Goal: Task Accomplishment & Management: Manage account settings

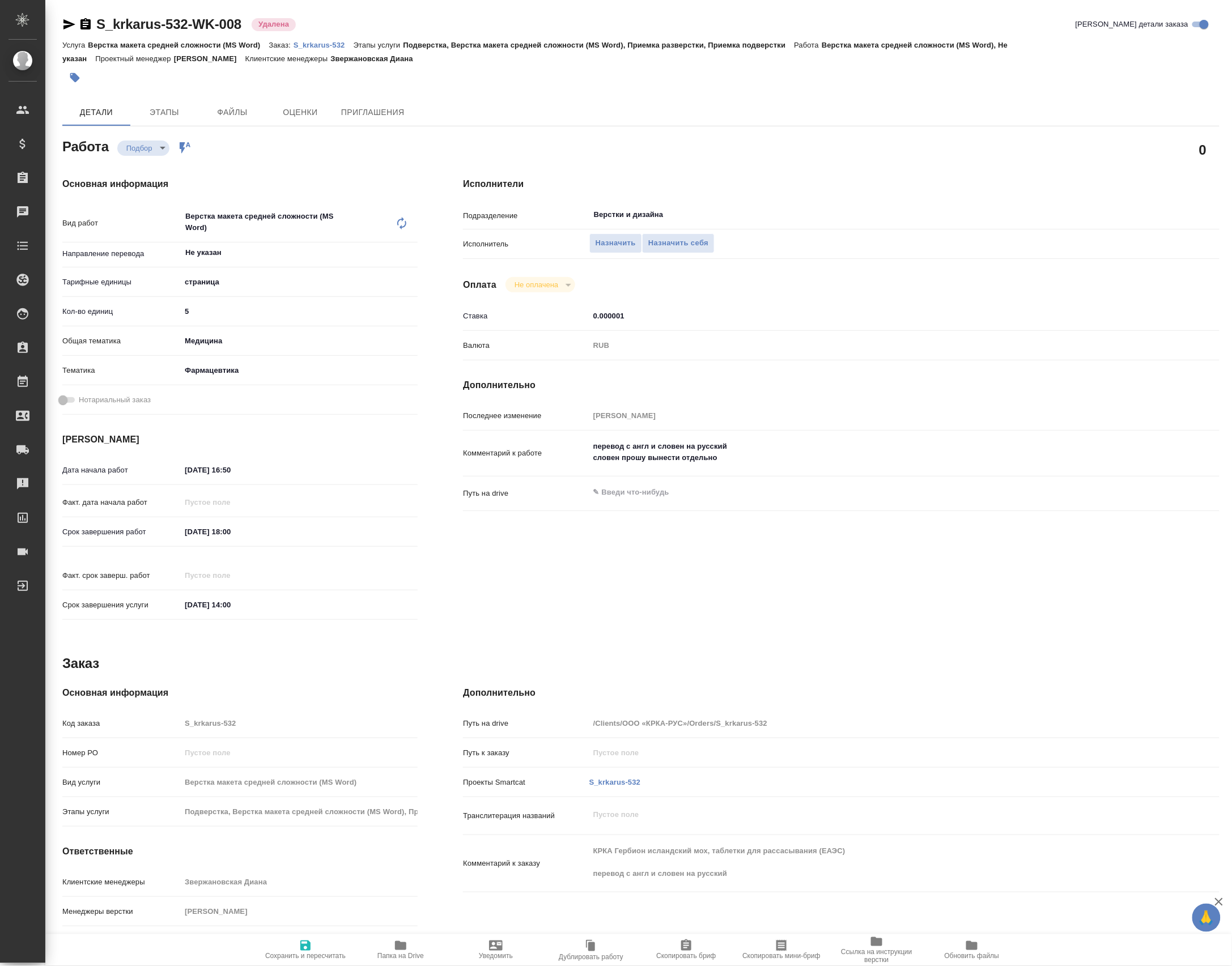
type textarea "x"
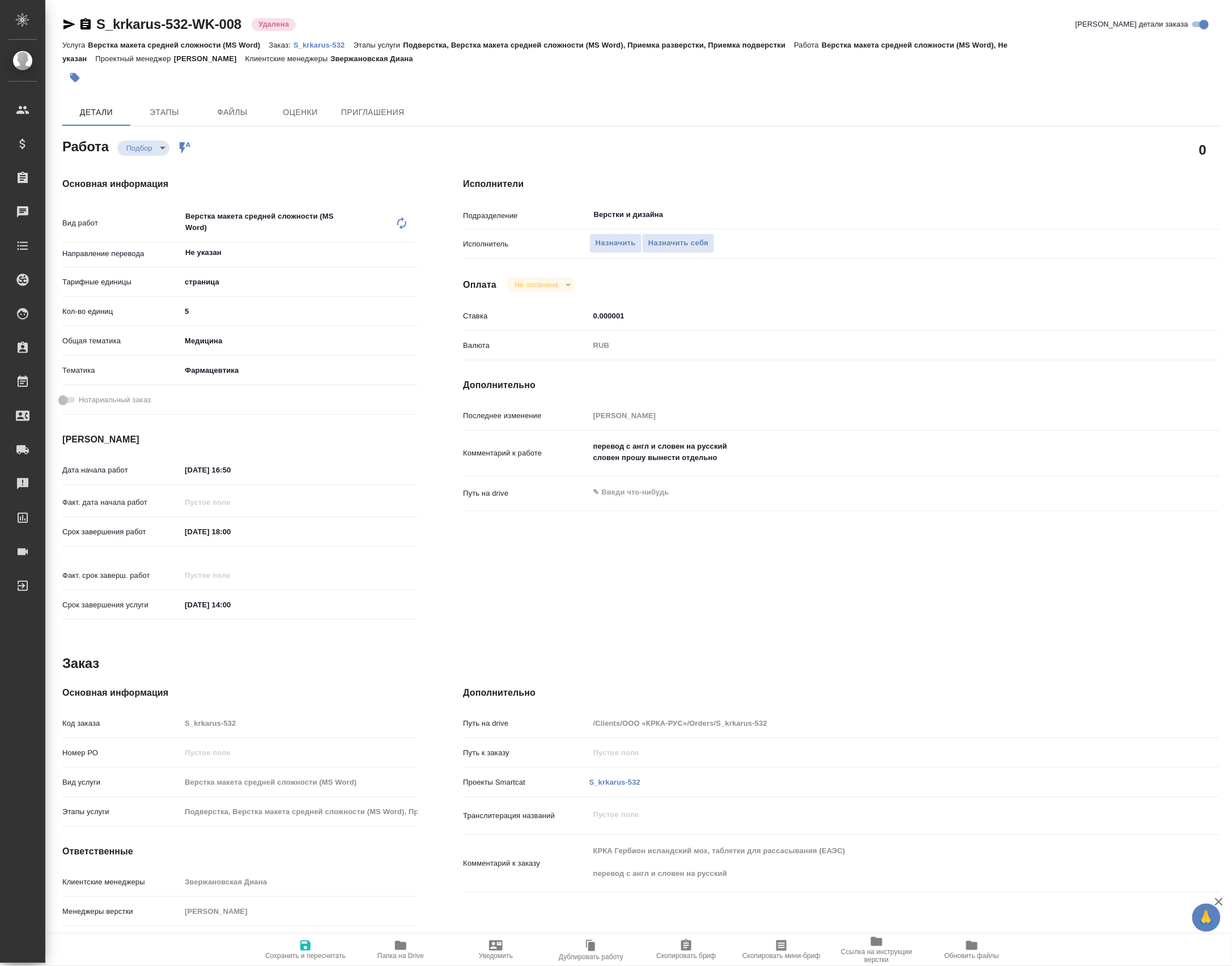
type textarea "x"
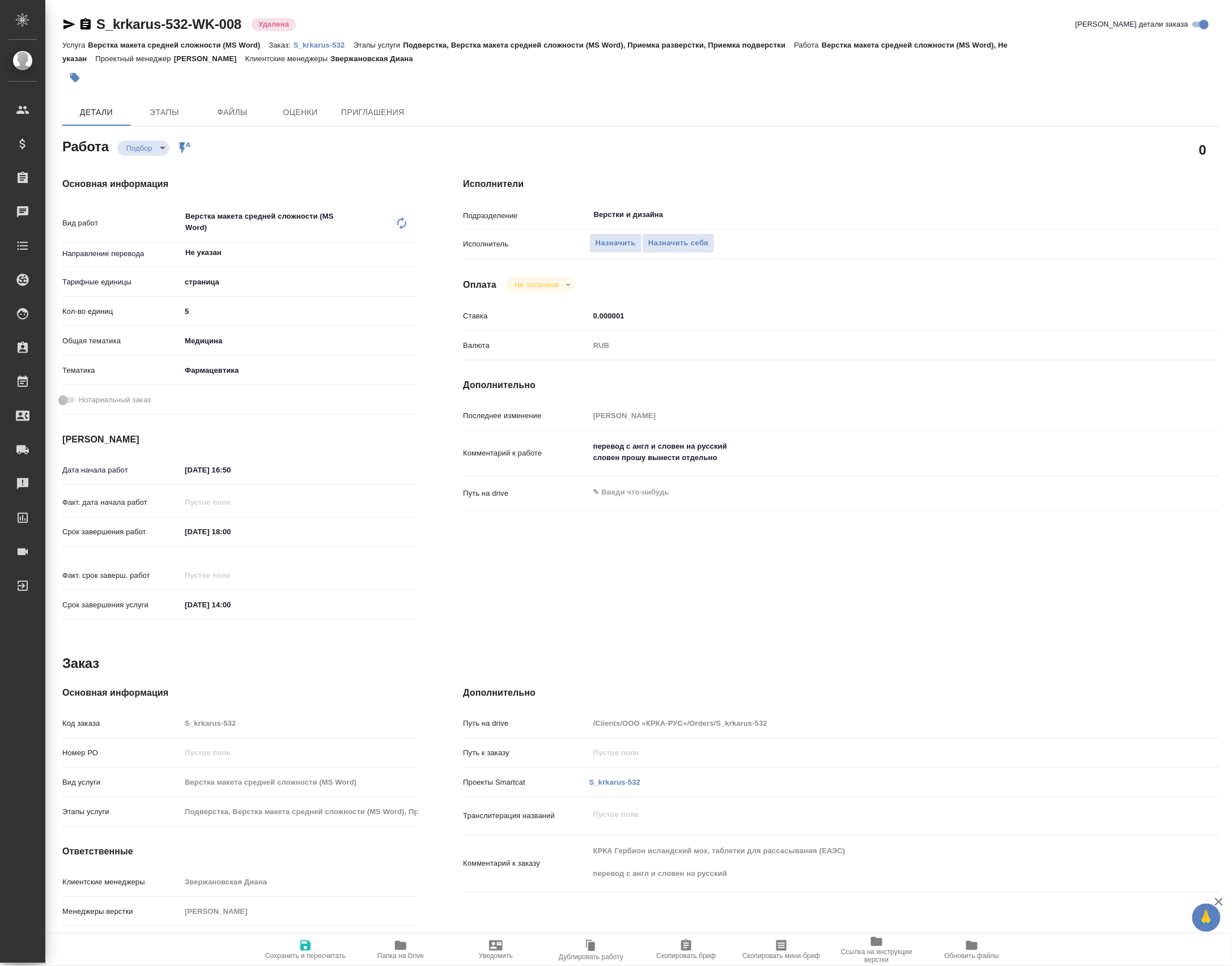
type textarea "x"
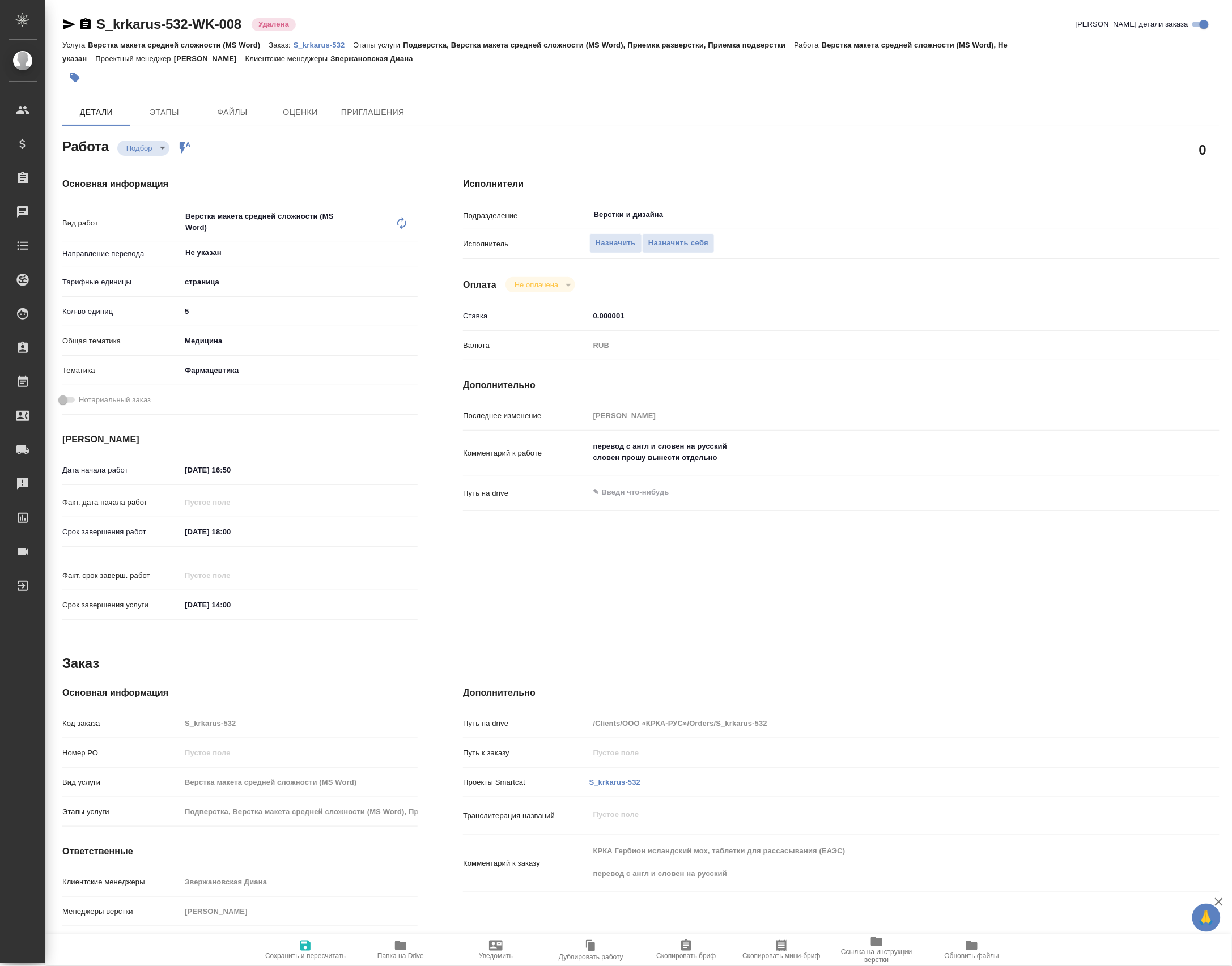
click at [313, 50] on div "Услуга Верстка макета средней сложности (MS Word) Заказ: S_krkarus-532 Этапы ус…" at bounding box center [641, 52] width 1157 height 27
type textarea "x"
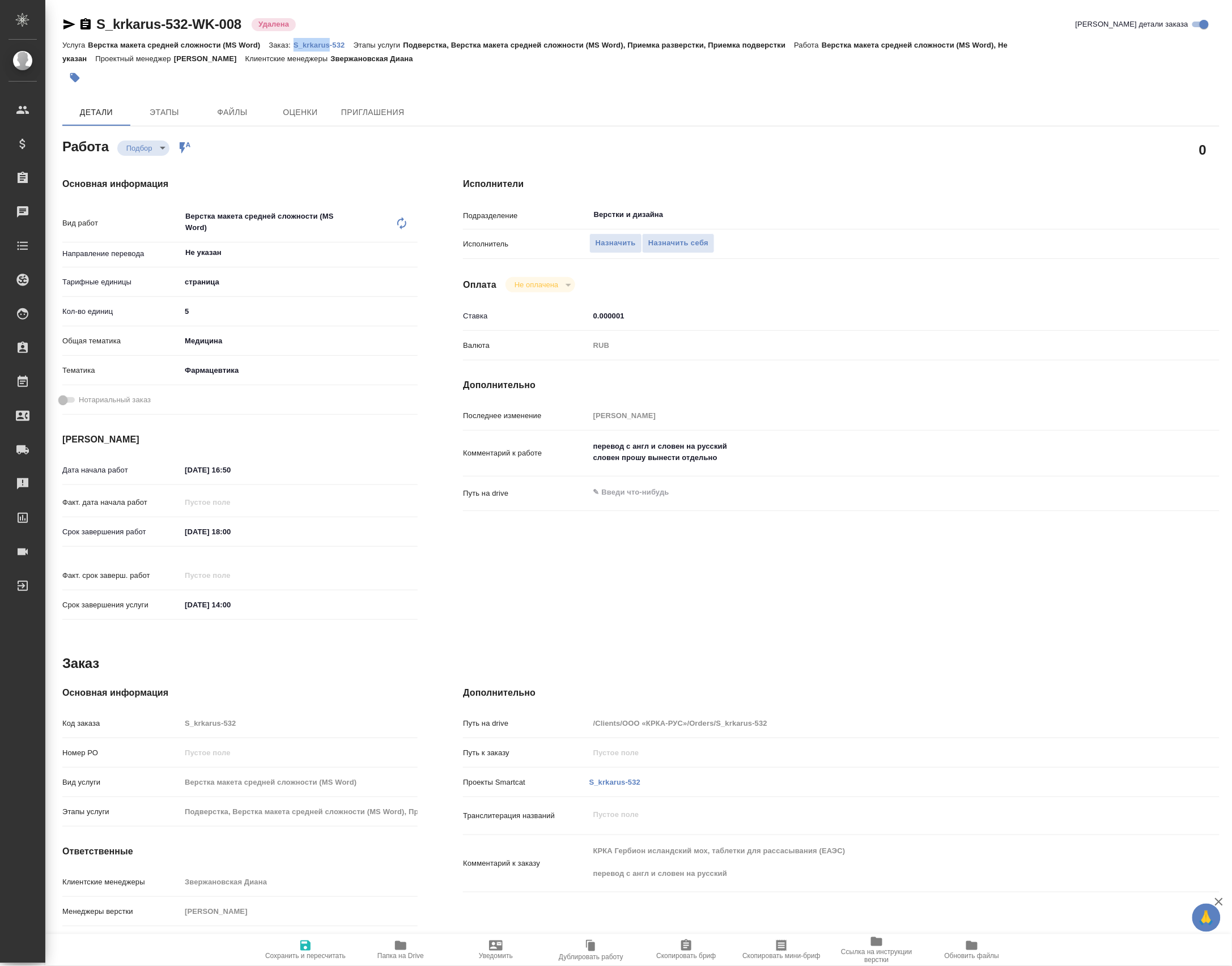
type textarea "x"
click at [313, 50] on div "Услуга Верстка макета средней сложности (MS Word) Заказ: S_krkarus-532 Этапы ус…" at bounding box center [641, 52] width 1157 height 27
click at [315, 42] on p "S_krkarus-532" at bounding box center [323, 45] width 60 height 9
type textarea "x"
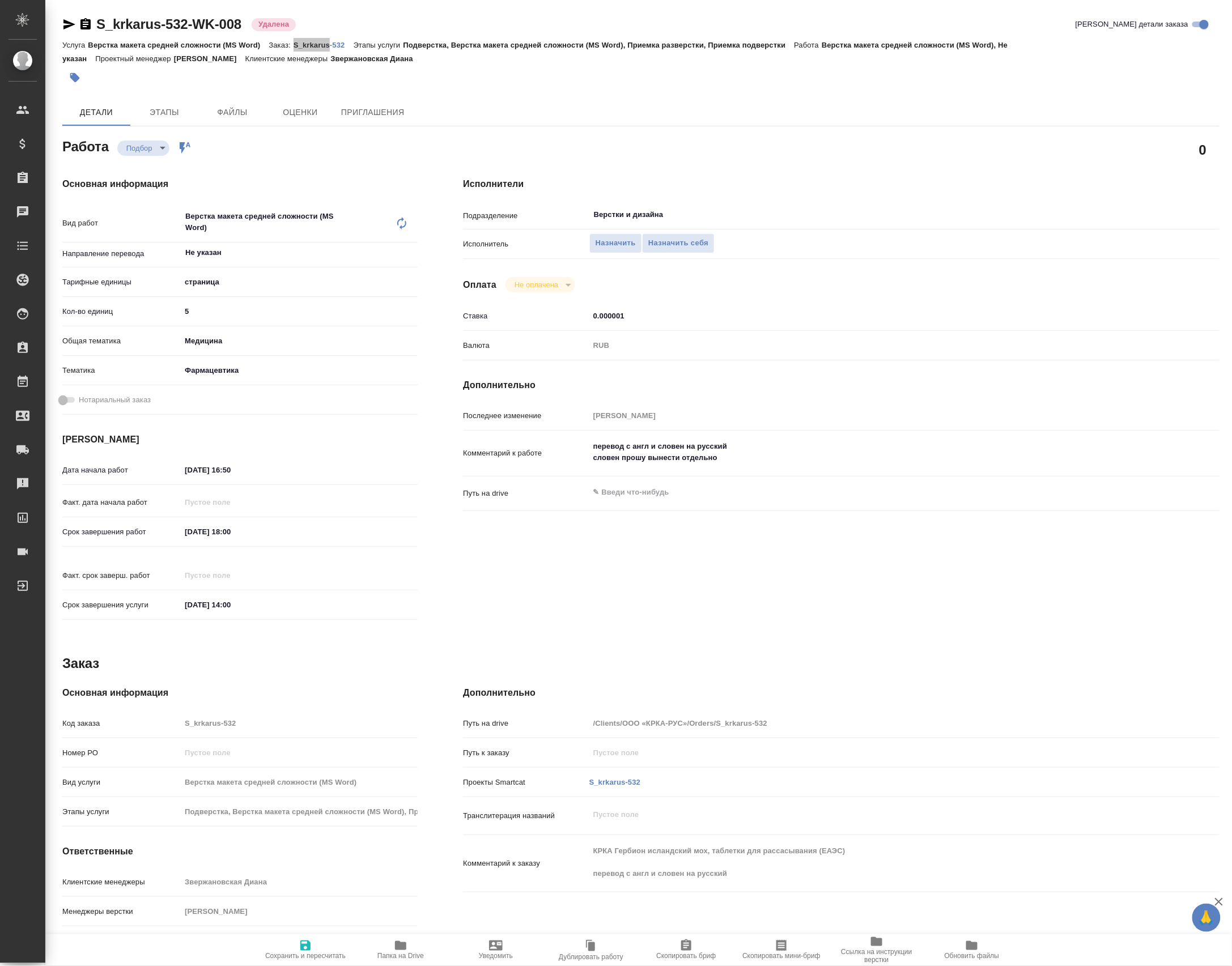
type textarea "x"
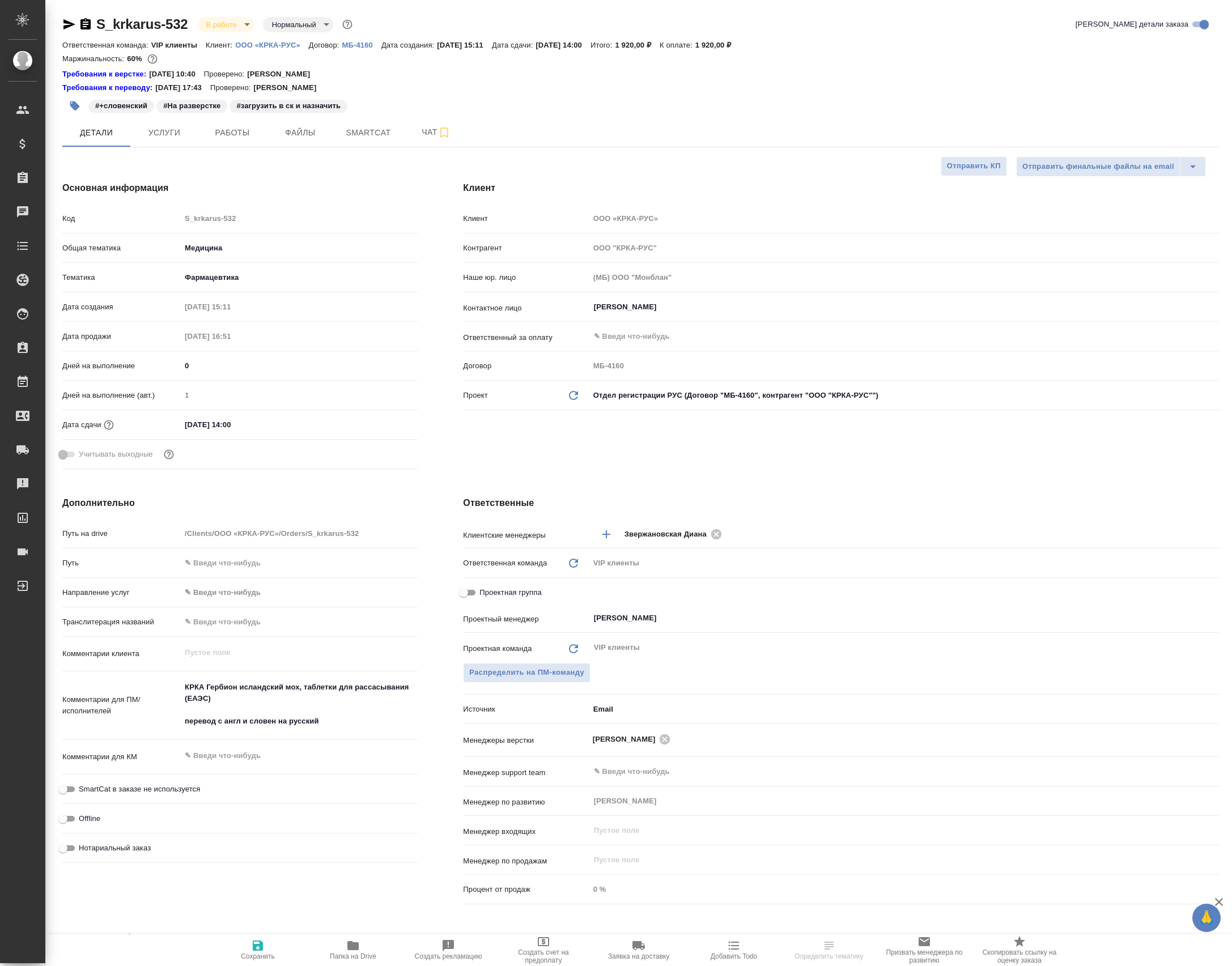
select select "RU"
click at [417, 127] on button "Чат" at bounding box center [436, 133] width 68 height 28
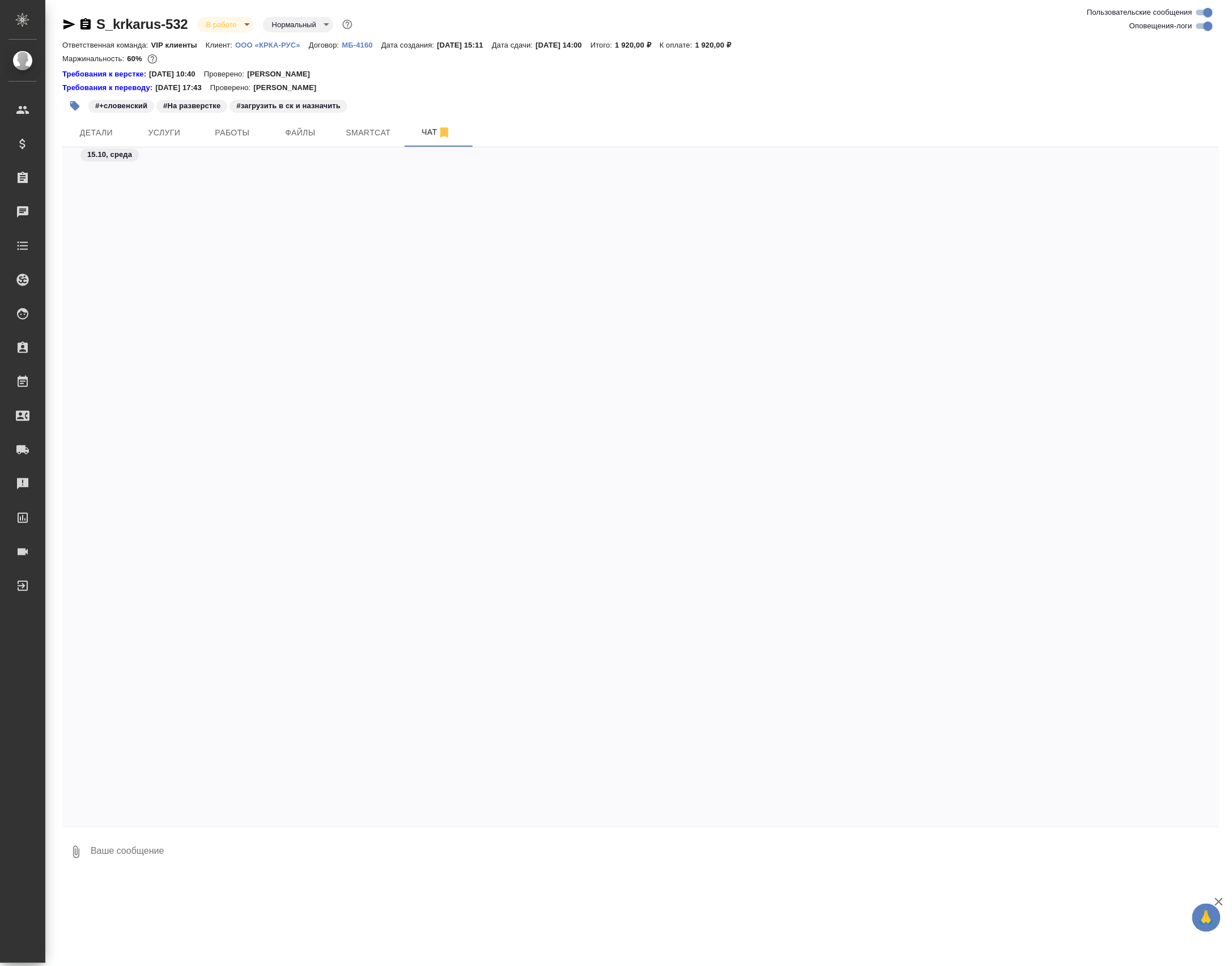
scroll to position [50688, 0]
select select "RU"
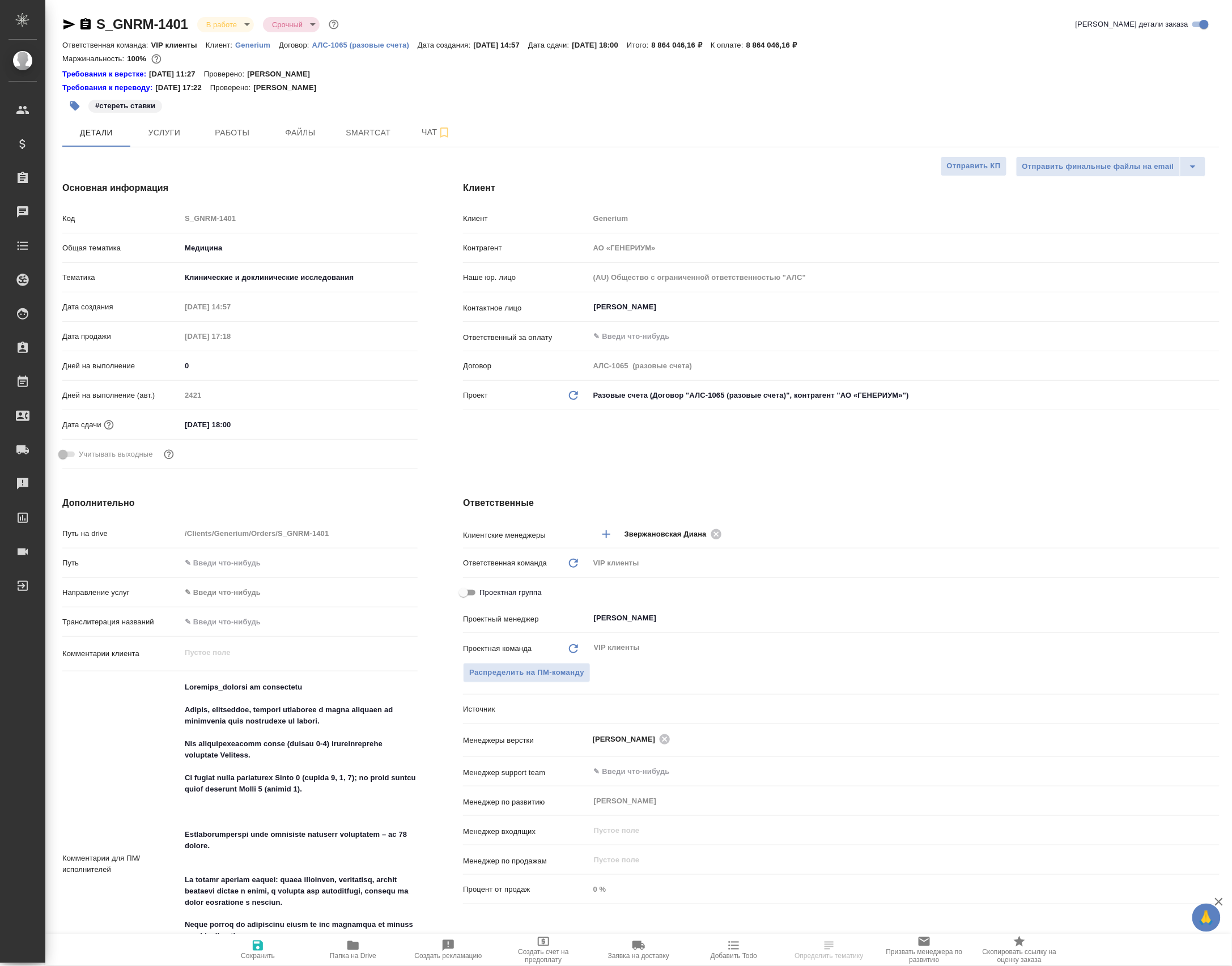
type textarea "x"
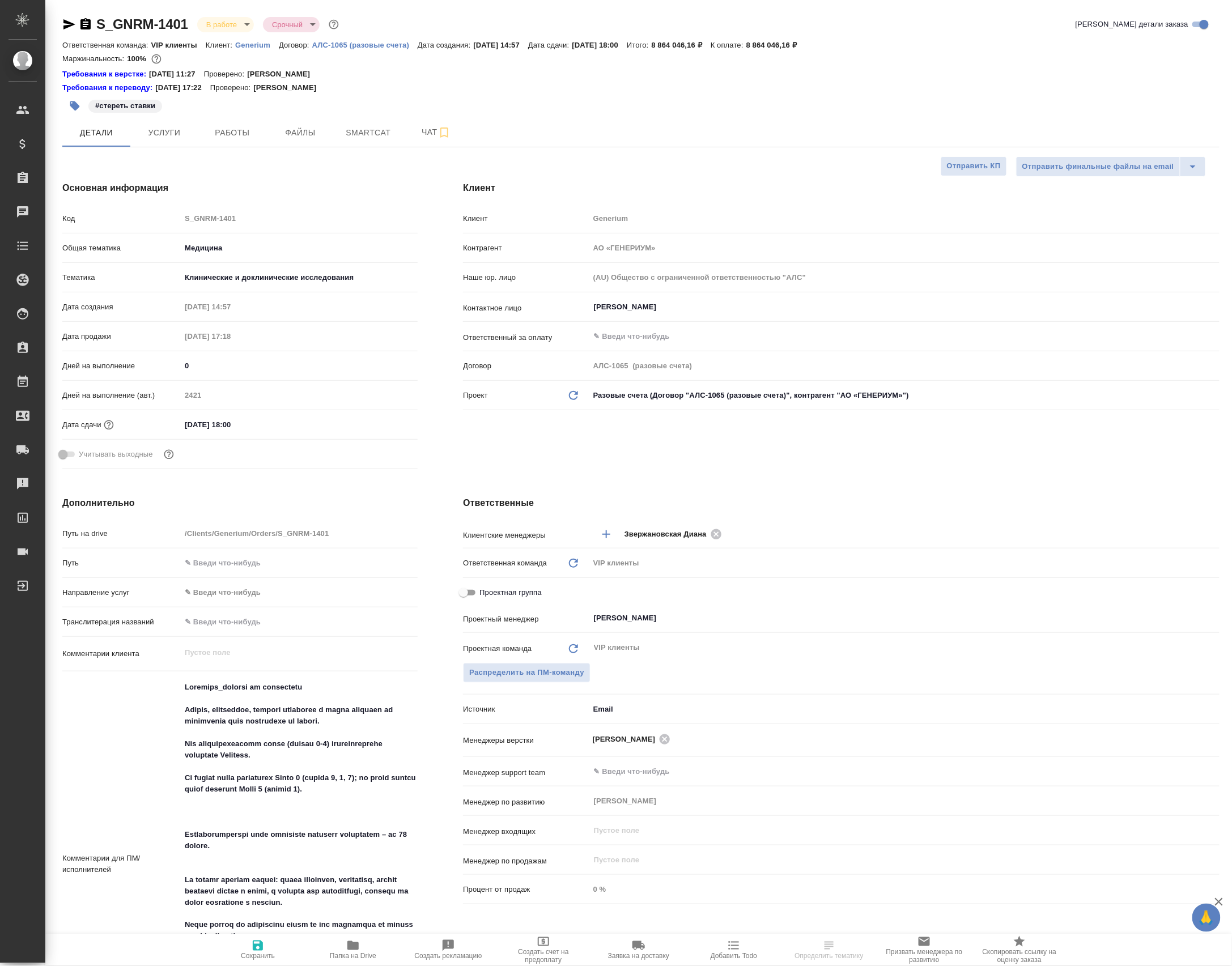
type textarea "x"
click at [330, 950] on span "Папка на Drive" at bounding box center [352, 949] width 82 height 21
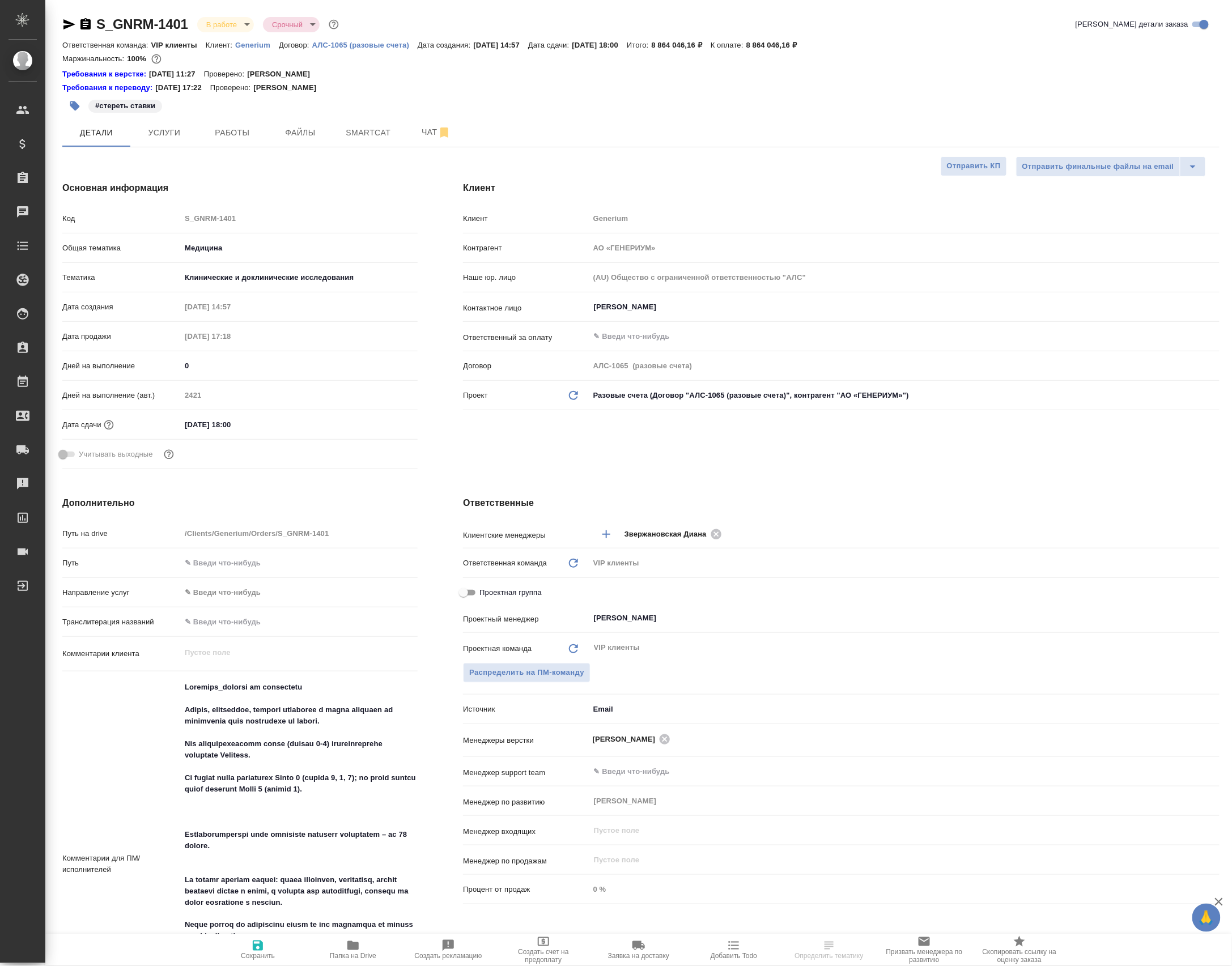
type textarea "x"
select select "RU"
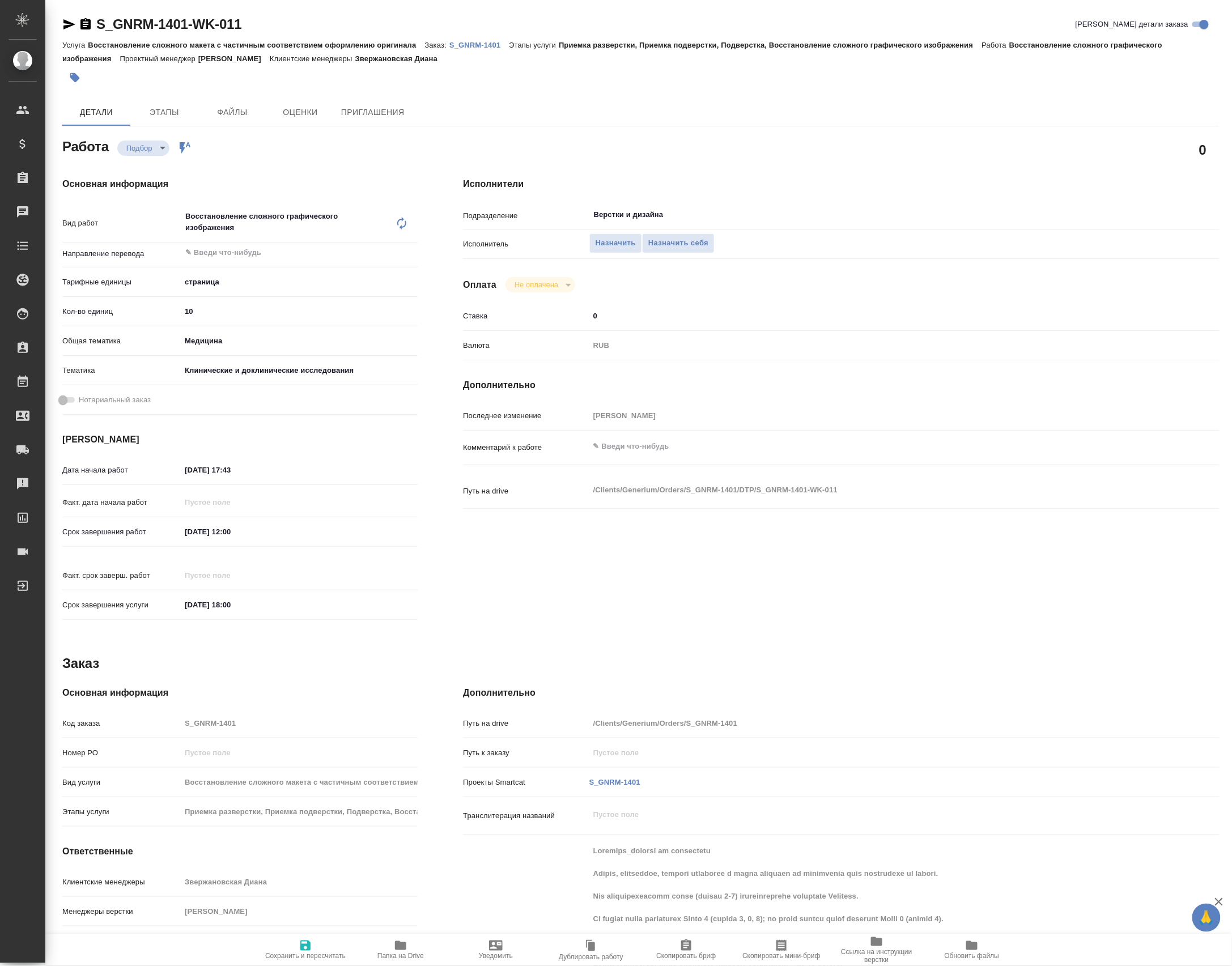
click at [464, 41] on p "S_GNRM-1401" at bounding box center [479, 45] width 60 height 9
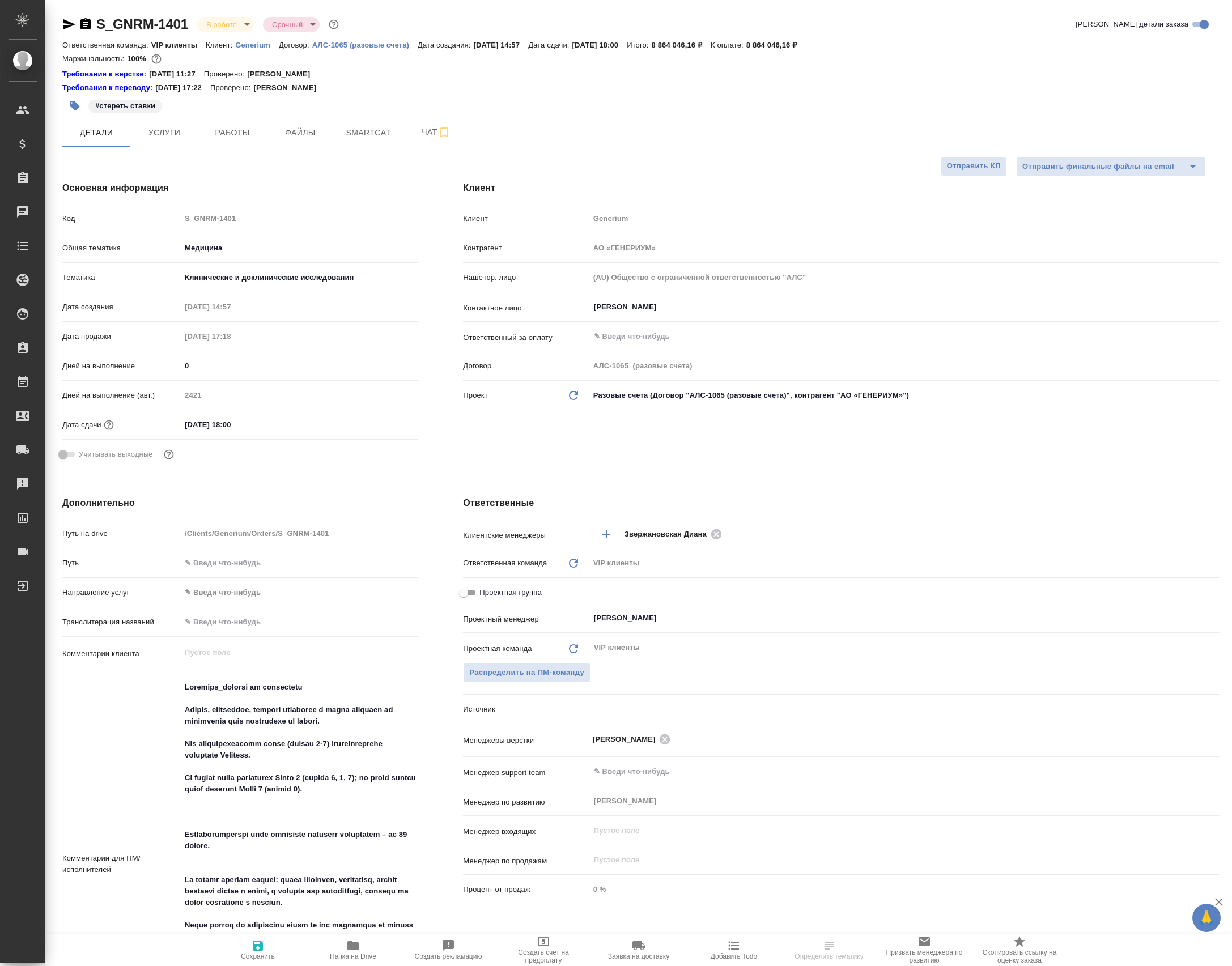
select select "RU"
click at [241, 154] on div "S_GNRM-1401 В работе inProgress Срочный urgent Кратко детали заказа Ответственн…" at bounding box center [641, 720] width 1170 height 1440
click at [239, 135] on span "Работы" at bounding box center [232, 133] width 55 height 14
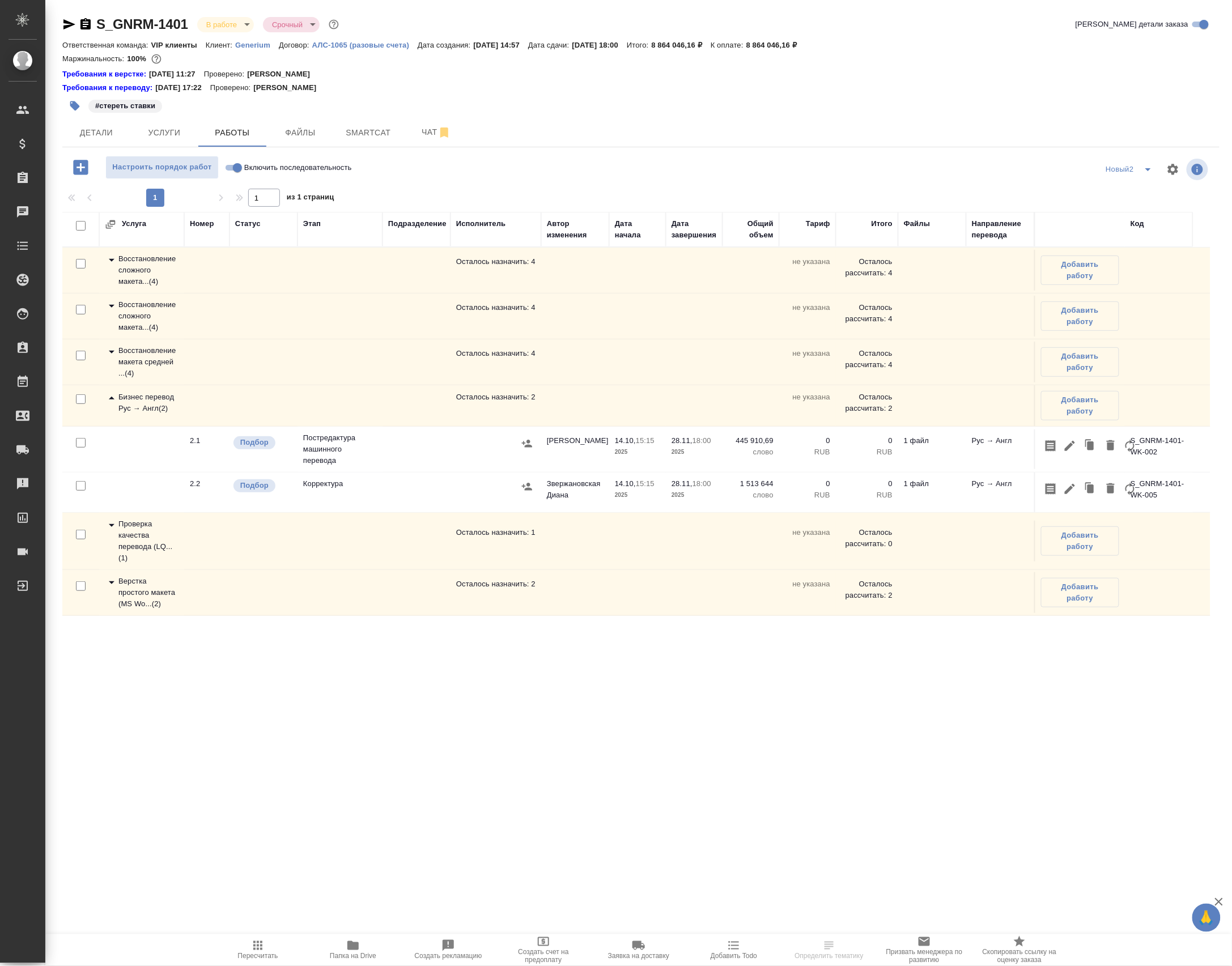
click at [112, 527] on icon at bounding box center [111, 525] width 6 height 3
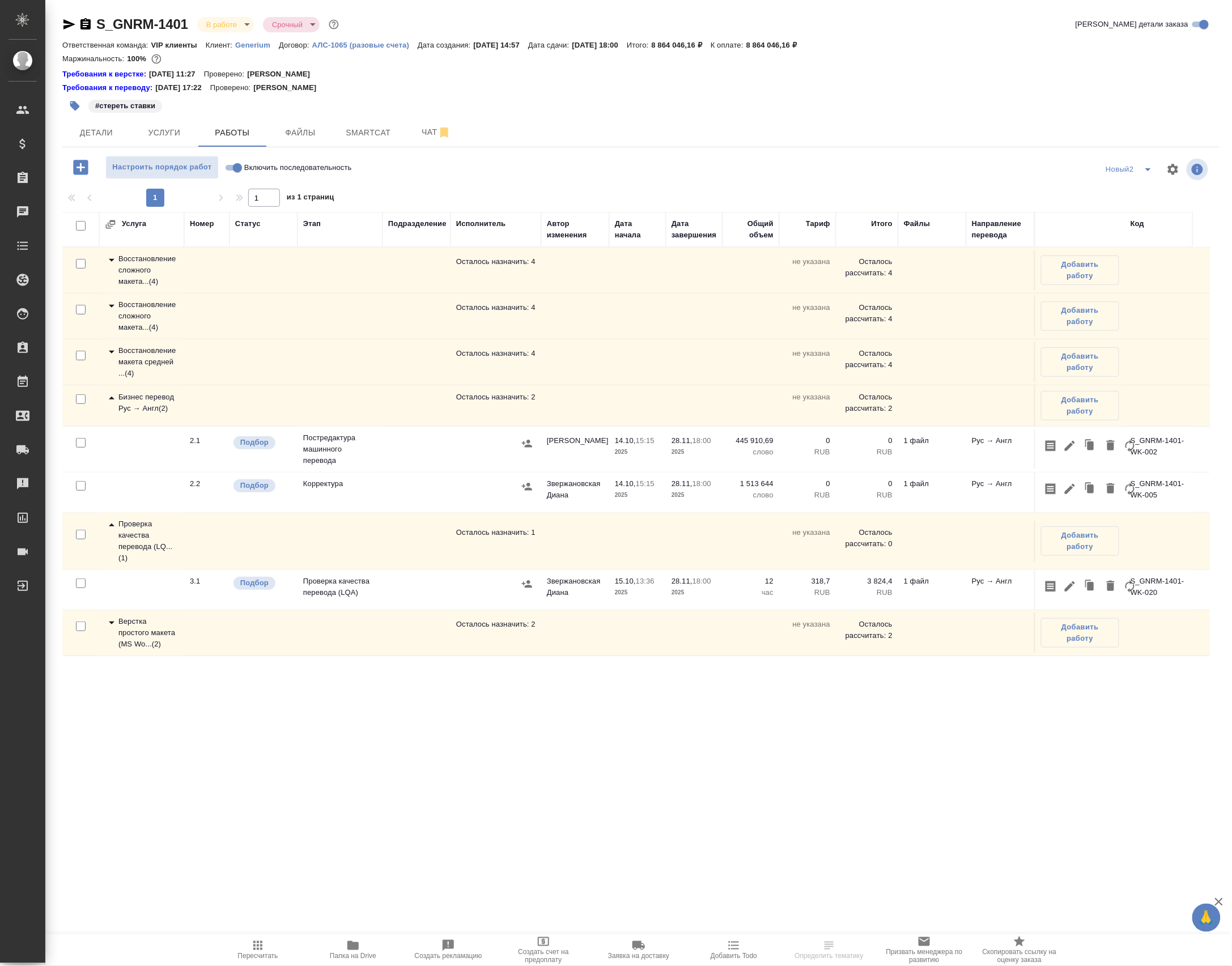
click at [159, 287] on div "Восстановление сложного макета... ( 4 )" at bounding box center [142, 270] width 74 height 34
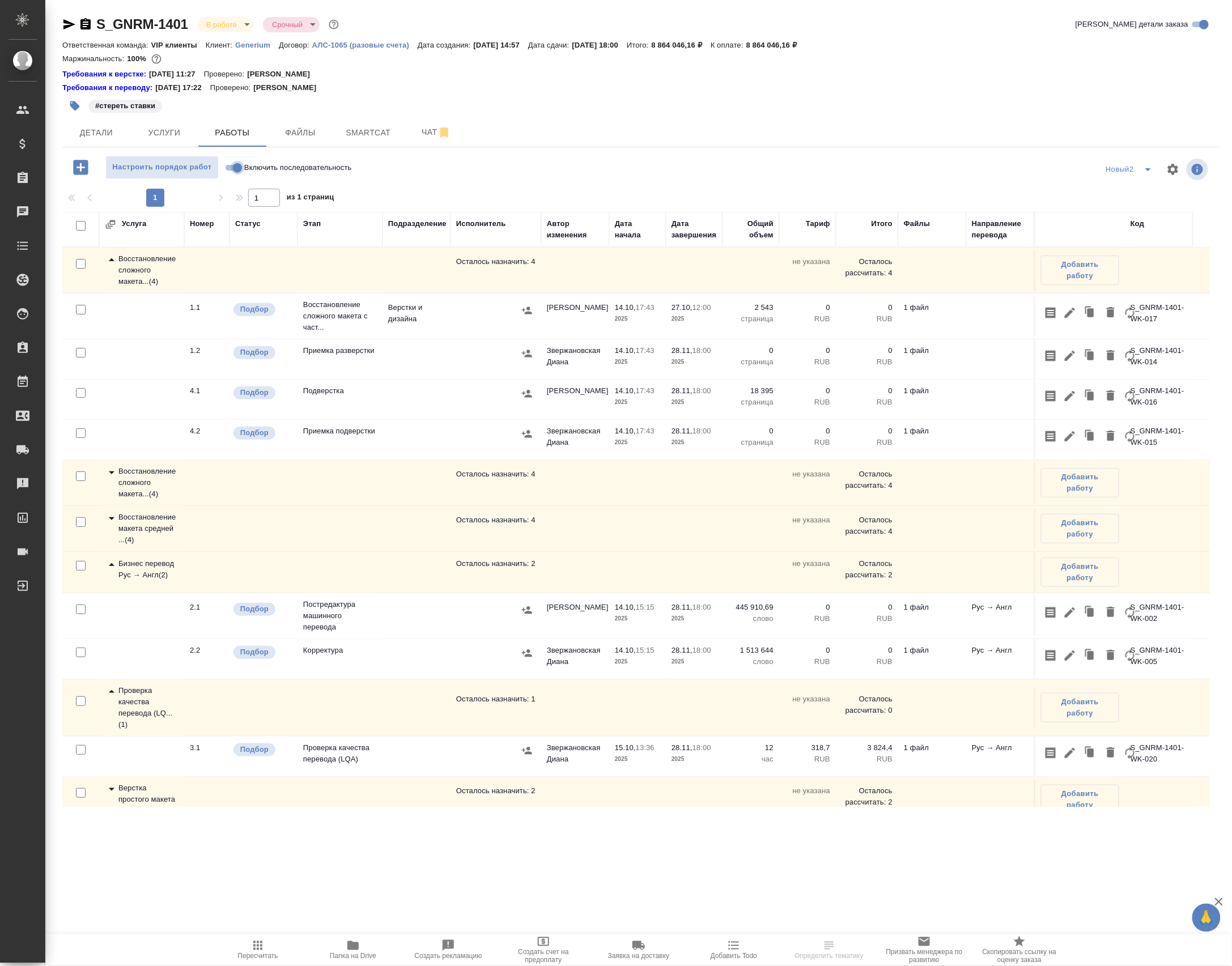
click at [239, 174] on input "Включить последовательность" at bounding box center [237, 167] width 41 height 13
checkbox input "true"
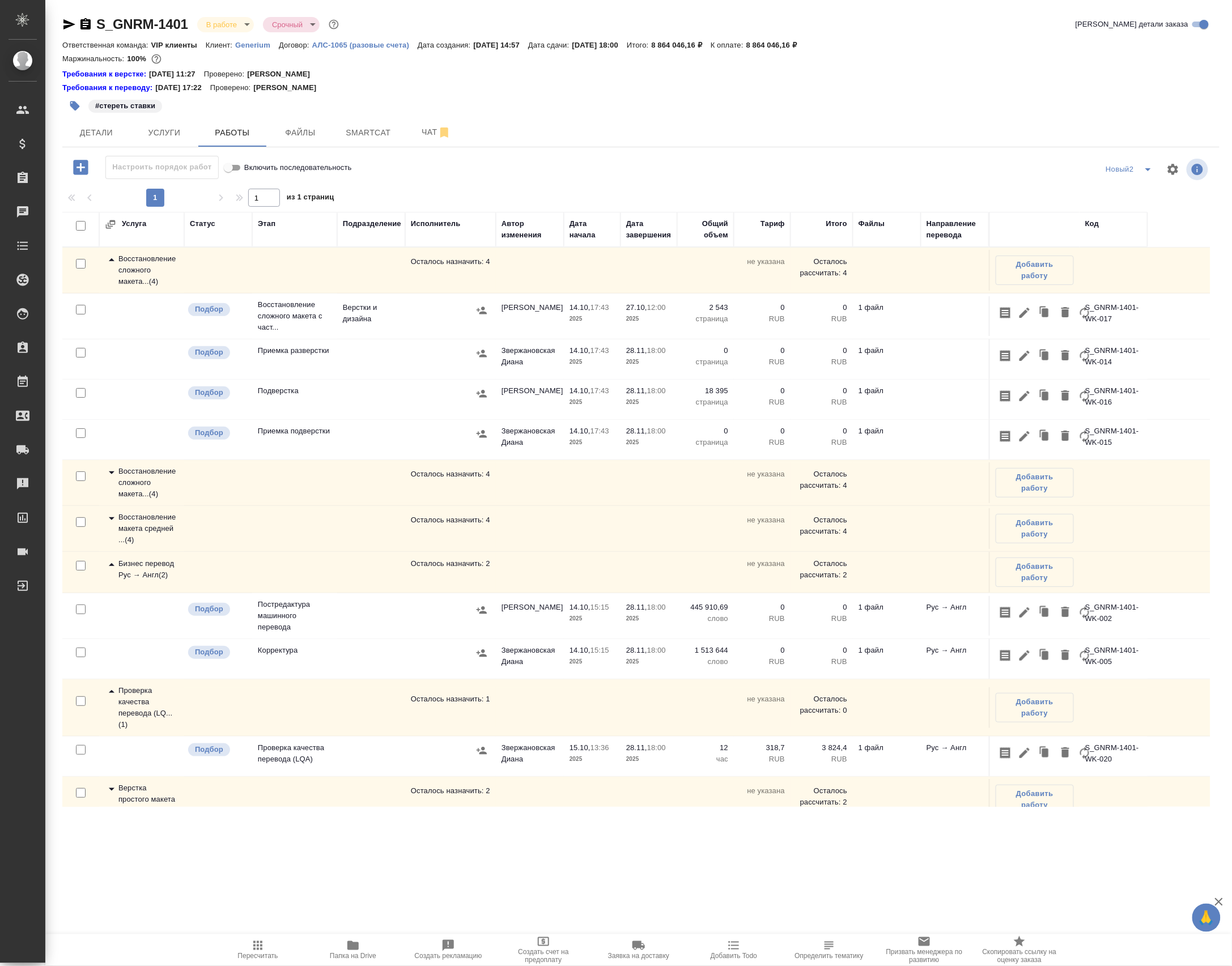
click at [141, 500] on div "Восстановление сложного макета... ( 4 )" at bounding box center [142, 483] width 74 height 34
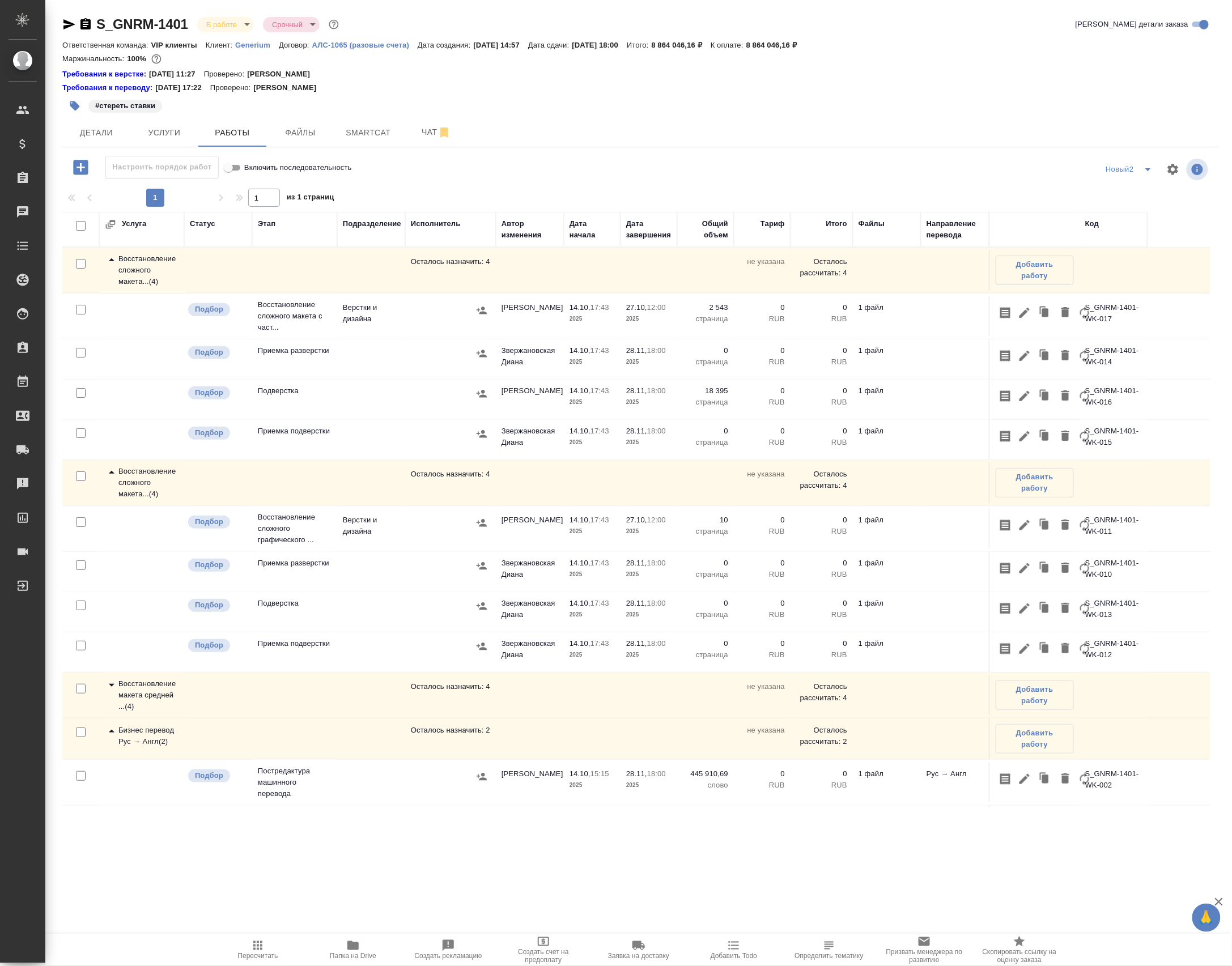
click at [171, 712] on div "Восстановление макета средней ... ( 4 )" at bounding box center [142, 695] width 74 height 34
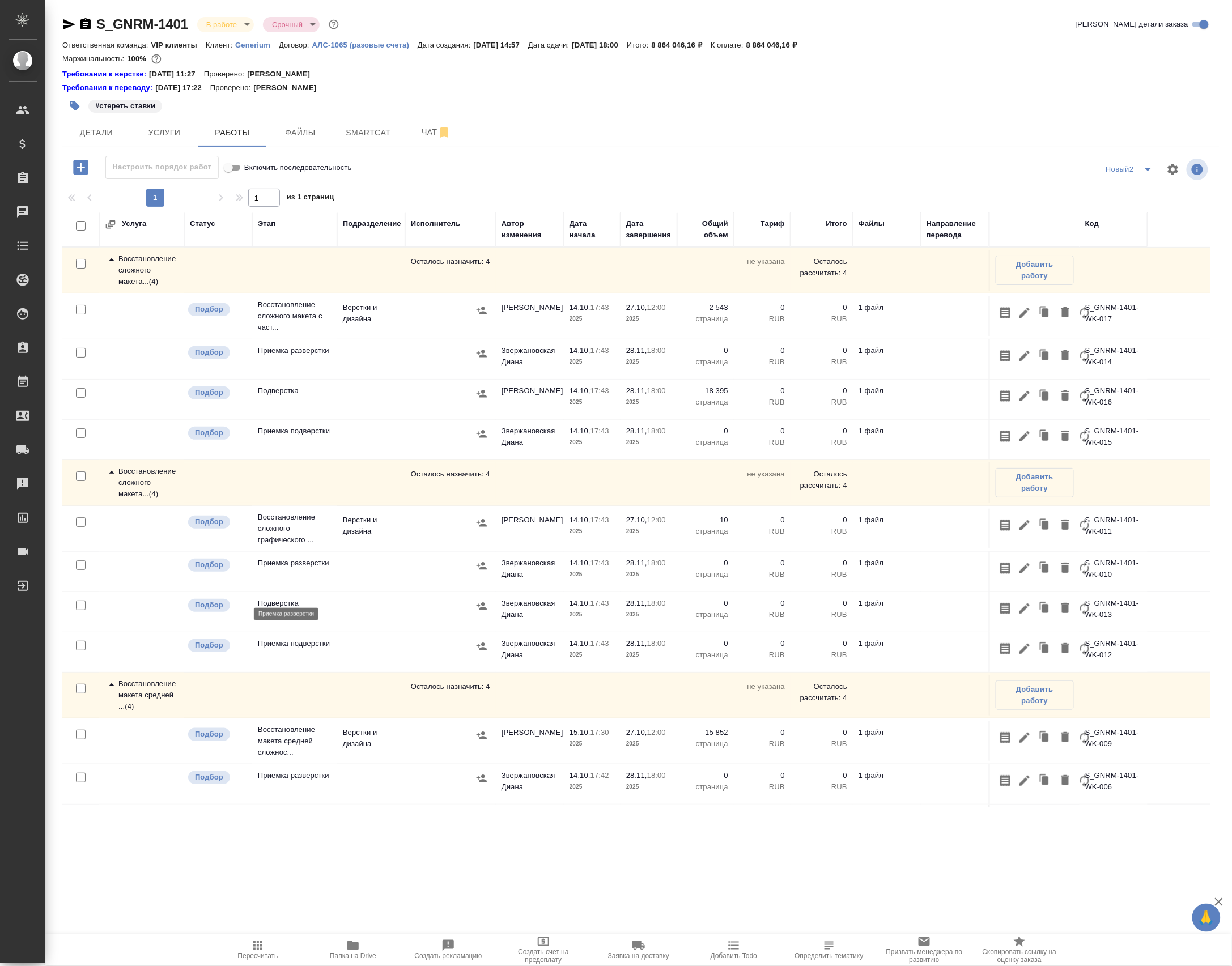
click at [303, 568] on p "Приемка разверстки" at bounding box center [295, 563] width 74 height 11
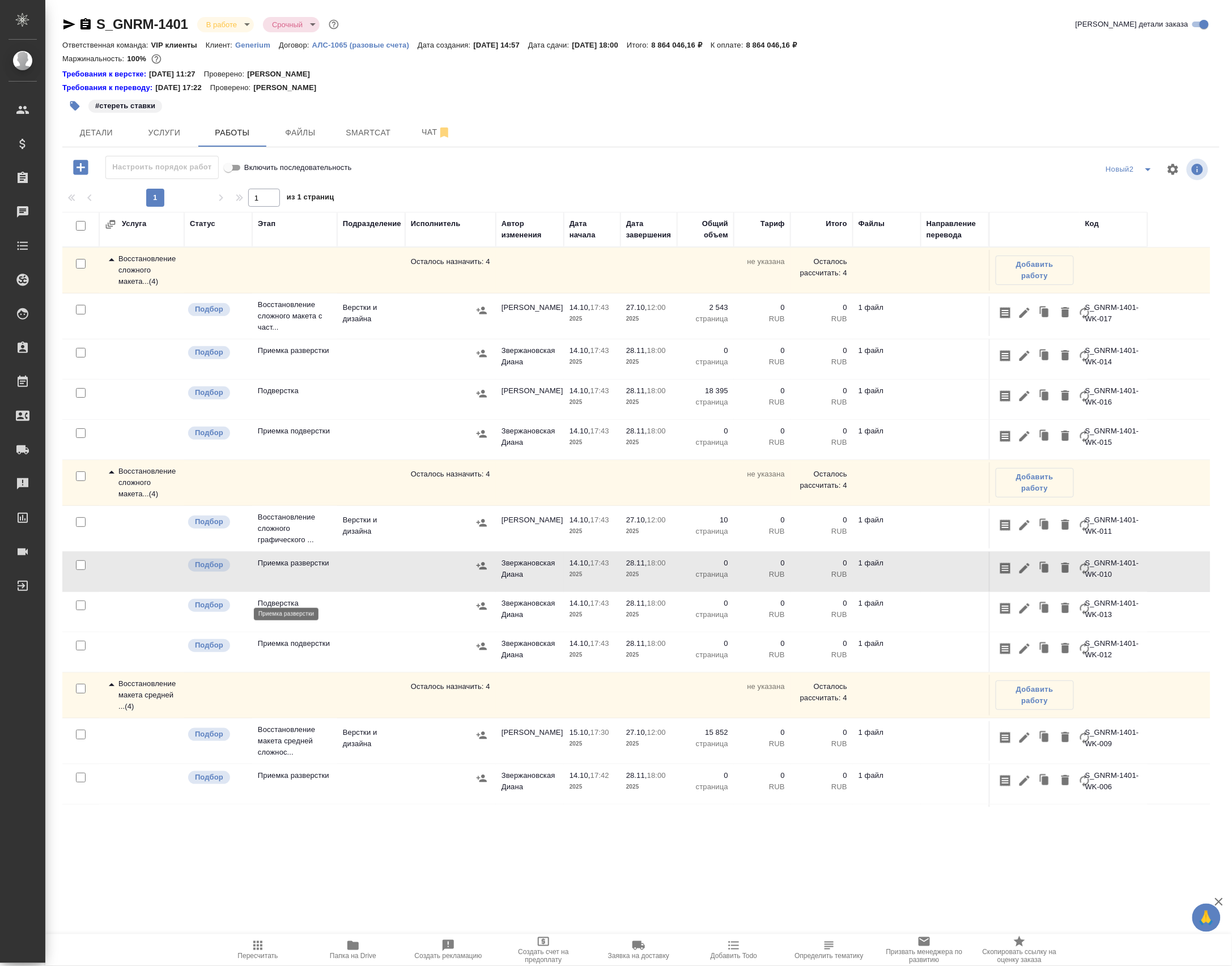
click at [302, 568] on p "Приемка разверстки" at bounding box center [295, 563] width 74 height 11
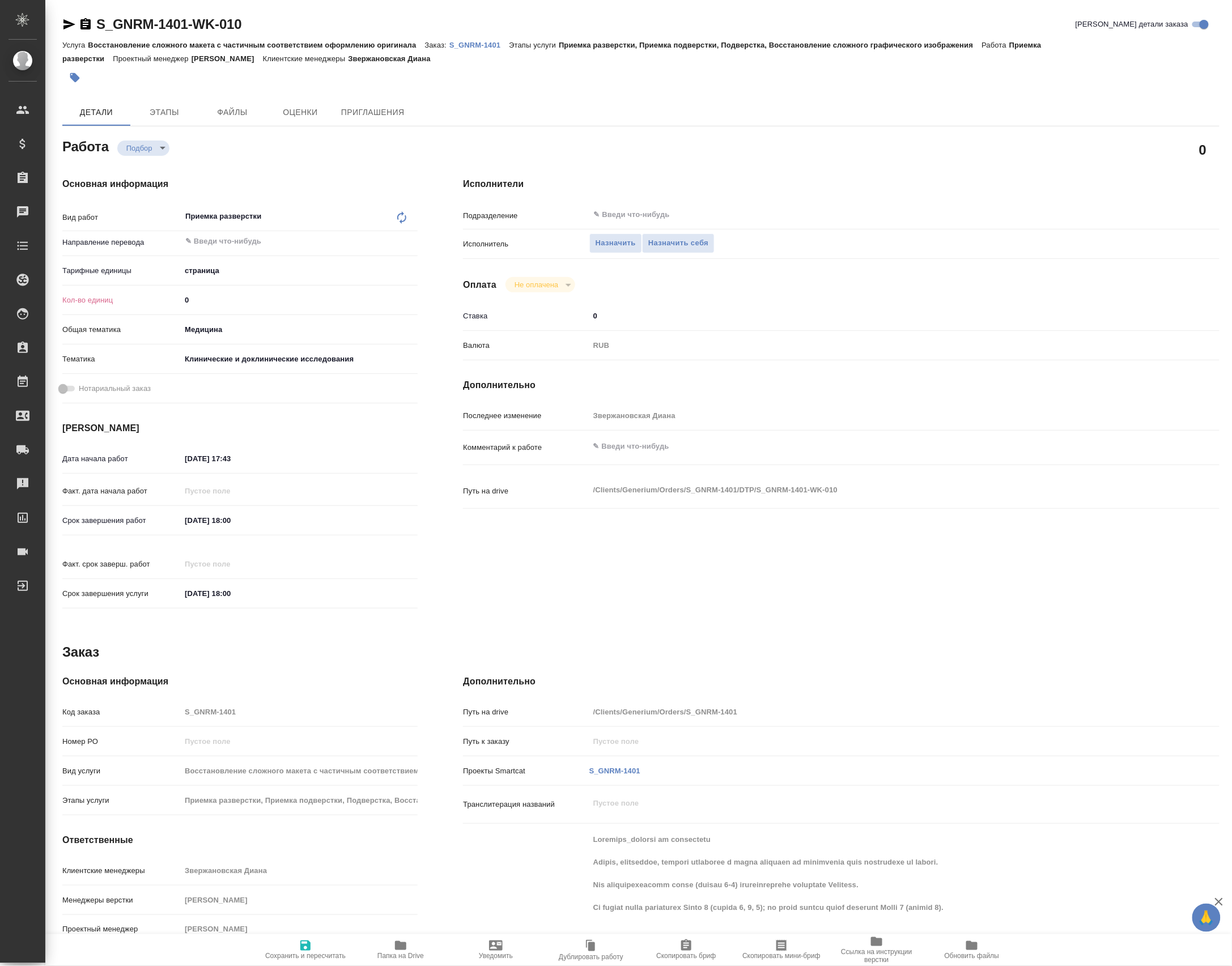
click at [409, 230] on div "Приемка разверстки x ​" at bounding box center [299, 218] width 237 height 26
click at [405, 225] on icon at bounding box center [401, 217] width 13 height 13
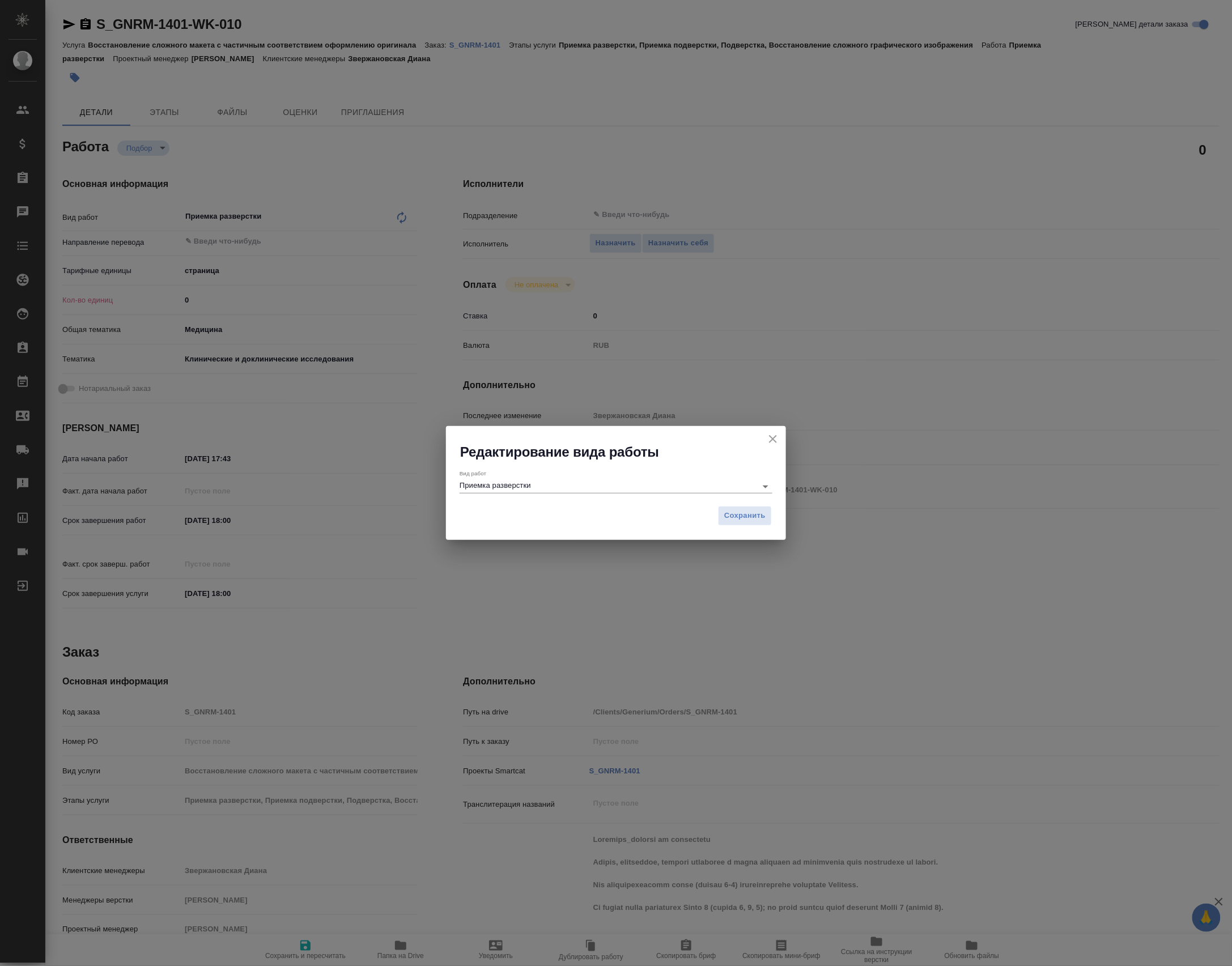
click at [535, 481] on input "Приемка разверстки" at bounding box center [605, 485] width 291 height 13
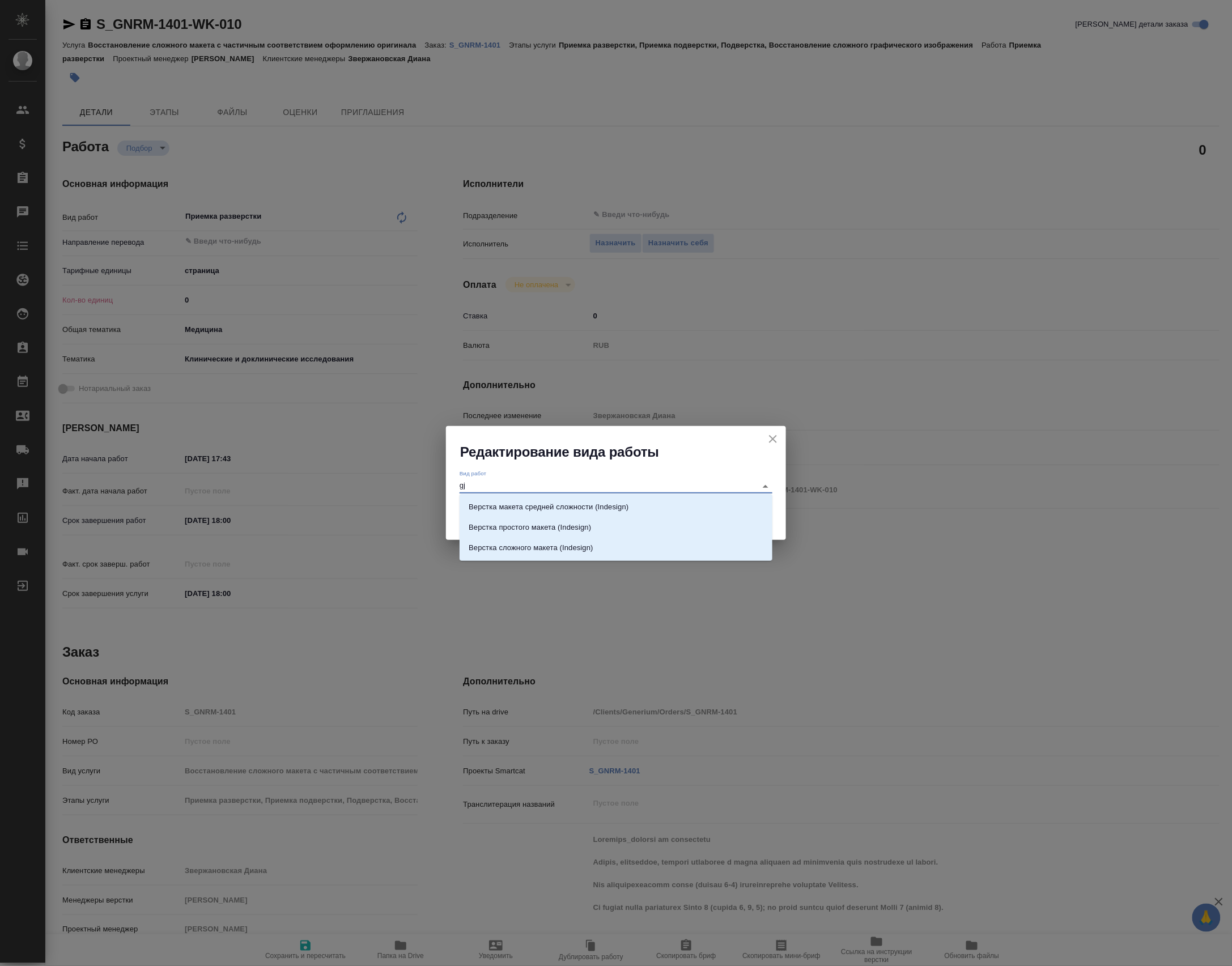
type input "g"
click at [585, 504] on li "Почасовая ставка верстки" at bounding box center [615, 507] width 313 height 21
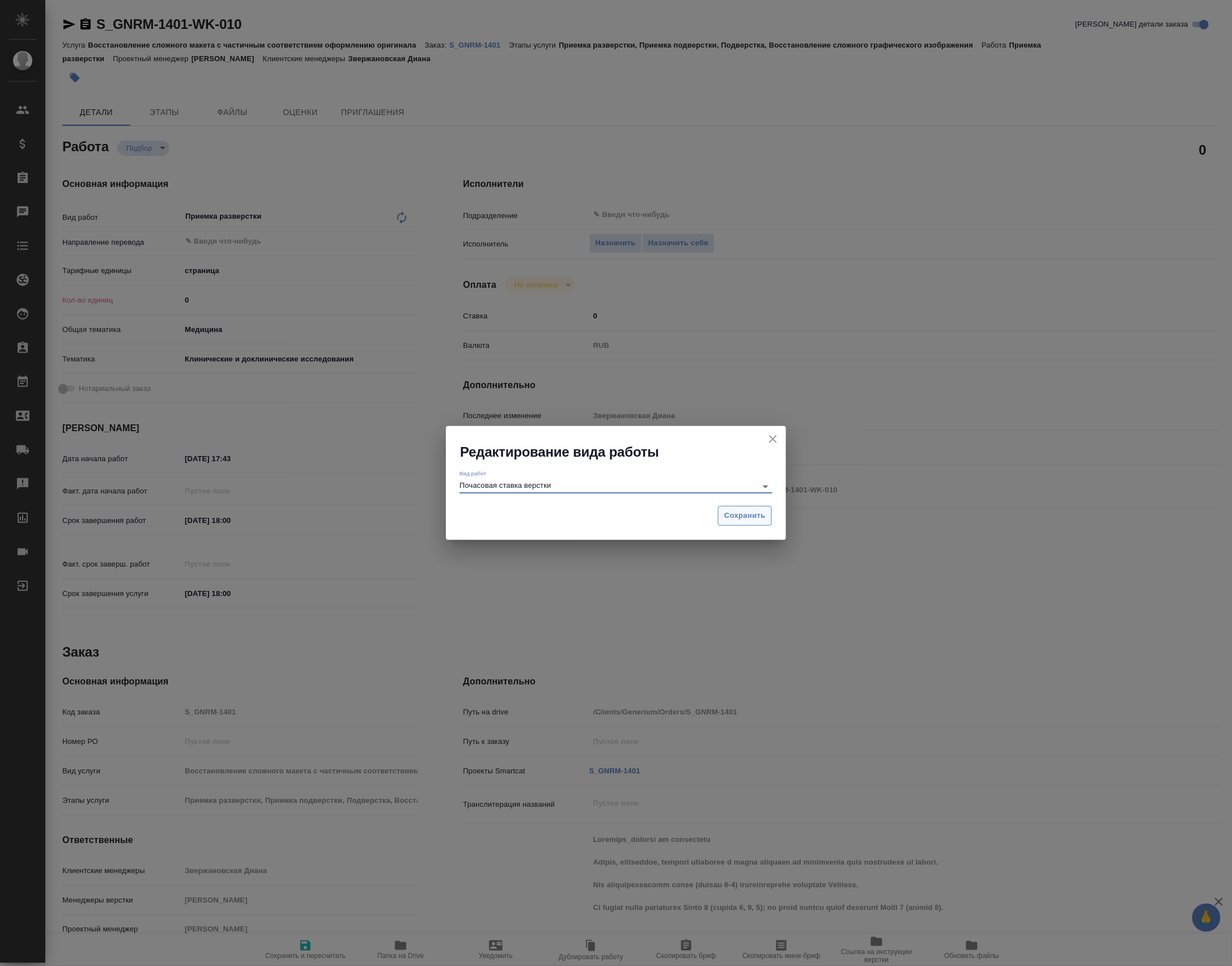
type input "Почасовая ставка верстки"
click at [741, 510] on span "Сохранить" at bounding box center [744, 516] width 41 height 13
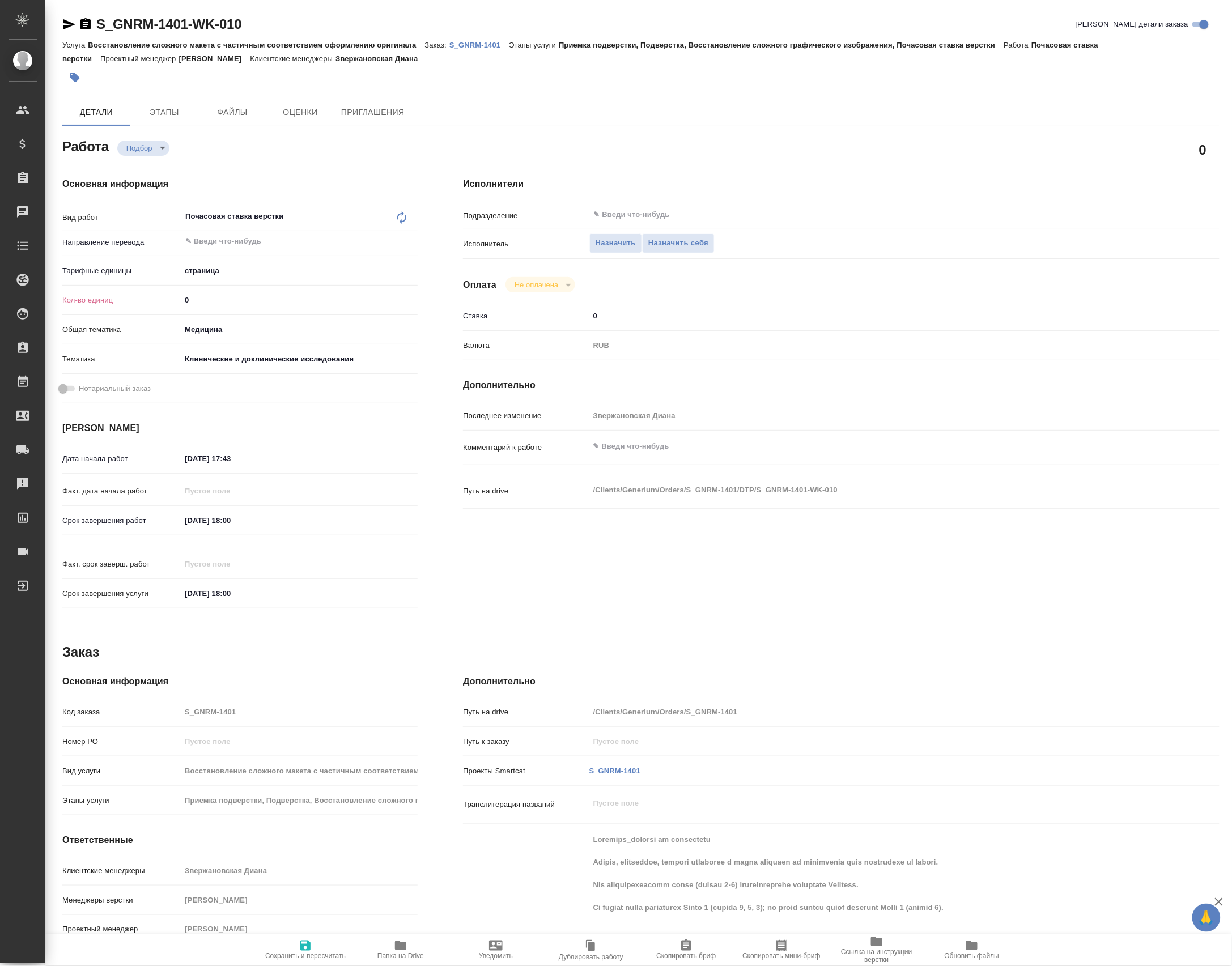
click at [202, 299] on input "0" at bounding box center [299, 300] width 237 height 16
type textarea "x"
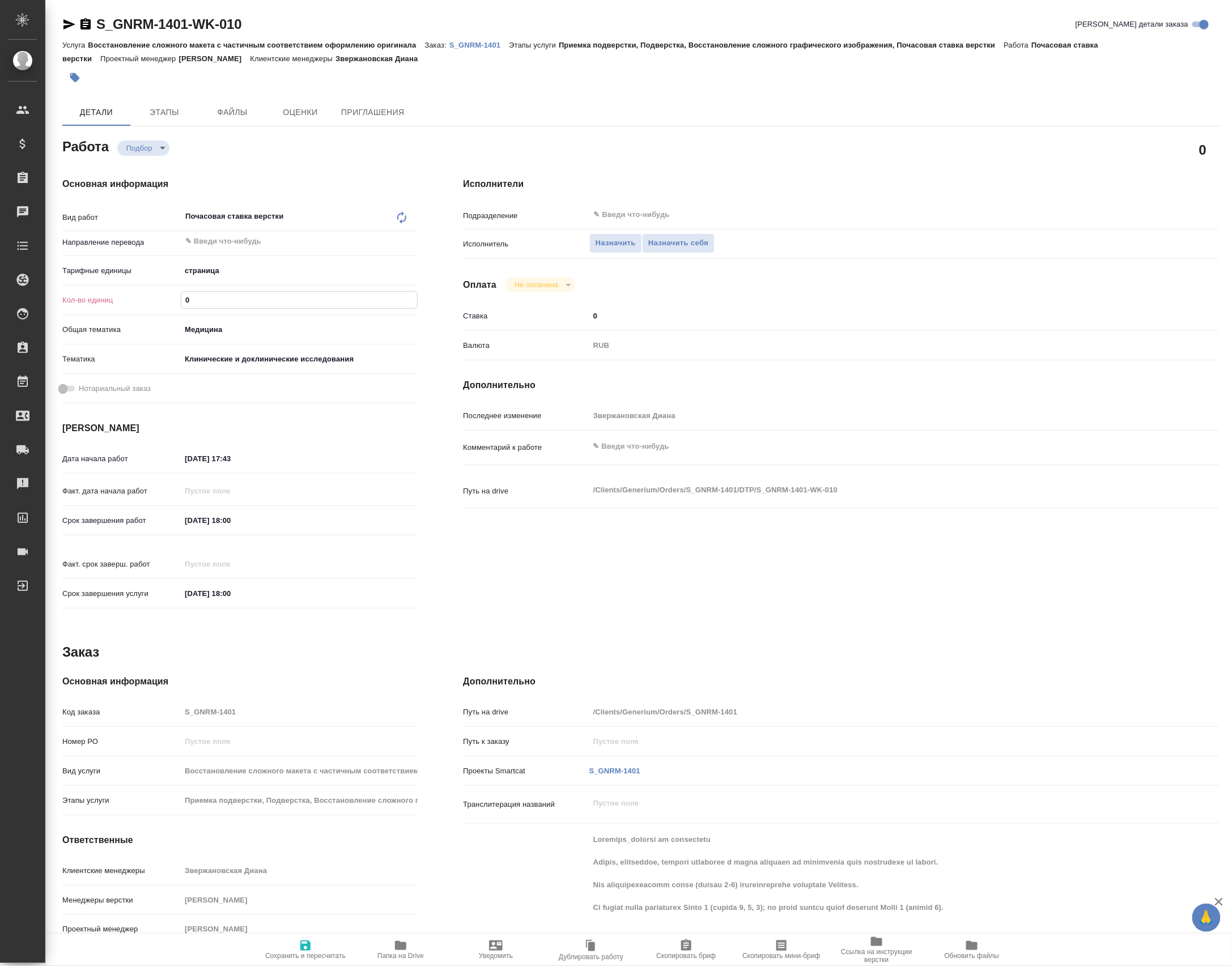
type textarea "x"
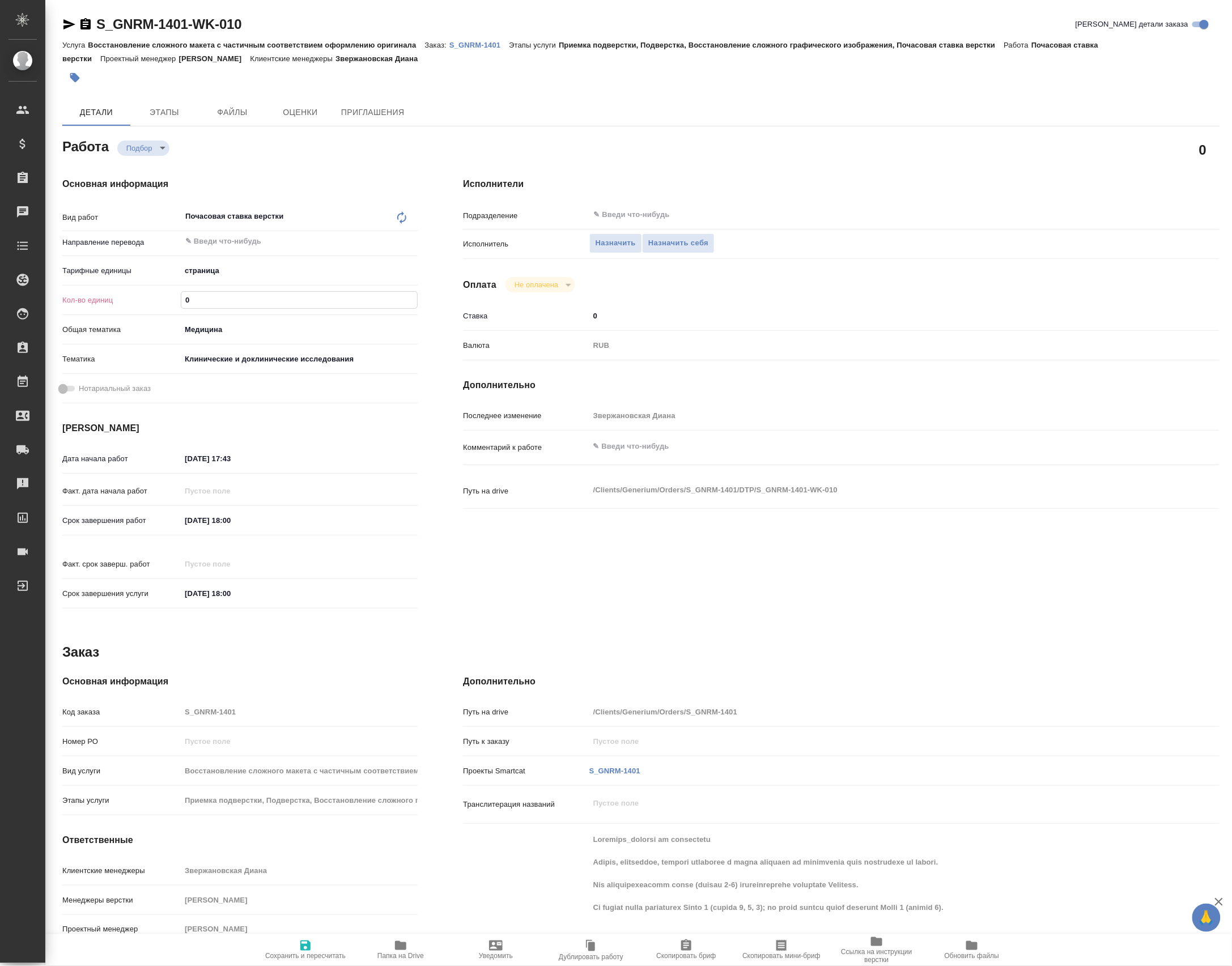
type textarea "x"
type input "08"
type textarea "x"
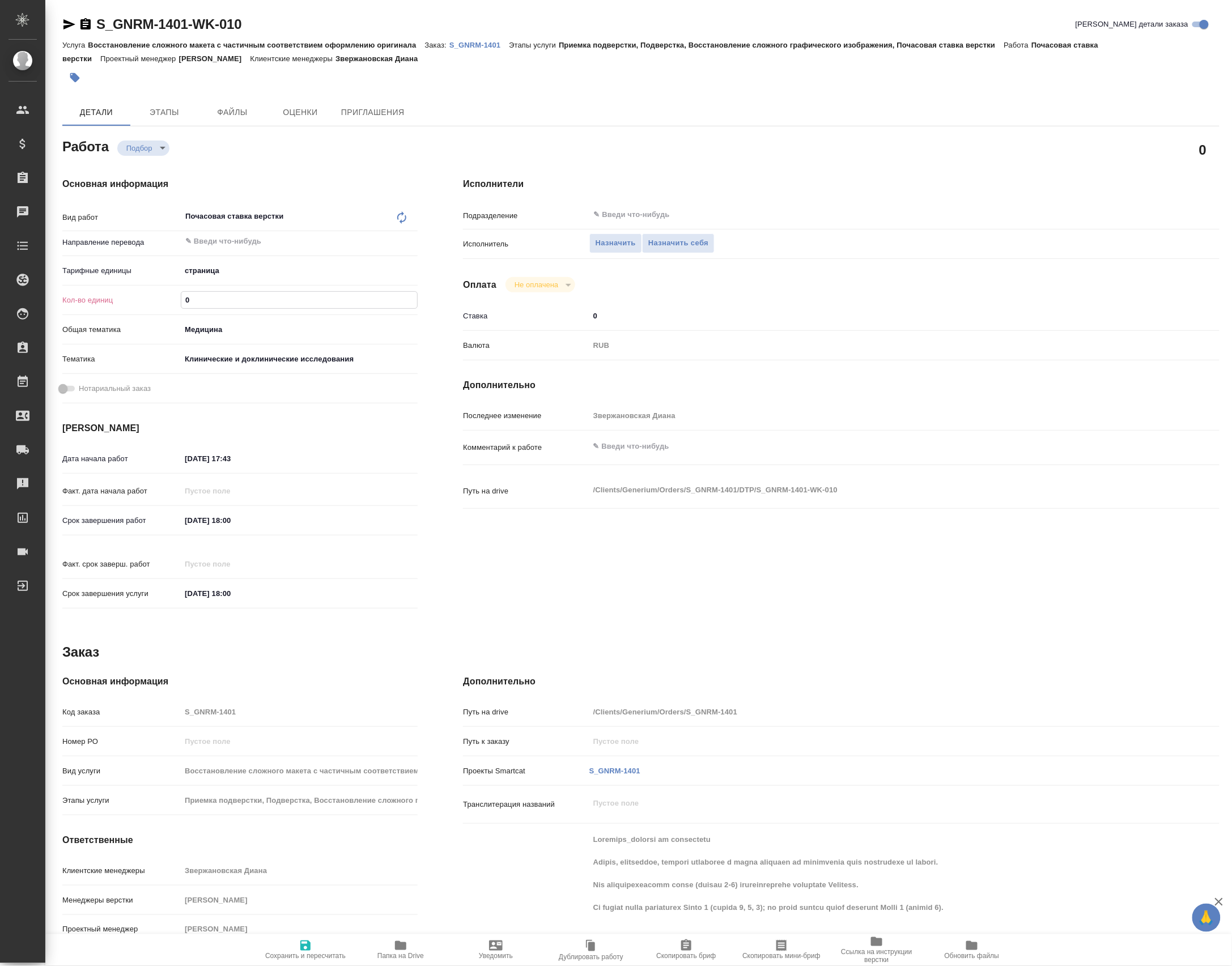
type textarea "x"
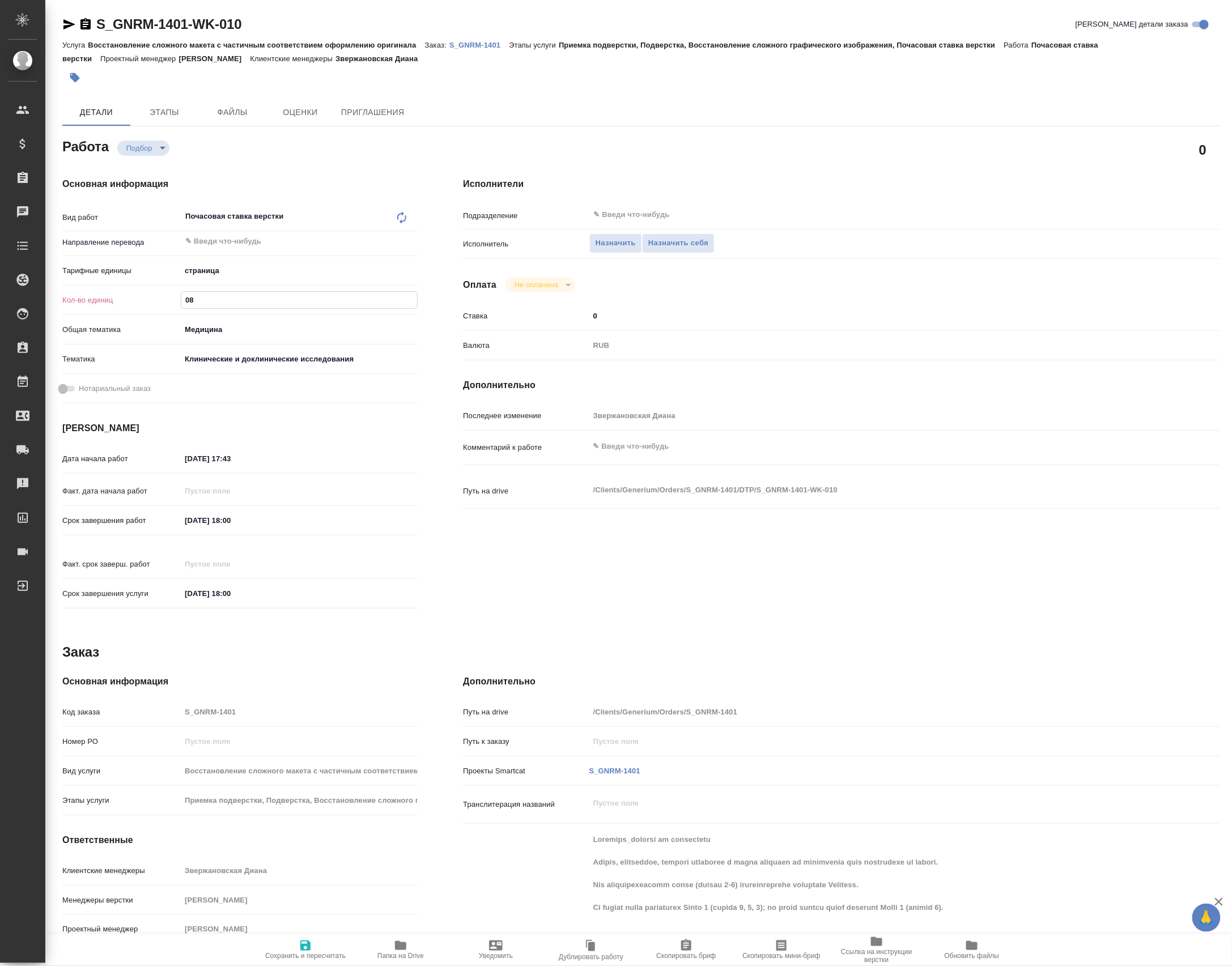
type textarea "x"
type input "08"
click at [295, 955] on span "Сохранить и пересчитать" at bounding box center [305, 956] width 80 height 8
type textarea "x"
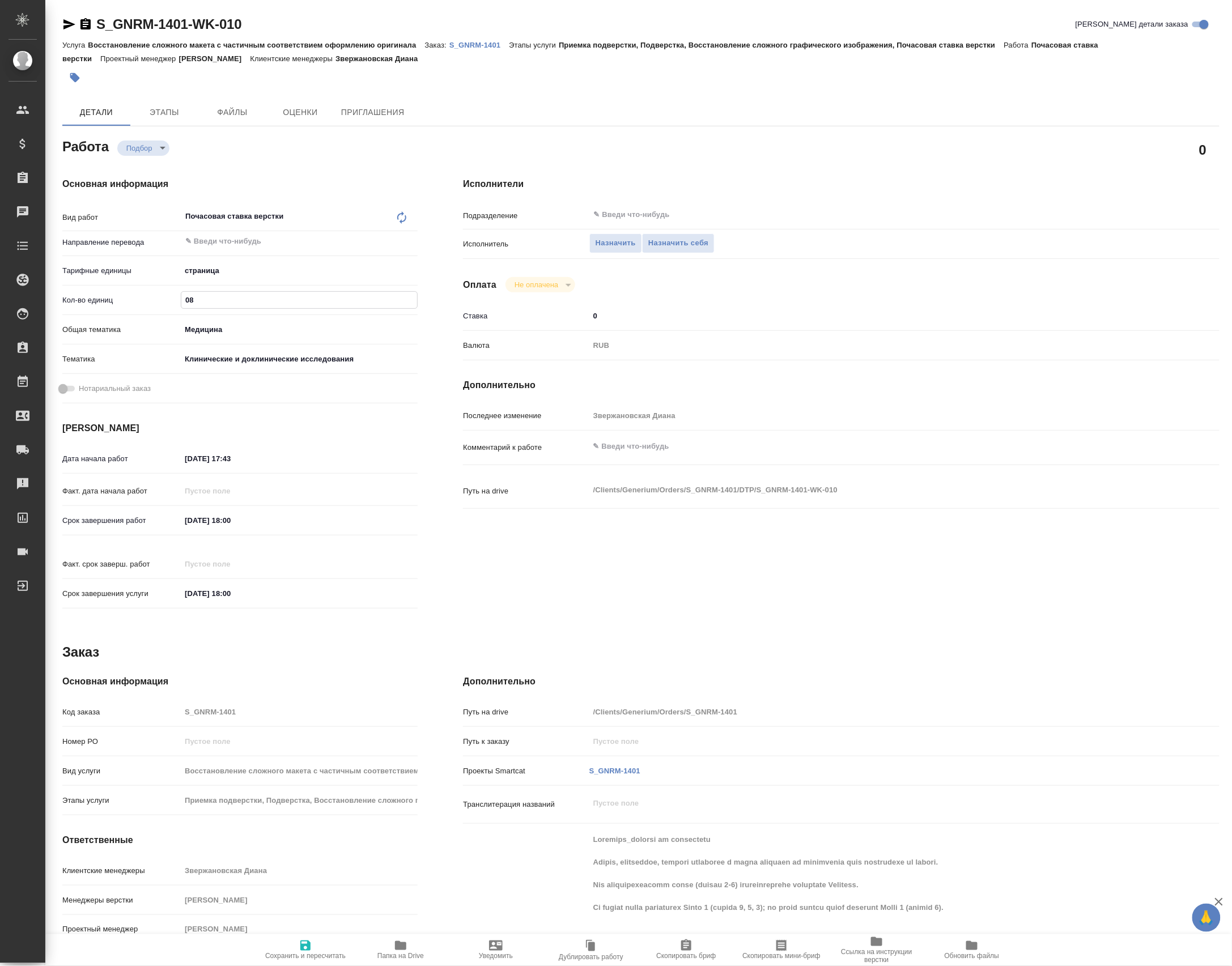
type textarea "x"
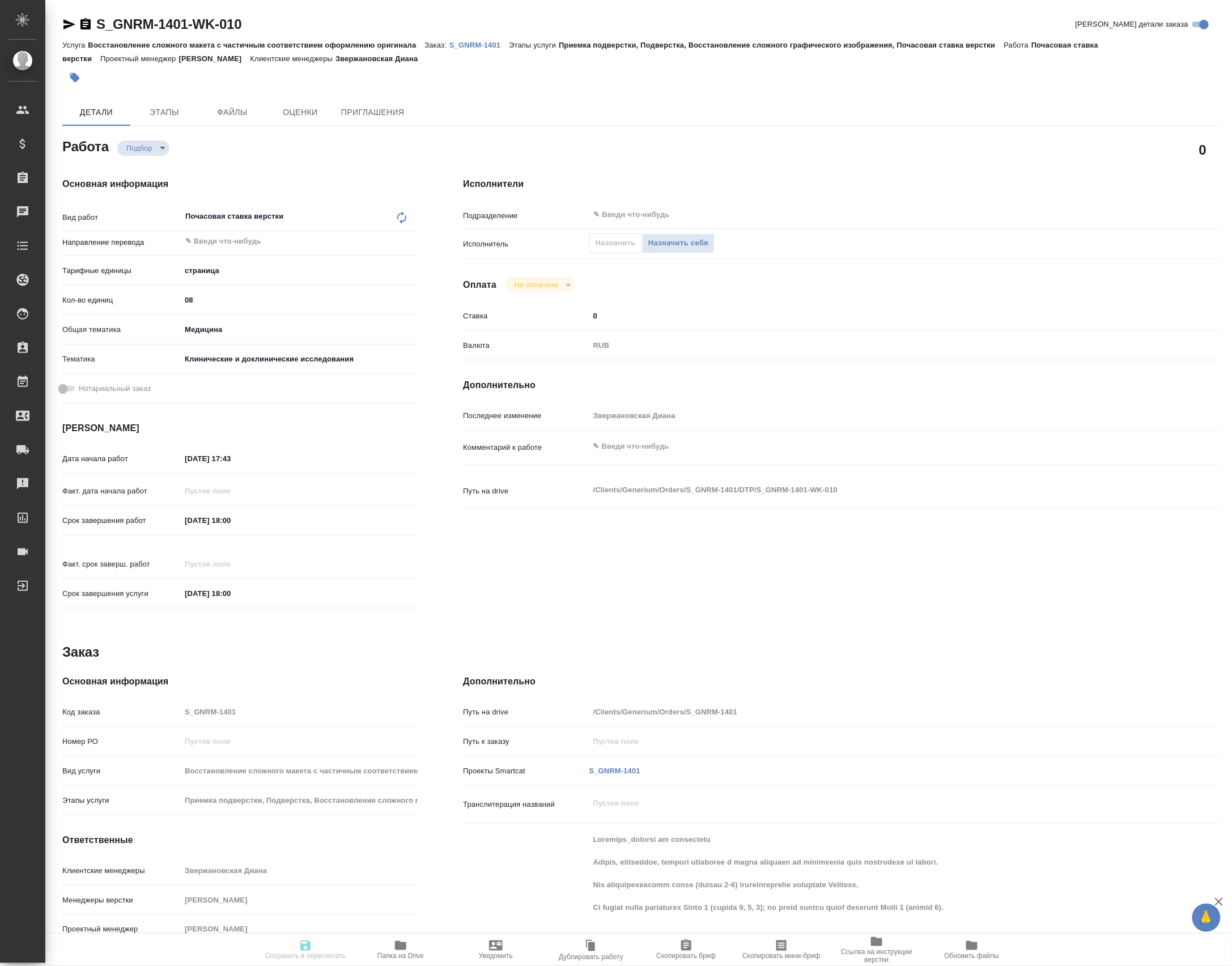
type textarea "x"
type input "recruiting"
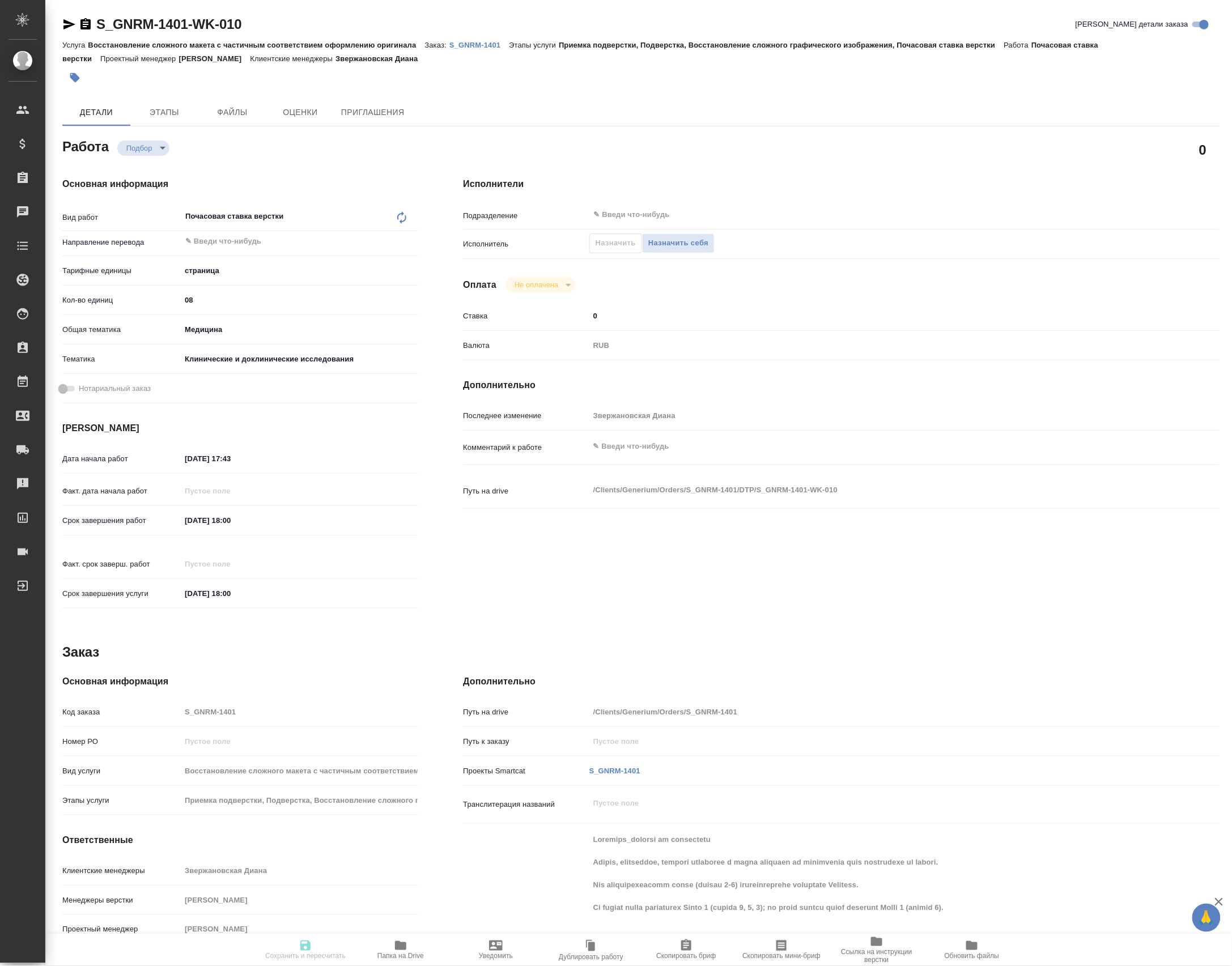
type textarea "Почасовая ставка верстки"
type textarea "x"
type input "5a8b1489cc6b4906c91bfdb2"
type input "8"
type input "med"
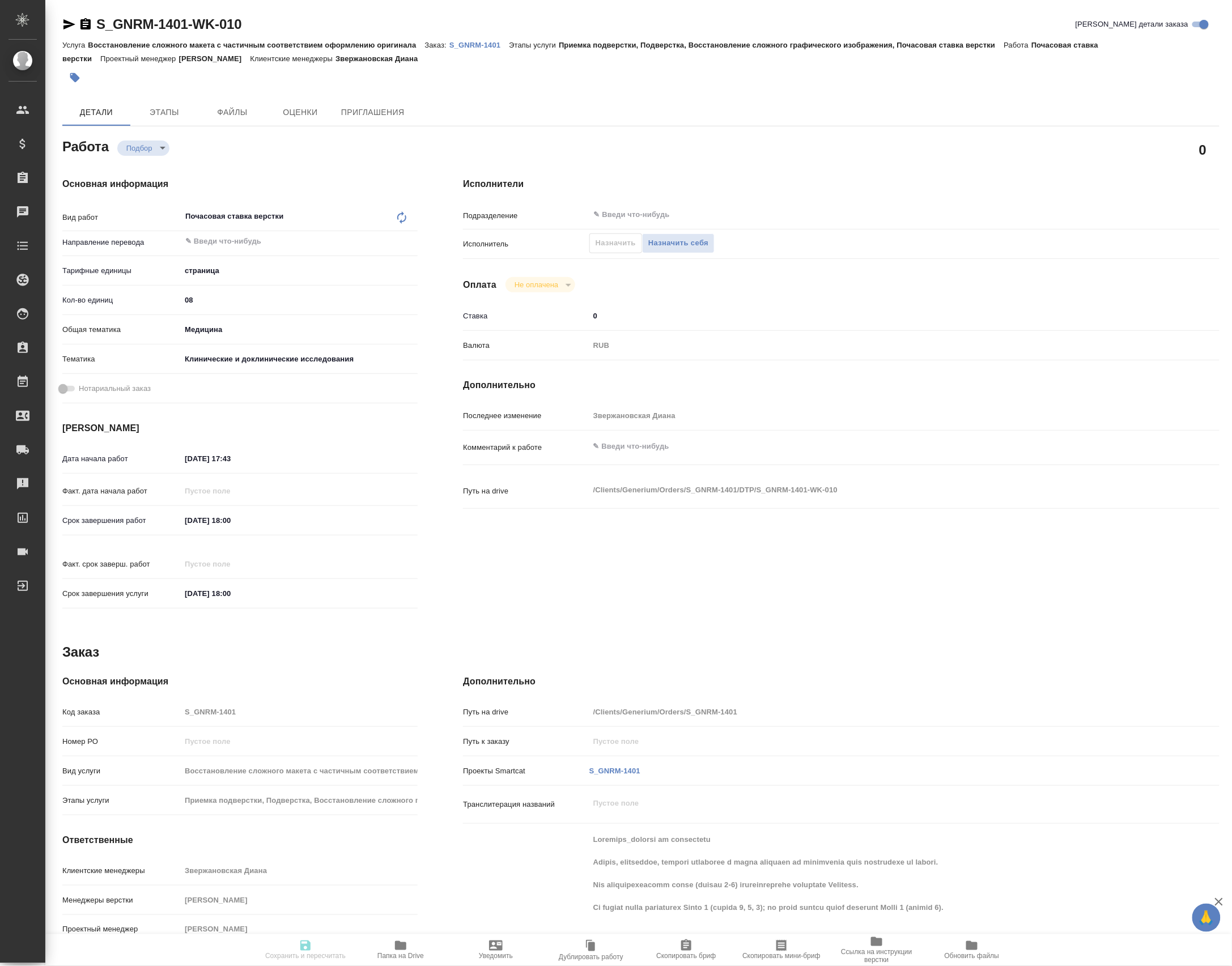
type input "5a8b8b956a9677013d343d9e"
type input "[DATE] 17:43"
type input "[DATE] 18:00"
type input "notPayed"
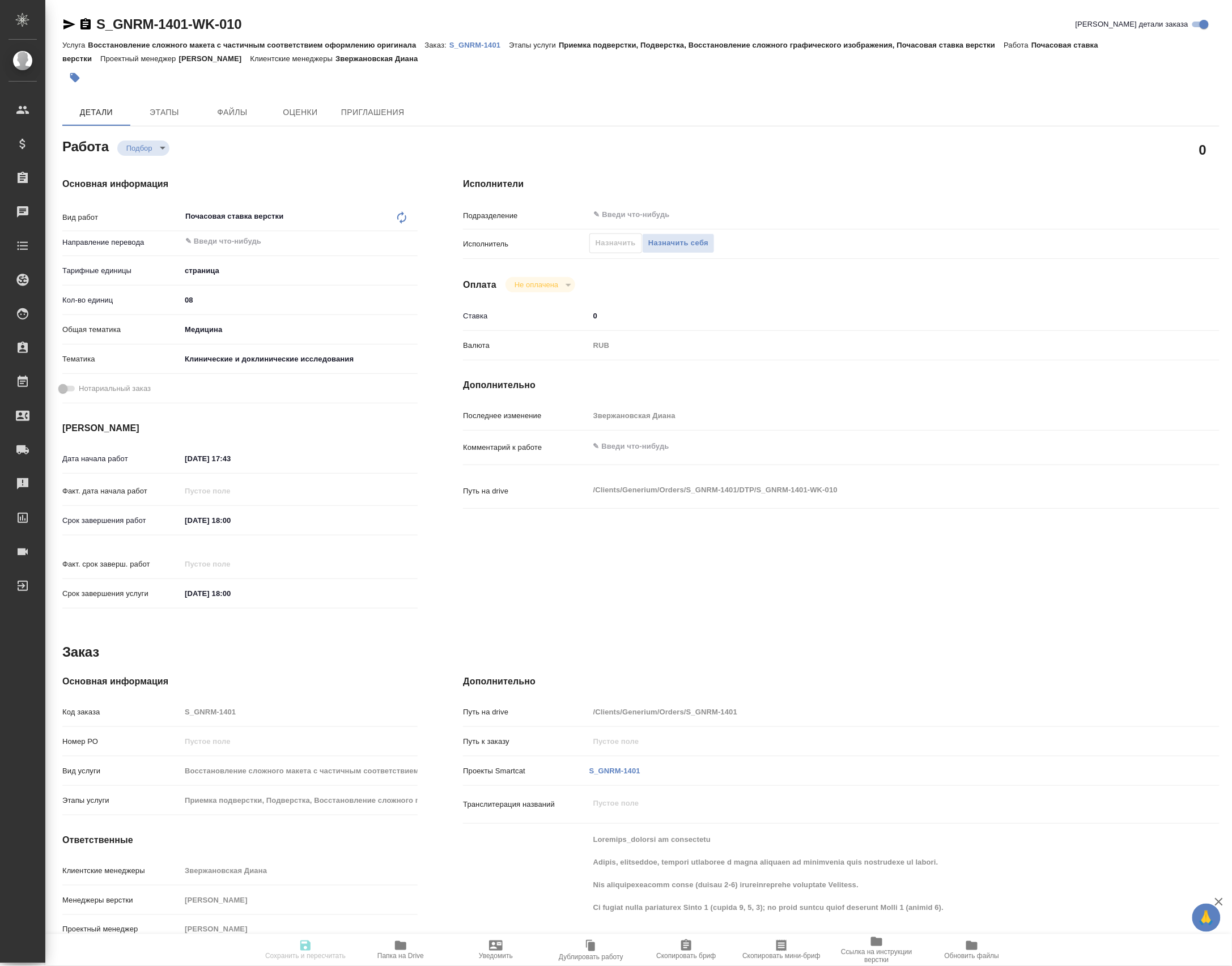
type input "0"
type input "RUB"
type input "[PERSON_NAME]"
type textarea "x"
type textarea "/Clients/Generium/Orders/S_GNRM-1401/DTP/S_GNRM-1401-WK-010"
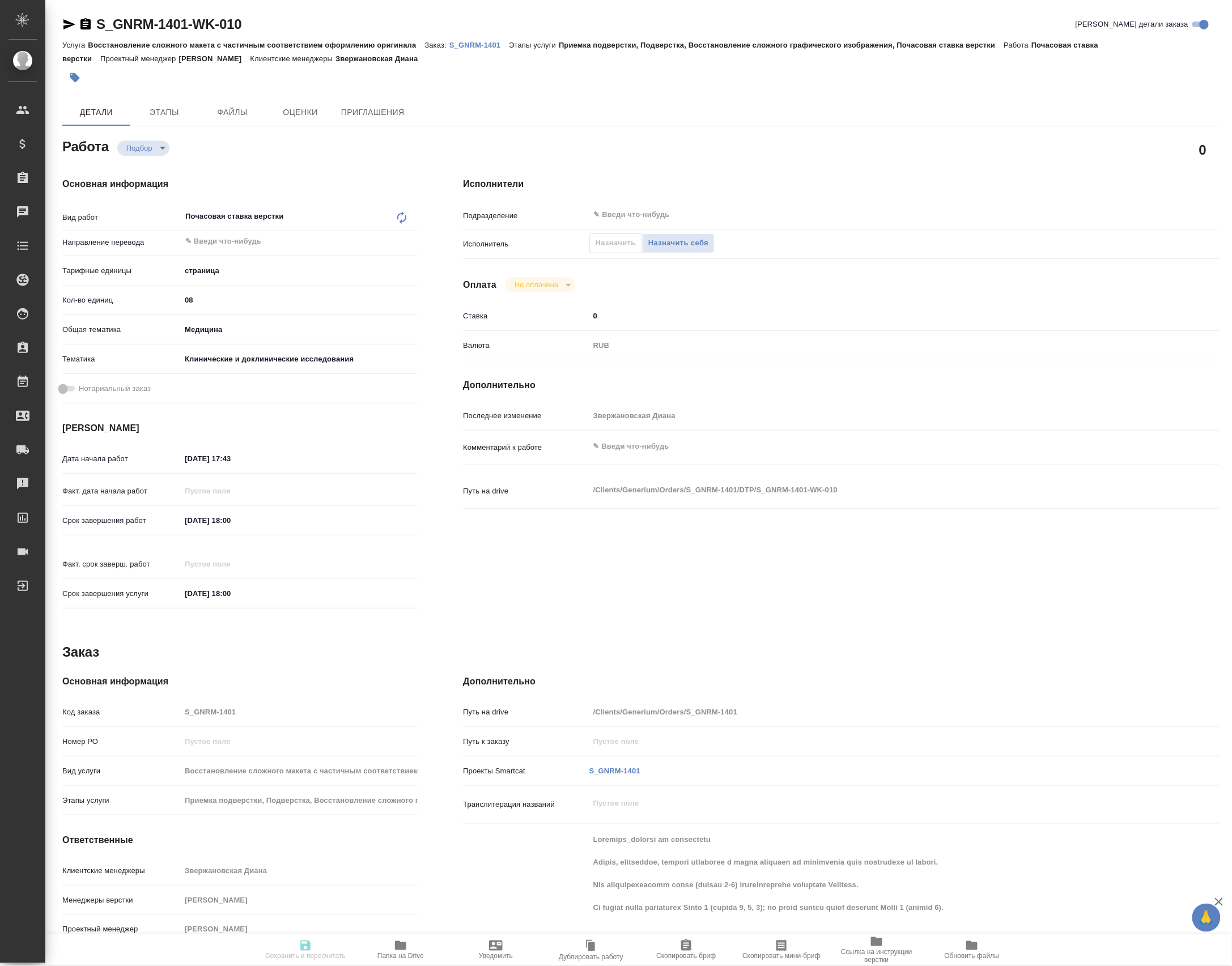
type textarea "x"
type input "S_GNRM-1401"
type input "Восстановление сложного макета с частичным соответствием оформлению оригинала"
type input "Приемка подверстки, Подверстка, Восстановление сложного графического изображени…"
type input "Звержановская Диана"
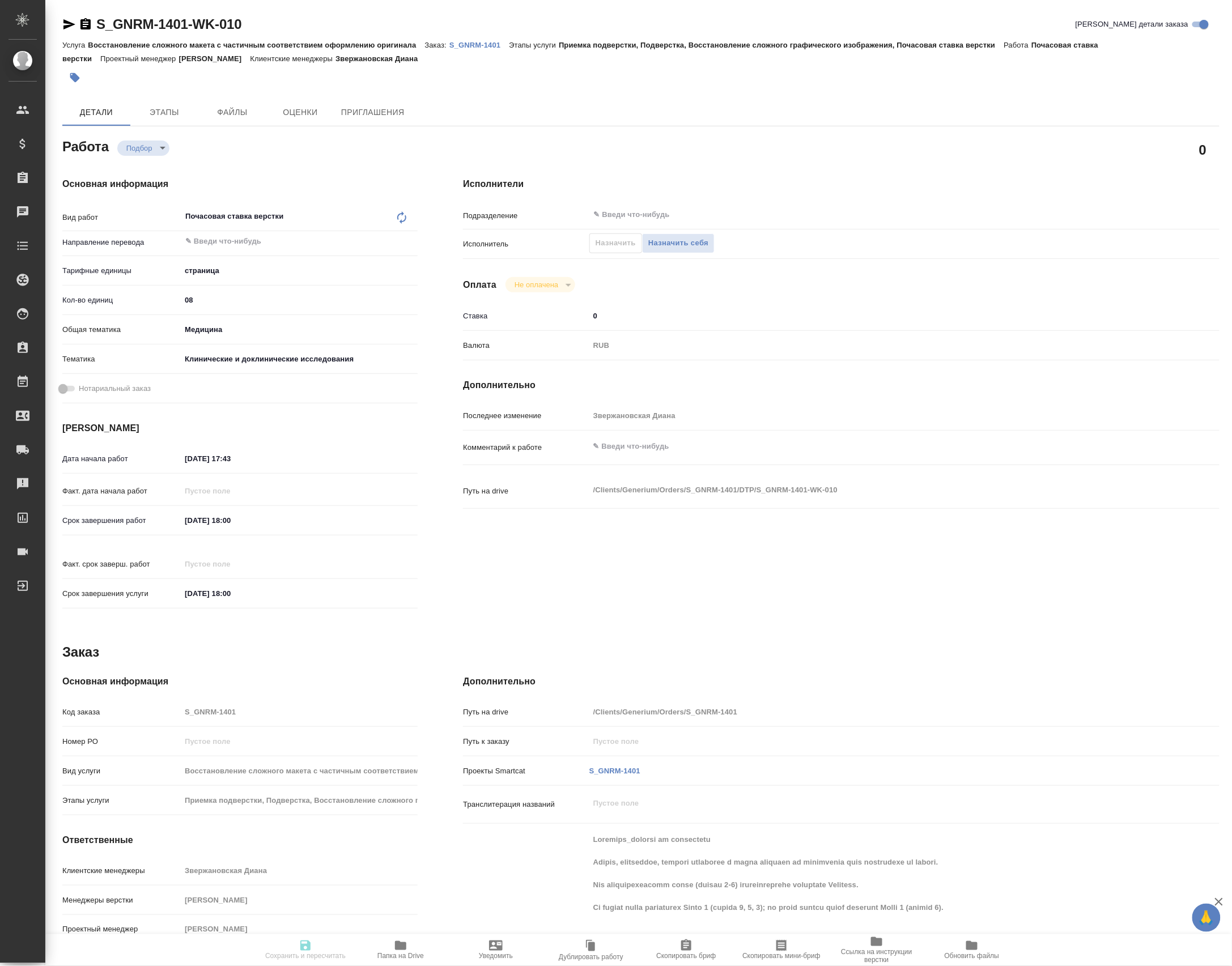
type input "[PERSON_NAME]"
type input "/Clients/Generium/Orders/S_GNRM-1401"
type textarea "x"
type textarea "Клотилия_перевод на английский Просим, пожалуйста, оценить стоимость и сроки пе…"
type textarea "x"
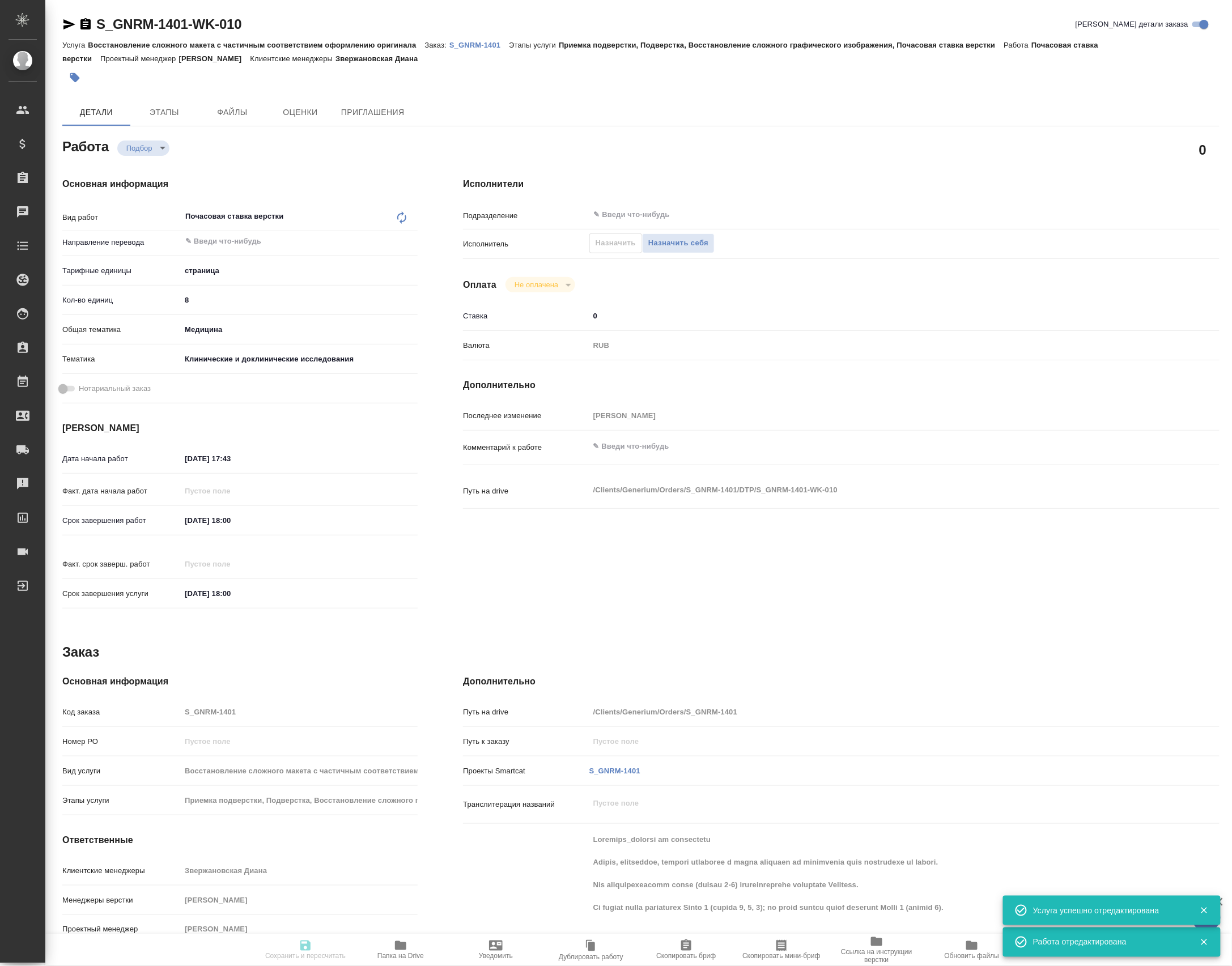
type textarea "x"
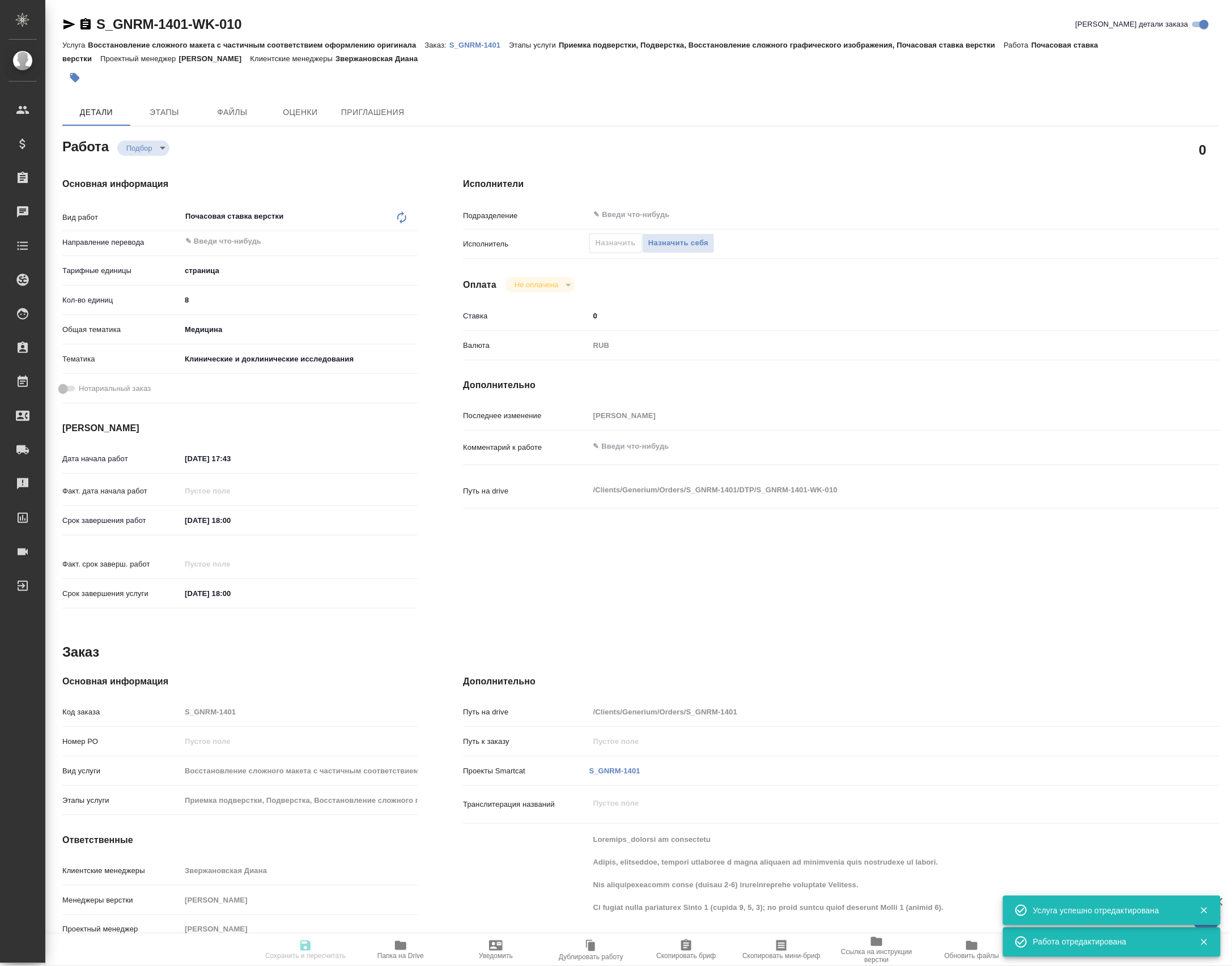
type textarea "x"
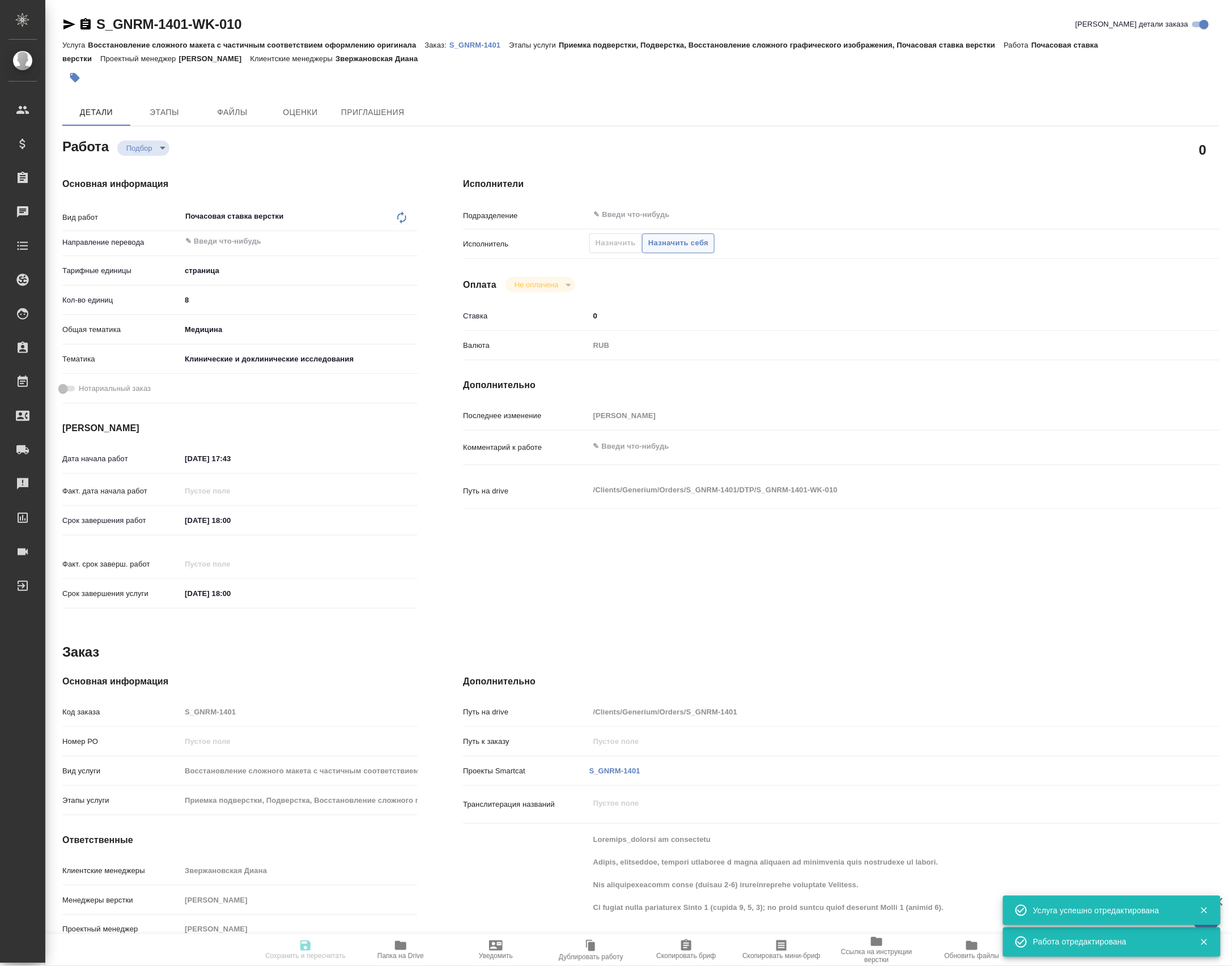
click at [696, 249] on span "Назначить себя" at bounding box center [678, 243] width 60 height 13
type input "recruiting"
type textarea "Почасовая ставка верстки"
type textarea "x"
type input "5a8b1489cc6b4906c91bfdb2"
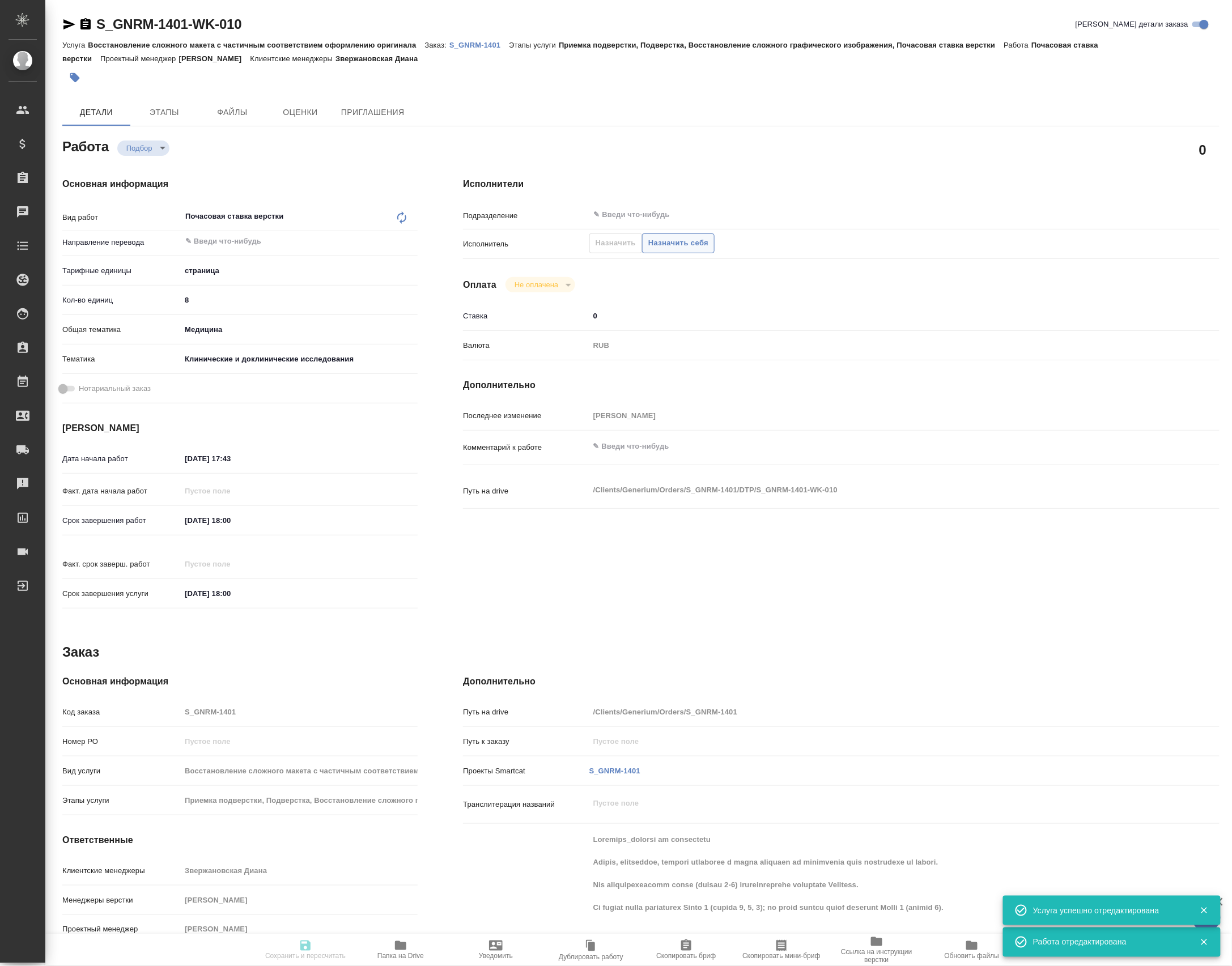
type input "8"
type input "med"
type input "5a8b8b956a9677013d343d9e"
type input "[DATE] 17:43"
type input "[DATE] 18:00"
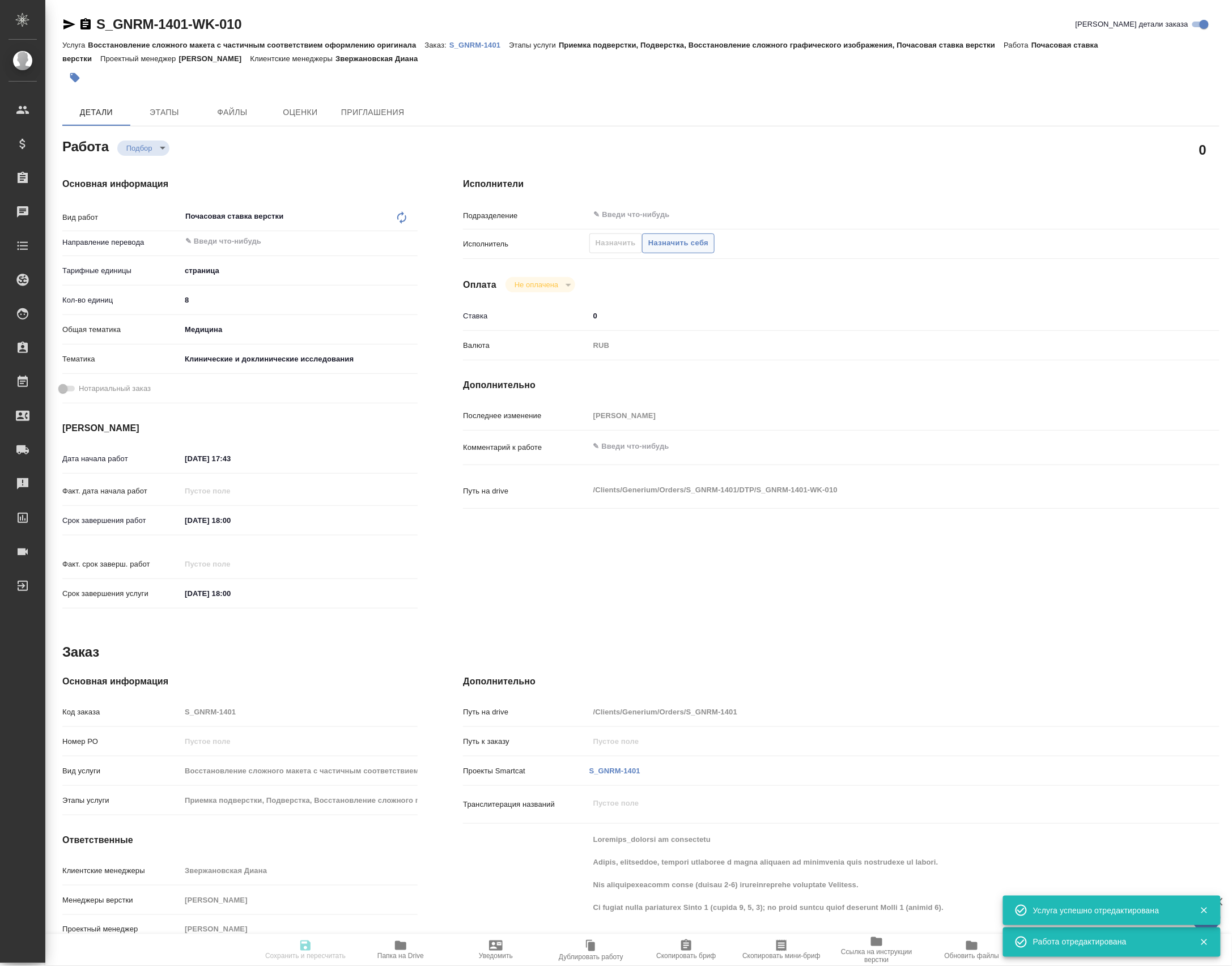
type input "[DATE] 18:00"
type input "notPayed"
type input "0"
type input "RUB"
type input "[PERSON_NAME]"
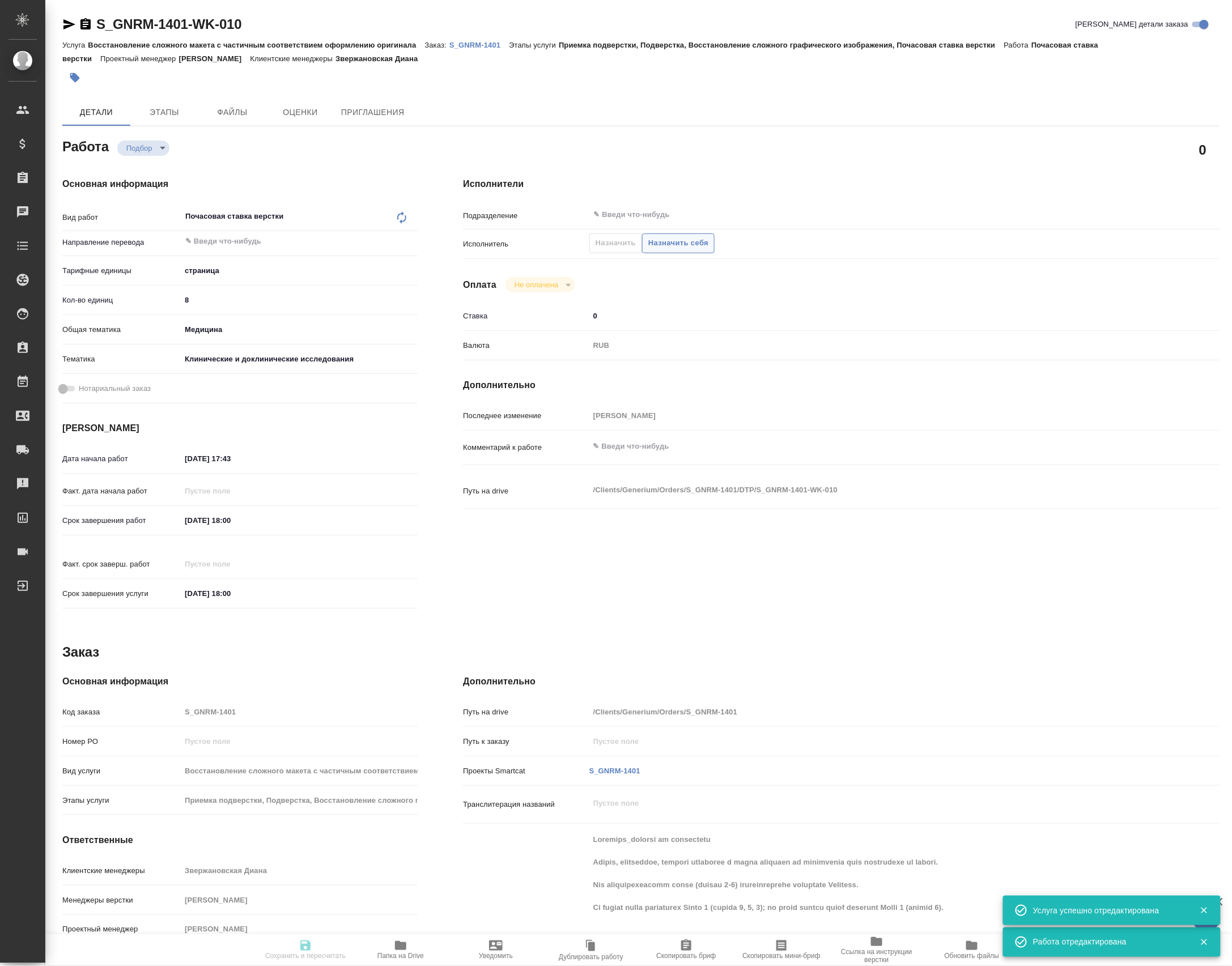
type textarea "x"
type textarea "/Clients/Generium/Orders/S_GNRM-1401/DTP/S_GNRM-1401-WK-010"
type textarea "x"
type input "S_GNRM-1401"
type input "Восстановление сложного макета с частичным соответствием оформлению оригинала"
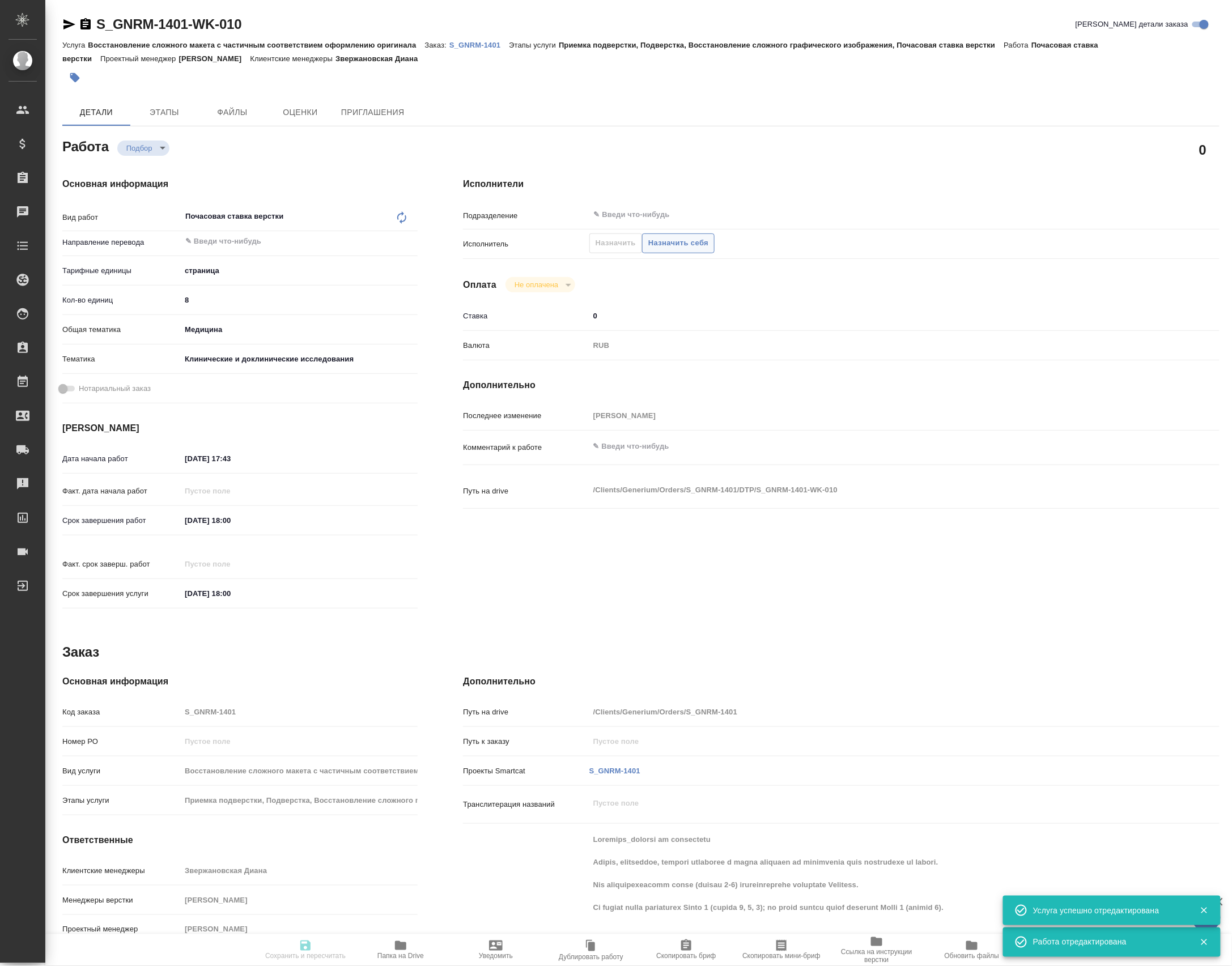
type input "Приемка подверстки, Подверстка, Восстановление сложного графического изображени…"
type input "Звержановская Диана"
type input "[PERSON_NAME]"
type input "/Clients/Generium/Orders/S_GNRM-1401"
type textarea "x"
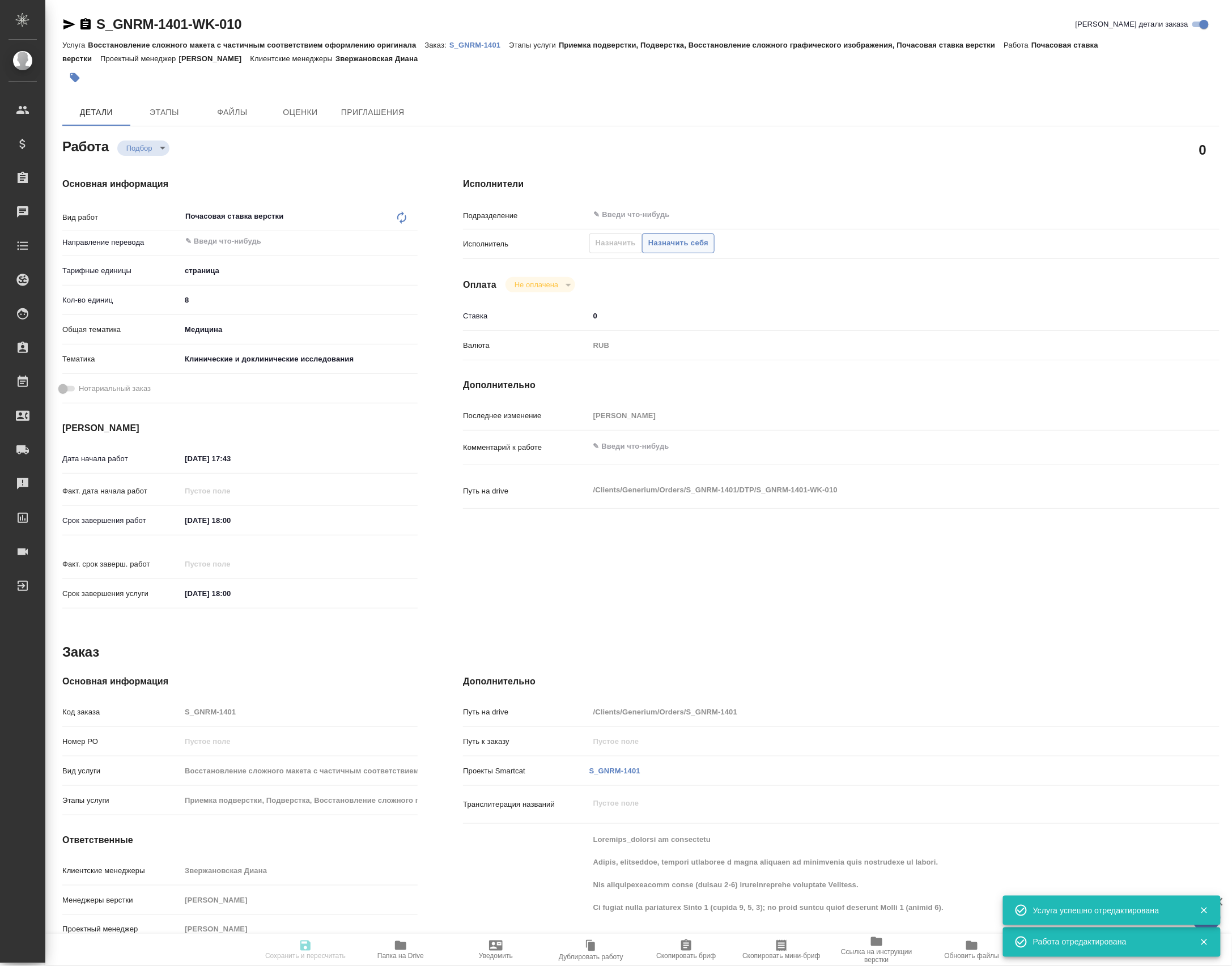
type textarea "Клотилия_перевод на английский Просим, пожалуйста, оценить стоимость и сроки пе…"
type textarea "x"
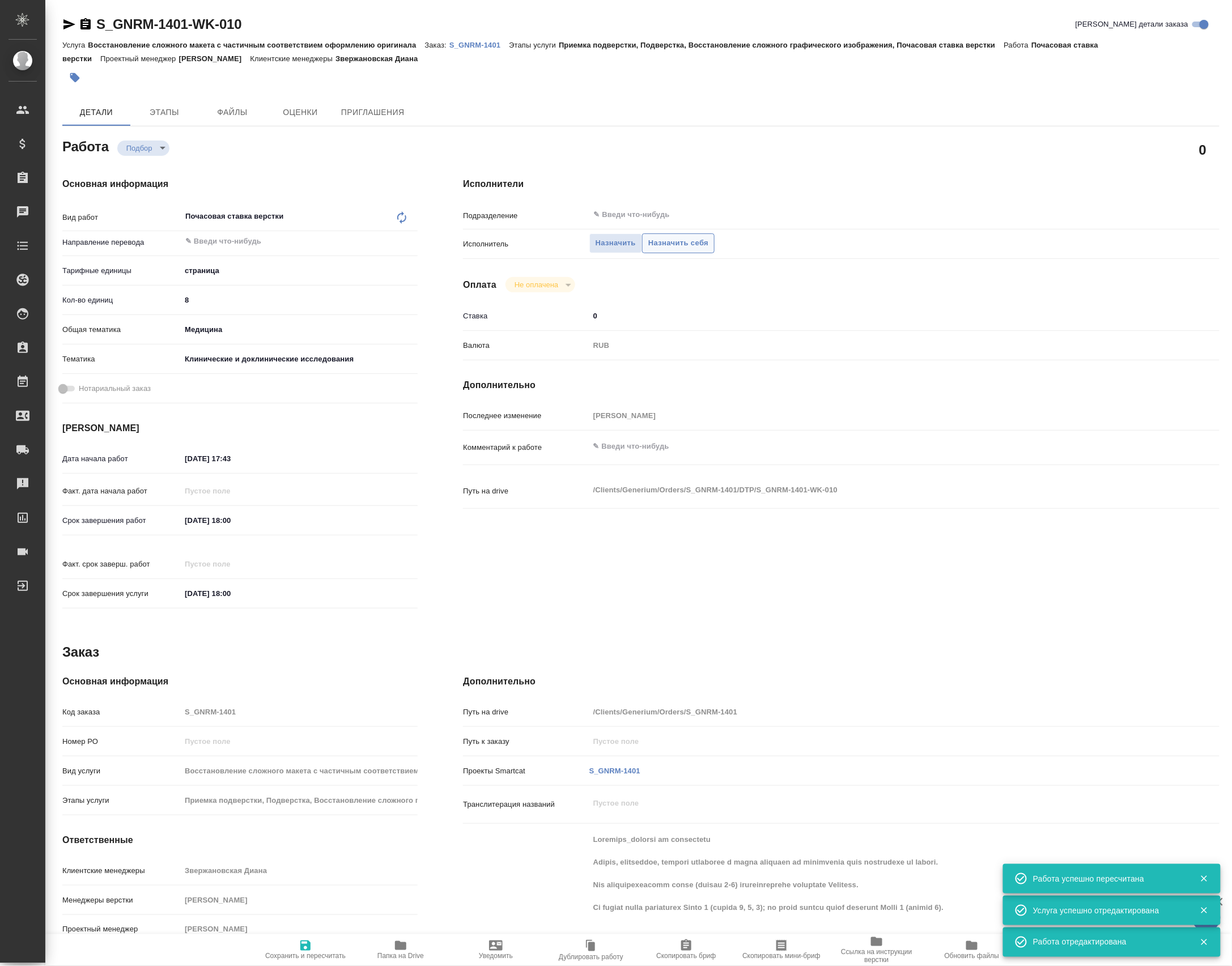
type textarea "x"
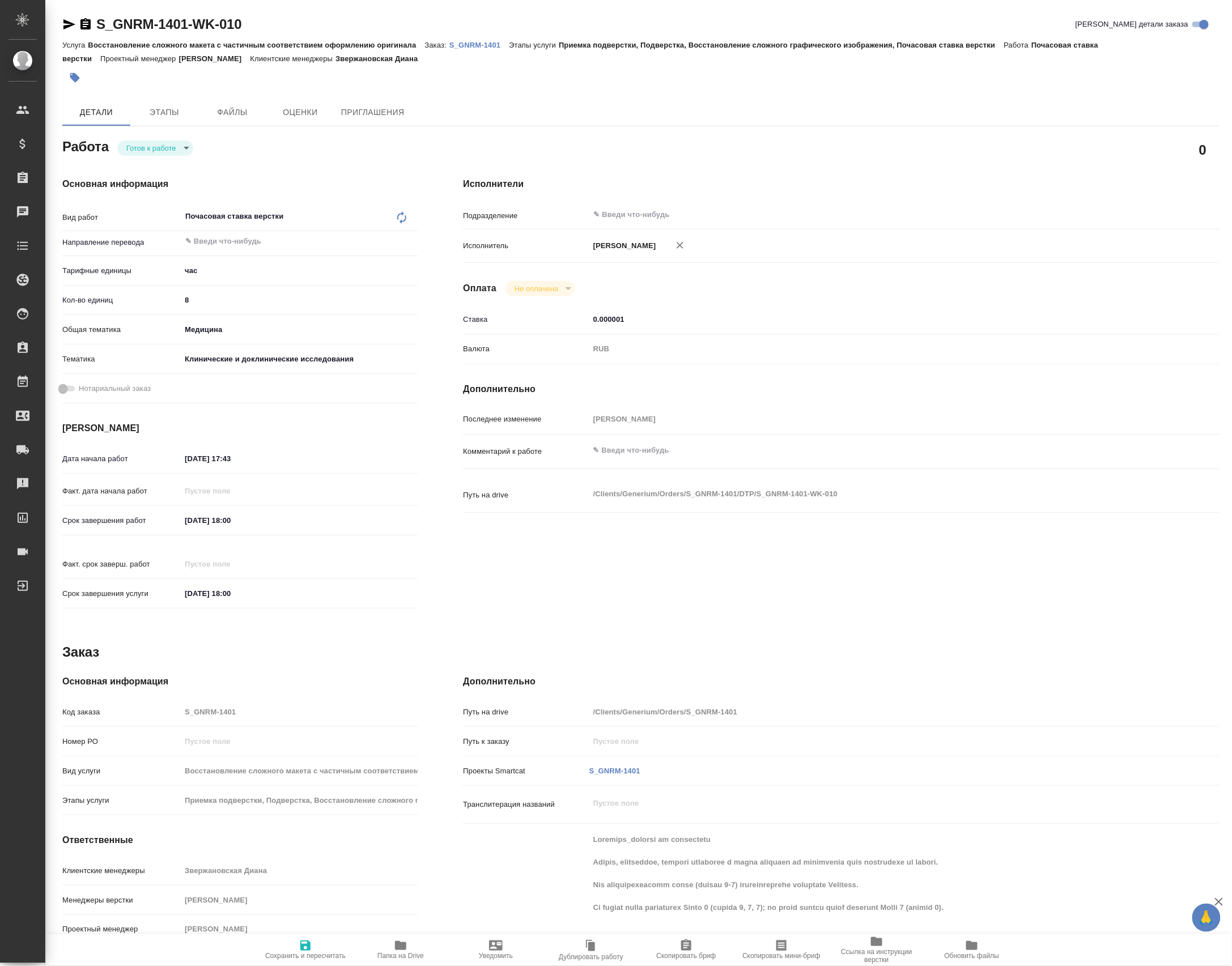
click at [130, 142] on body "🙏 .cls-1 fill:#fff; AWATERA [PERSON_NAME] Спецификации Заказы Чаты Todo Проекты…" at bounding box center [616, 483] width 1232 height 966
type textarea "x"
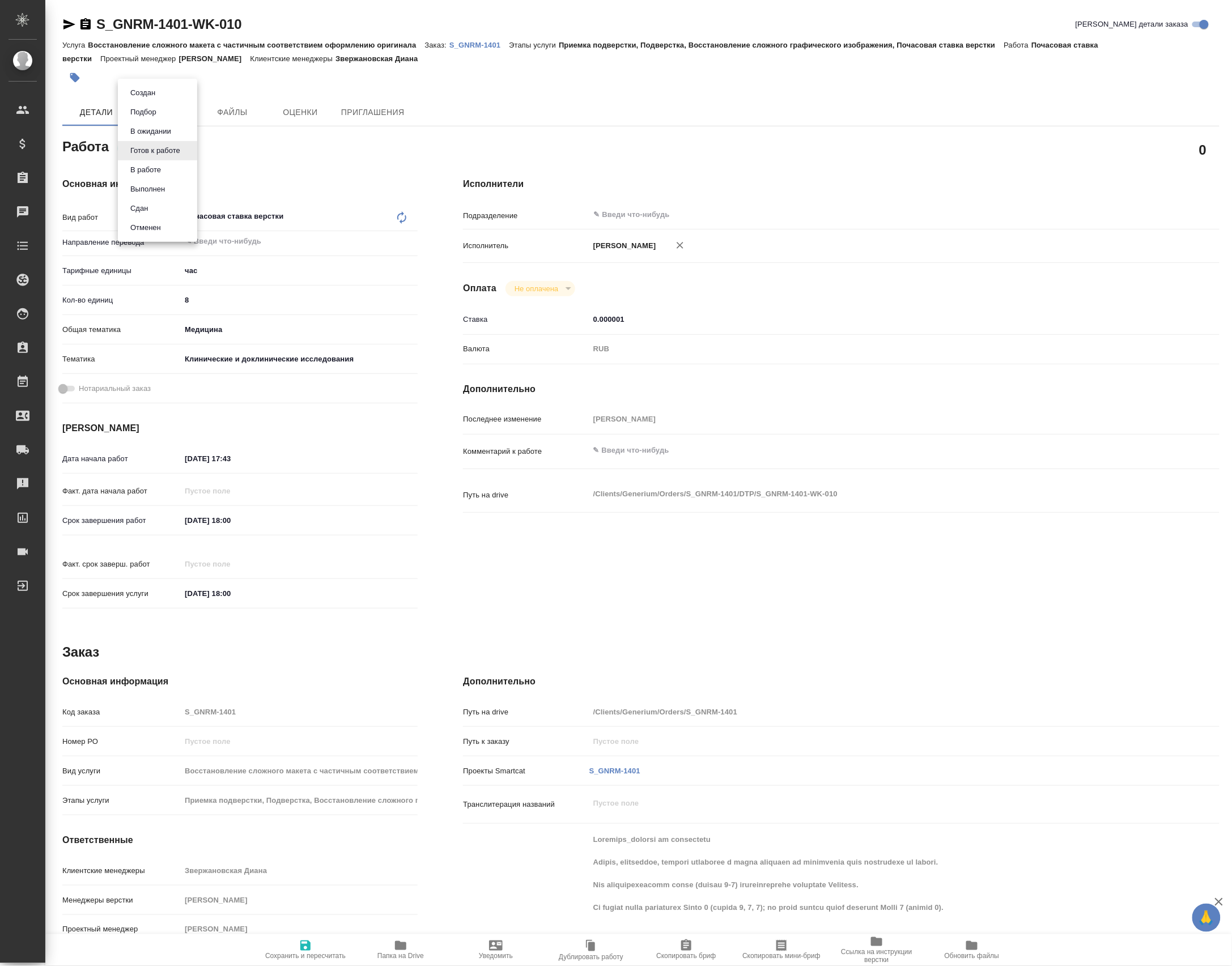
type textarea "x"
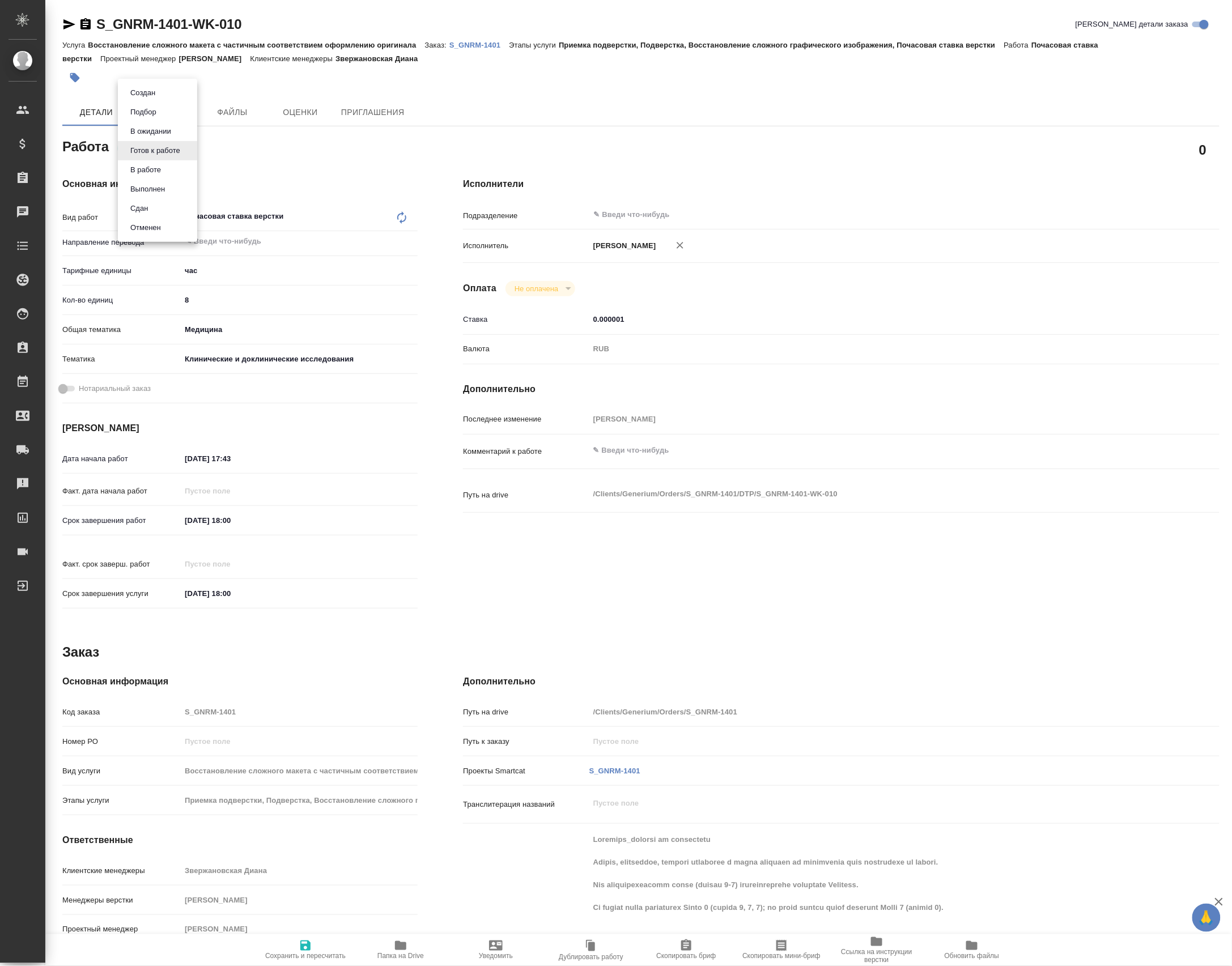
type textarea "x"
click at [150, 164] on button "В работе" at bounding box center [145, 170] width 38 height 13
type textarea "x"
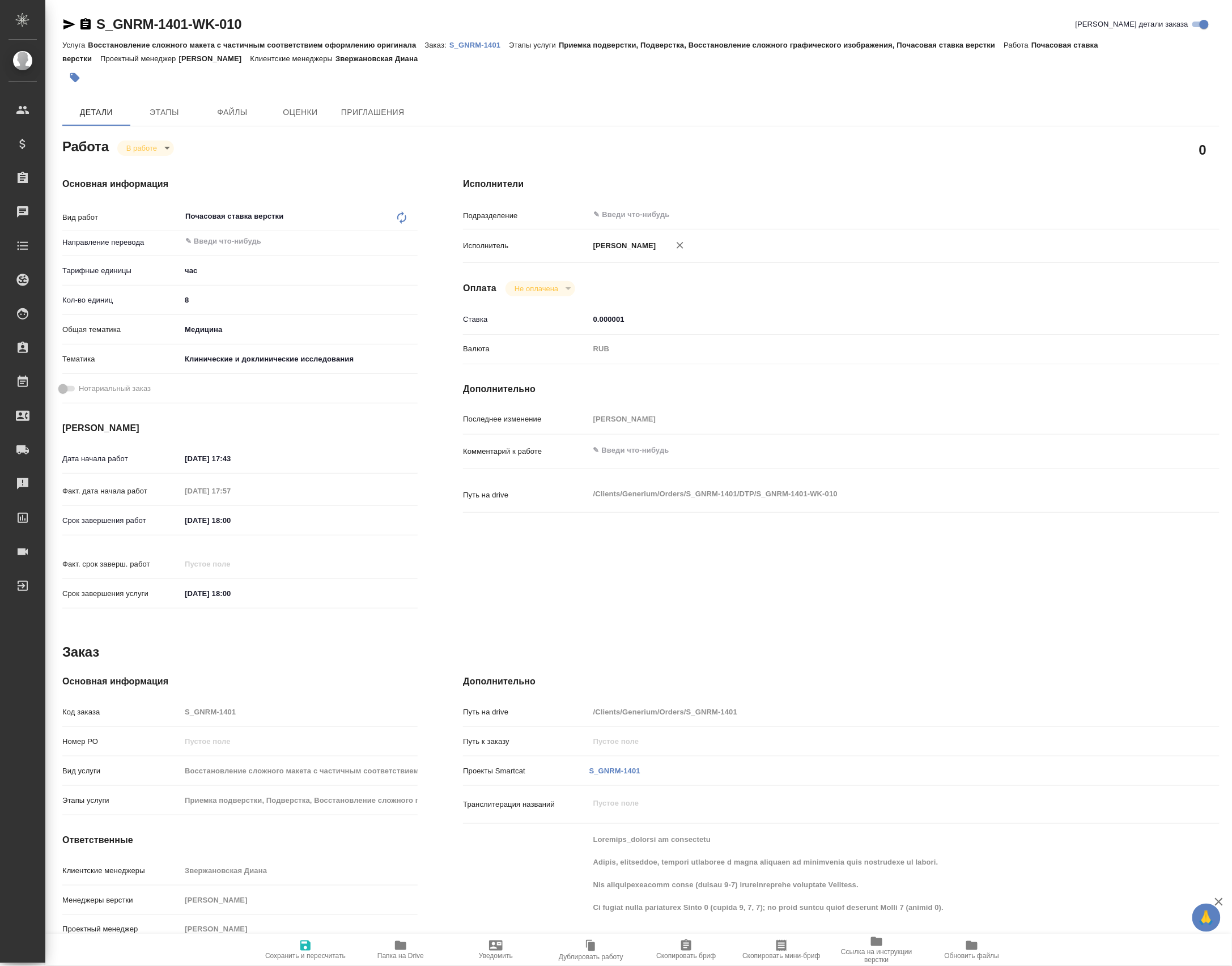
type textarea "x"
click at [656, 228] on div "​" at bounding box center [873, 216] width 567 height 23
click at [660, 212] on input "text" at bounding box center [853, 214] width 522 height 13
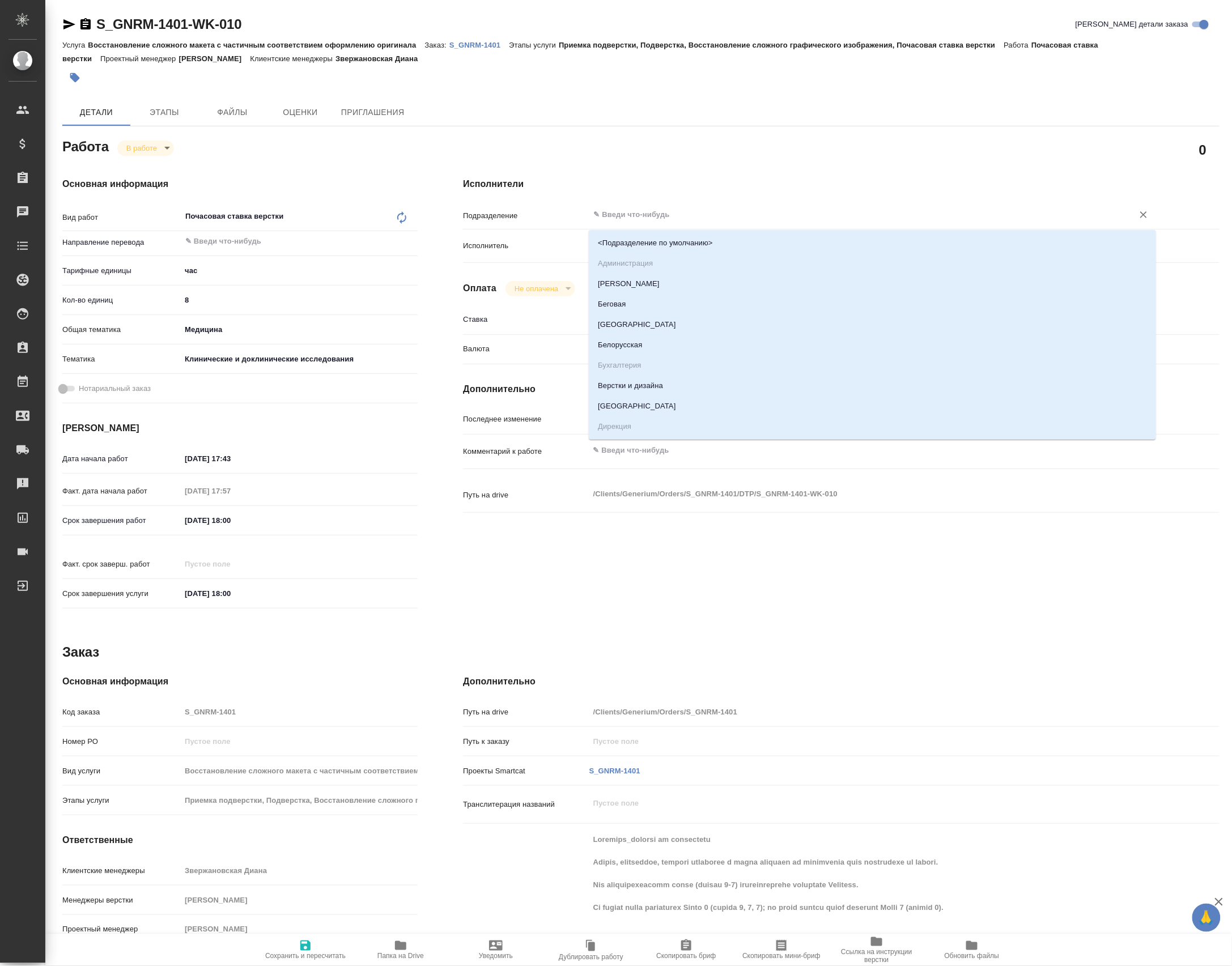
type input "в"
type textarea "x"
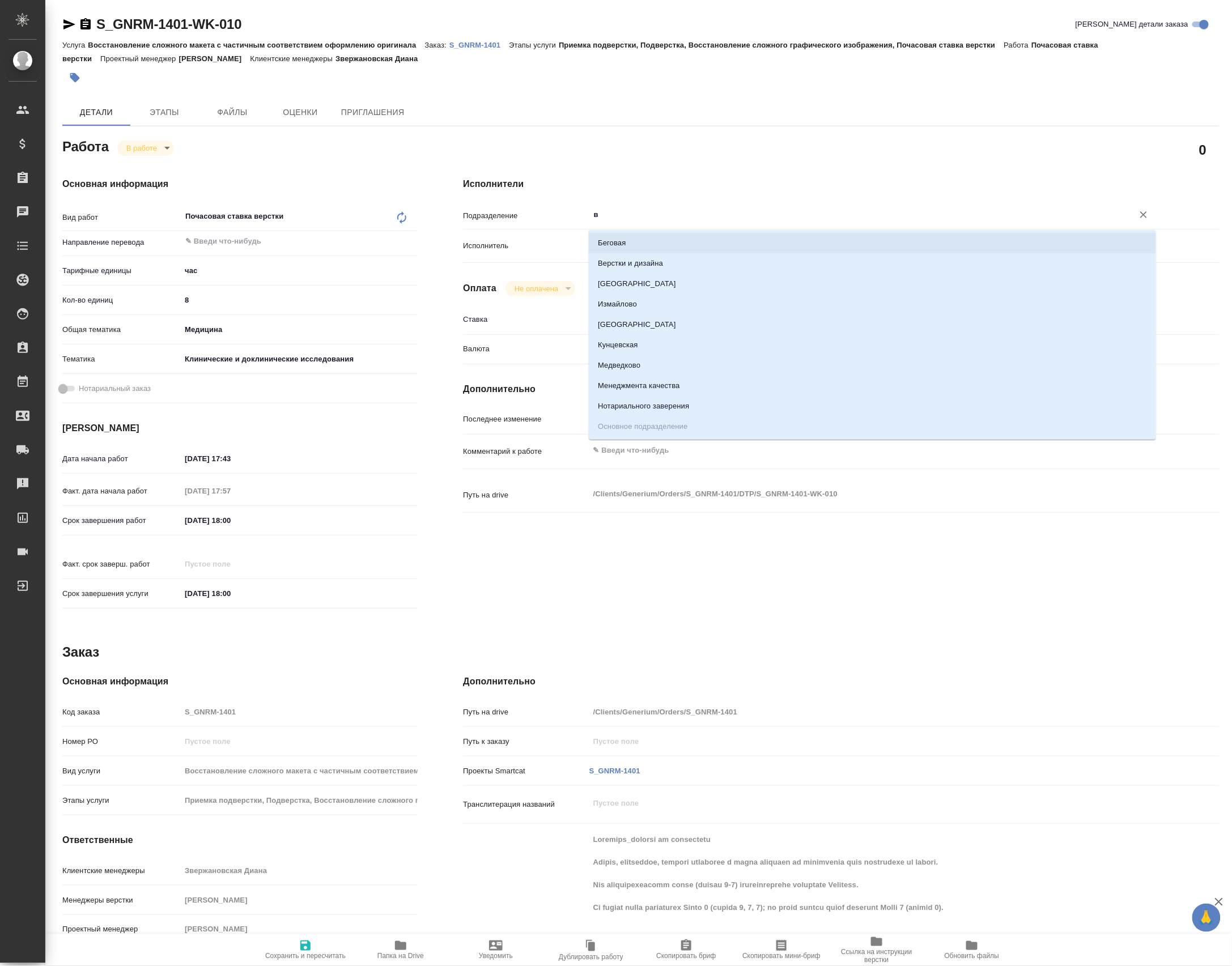
type textarea "x"
click at [659, 265] on li "Верстки и дизайна" at bounding box center [872, 263] width 567 height 21
type textarea "x"
type input "Верстки и дизайна"
type textarea "x"
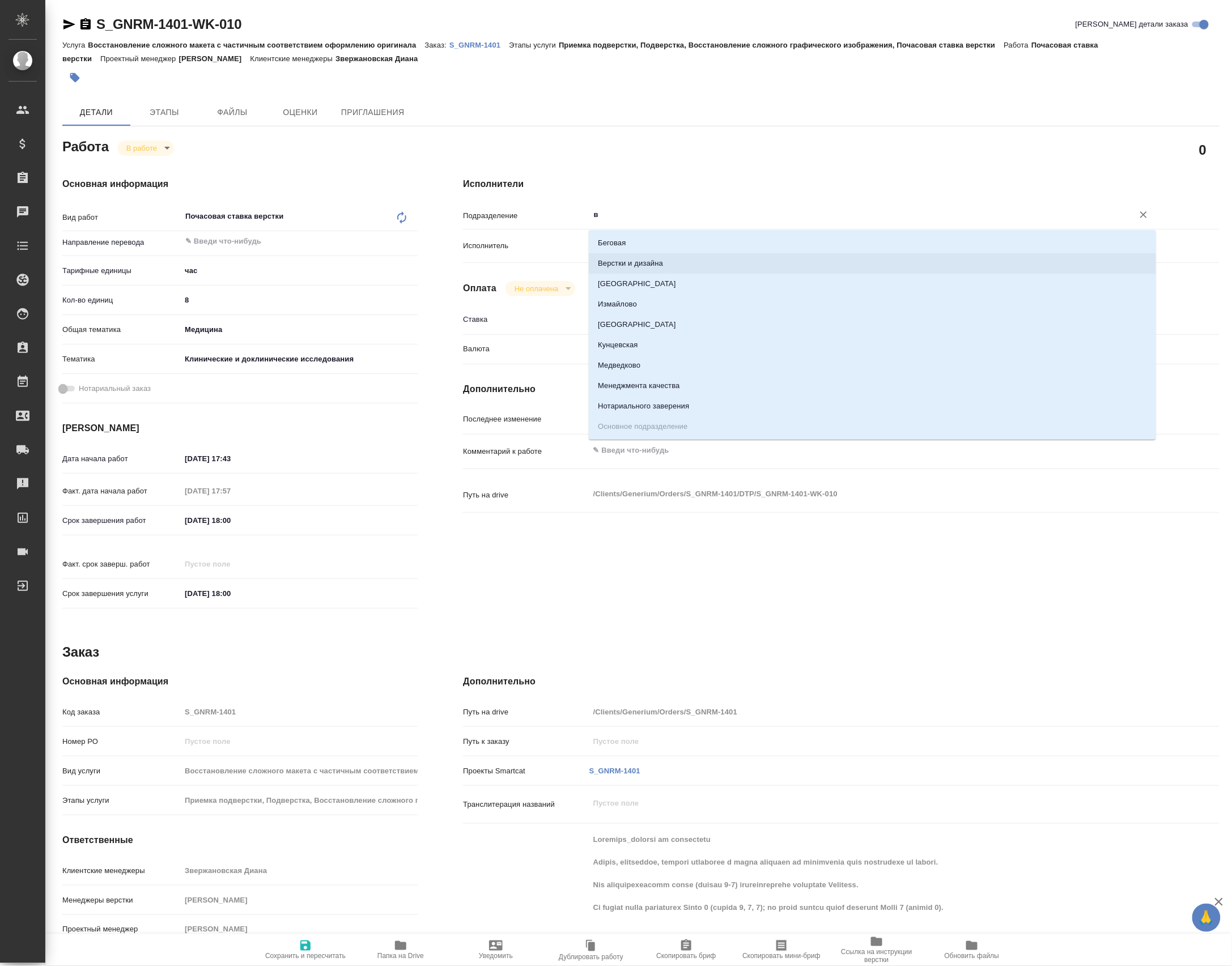
type textarea "x"
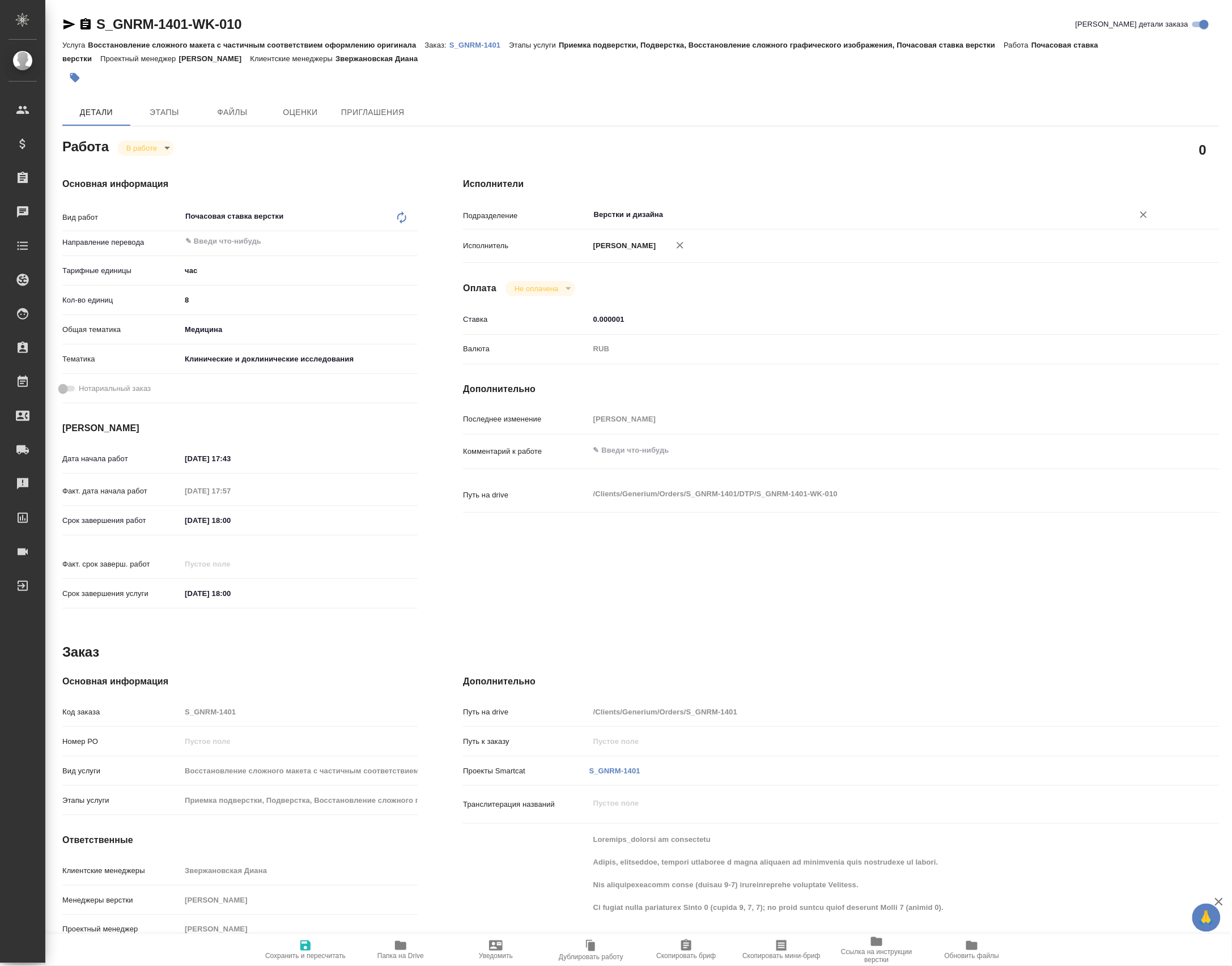
type input "Верстки и дизайна"
click at [659, 483] on div "Комментарий к работе x" at bounding box center [841, 461] width 756 height 44
type textarea "x"
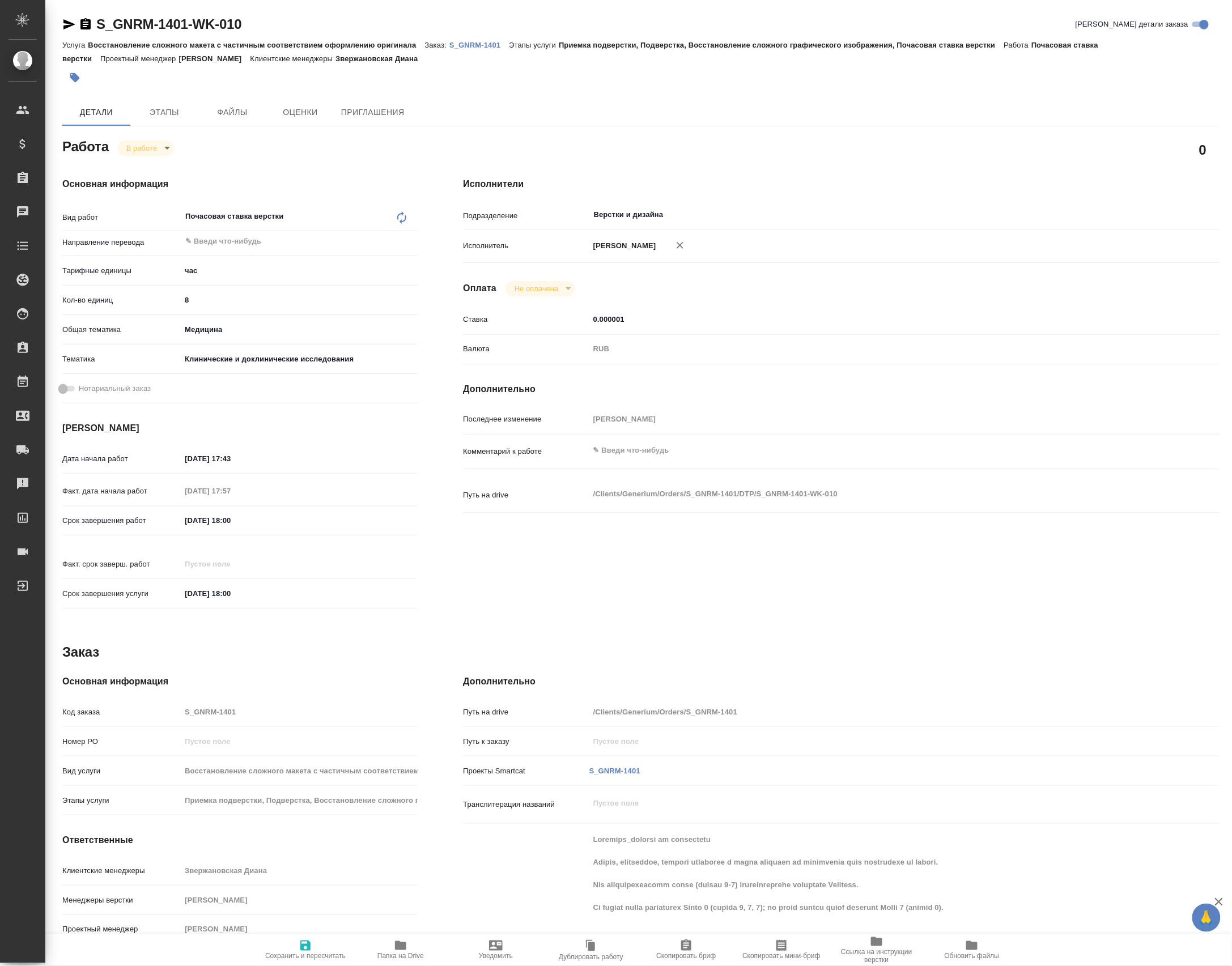
type textarea "x"
click at [649, 461] on textarea at bounding box center [873, 451] width 566 height 19
type textarea "x"
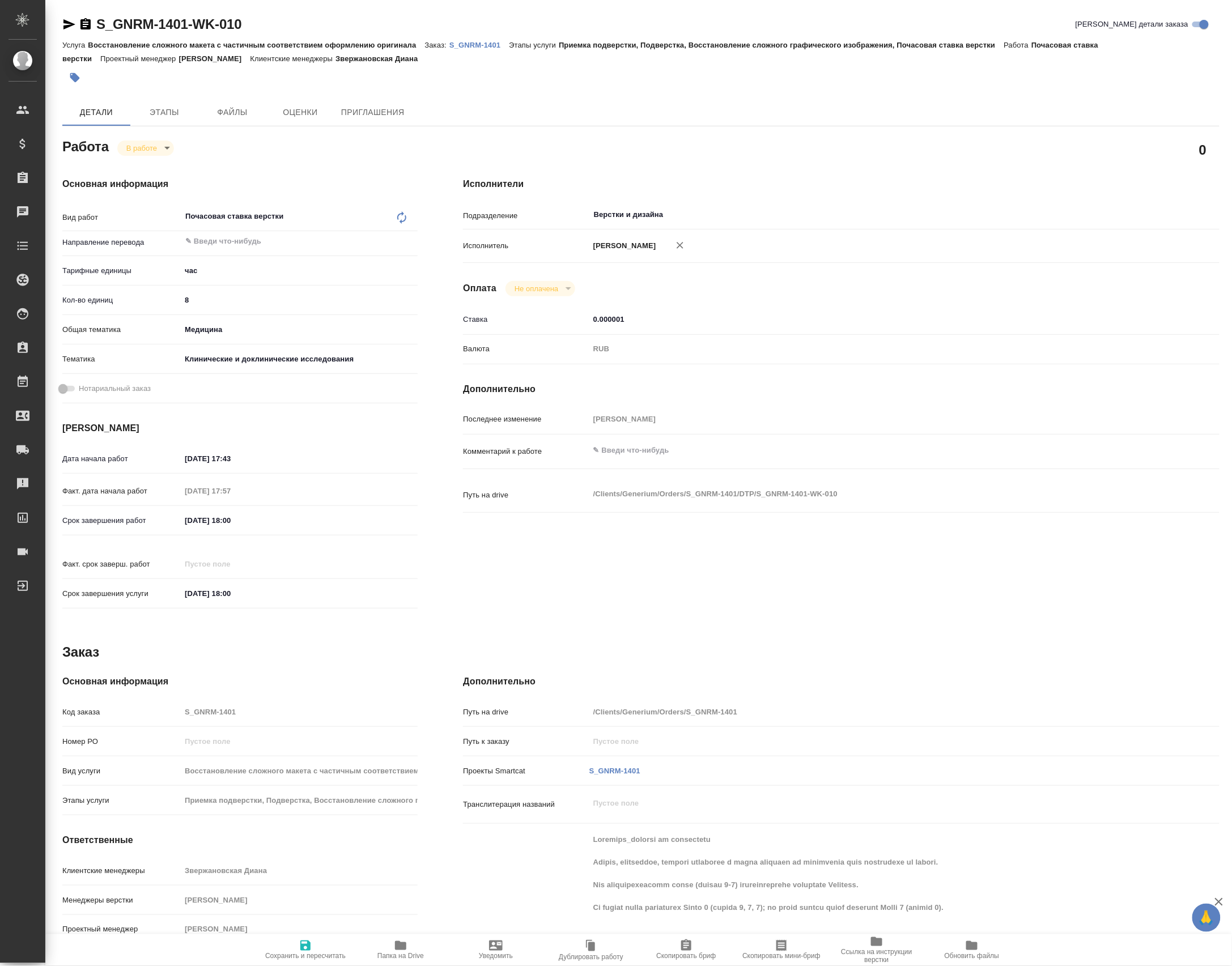
click at [256, 473] on div "Дата начала работ 14.10.2025 17:43" at bounding box center [240, 465] width 355 height 33
drag, startPoint x: 252, startPoint y: 461, endPoint x: 159, endPoint y: 440, distance: 95.3
click at [152, 427] on div "Основная информация Вид работ Почасовая ставка верстки x ​ Направление перевода…" at bounding box center [240, 396] width 355 height 439
click at [245, 510] on div "Факт. дата начала работ 15.10.2025 17:57" at bounding box center [240, 496] width 355 height 30
click at [239, 518] on input "28.11.2025 18:00" at bounding box center [230, 520] width 99 height 16
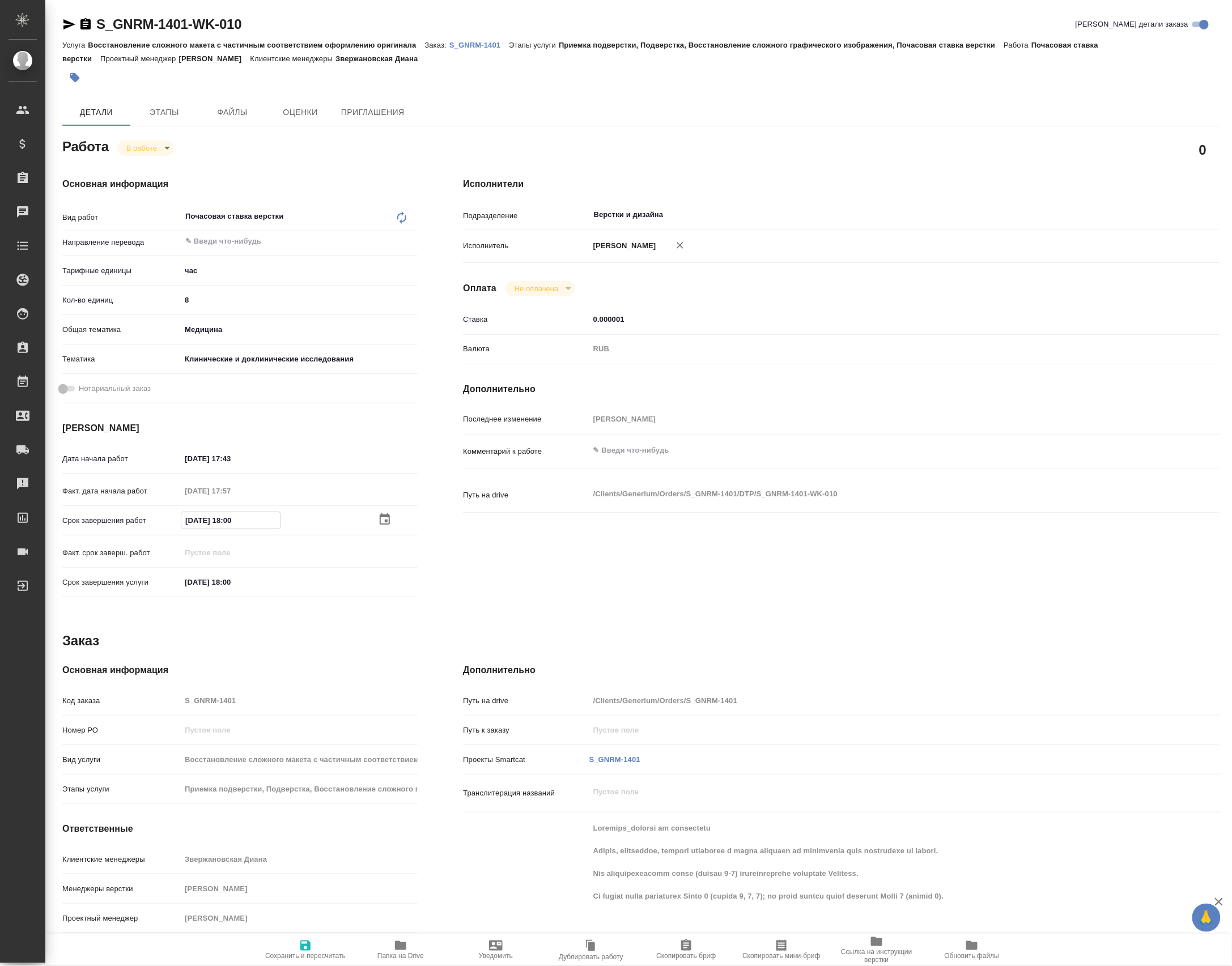
paste input "14.10.2025 17:43"
type textarea "x"
type input "14.10.2025 17:43"
type textarea "x"
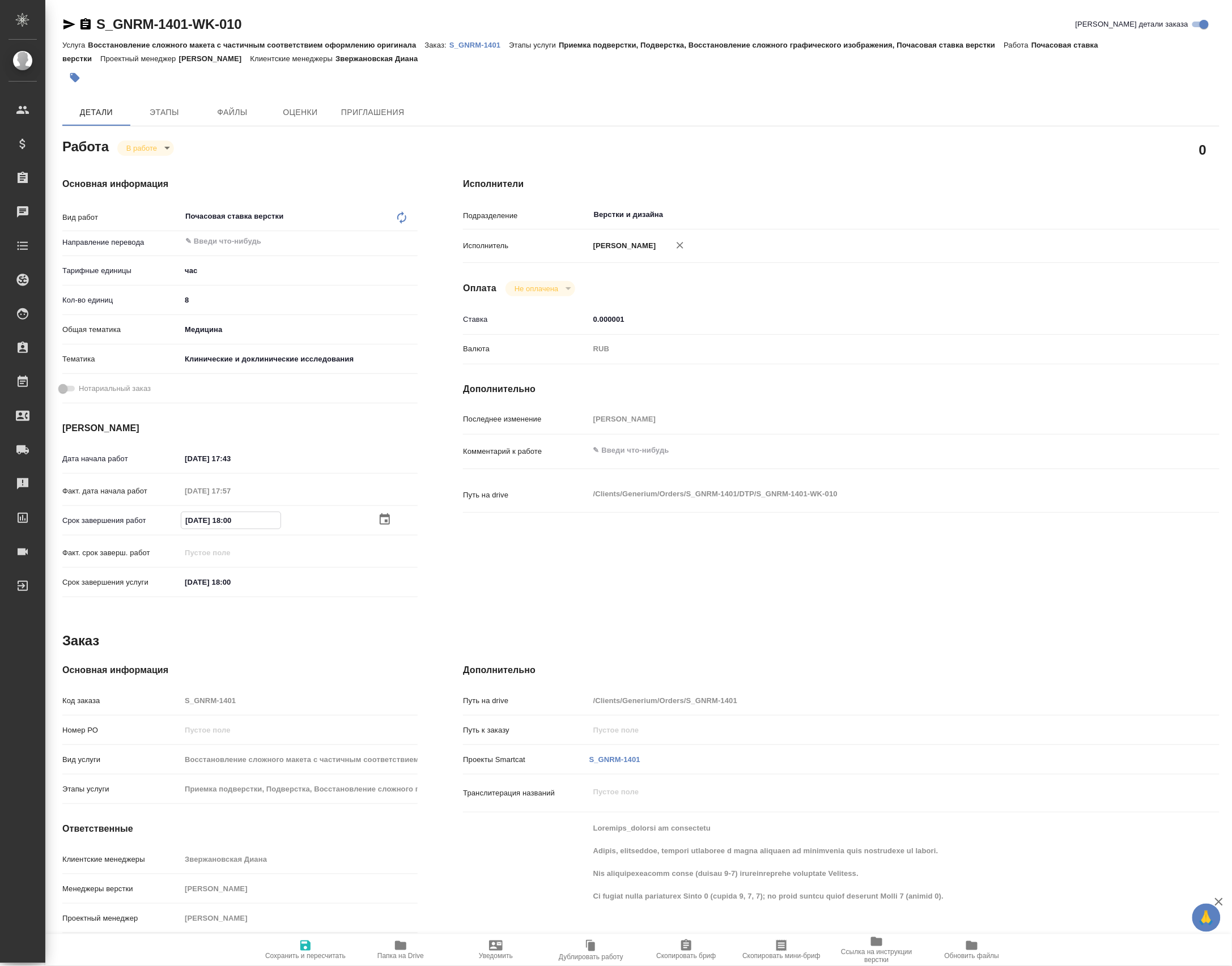
type textarea "x"
type input "14.10.2025 17:43"
click at [379, 515] on div "14.10.2025 17:43" at bounding box center [299, 520] width 237 height 18
click at [390, 519] on icon "button" at bounding box center [385, 519] width 10 height 11
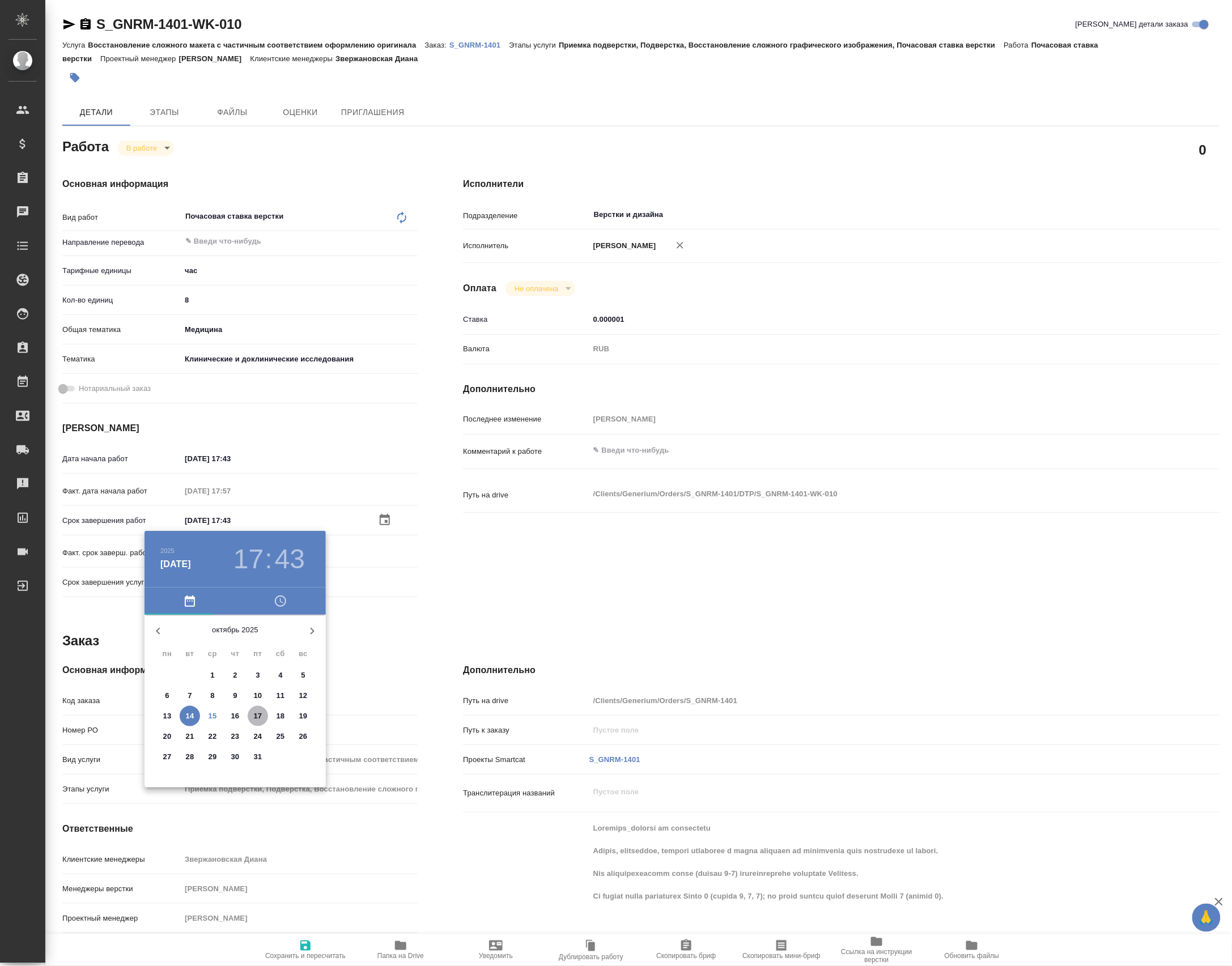
click at [259, 717] on p "17" at bounding box center [258, 716] width 9 height 11
type textarea "x"
type input "17.10.2025 17:43"
type textarea "x"
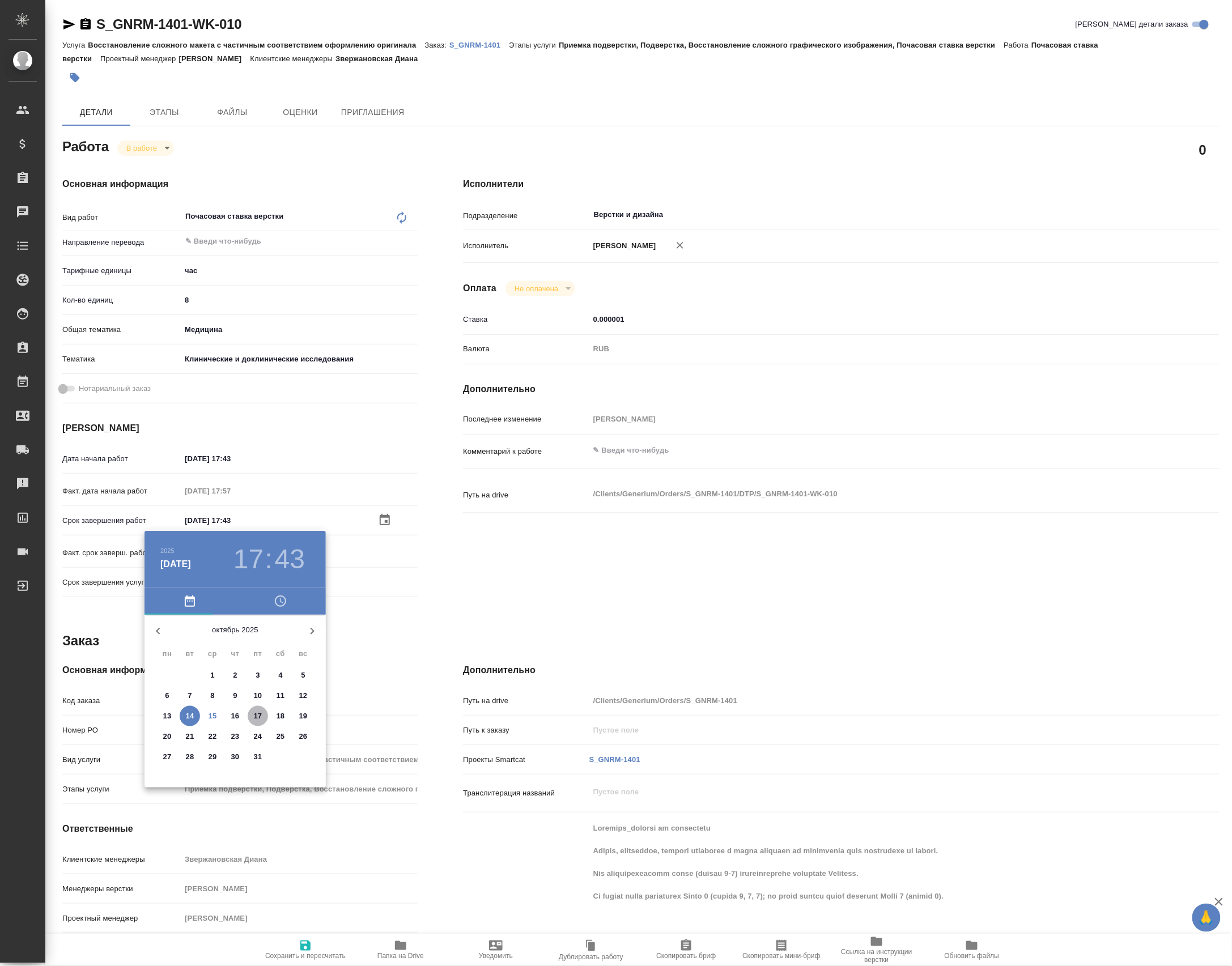
type textarea "x"
click at [213, 735] on div at bounding box center [235, 704] width 147 height 147
type textarea "x"
type input "17.10.2025 19:43"
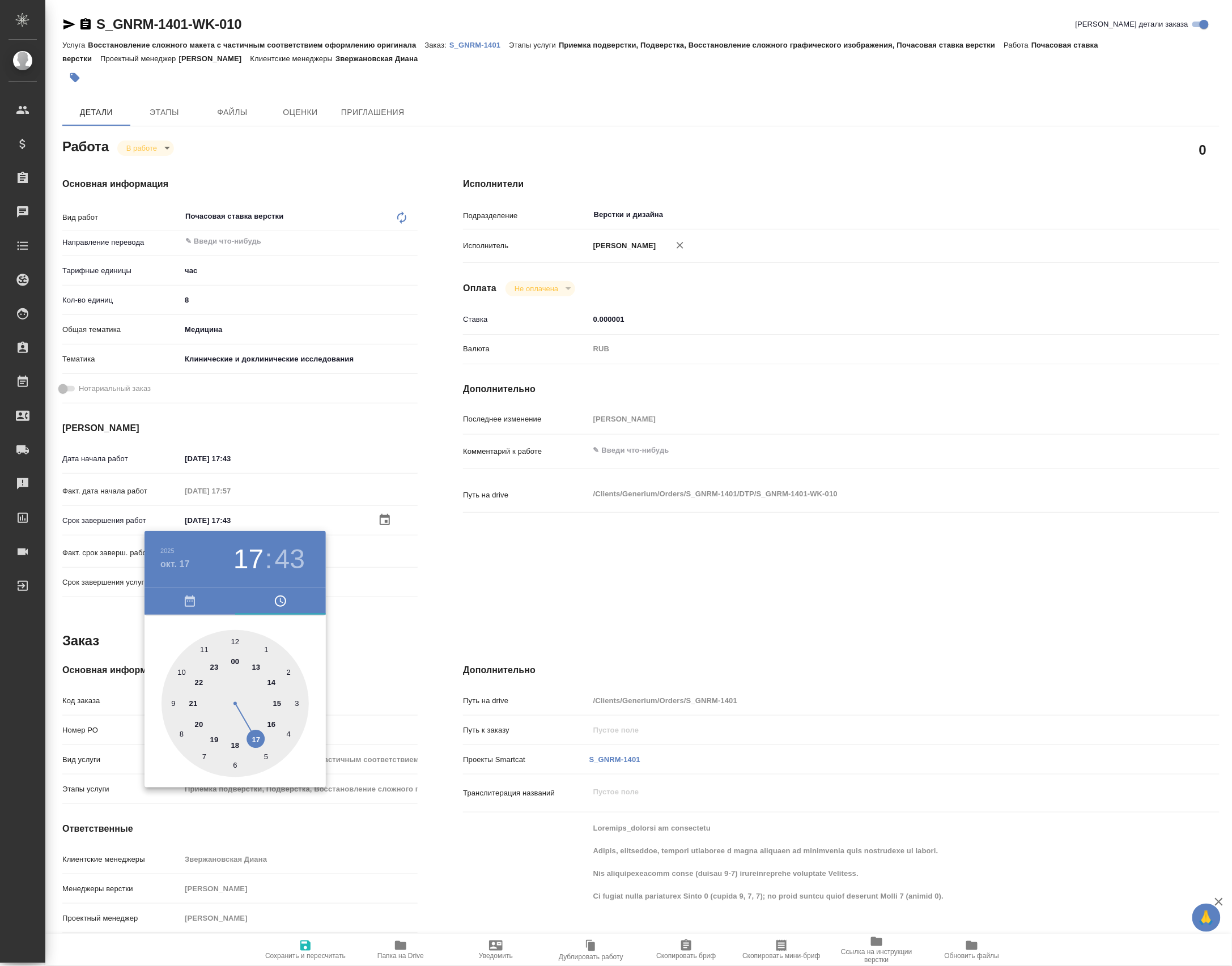
type textarea "x"
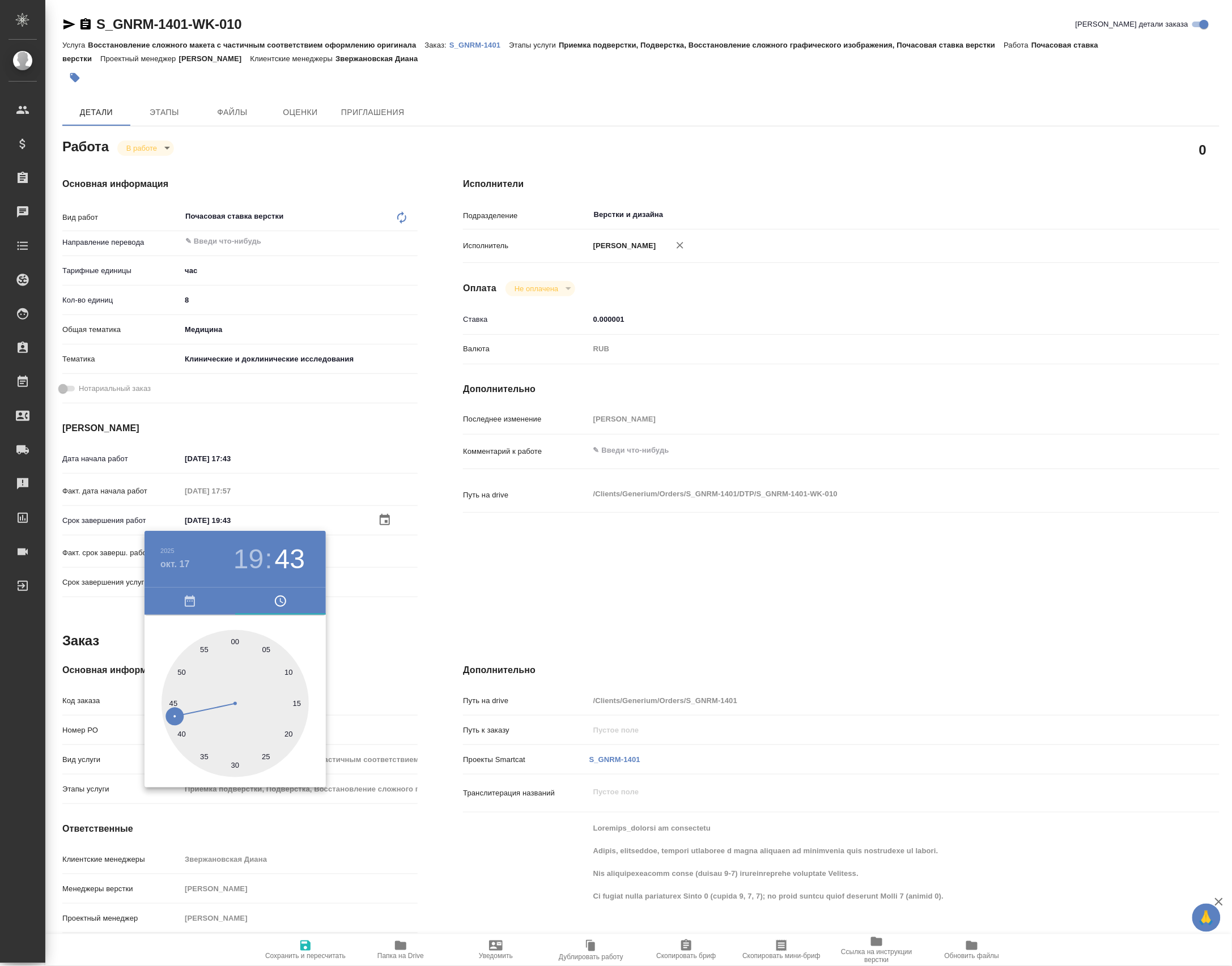
type input "17.10.2025 19:00"
type textarea "x"
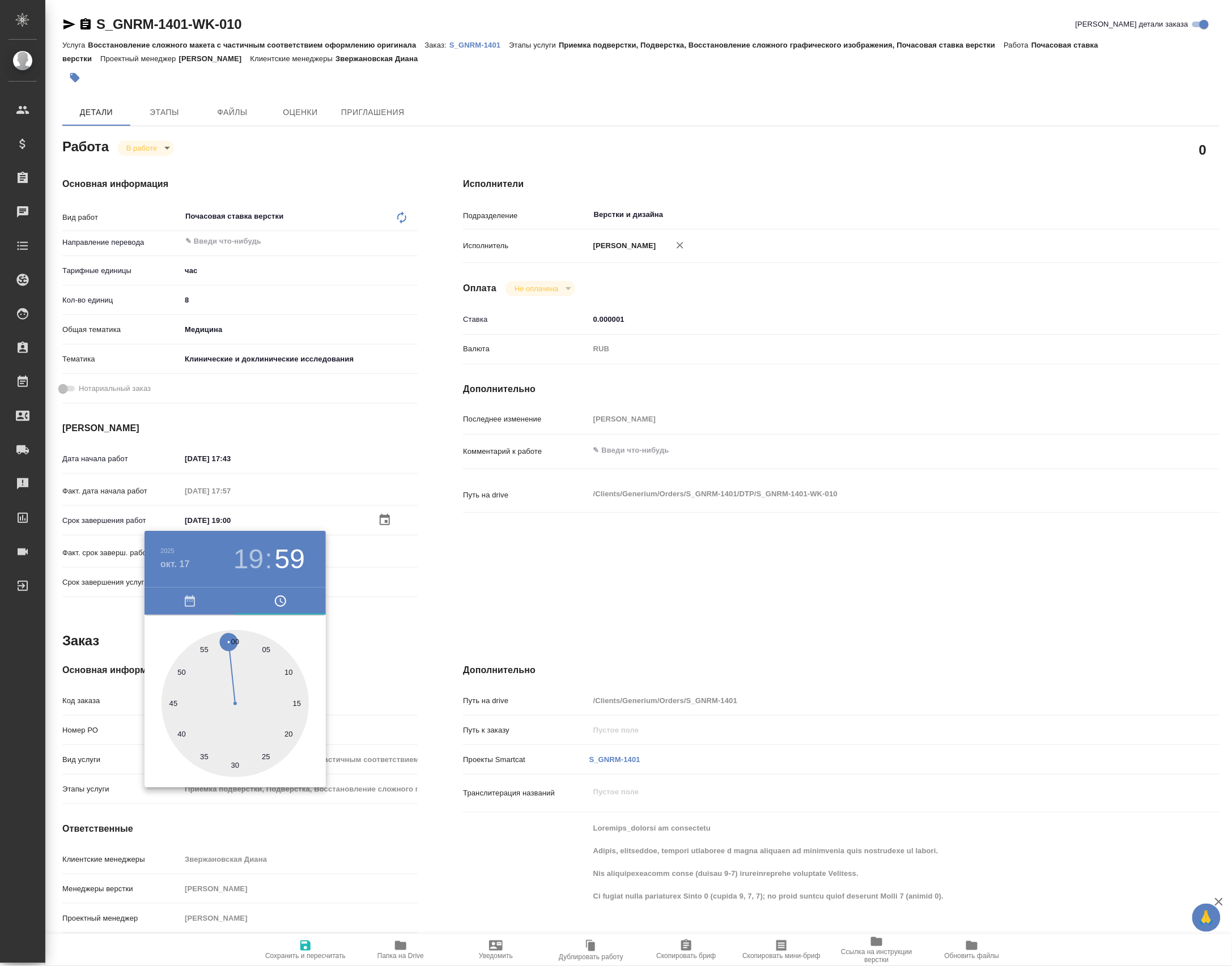
type textarea "x"
type input "17.10.2025 19:59"
type textarea "x"
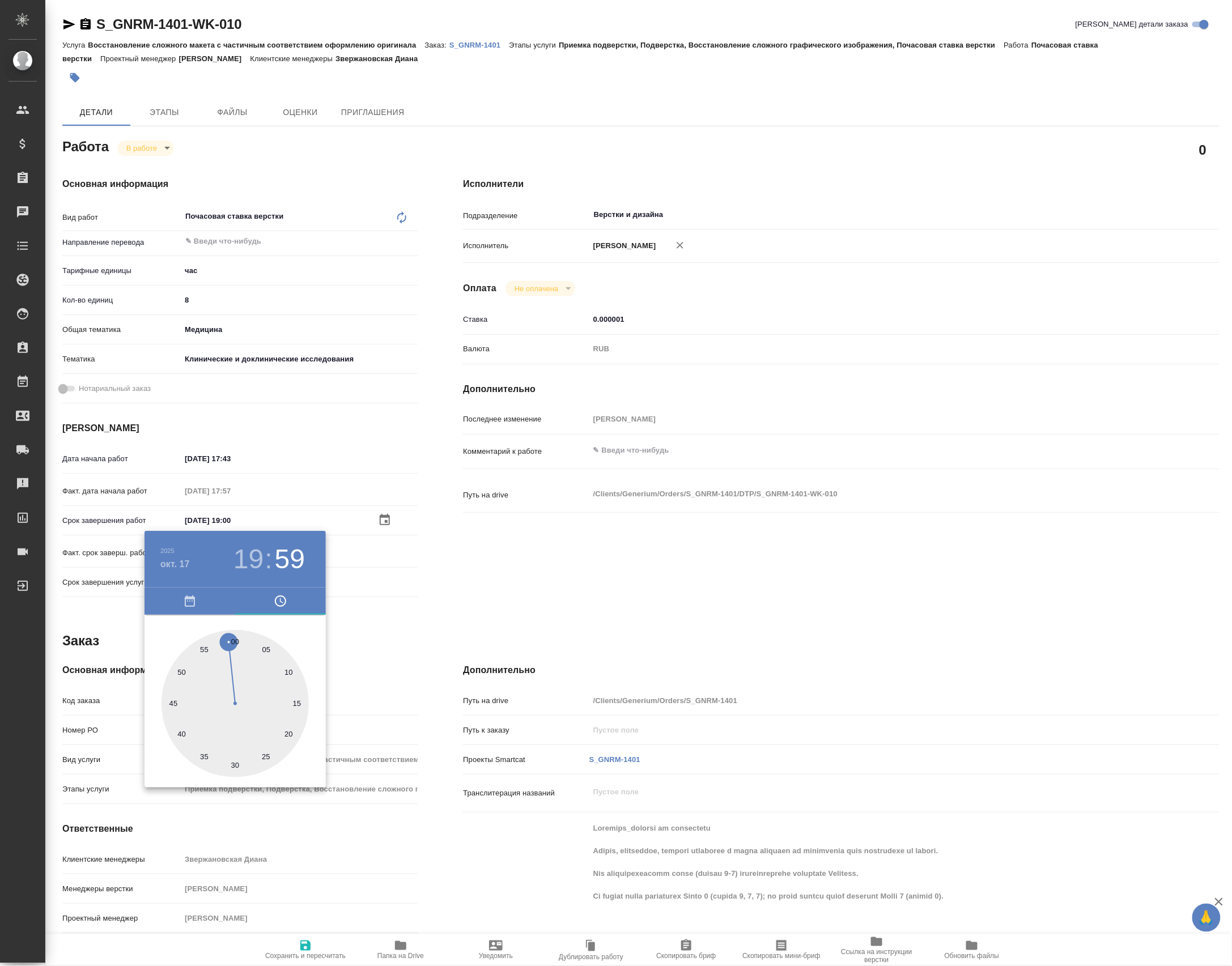
type textarea "x"
drag, startPoint x: 241, startPoint y: 656, endPoint x: 230, endPoint y: 631, distance: 27.3
click at [230, 631] on div at bounding box center [235, 704] width 147 height 147
type textarea "x"
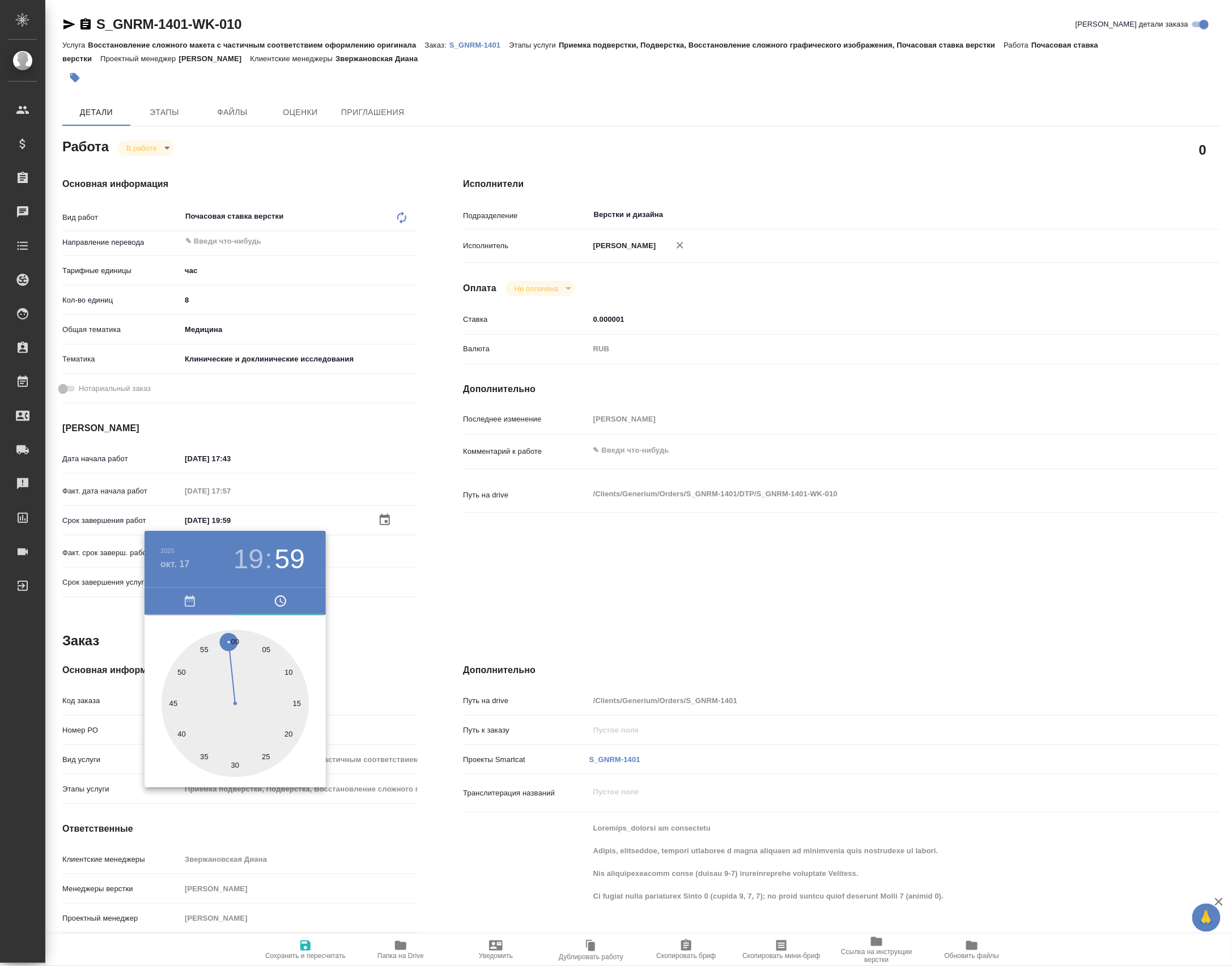
type textarea "x"
type input "17.10.2025 19:00"
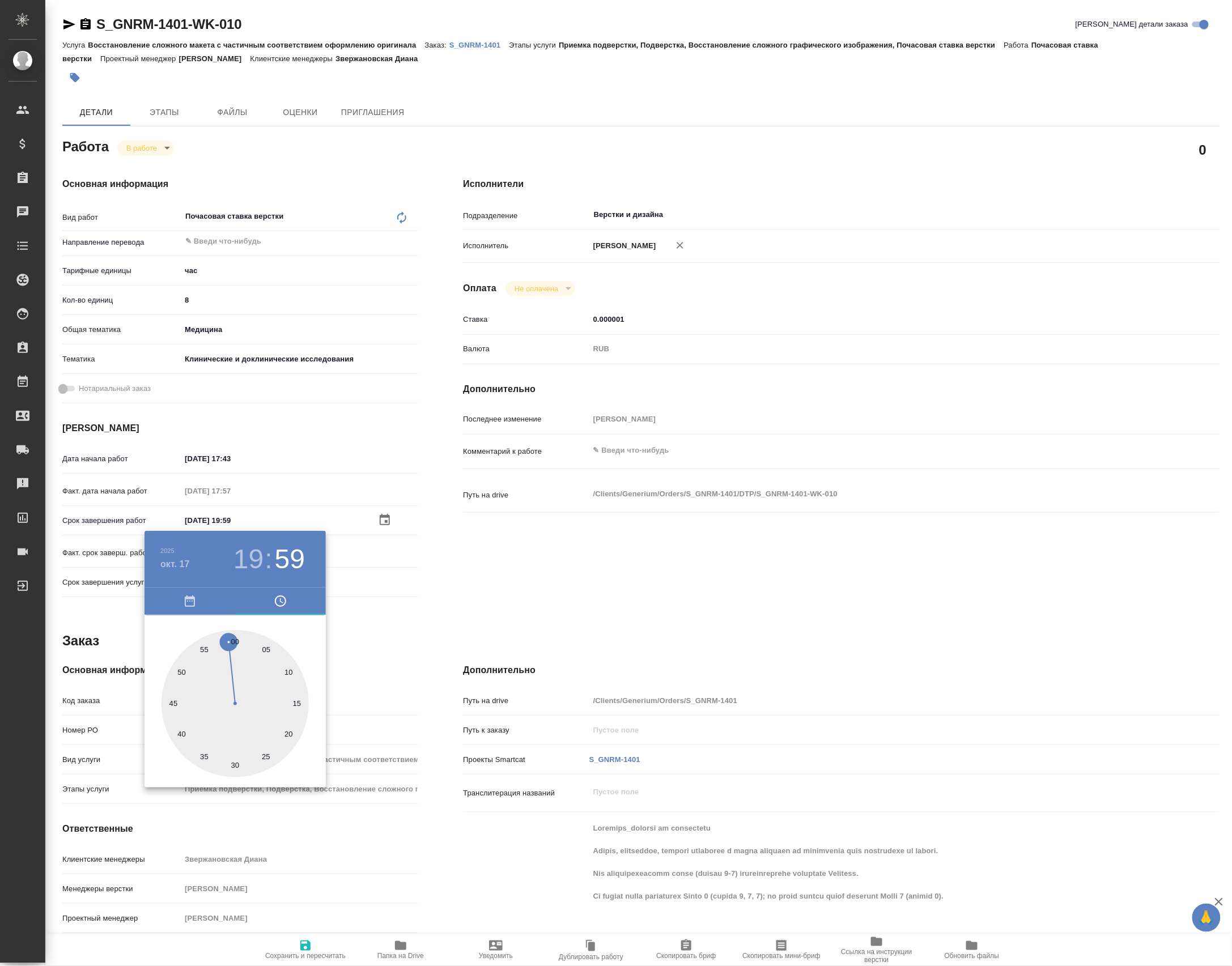
type textarea "x"
click at [233, 635] on div at bounding box center [235, 704] width 147 height 147
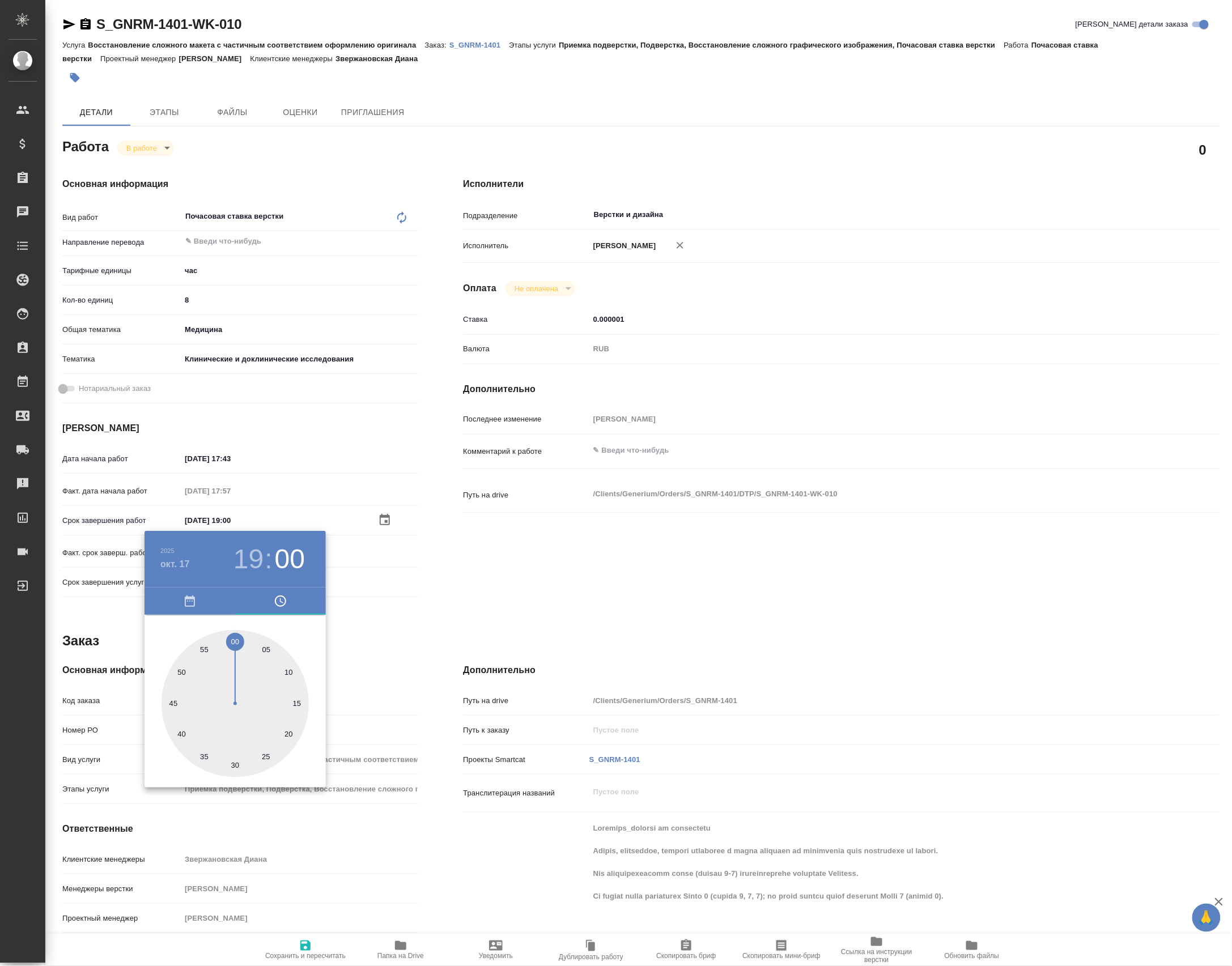
type textarea "x"
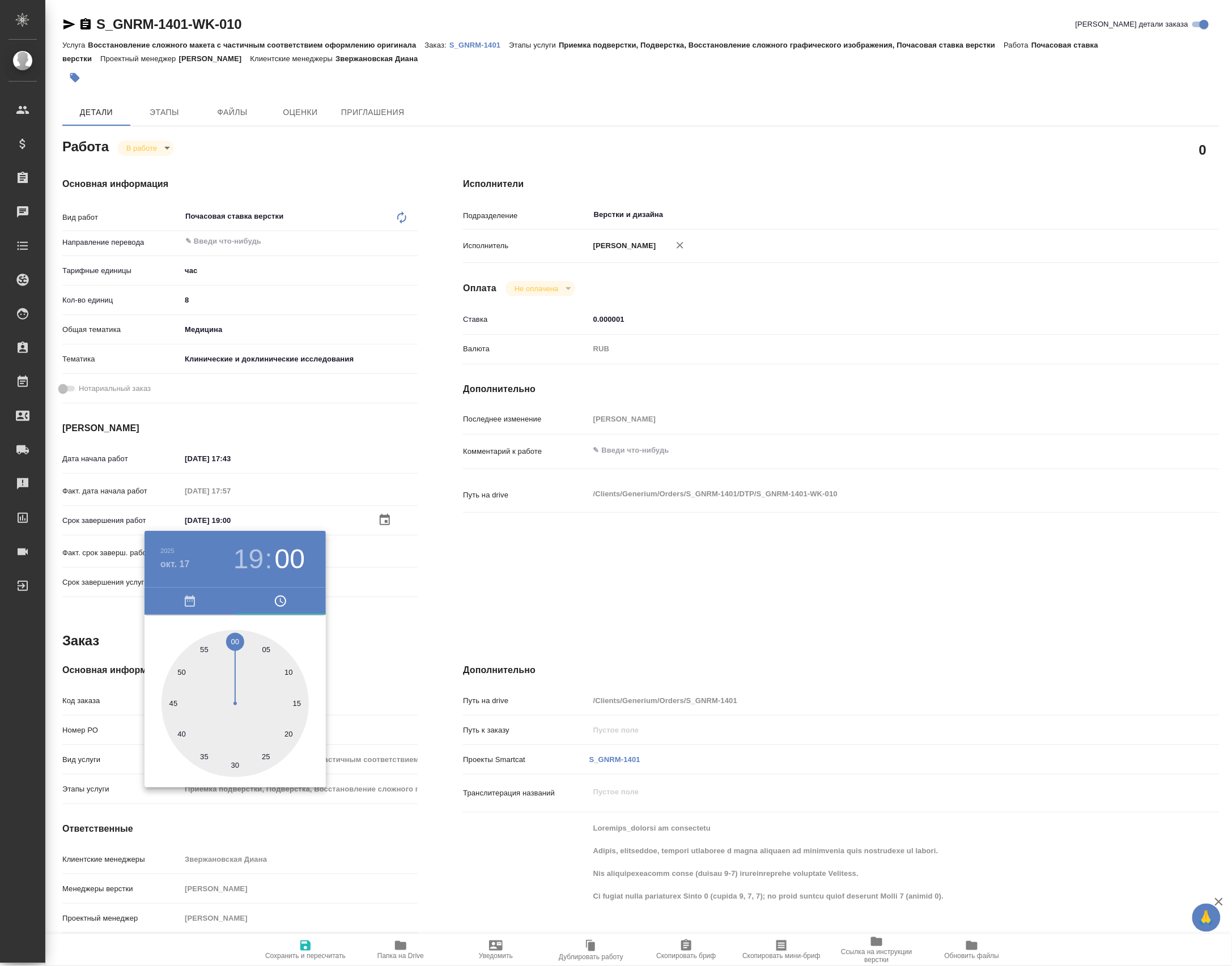
click at [369, 622] on div at bounding box center [616, 483] width 1232 height 966
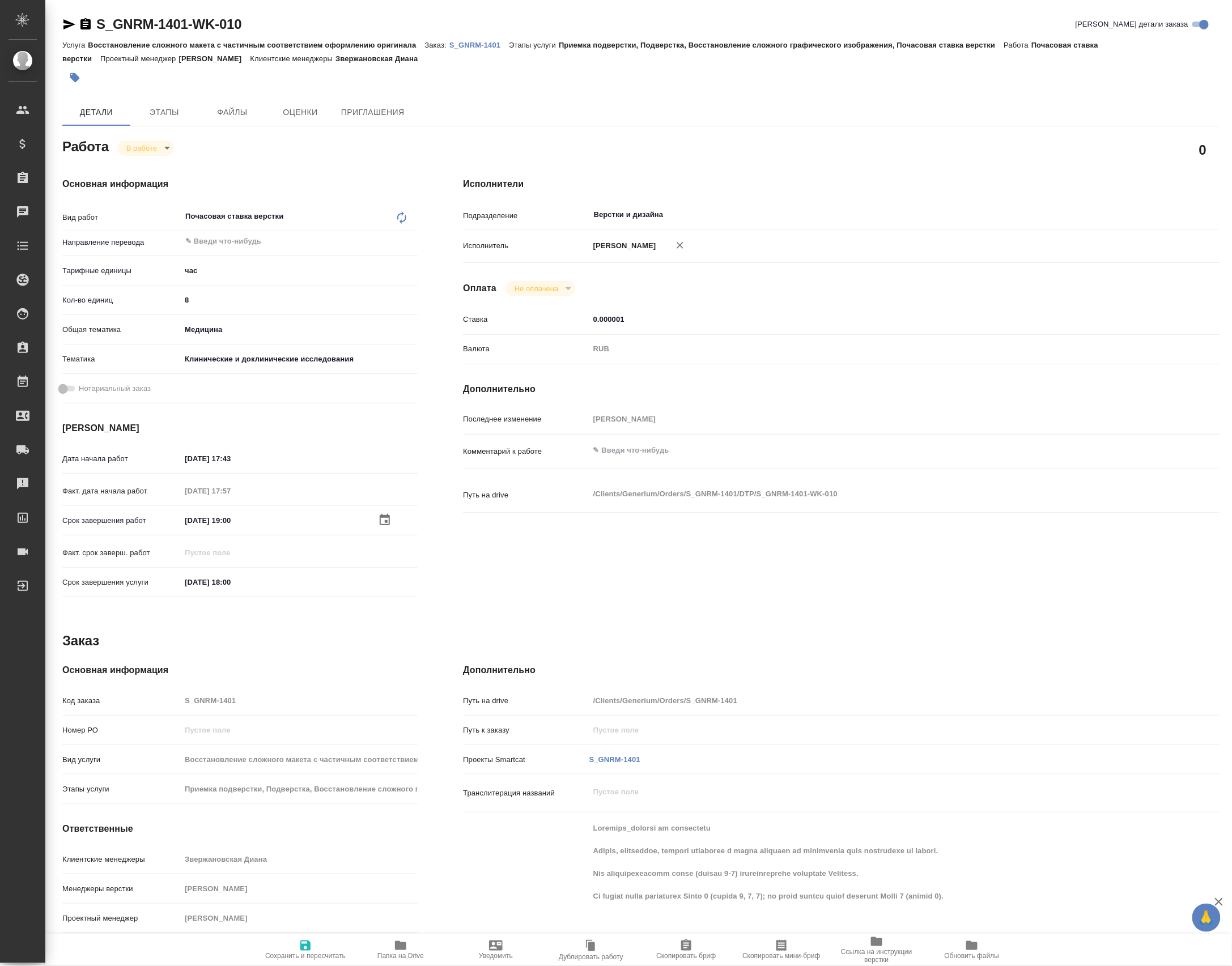
type textarea "x"
click at [696, 460] on textarea at bounding box center [873, 450] width 567 height 19
type textarea "x"
type textarea "а"
type textarea "x"
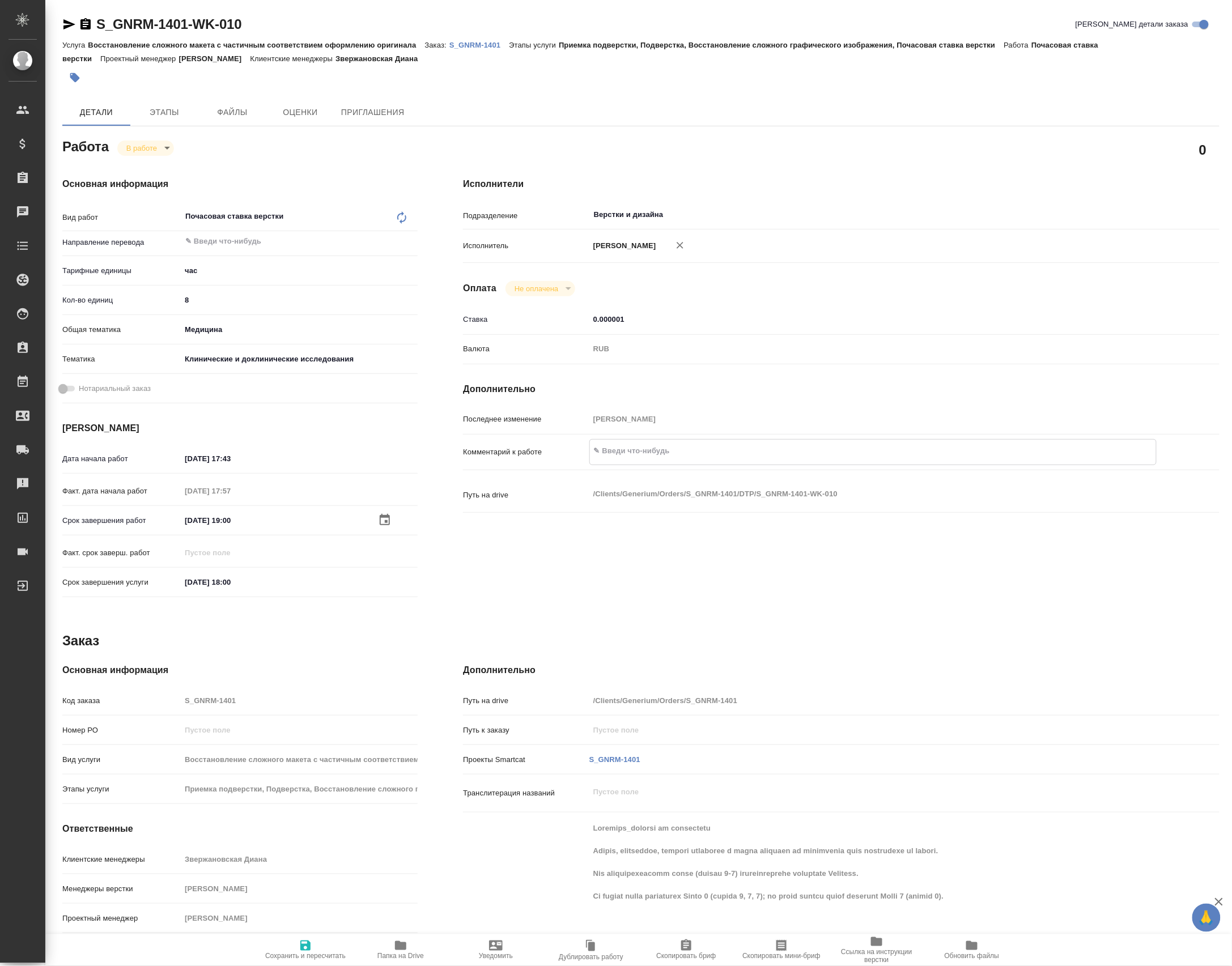
type textarea "x"
type textarea "ан"
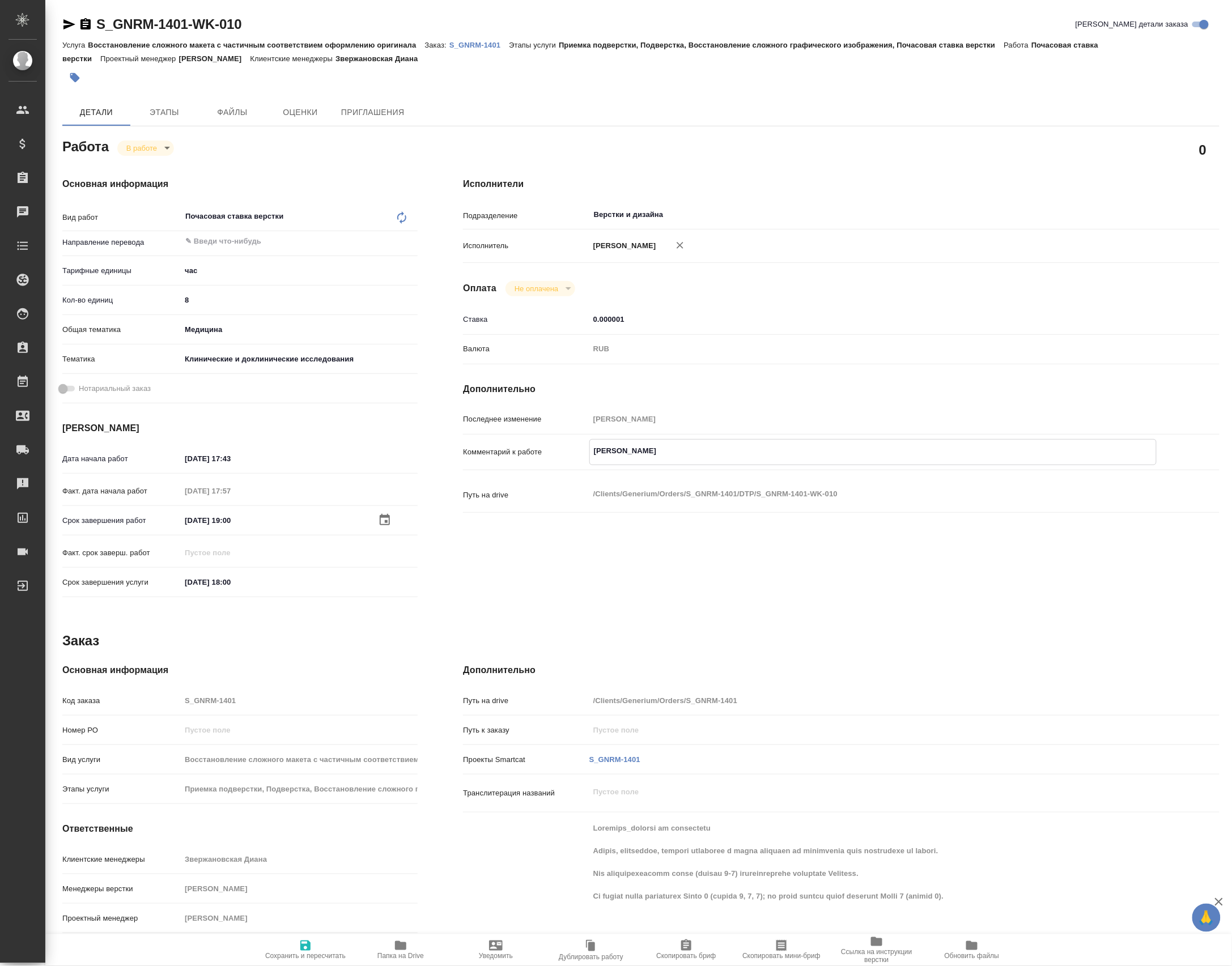
type textarea "x"
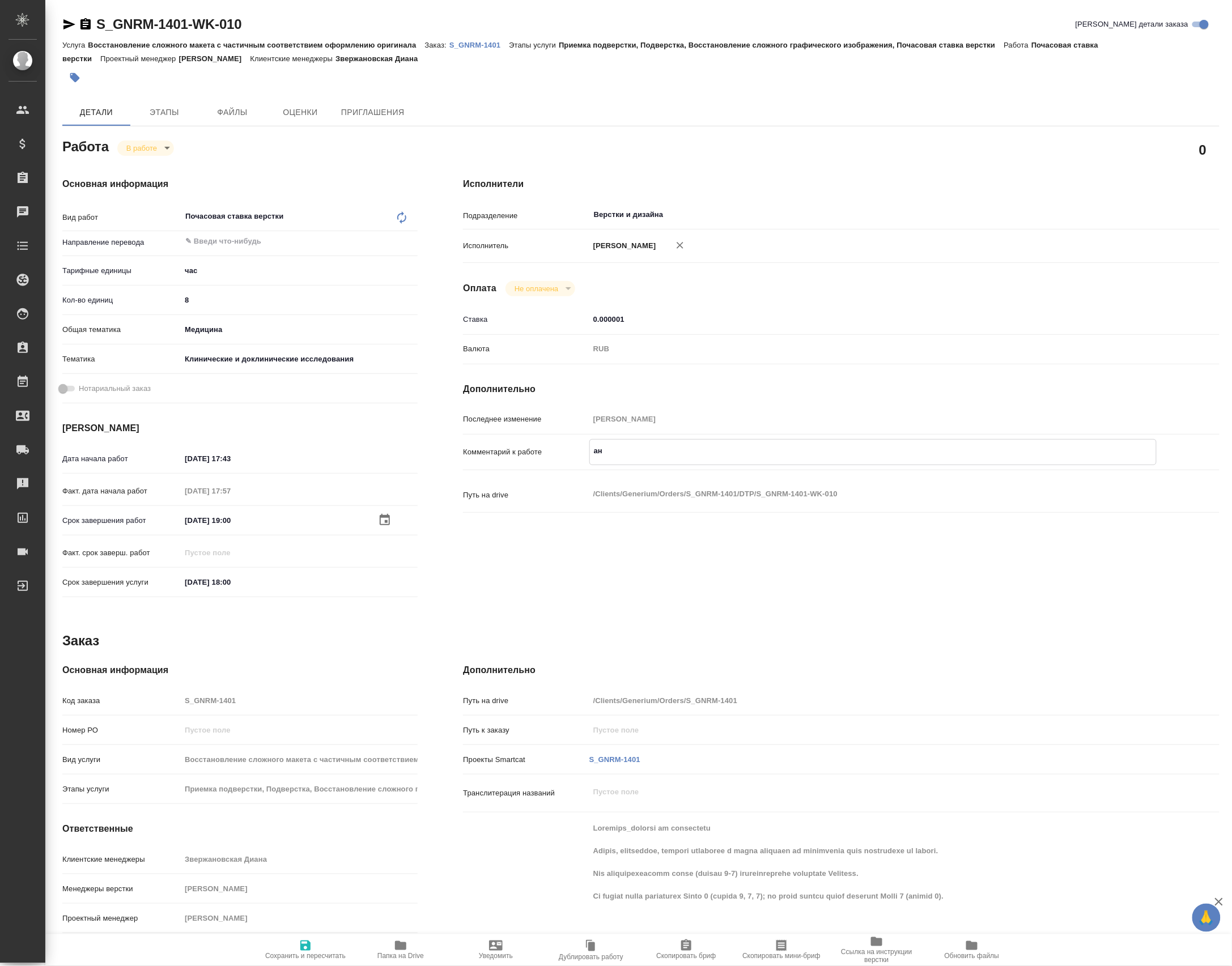
type textarea "ана"
type textarea "x"
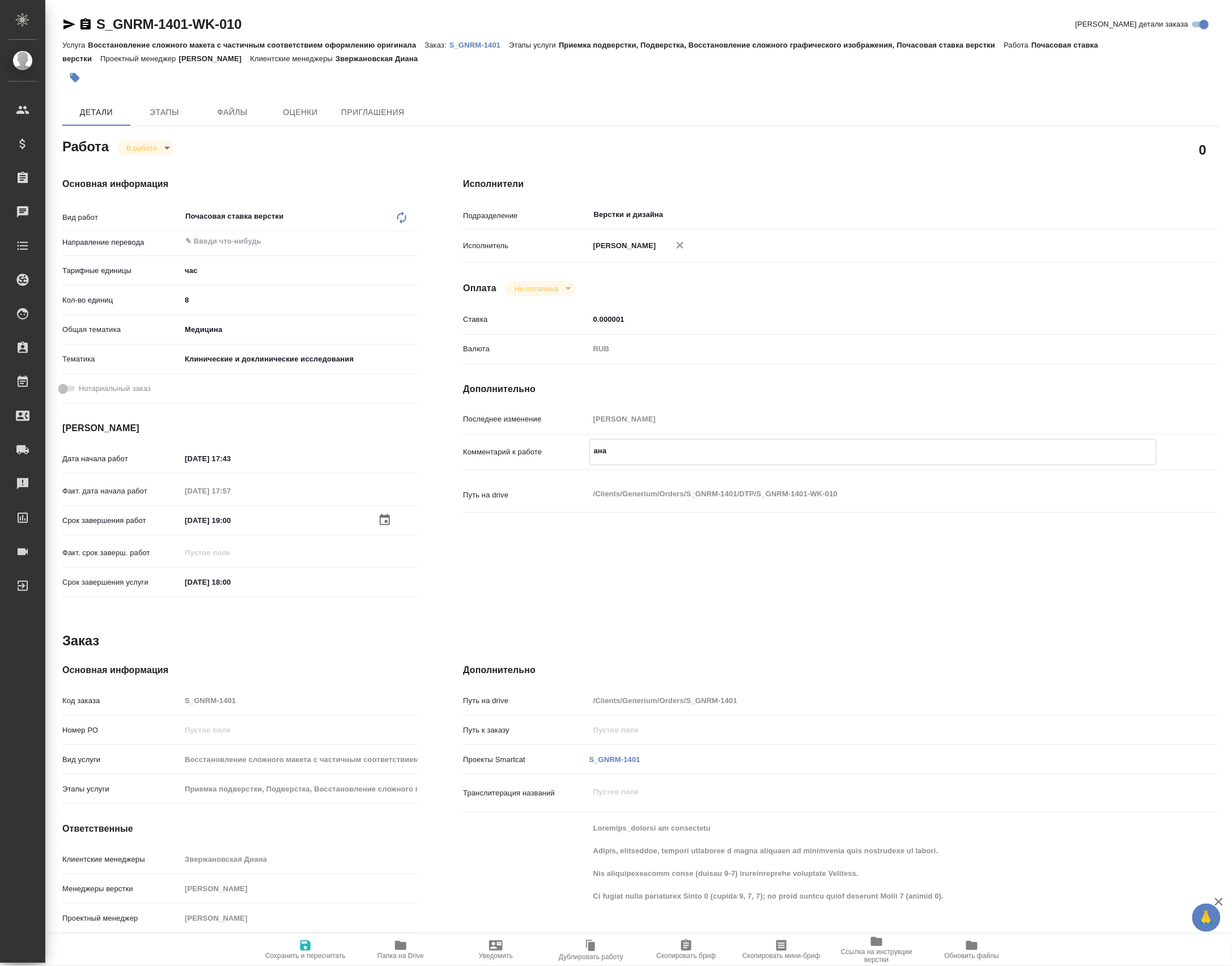
type textarea "x"
type textarea "анал"
type textarea "x"
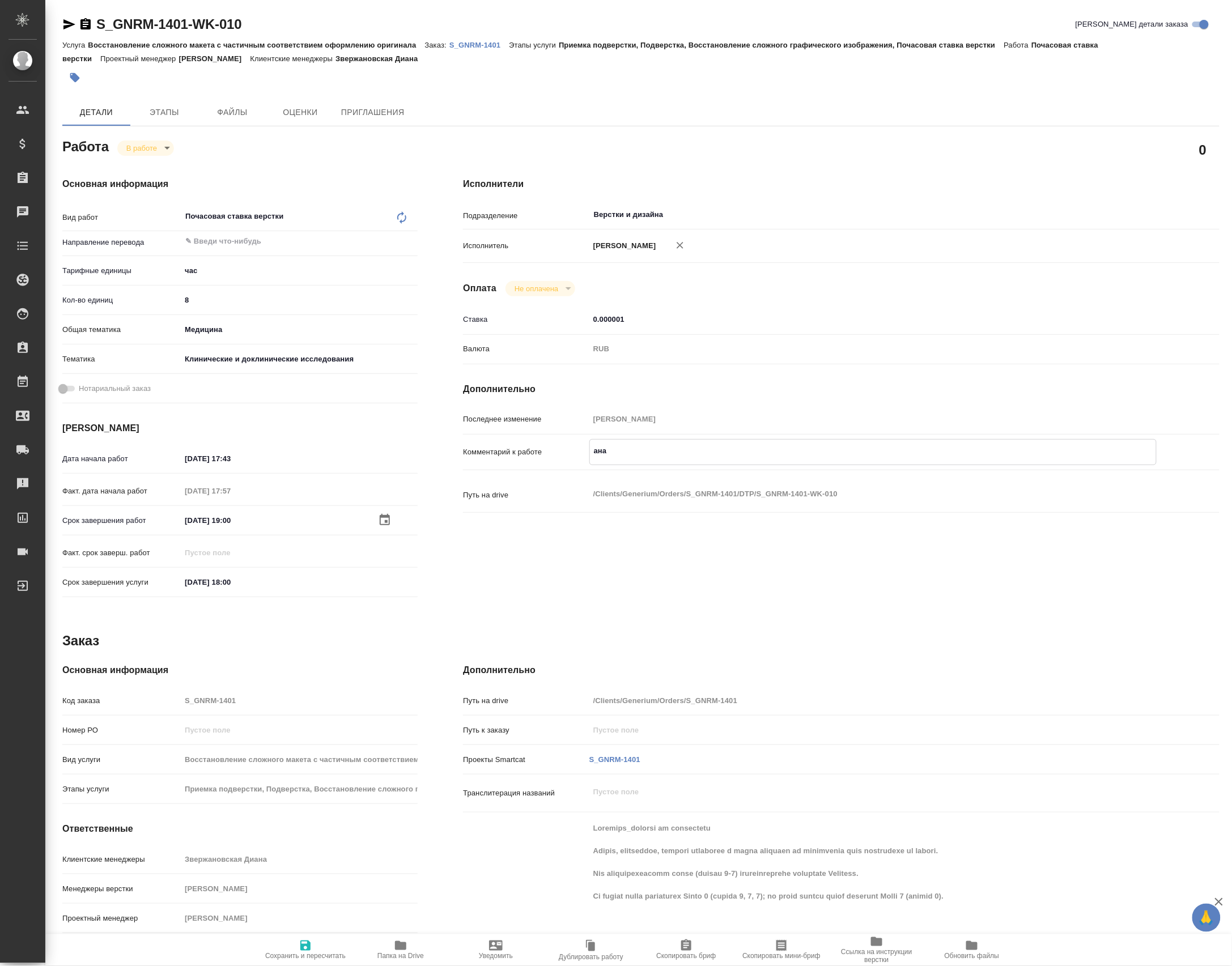
type textarea "x"
type textarea "анали"
type textarea "x"
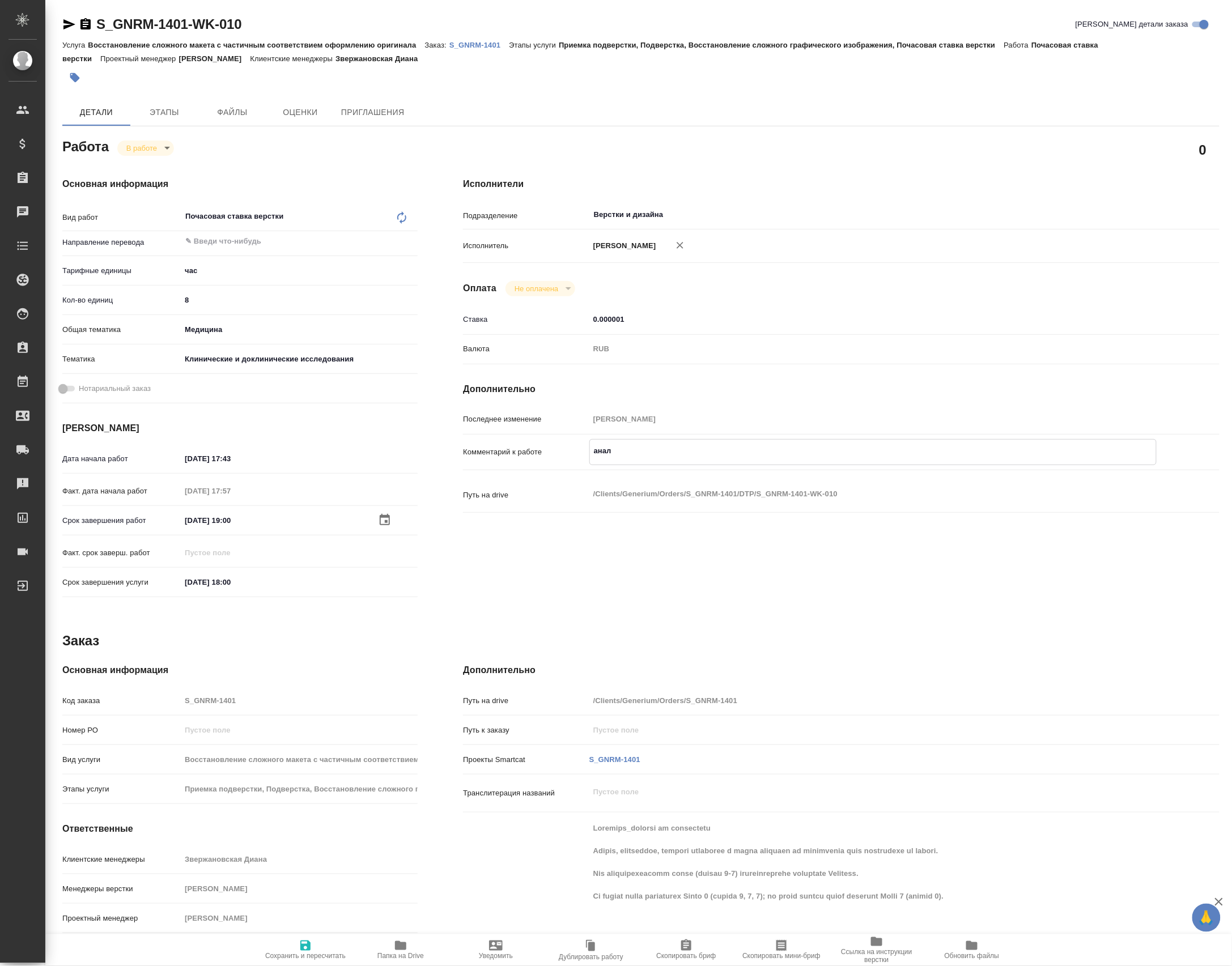
type textarea "x"
type textarea "анализ"
type textarea "x"
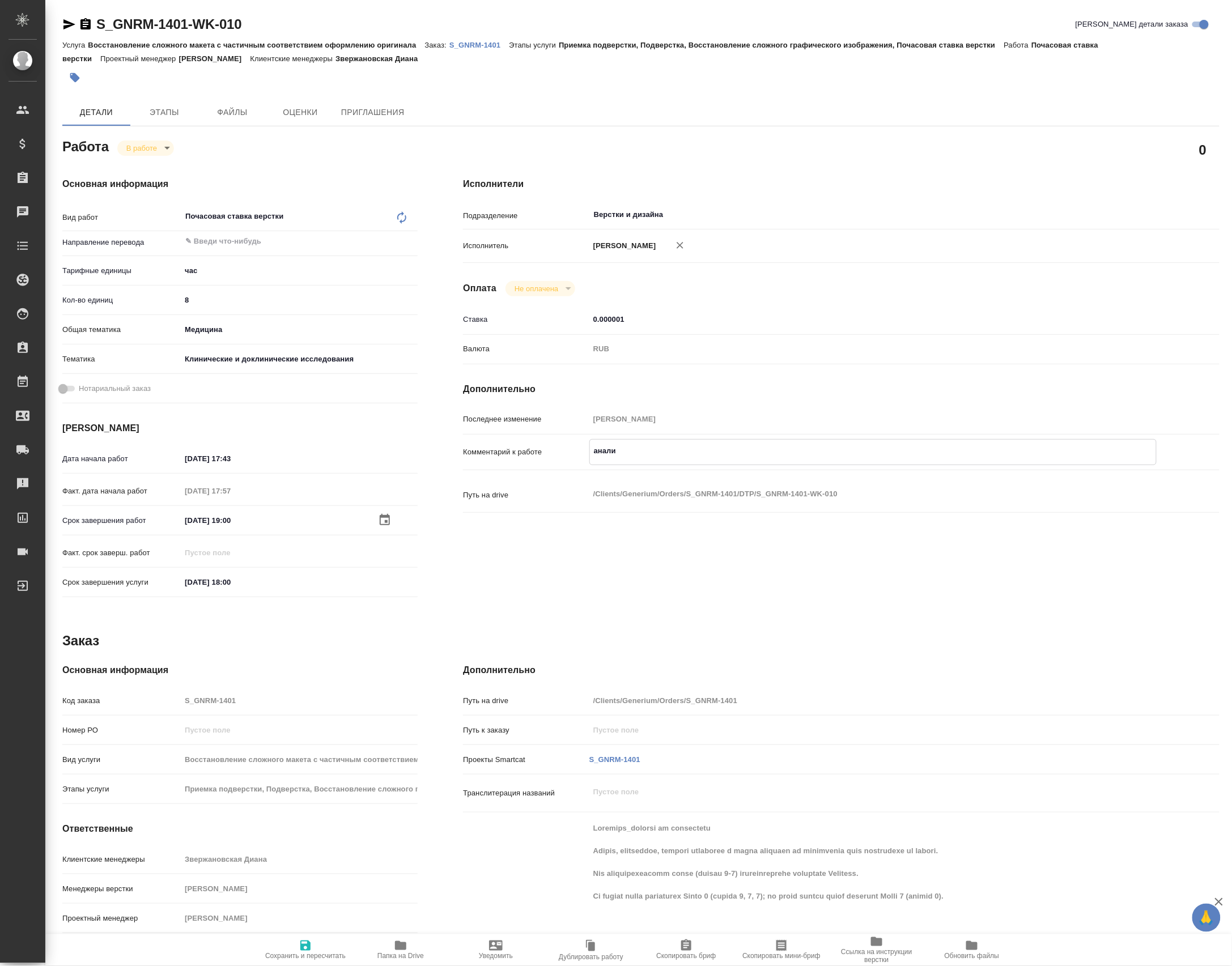
type textarea "x"
type textarea "анализ,"
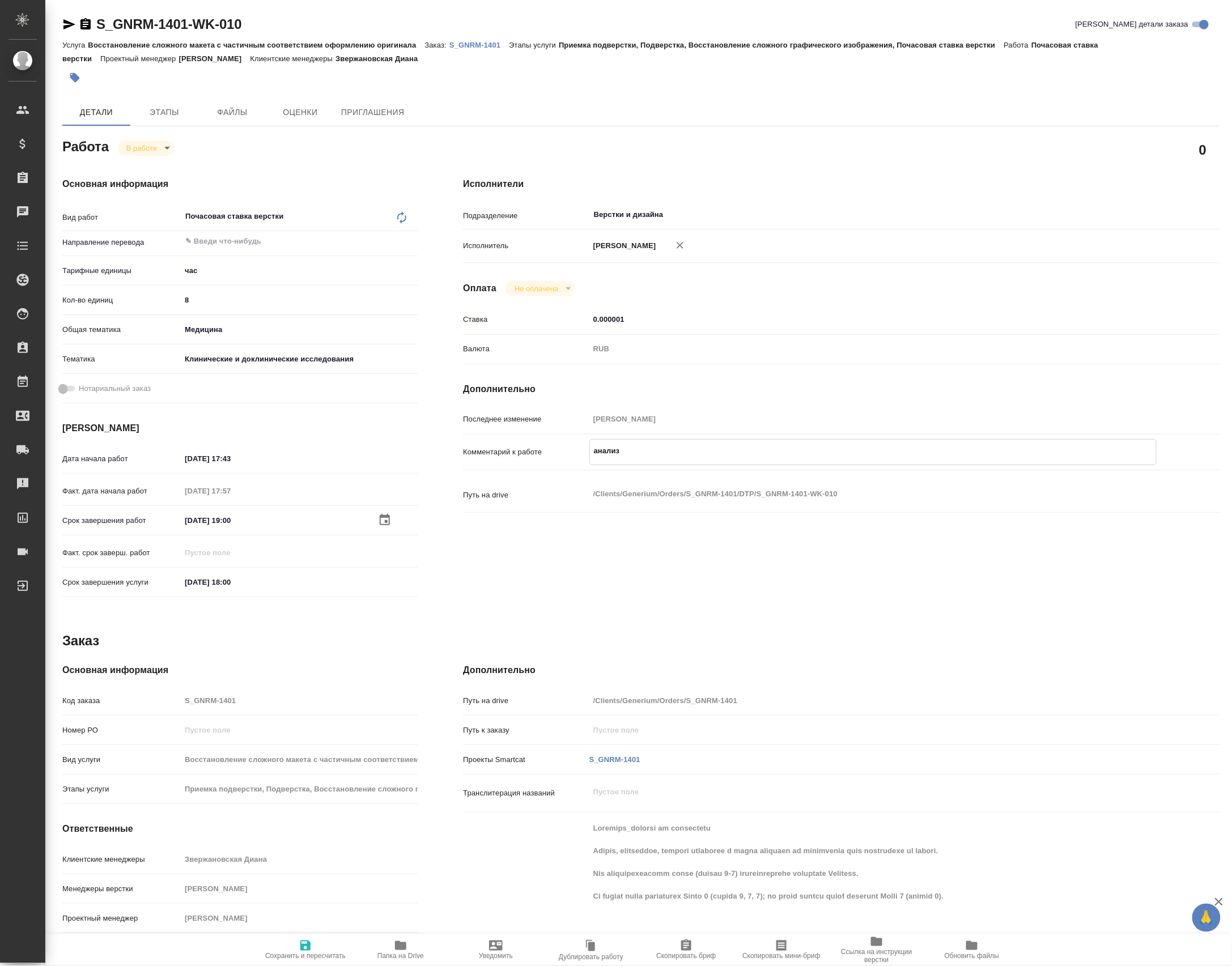
type textarea "x"
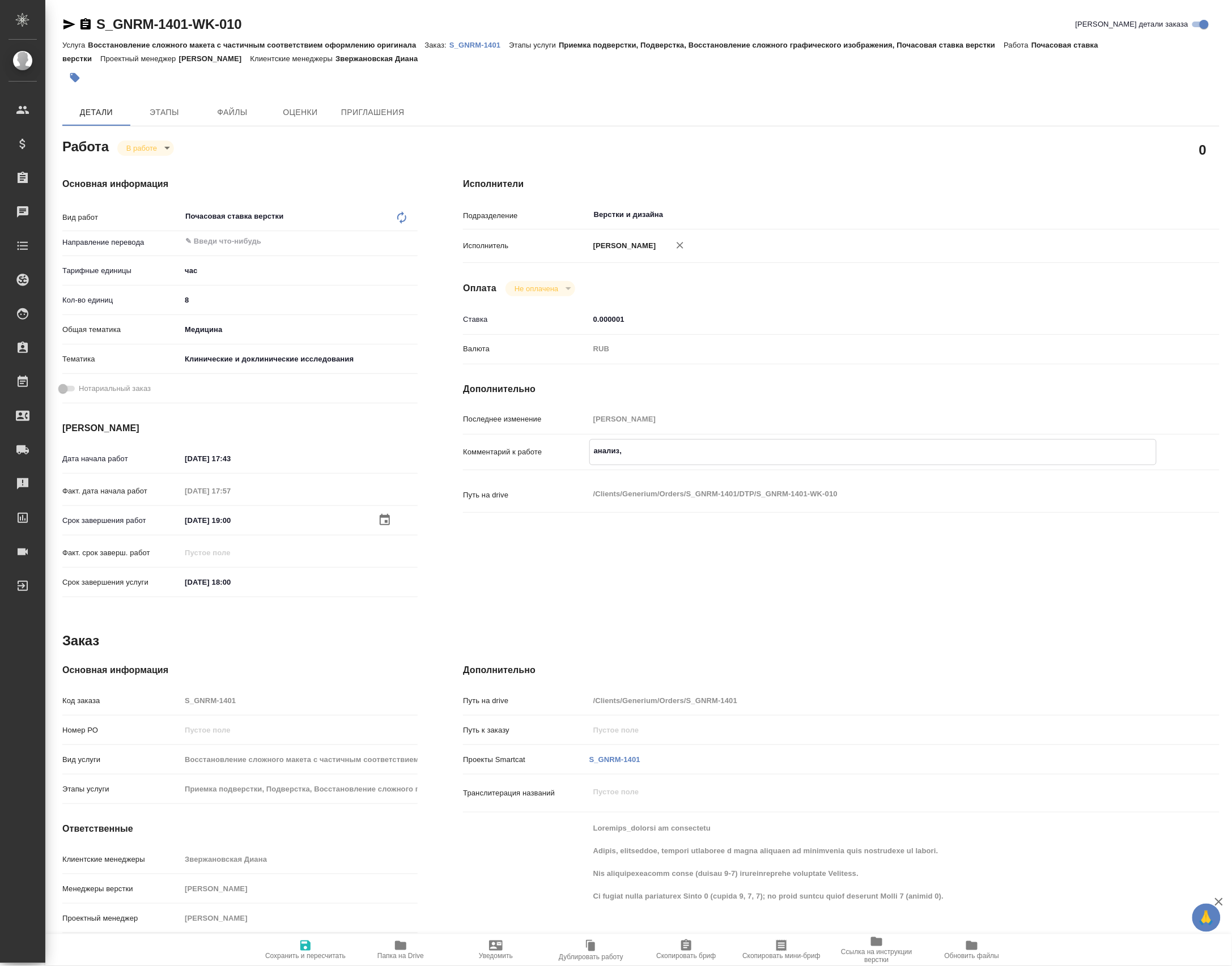
type textarea "анализ,"
type textarea "x"
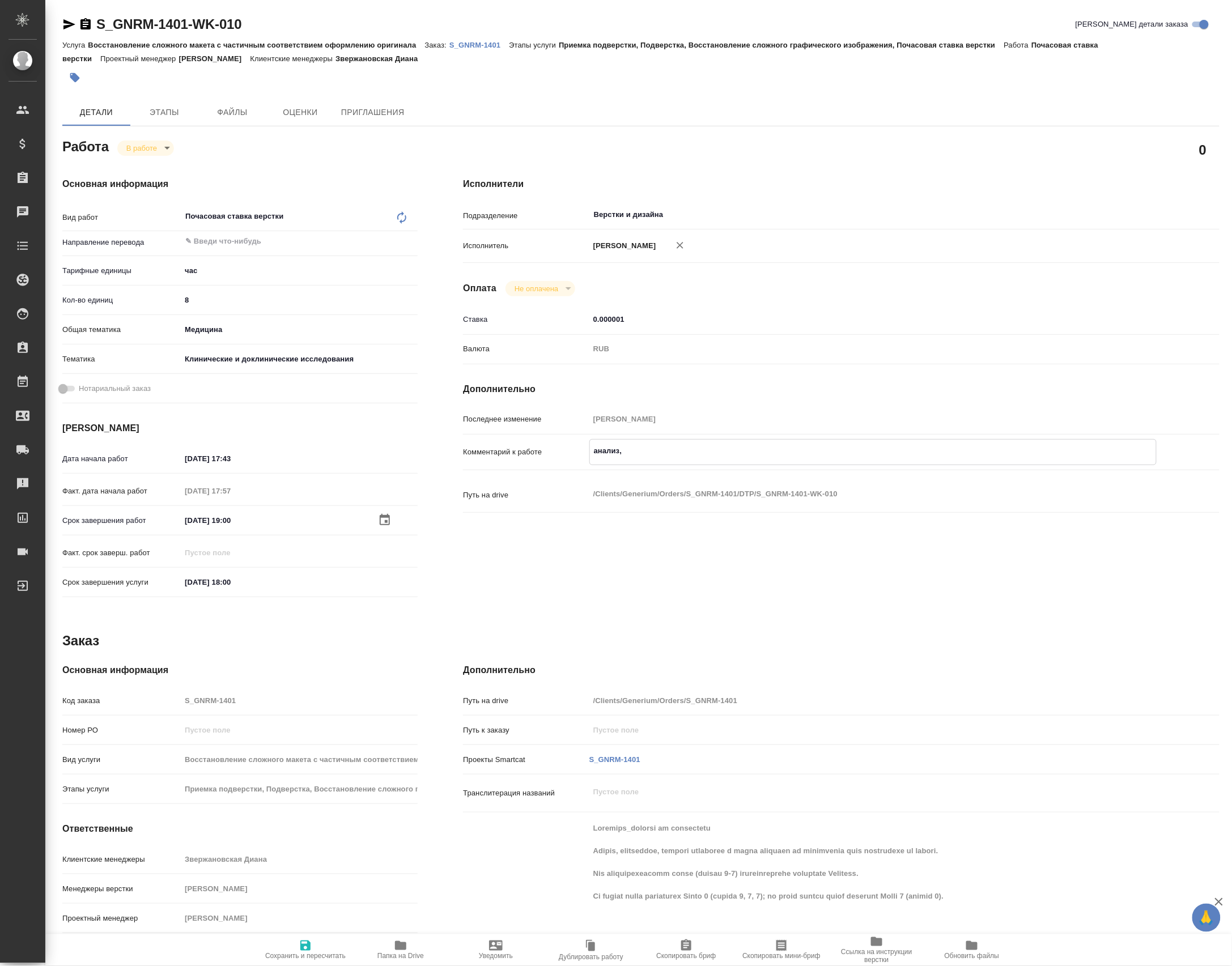
type textarea "x"
type textarea "анализ, п"
type textarea "x"
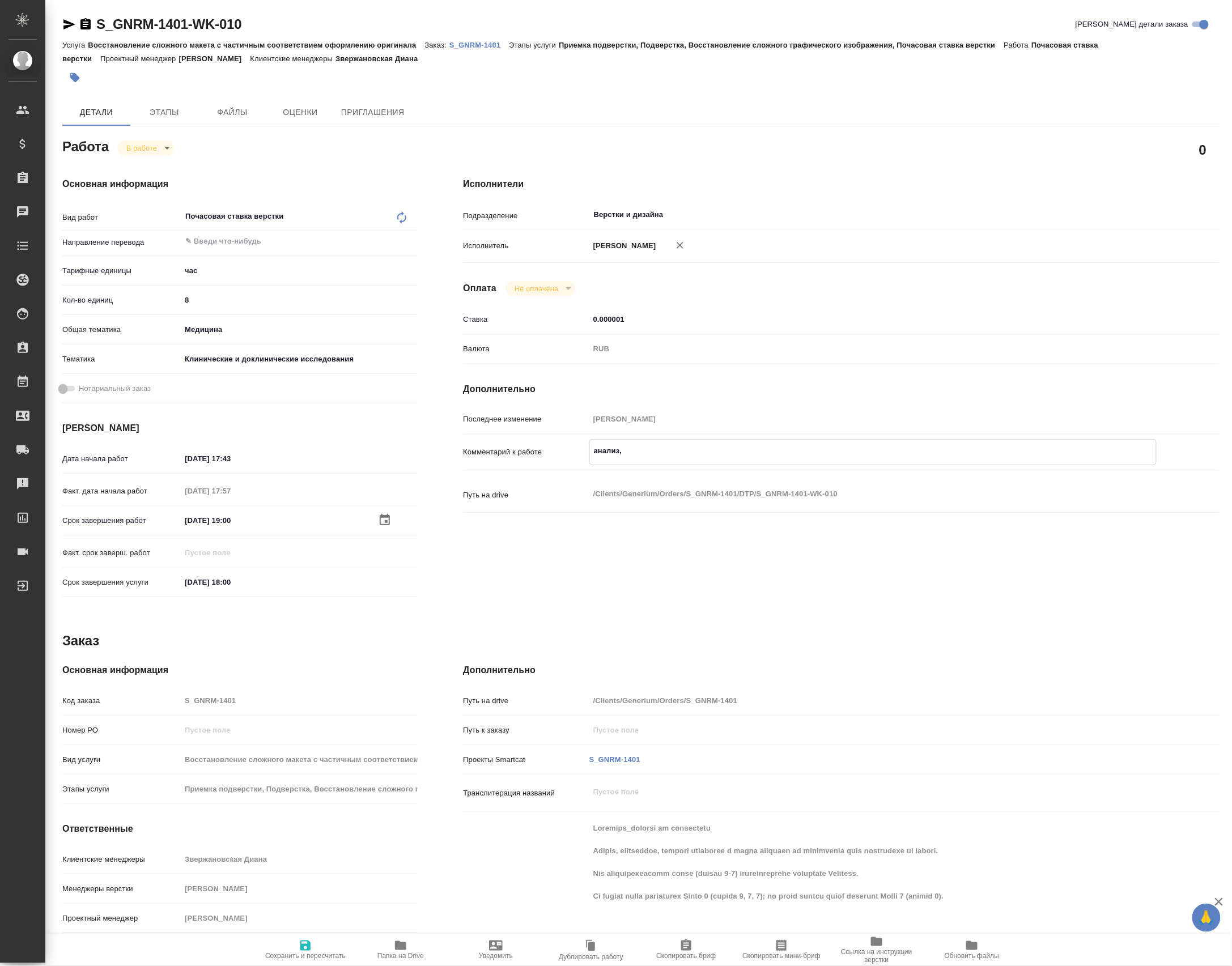
type textarea "x"
type textarea "анализ, по"
type textarea "x"
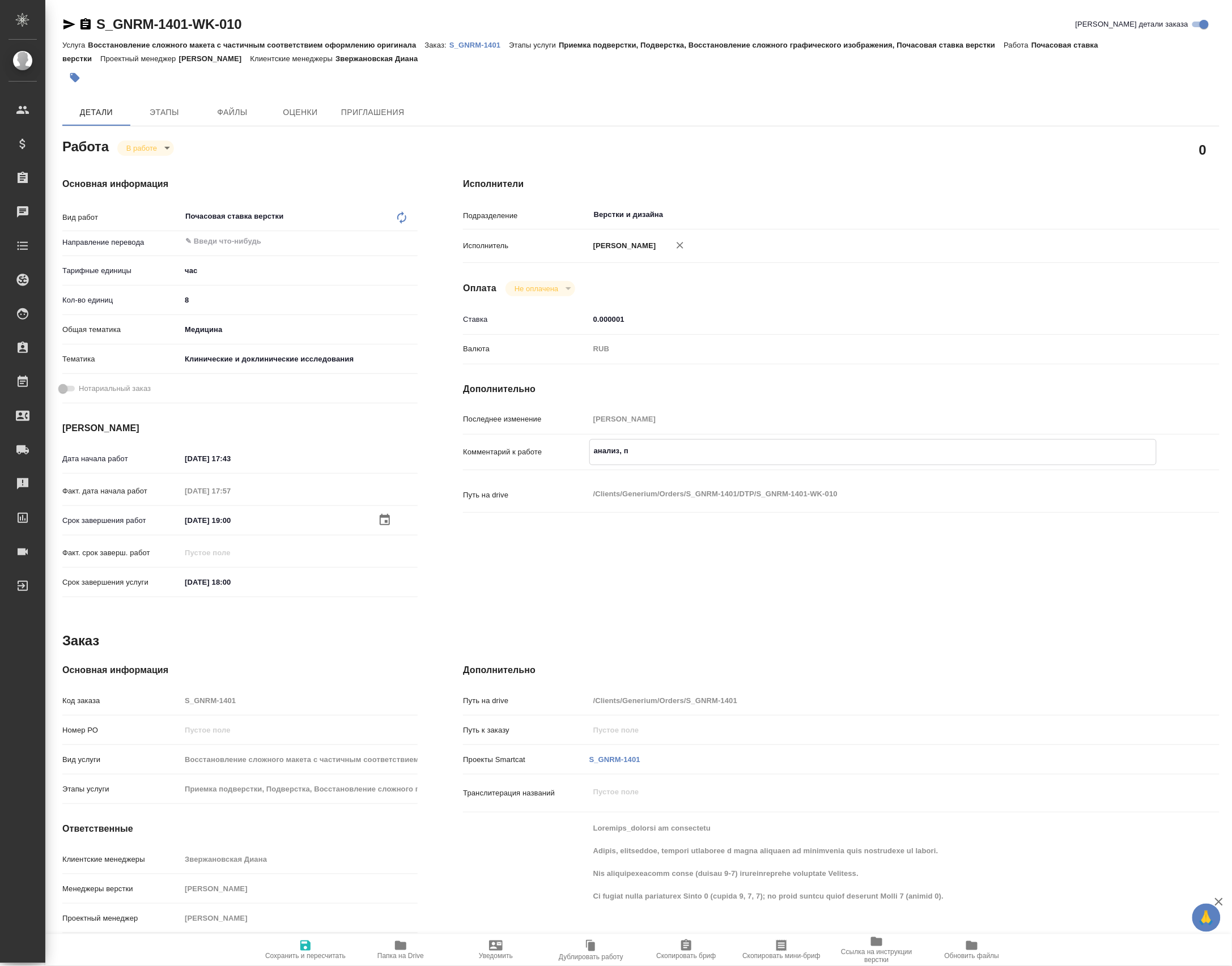
type textarea "x"
type textarea "анализ, пог"
type textarea "x"
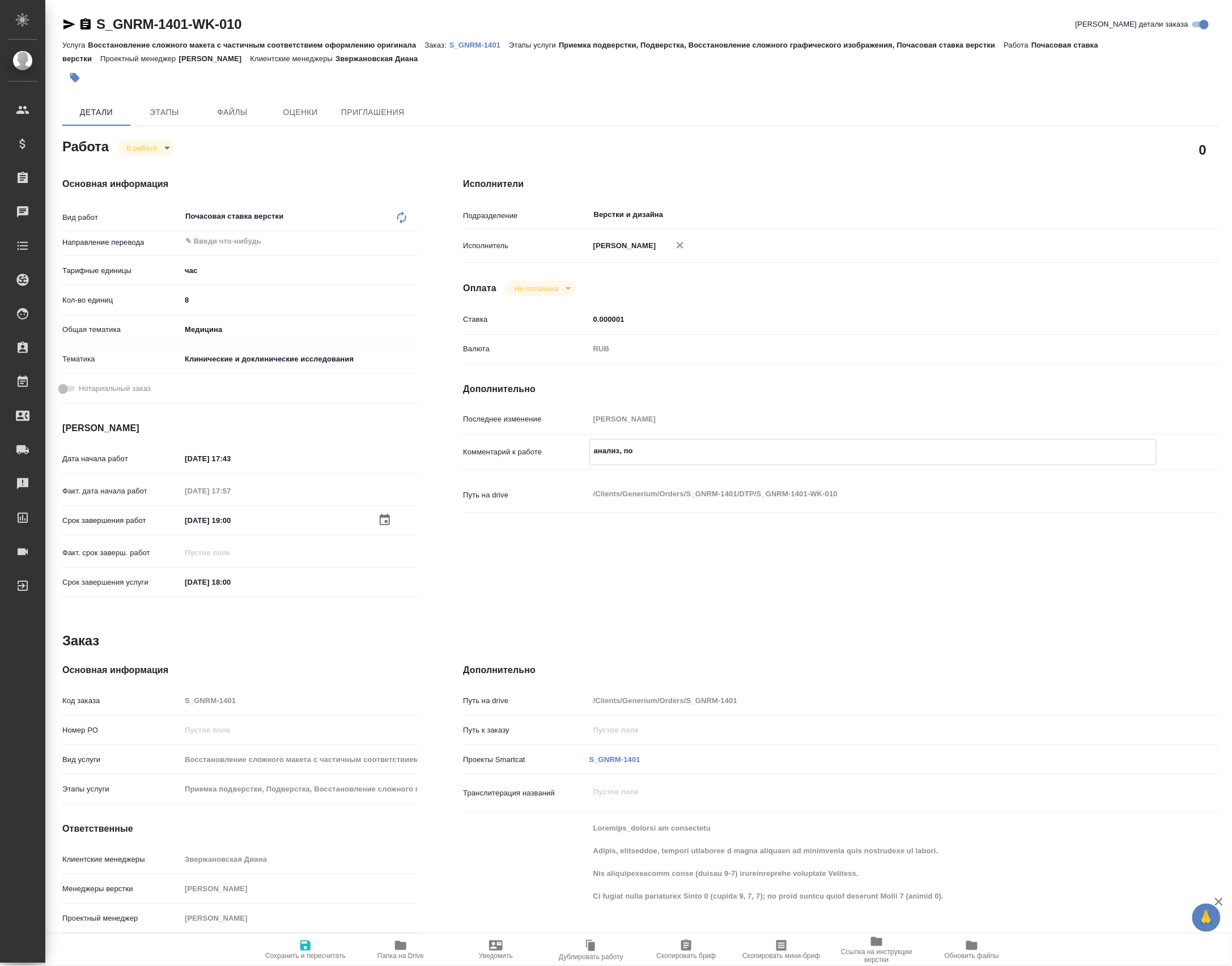
type textarea "x"
type textarea "анализ, погд"
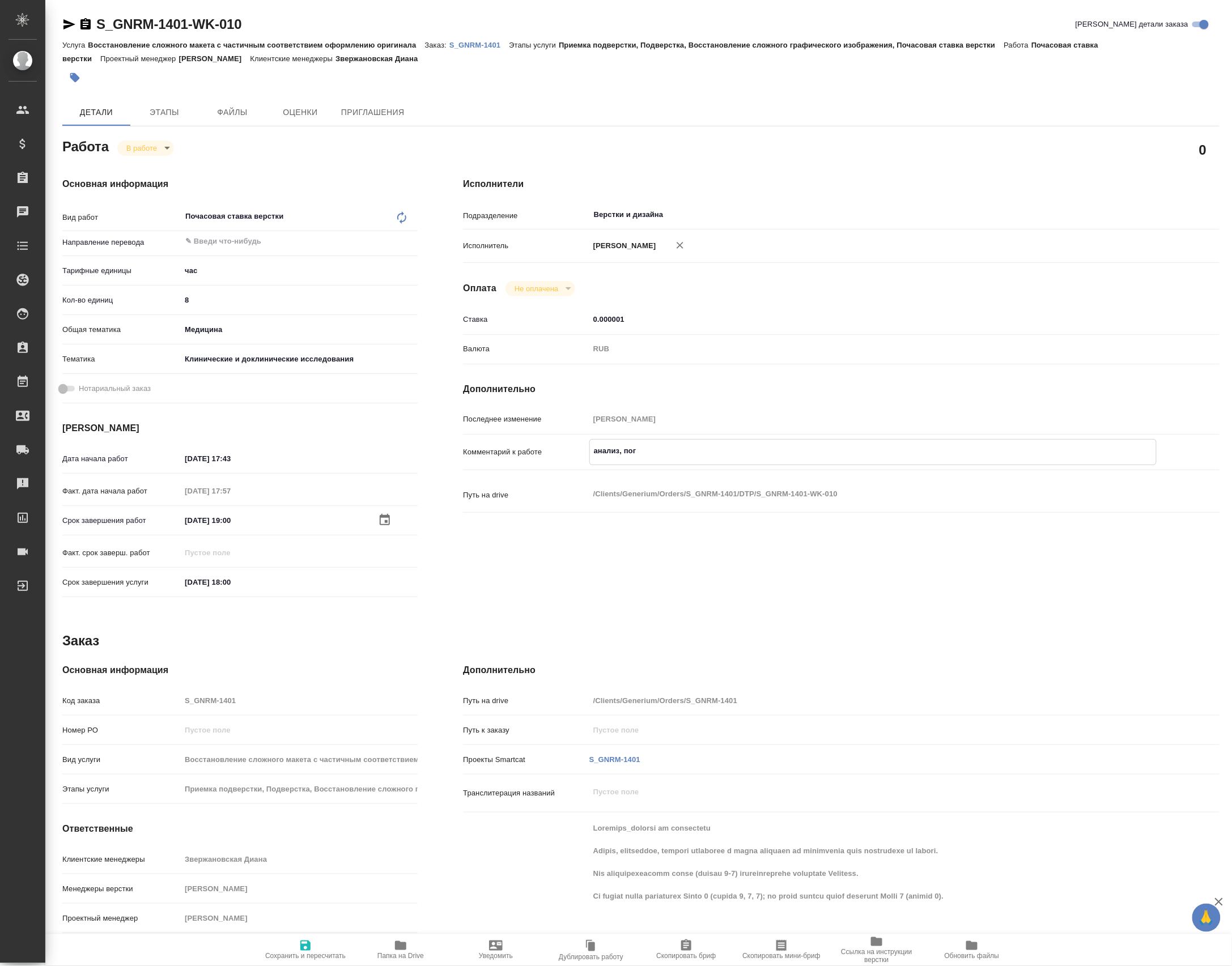
type textarea "x"
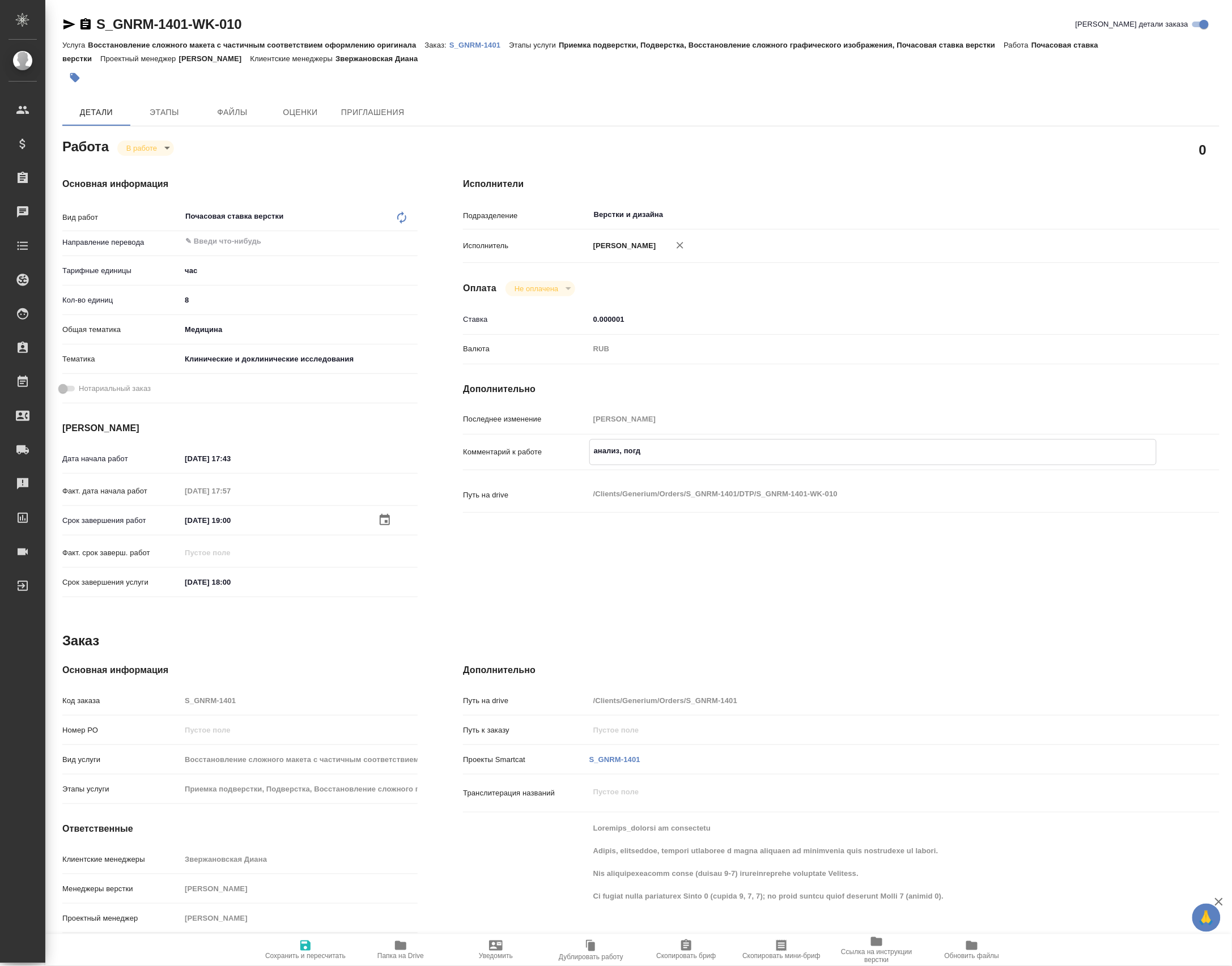
type textarea "анализ, пог"
type textarea "x"
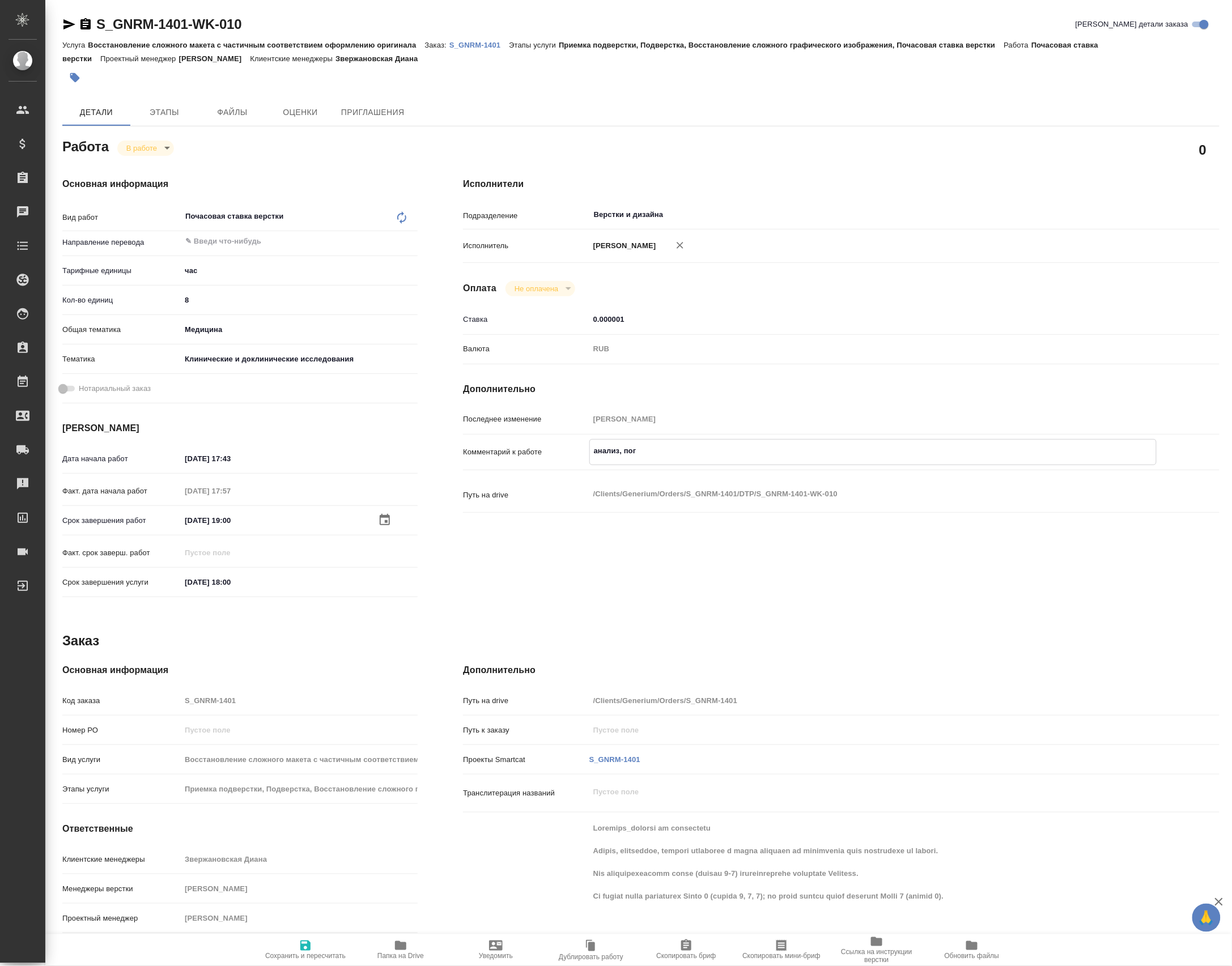
type textarea "x"
type textarea "анализ, по"
type textarea "x"
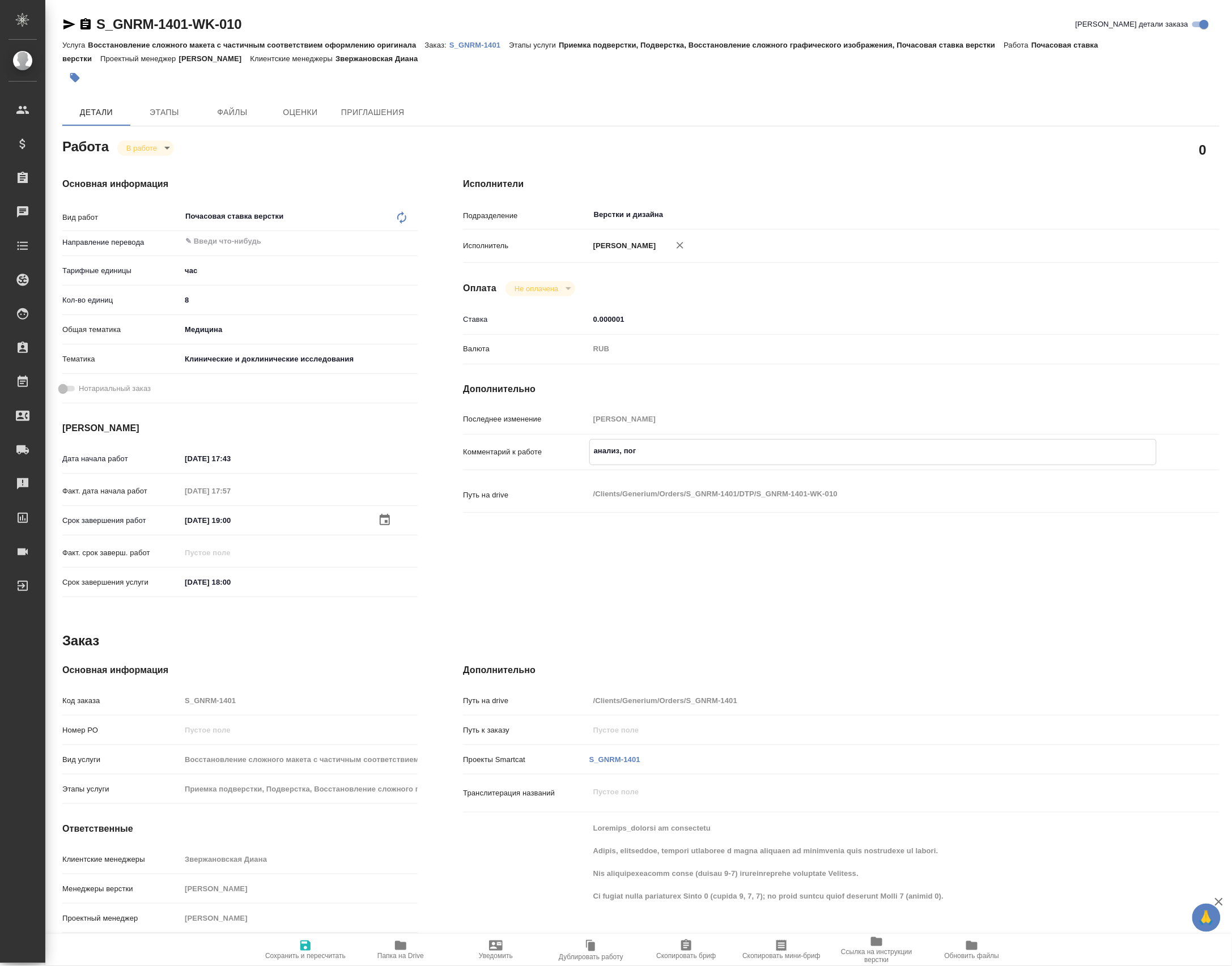
type textarea "x"
type textarea "анализ, под"
type textarea "x"
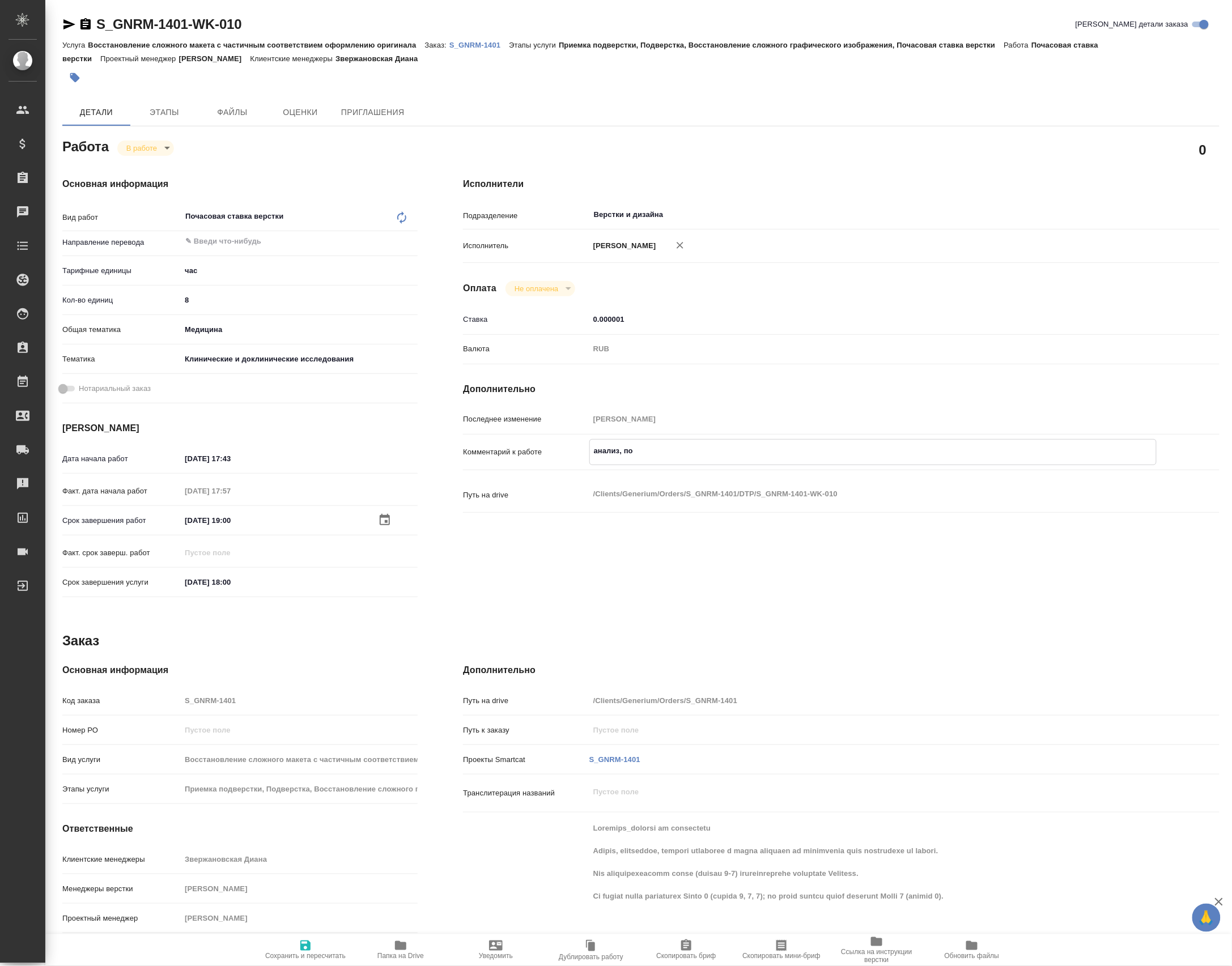
type textarea "x"
type textarea "анализ, подг"
type textarea "x"
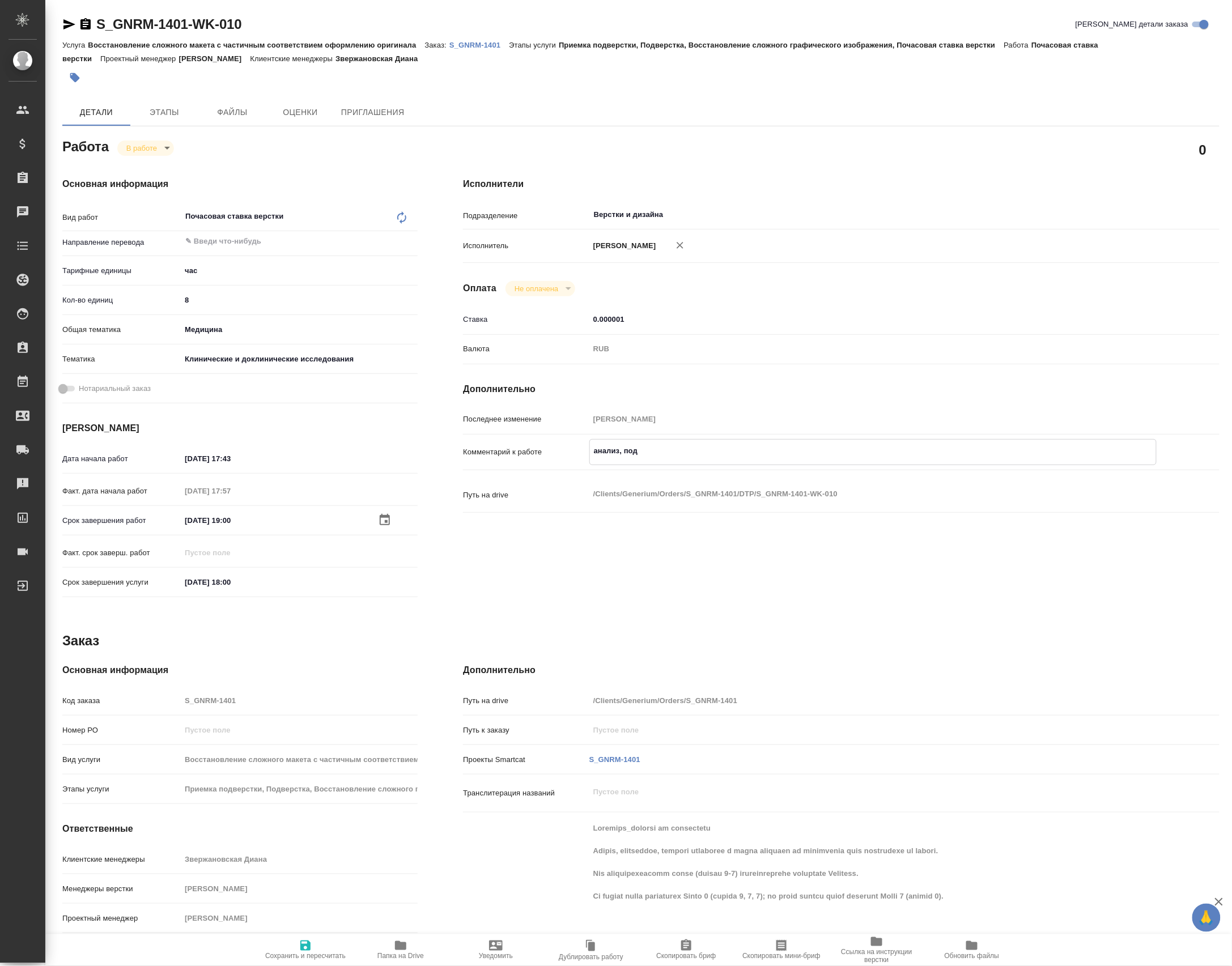
type textarea "x"
type textarea "анализ, подго"
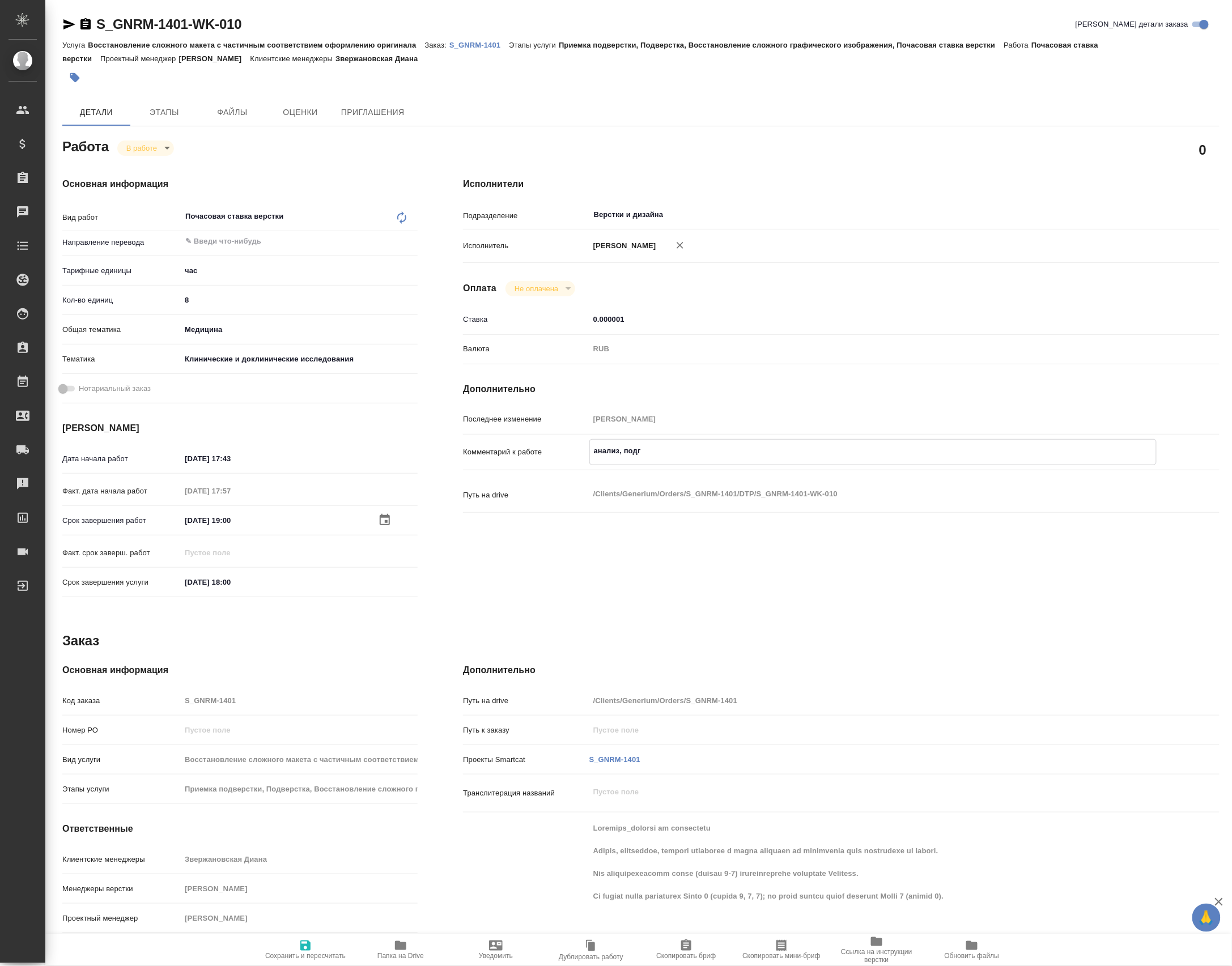
type textarea "x"
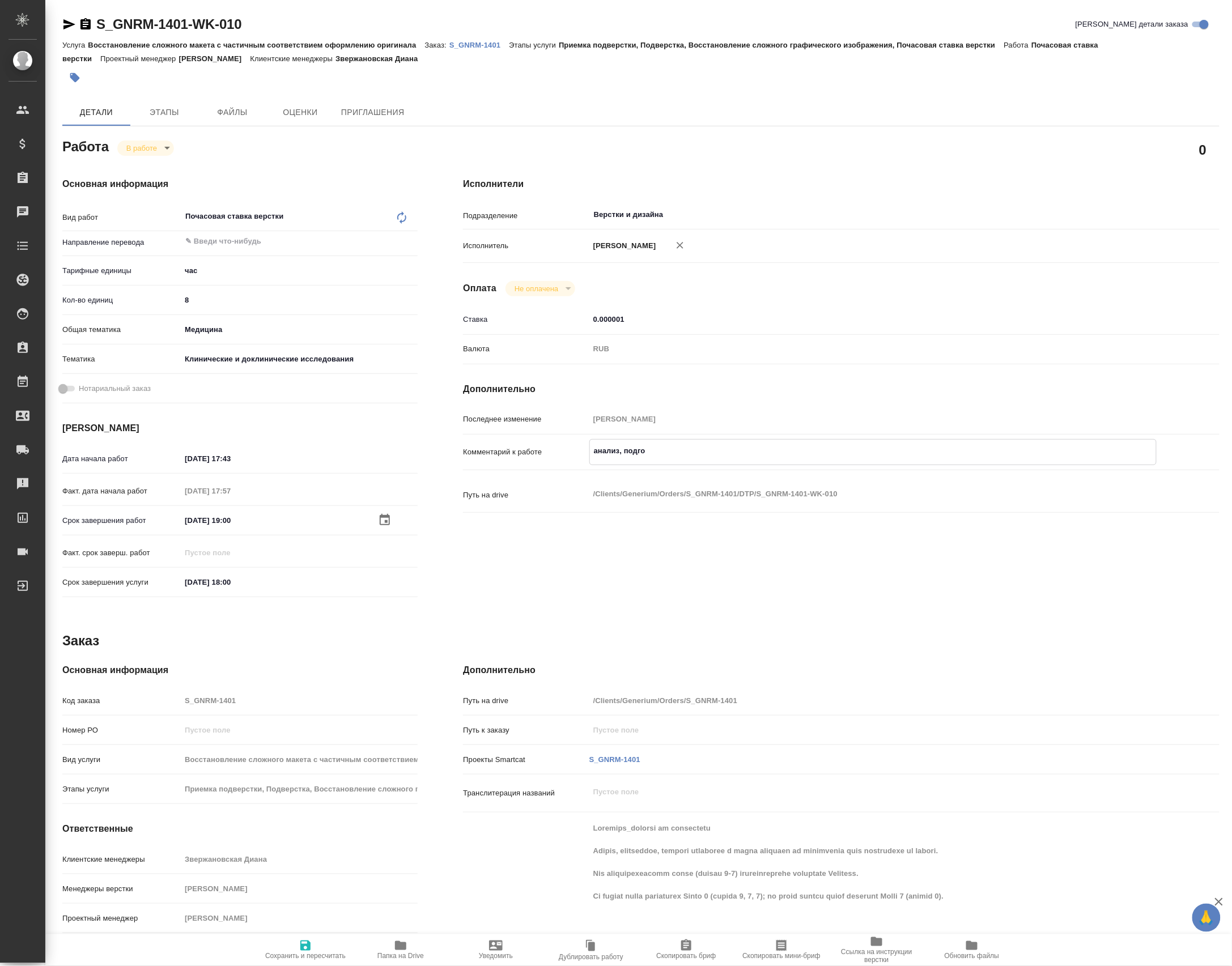
type textarea "анализ, подгот"
type textarea "x"
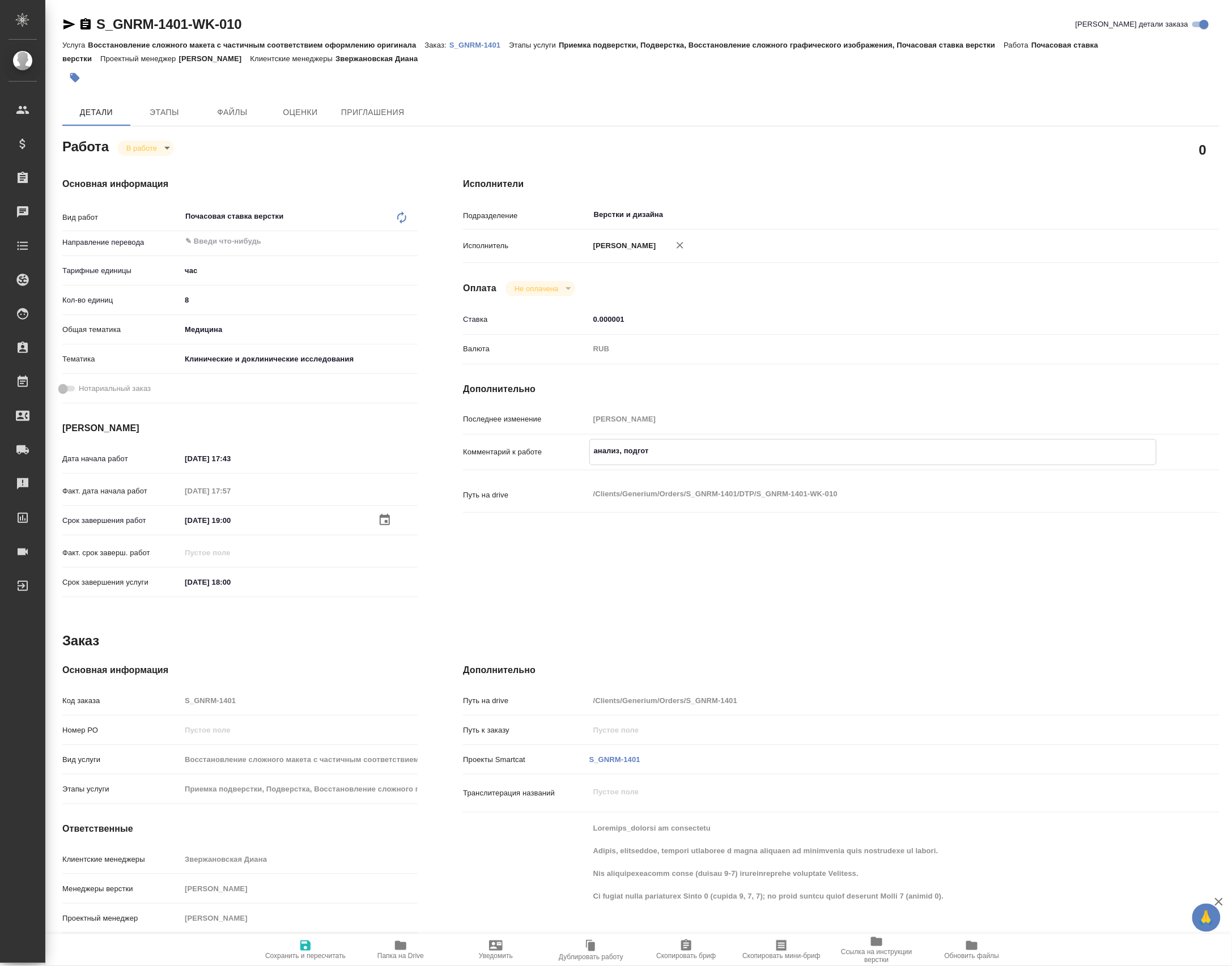
type textarea "x"
type textarea "анализ, подготв"
type textarea "x"
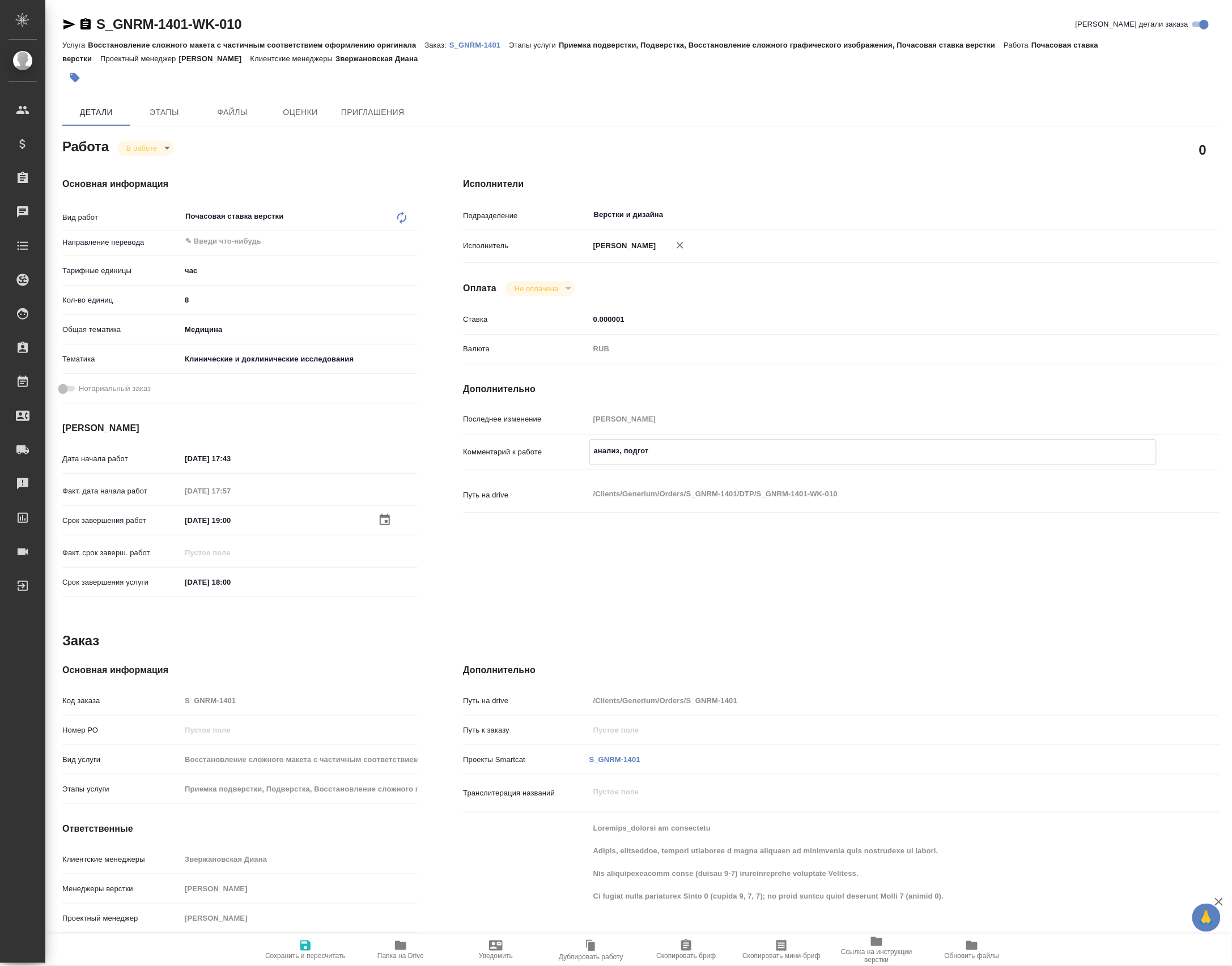
type textarea "x"
type textarea "анализ, подготвк"
type textarea "x"
click at [647, 469] on textarea "анализ, подготвка, раздача слонов" at bounding box center [873, 456] width 566 height 30
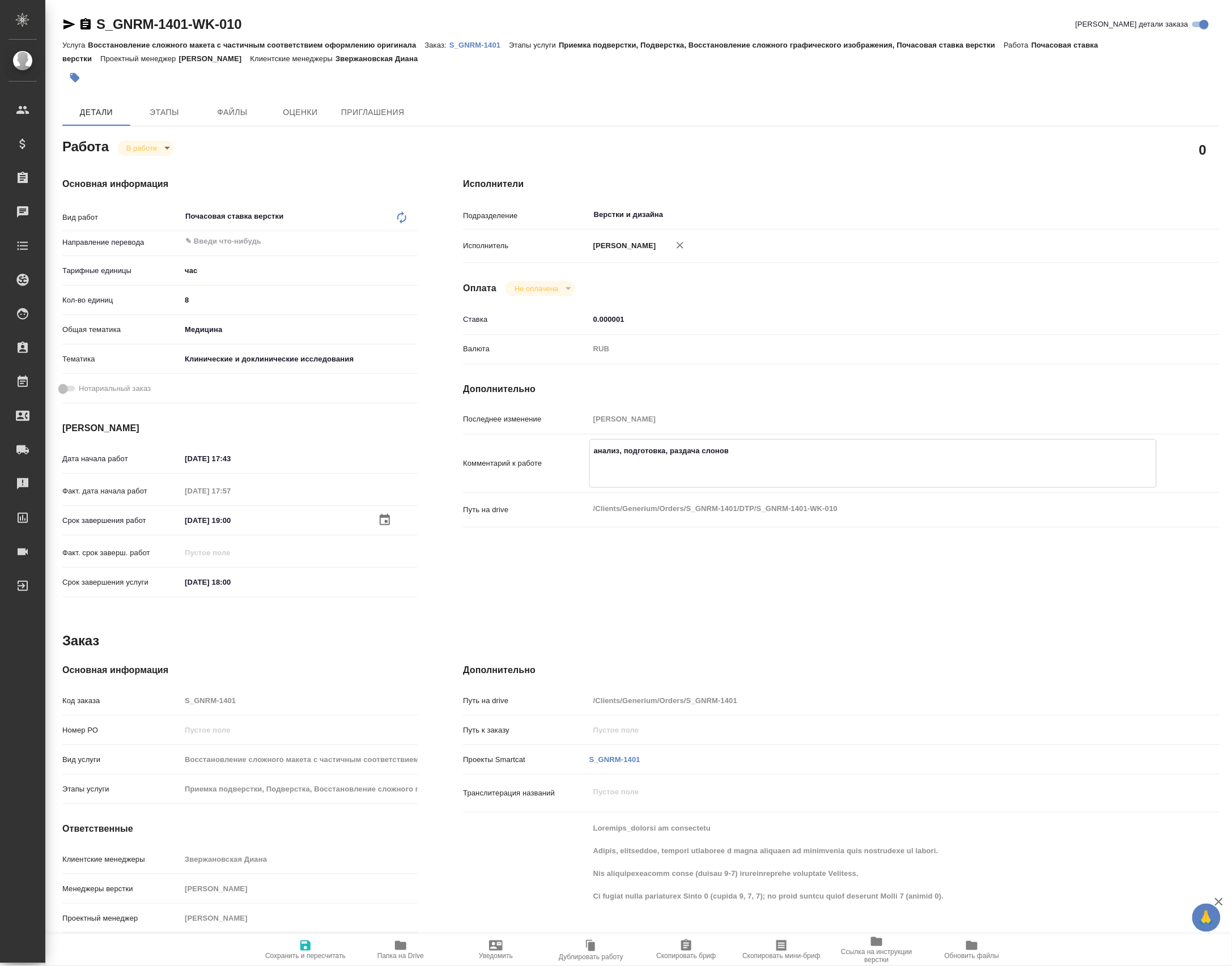
click at [326, 954] on span "Сохранить и пересчитать" at bounding box center [305, 956] width 80 height 8
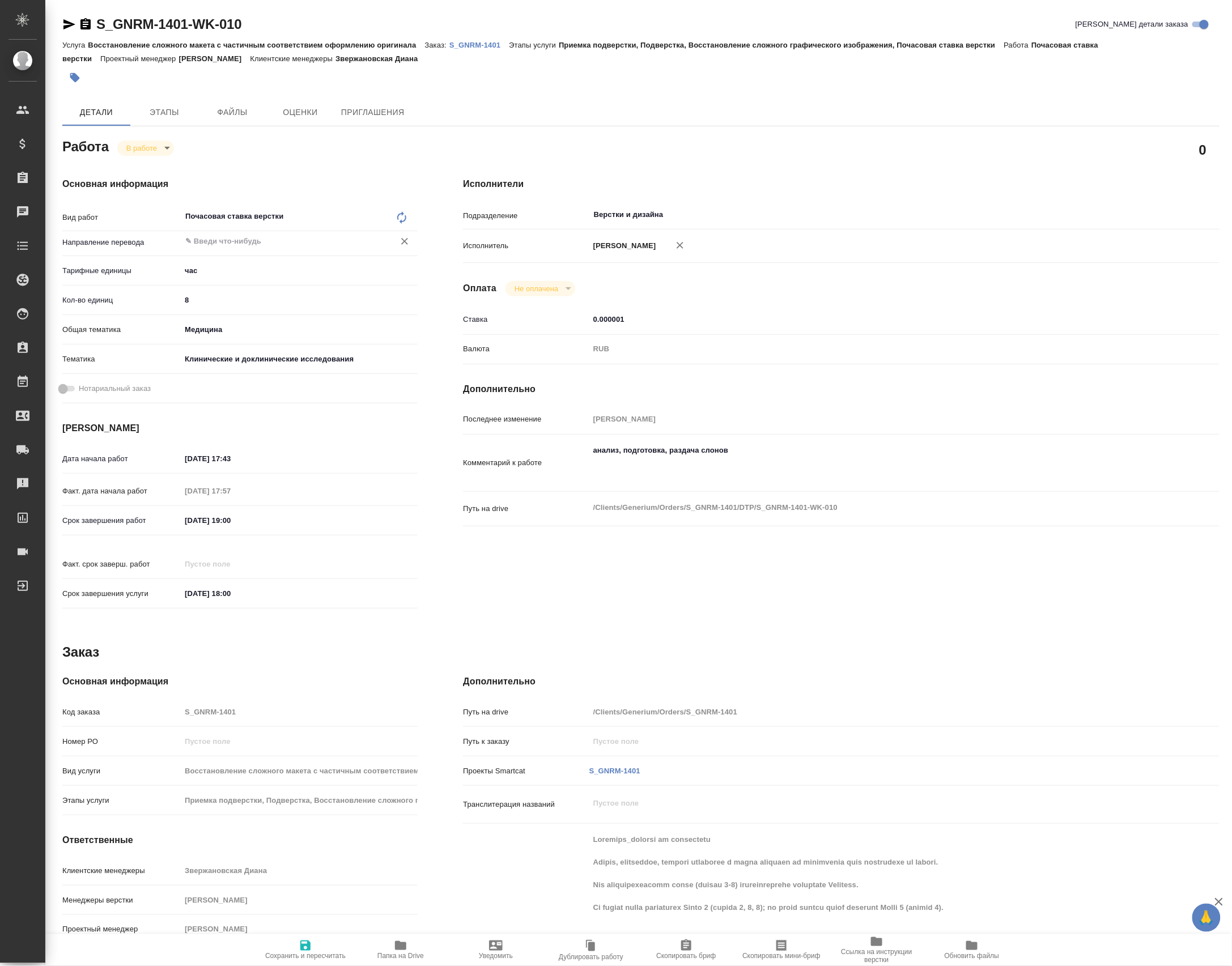
click at [230, 247] on input "text" at bounding box center [280, 241] width 192 height 13
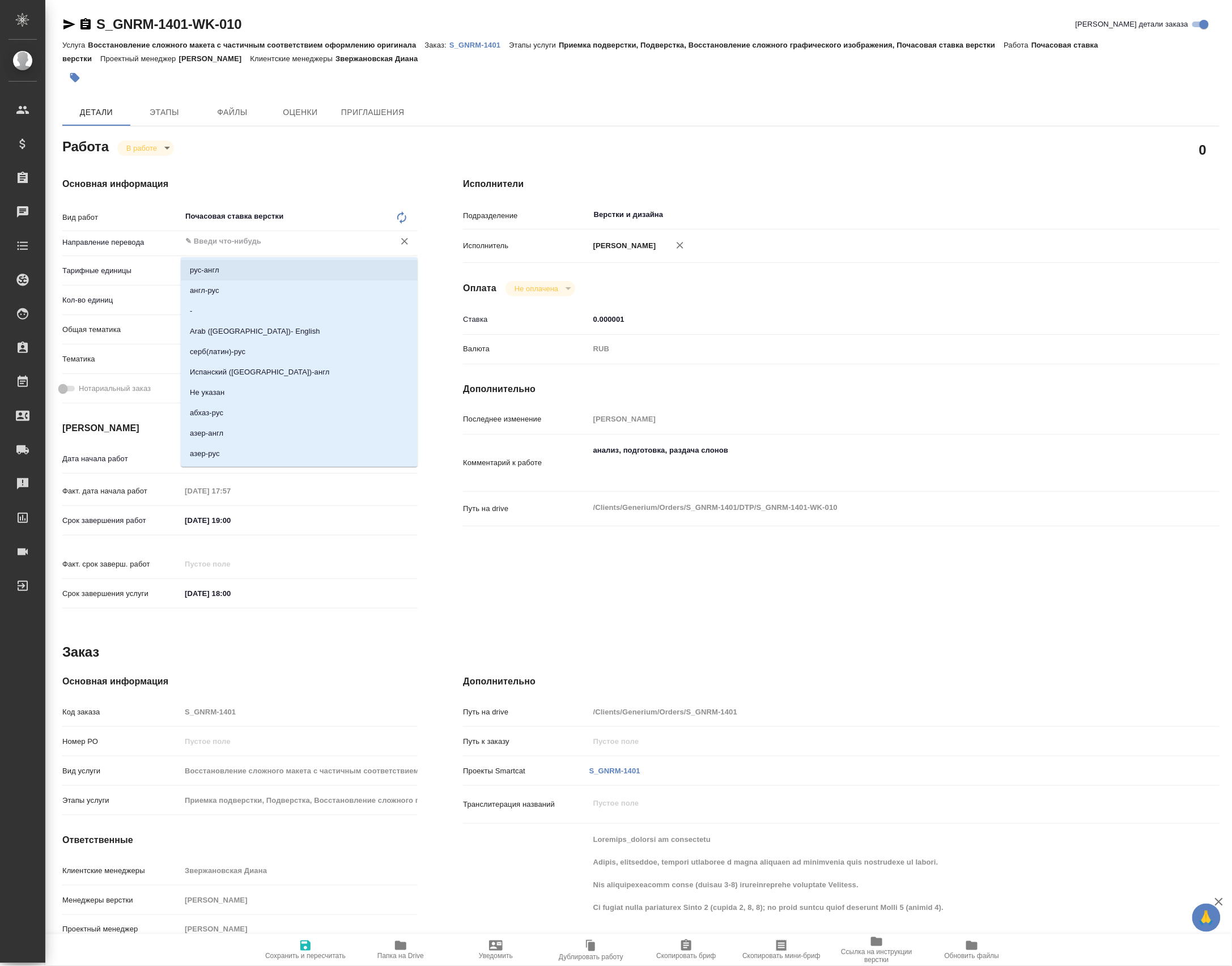
click at [230, 269] on li "рус-англ" at bounding box center [299, 270] width 237 height 21
type input "рус-англ"
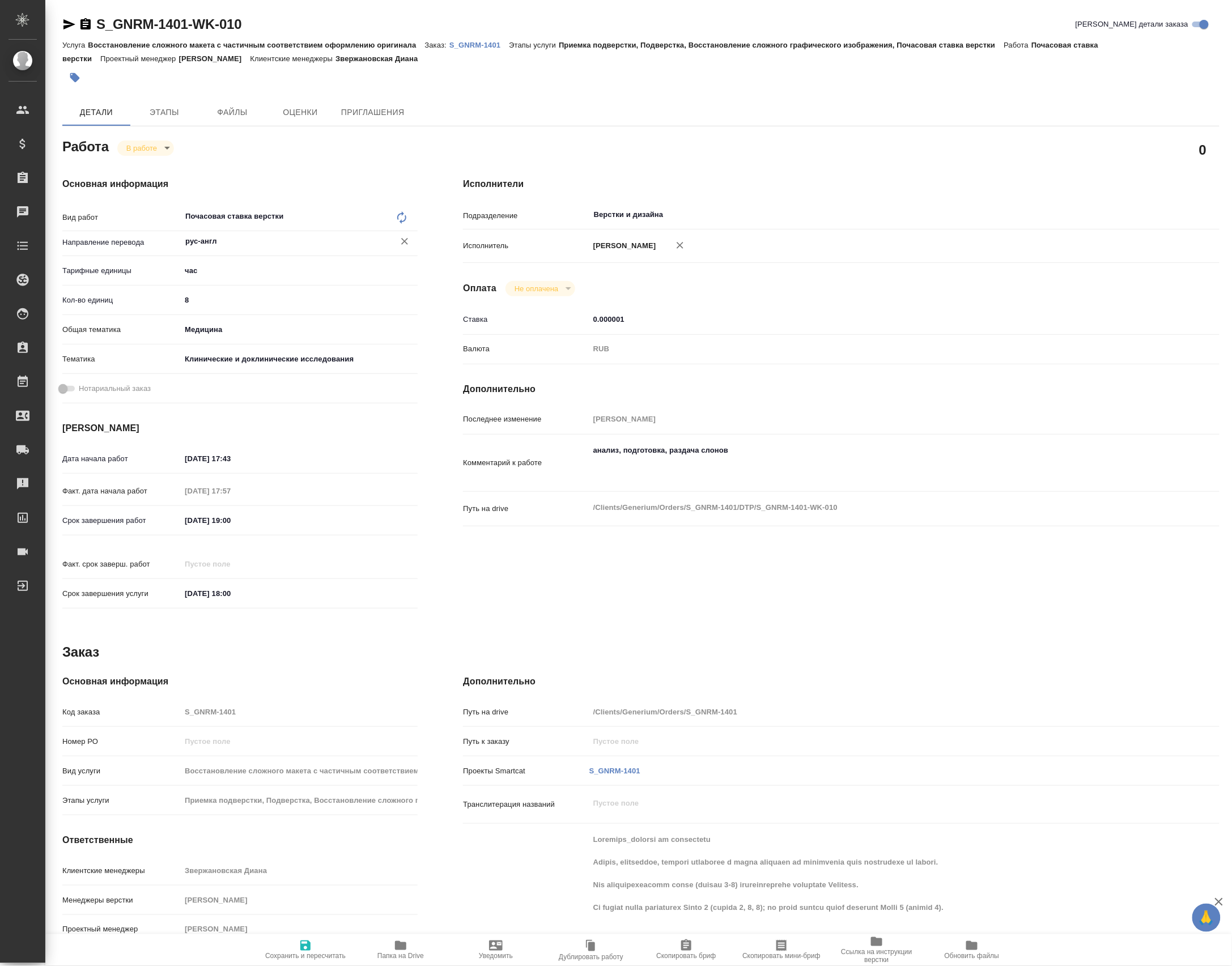
click at [320, 943] on span "Сохранить и пересчитать" at bounding box center [305, 949] width 82 height 21
type input "inProgress"
type input "рус-англ"
type input "5a8b1489cc6b4906c91bfd93"
type input "8"
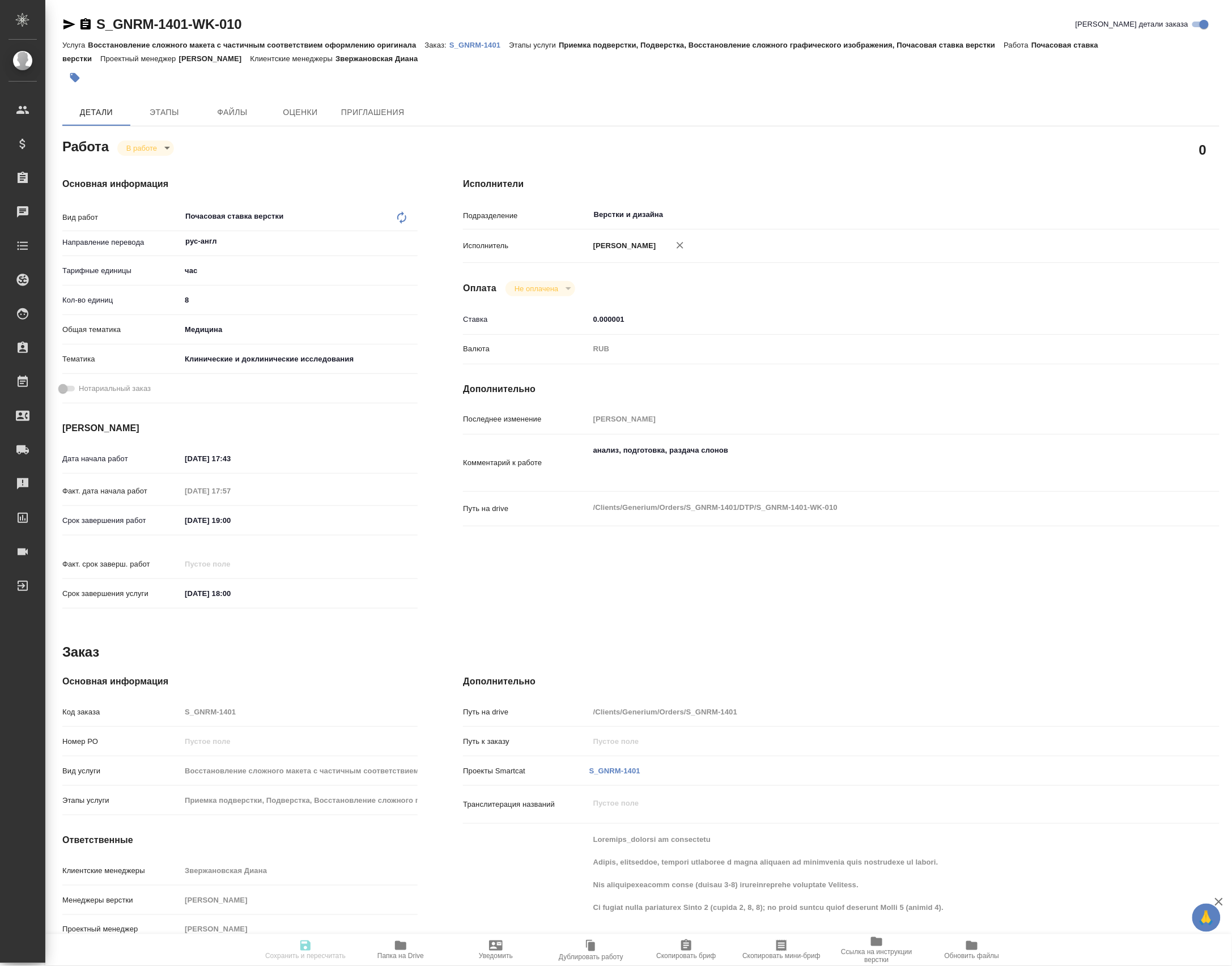
type input "med"
type input "5a8b8b956a9677013d343d9e"
type input "14.10.2025 17:43"
type input "15.10.2025 17:57"
type input "17.10.2025 19:00"
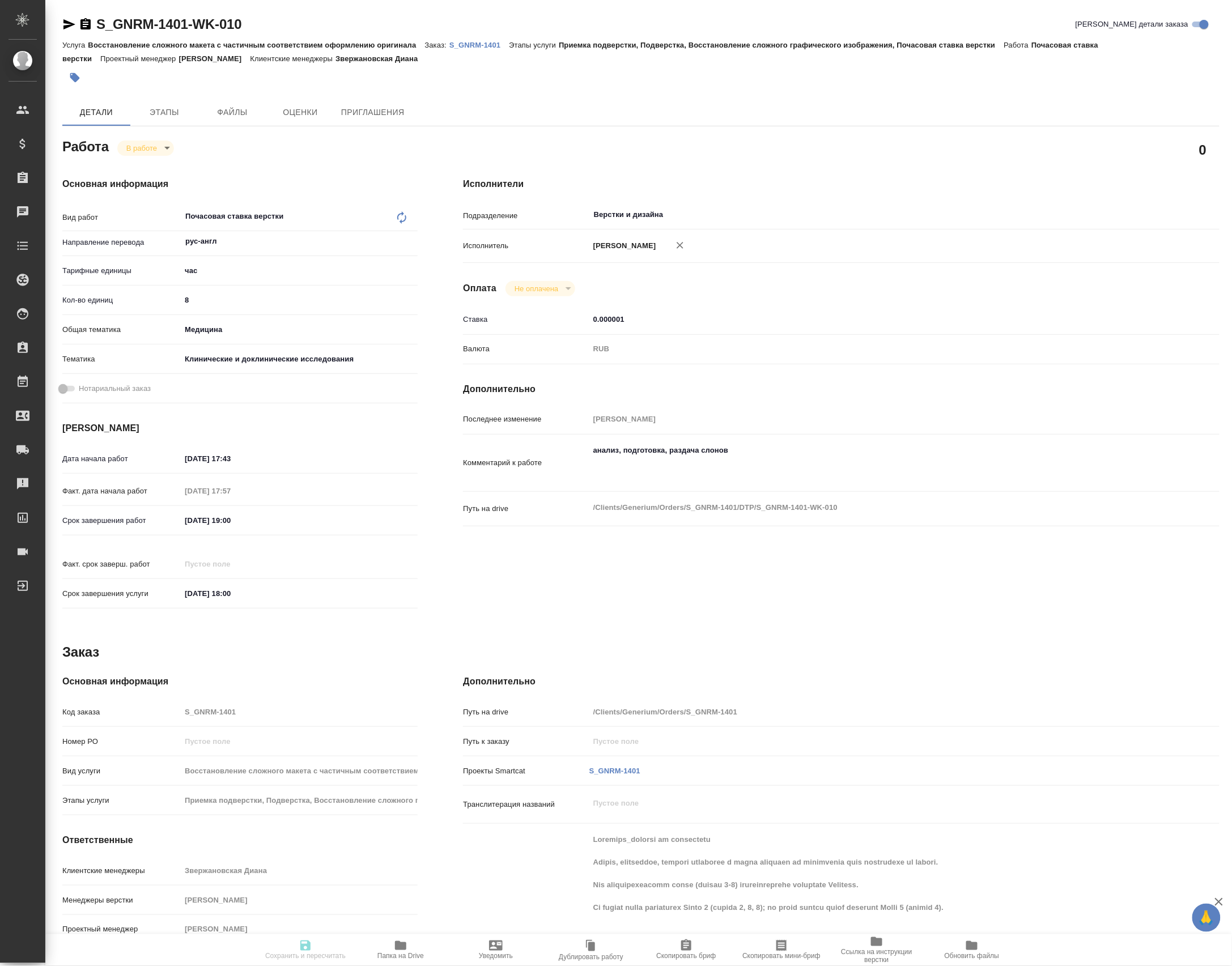
type input "[DATE] 18:00"
type input "Верстки и дизайна"
type input "notPayed"
type input "0.000001"
type input "RUB"
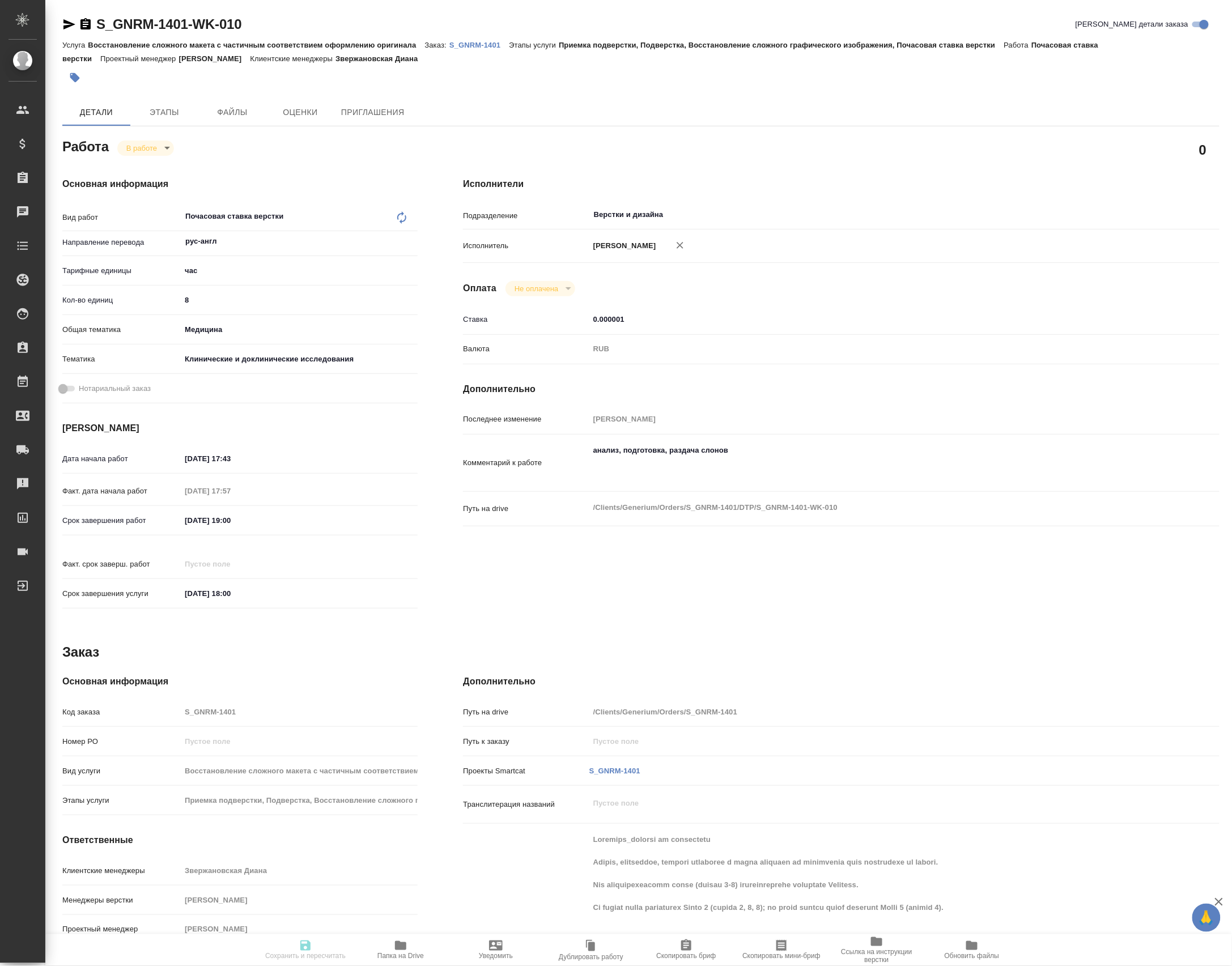
type input "[PERSON_NAME]"
type input "S_GNRM-1401"
type input "Восстановление сложного макета с частичным соответствием оформлению оригинала"
type input "Приемка подверстки, Подверстка, Восстановление сложного графического изображени…"
type input "Звержановская Диана"
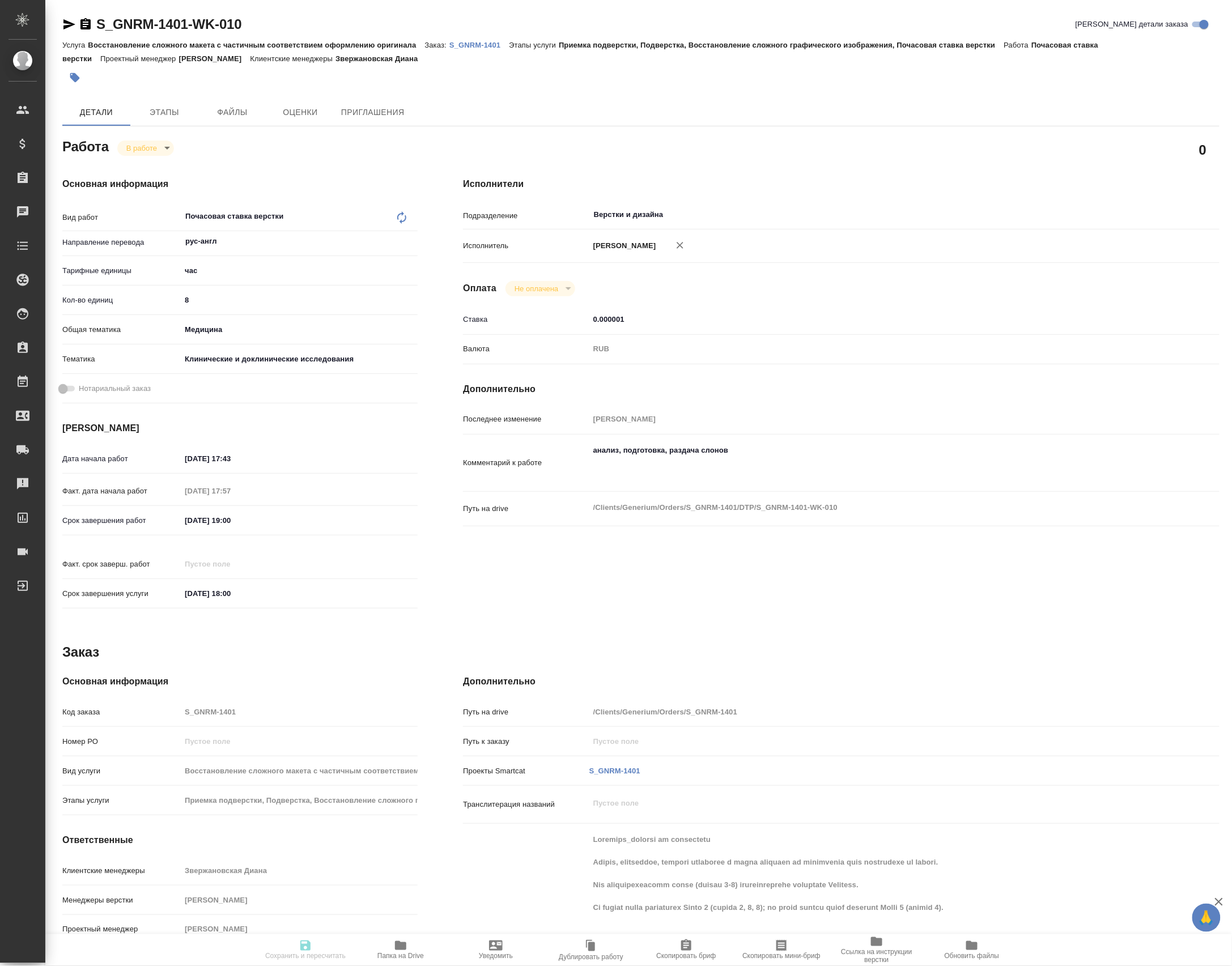
type input "[PERSON_NAME]"
type input "/Clients/Generium/Orders/S_GNRM-1401"
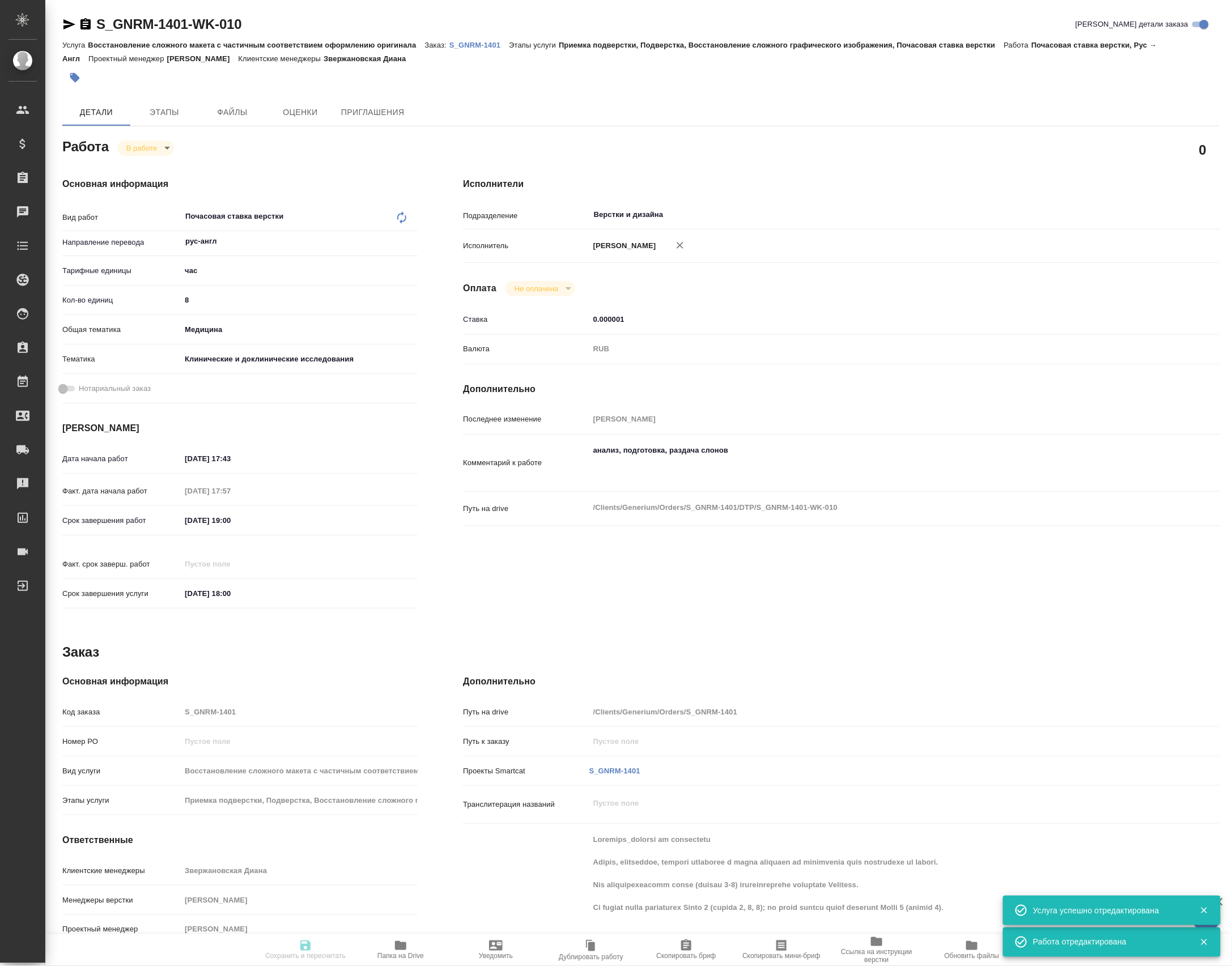
type input "inProgress"
type input "рус-англ"
type input "5a8b1489cc6b4906c91bfd93"
type input "8"
type input "med"
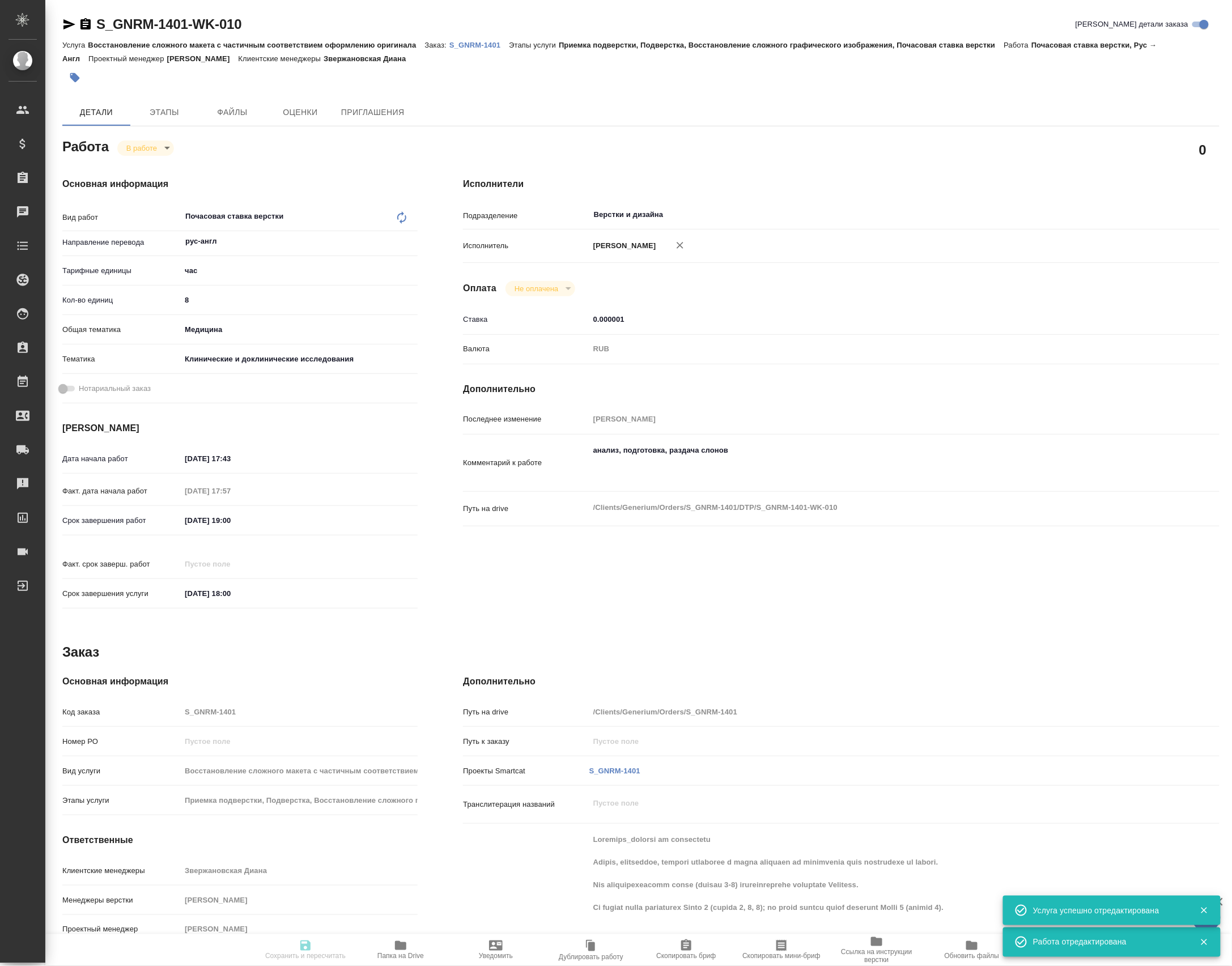
type input "5a8b8b956a9677013d343d9e"
type input "14.10.2025 17:43"
type input "15.10.2025 17:57"
type input "17.10.2025 19:00"
type input "28.11.2025 18:00"
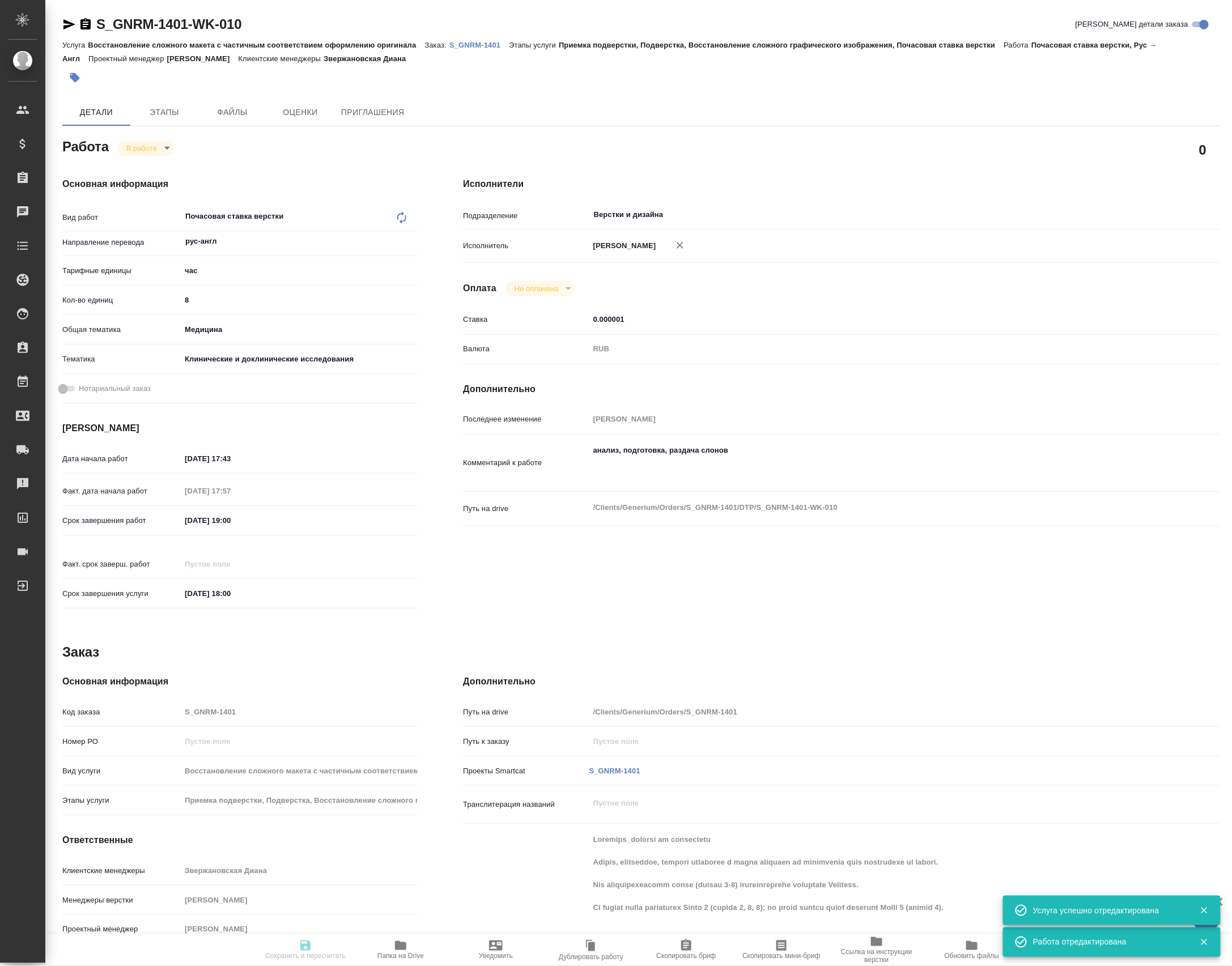
type input "Верстки и дизайна"
type input "notPayed"
type input "0.000001"
type input "RUB"
type input "[PERSON_NAME]"
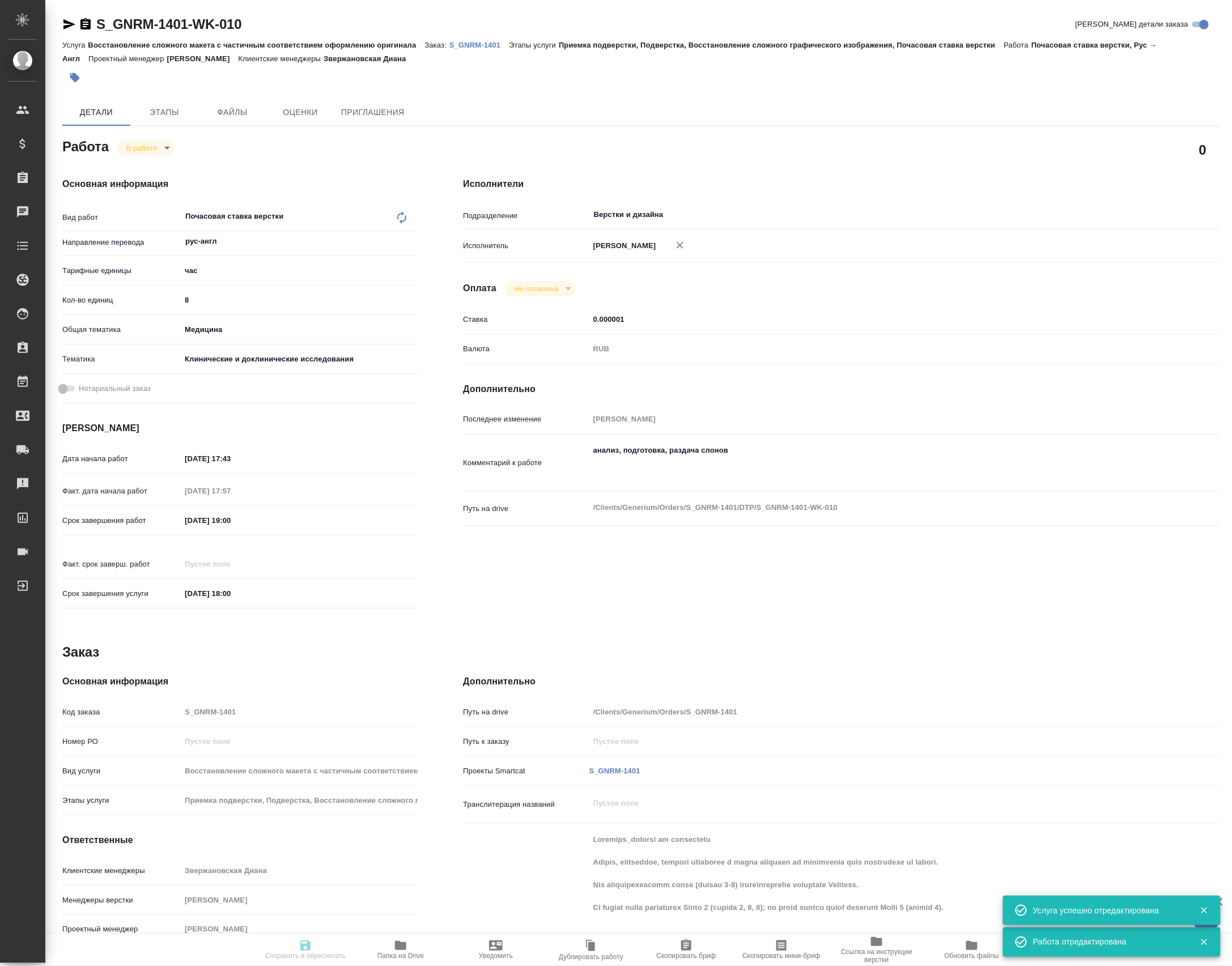
type input "S_GNRM-1401"
type input "Восстановление сложного макета с частичным соответствием оформлению оригинала"
type input "Приемка подверстки, Подверстка, Восстановление сложного графического изображени…"
type input "Звержановская Диана"
type input "[PERSON_NAME]"
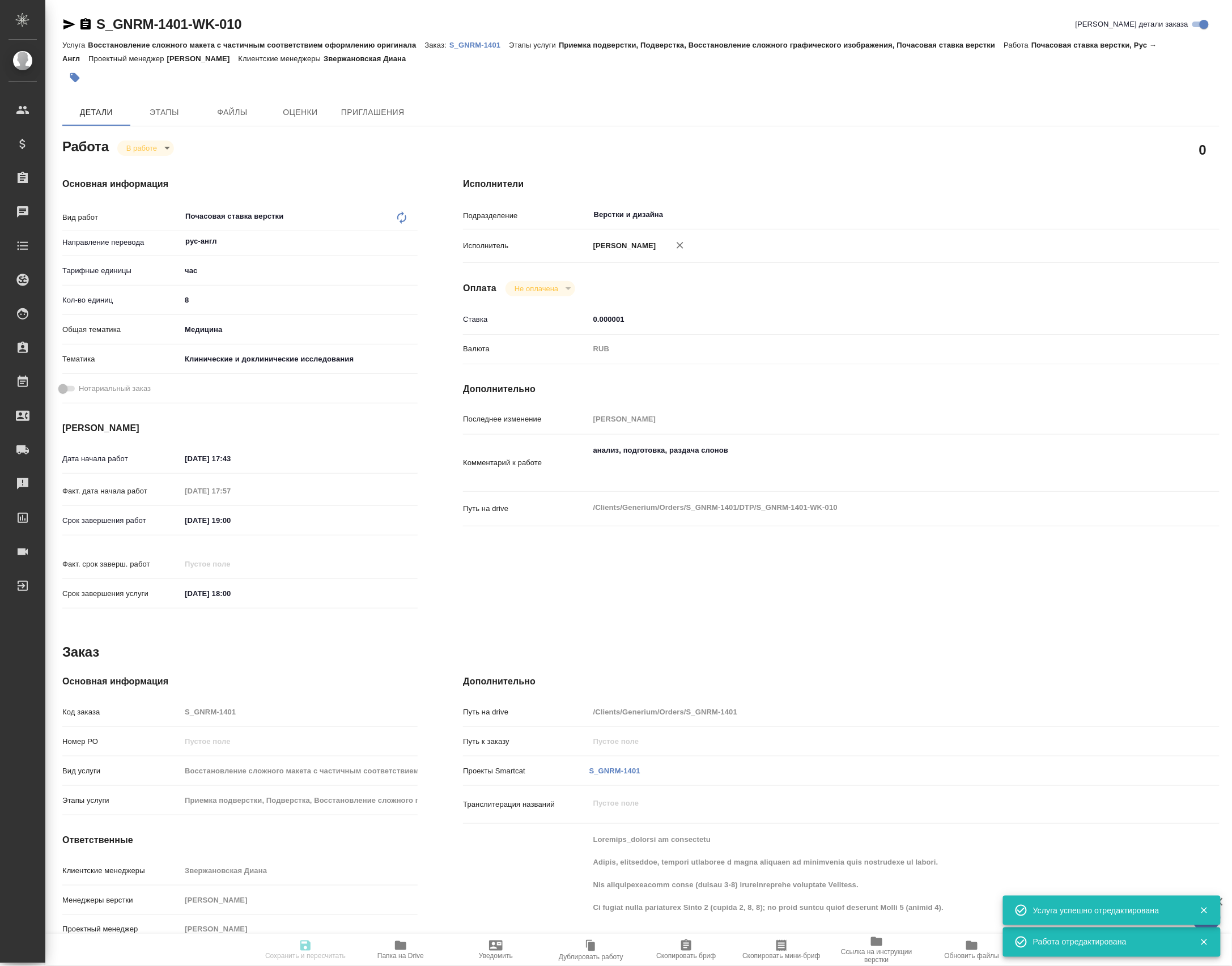
type input "/Clients/Generium/Orders/S_GNRM-1401"
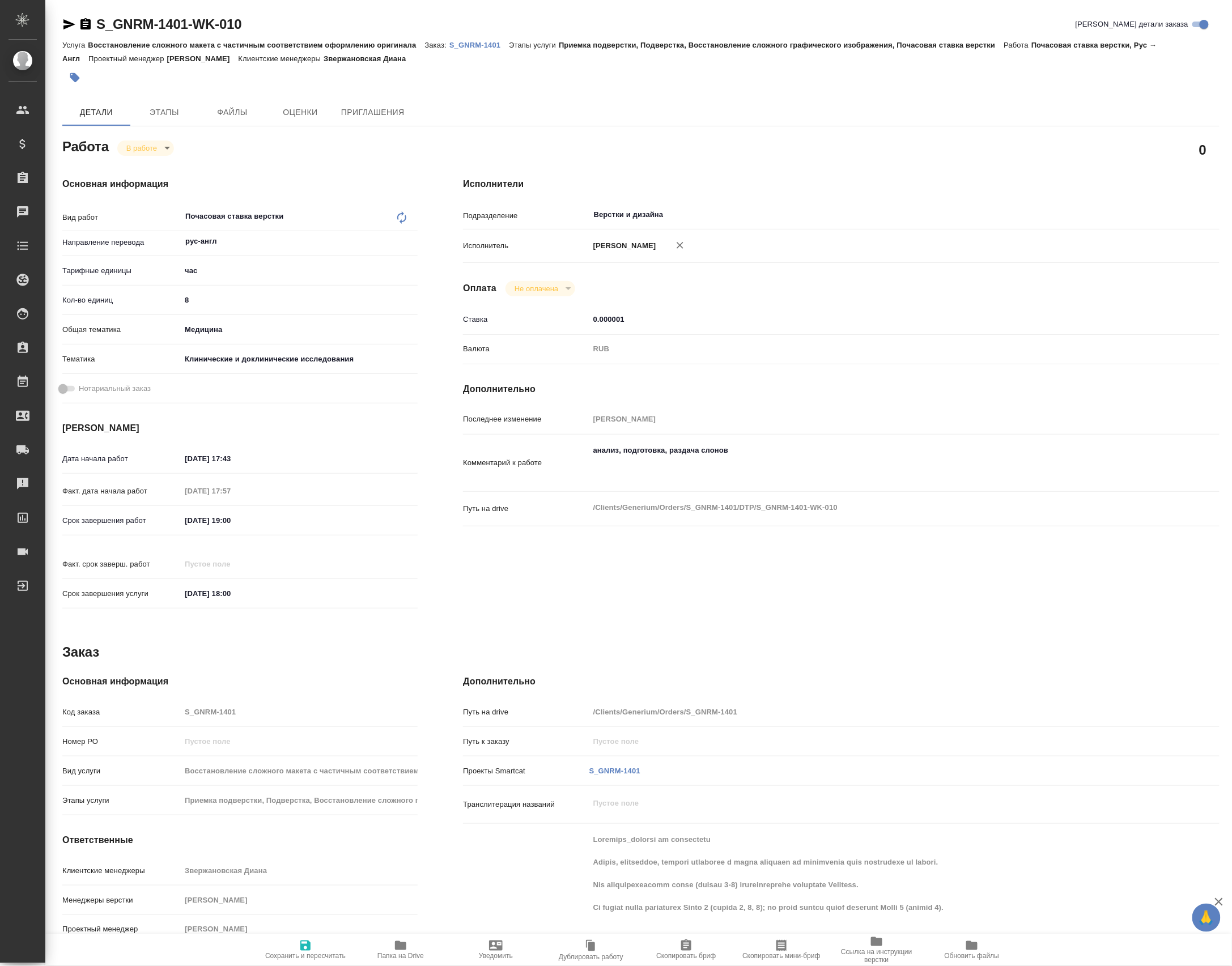
click at [462, 42] on p "S_GNRM-1401" at bounding box center [479, 45] width 60 height 9
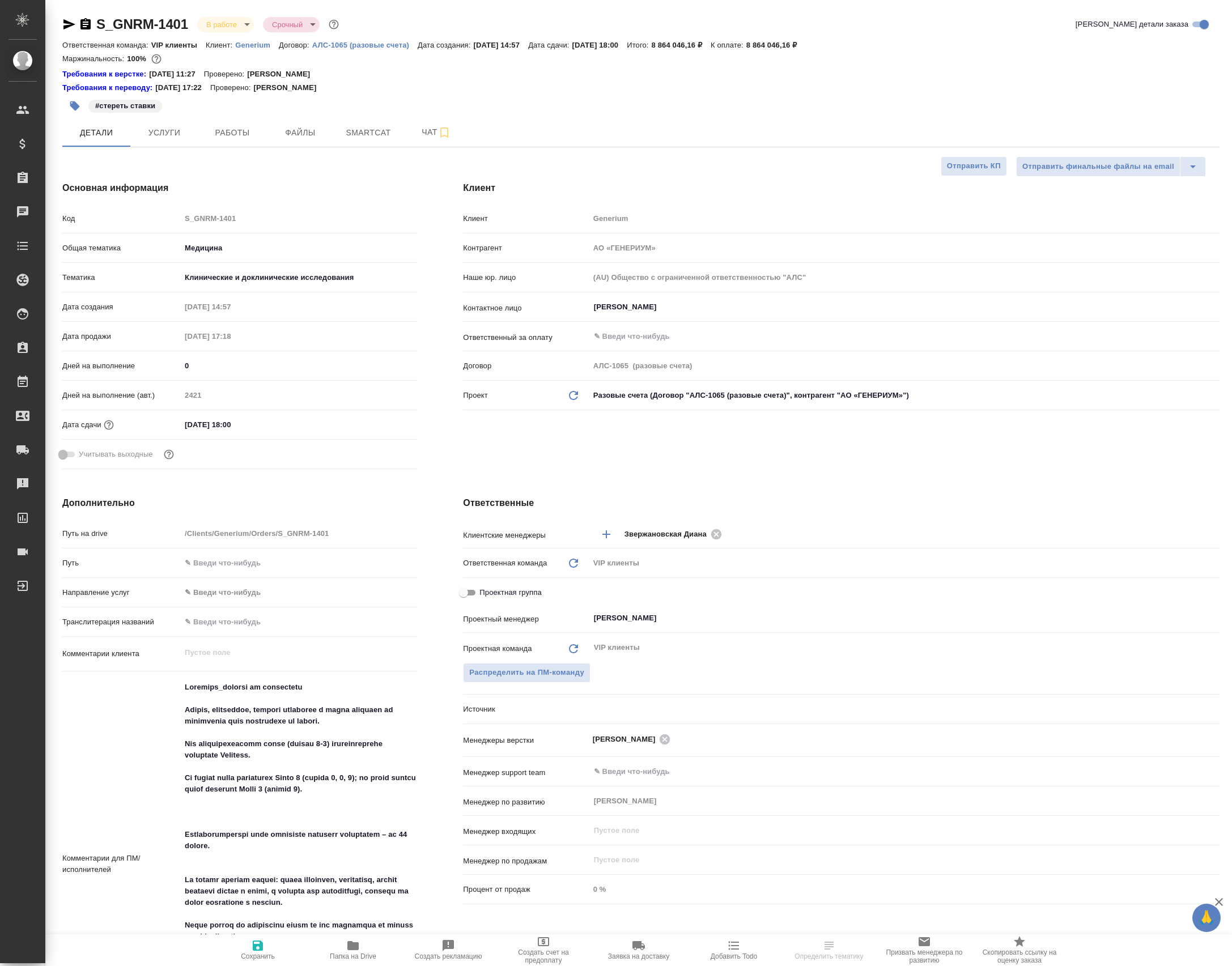
select select "RU"
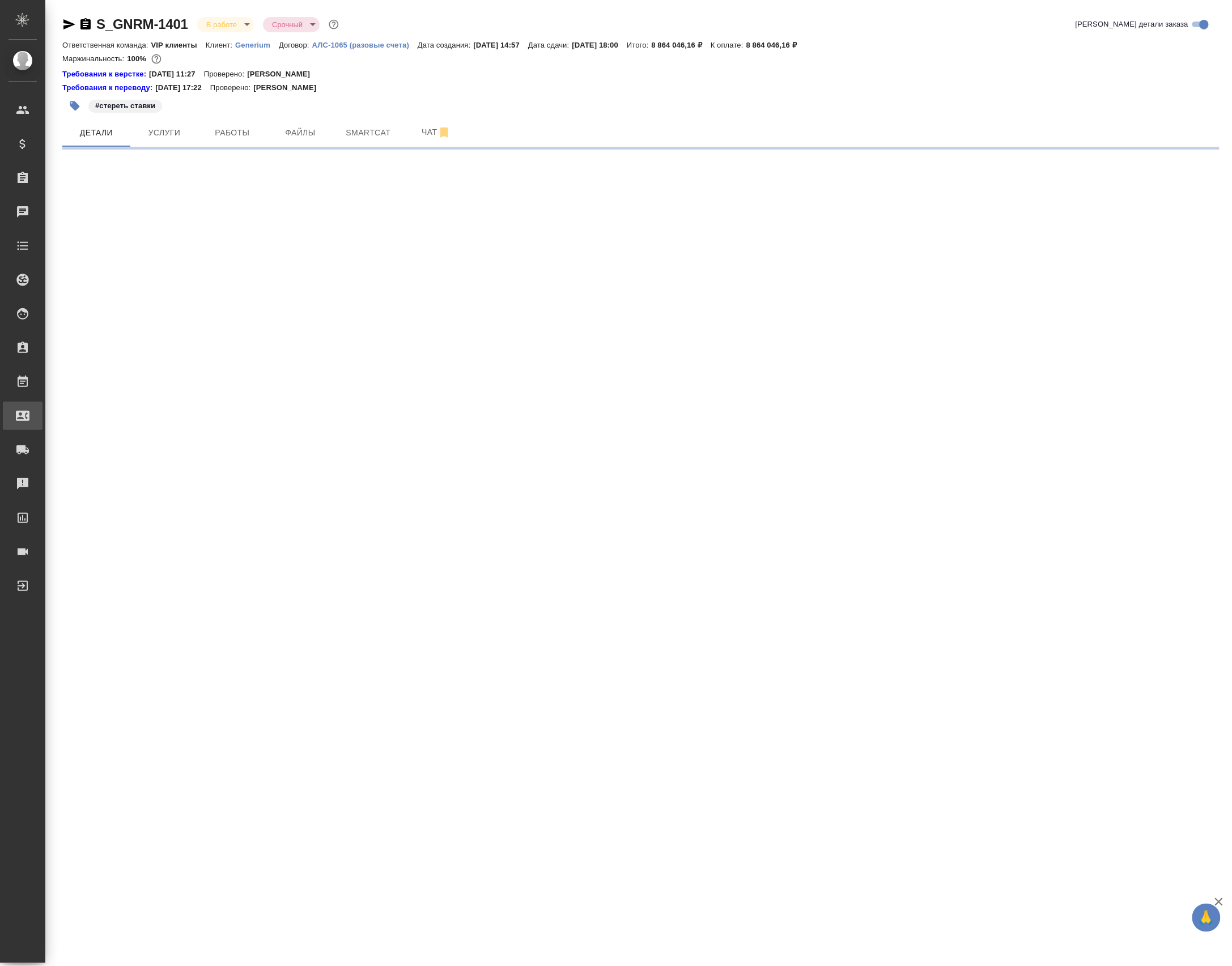
select select "RU"
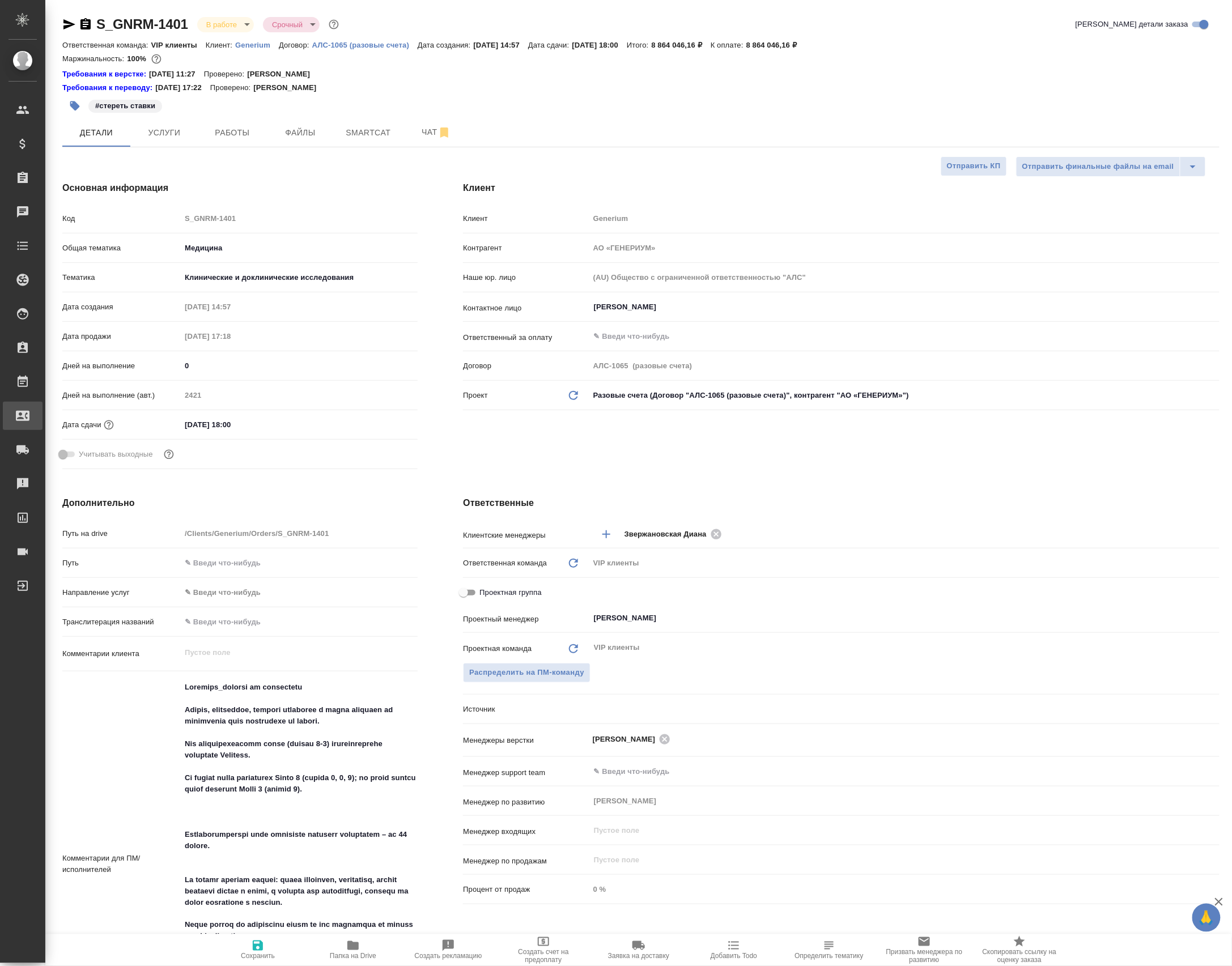
type textarea "x"
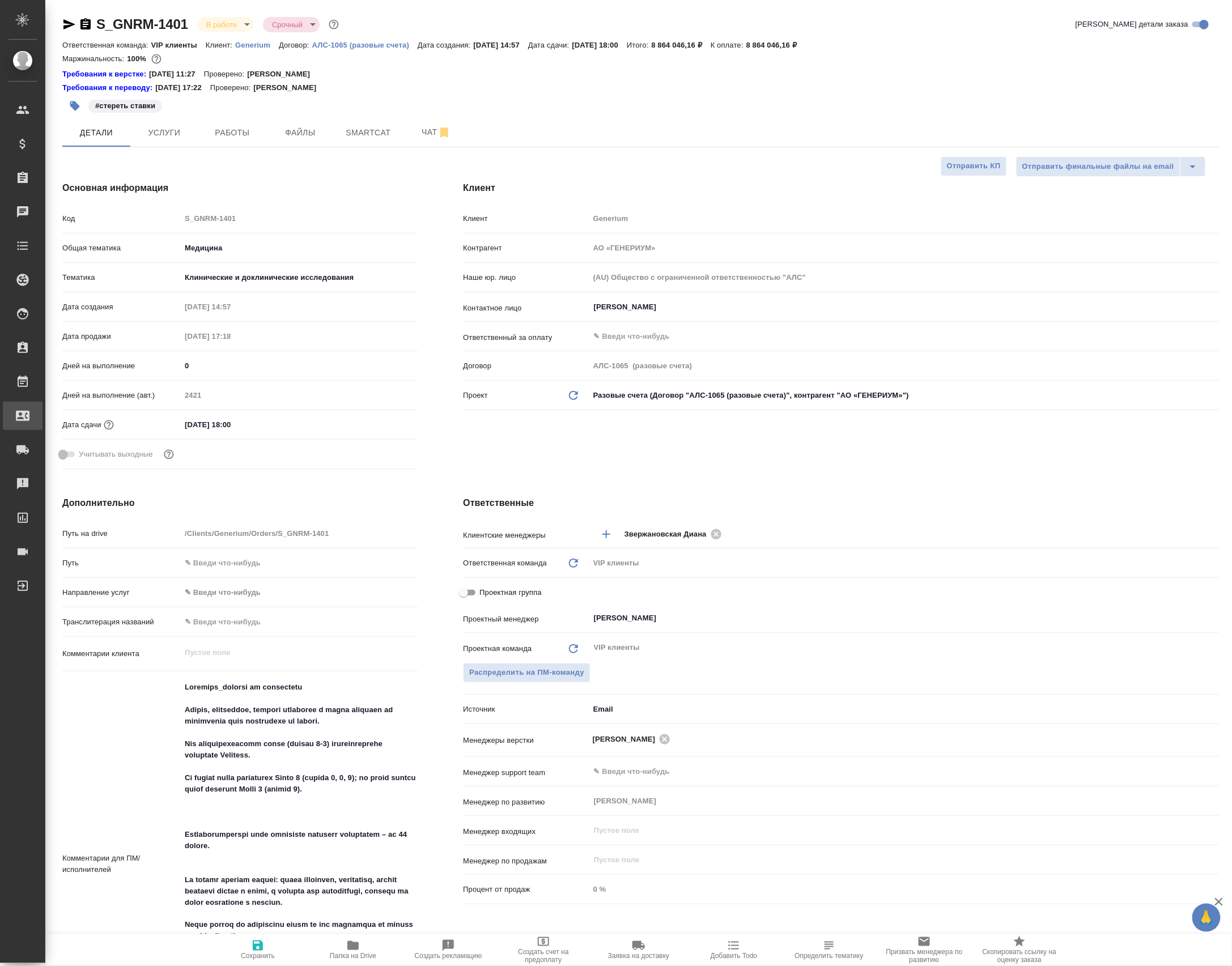
type textarea "x"
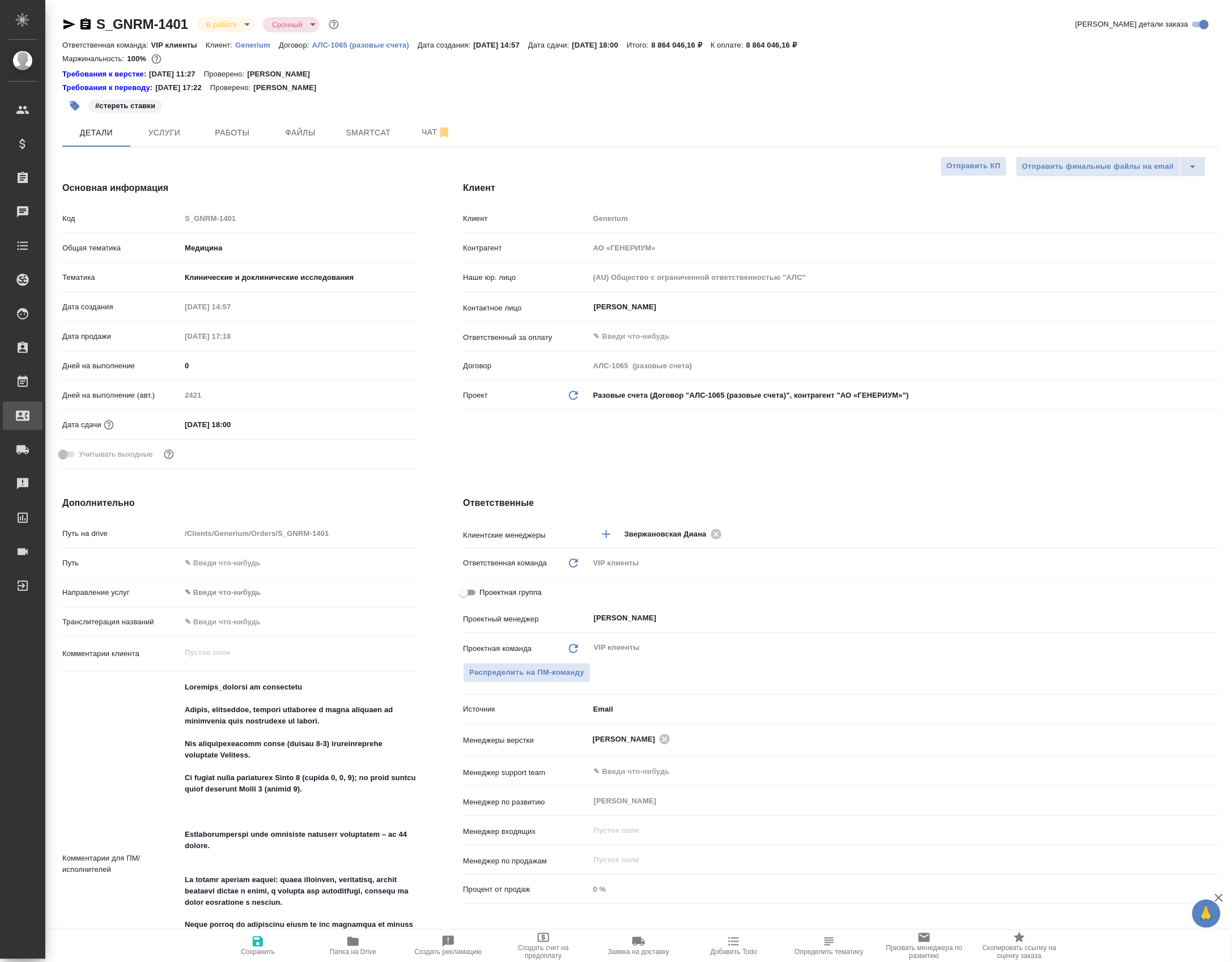
type textarea "x"
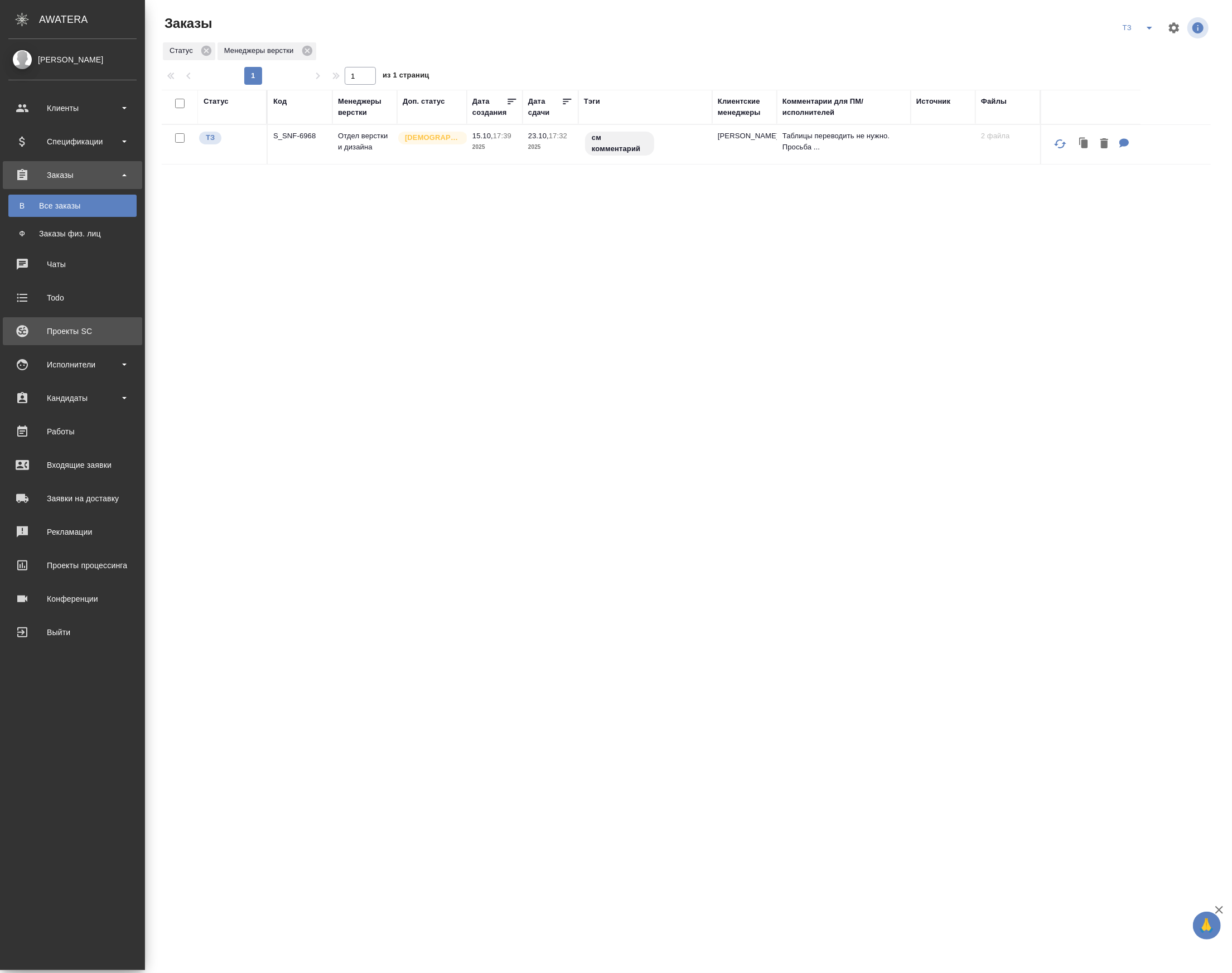
click at [63, 330] on div "Проекты SC" at bounding box center [73, 331] width 128 height 17
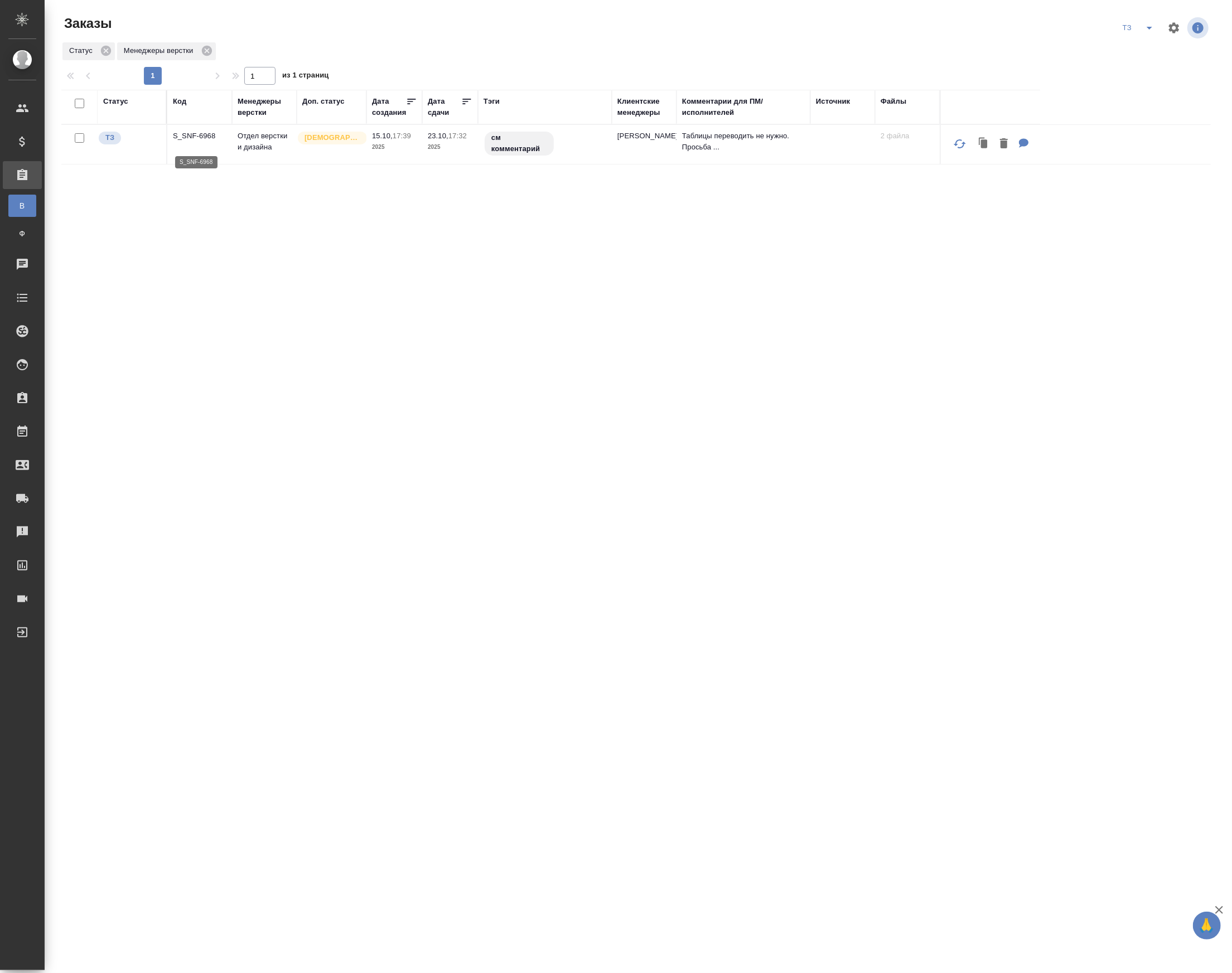
drag, startPoint x: 227, startPoint y: 193, endPoint x: 203, endPoint y: 146, distance: 52.8
click at [203, 142] on p "S_SNF-6968" at bounding box center [200, 136] width 54 height 11
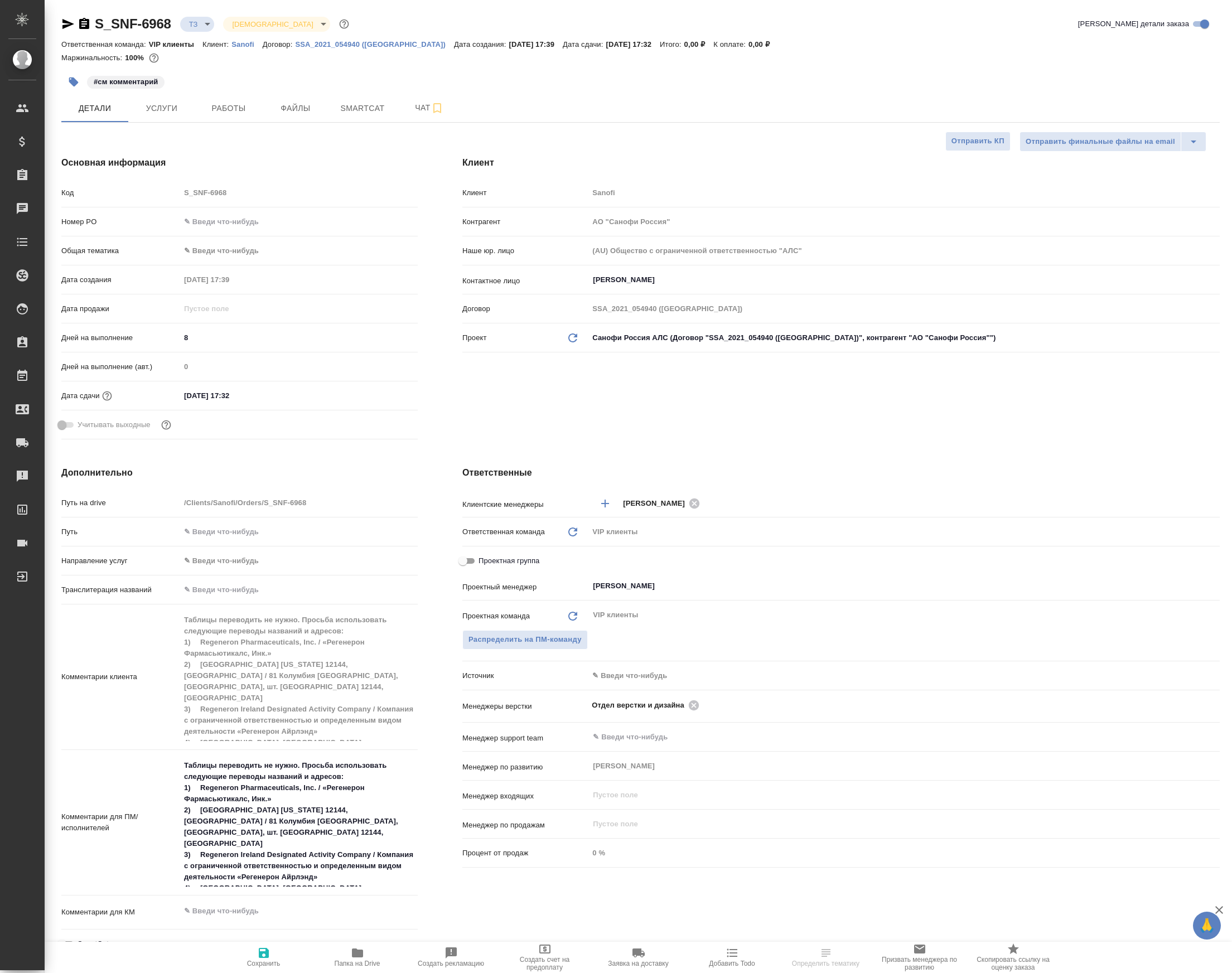
select select "RU"
click at [698, 709] on icon at bounding box center [693, 704] width 10 height 10
click at [707, 711] on input "text" at bounding box center [885, 704] width 587 height 13
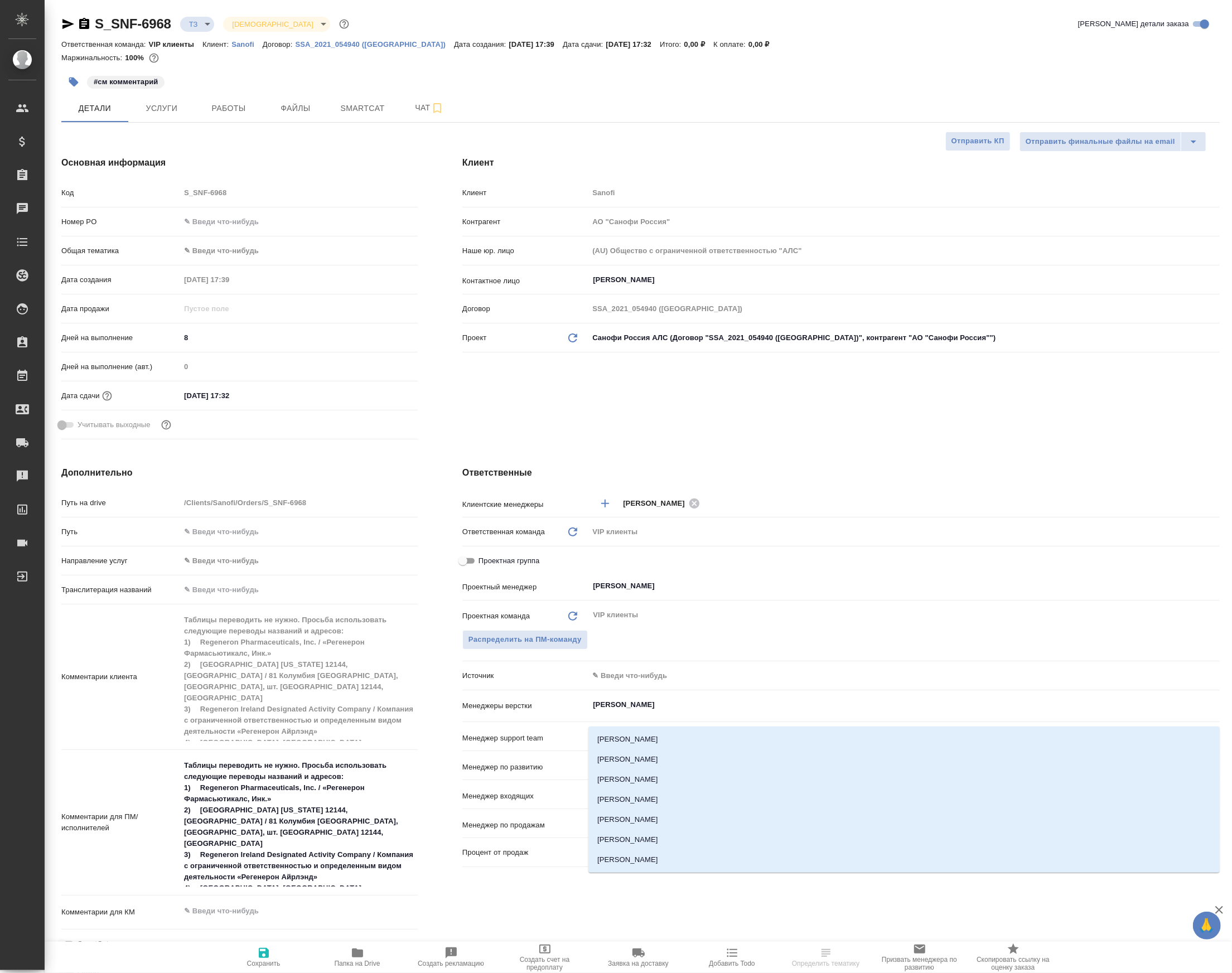
type input "петро"
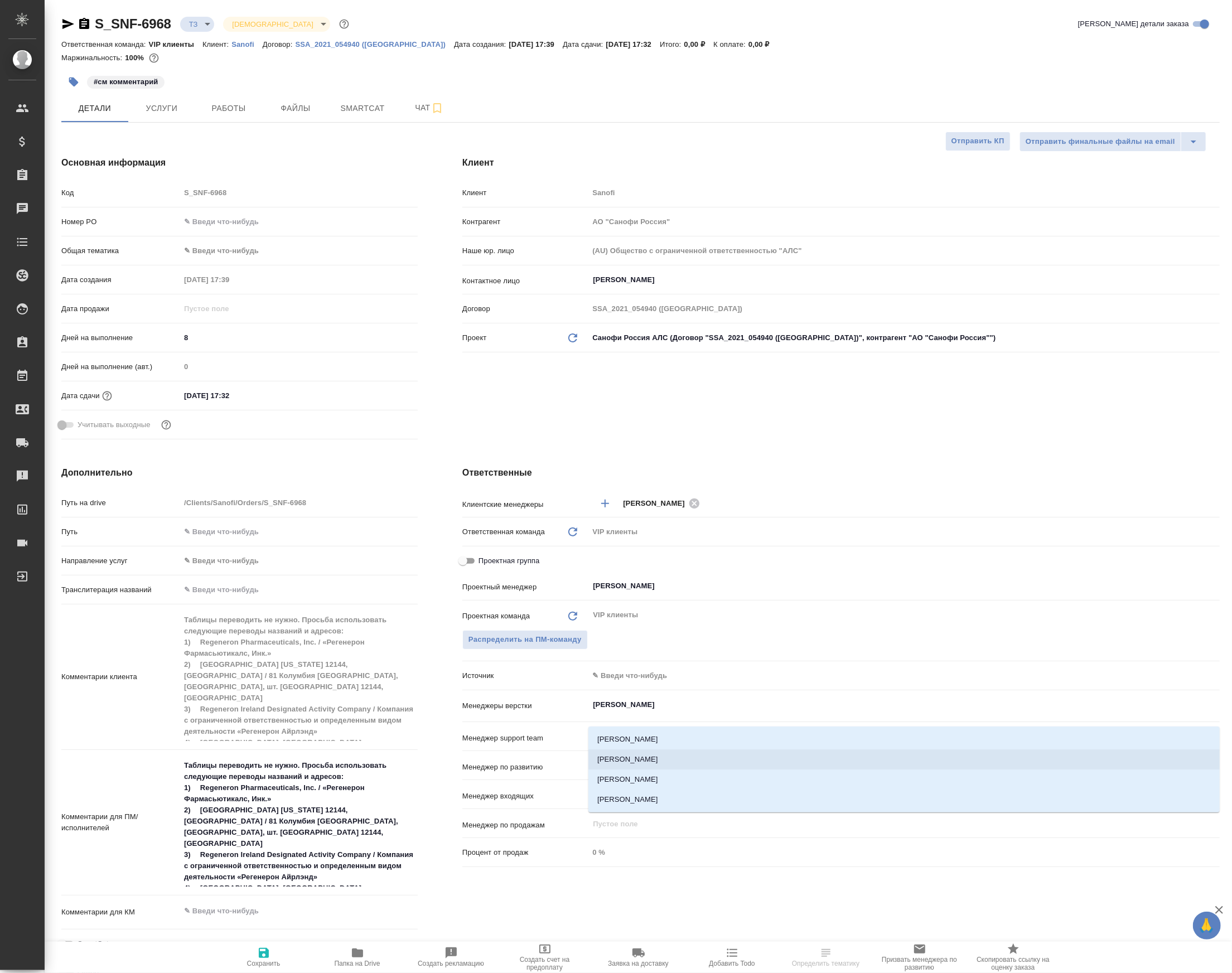
click at [673, 757] on li "Петрова Валерия" at bounding box center [903, 759] width 631 height 20
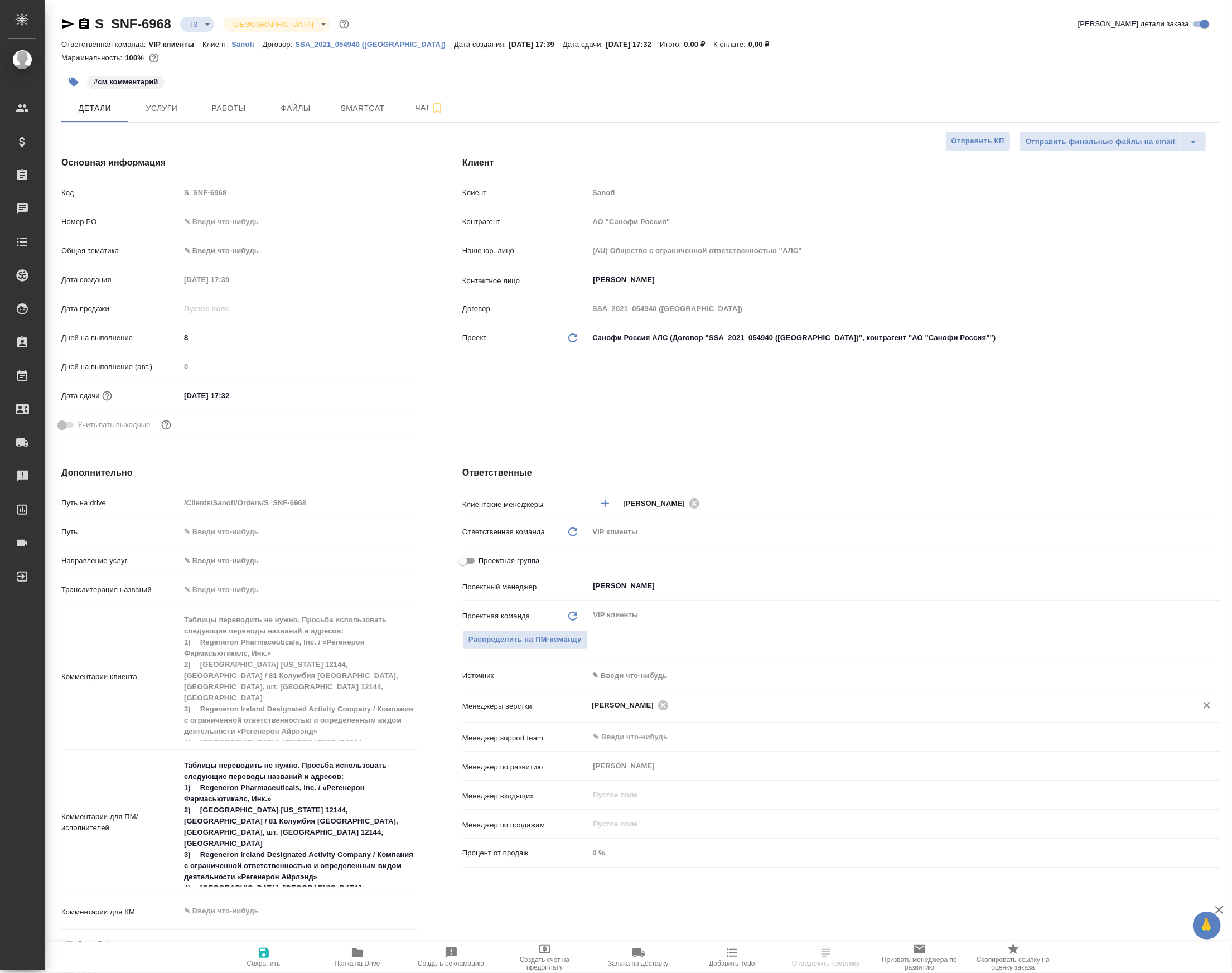
click at [269, 960] on span "Сохранить" at bounding box center [264, 963] width 33 height 8
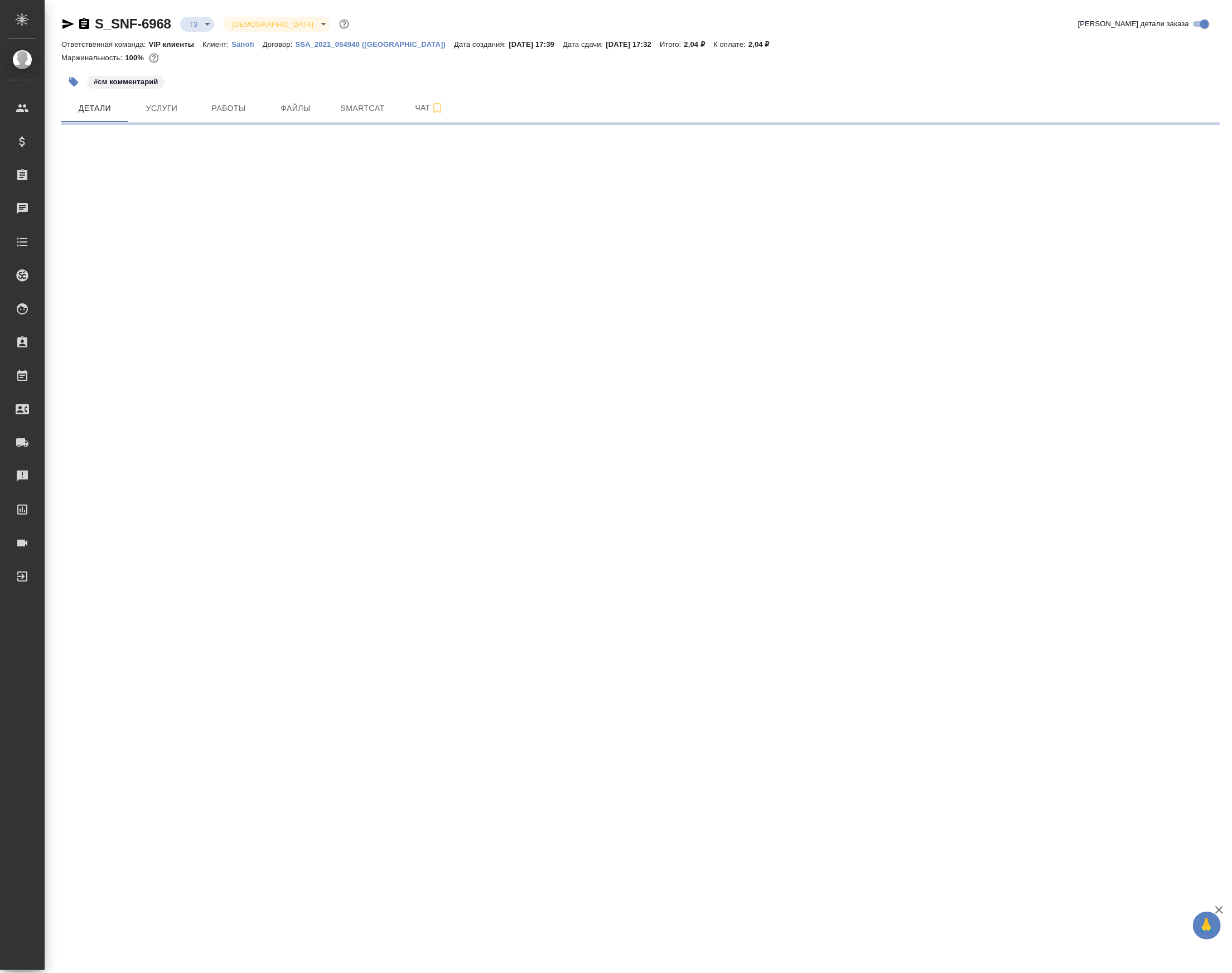
select select "RU"
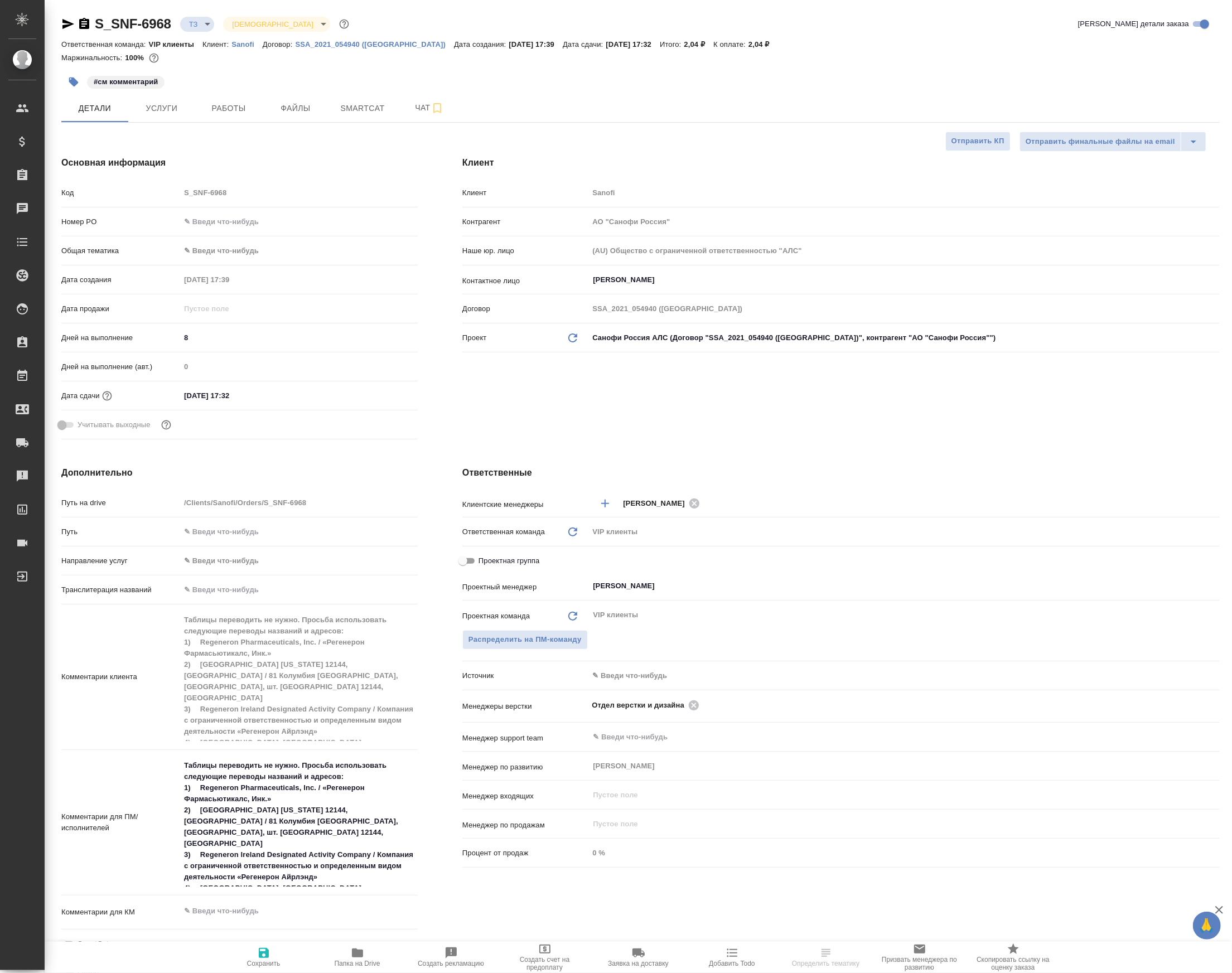
type textarea "x"
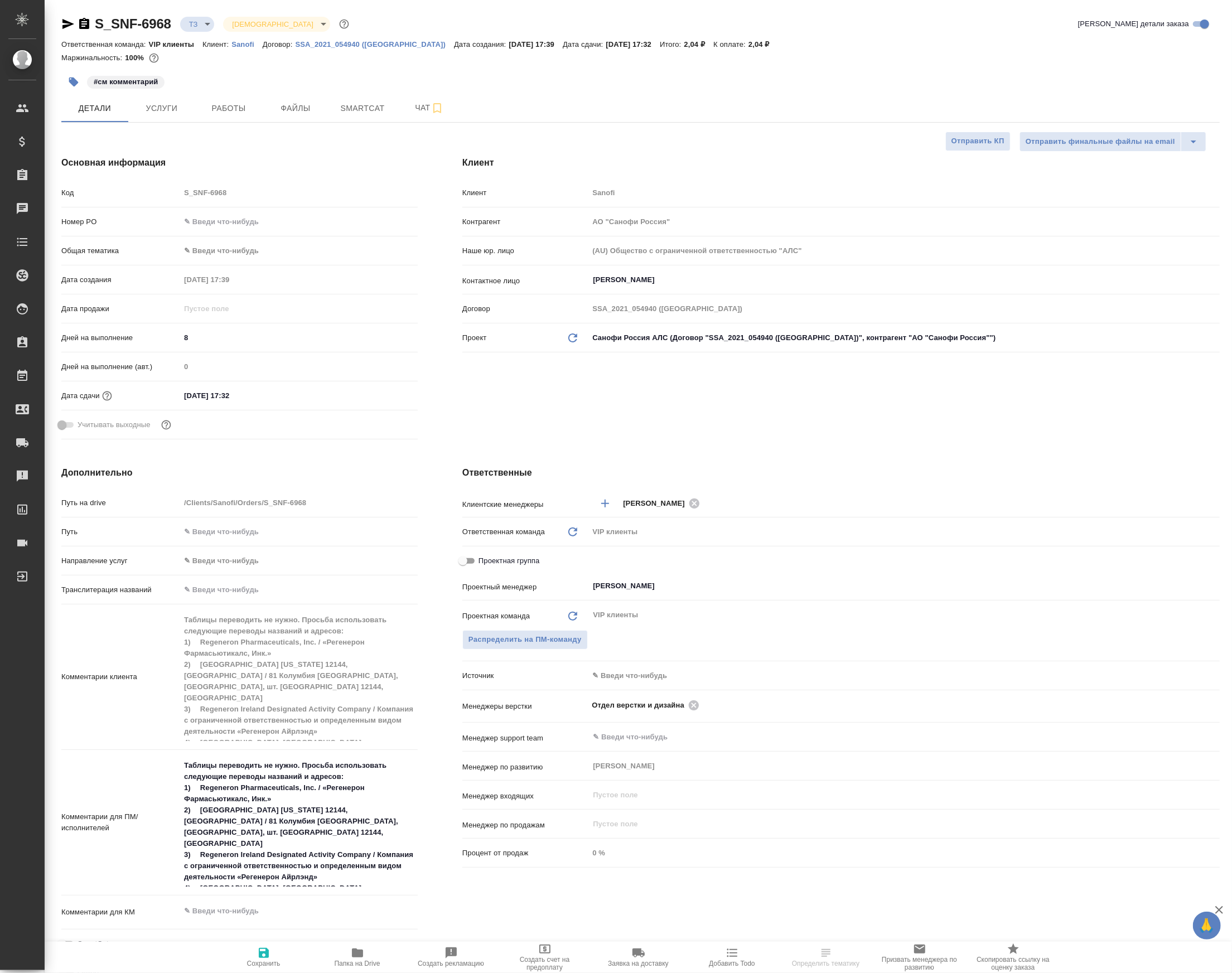
type textarea "x"
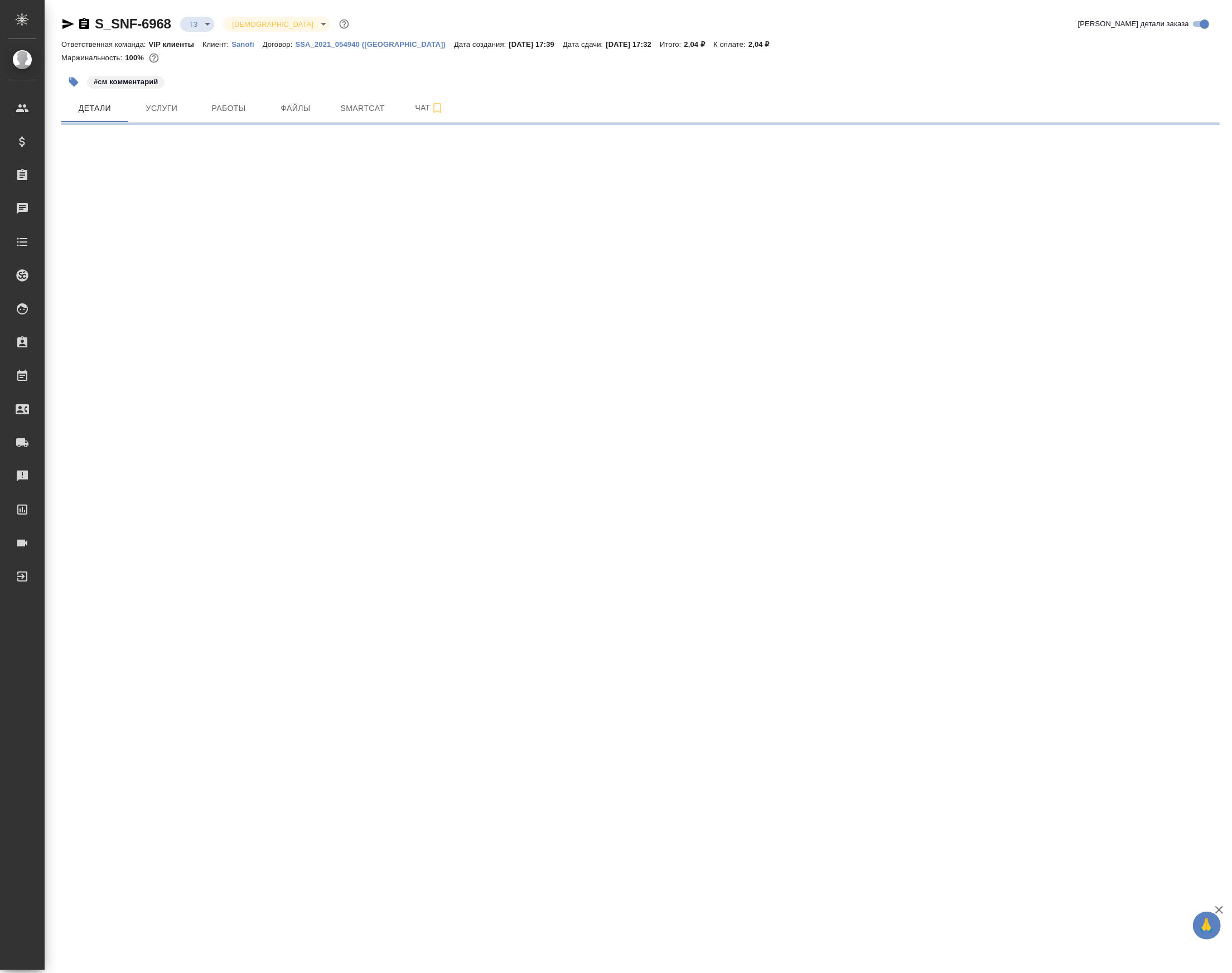
select select "RU"
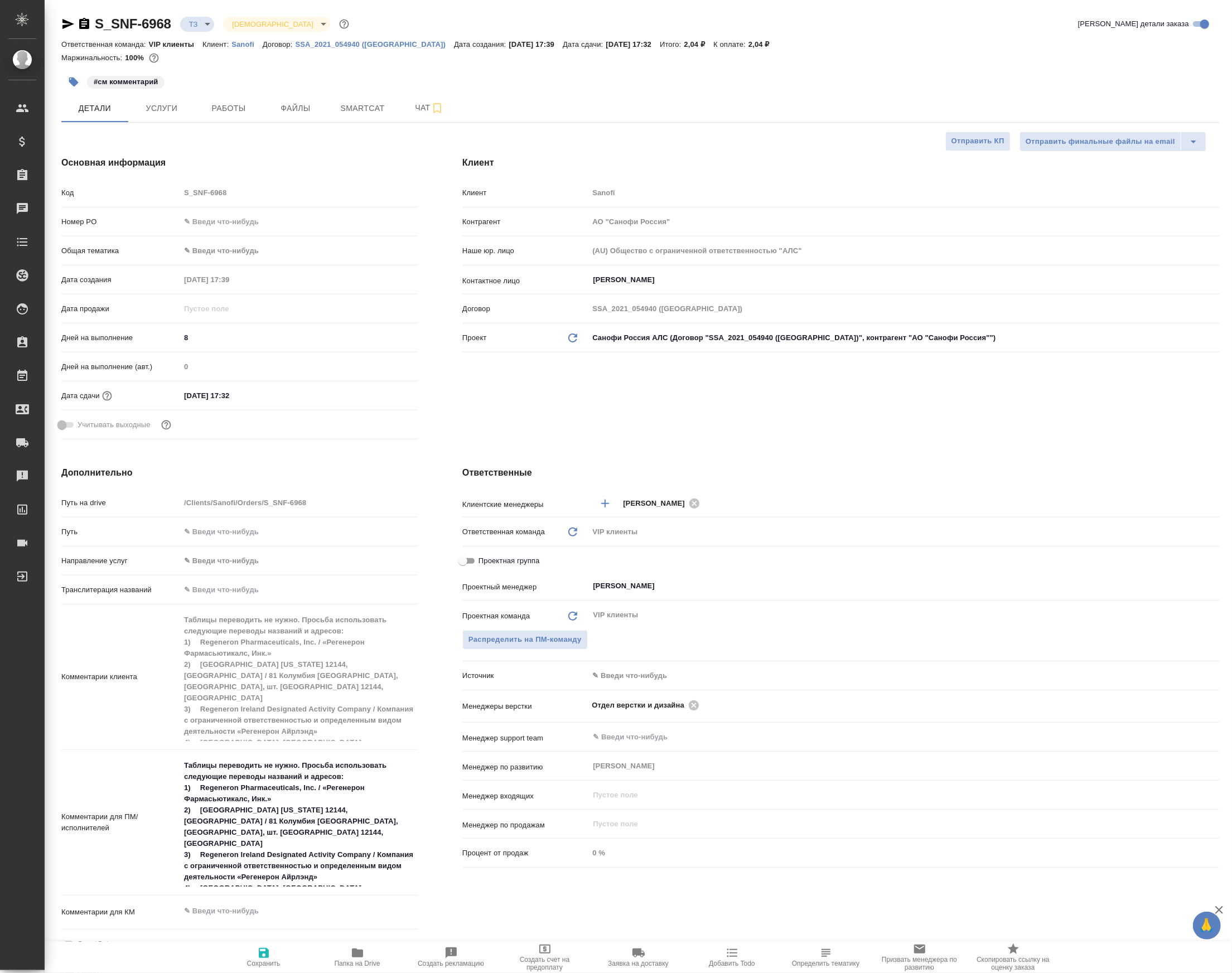
type textarea "x"
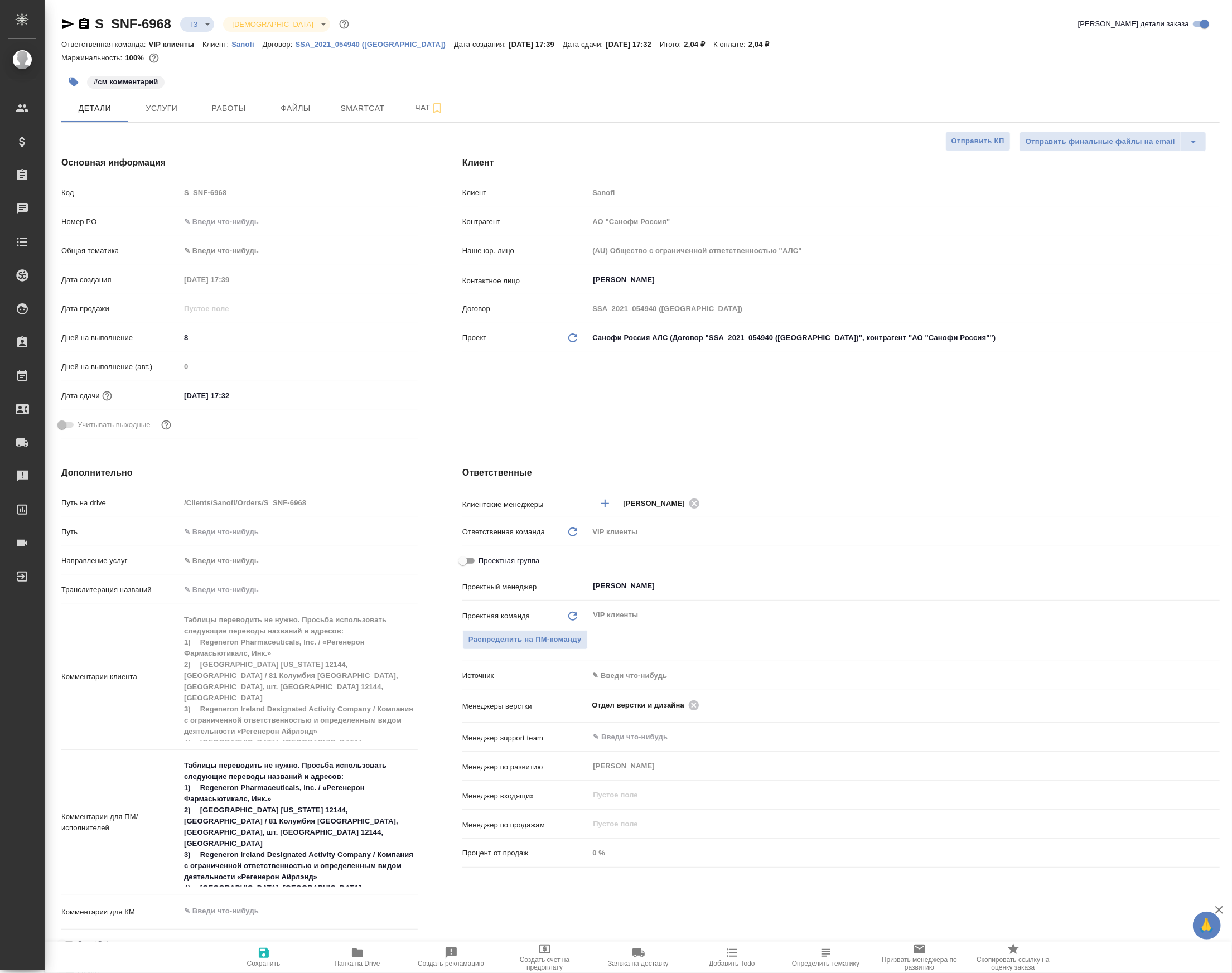
type textarea "x"
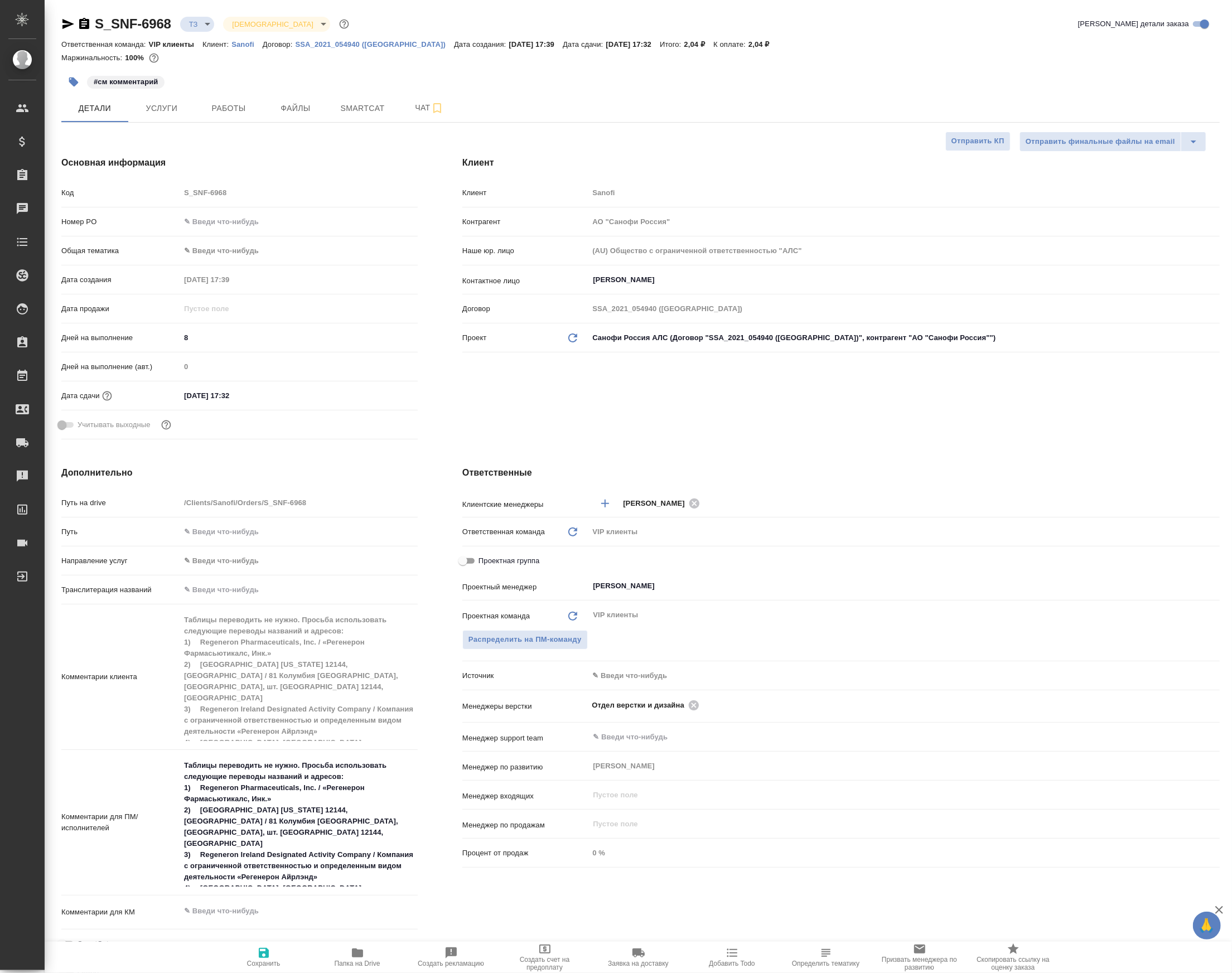
type textarea "x"
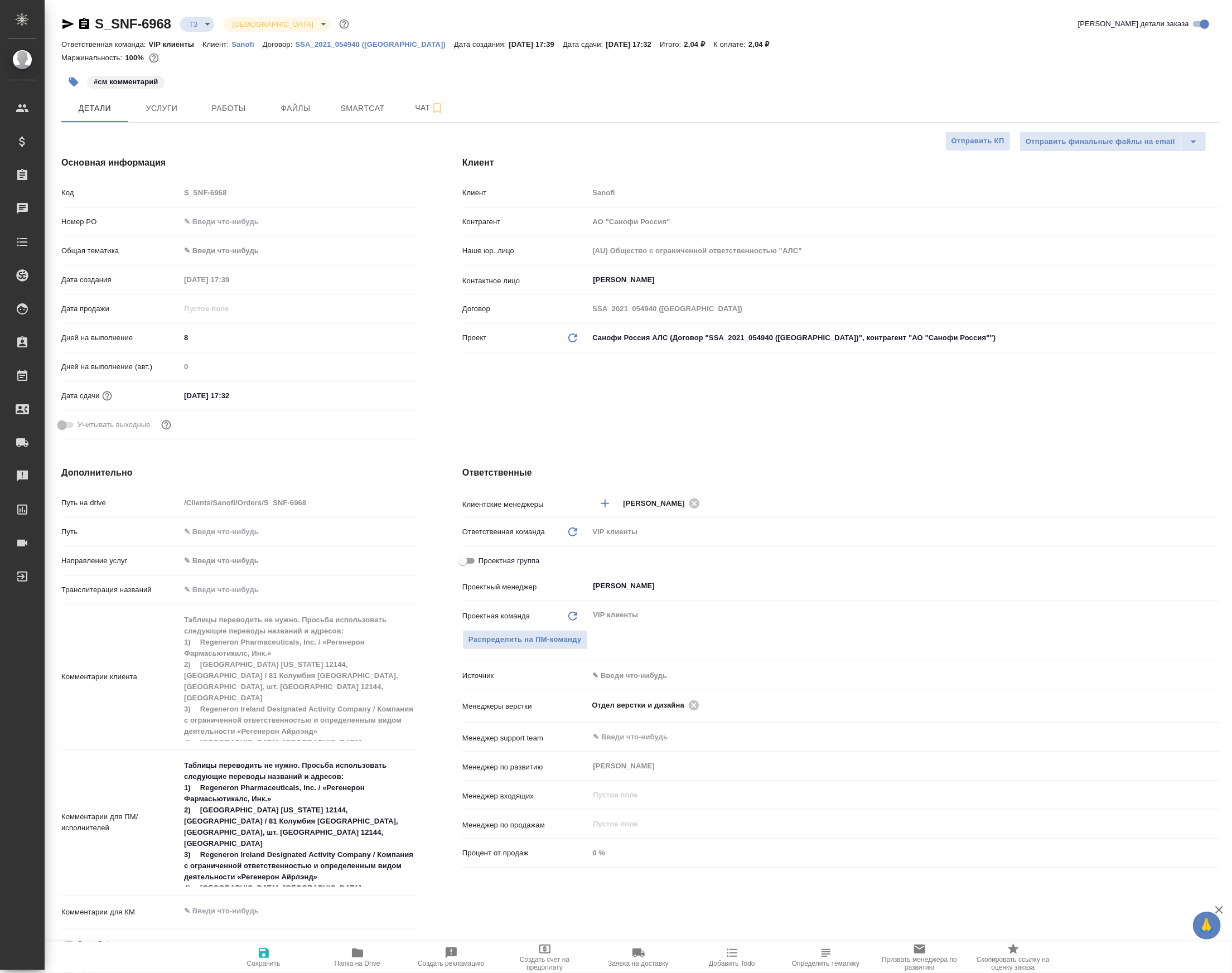
type textarea "x"
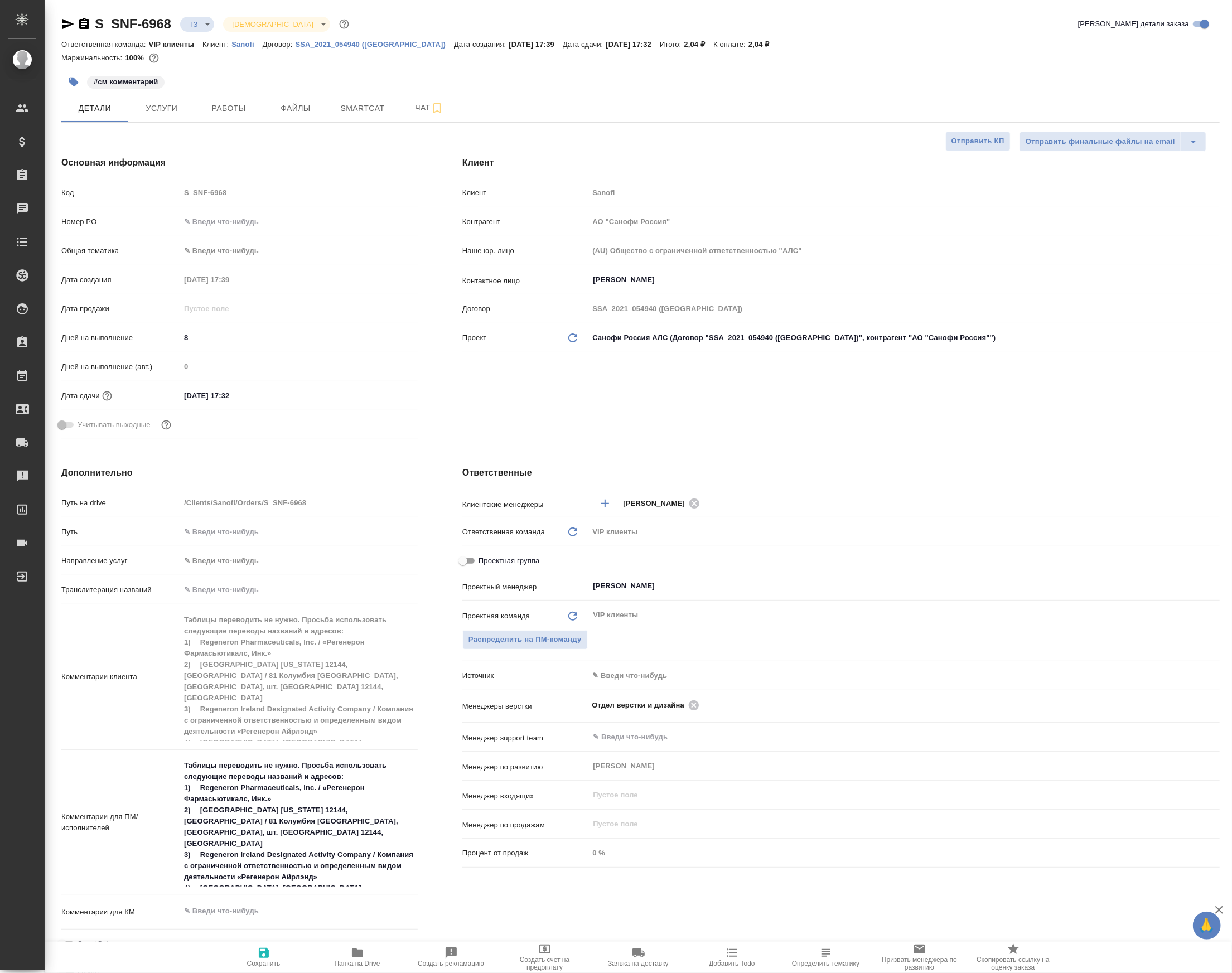
type textarea "x"
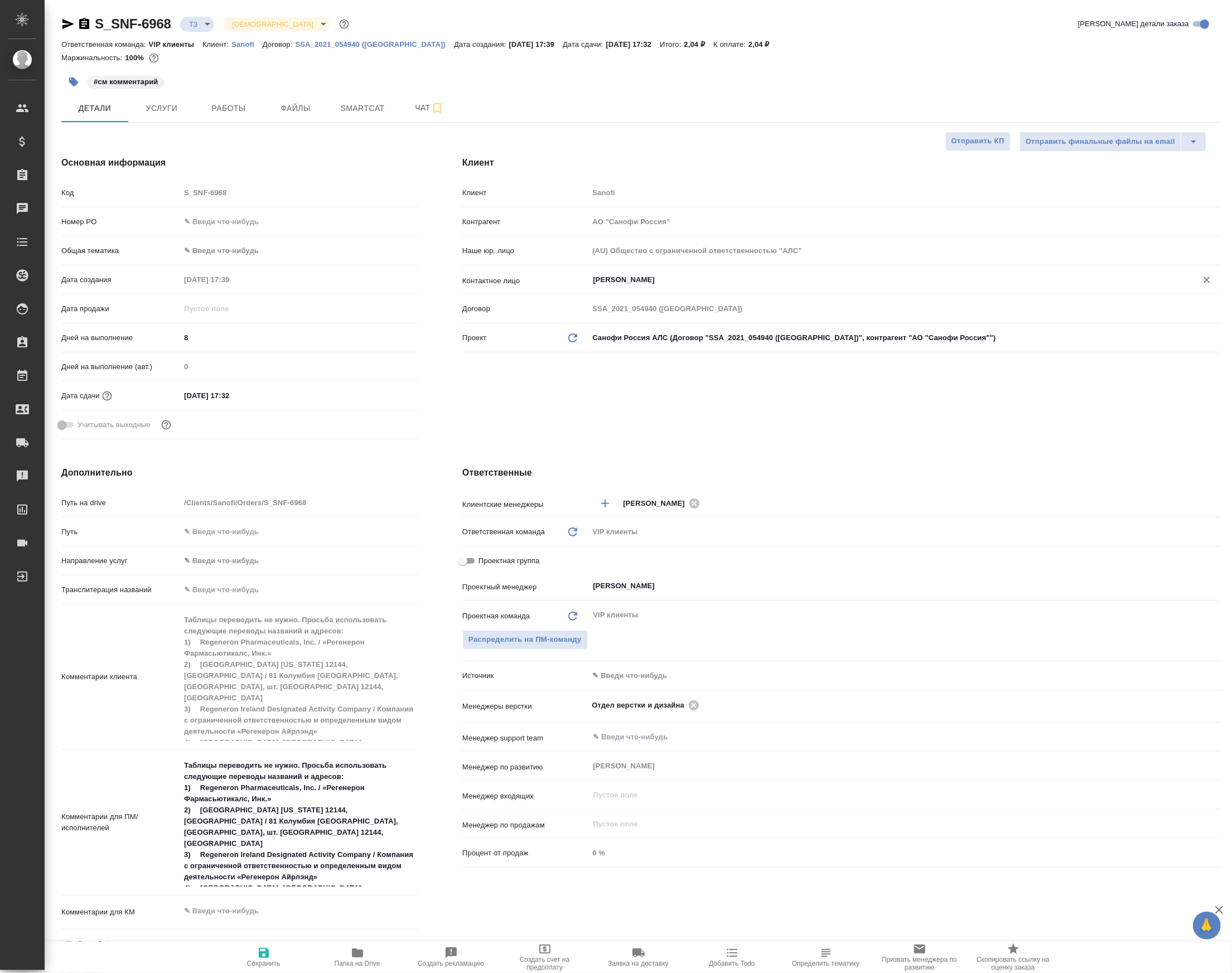
type textarea "x"
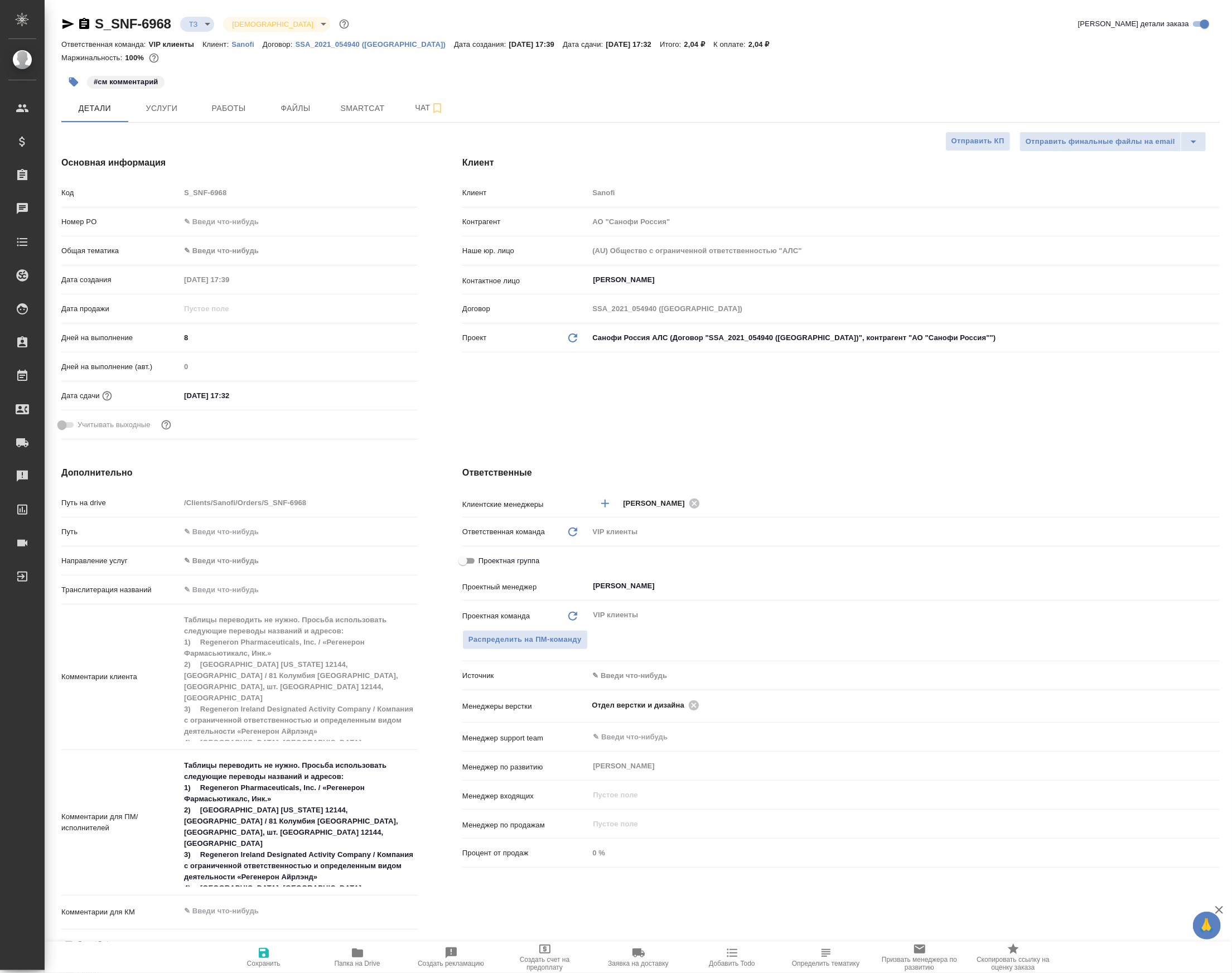
type textarea "x"
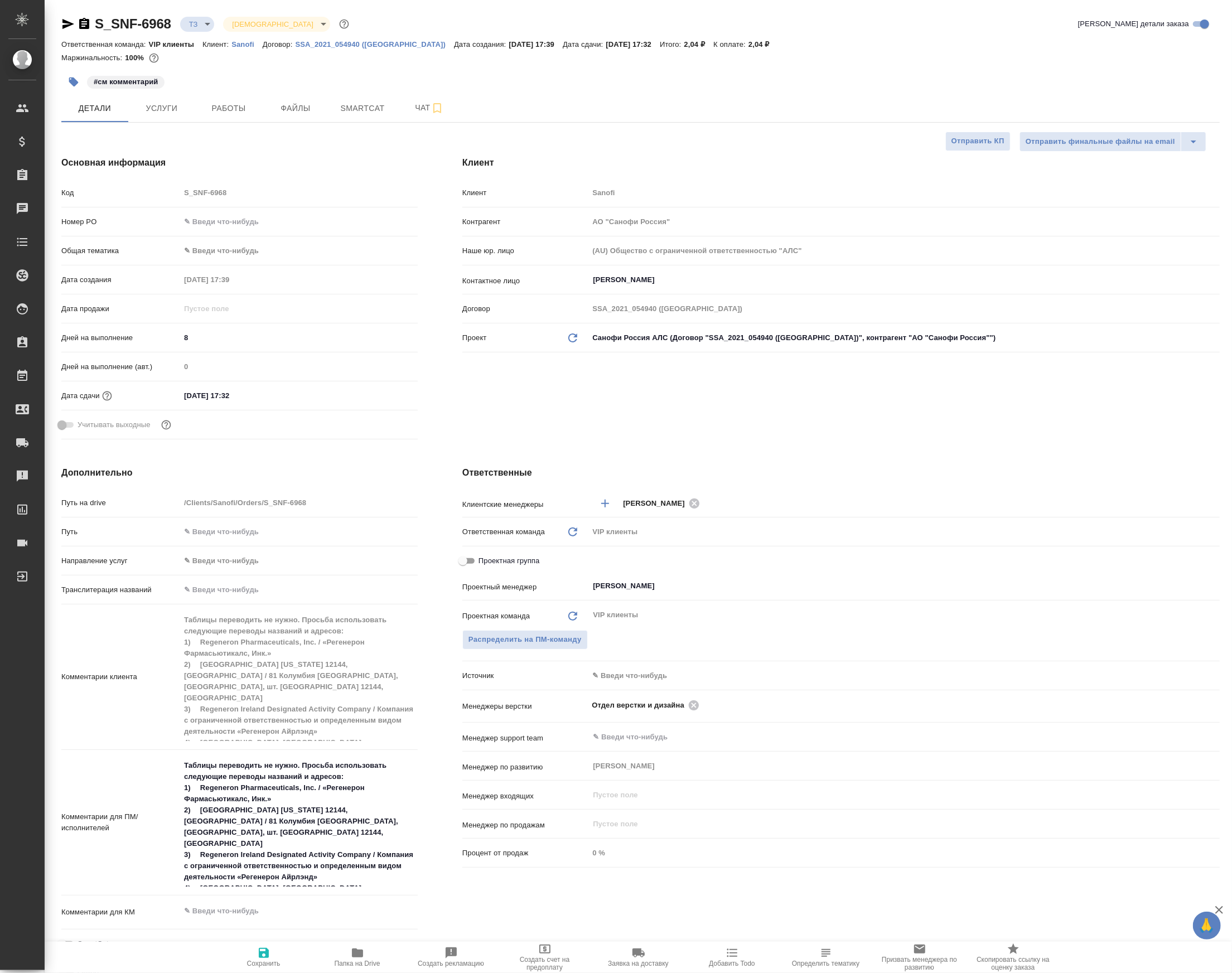
type textarea "x"
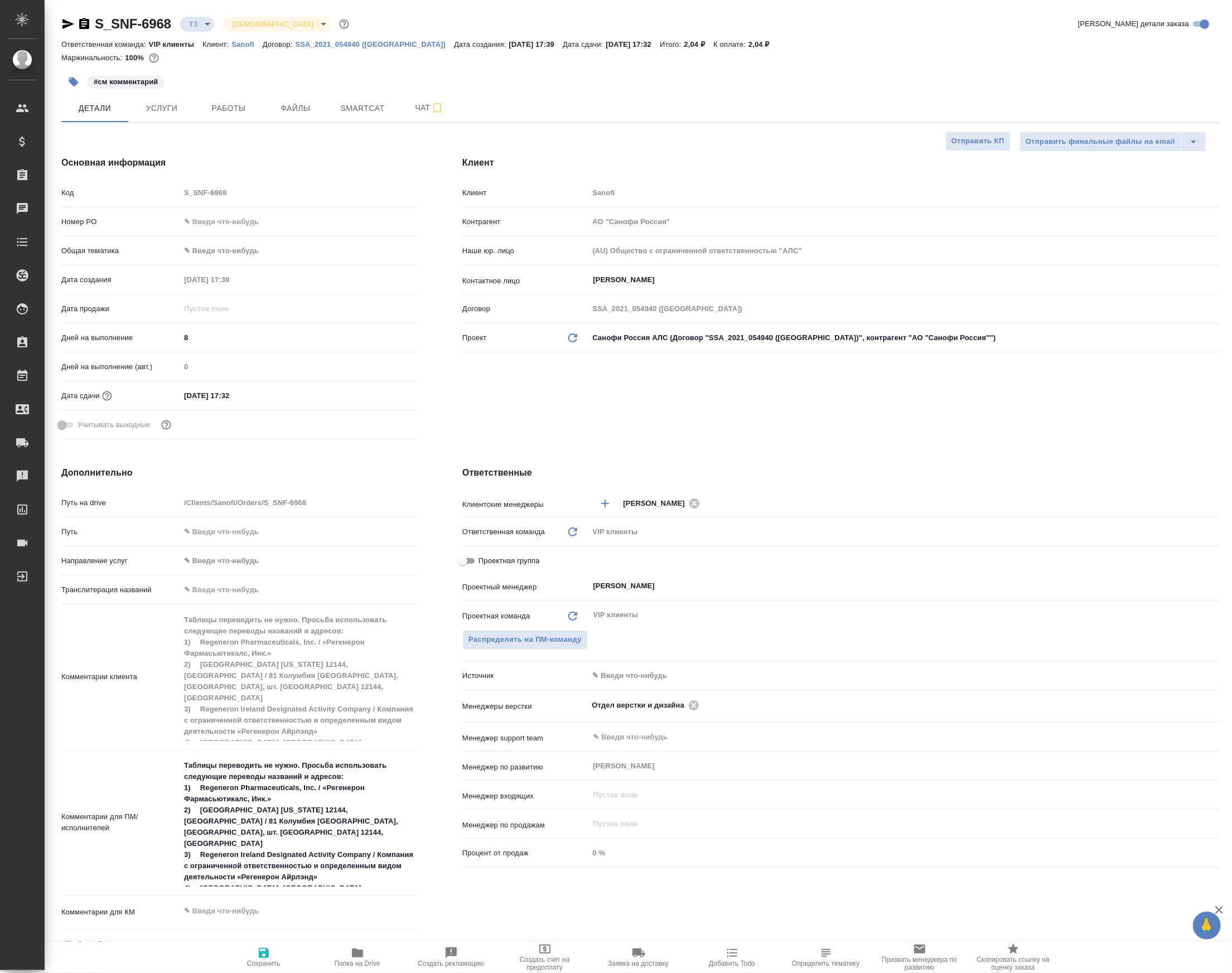
type textarea "x"
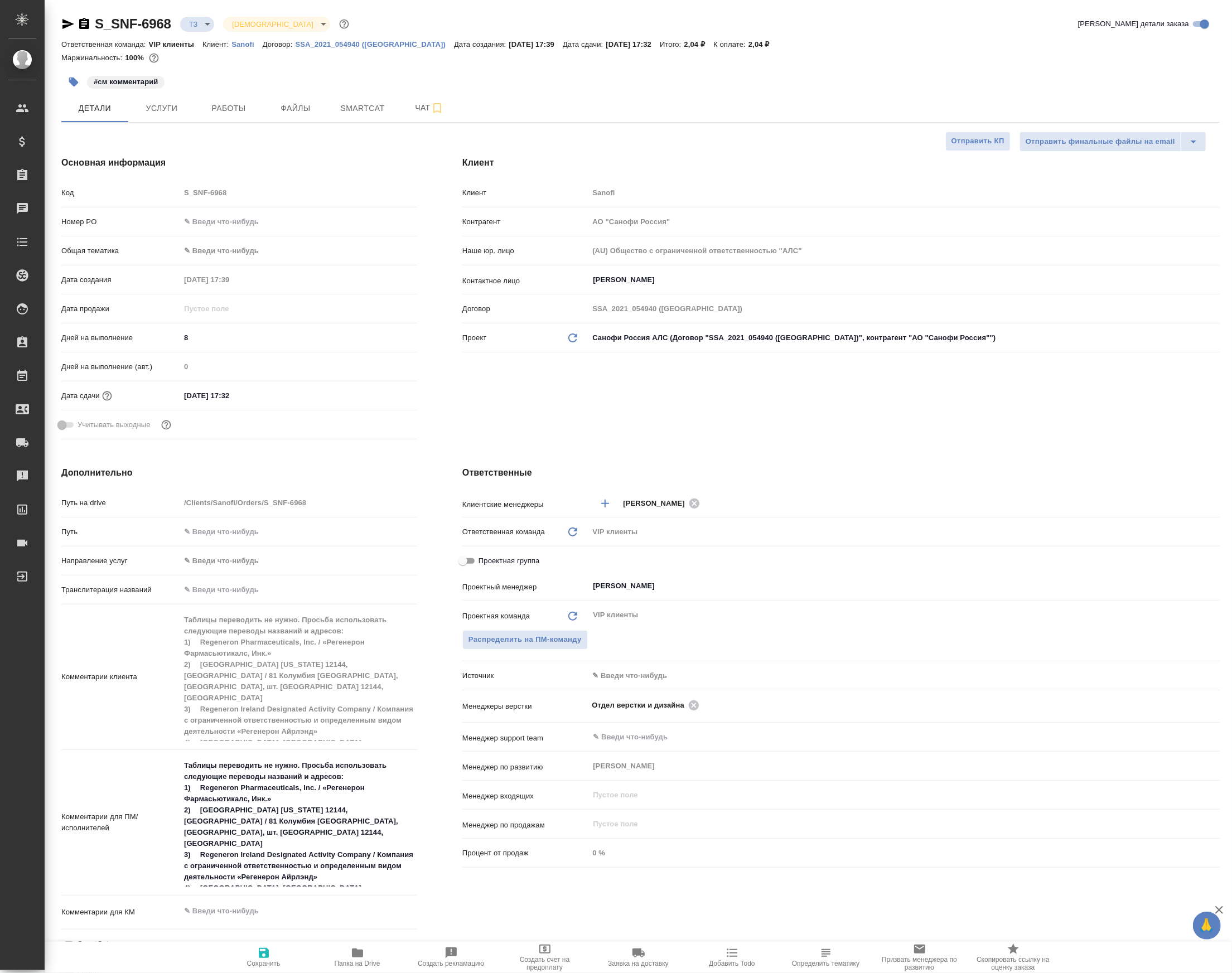
type textarea "x"
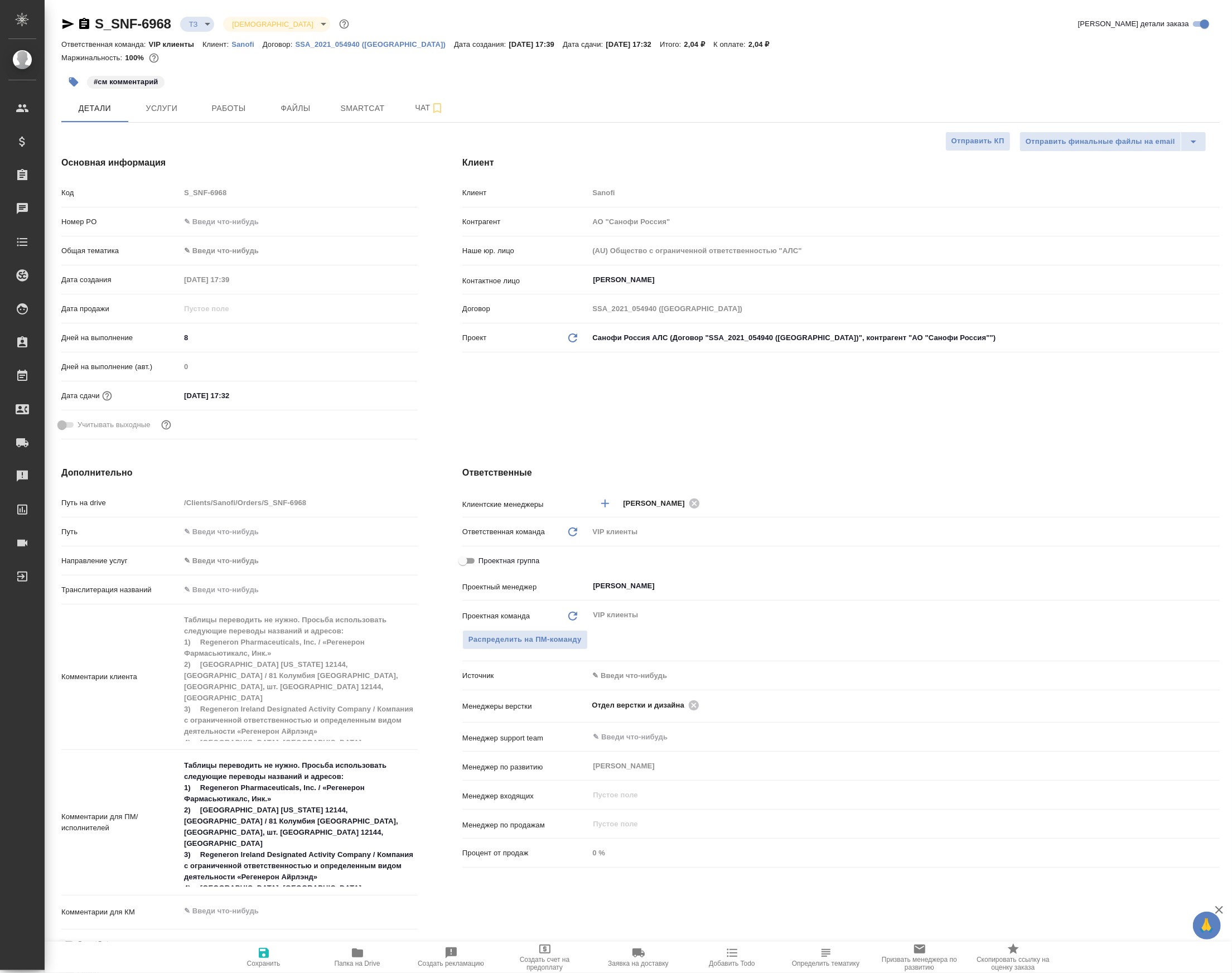
type textarea "x"
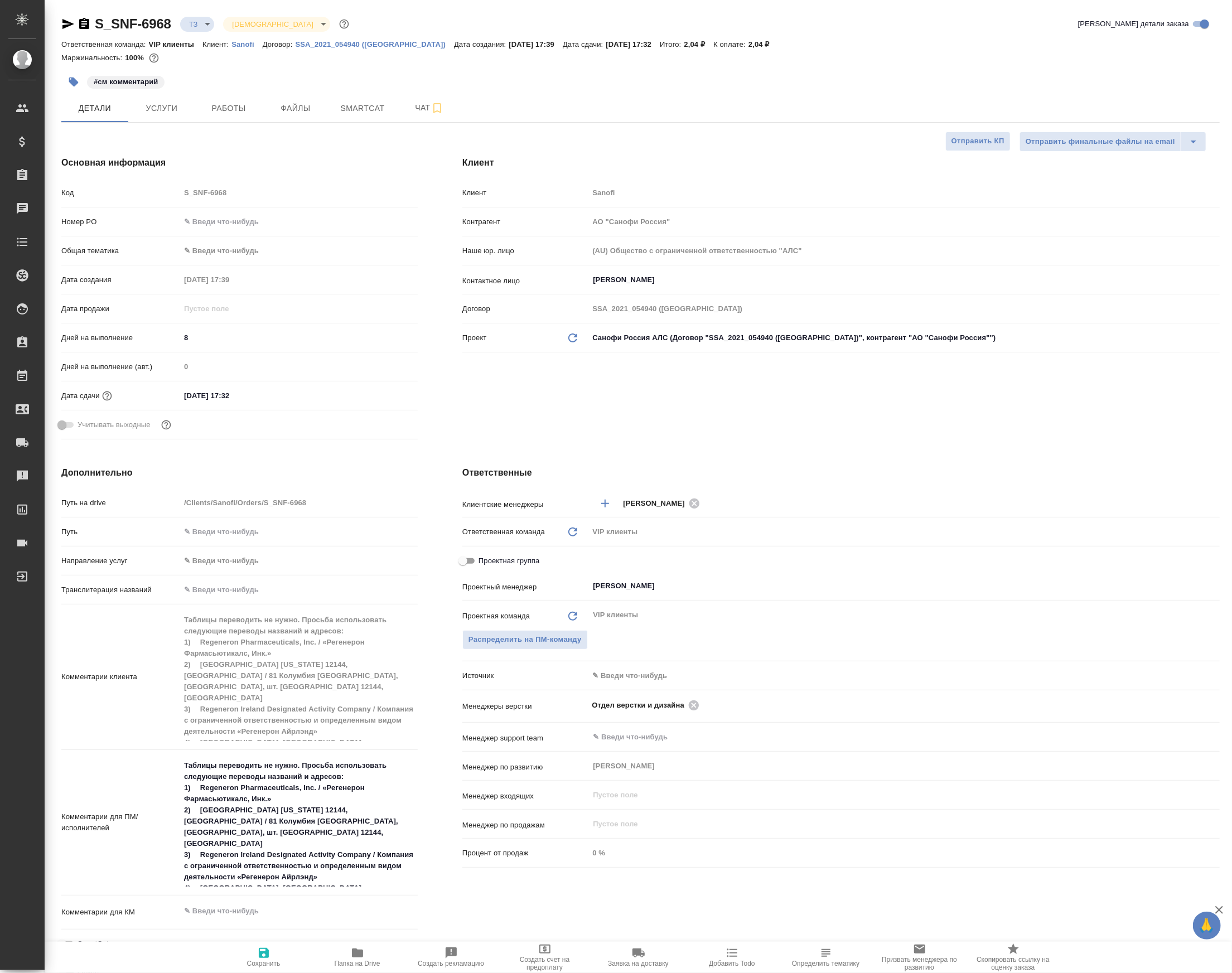
type textarea "x"
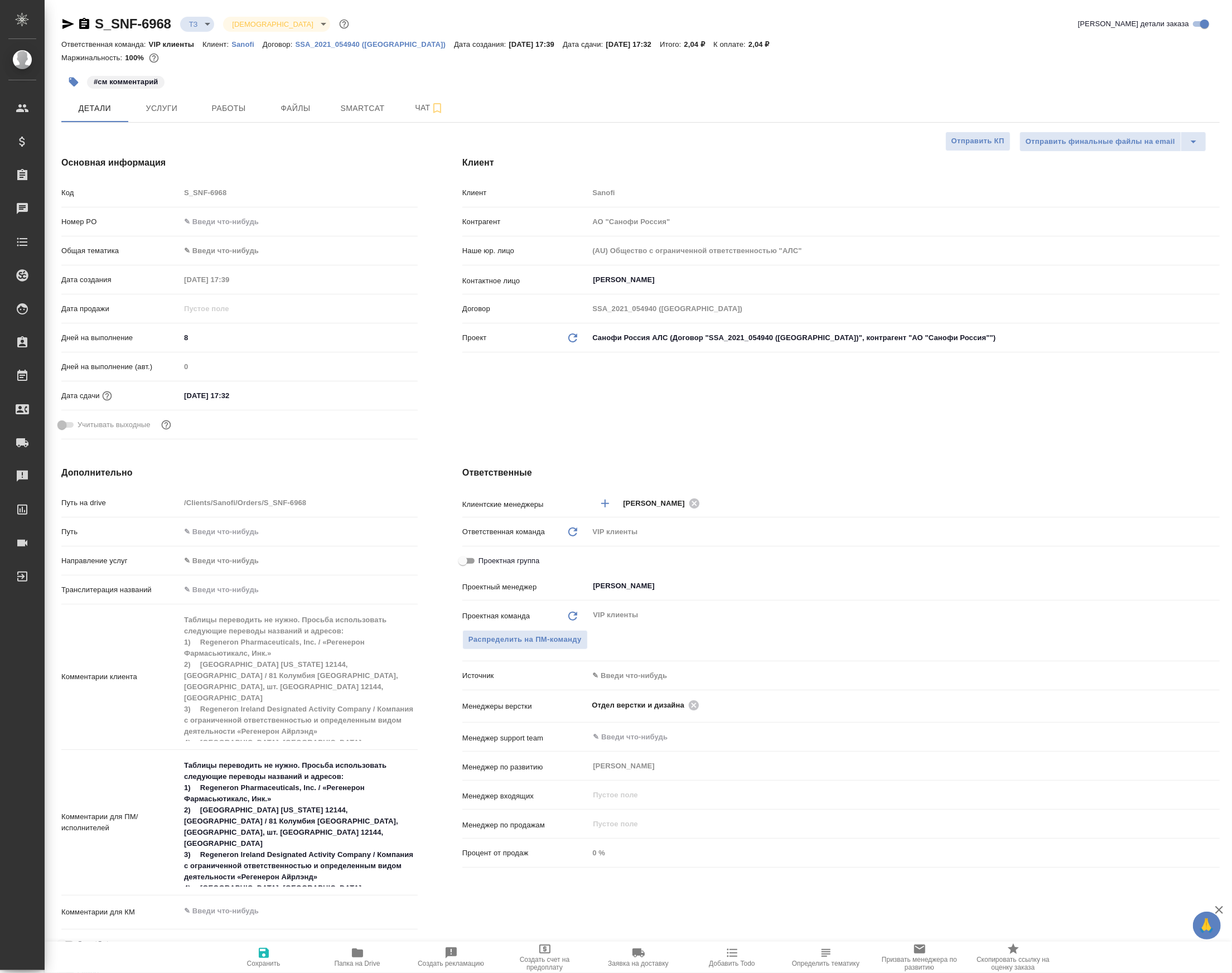
type textarea "x"
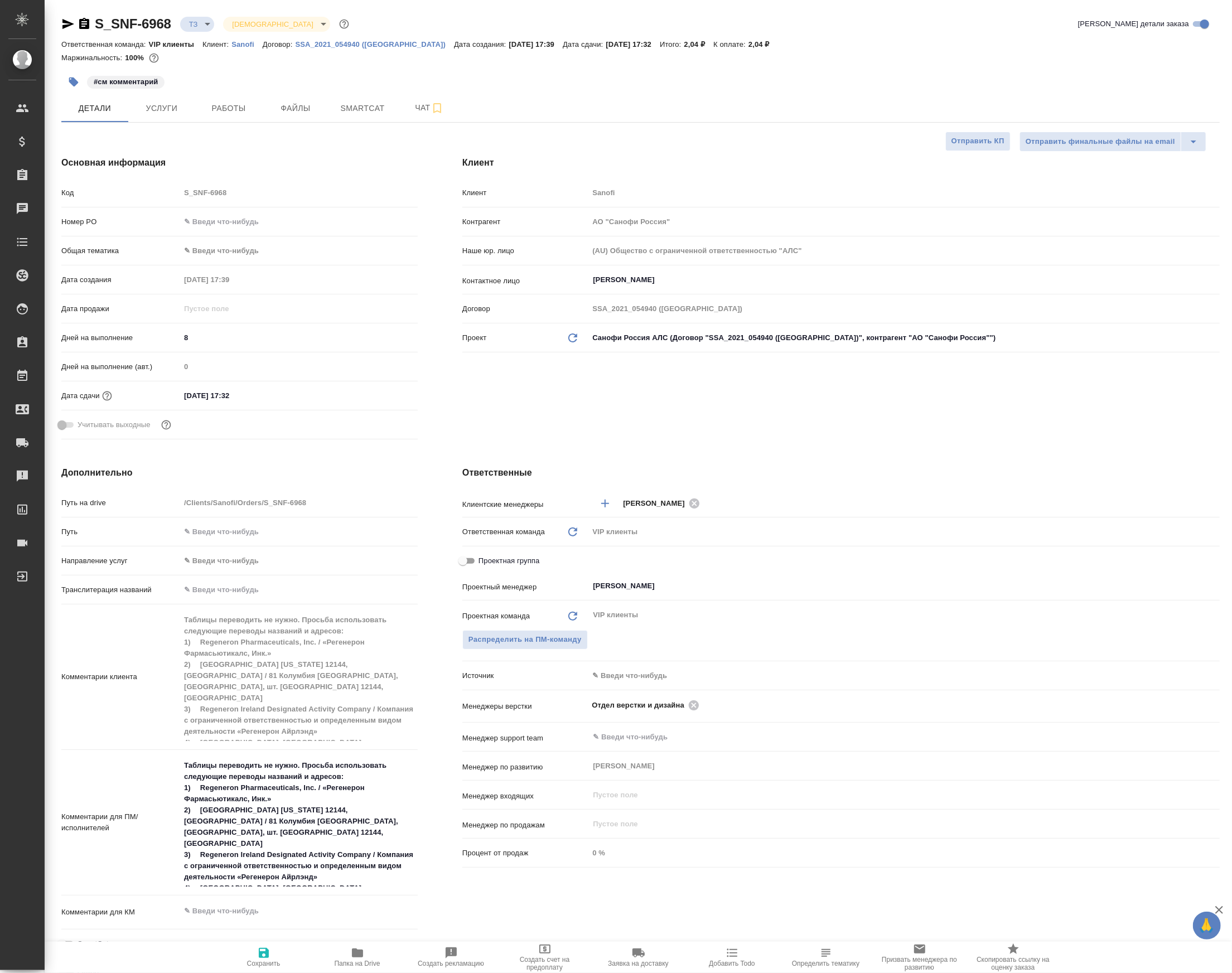
type textarea "x"
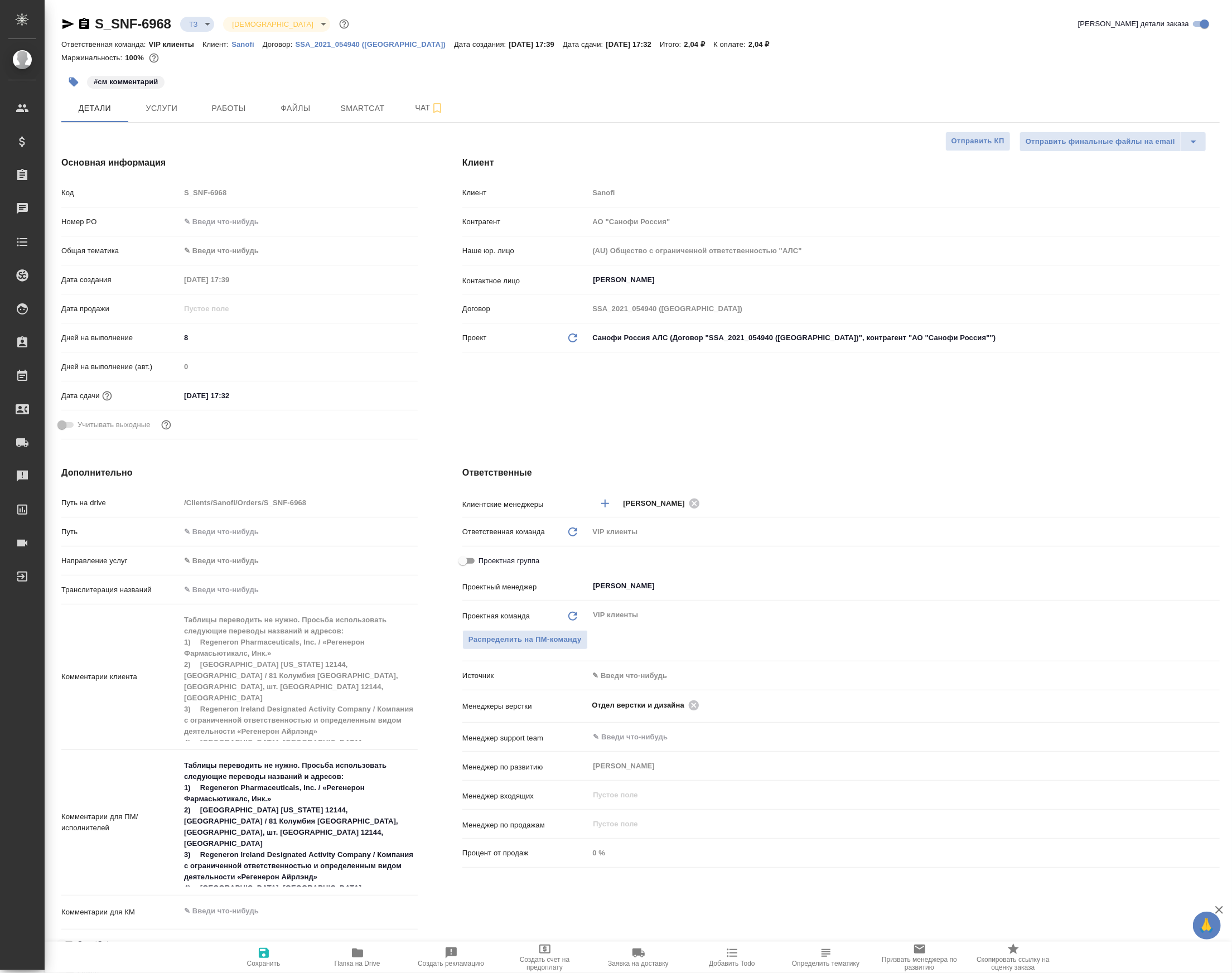
type textarea "x"
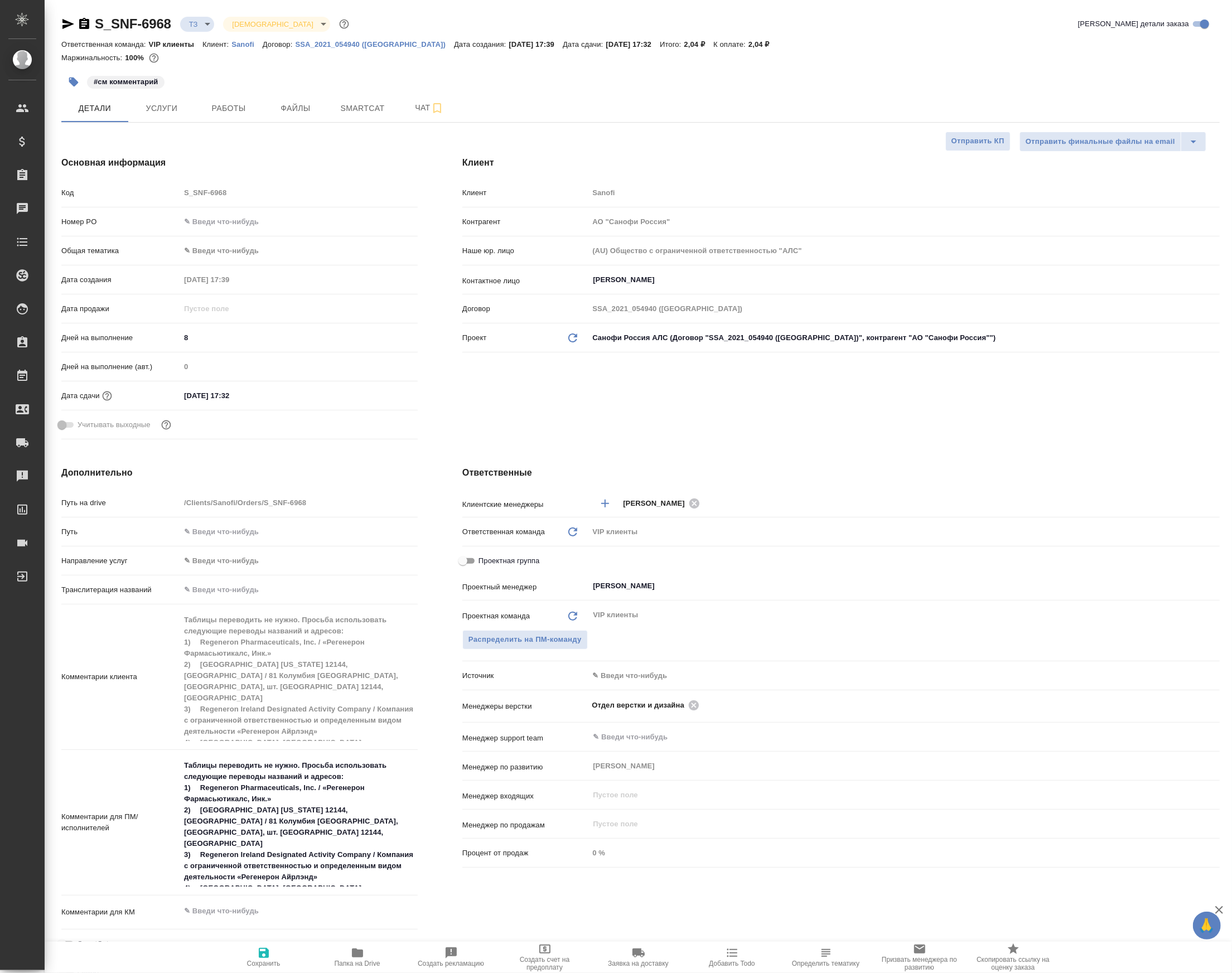
type textarea "x"
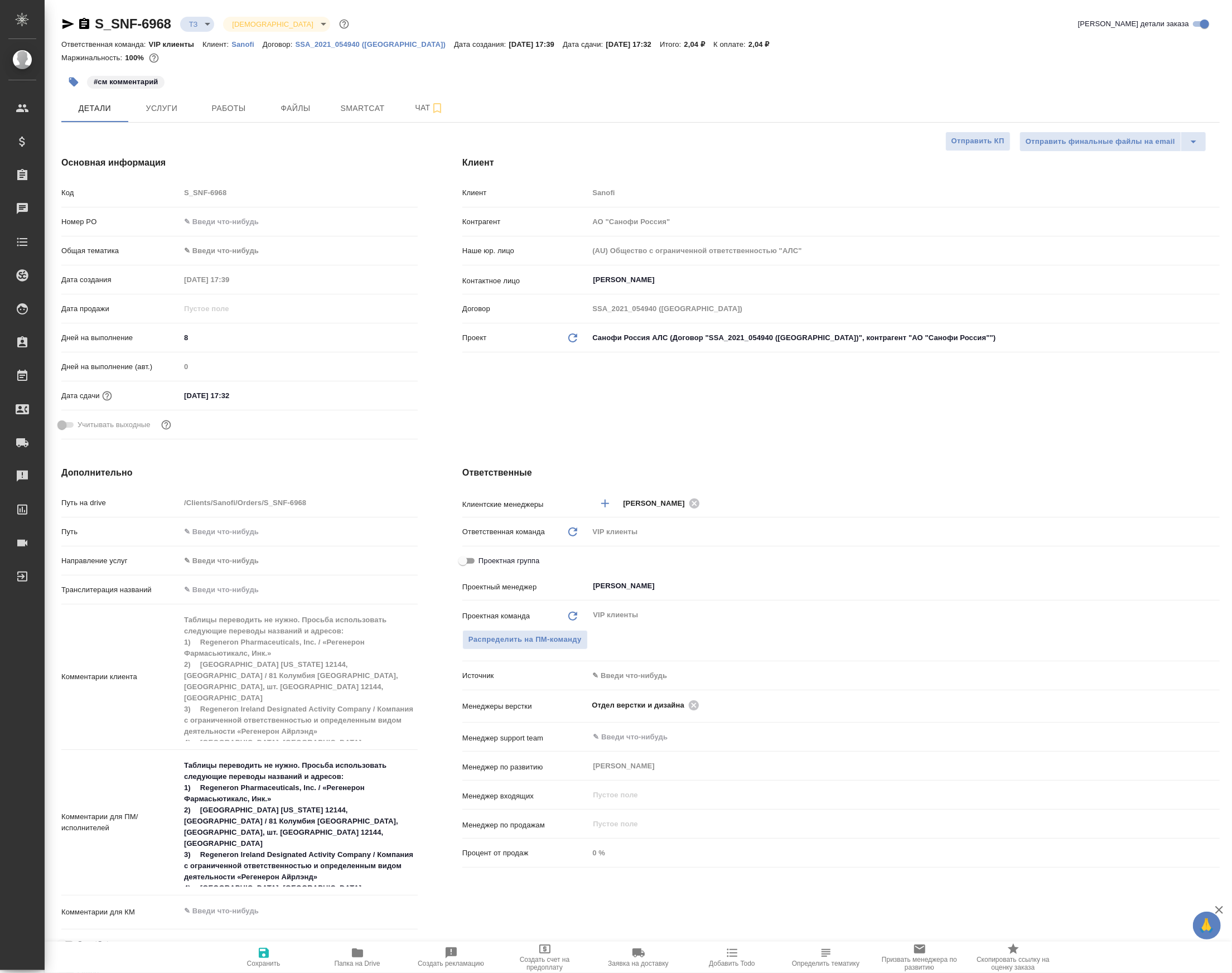
type textarea "x"
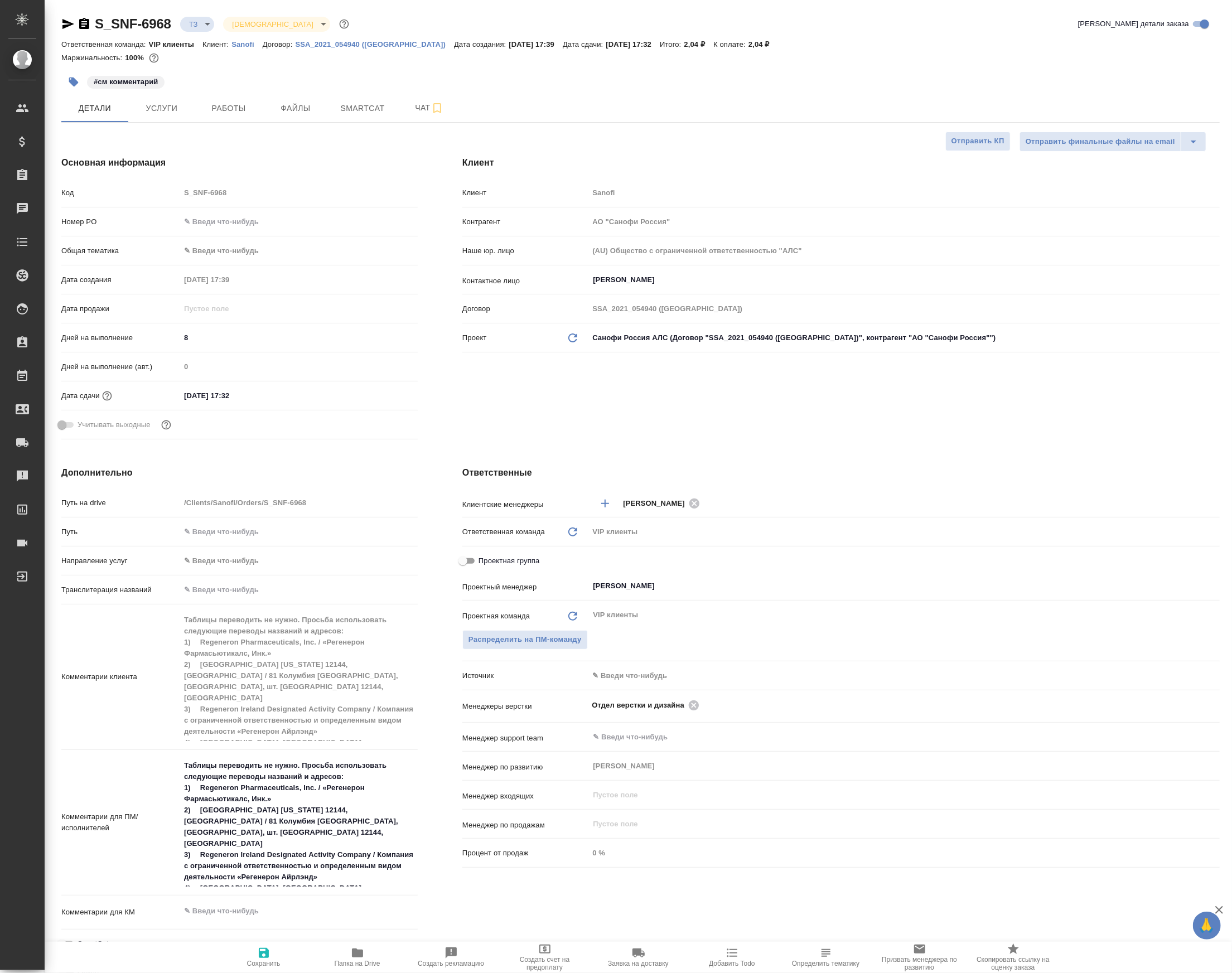
type textarea "x"
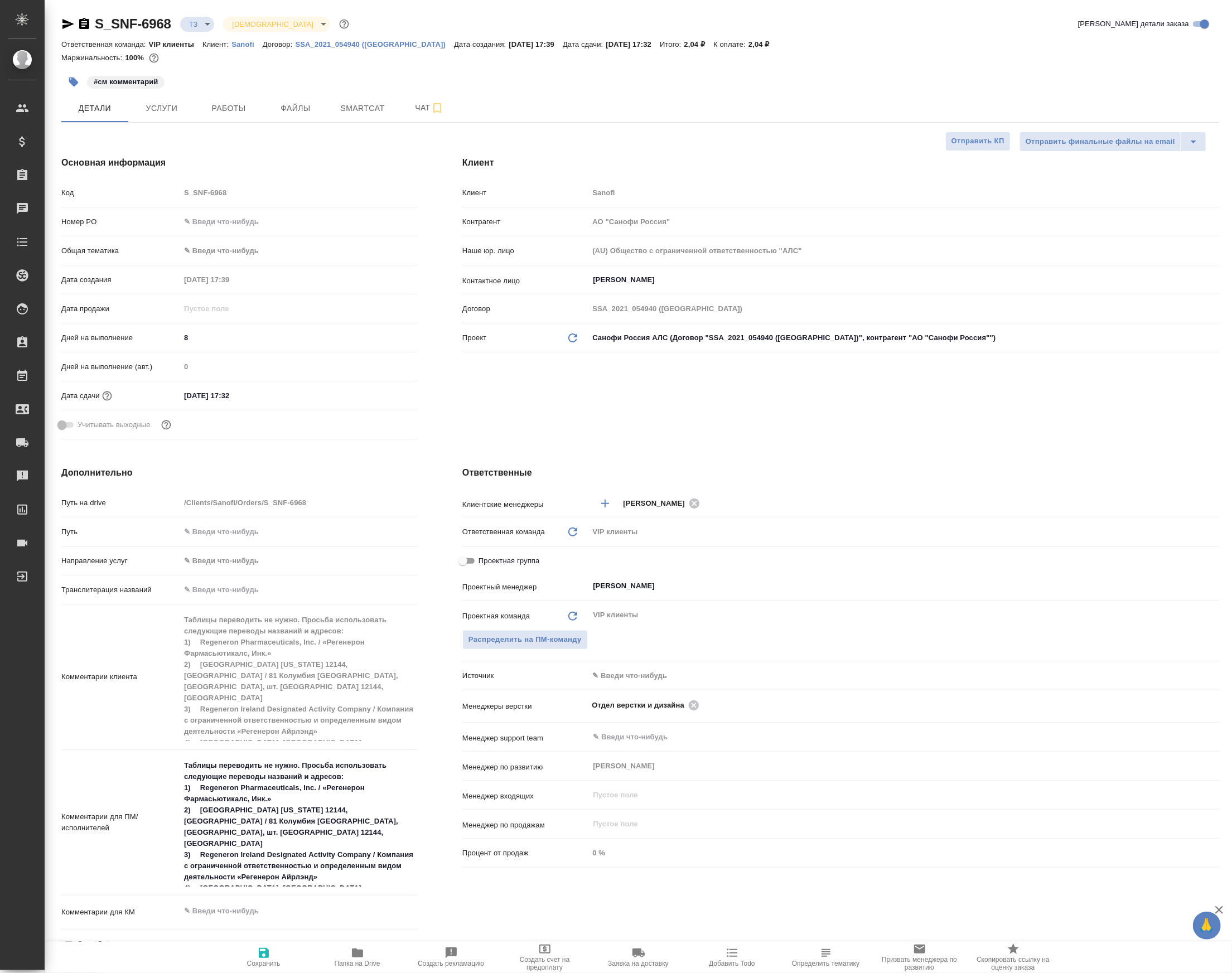
type textarea "x"
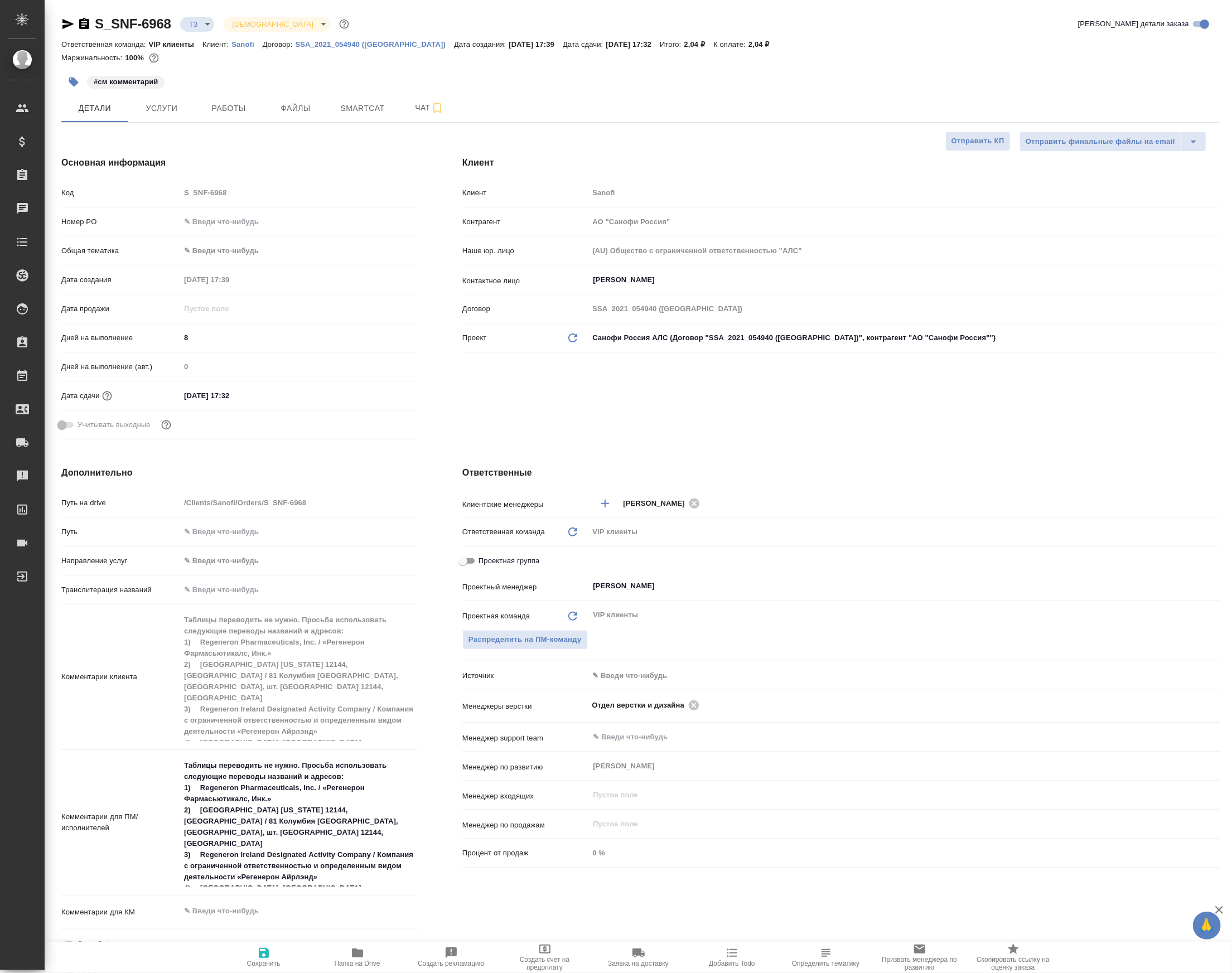
type textarea "x"
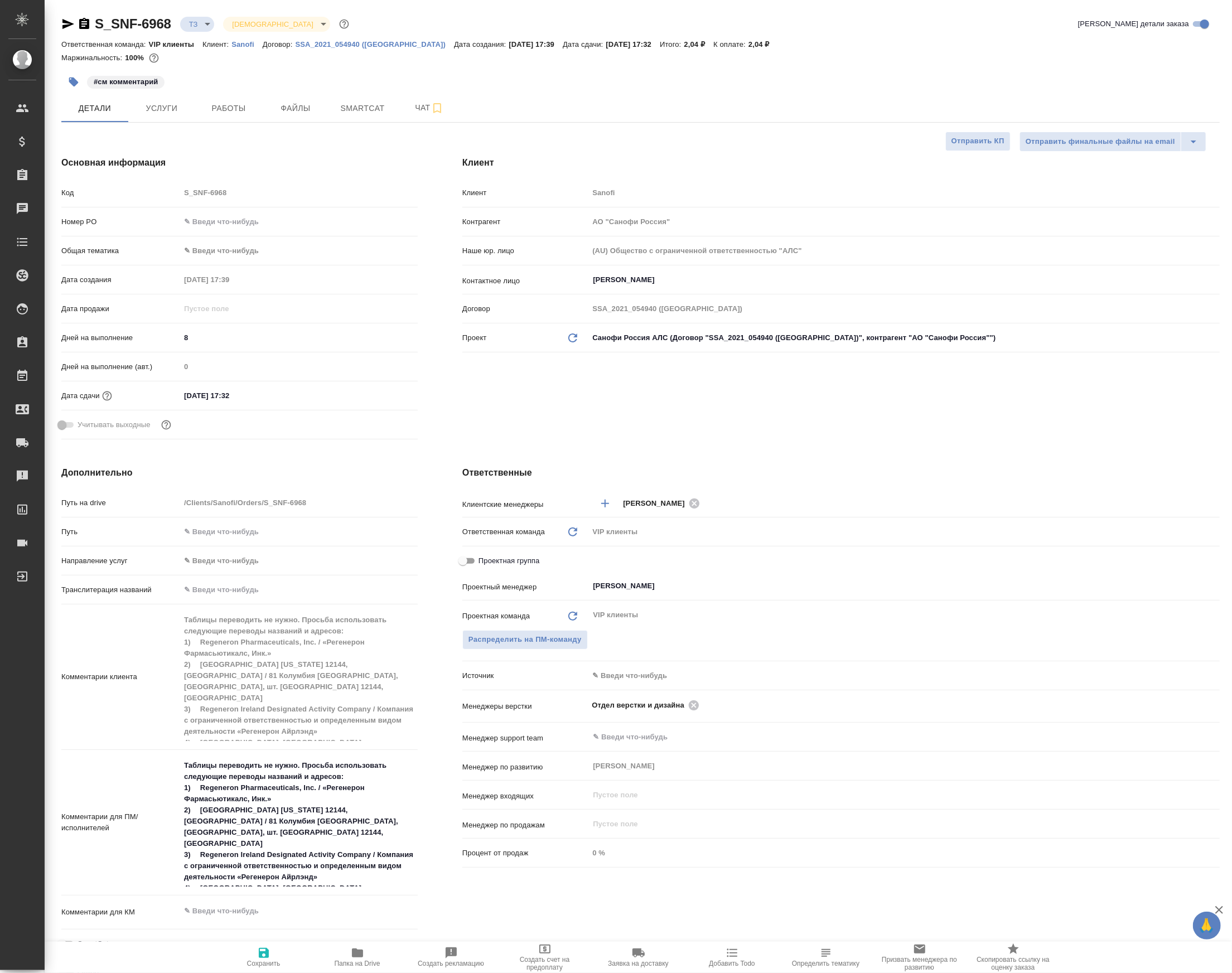
type textarea "x"
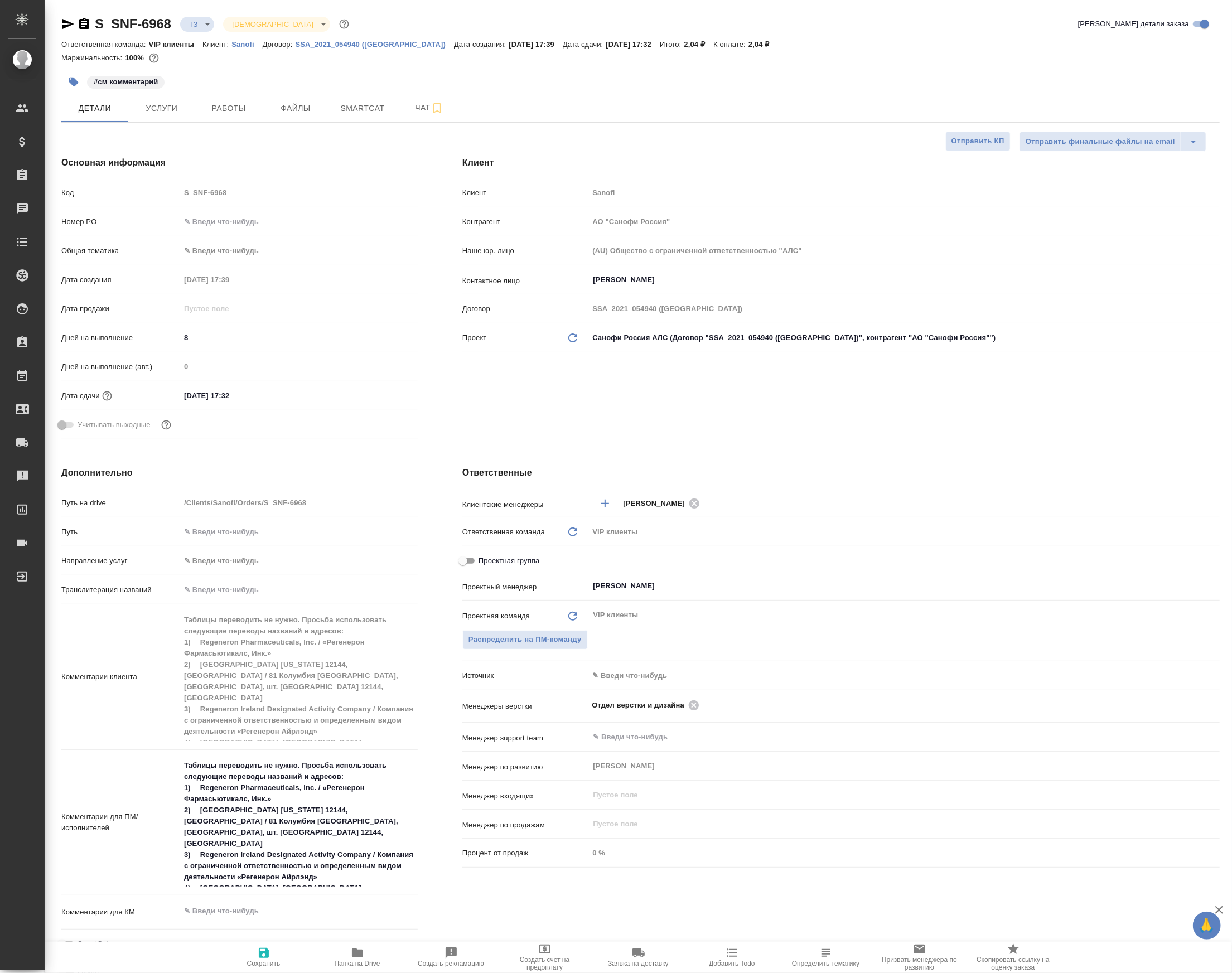
type textarea "x"
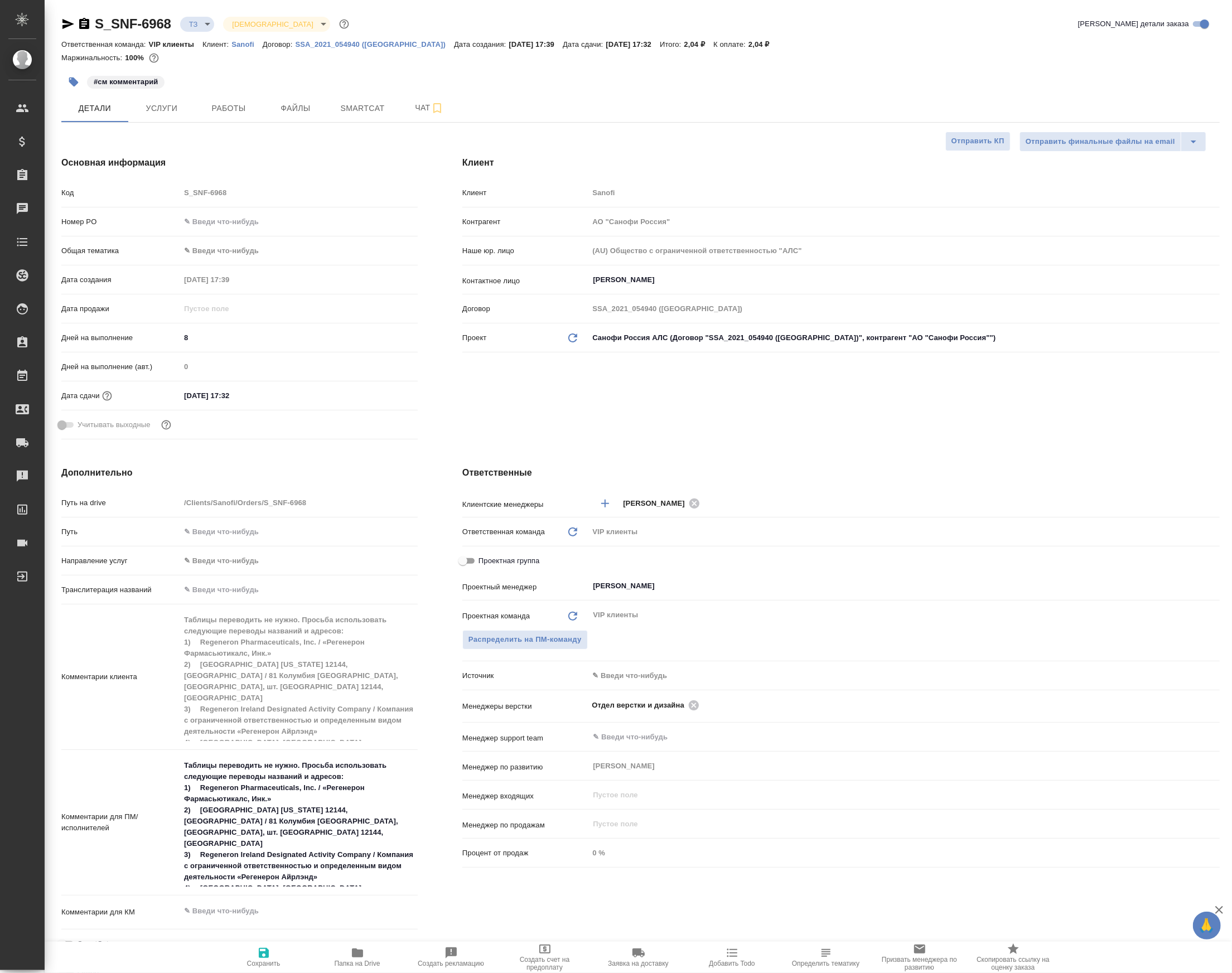
type textarea "x"
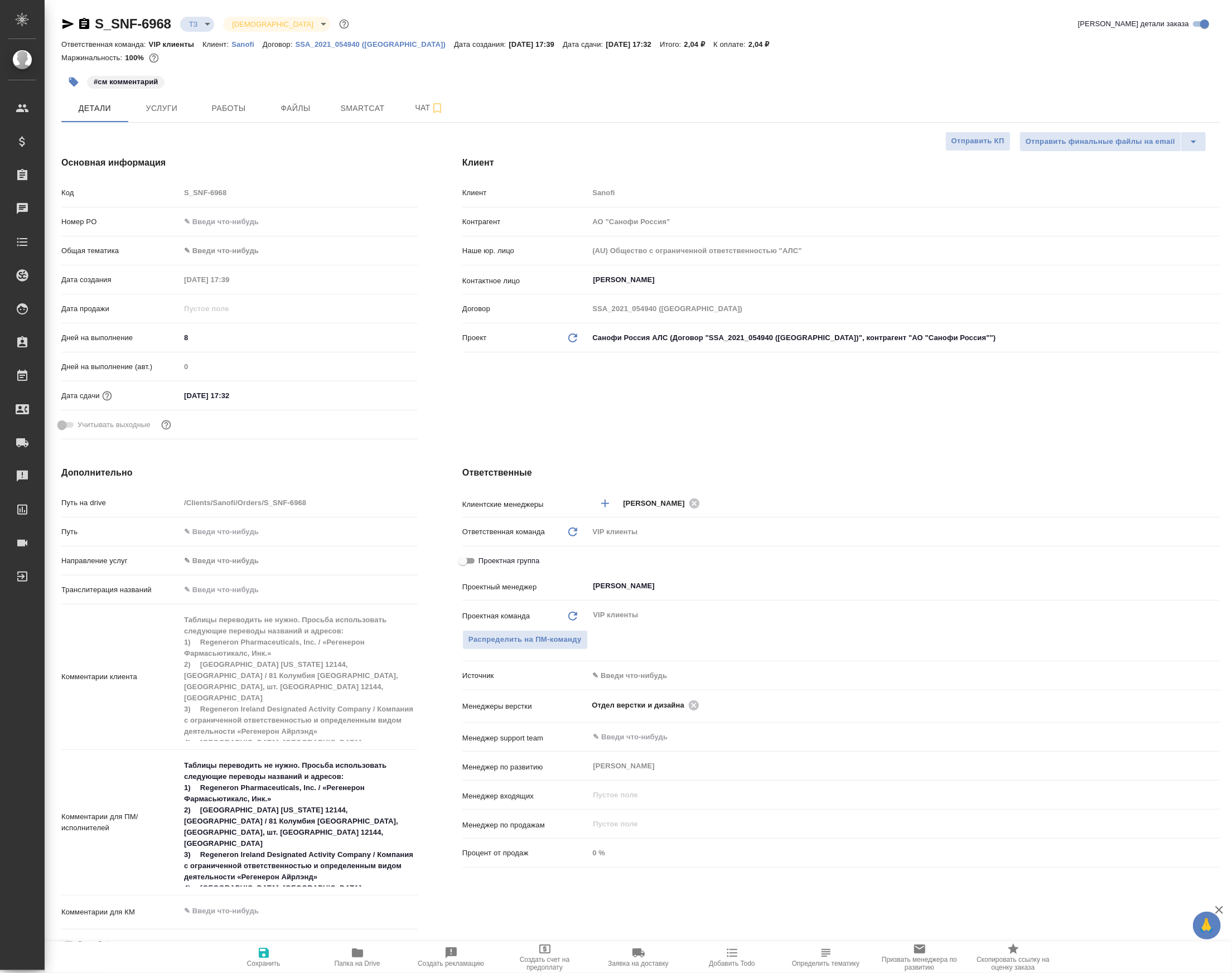
type textarea "x"
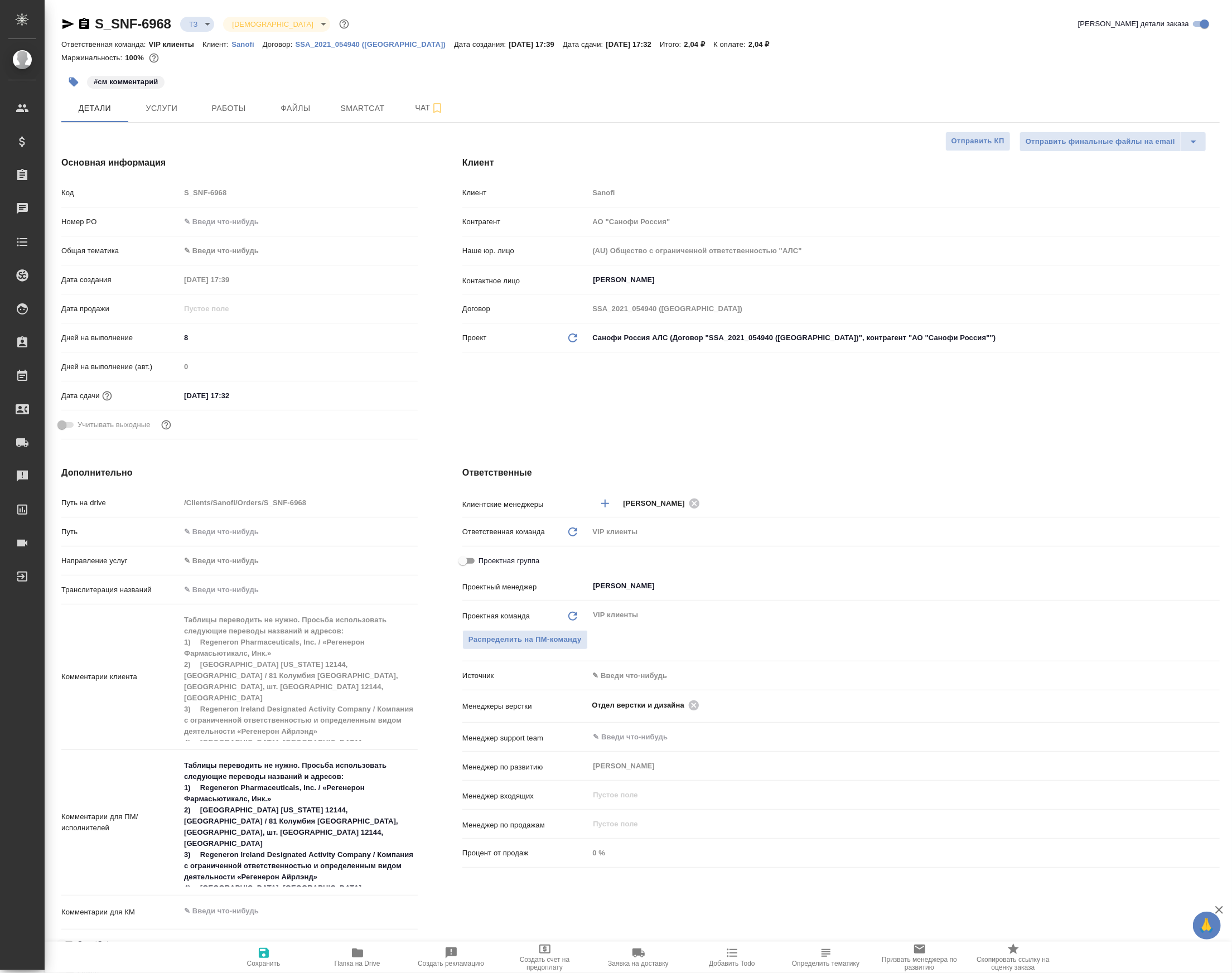
type textarea "x"
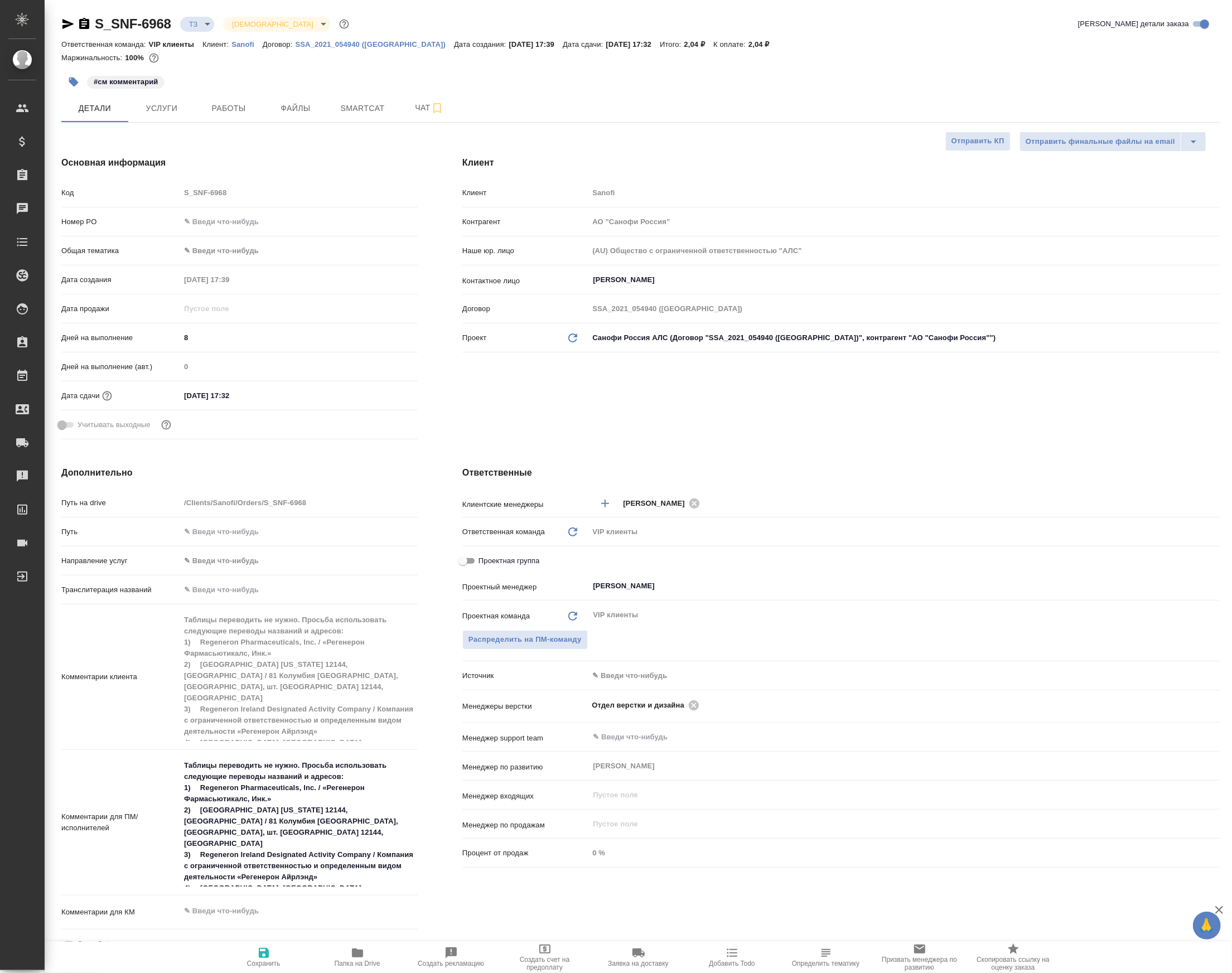
type textarea "x"
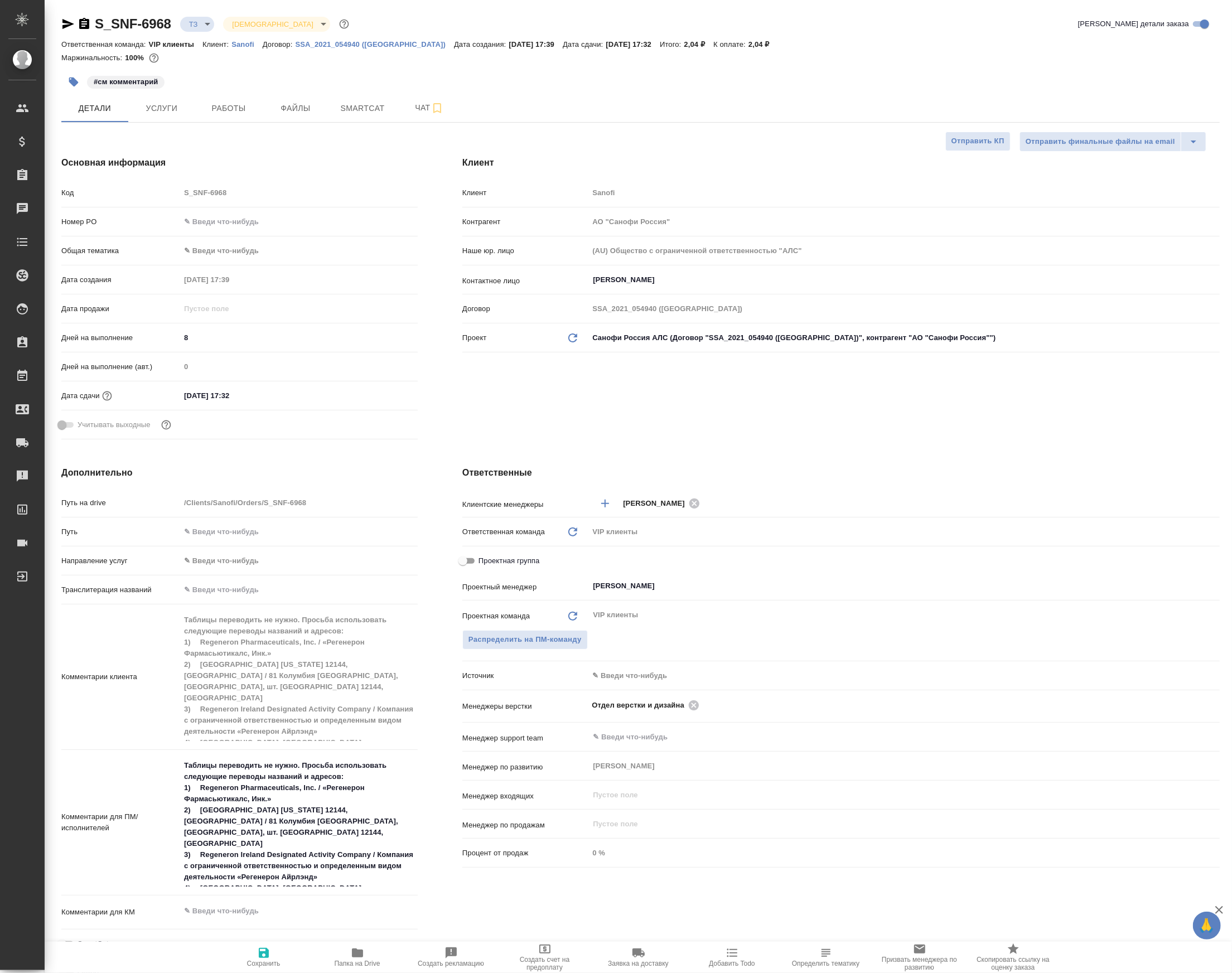
type textarea "x"
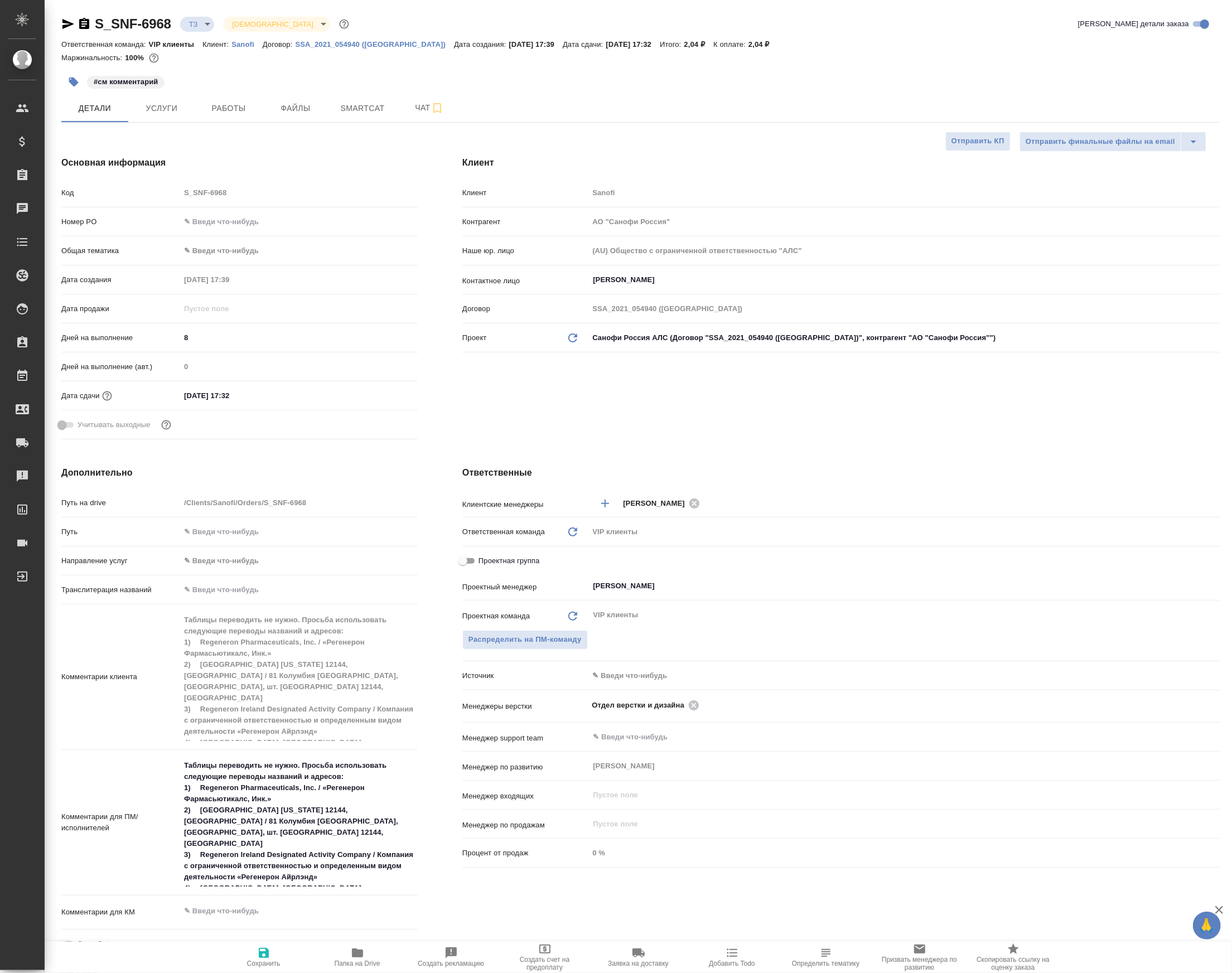
type textarea "x"
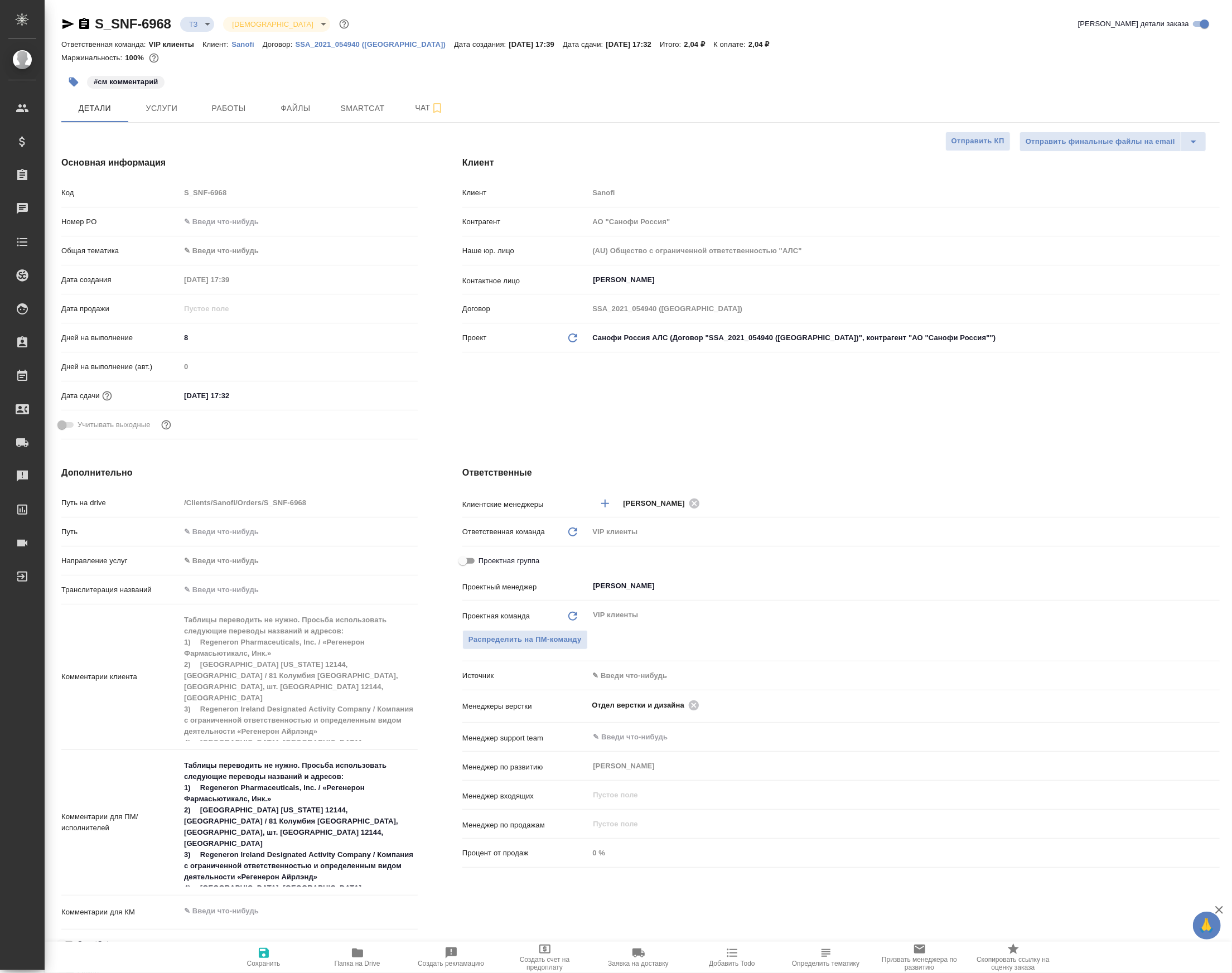
type textarea "x"
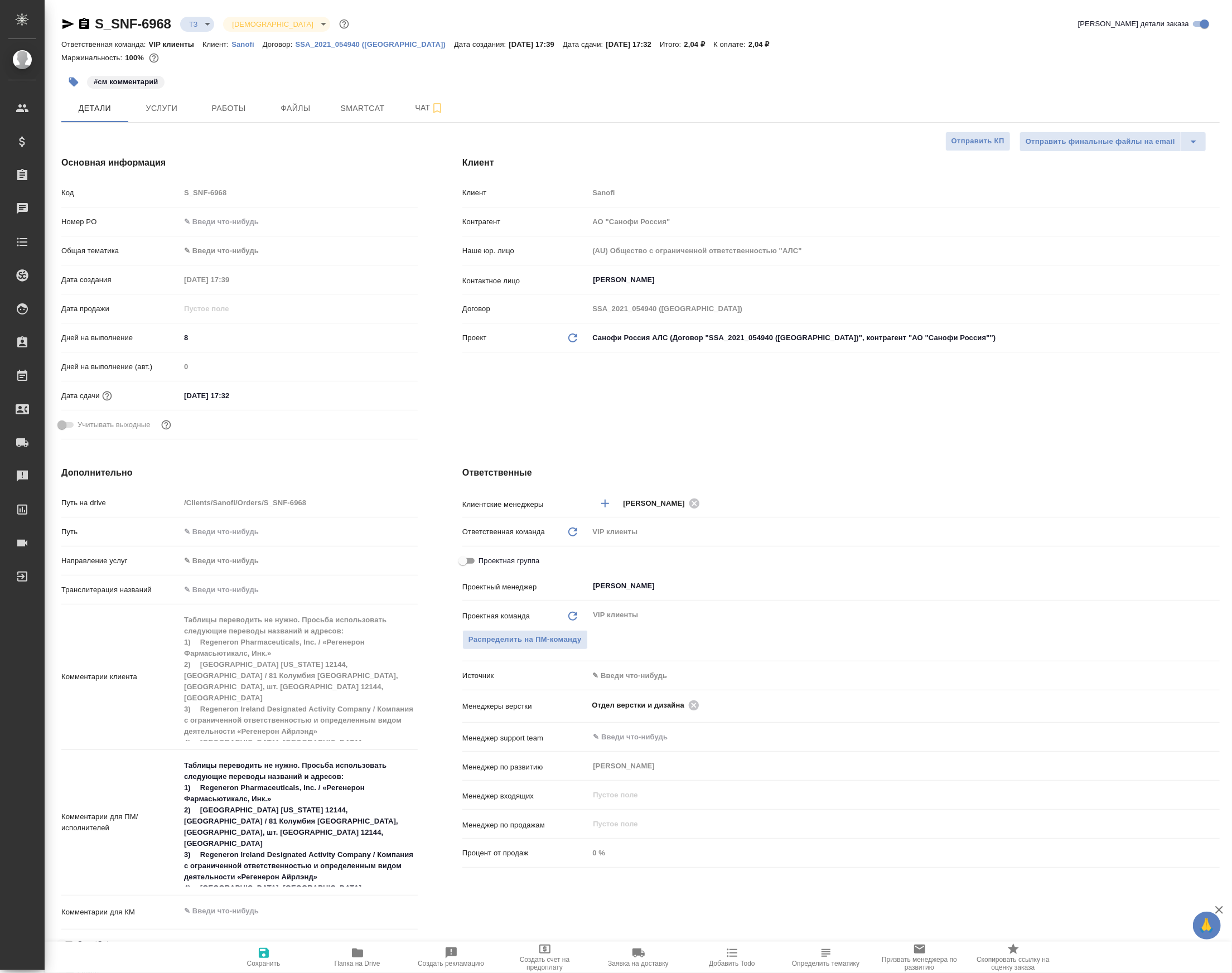
type textarea "x"
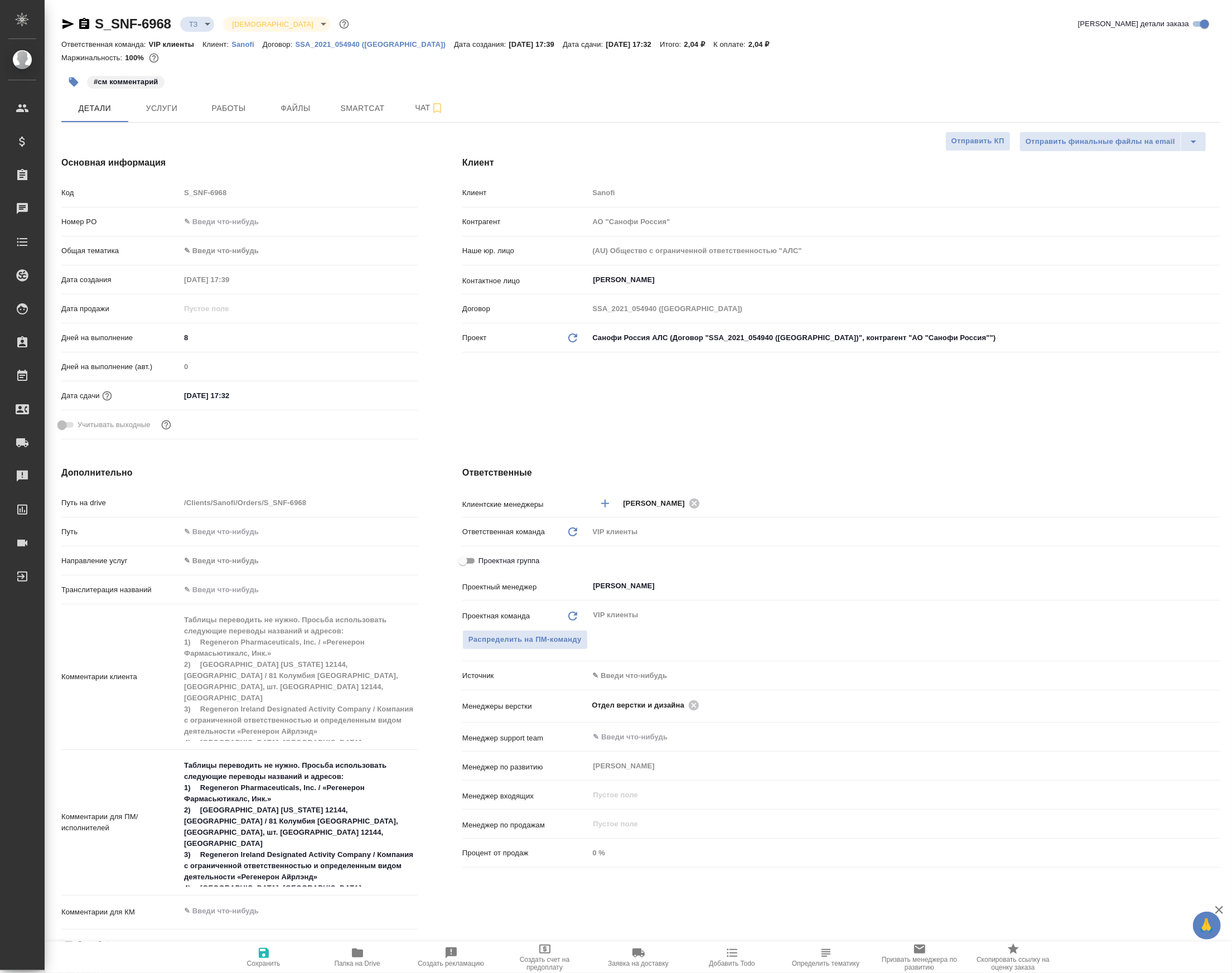
type textarea "x"
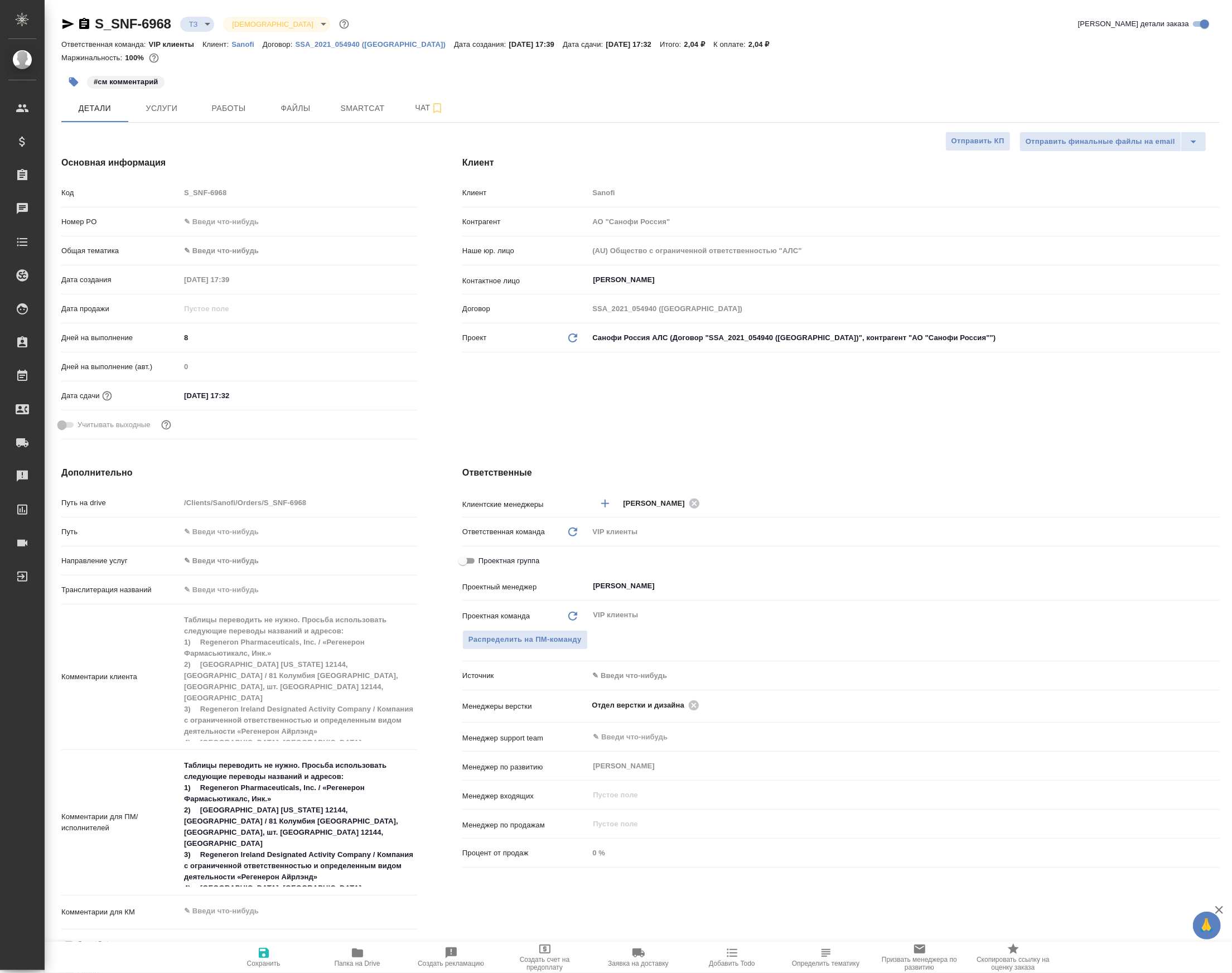
type textarea "x"
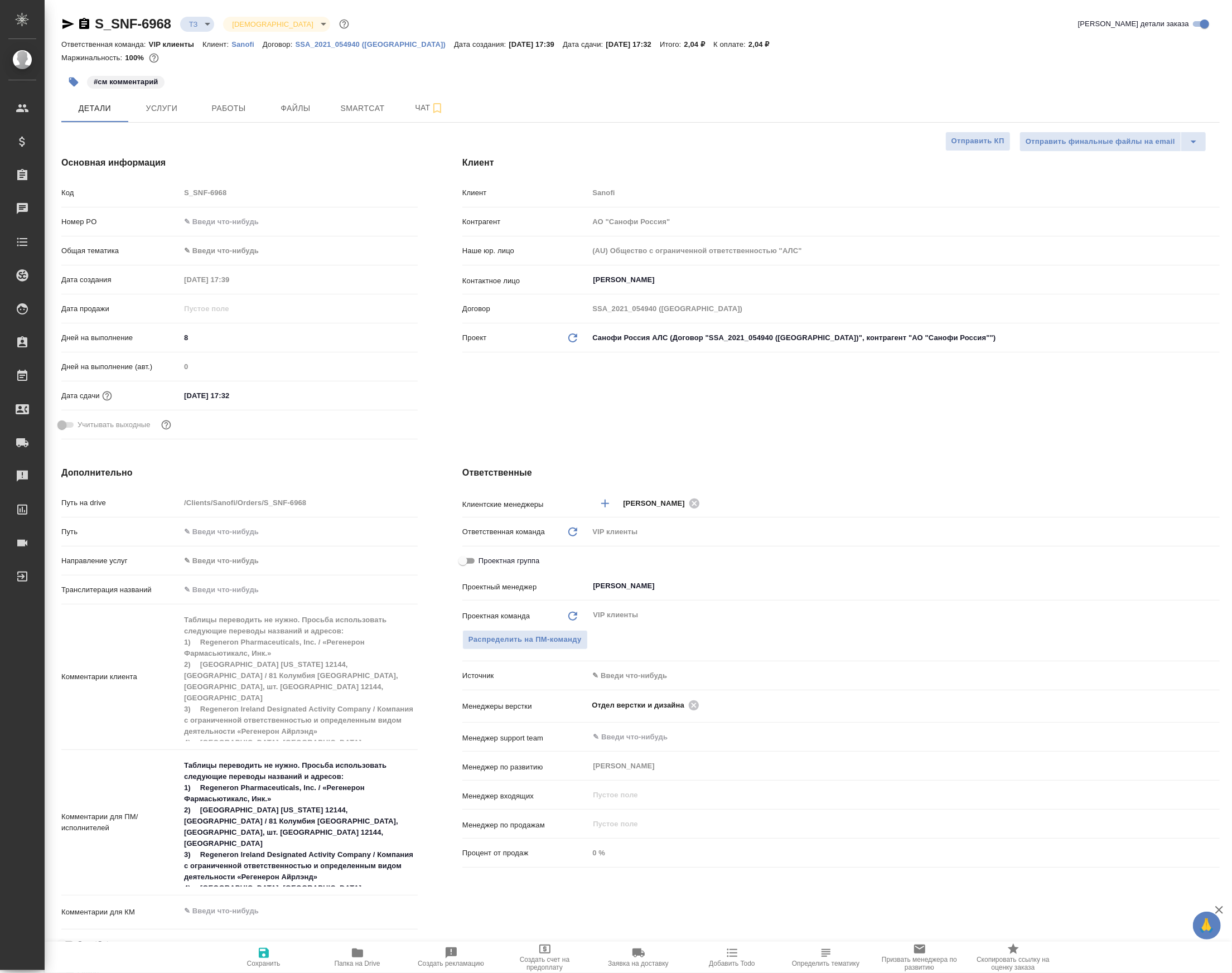
type textarea "x"
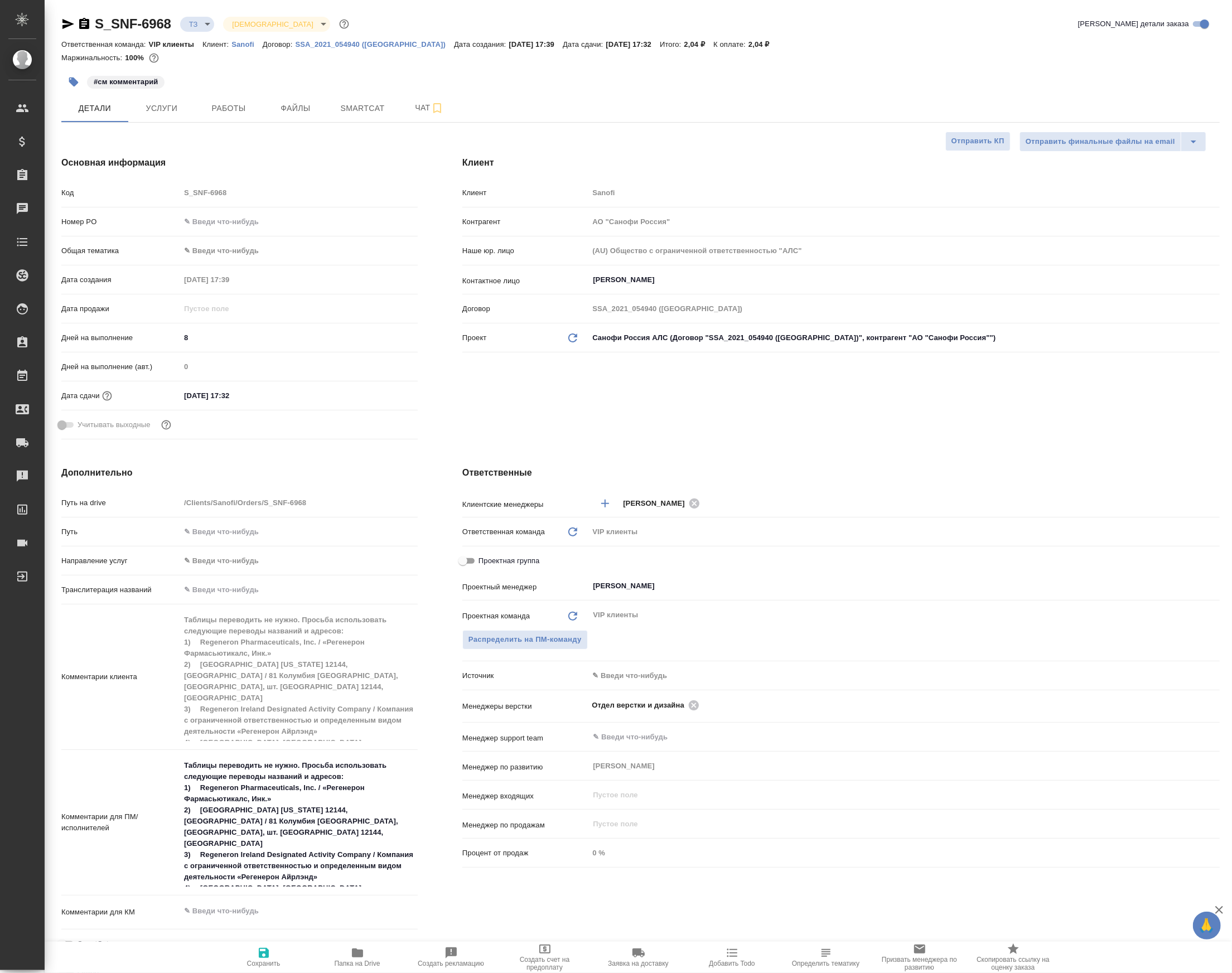
type textarea "x"
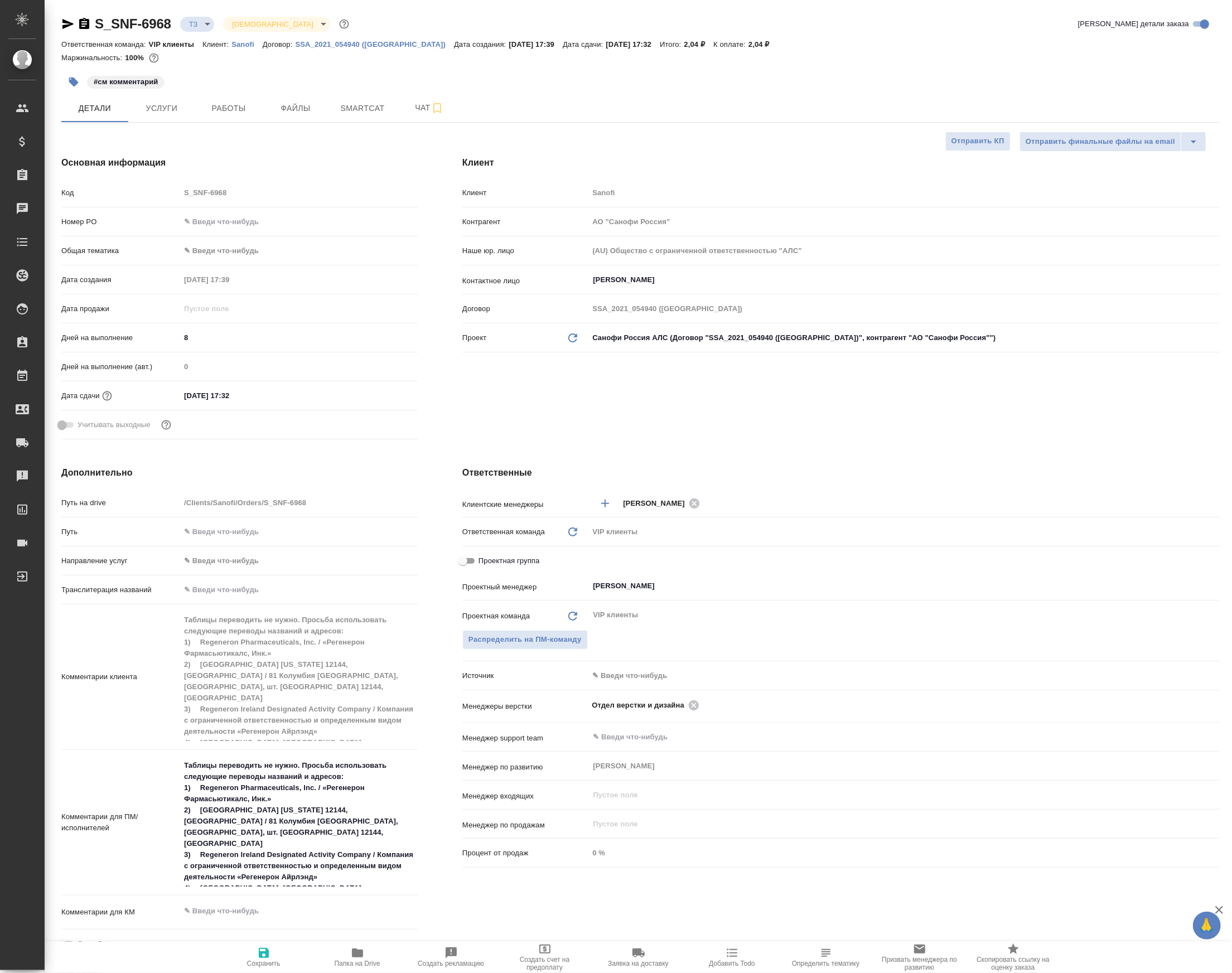
type textarea "x"
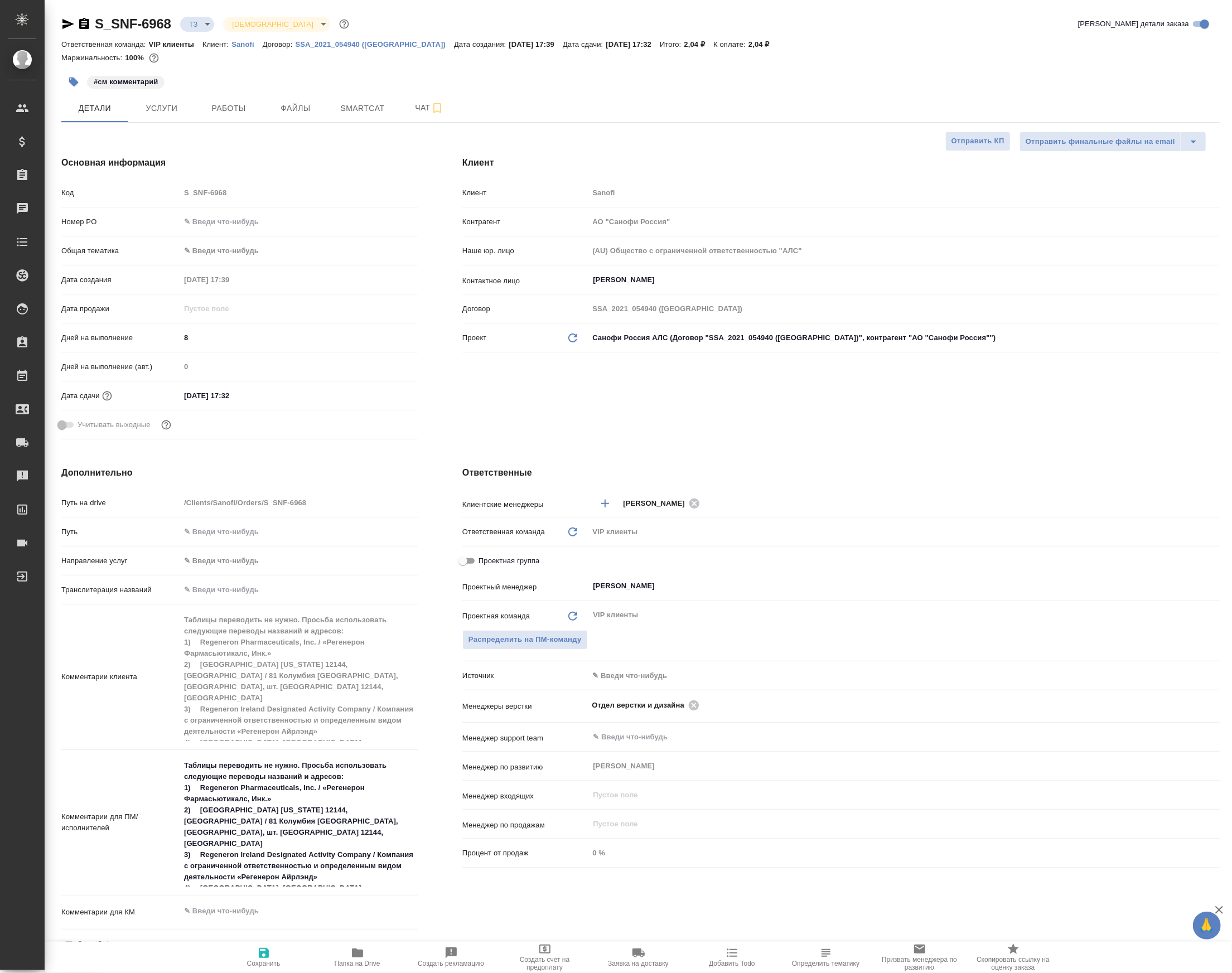
type textarea "x"
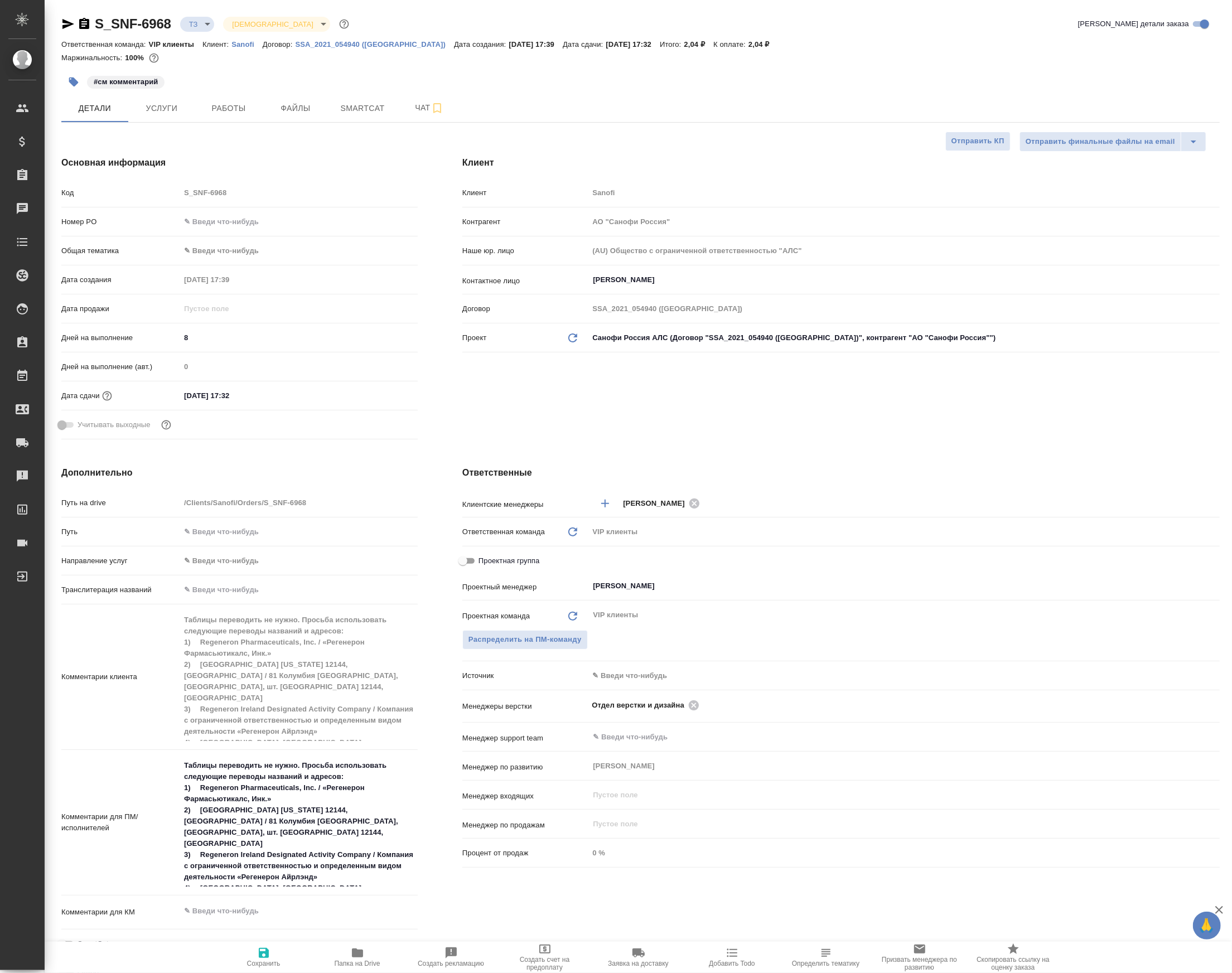
type textarea "x"
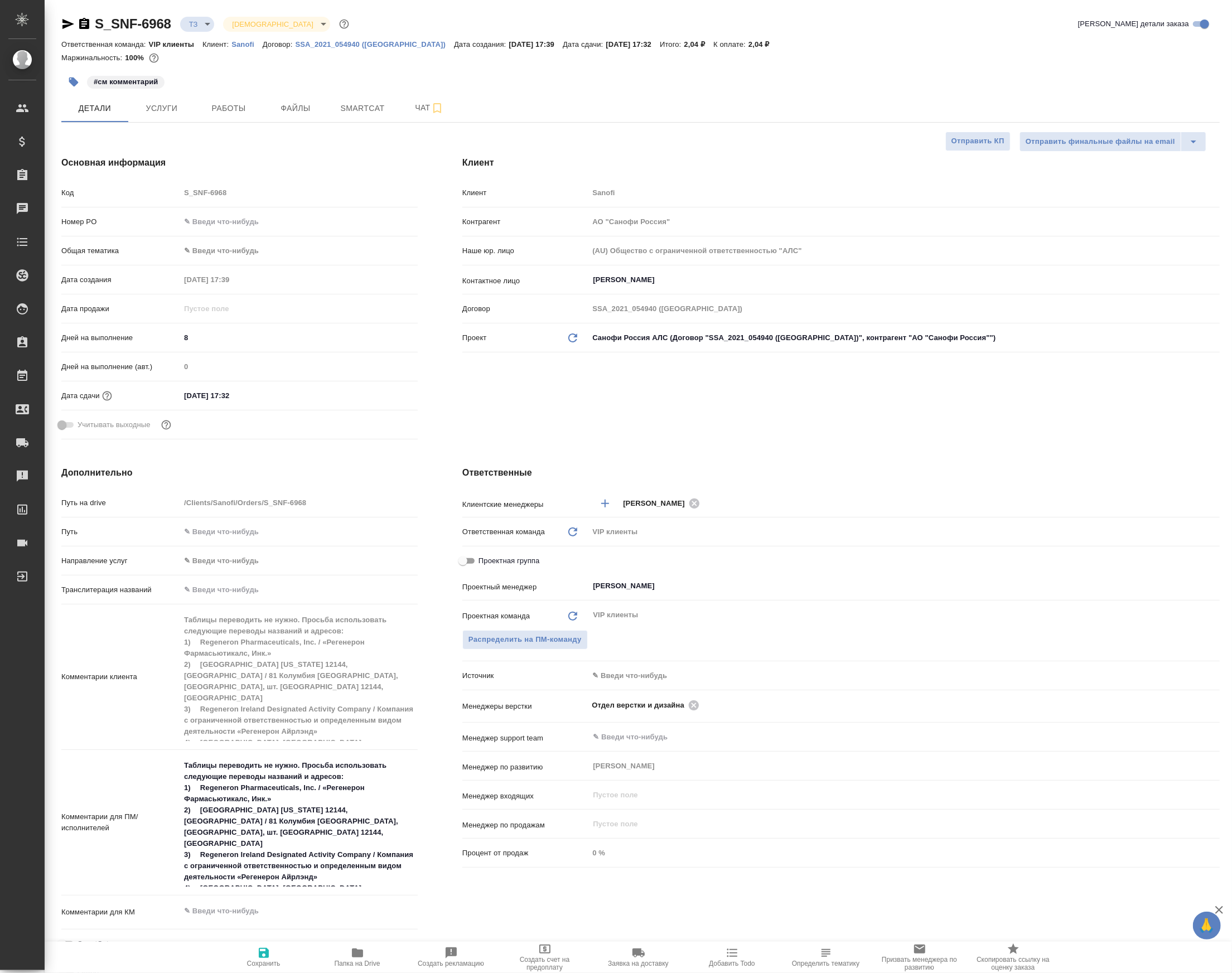
type textarea "x"
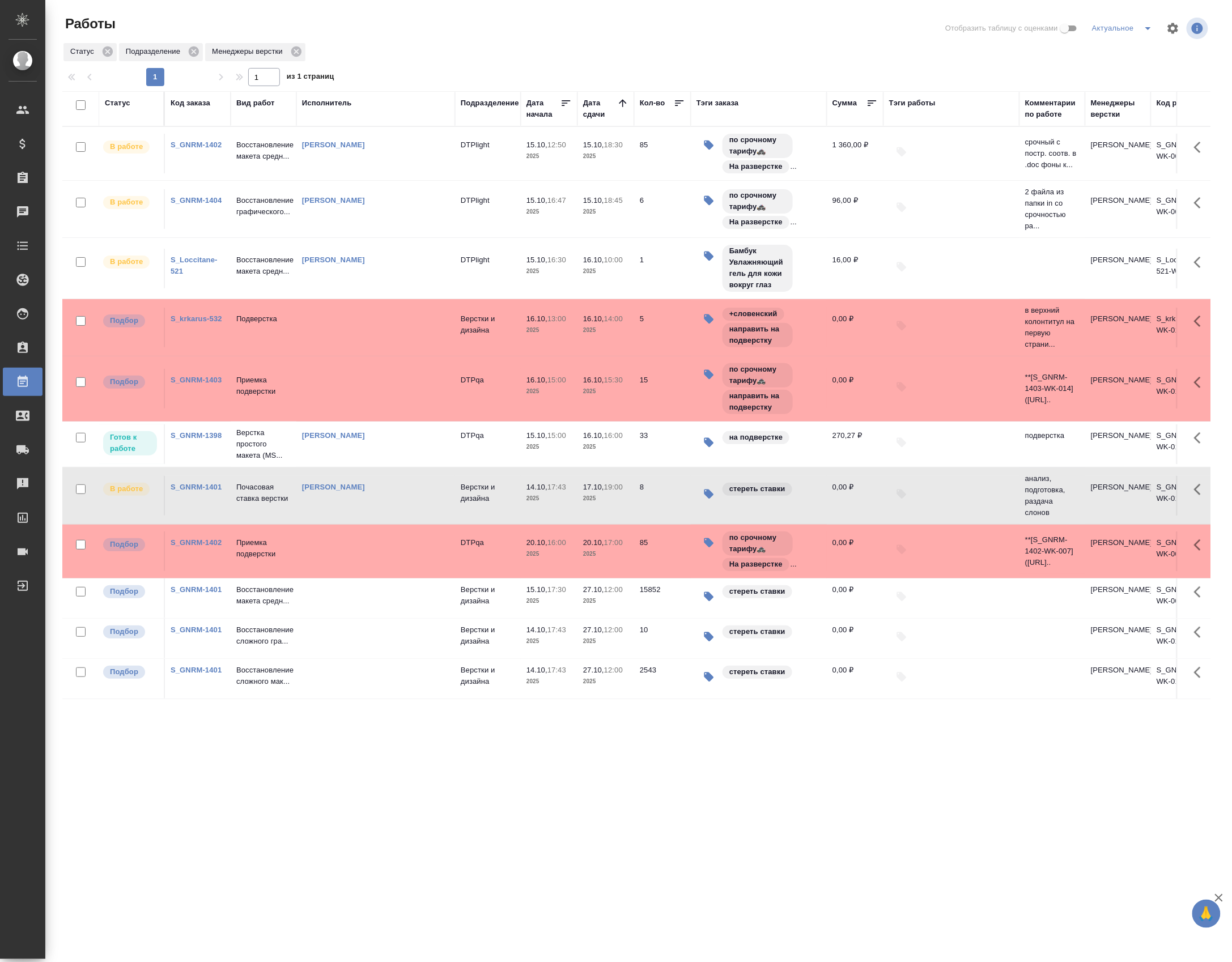
click at [330, 333] on td at bounding box center [376, 328] width 159 height 40
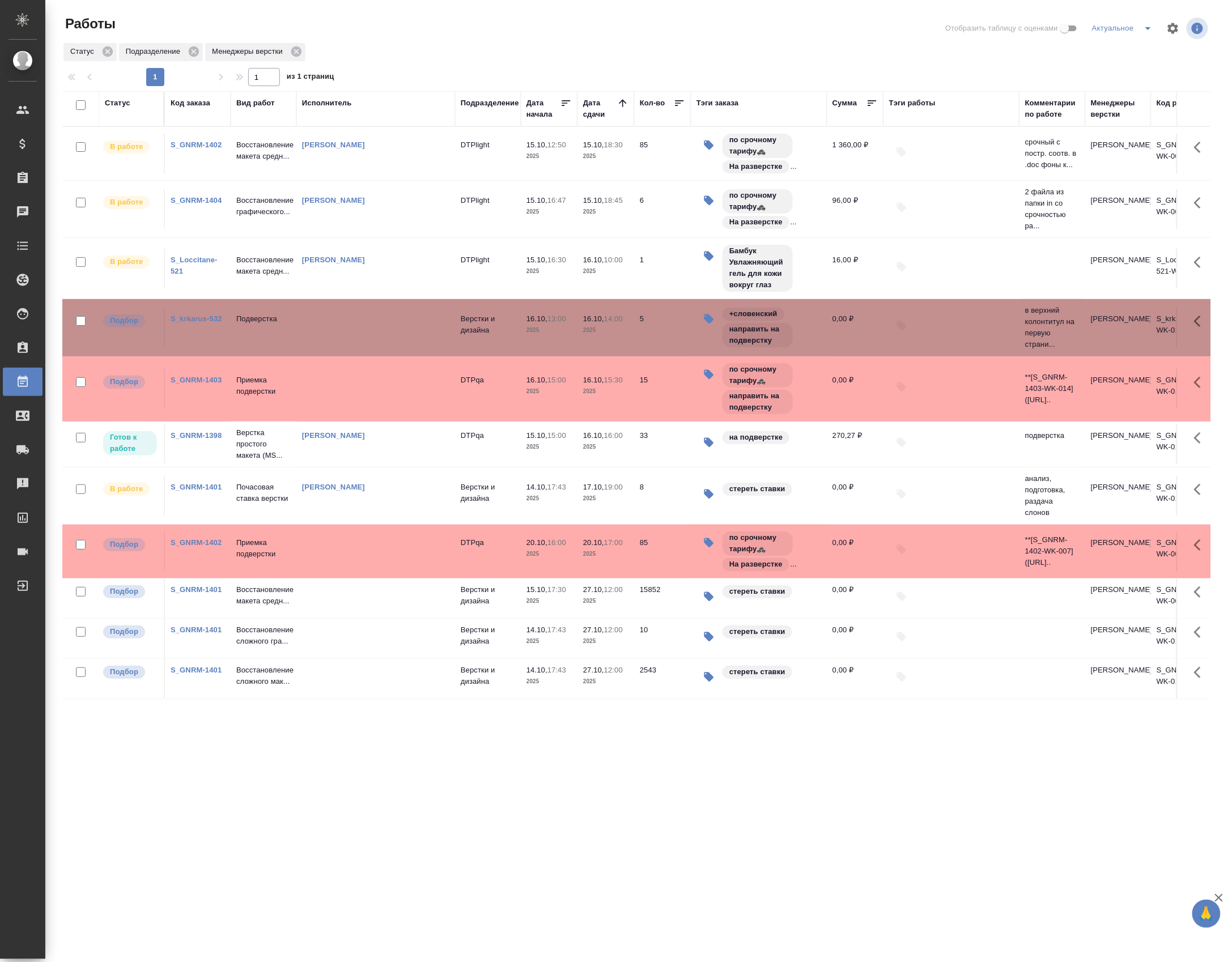
click at [330, 333] on td at bounding box center [376, 328] width 159 height 40
click at [461, 218] on td "DTPlight" at bounding box center [488, 209] width 66 height 40
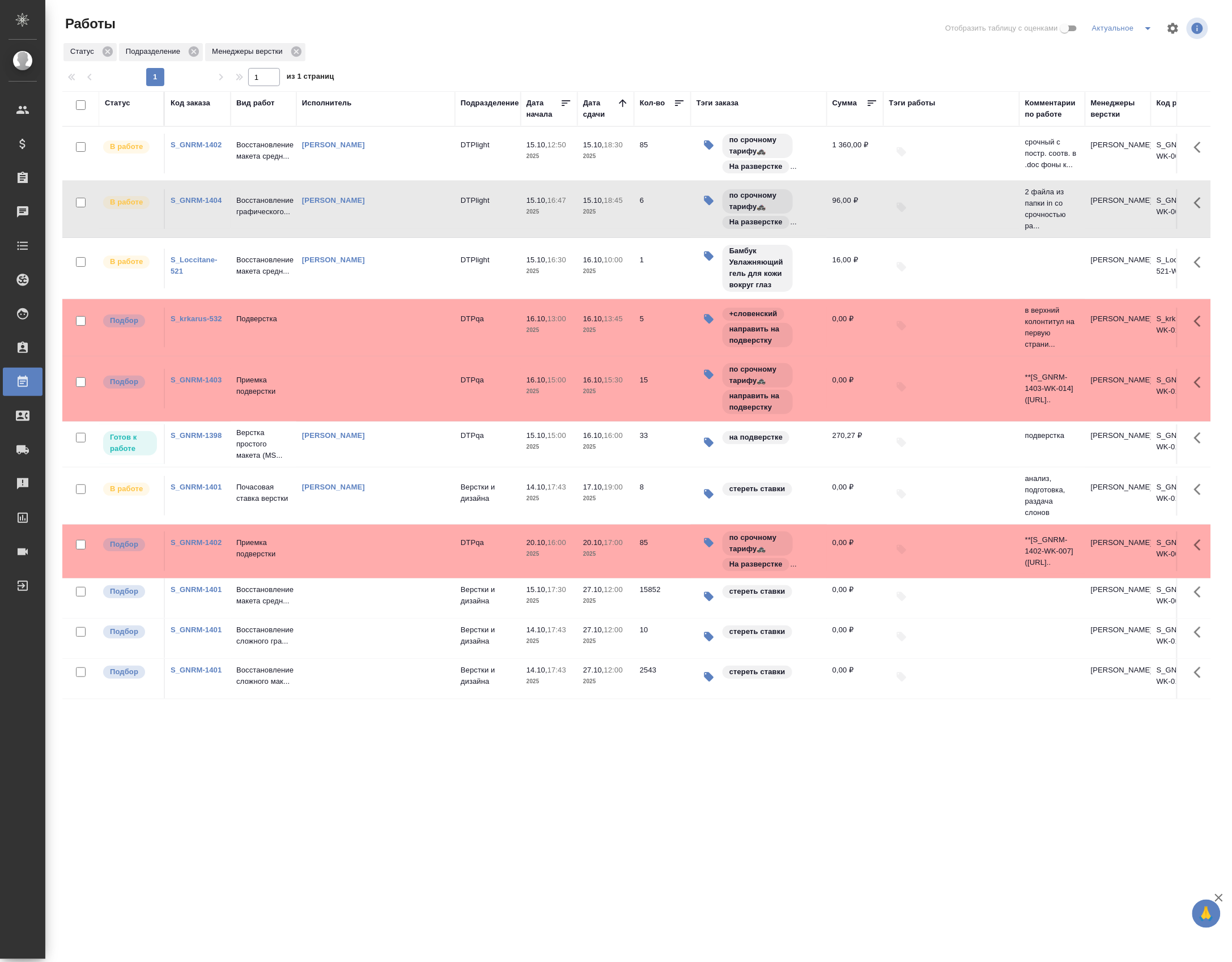
click at [461, 218] on td "DTPlight" at bounding box center [488, 209] width 66 height 40
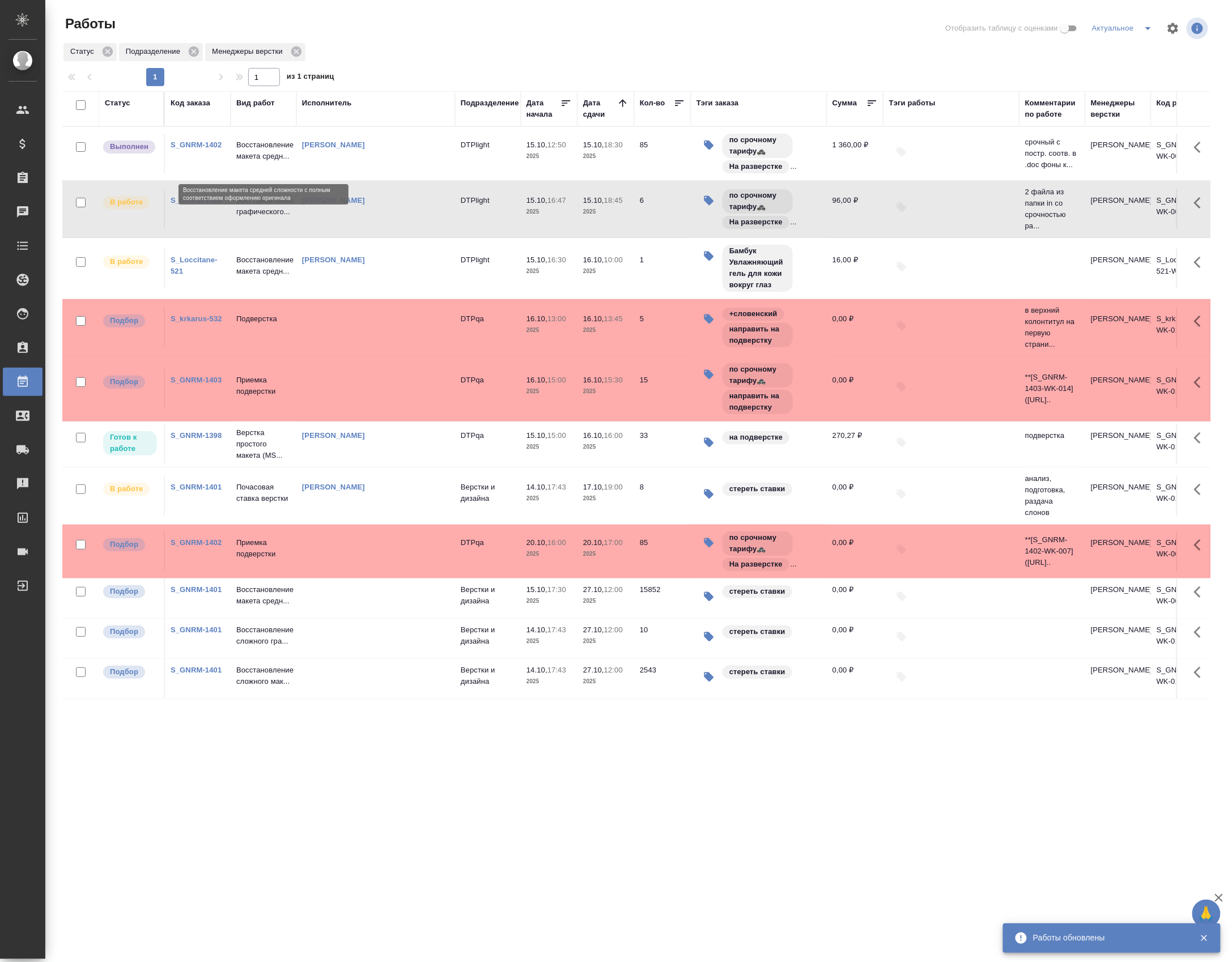
click at [259, 160] on p "Восстановление макета средн..." at bounding box center [263, 151] width 55 height 23
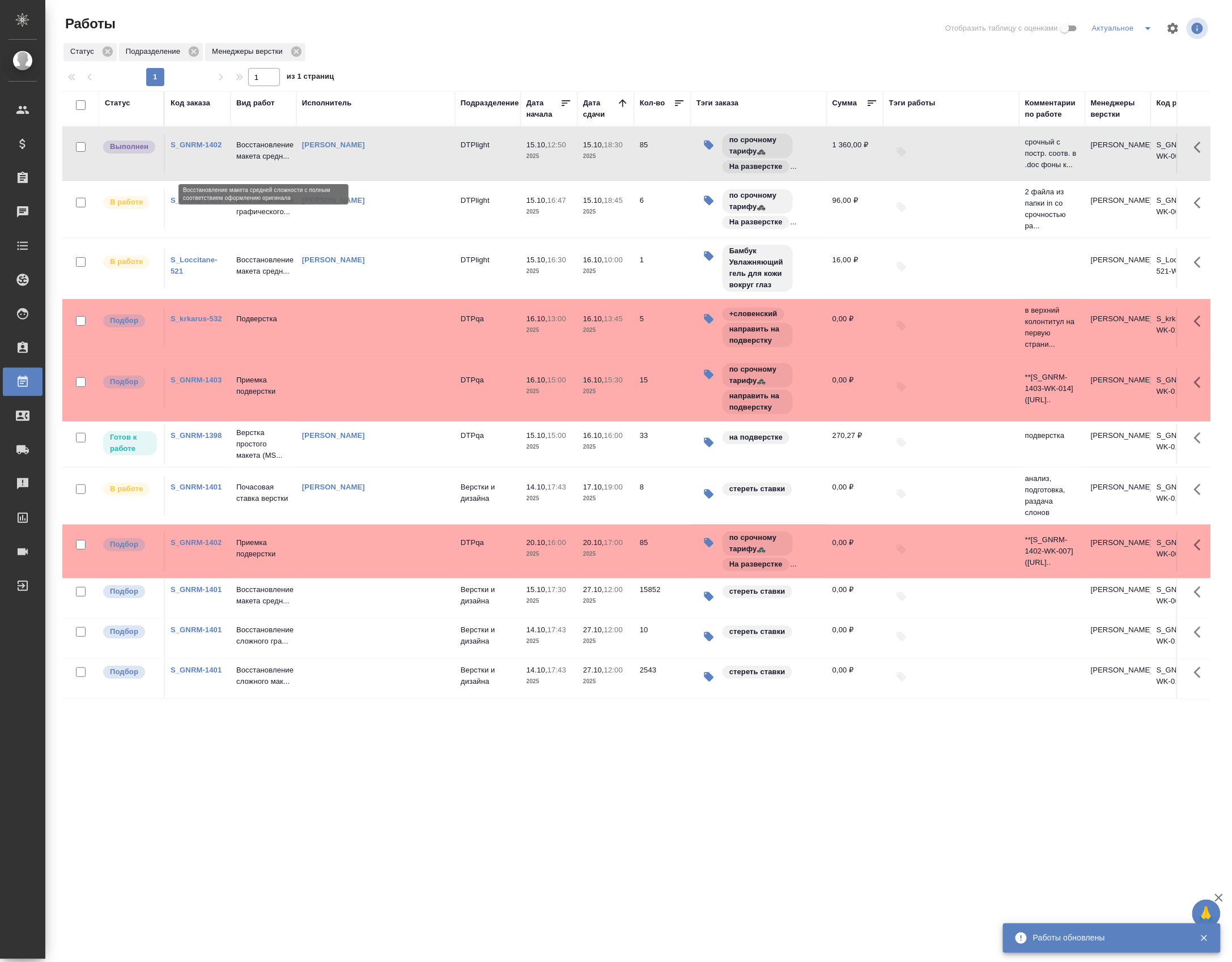
click at [259, 160] on p "Восстановление макета средн..." at bounding box center [263, 151] width 55 height 23
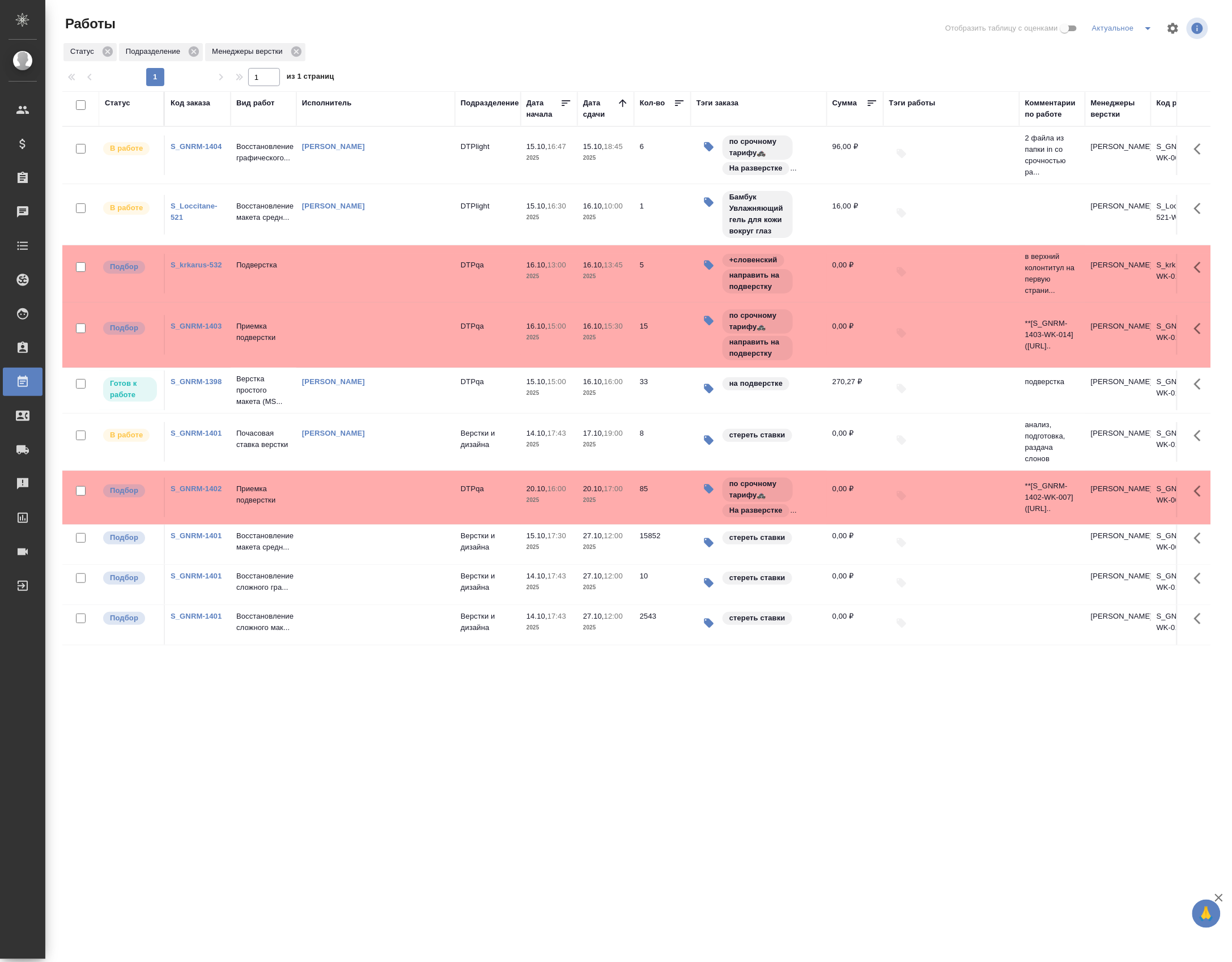
click at [455, 591] on td "Верстки и дизайна" at bounding box center [488, 585] width 66 height 40
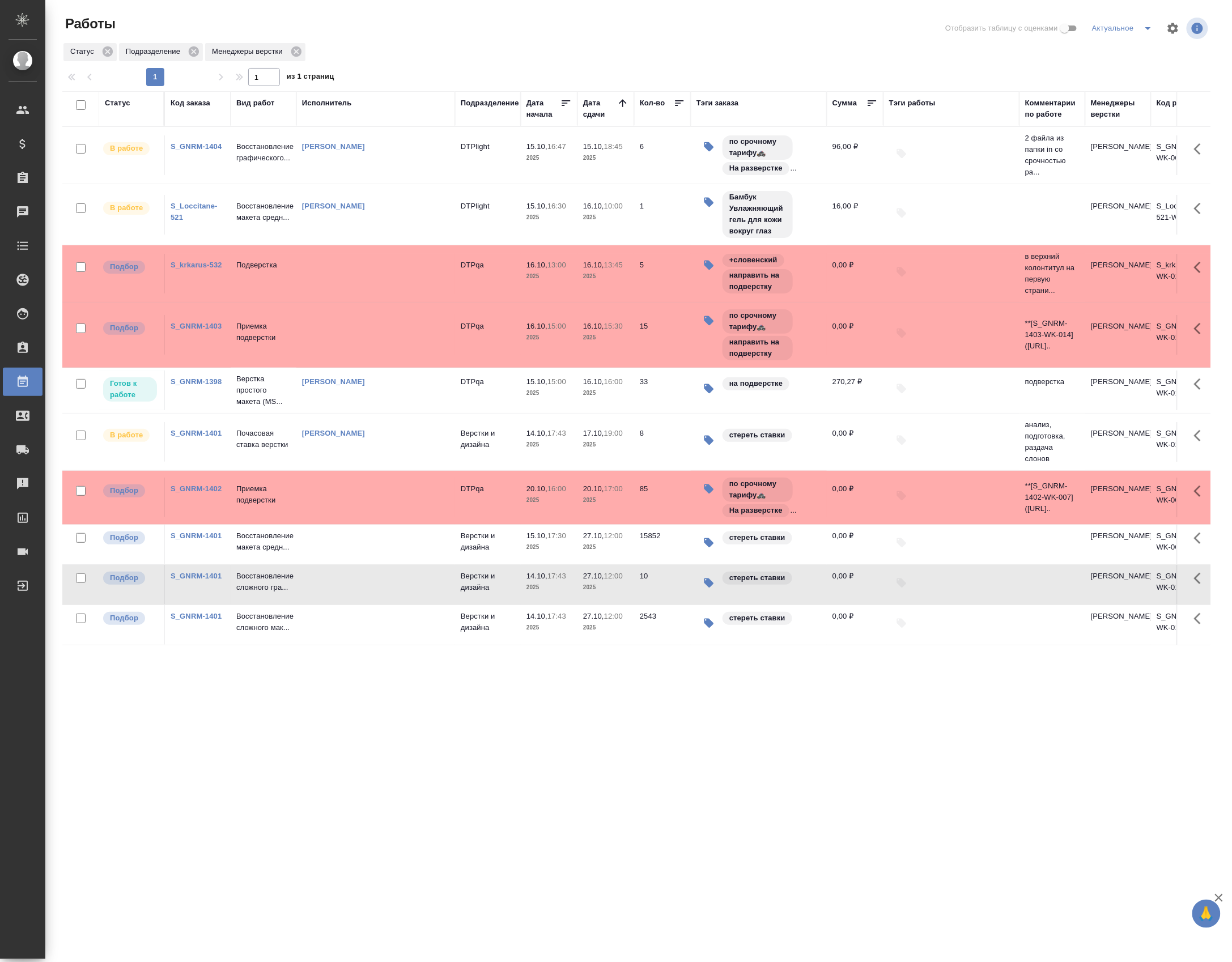
click at [455, 591] on td "Верстки и дизайна" at bounding box center [488, 585] width 66 height 40
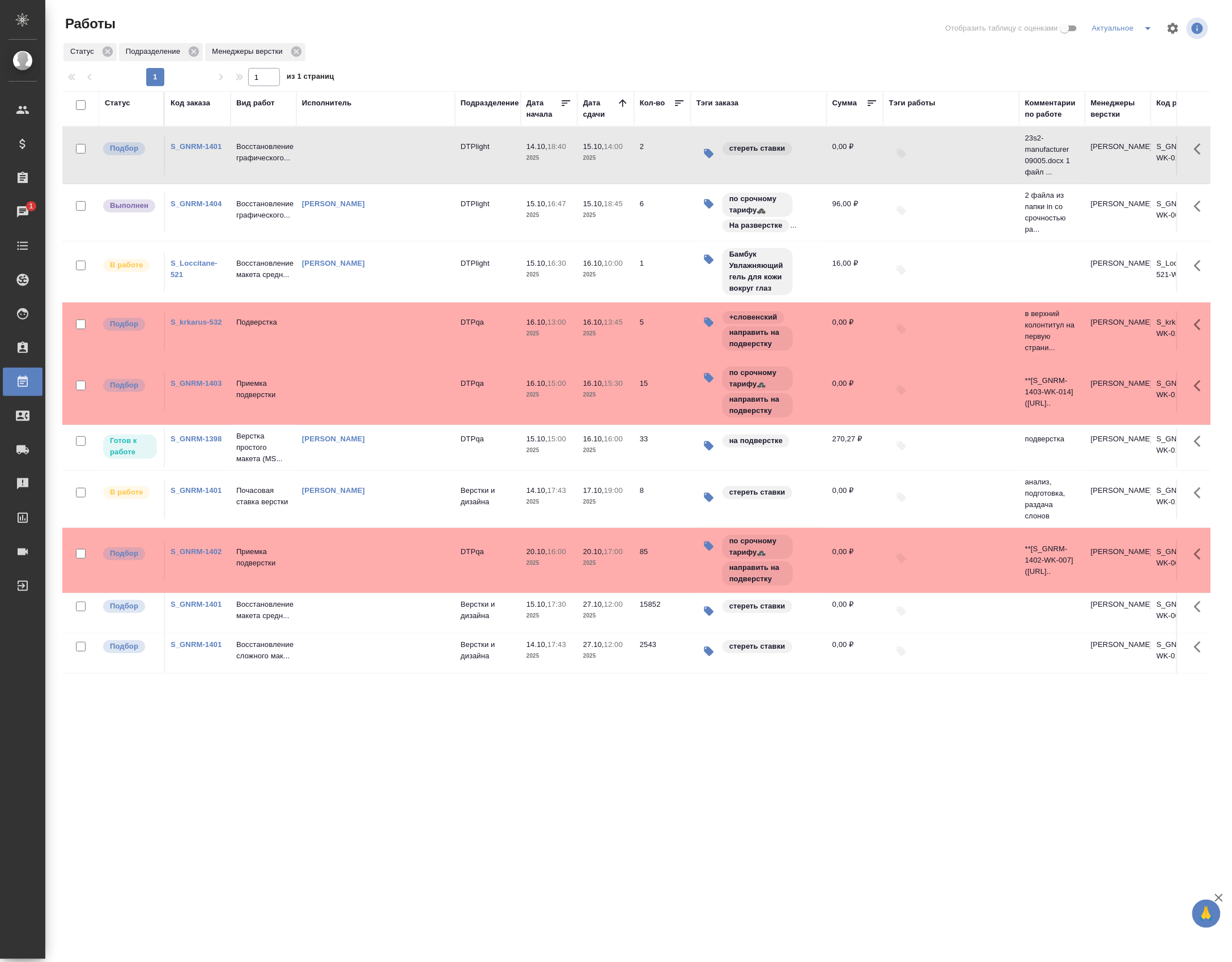
click at [262, 240] on tr "Выполнен S_GNRM-1404 Восстановление графического... Крамник Артем DTPlight 15.1…" at bounding box center [656, 213] width 1188 height 57
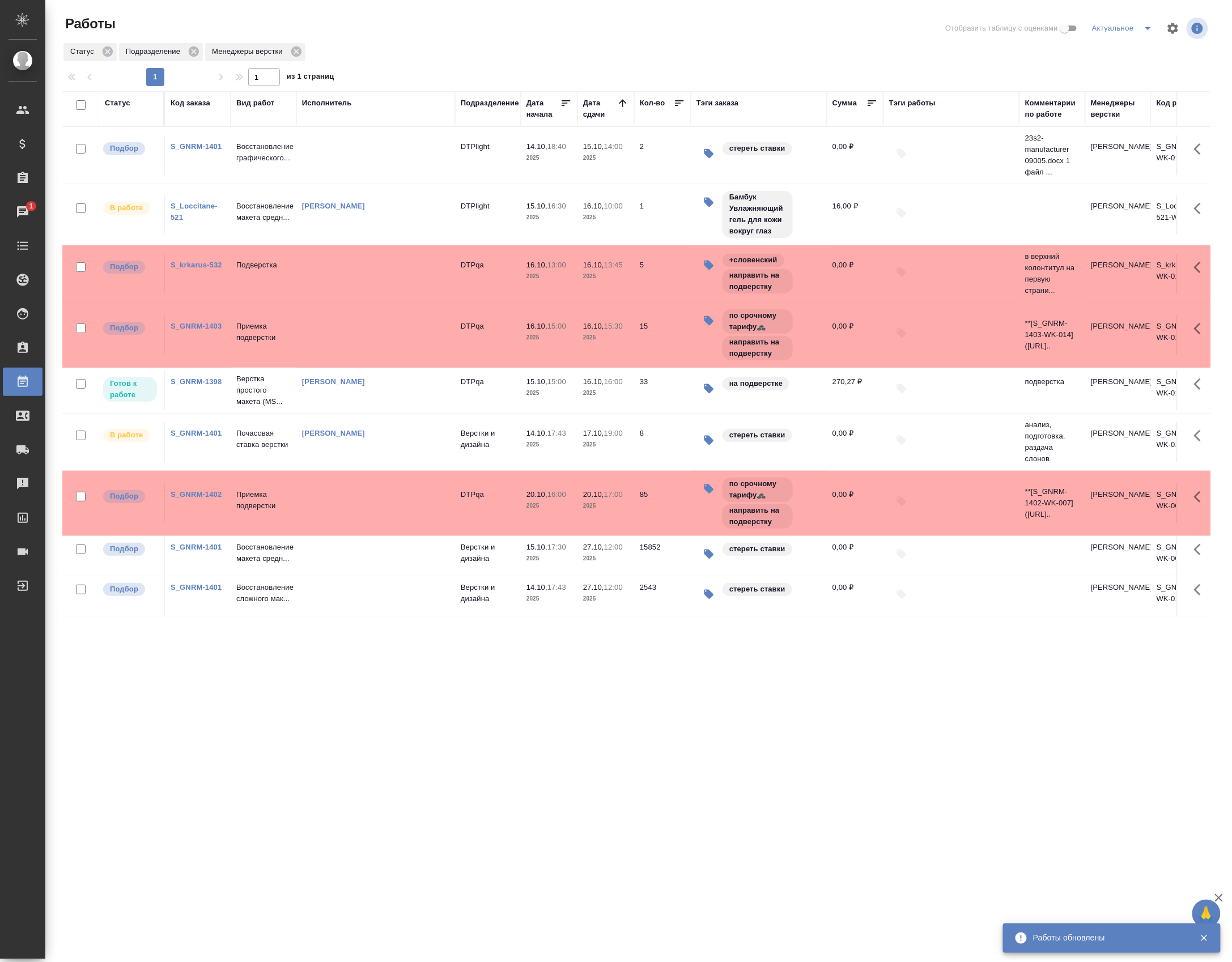
click at [273, 148] on p "Восстановление графического..." at bounding box center [263, 152] width 55 height 23
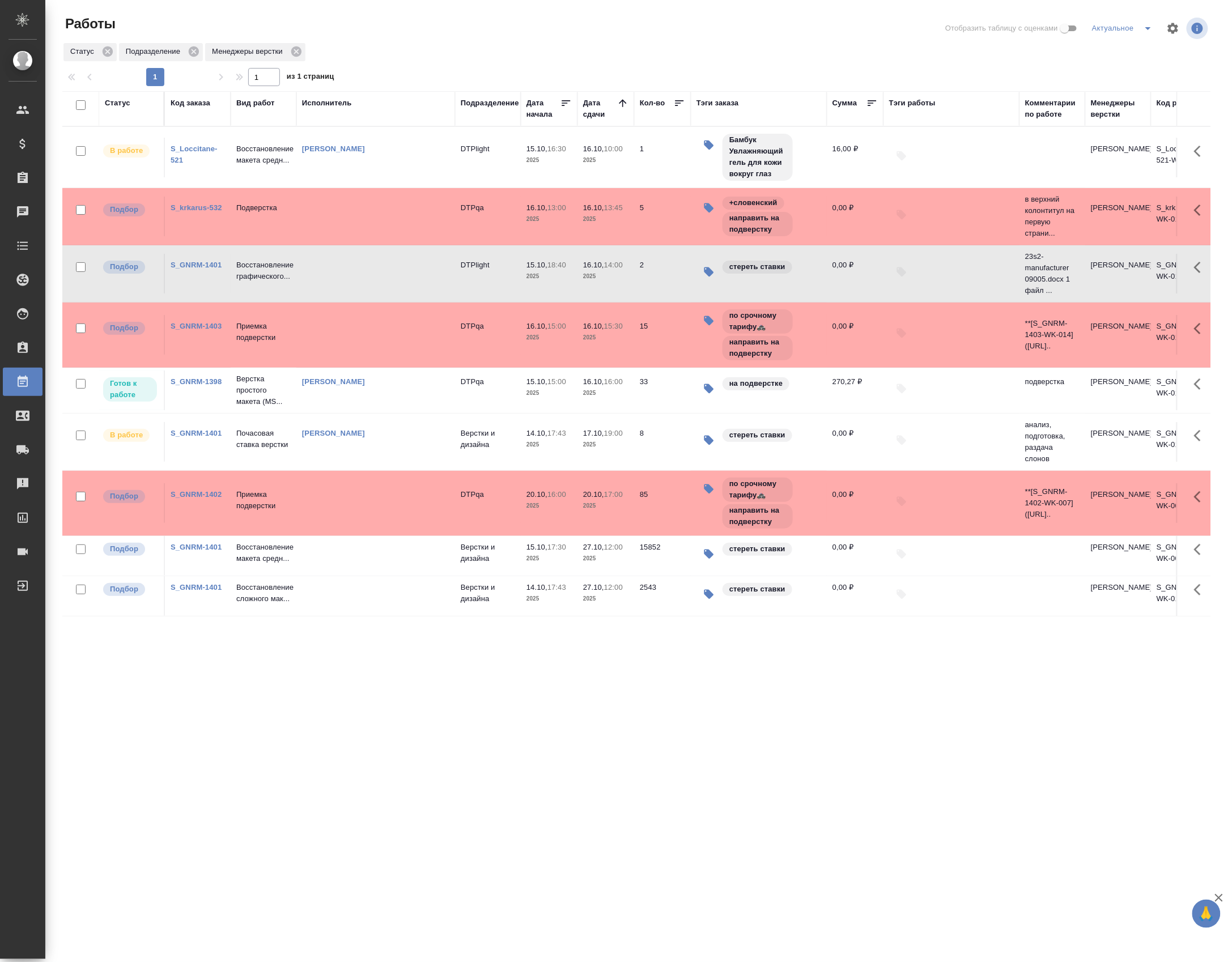
click at [302, 281] on td at bounding box center [376, 274] width 159 height 40
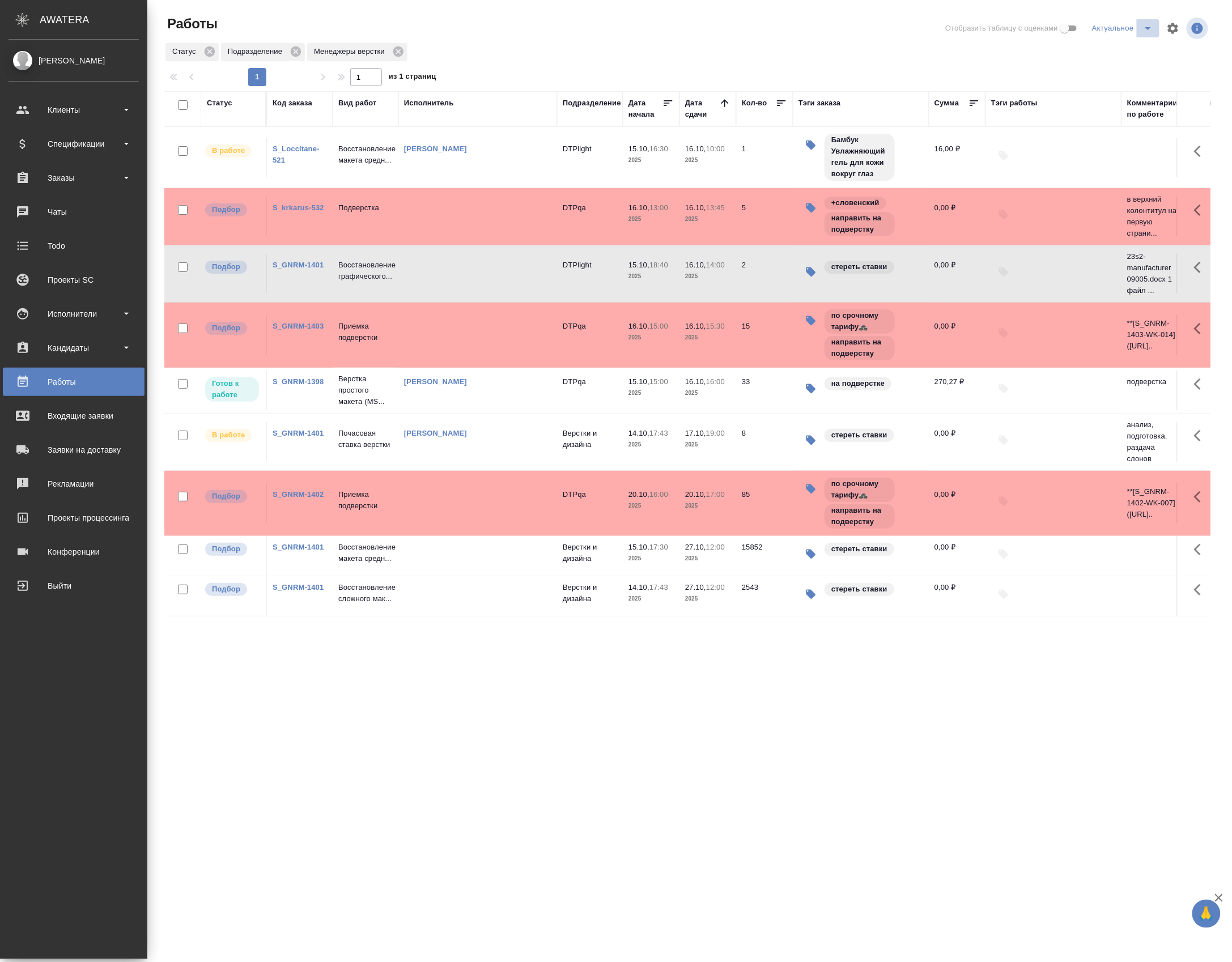
click at [1146, 33] on icon "split button" at bounding box center [1148, 28] width 13 height 13
click at [1091, 71] on li "DTPLight" at bounding box center [1109, 73] width 108 height 18
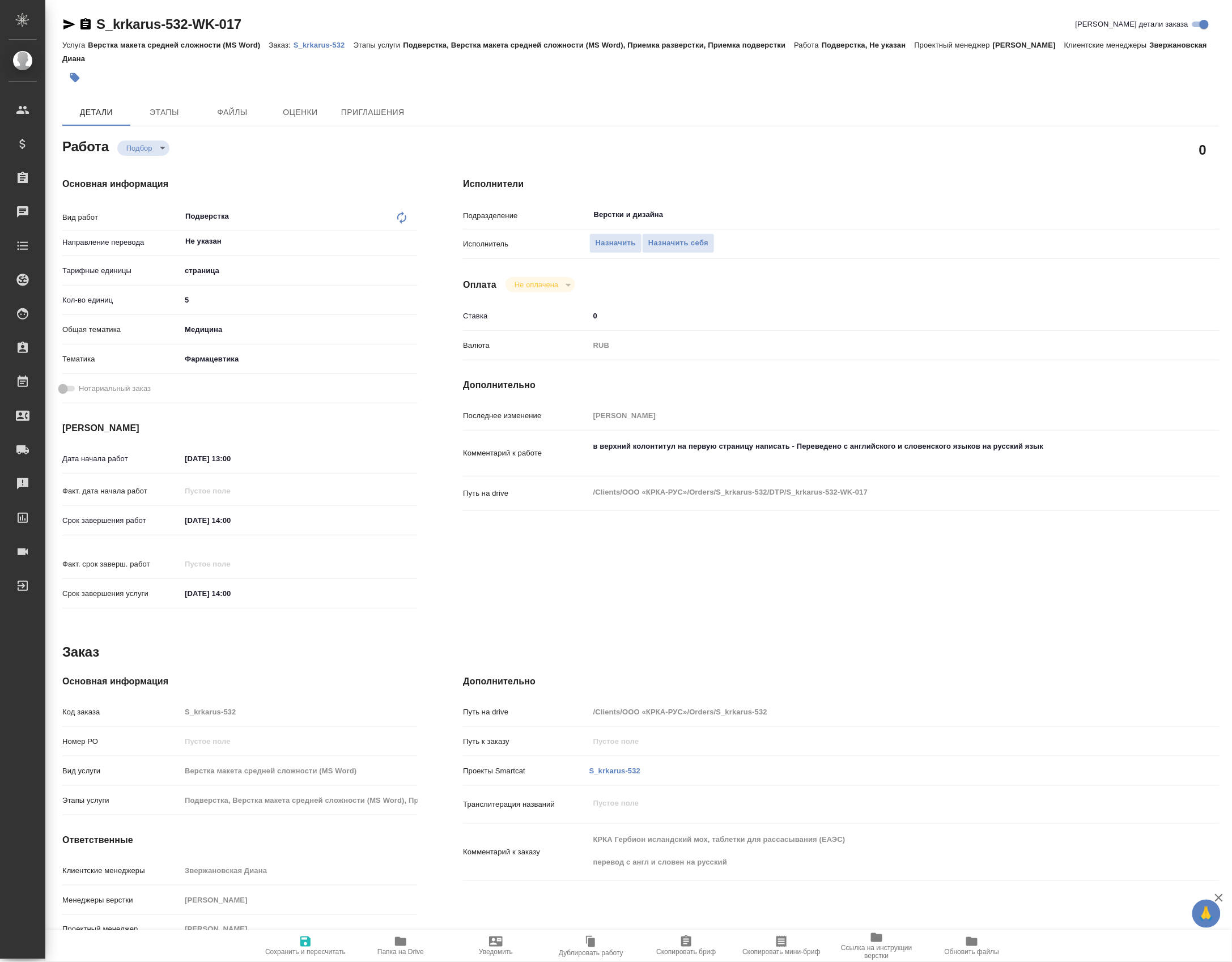
click at [320, 47] on p "S_krkarus-532" at bounding box center [323, 45] width 60 height 9
click at [594, 241] on button "Назначить" at bounding box center [615, 243] width 52 height 20
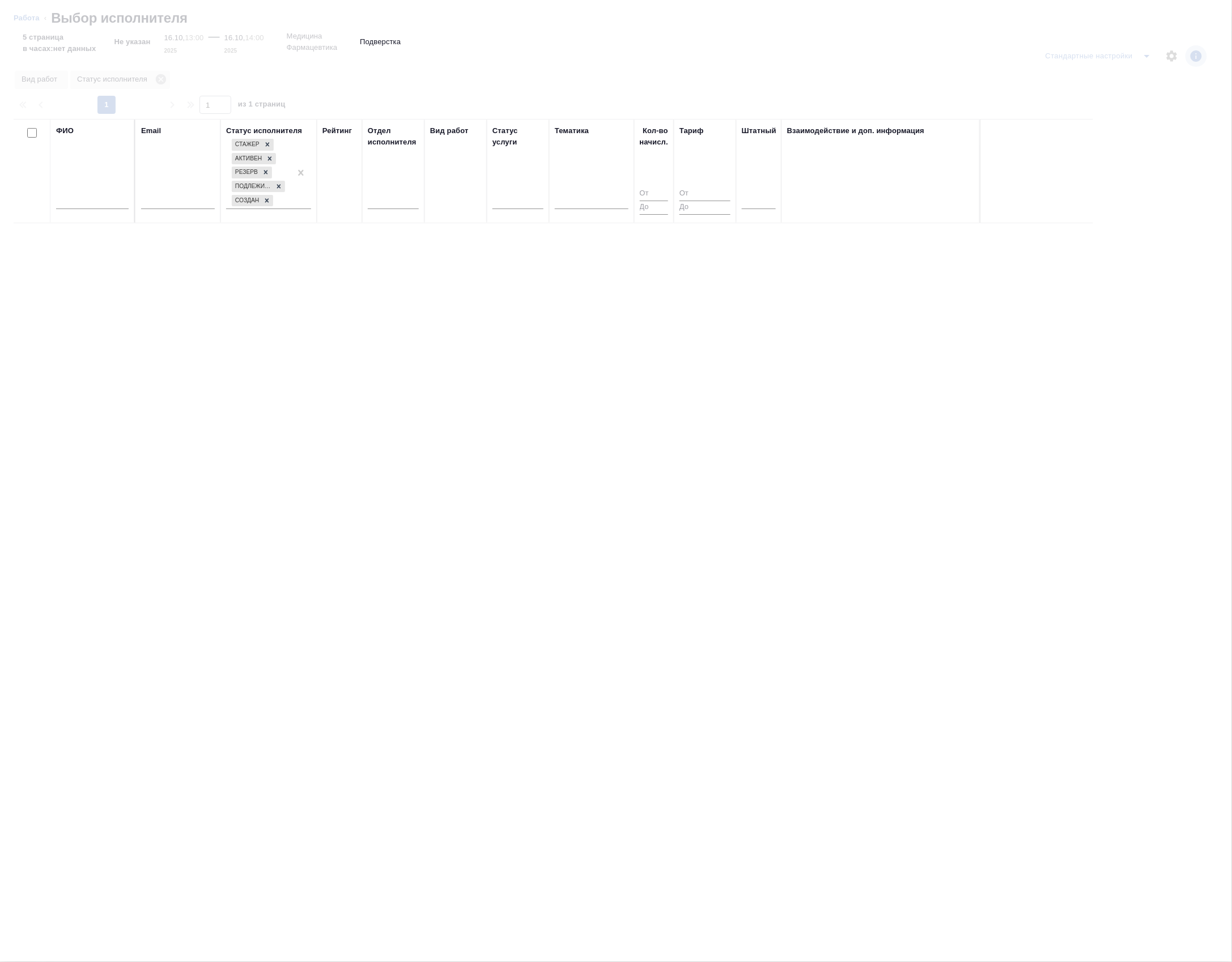
click at [82, 209] on input "text" at bounding box center [92, 202] width 72 height 14
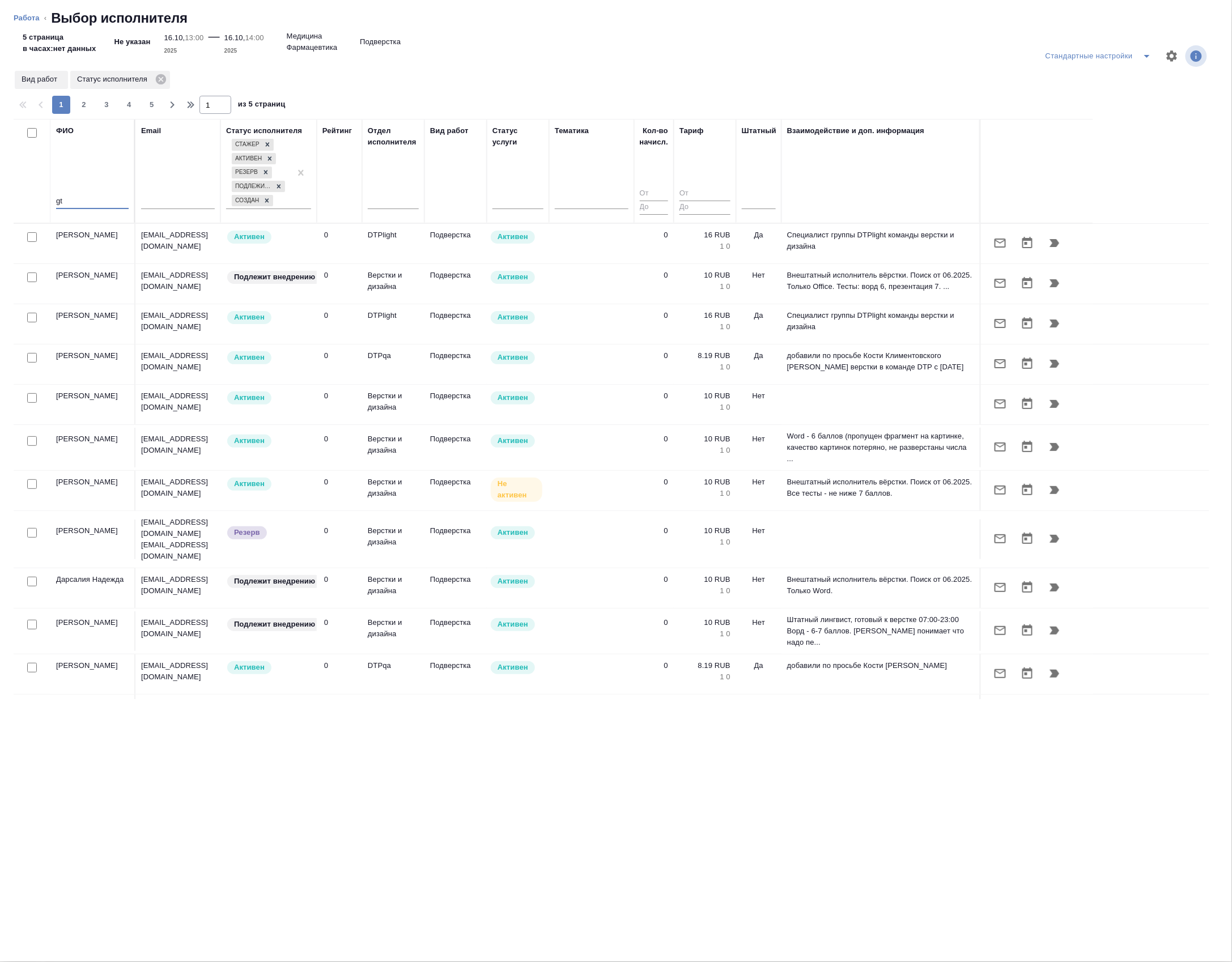
type input "g"
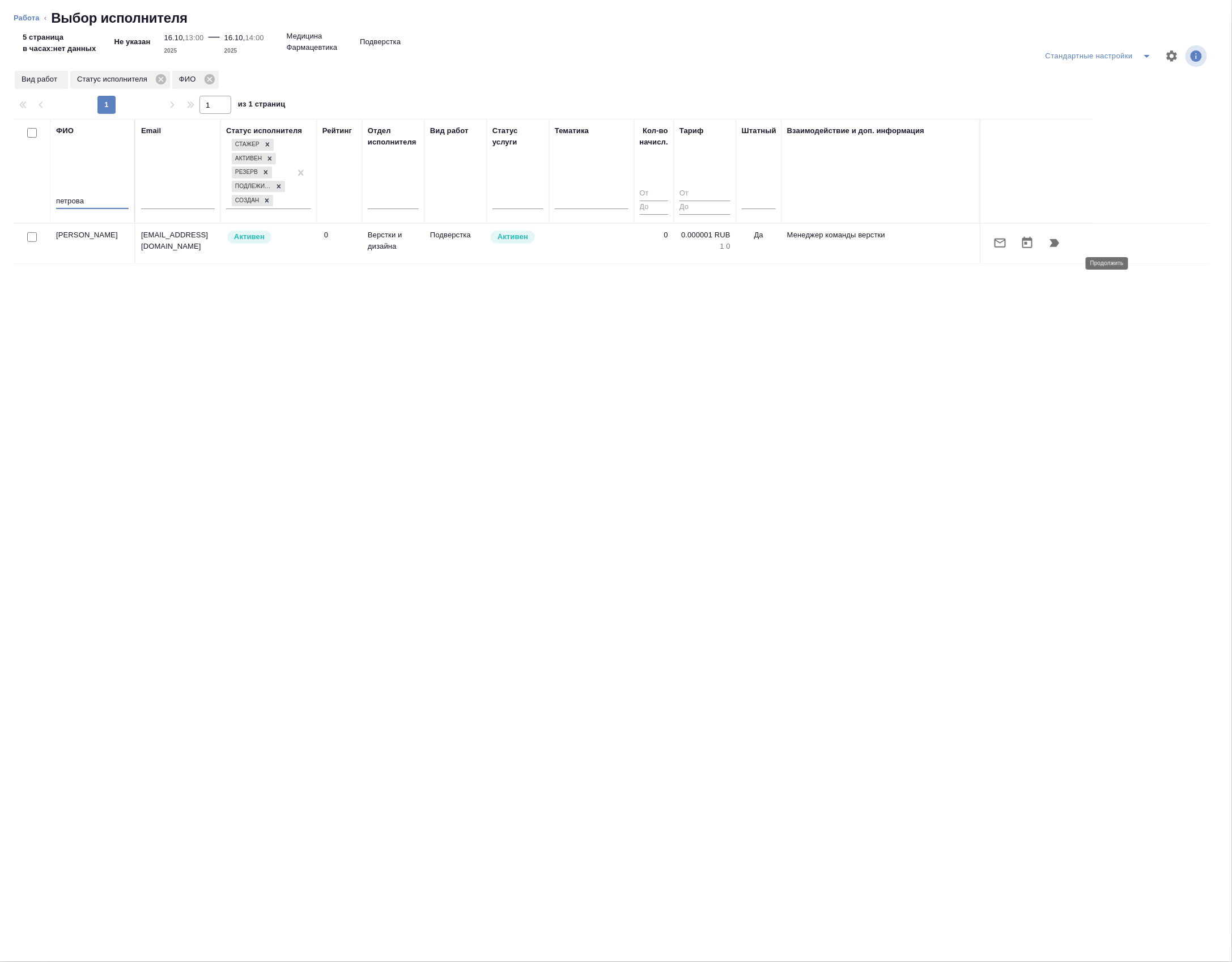
type input "петрова"
click at [1061, 250] on icon "button" at bounding box center [1054, 242] width 13 height 13
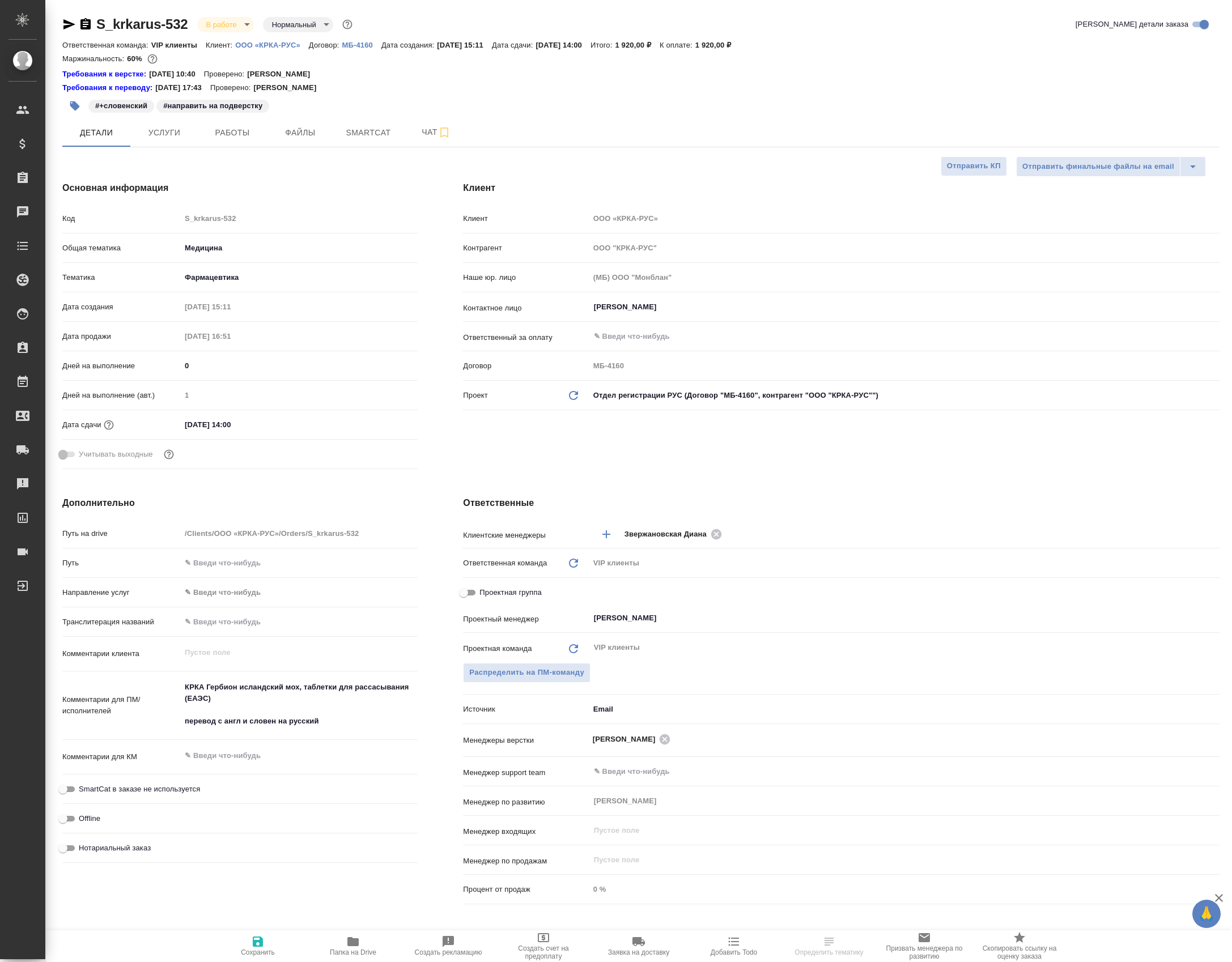
select select "RU"
click at [203, 142] on button "Работы" at bounding box center [233, 133] width 68 height 28
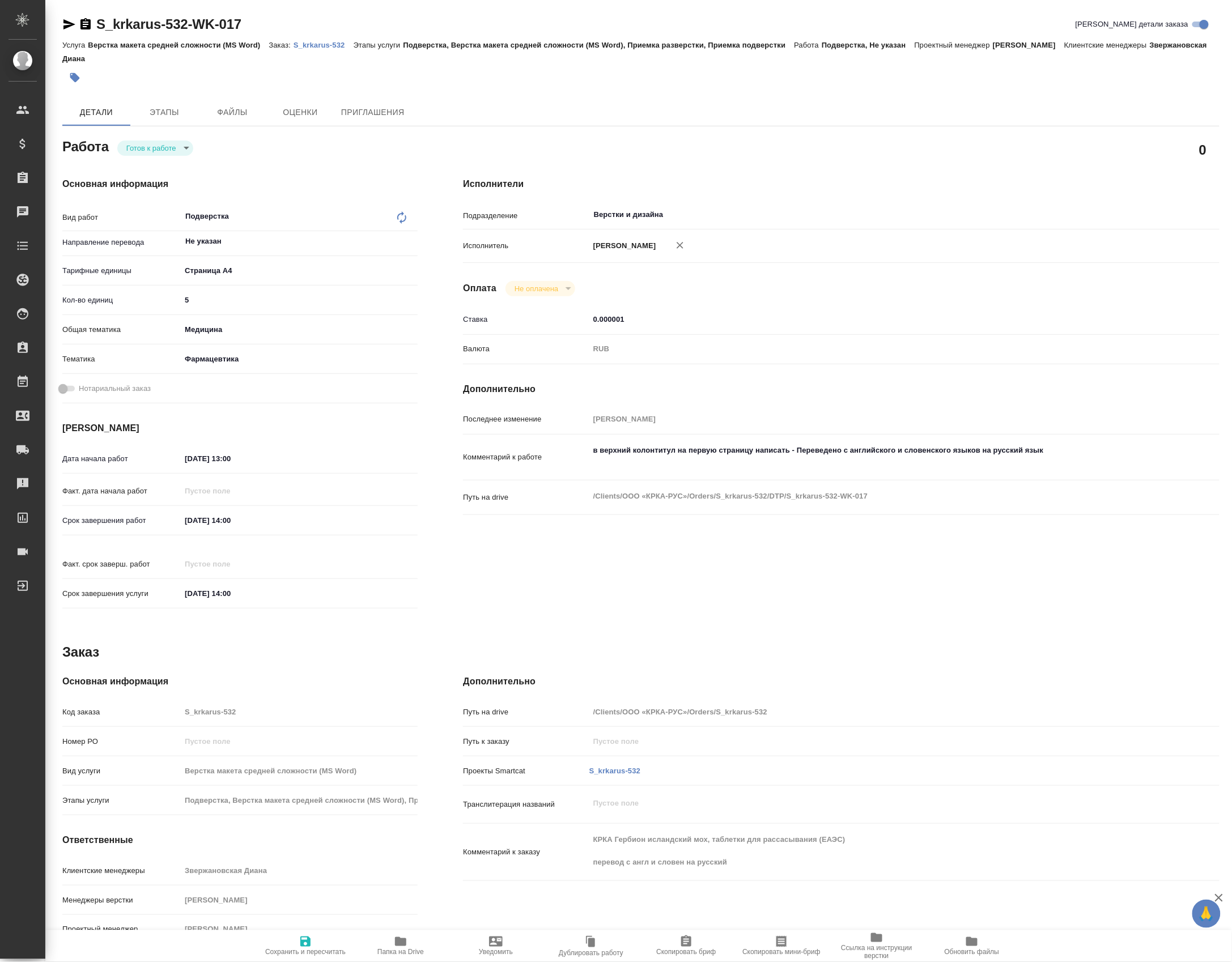
type textarea "x"
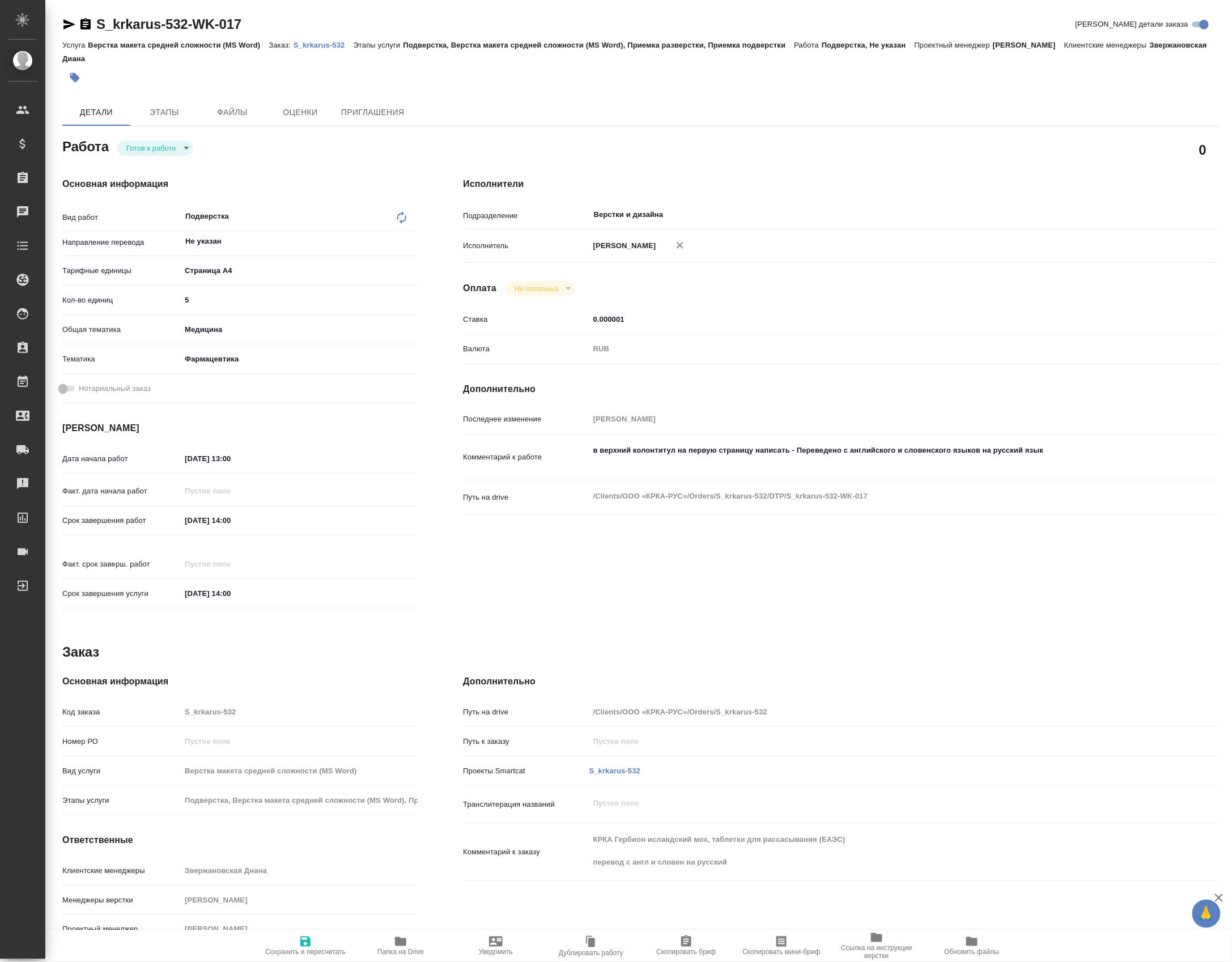
click at [171, 146] on body "🙏 .cls-1 fill:#fff; AWATERA Petrova Valeria Клиенты Спецификации Заказы Чаты To…" at bounding box center [616, 481] width 1232 height 962
type textarea "x"
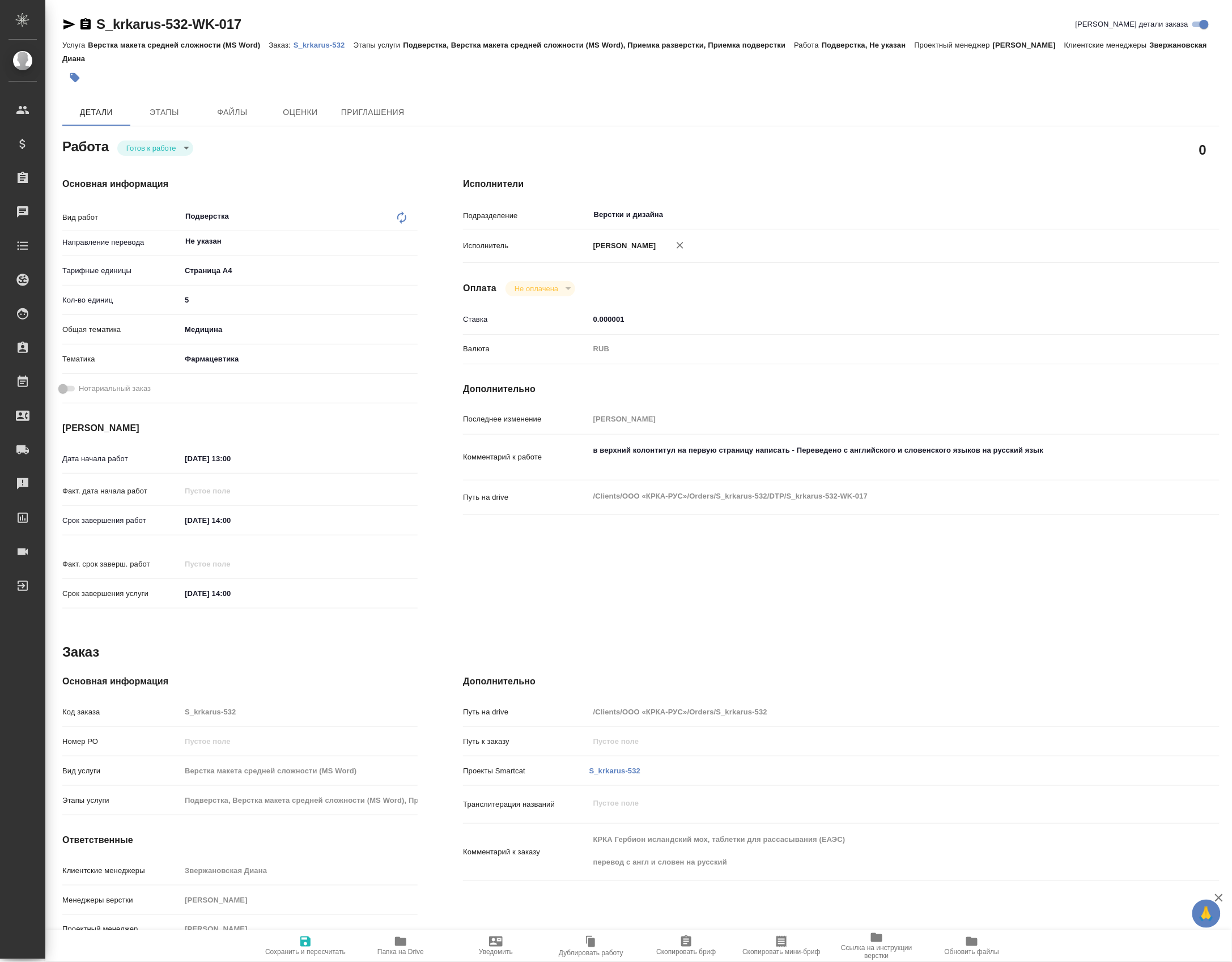
type textarea "x"
click at [174, 130] on button "В ожидании" at bounding box center [150, 132] width 47 height 13
type textarea "x"
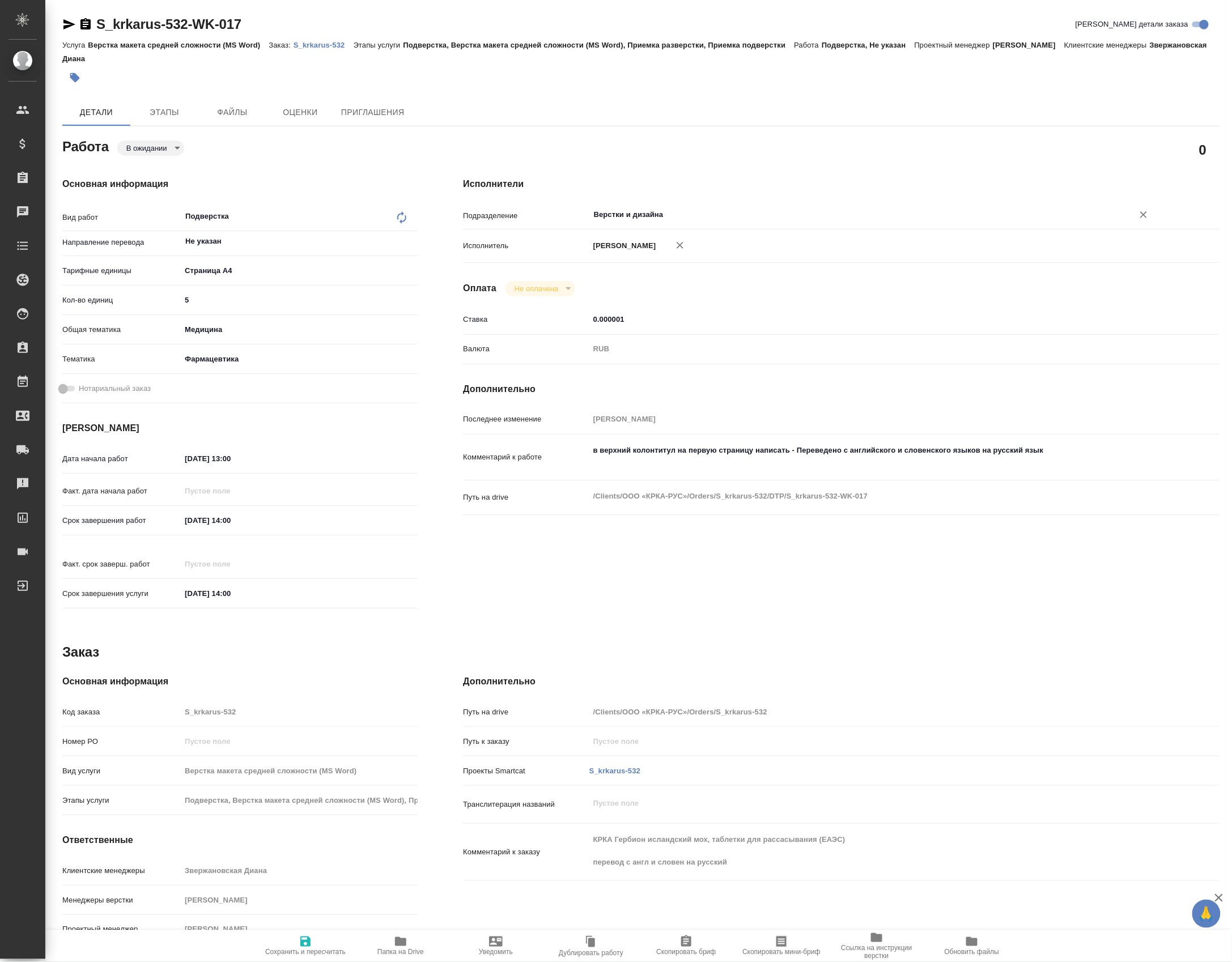
type textarea "x"
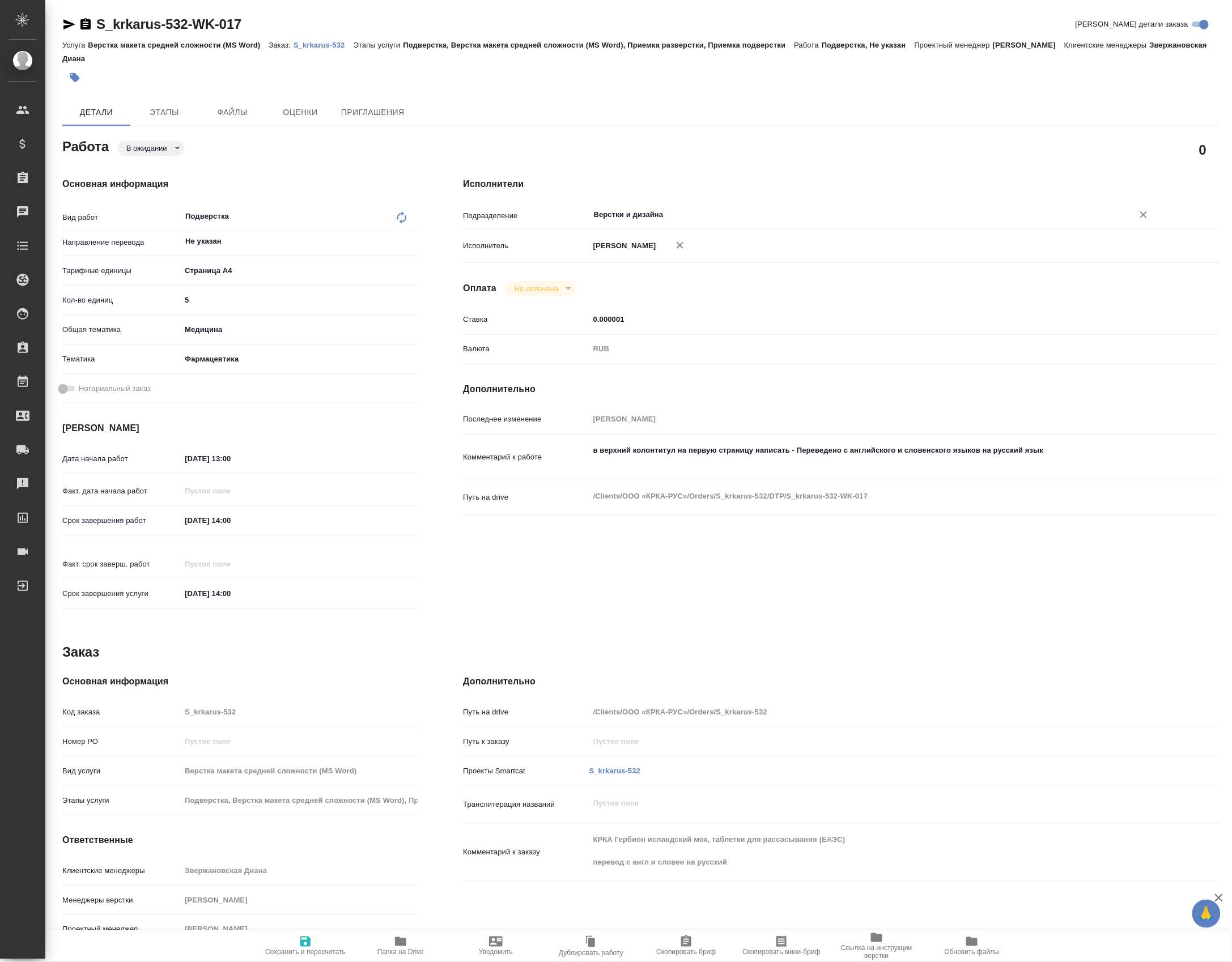
type textarea "x"
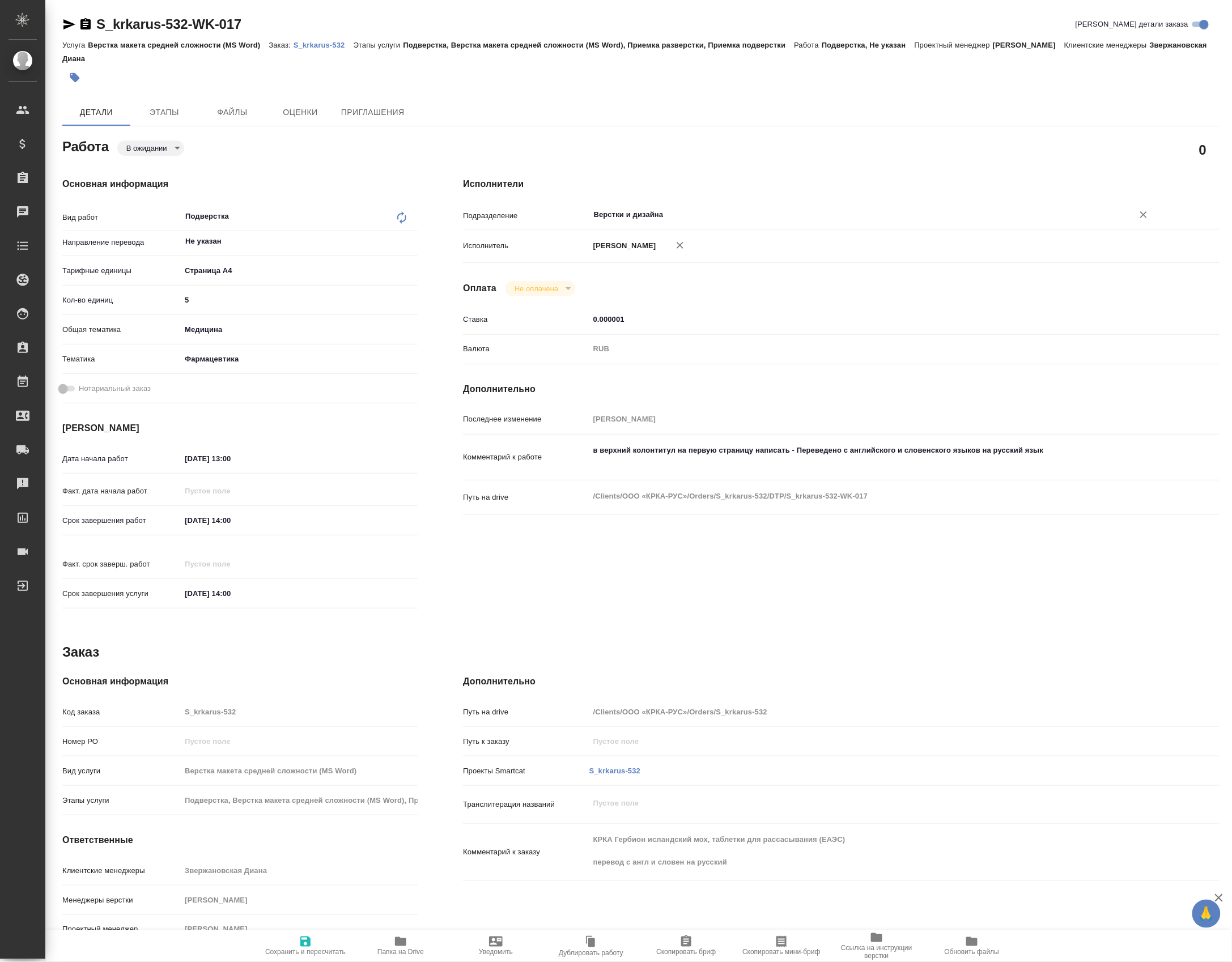
type textarea "x"
click at [676, 214] on input "Верстки и дизайна" at bounding box center [853, 214] width 522 height 13
type input "d"
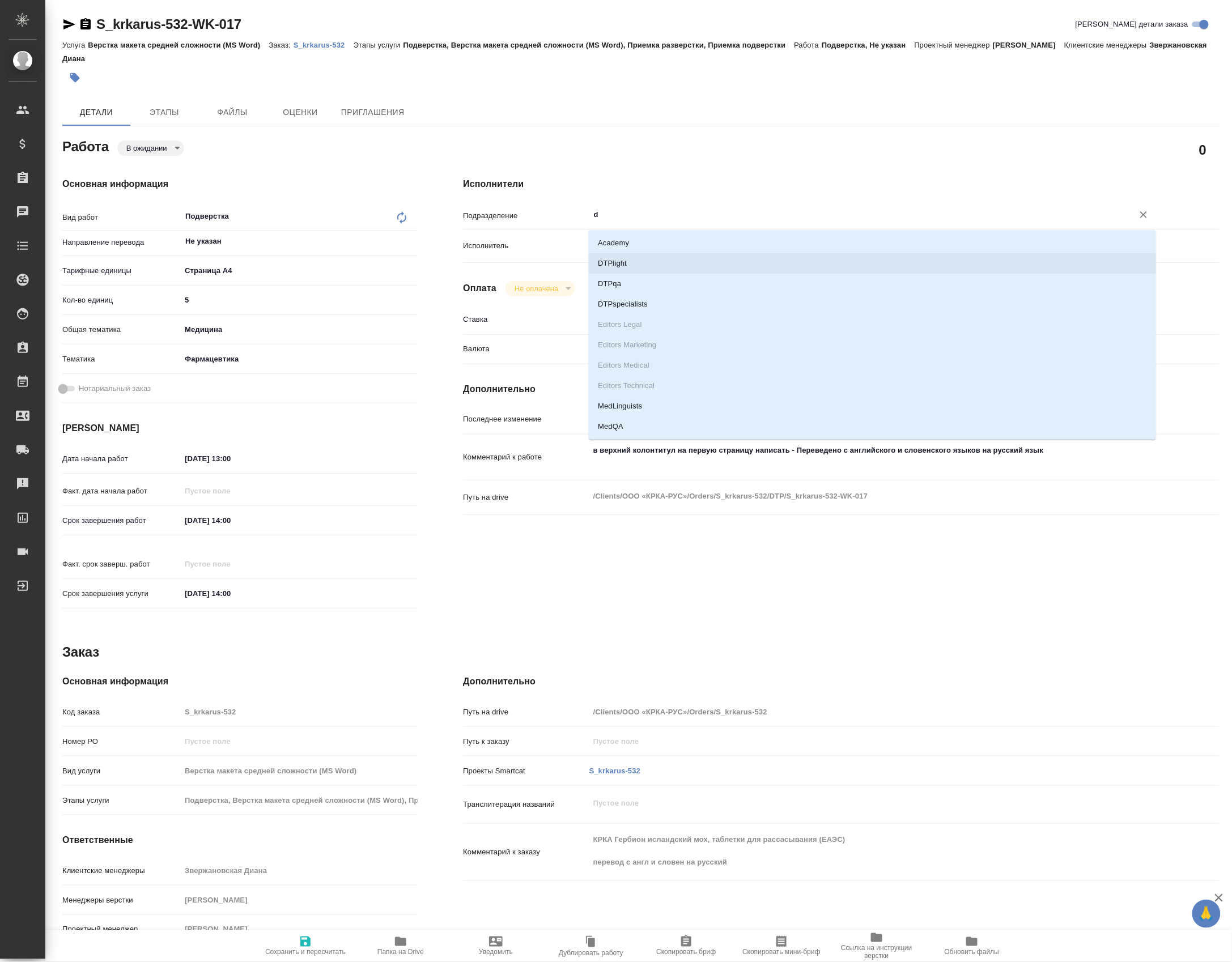
type textarea "x"
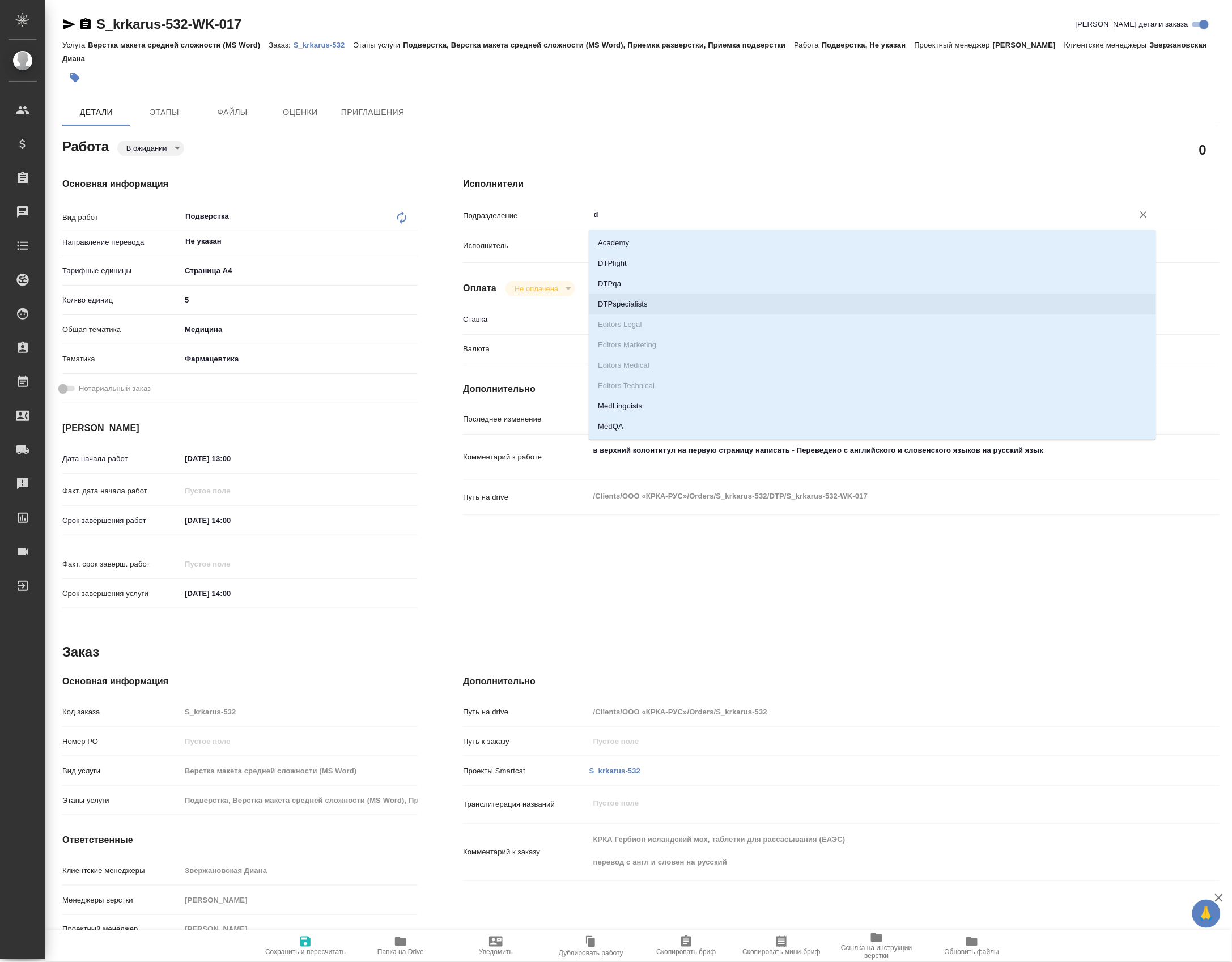
type textarea "x"
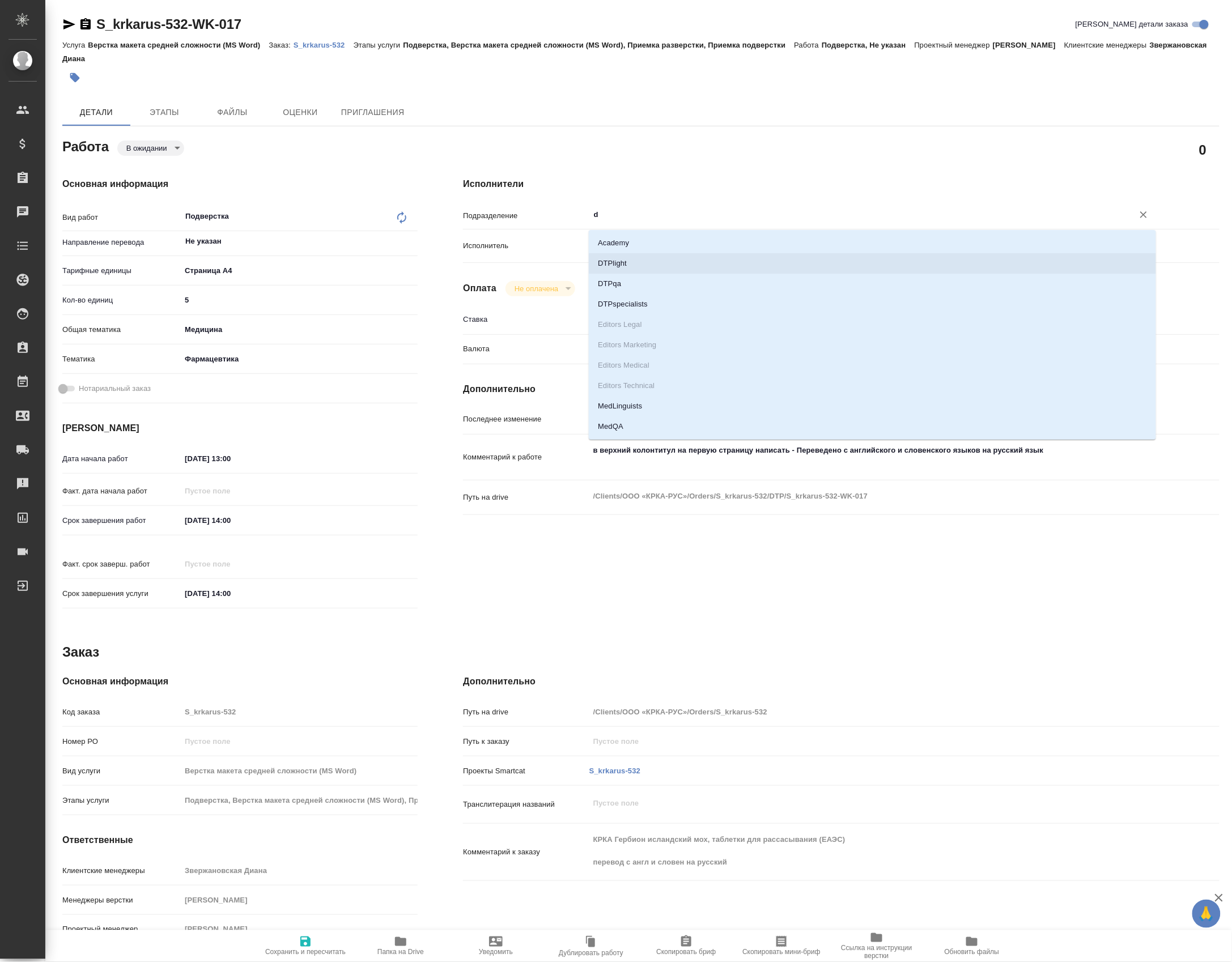
click at [642, 271] on li "DTPlight" at bounding box center [872, 263] width 567 height 21
type textarea "x"
type input "DTPlight"
type textarea "x"
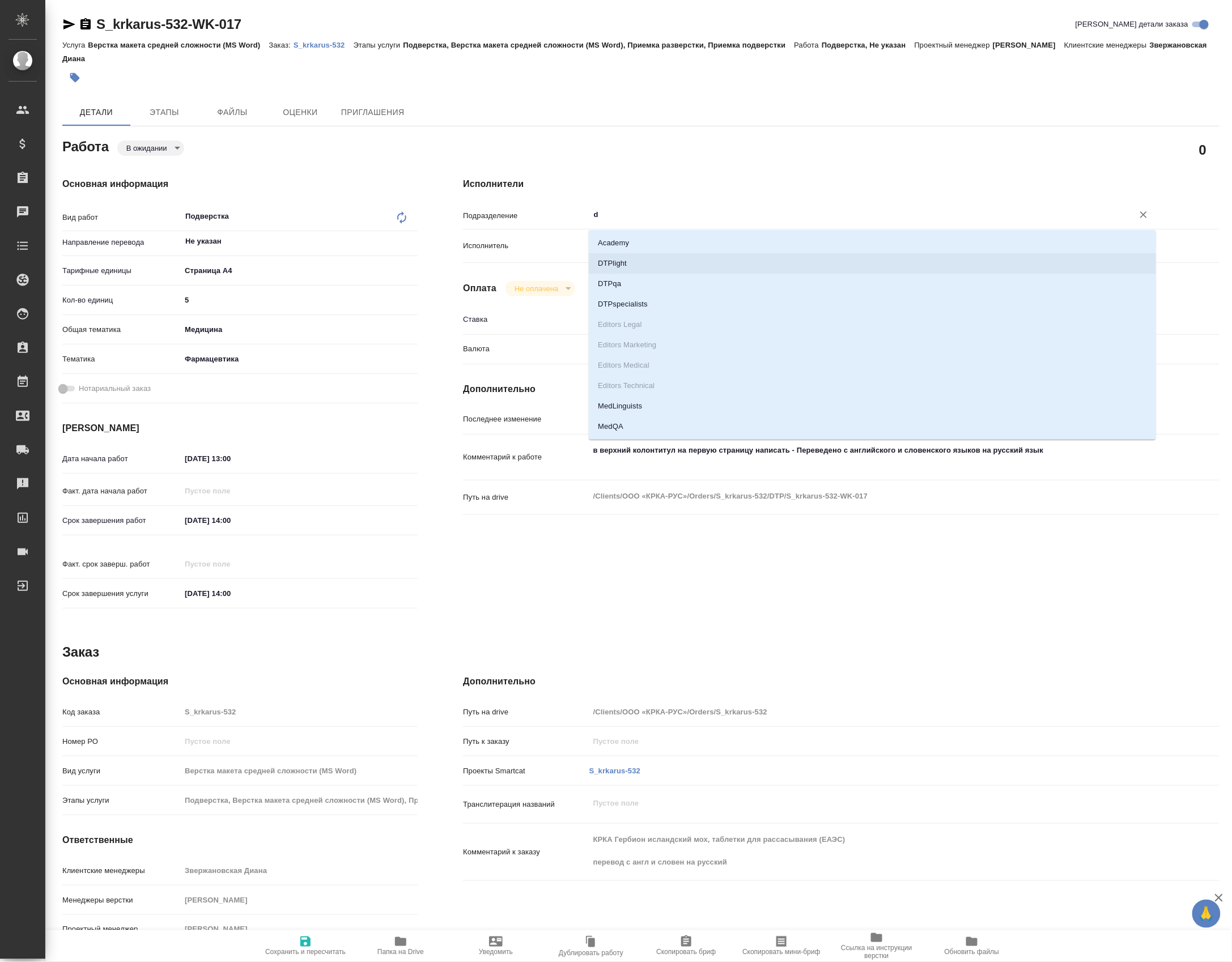
type textarea "x"
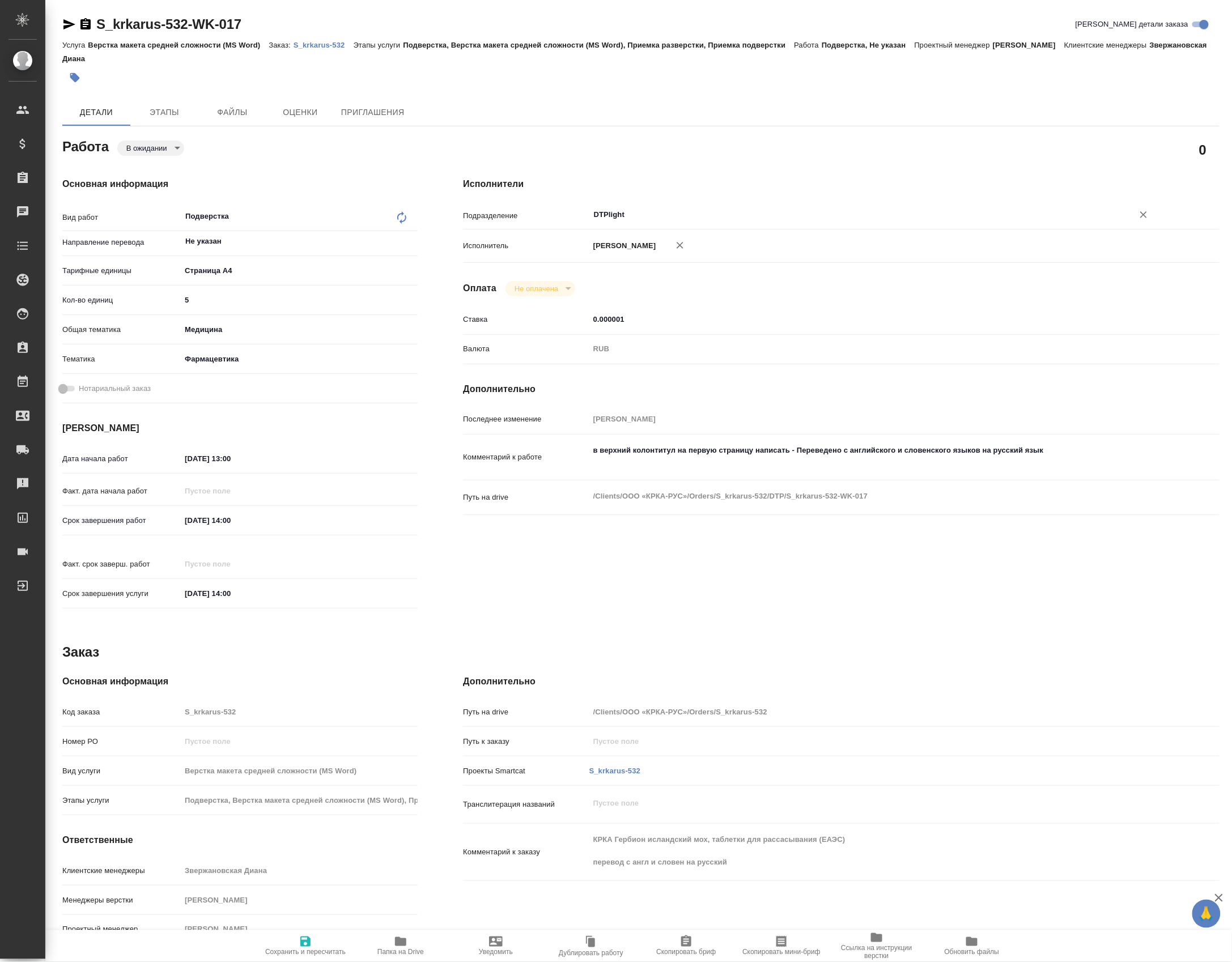
type input "DTPlight"
click at [685, 245] on icon "button" at bounding box center [680, 245] width 11 height 11
type textarea "x"
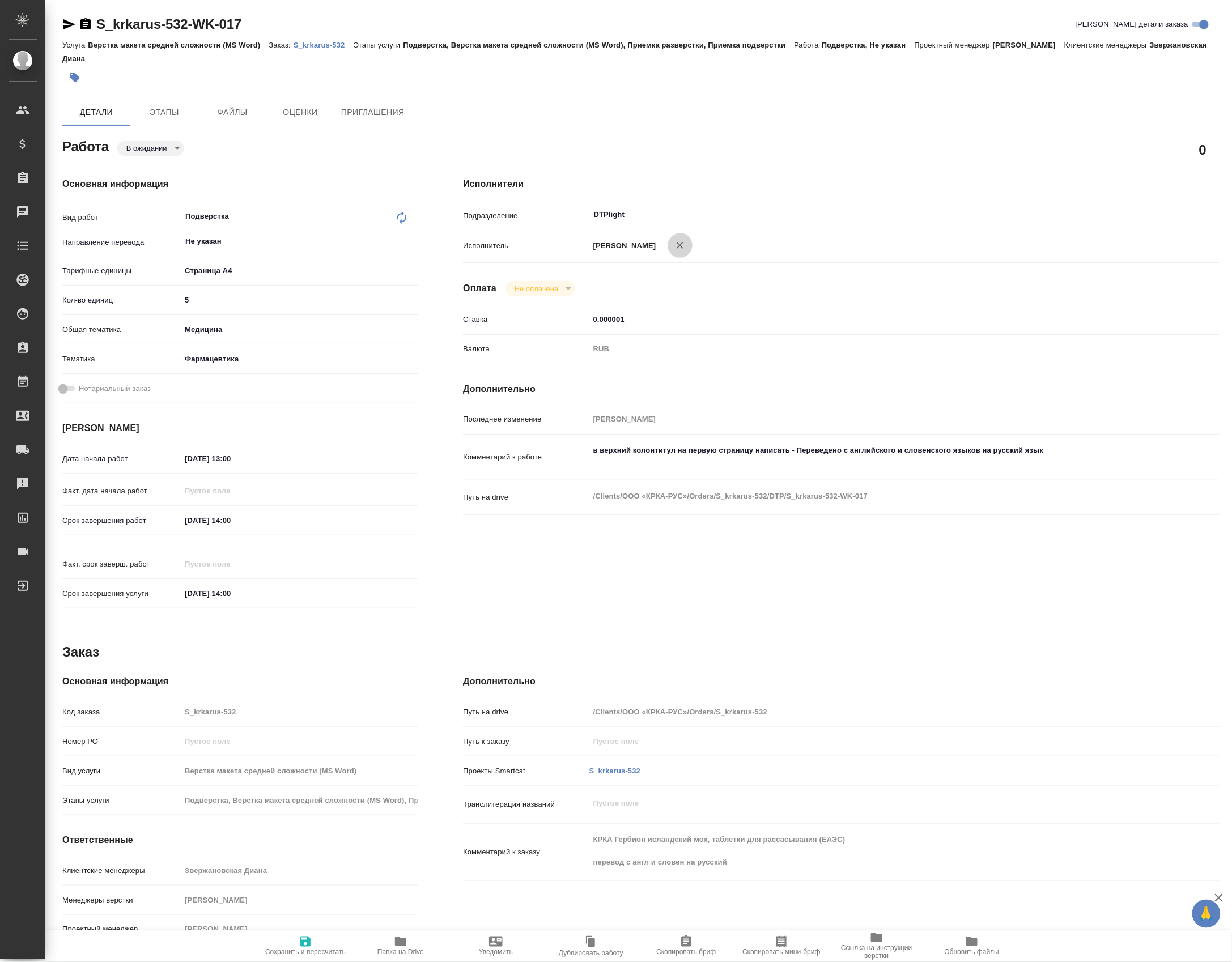
type textarea "x"
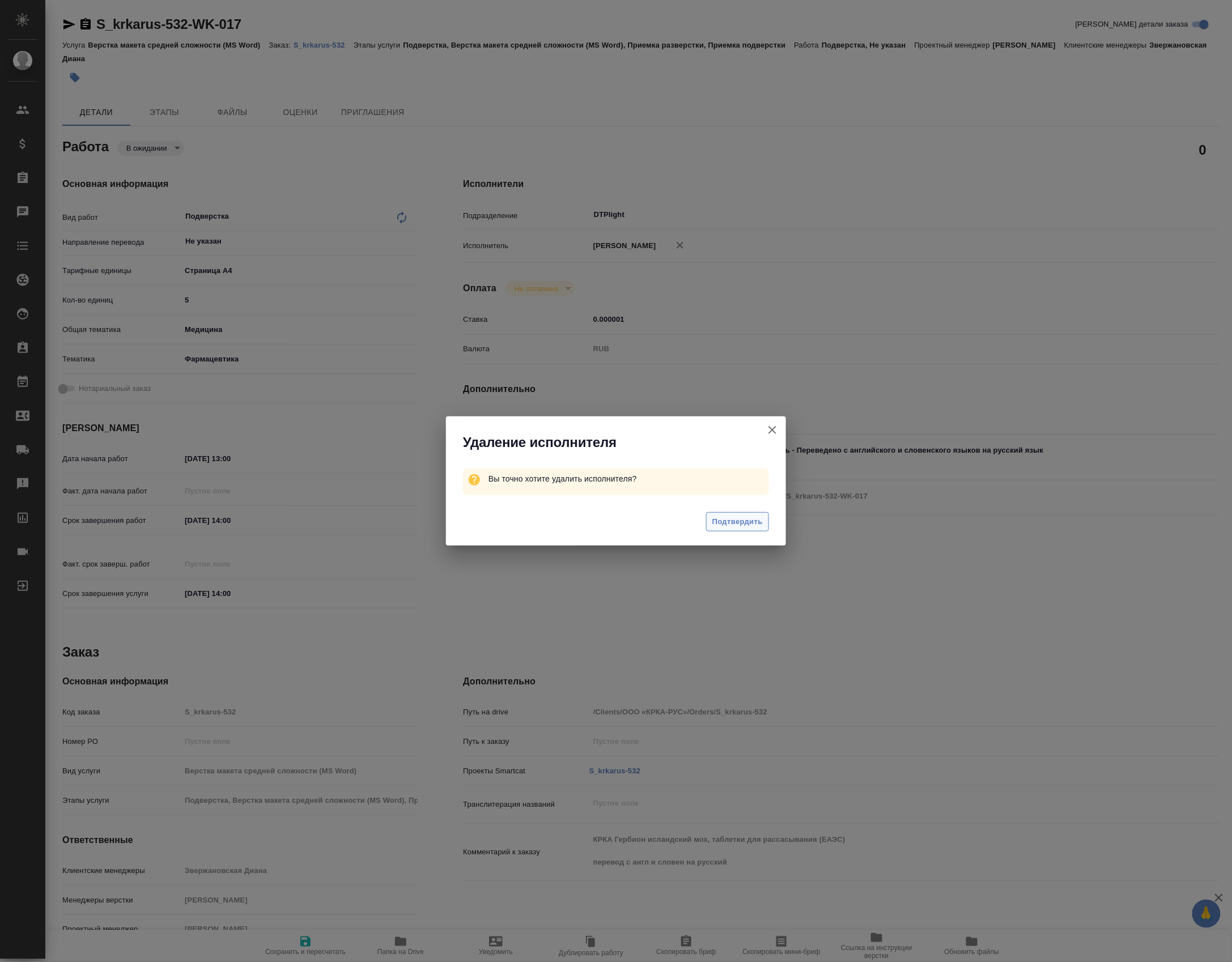
click at [710, 513] on button "Подтвердить" at bounding box center [737, 522] width 63 height 20
type textarea "x"
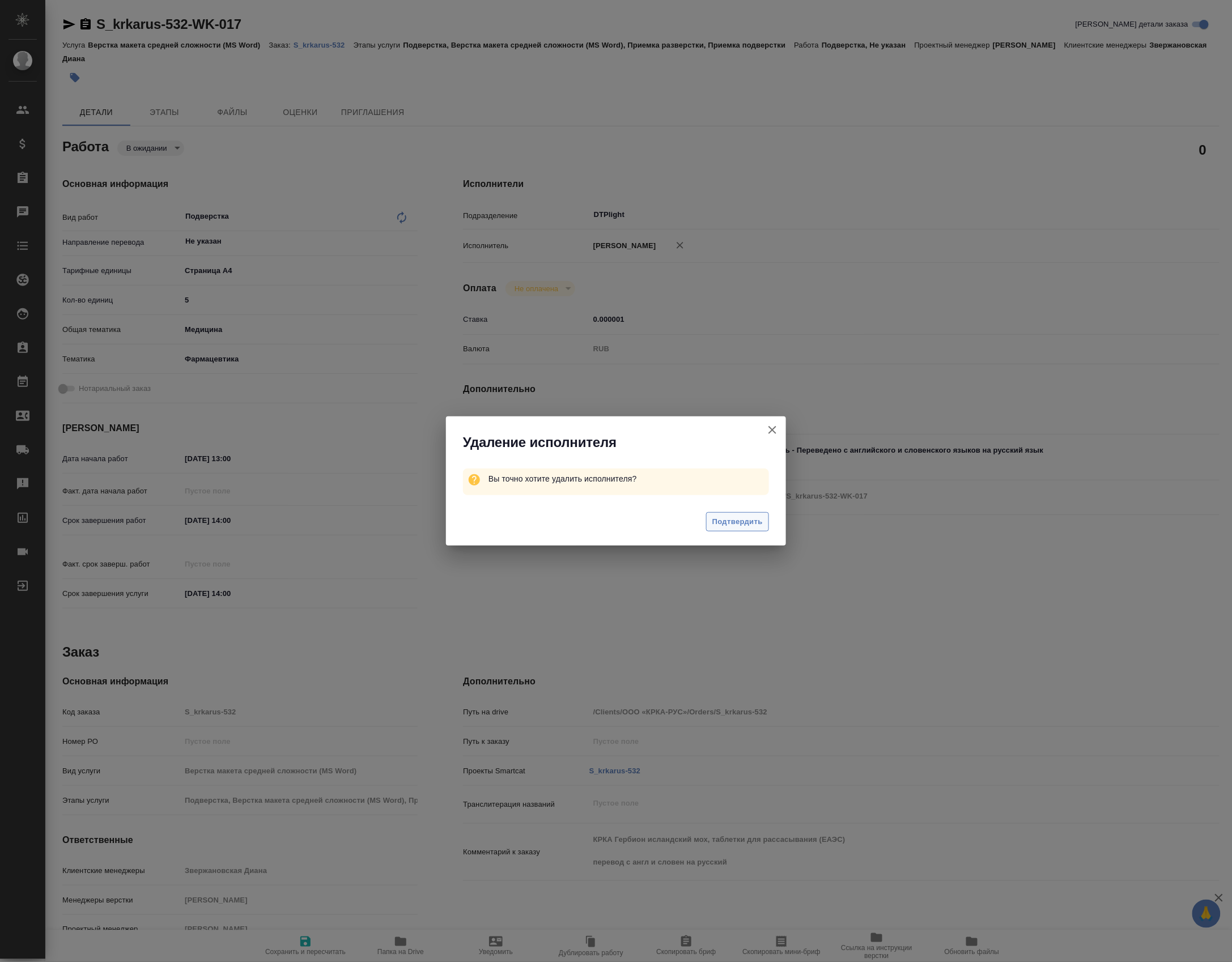
type textarea "x"
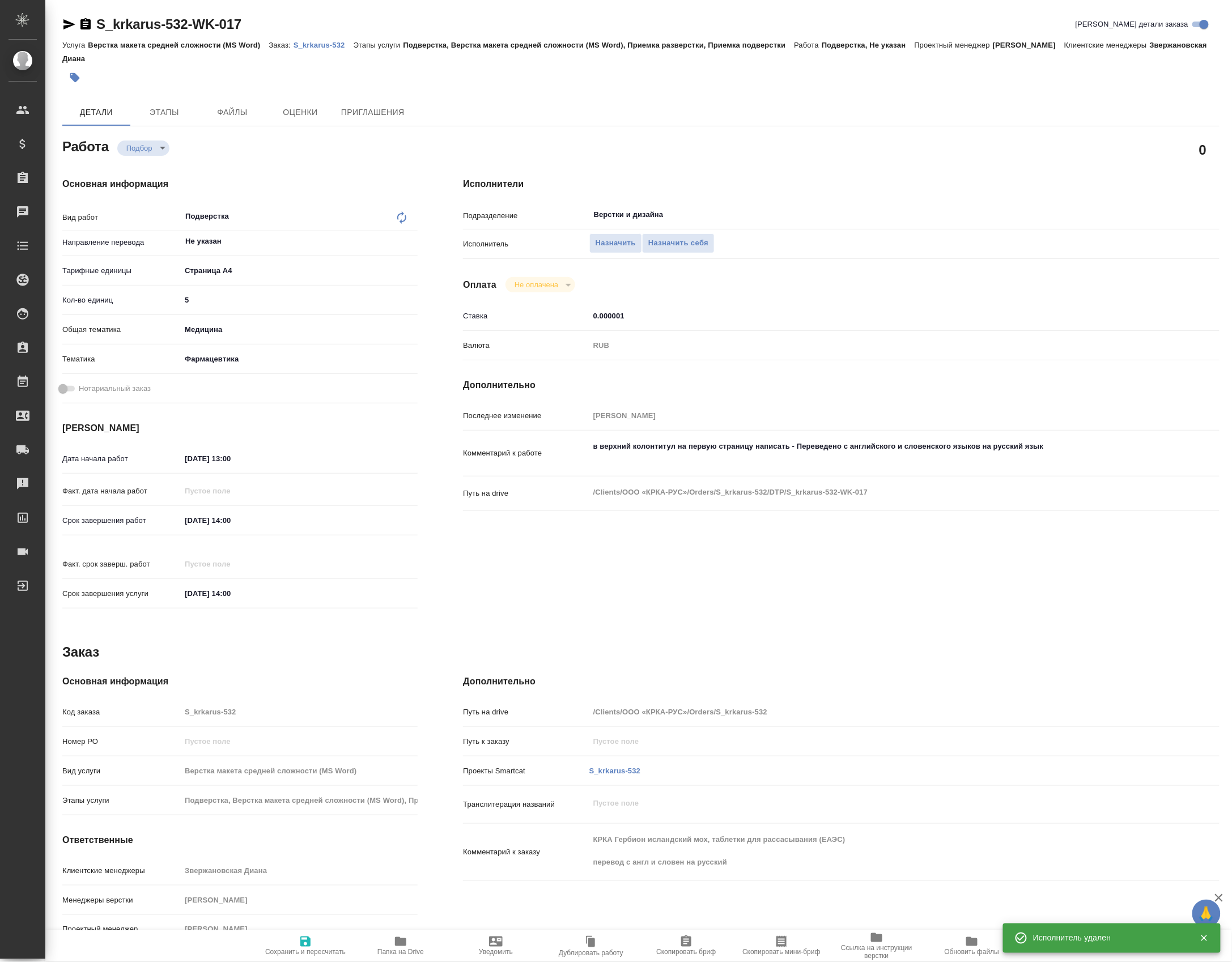
type textarea "x"
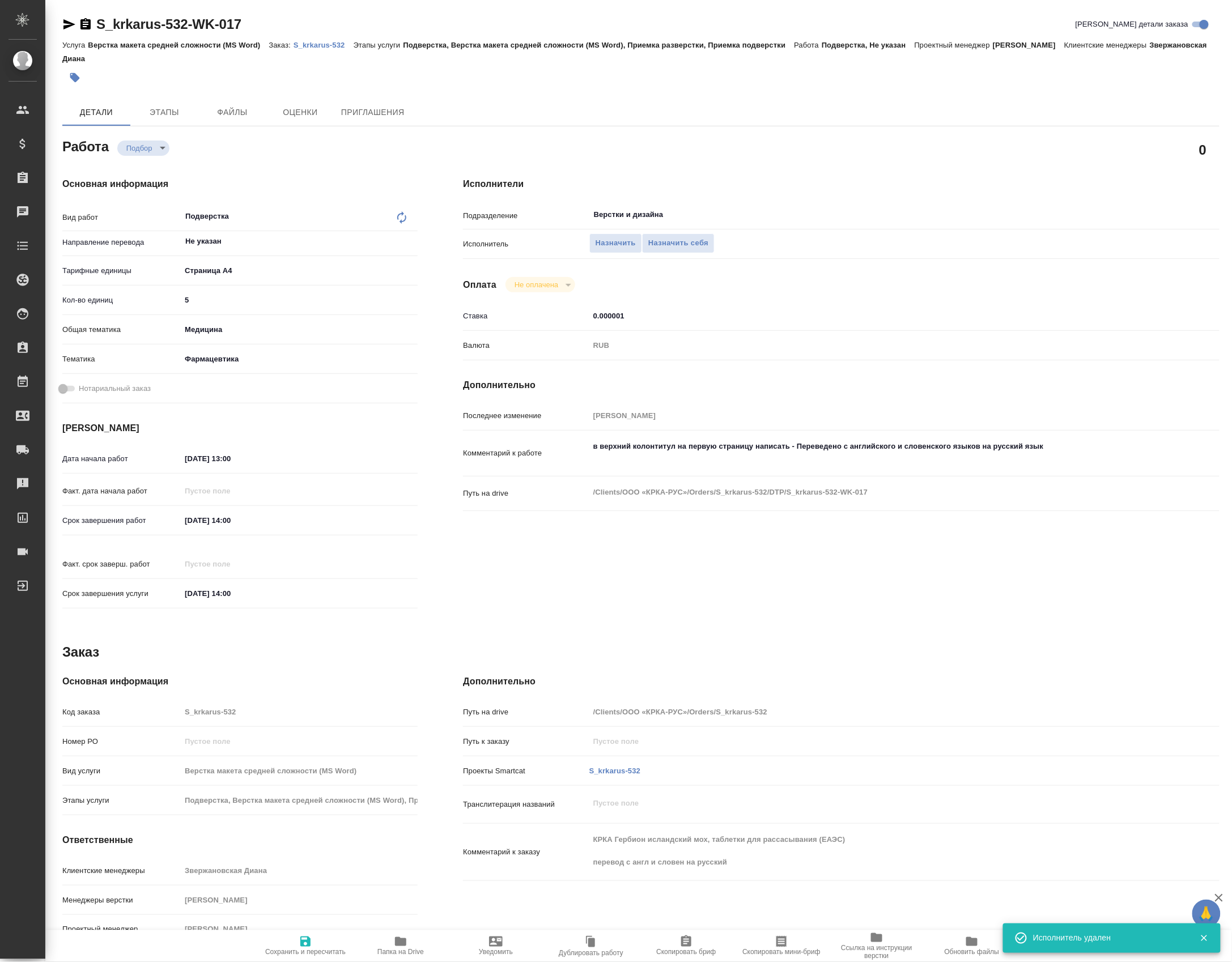
click at [668, 324] on input "0.000001" at bounding box center [873, 315] width 567 height 16
type textarea "x"
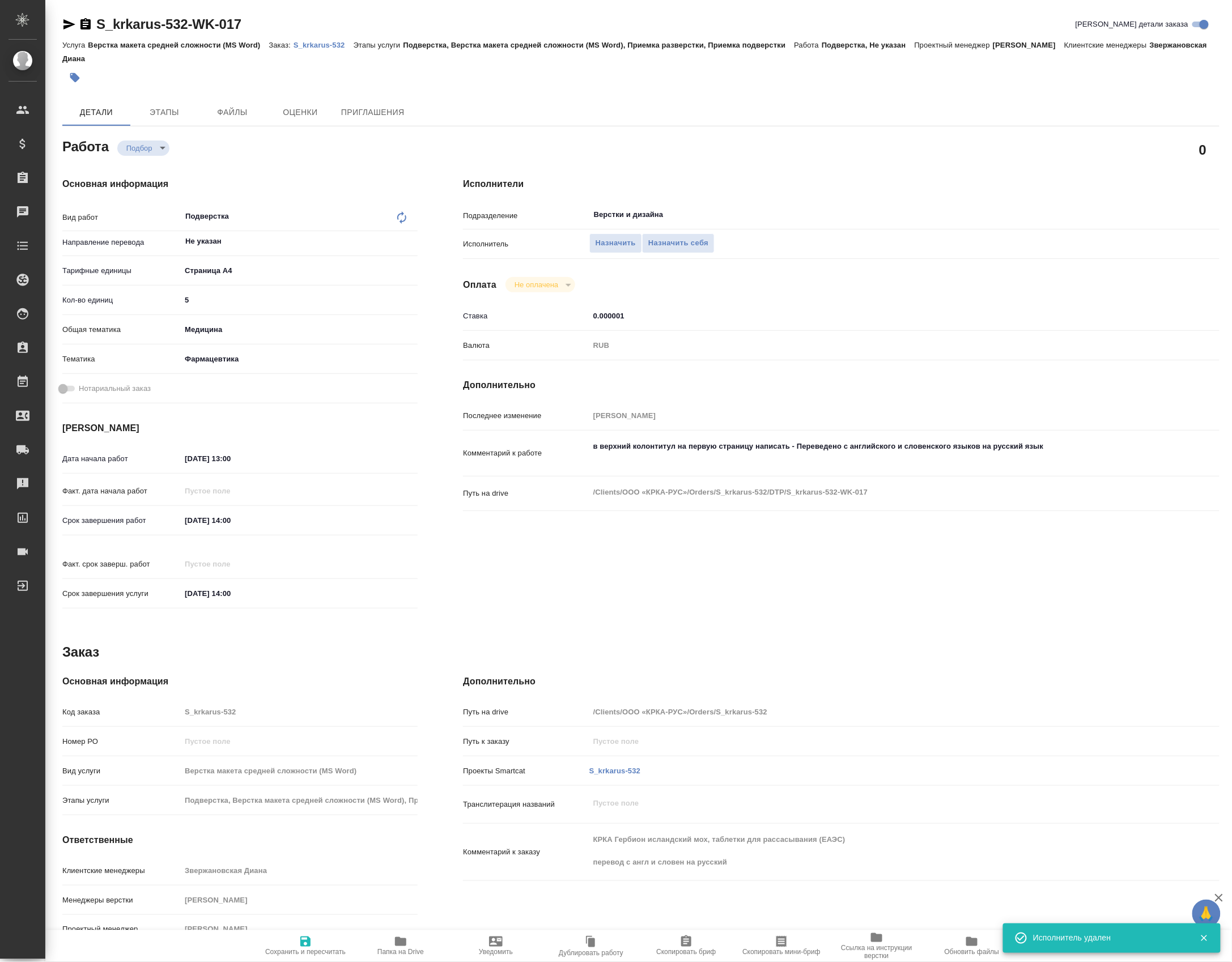
type textarea "x"
type input "0.00000"
type textarea "x"
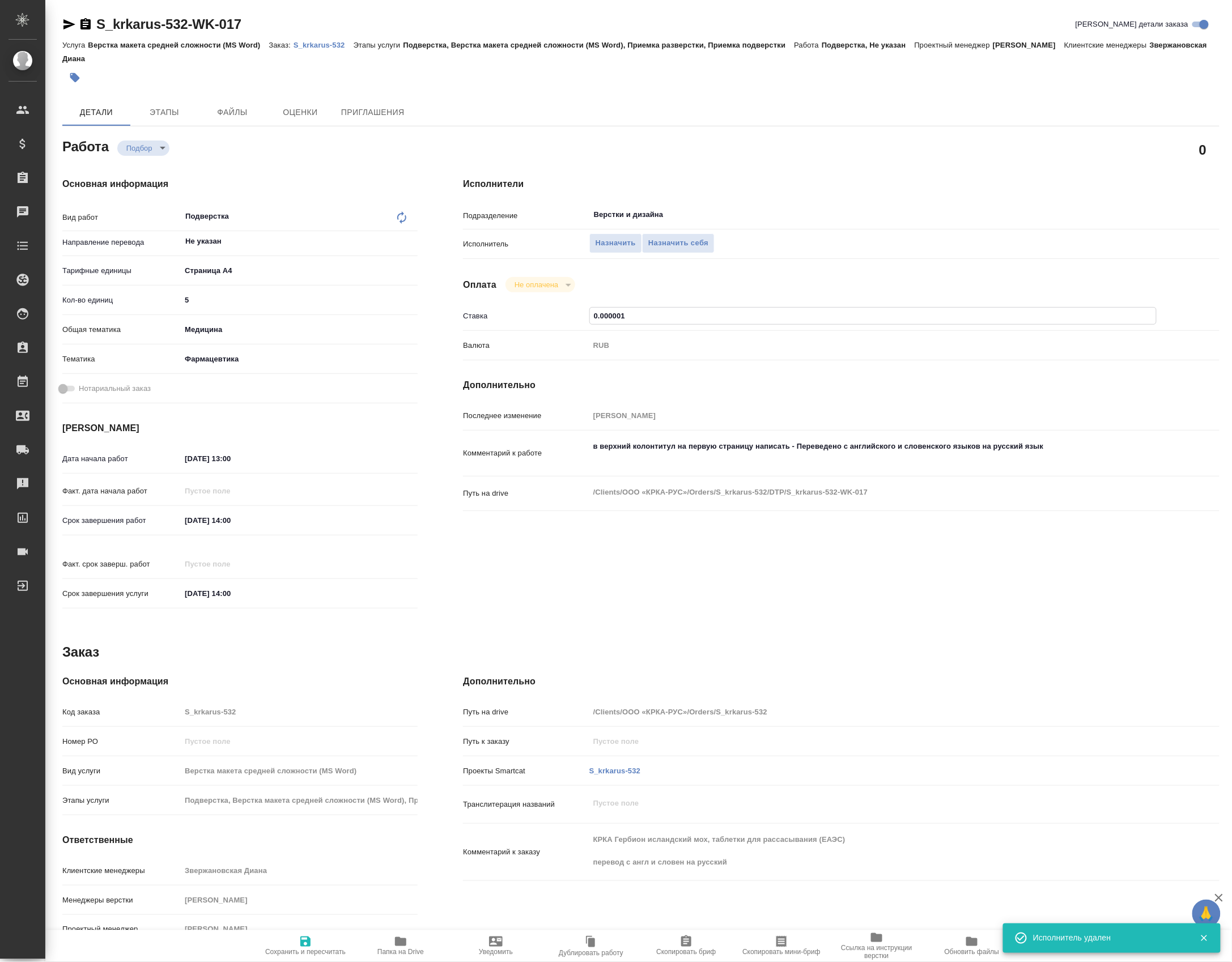
type textarea "x"
type input "0.00000"
click at [680, 222] on input "Верстки и дизайна" at bounding box center [853, 214] width 522 height 13
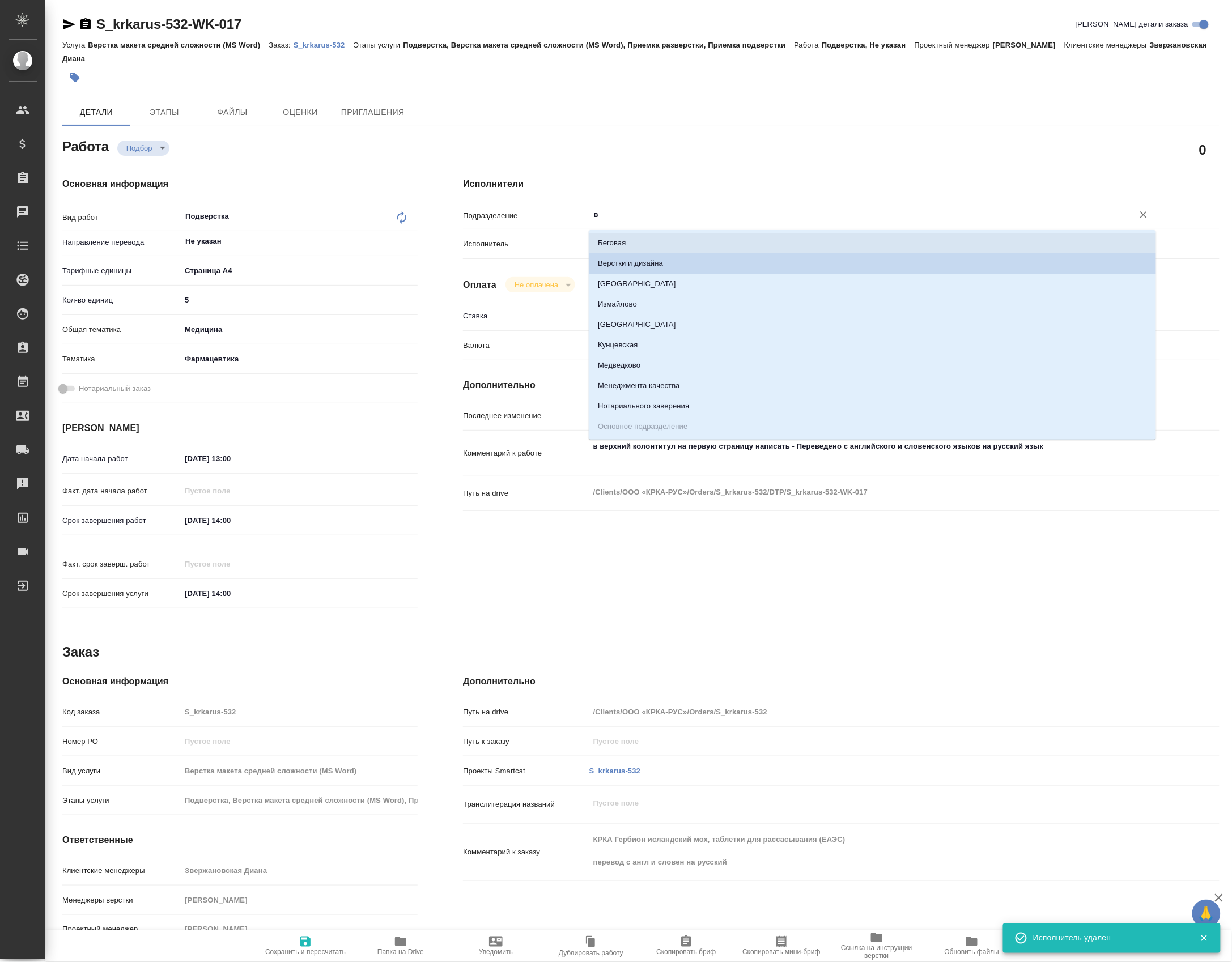
drag, startPoint x: 612, startPoint y: 214, endPoint x: 534, endPoint y: 214, distance: 78.0
click at [534, 214] on div "Подразделение в ​" at bounding box center [841, 215] width 756 height 20
type input "d"
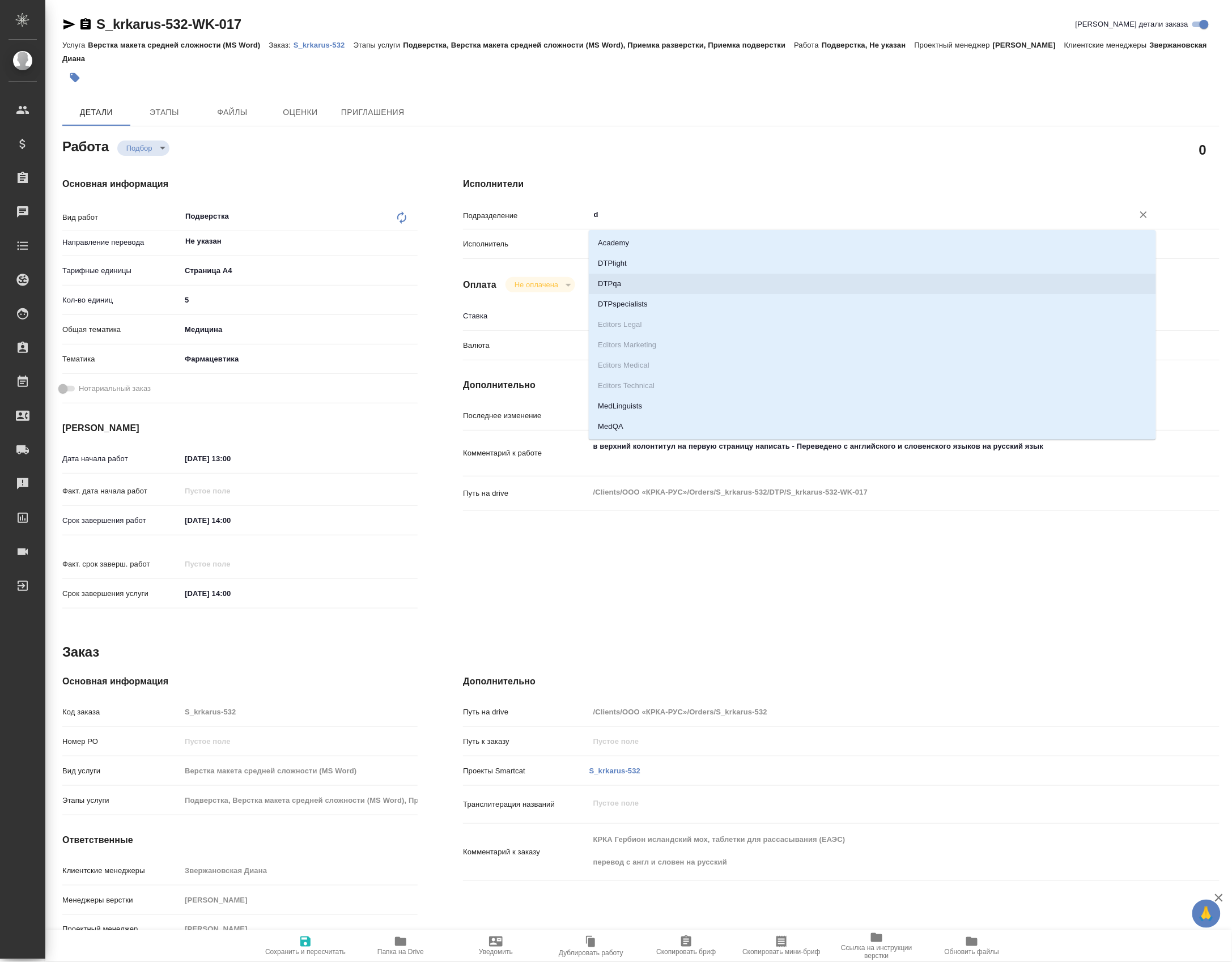
click at [644, 282] on li "DTPqa" at bounding box center [872, 284] width 567 height 21
type textarea "x"
type input "DTPqa"
type textarea "x"
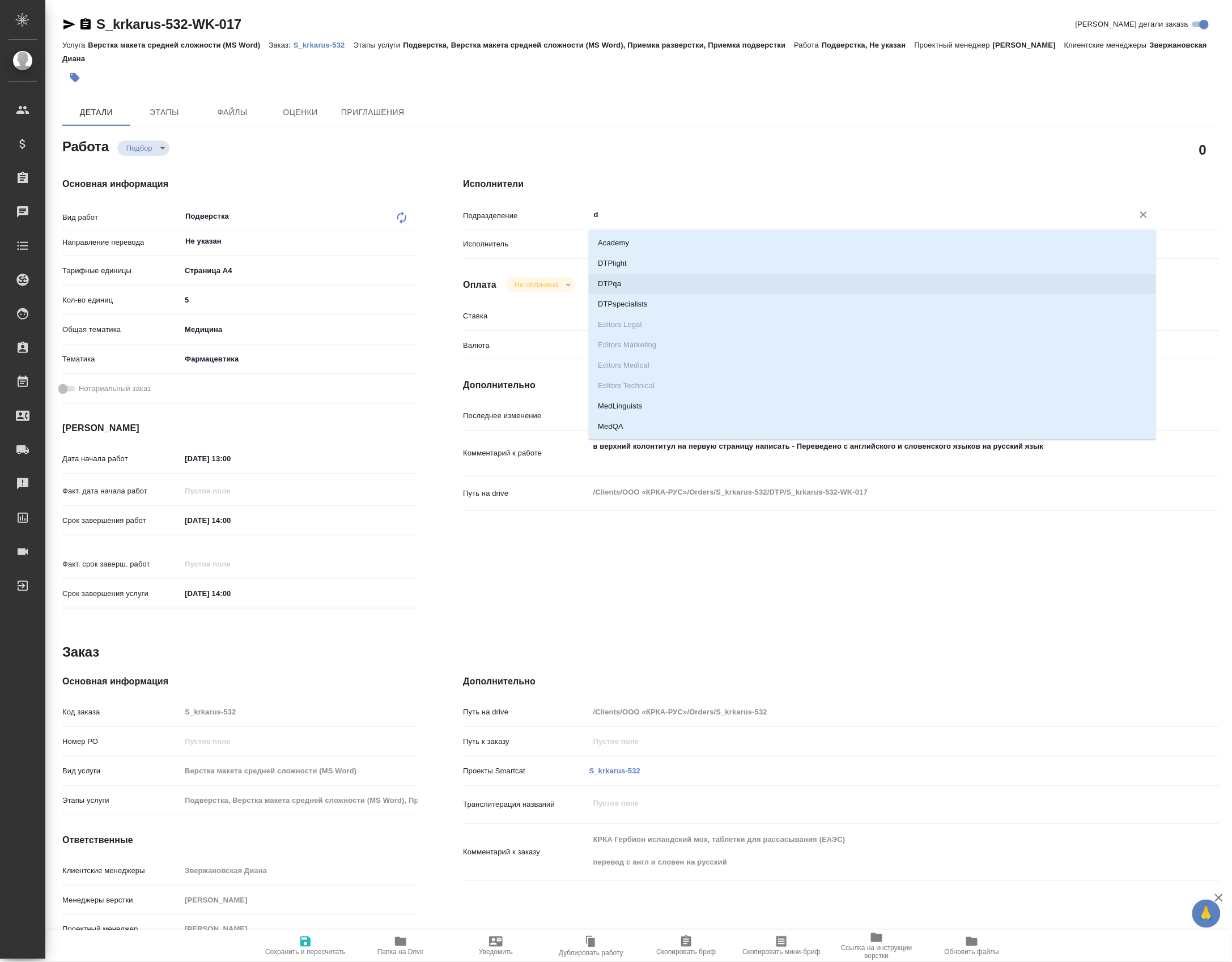
type textarea "x"
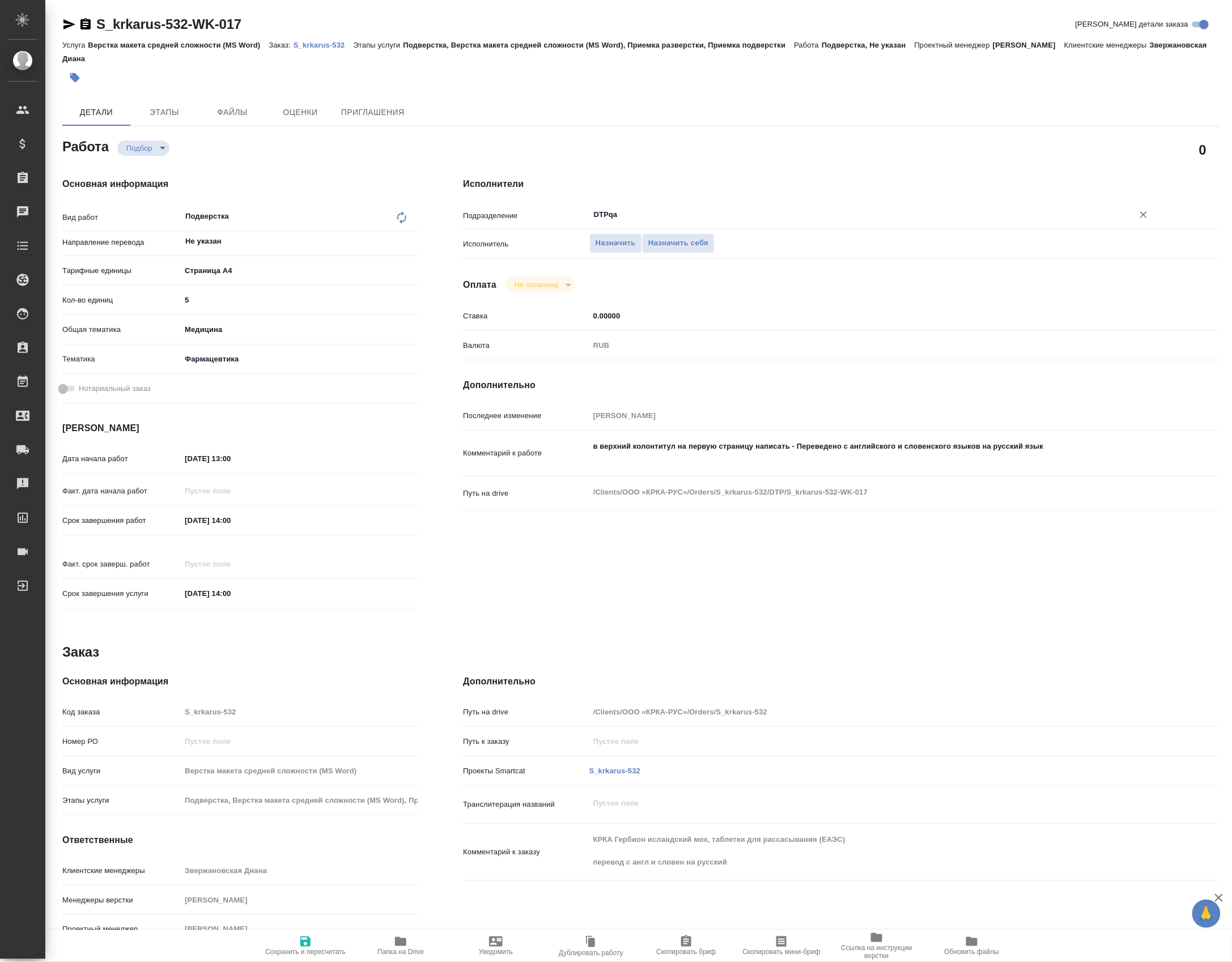
type input "DTPqa"
type textarea "x"
click at [1111, 468] on textarea "в верхний колонтитул на первую страницу написать - Переведено с английского и с…" at bounding box center [873, 452] width 566 height 30
type textarea "x"
type textarea "в верхний колонтитул на первую страницу написать - Переведено с английского и с…"
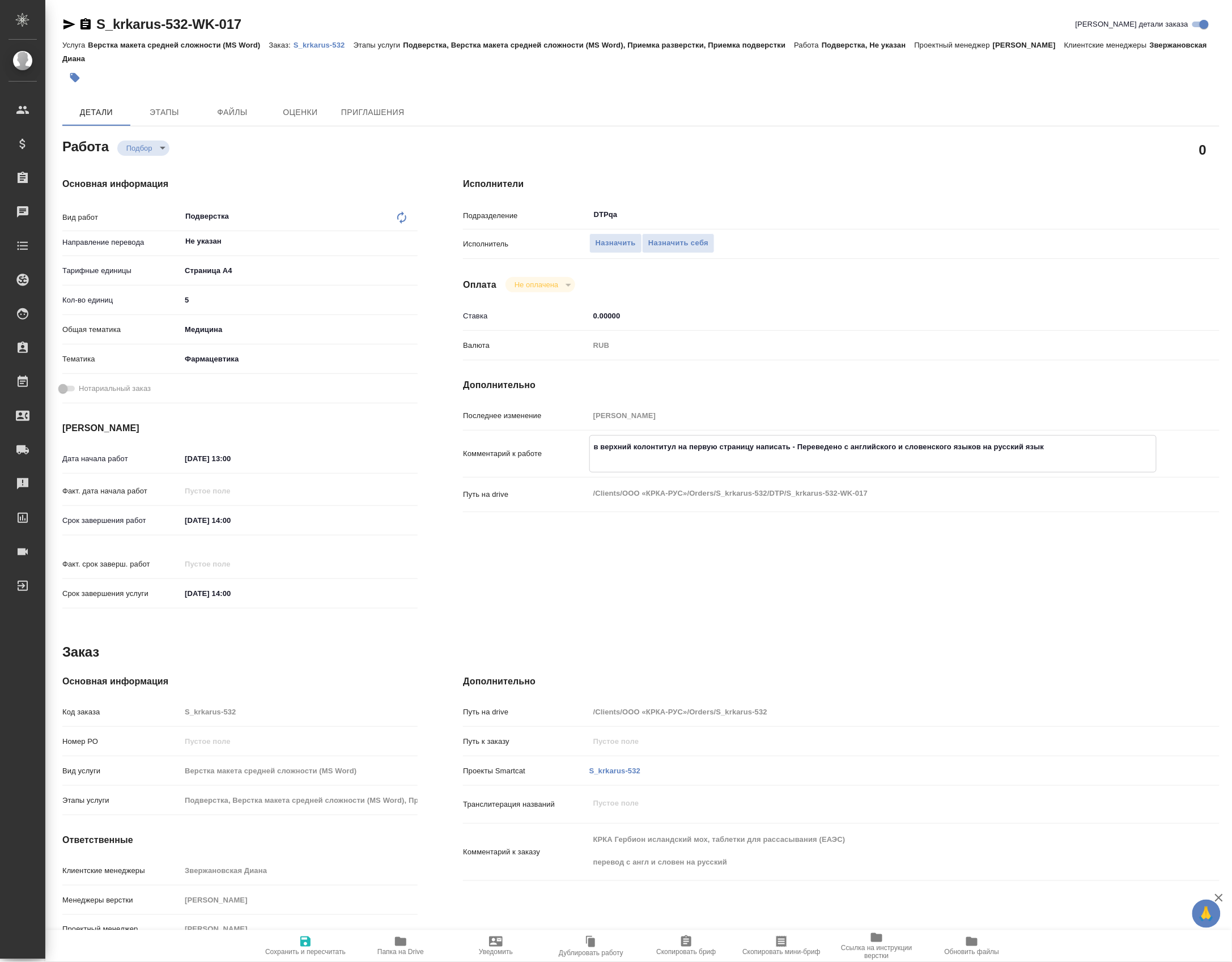
type textarea "x"
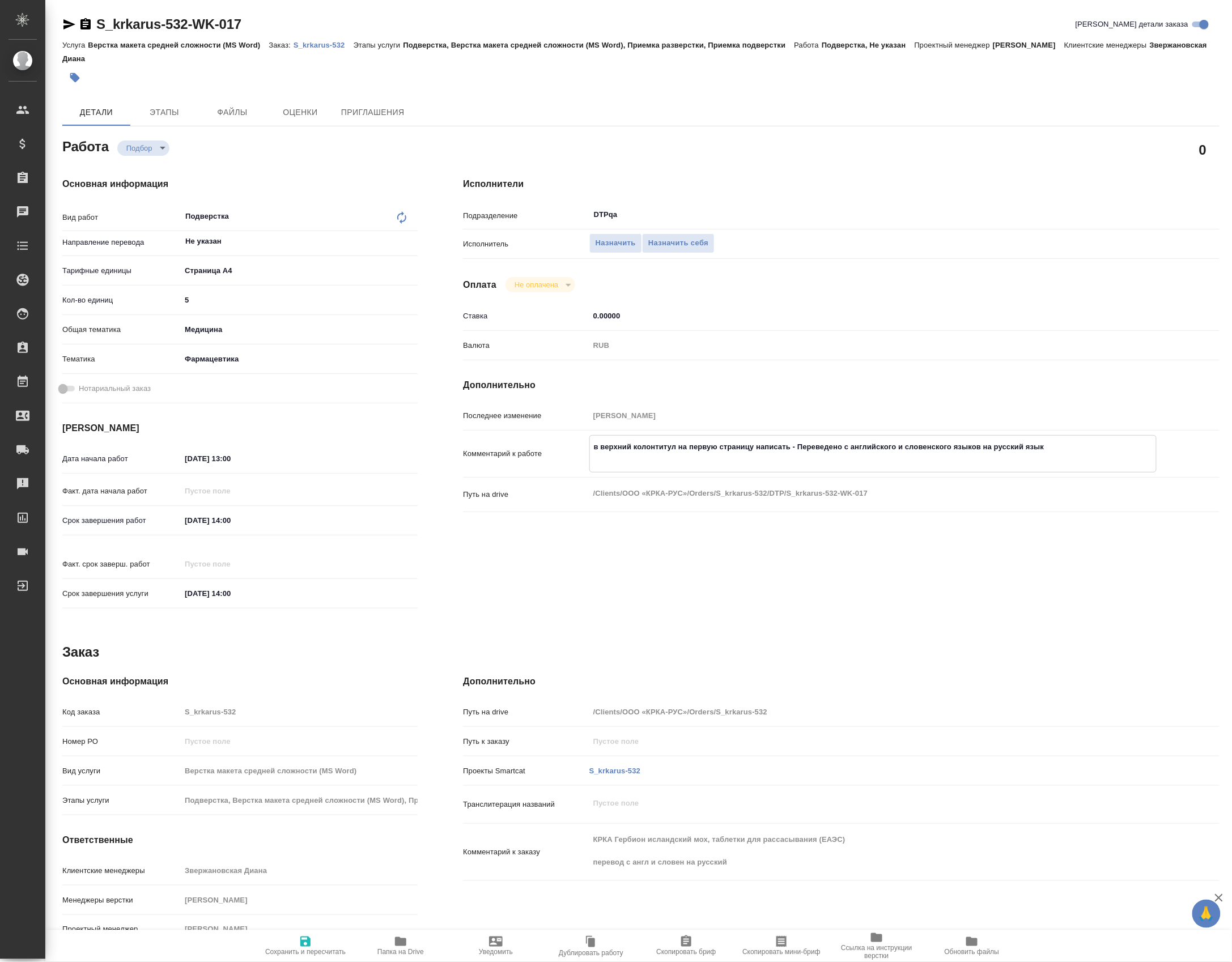
type textarea "в верхний колонтитул на первую страницу написать - Переведено с английского и с…"
type textarea "x"
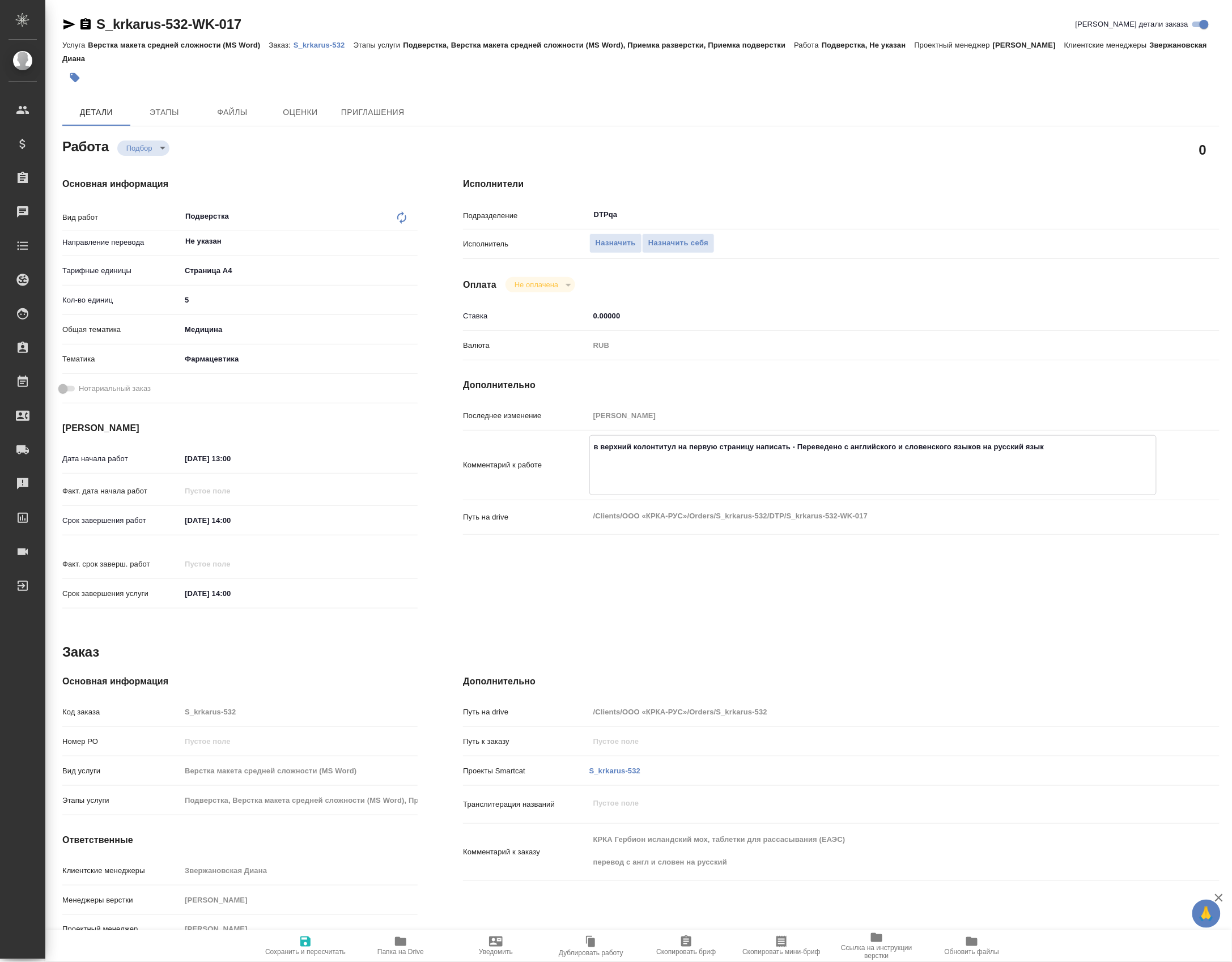
type textarea "x"
type textarea "в верхний колонтитул на первую страницу написать - Переведено с английского и с…"
type textarea "x"
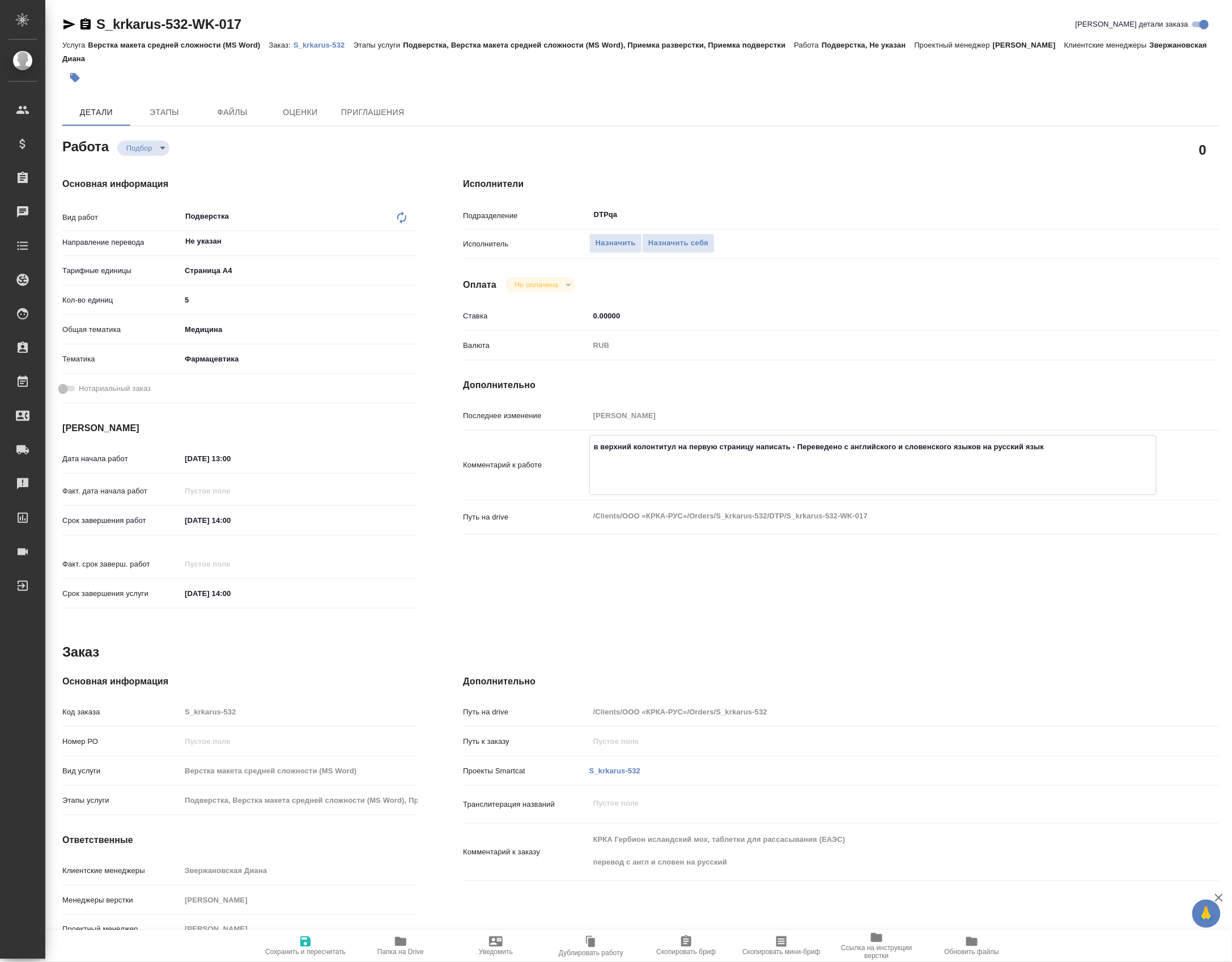
type textarea "x"
type textarea "в верхний колонтитул на первую страницу написать - Переведено с английского и с…"
type textarea "x"
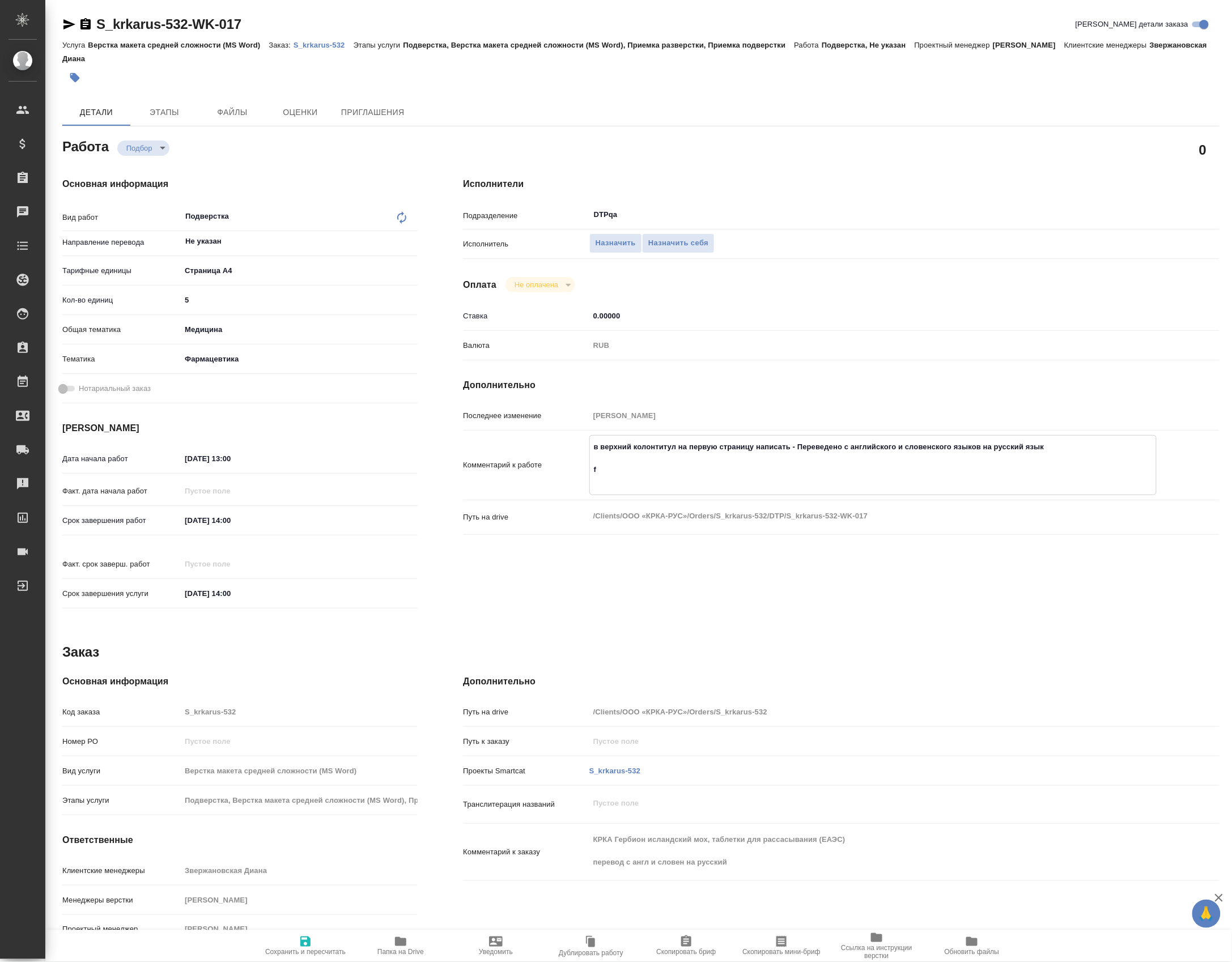
type textarea "x"
type textarea "в верхний колонтитул на первую страницу написать - Переведено с английского и с…"
type textarea "x"
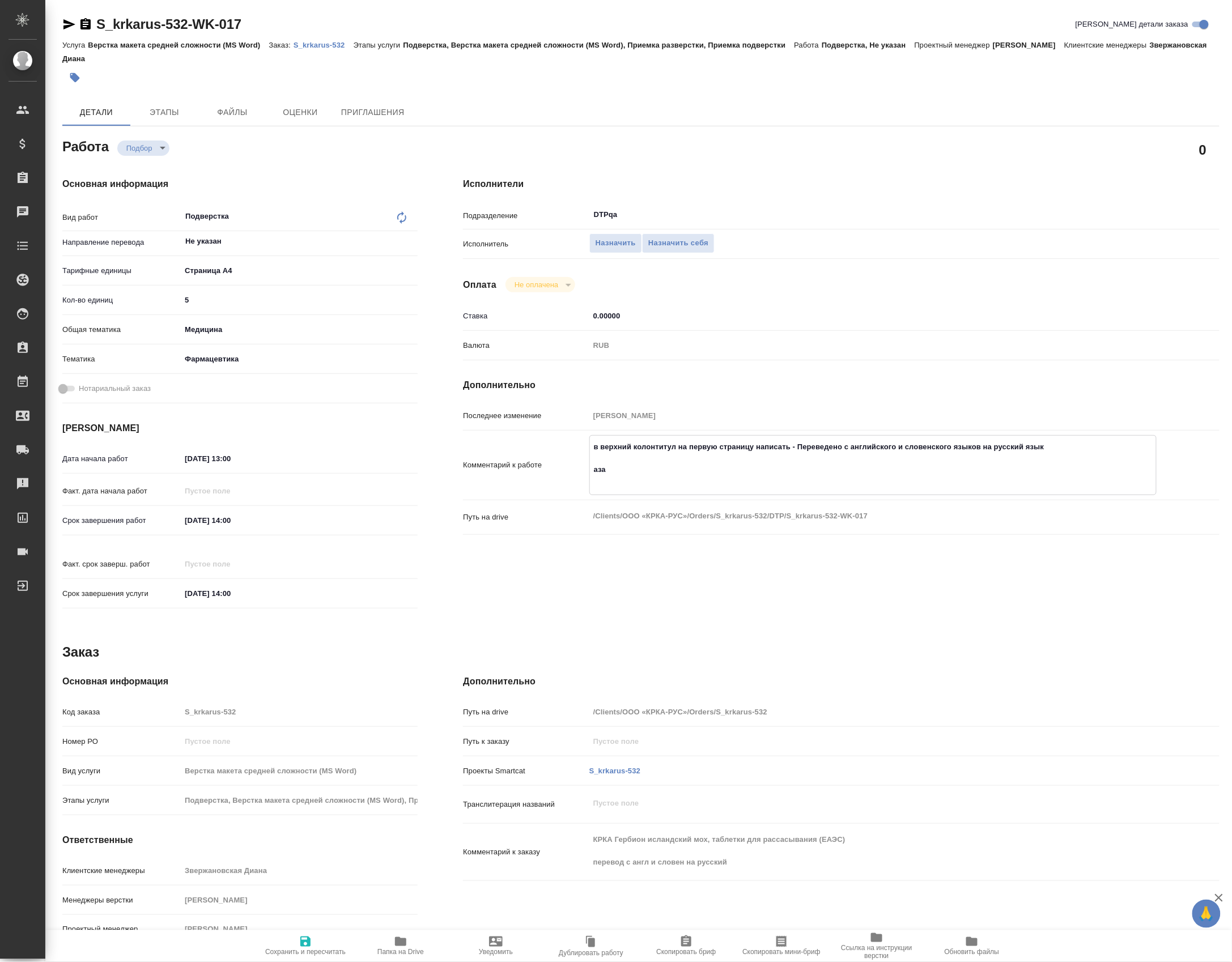
type textarea "x"
type textarea "в верхний колонтитул на первую страницу написать - Переведено с английского и с…"
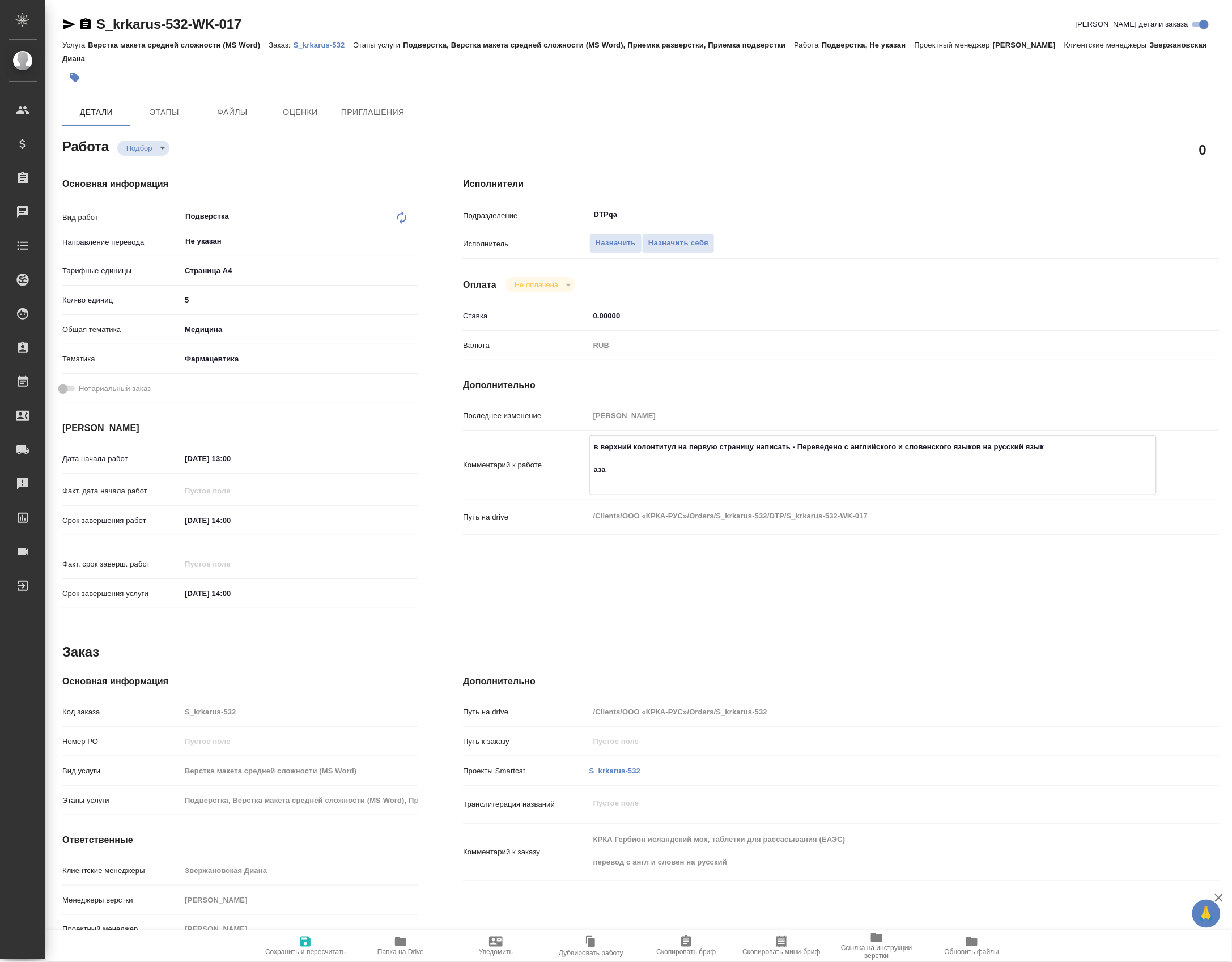
type textarea "x"
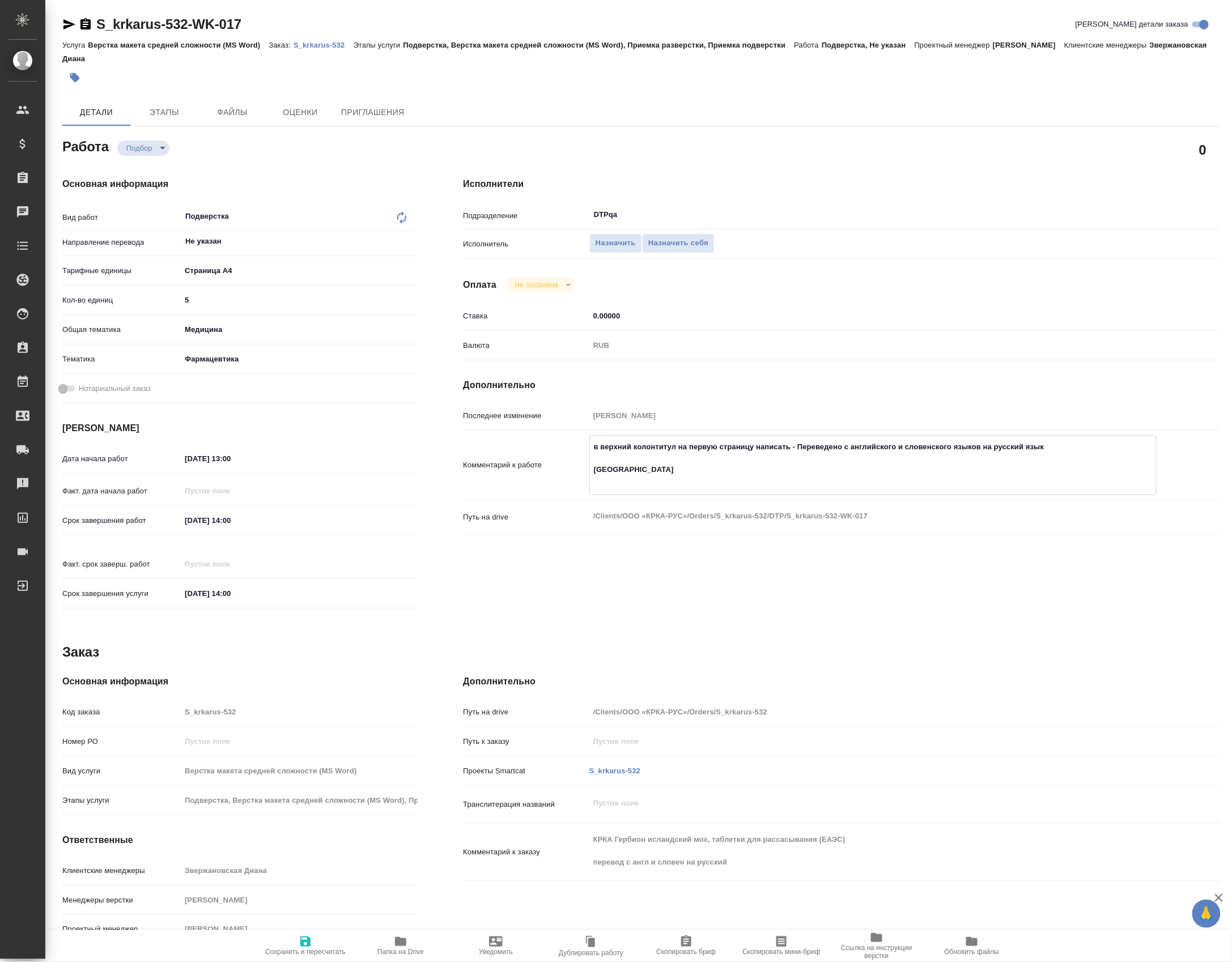
type textarea "в верхний колонтитул на первую страницу написать - Переведено с английского и с…"
type textarea "x"
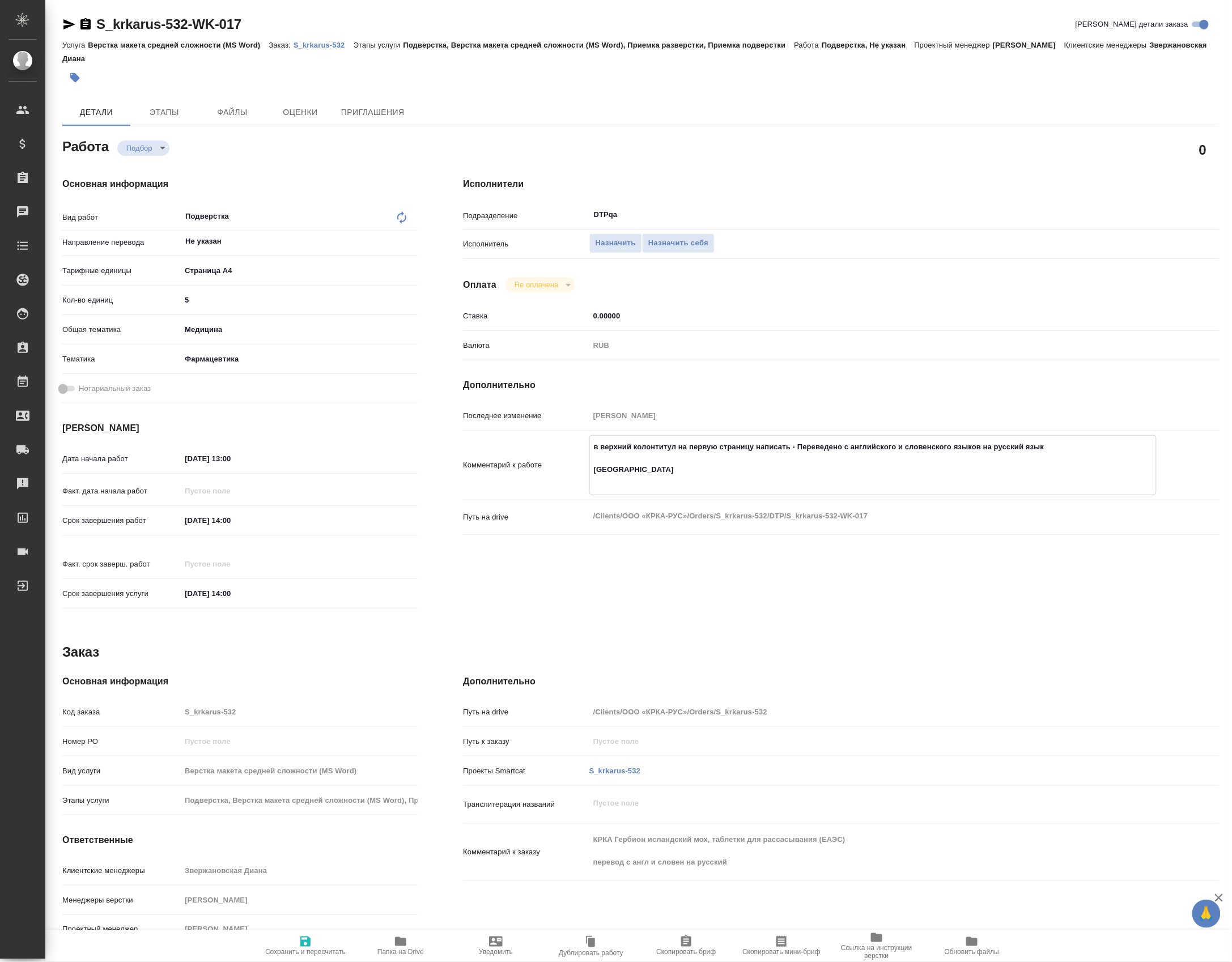
type textarea "x"
type textarea "в верхний колонтитул на первую страницу написать - Переведено с английского и с…"
type textarea "x"
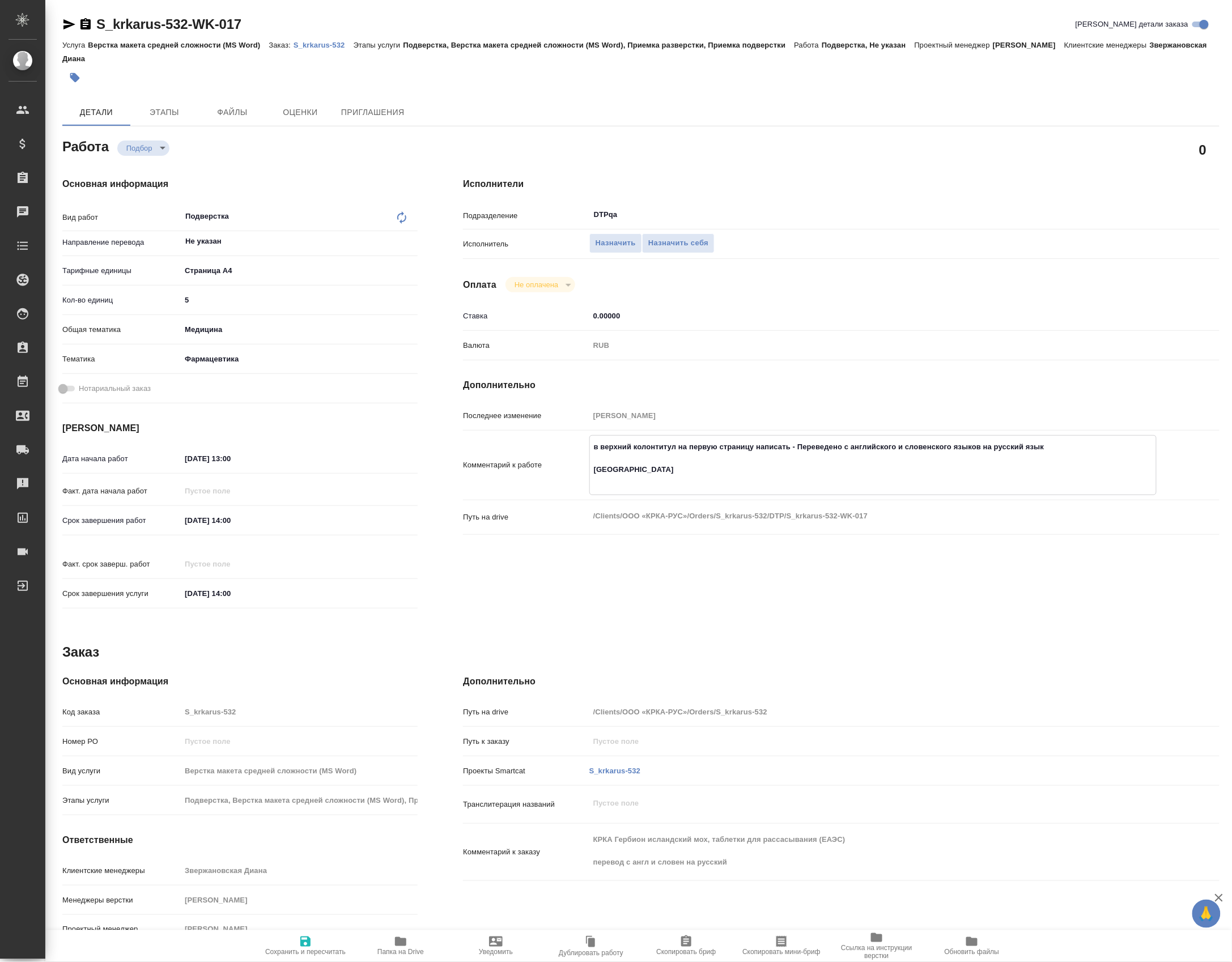
type textarea "x"
type textarea "в верхний колонтитул на первую страницу написать - Переведено с английского и с…"
type textarea "x"
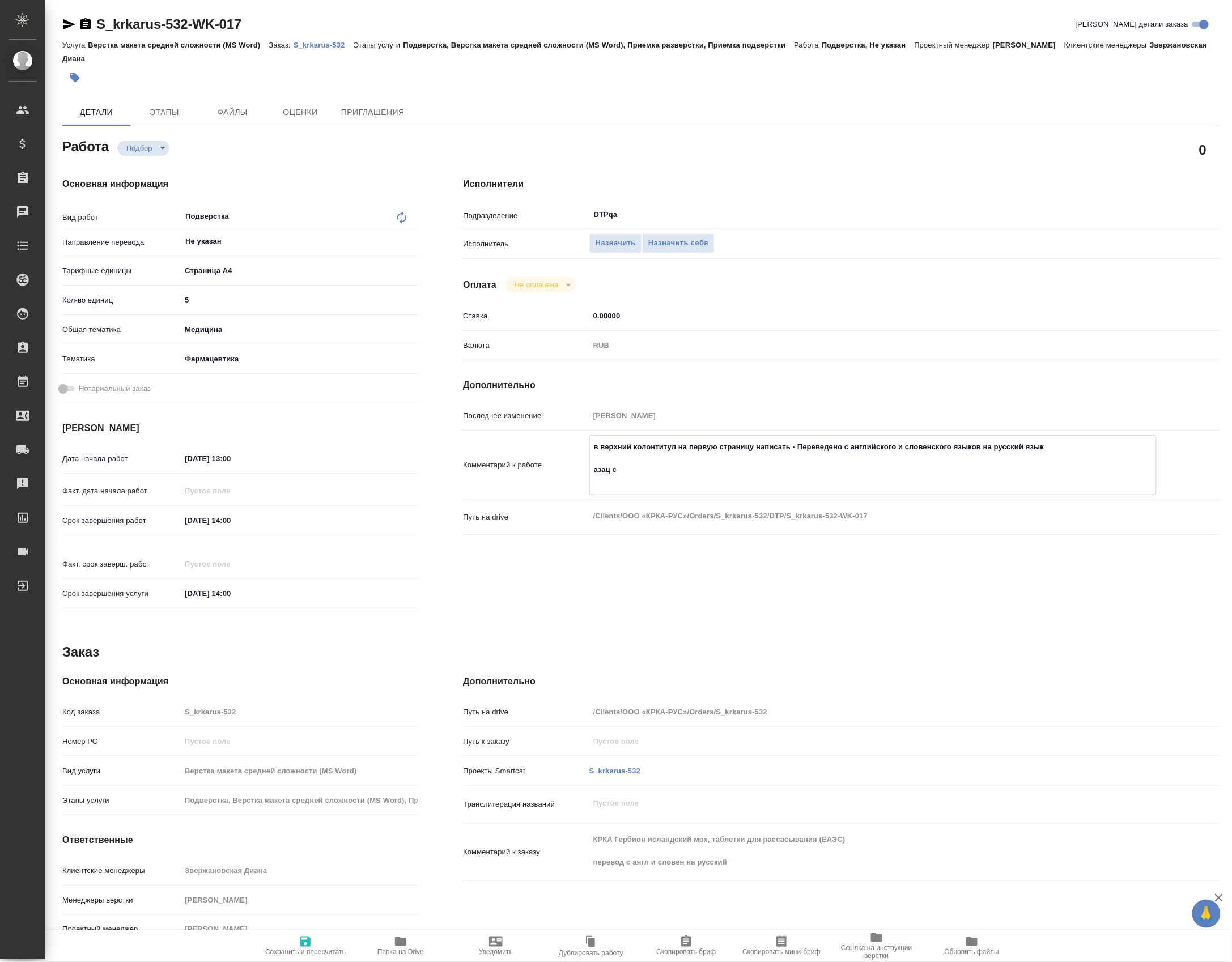
type textarea "x"
type textarea "в верхний колонтитул на первую страницу написать - Переведено с английского и с…"
type textarea "x"
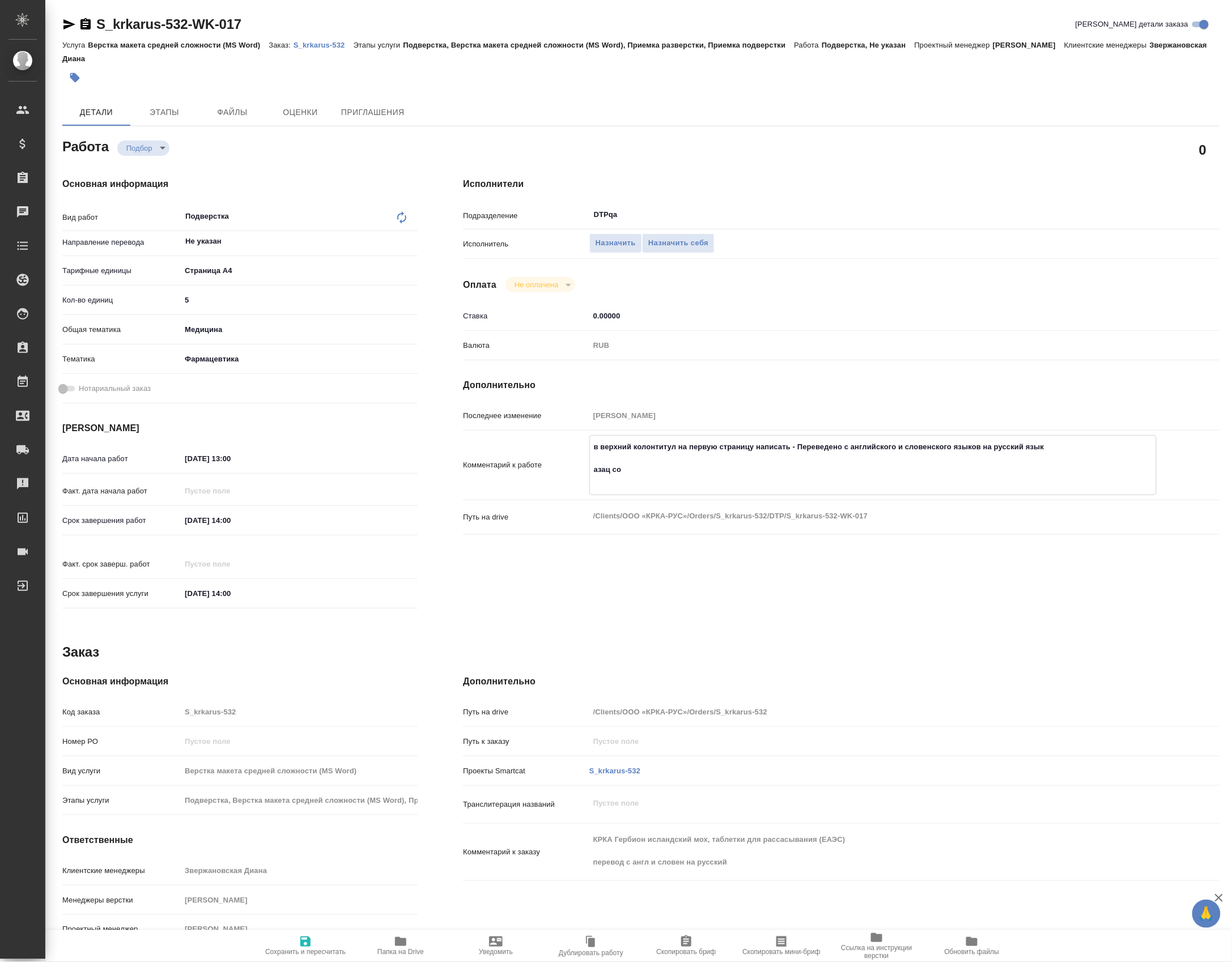
type textarea "x"
type textarea "в верхний колонтитул на первую страницу написать - Переведено с английского и с…"
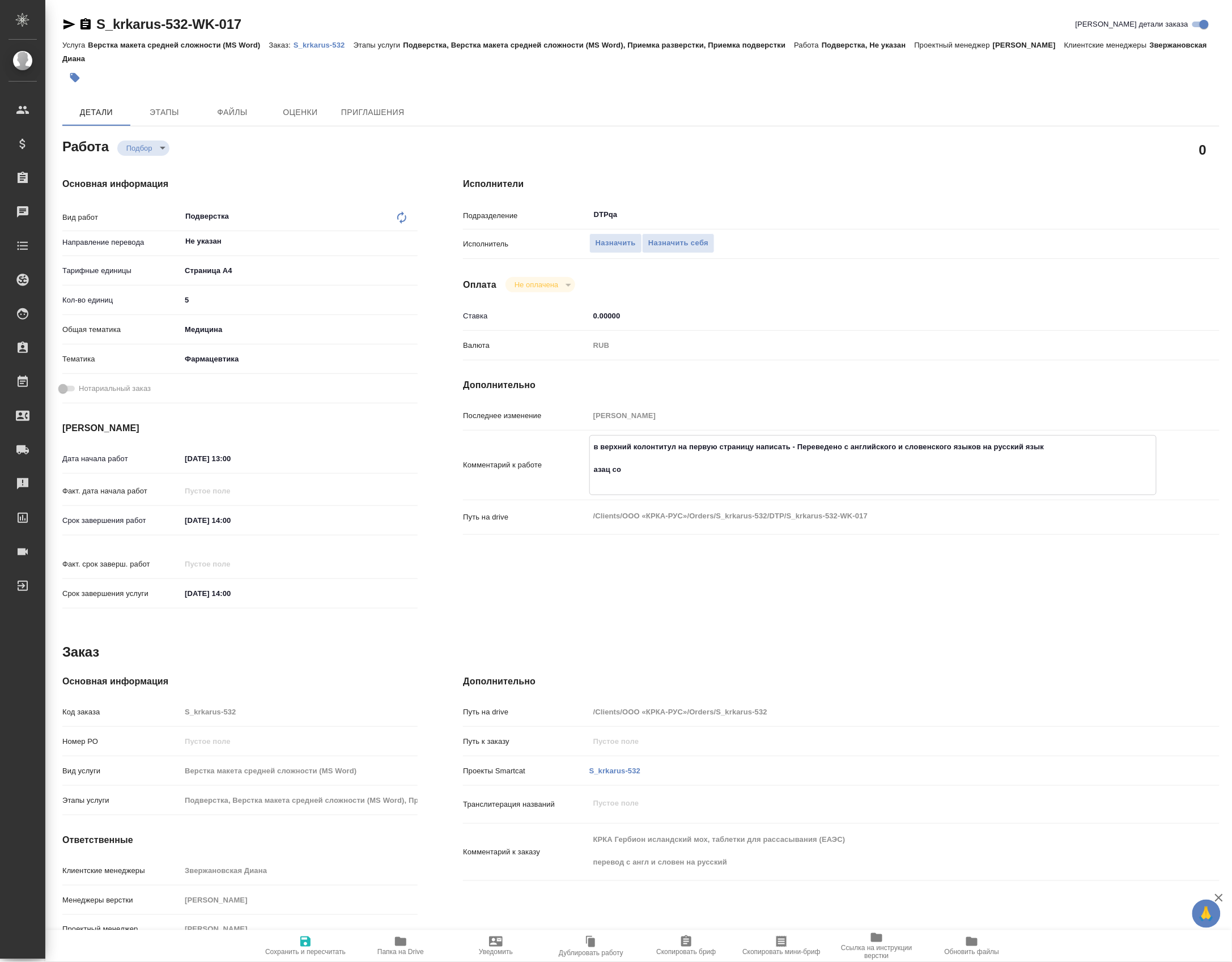
type textarea "x"
type textarea "в верхний колонтитул на первую страницу написать - Переведено с английского и с…"
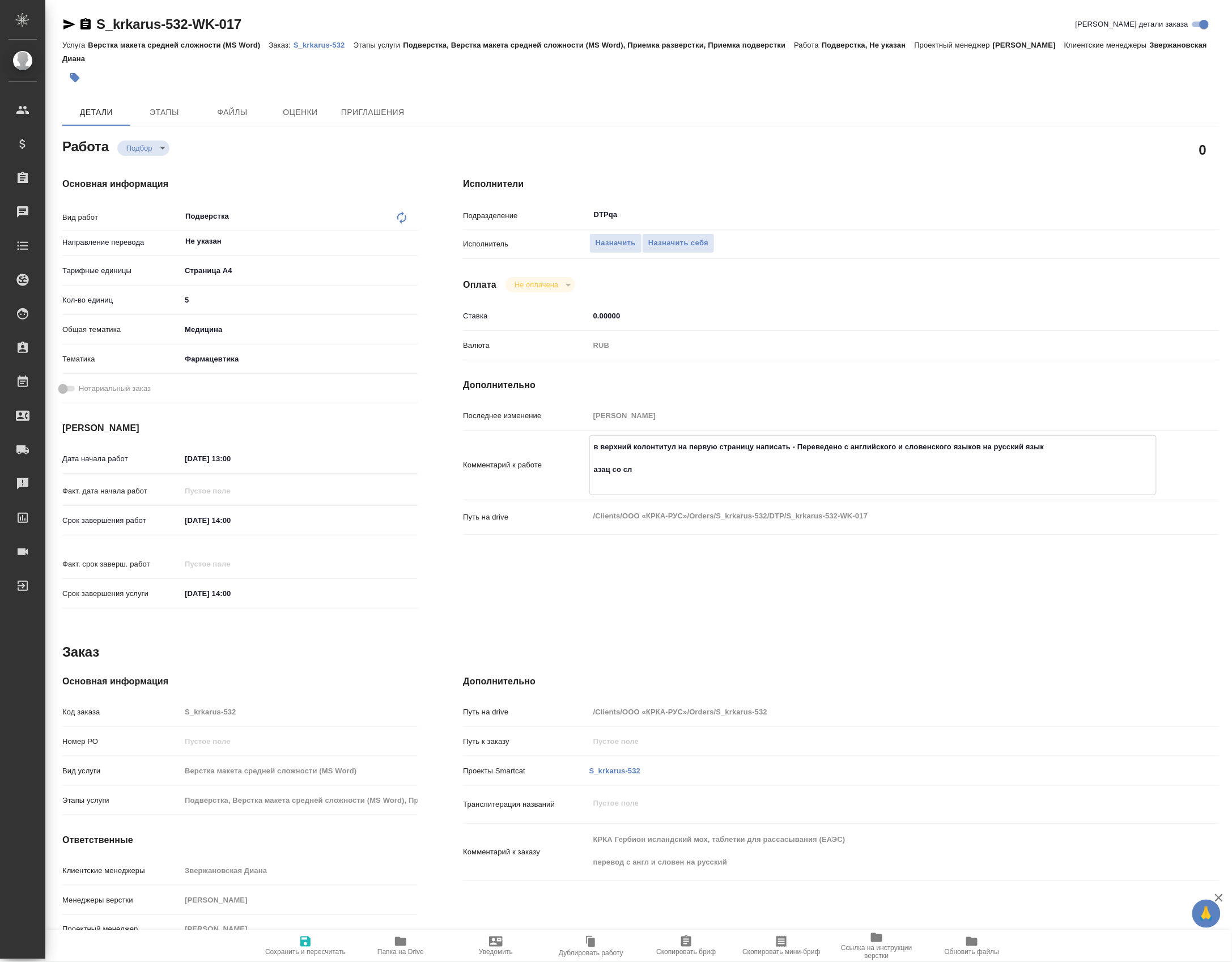
type textarea "x"
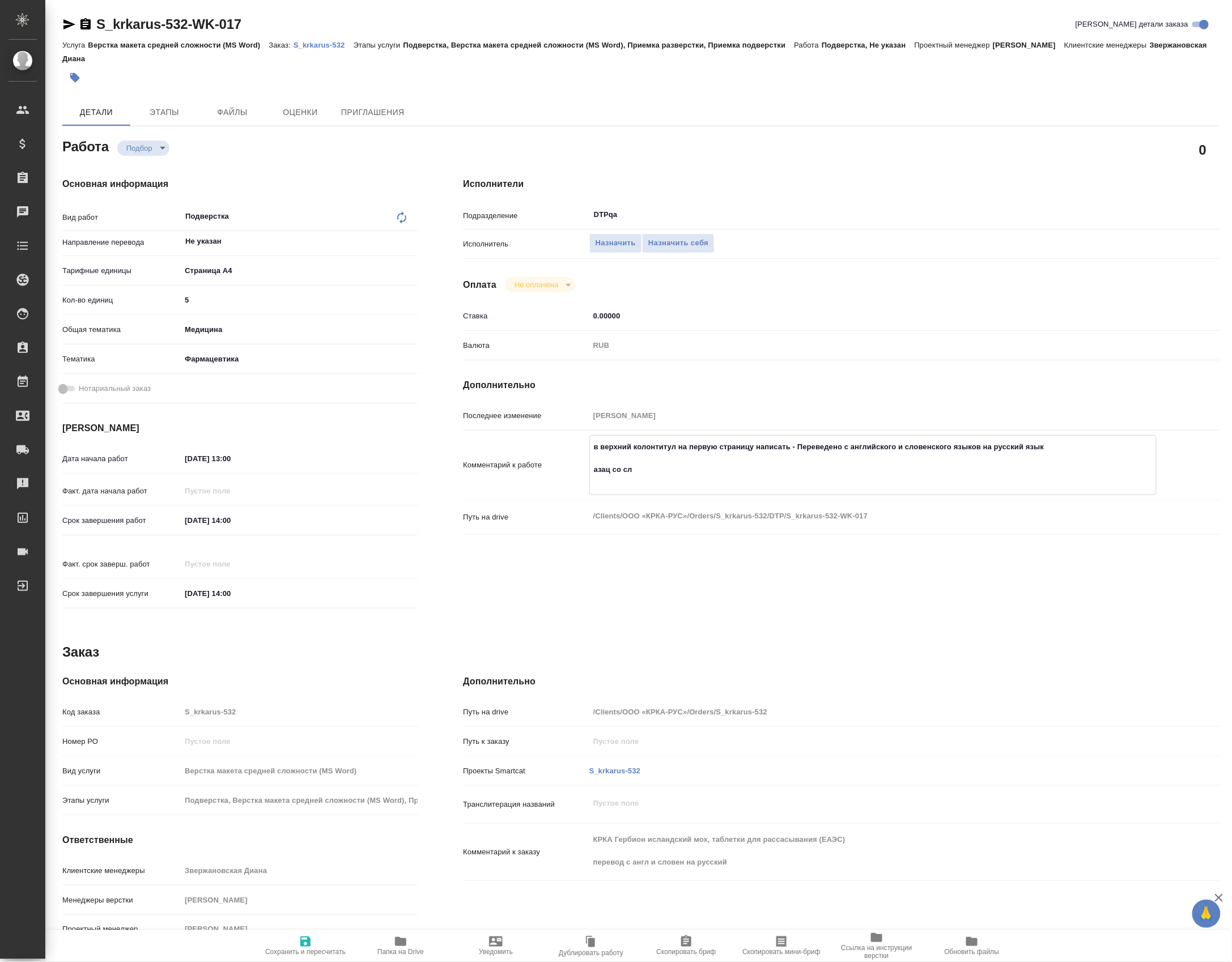
type textarea "x"
type textarea "в верхний колонтитул на первую страницу написать - Переведено с английского и с…"
type textarea "x"
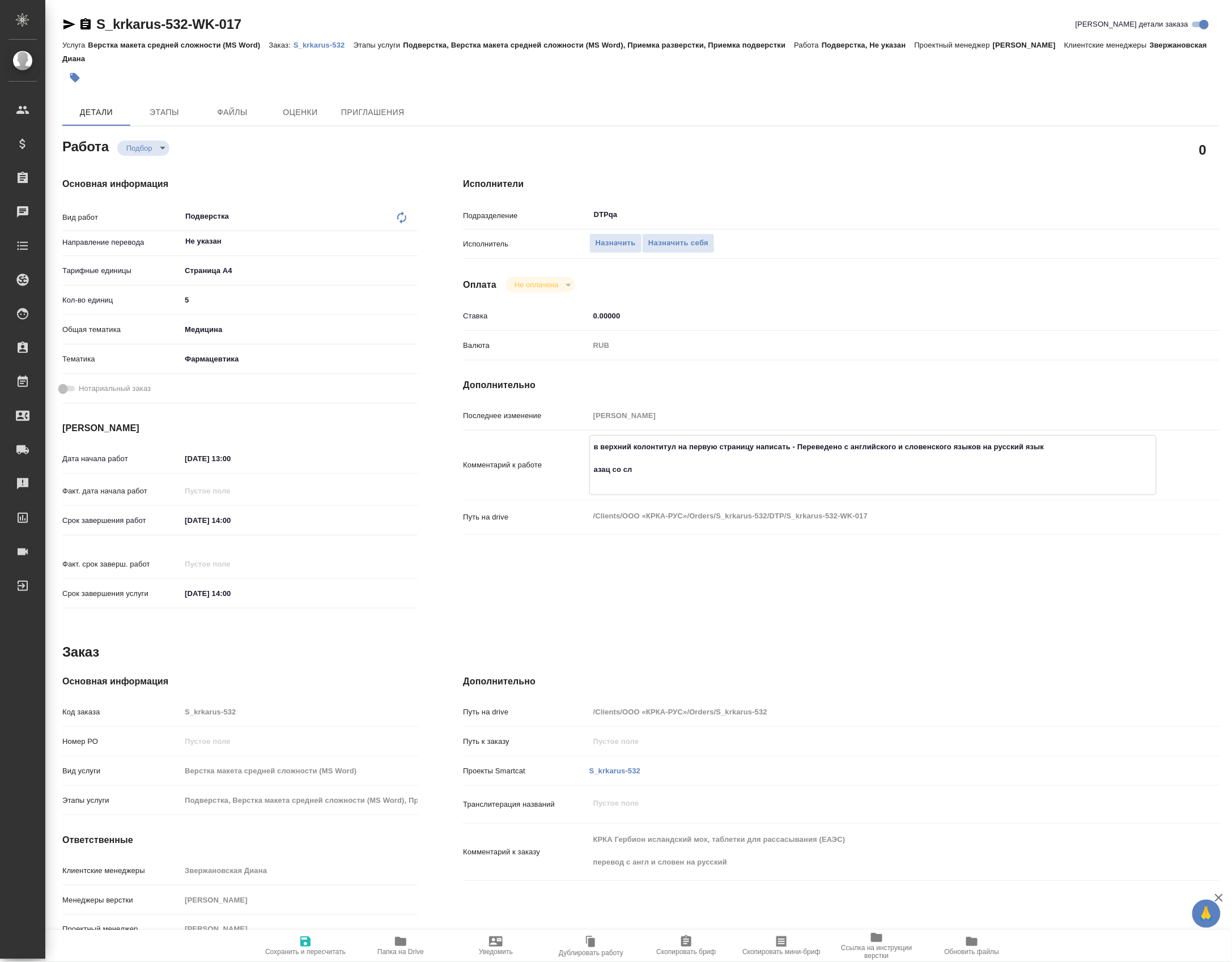
type textarea "x"
type textarea "в верхний колонтитул на первую страницу написать - Переведено с английского и с…"
type textarea "x"
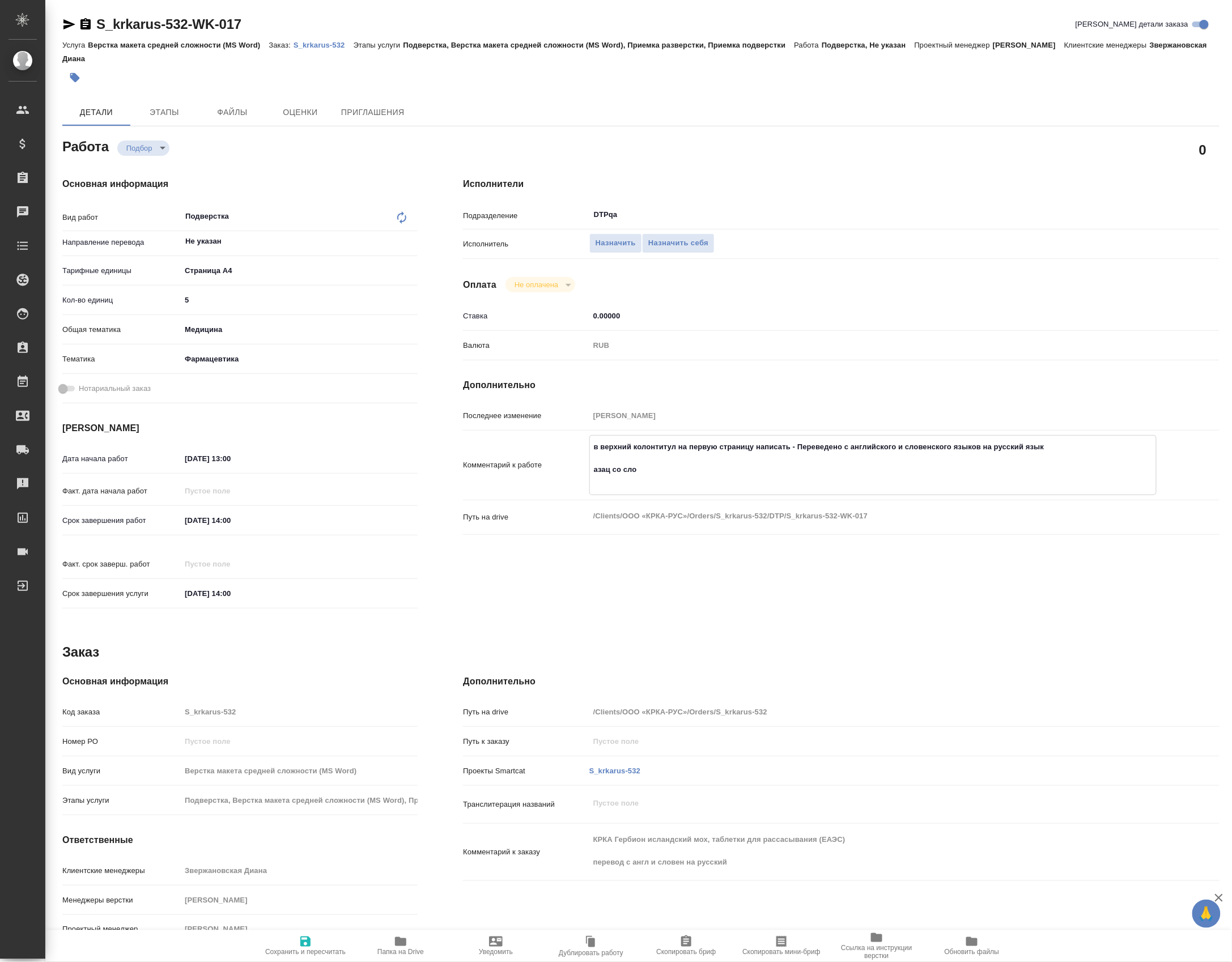
type textarea "x"
type textarea "в верхний колонтитул на первую страницу написать - Переведено с английского и с…"
type textarea "x"
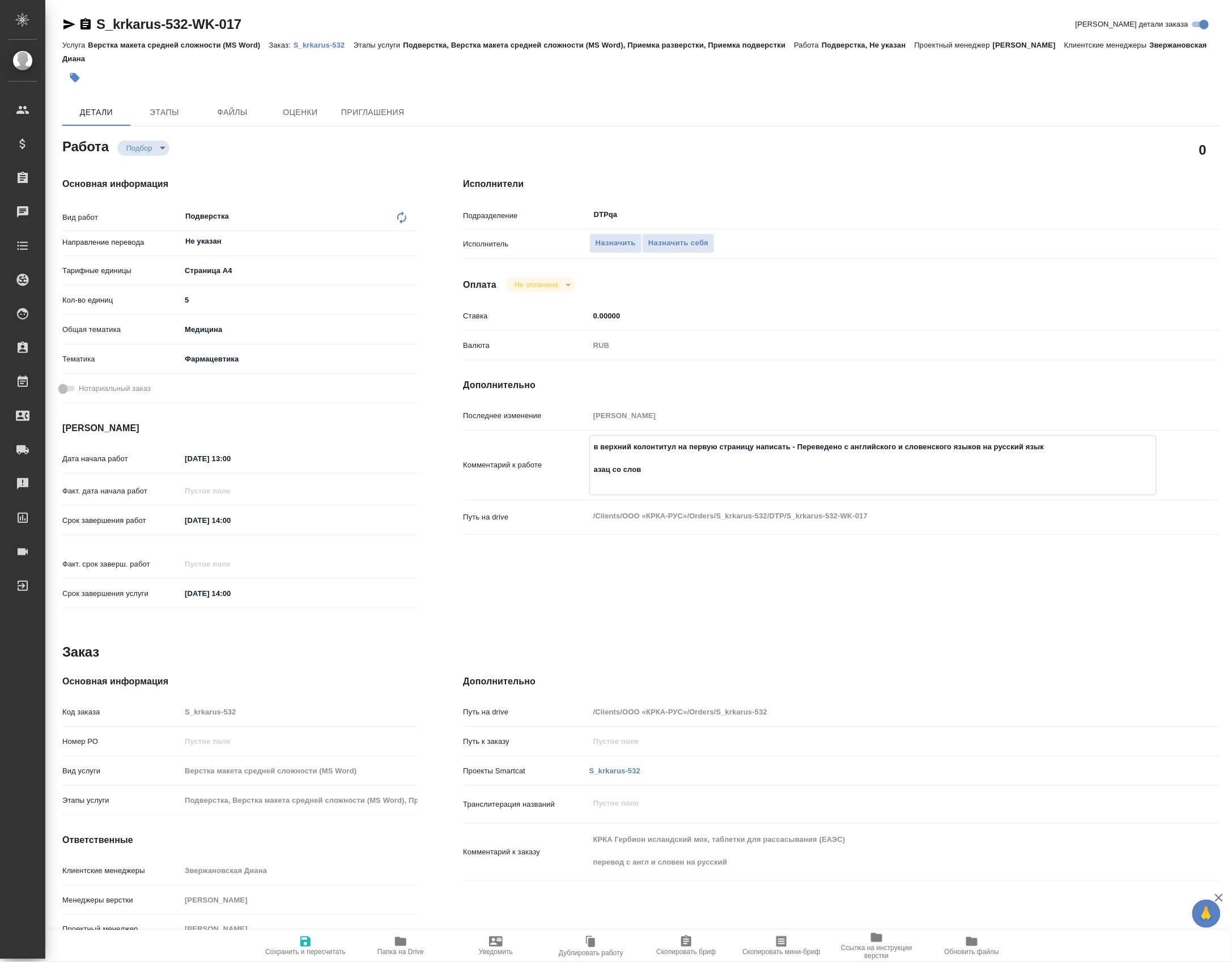
type textarea "x"
type textarea "в верхний колонтитул на первую страницу написать - Переведено с английского и с…"
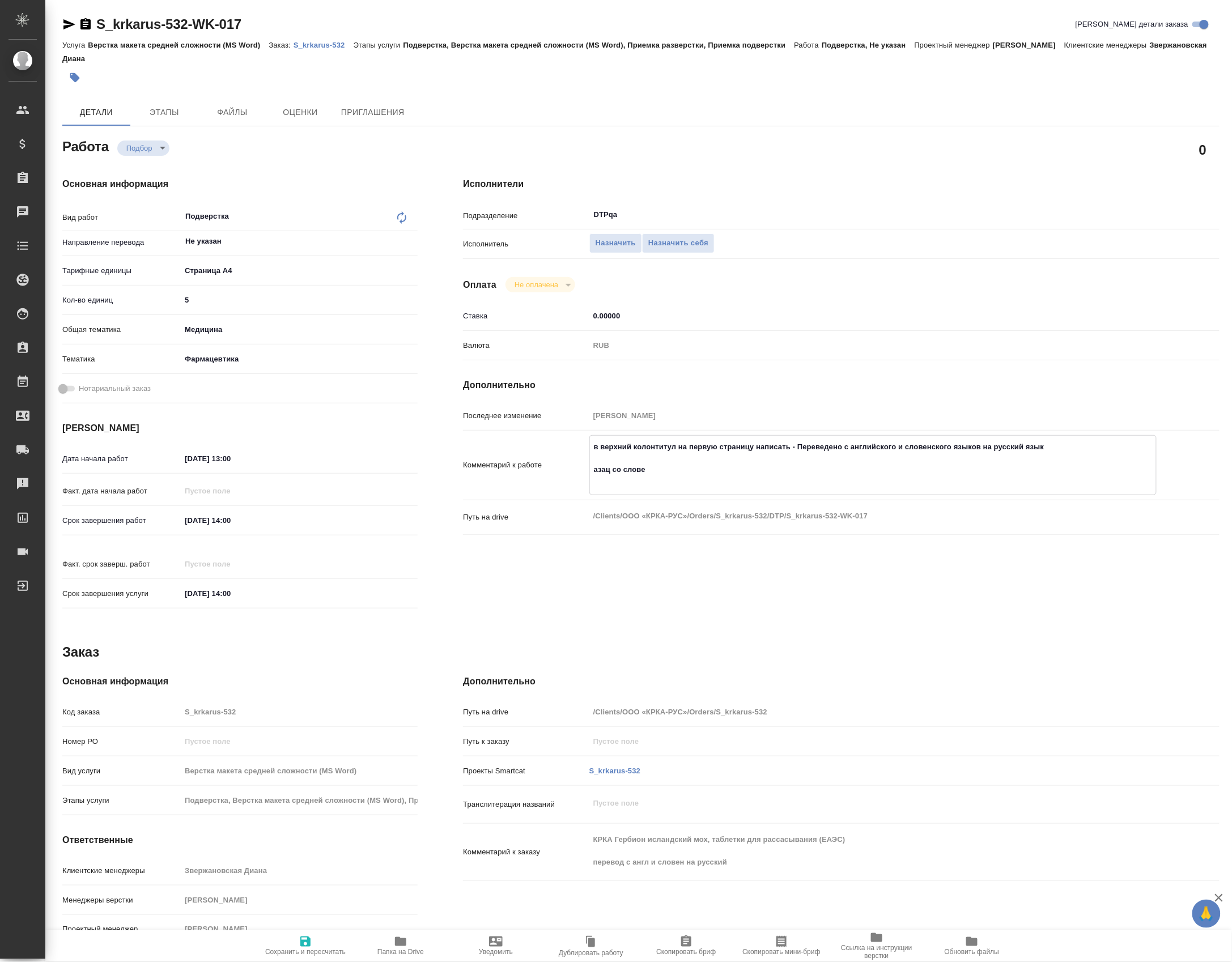
type textarea "x"
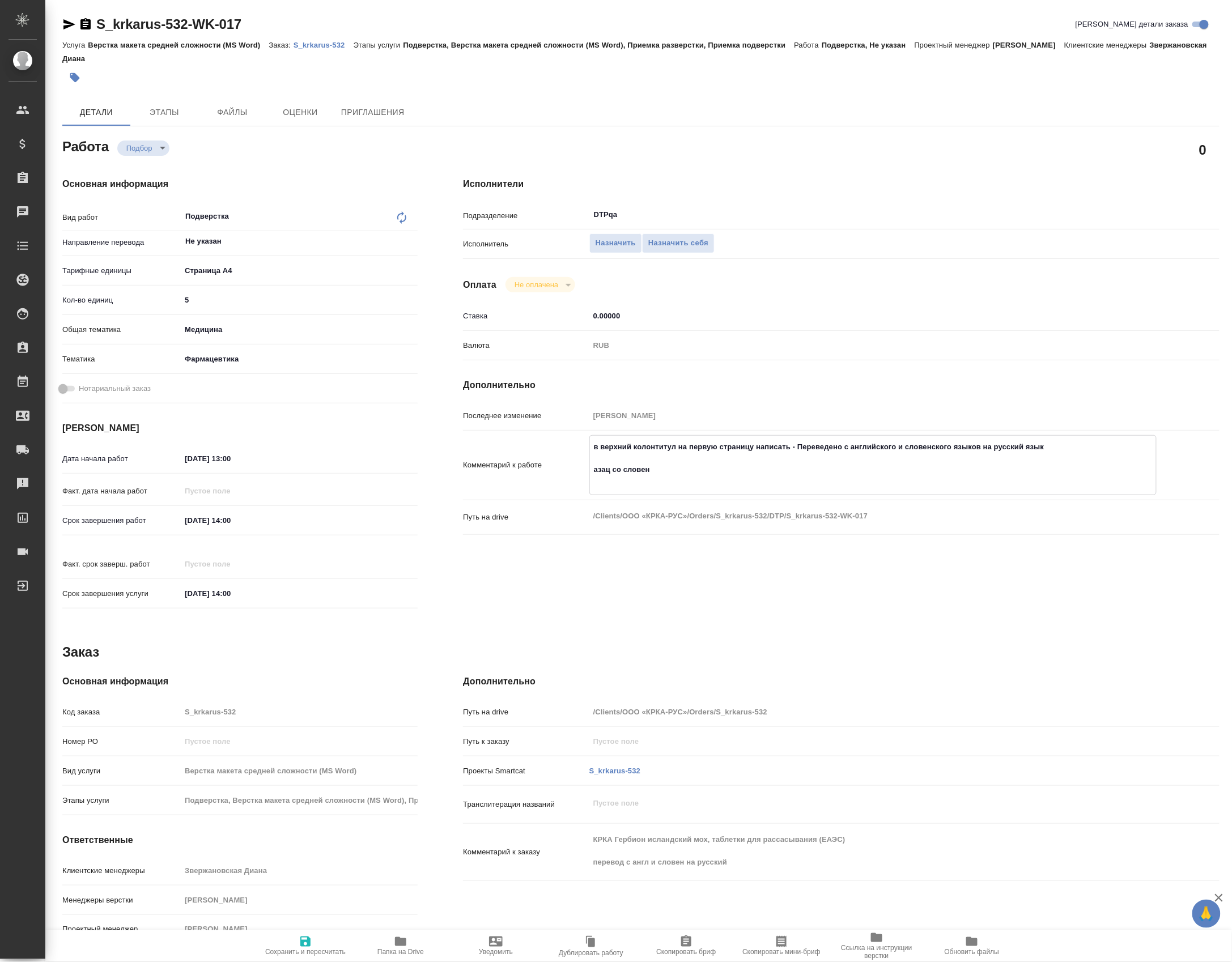
type textarea "в верхний колонтитул на первую страницу написать - Переведено с английского и с…"
type textarea "x"
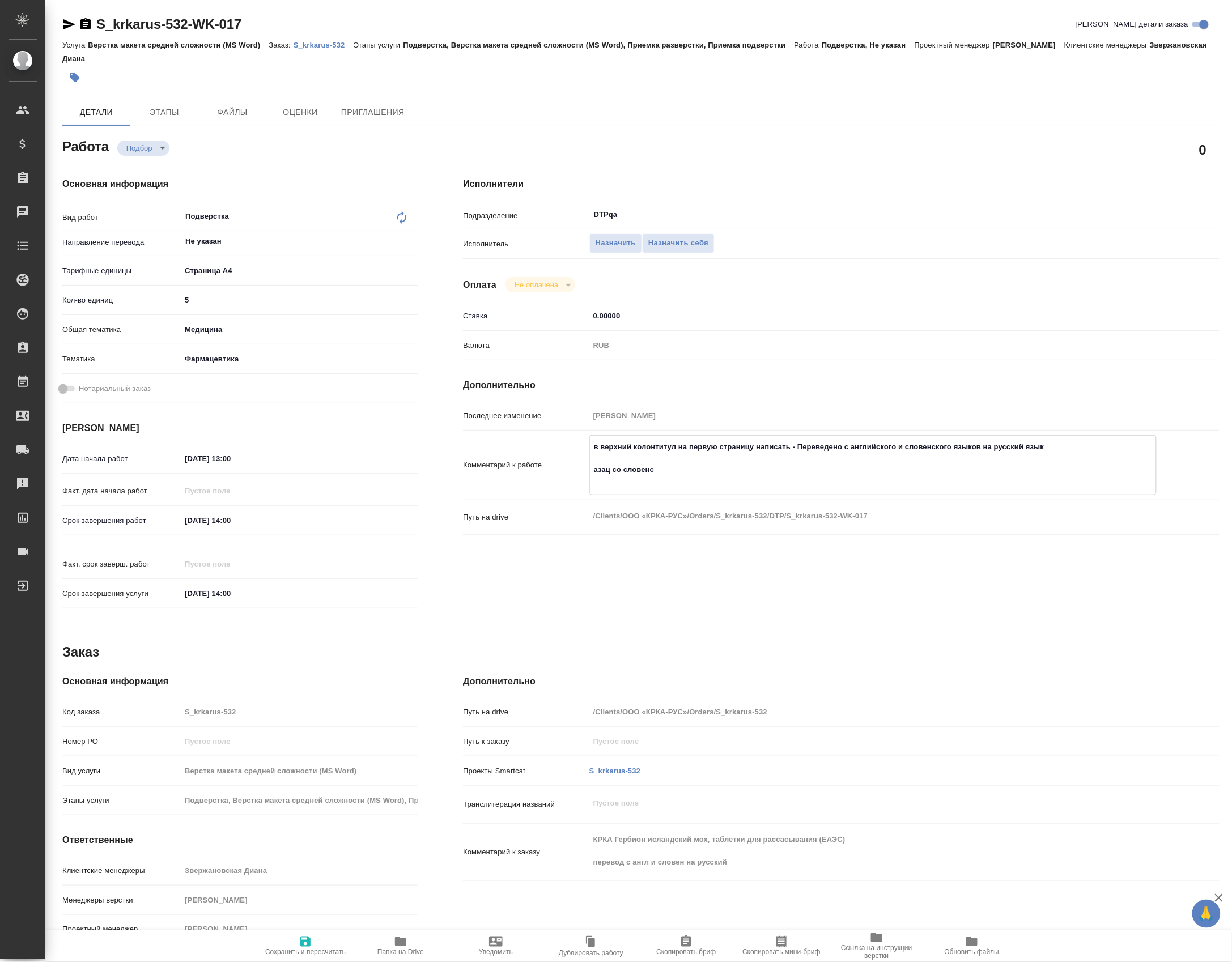
type textarea "x"
type textarea "в верхний колонтитул на первую страницу написать - Переведено с английского и с…"
type textarea "x"
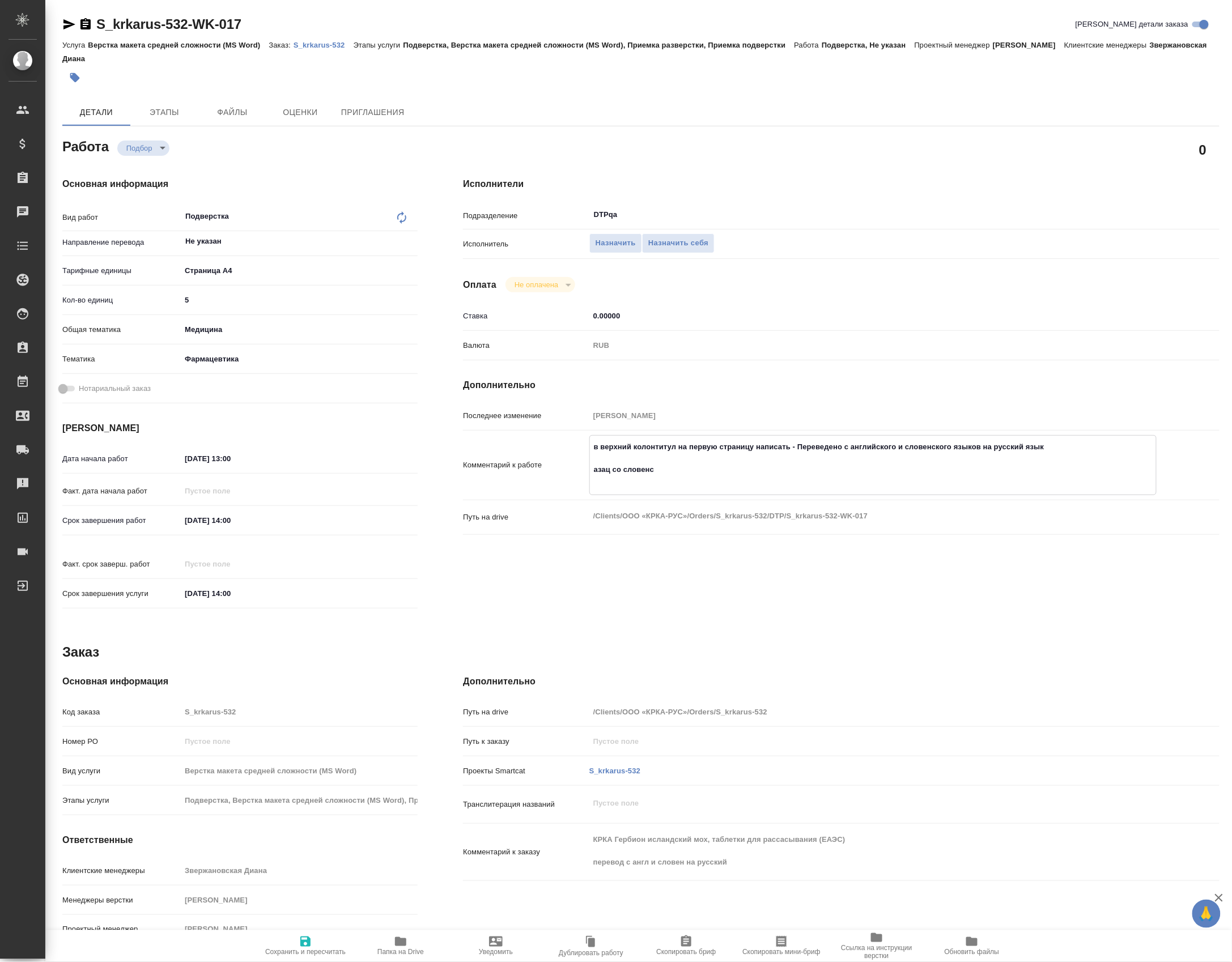
type textarea "x"
type textarea "в верхний колонтитул на первую страницу написать - Переведено с английского и с…"
type textarea "x"
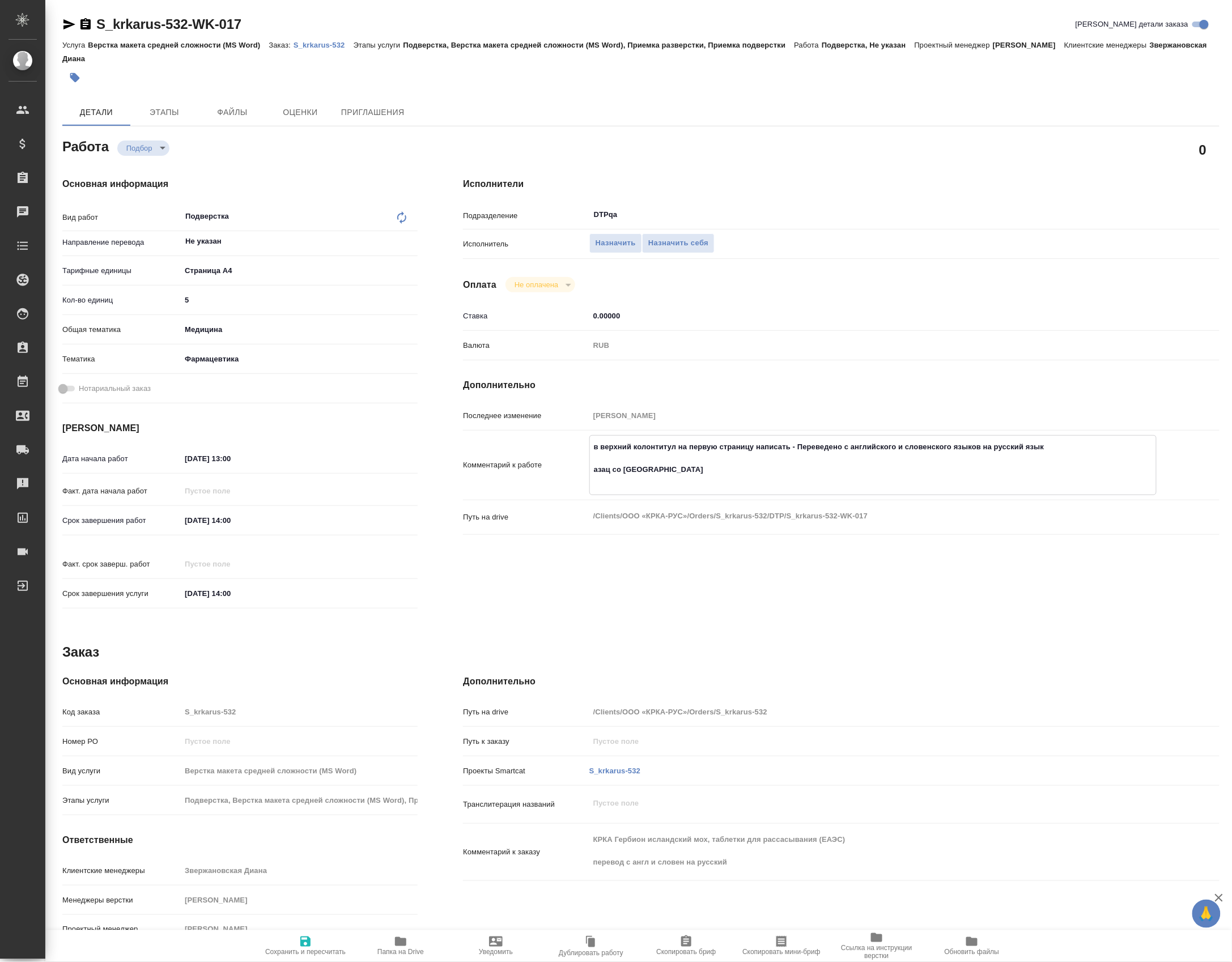
type textarea "x"
type textarea "в верхний колонтитул на первую страницу написать - Переведено с английского и с…"
type textarea "x"
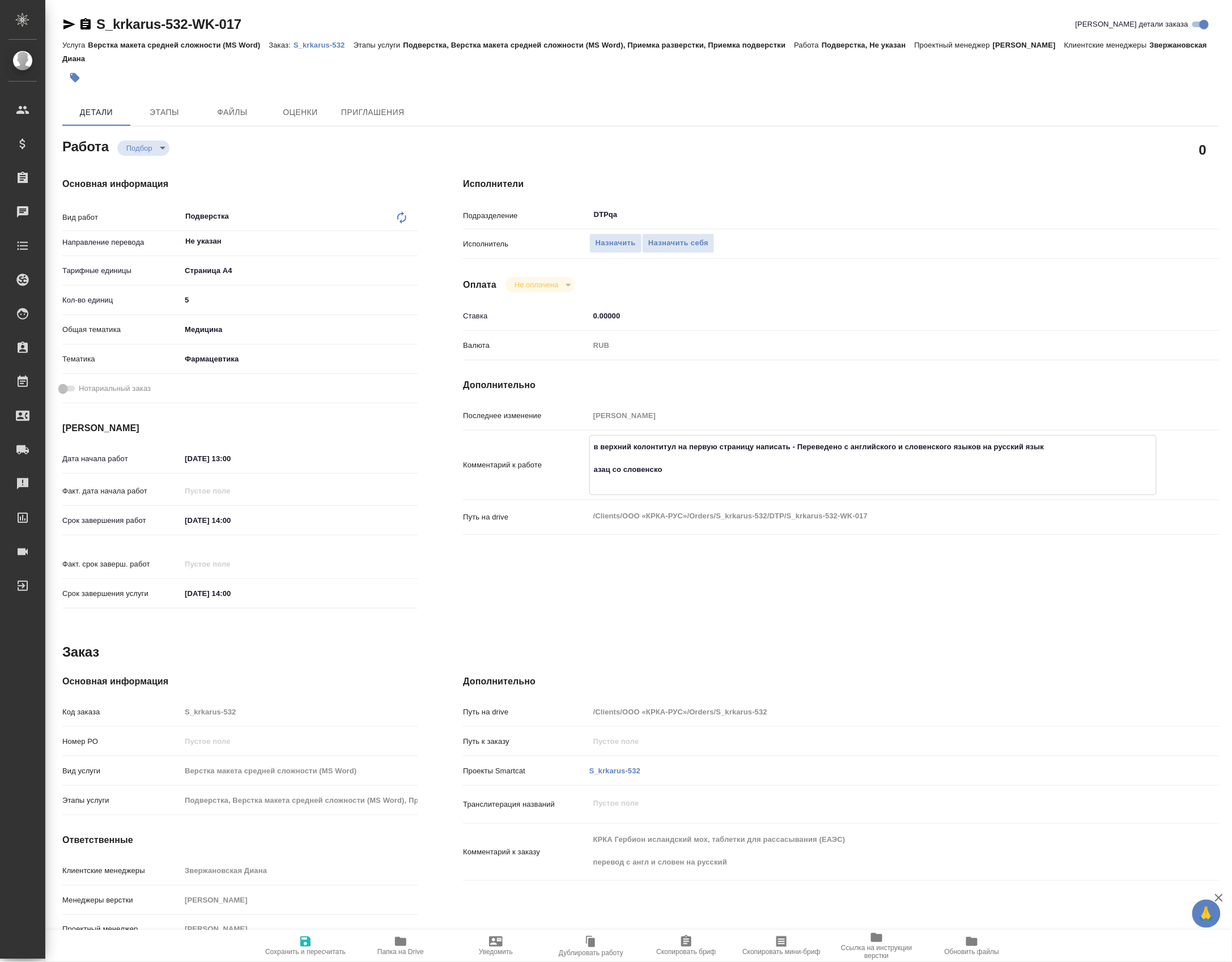
type textarea "x"
click at [247, 505] on div "Факт. дата начала работ" at bounding box center [240, 496] width 355 height 30
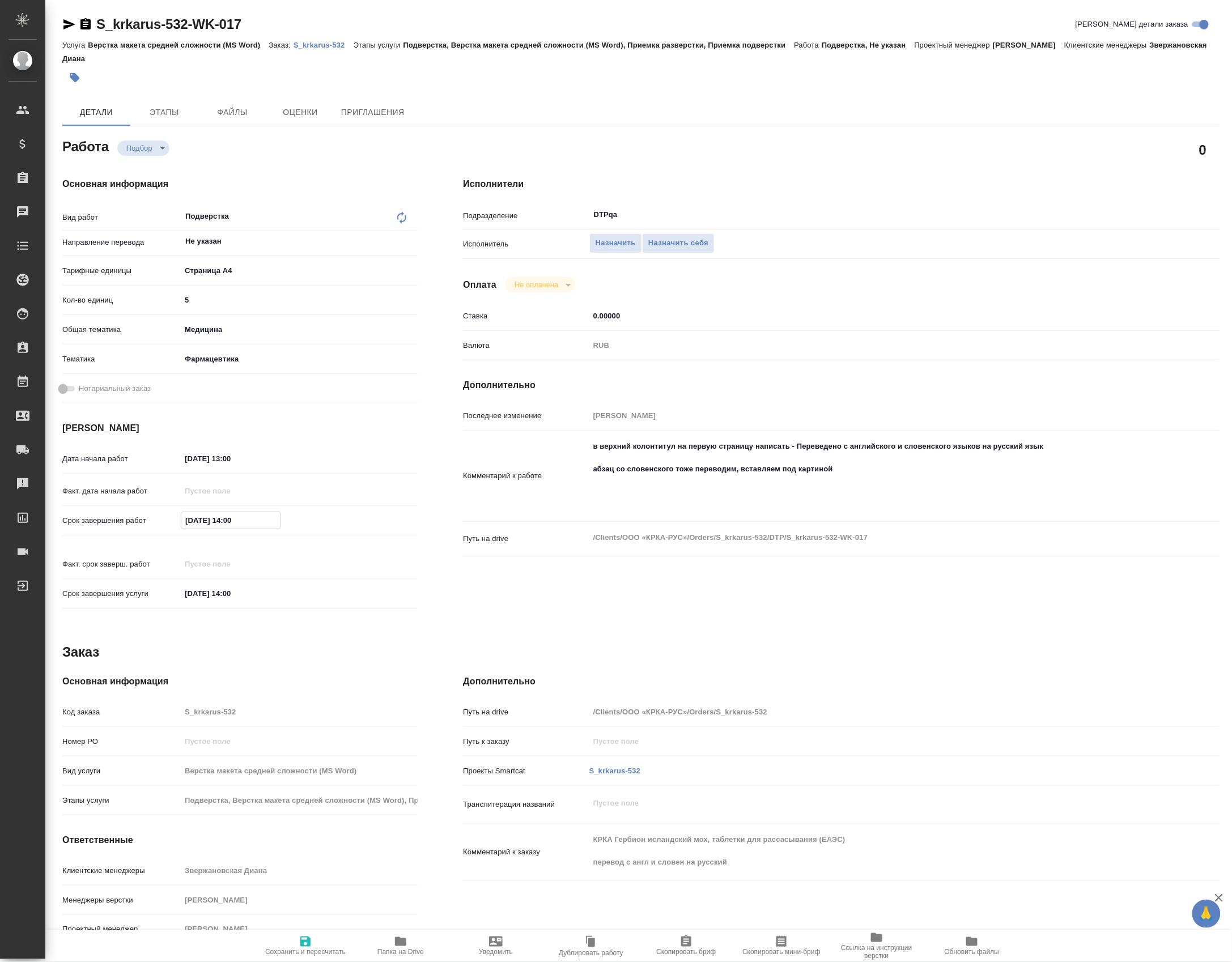
click at [239, 515] on input "16.10.2025 14:00" at bounding box center [231, 520] width 99 height 16
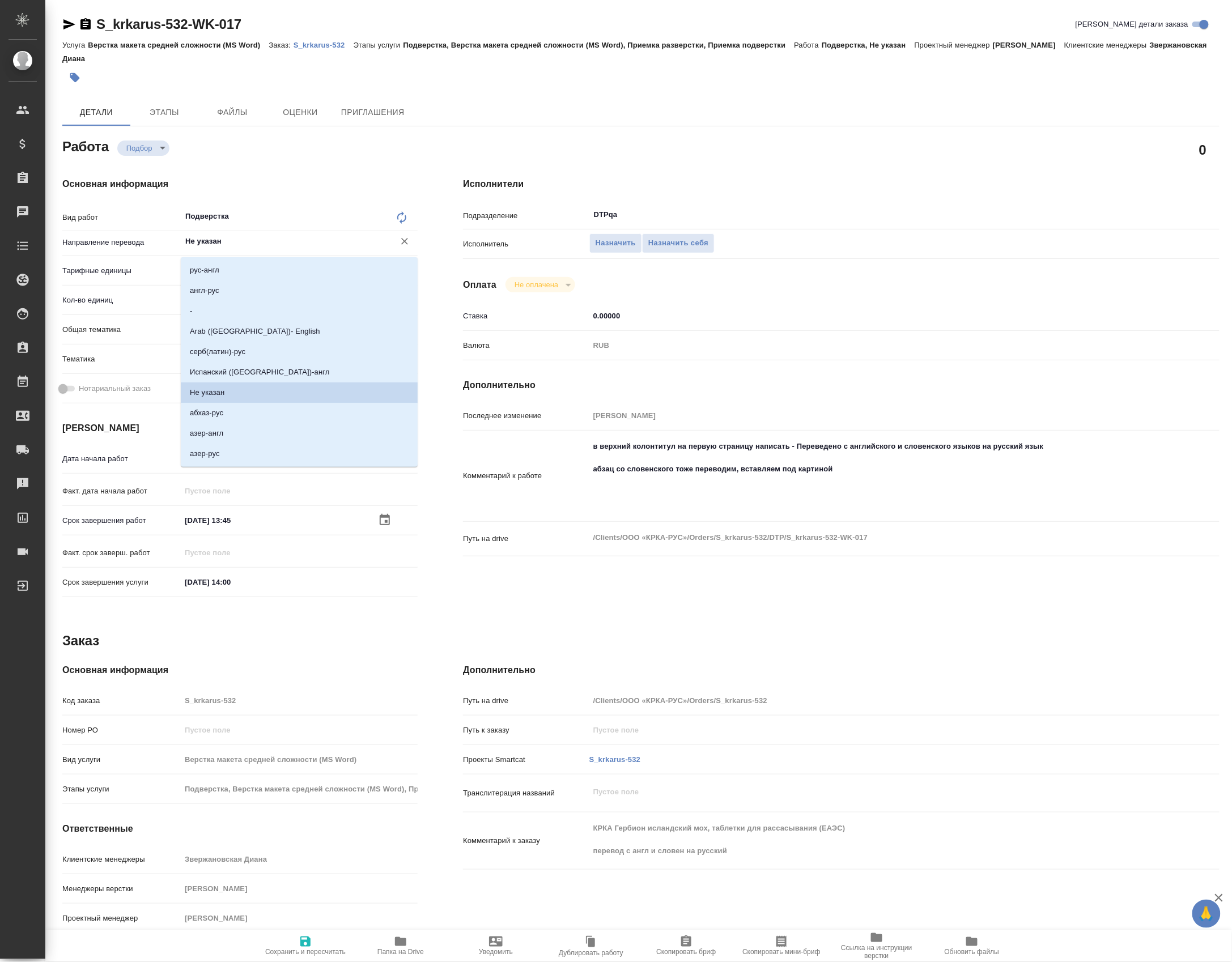
click at [203, 241] on input "Не указан" at bounding box center [280, 241] width 192 height 13
click at [227, 290] on li "англ-рус" at bounding box center [299, 291] width 237 height 21
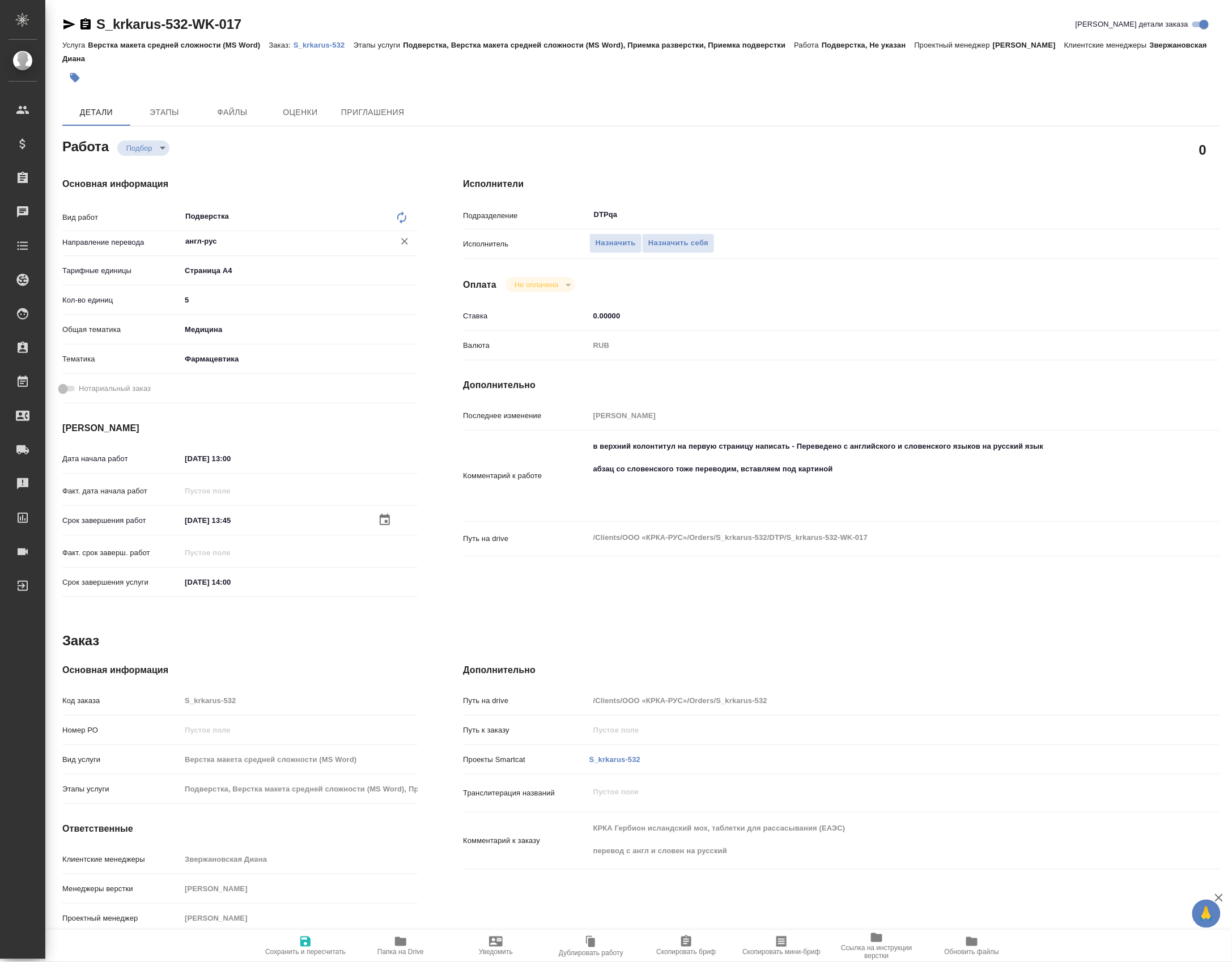
click at [336, 939] on span "Сохранить и пересчитать" at bounding box center [305, 946] width 82 height 21
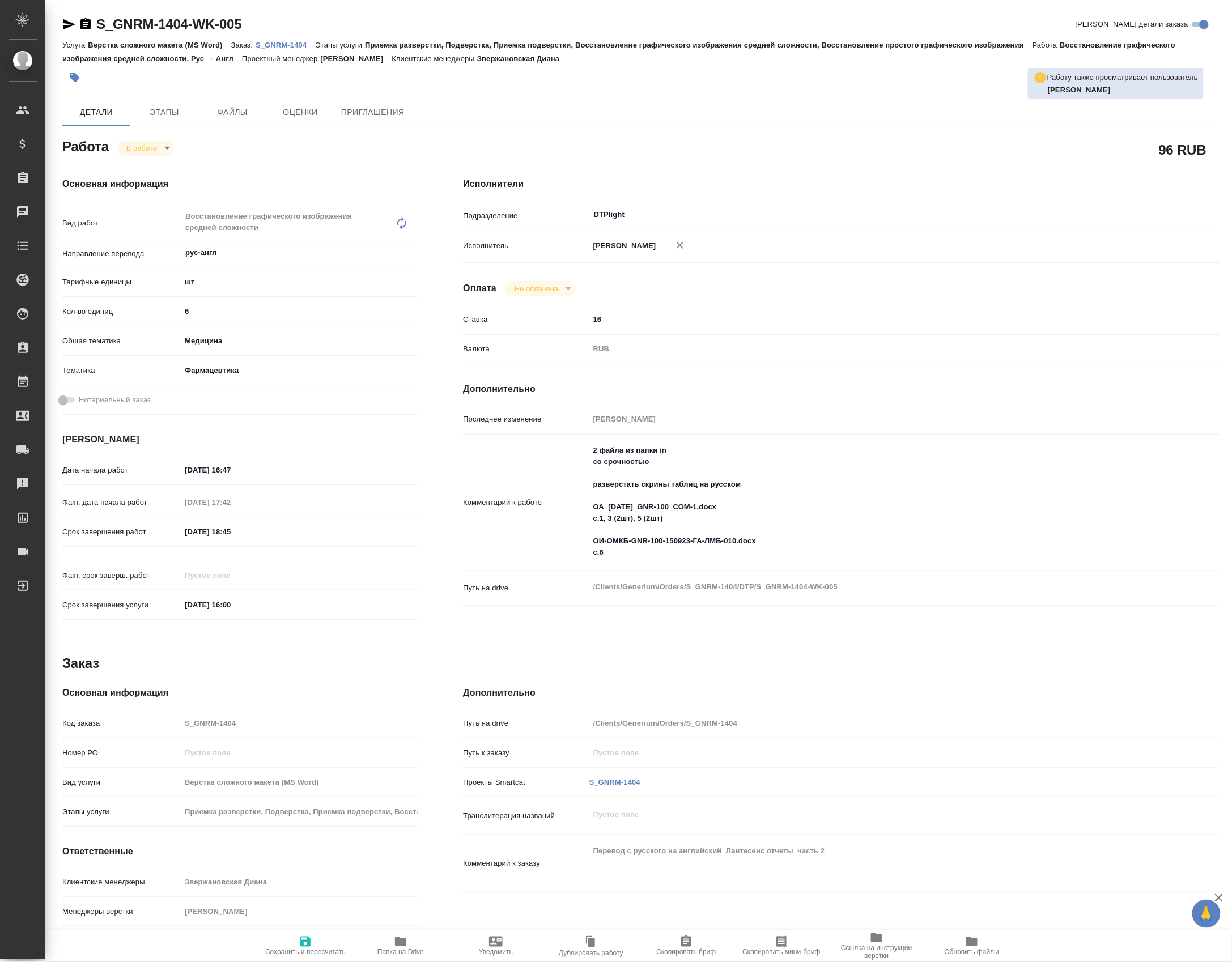
click at [402, 937] on icon "button" at bounding box center [401, 941] width 11 height 9
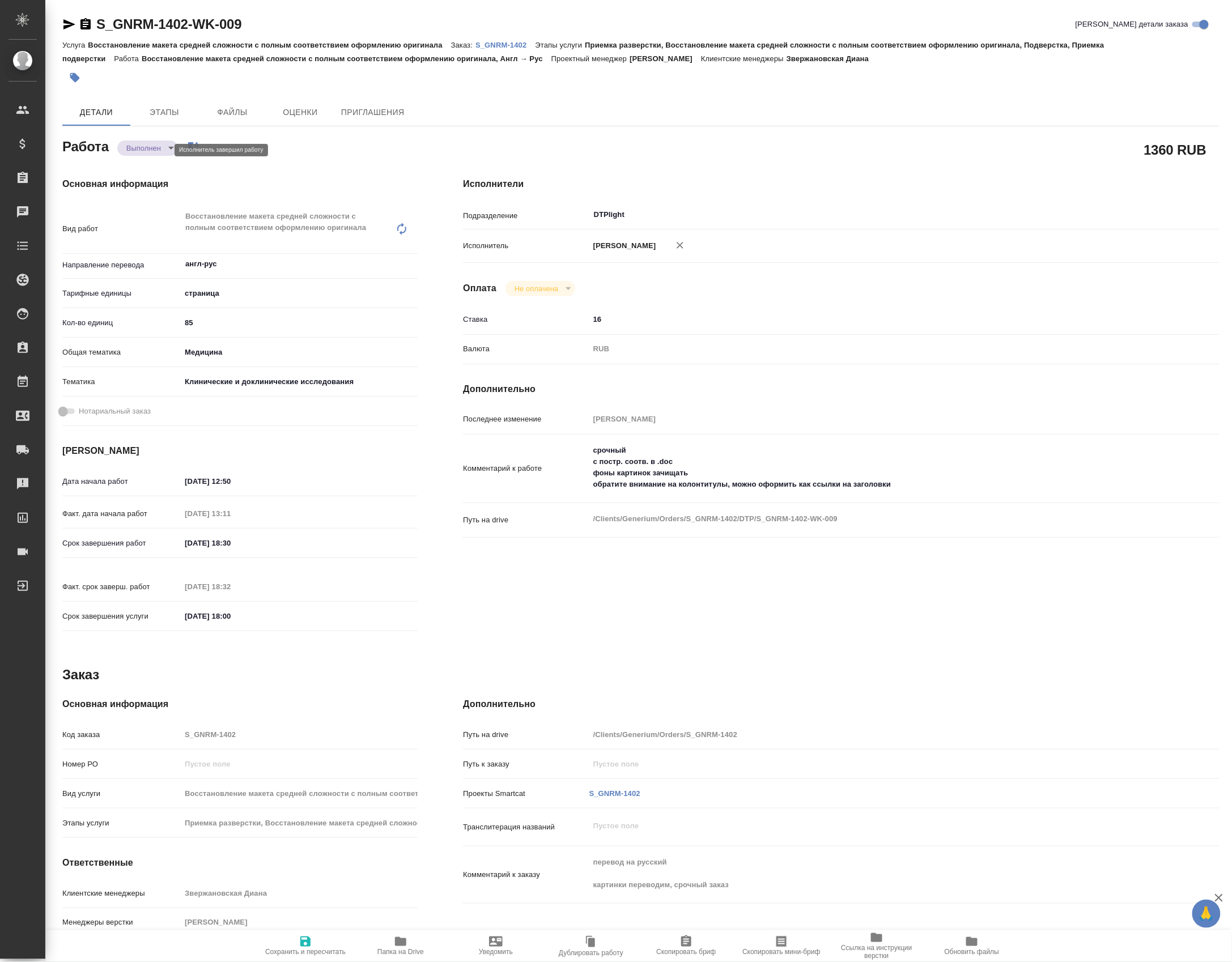
click at [159, 152] on body "🙏 .cls-1 fill:#fff; AWATERA [PERSON_NAME] Спецификации Заказы Чаты Todo Проекты…" at bounding box center [616, 481] width 1232 height 962
click at [147, 174] on button "Сдан" at bounding box center [139, 171] width 24 height 13
type textarea "x"
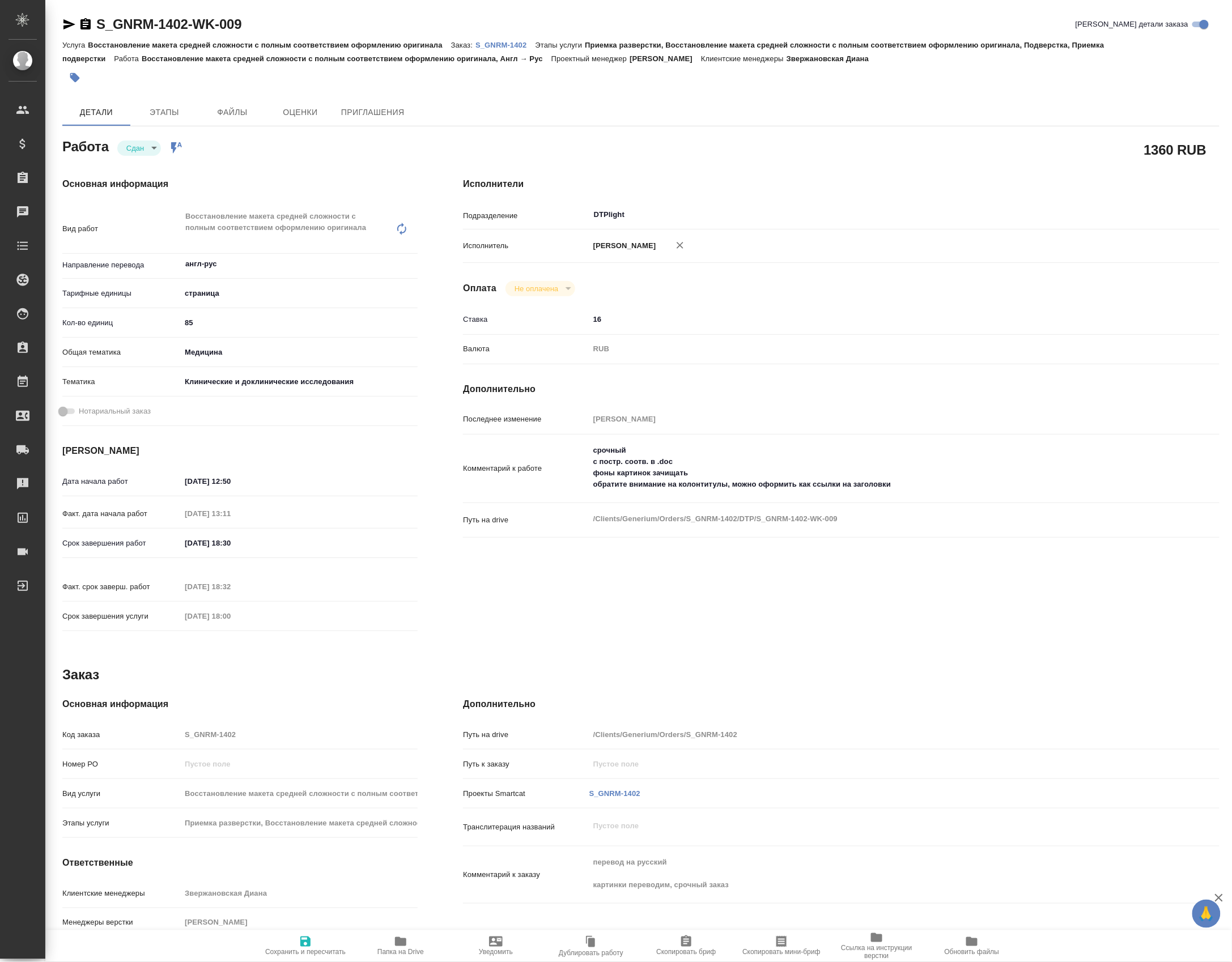
type textarea "x"
click at [432, 949] on span "Папка на Drive" at bounding box center [401, 946] width 82 height 21
type textarea "x"
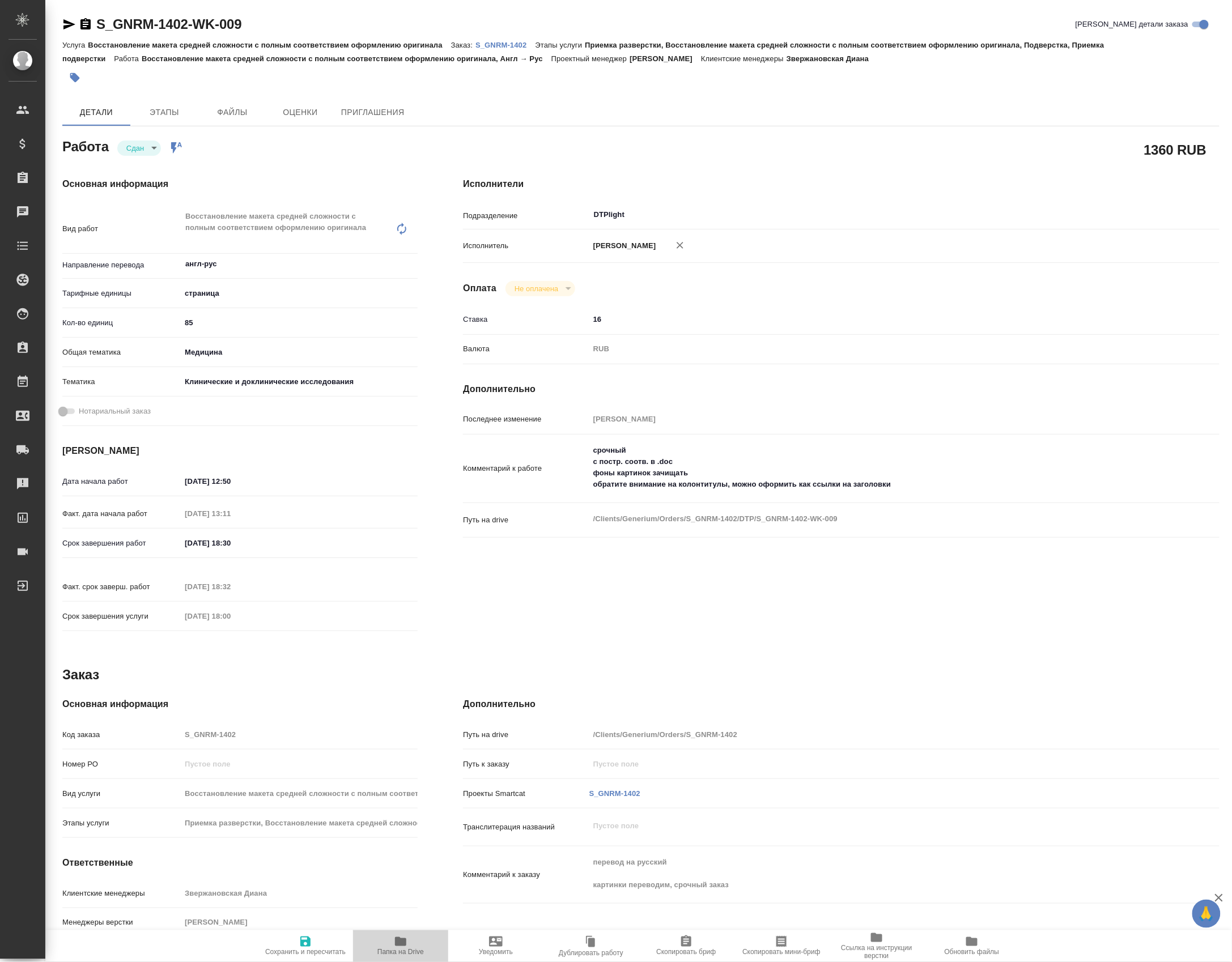
type textarea "x"
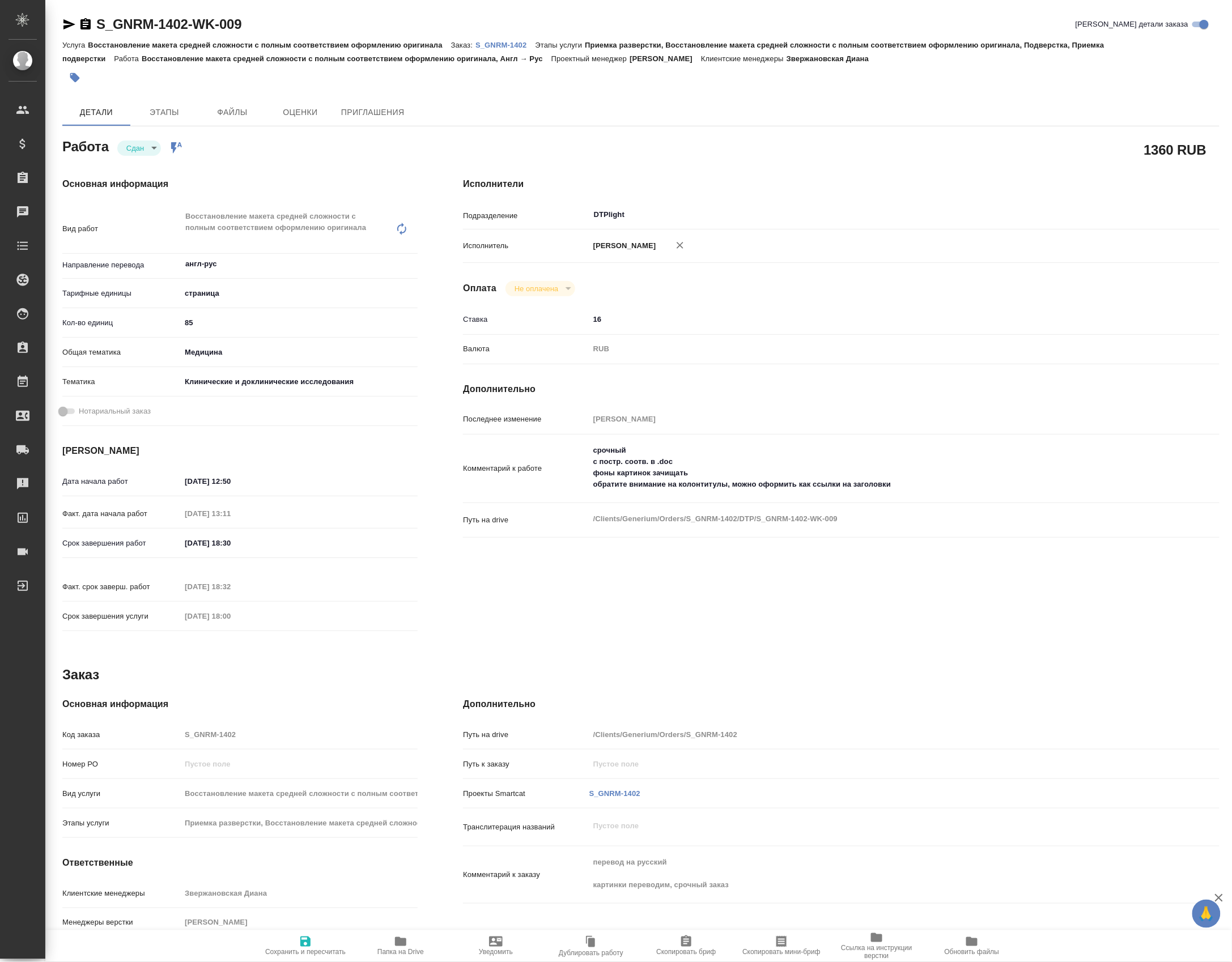
type textarea "x"
click at [517, 44] on p "S_GNRM-1402" at bounding box center [505, 45] width 60 height 9
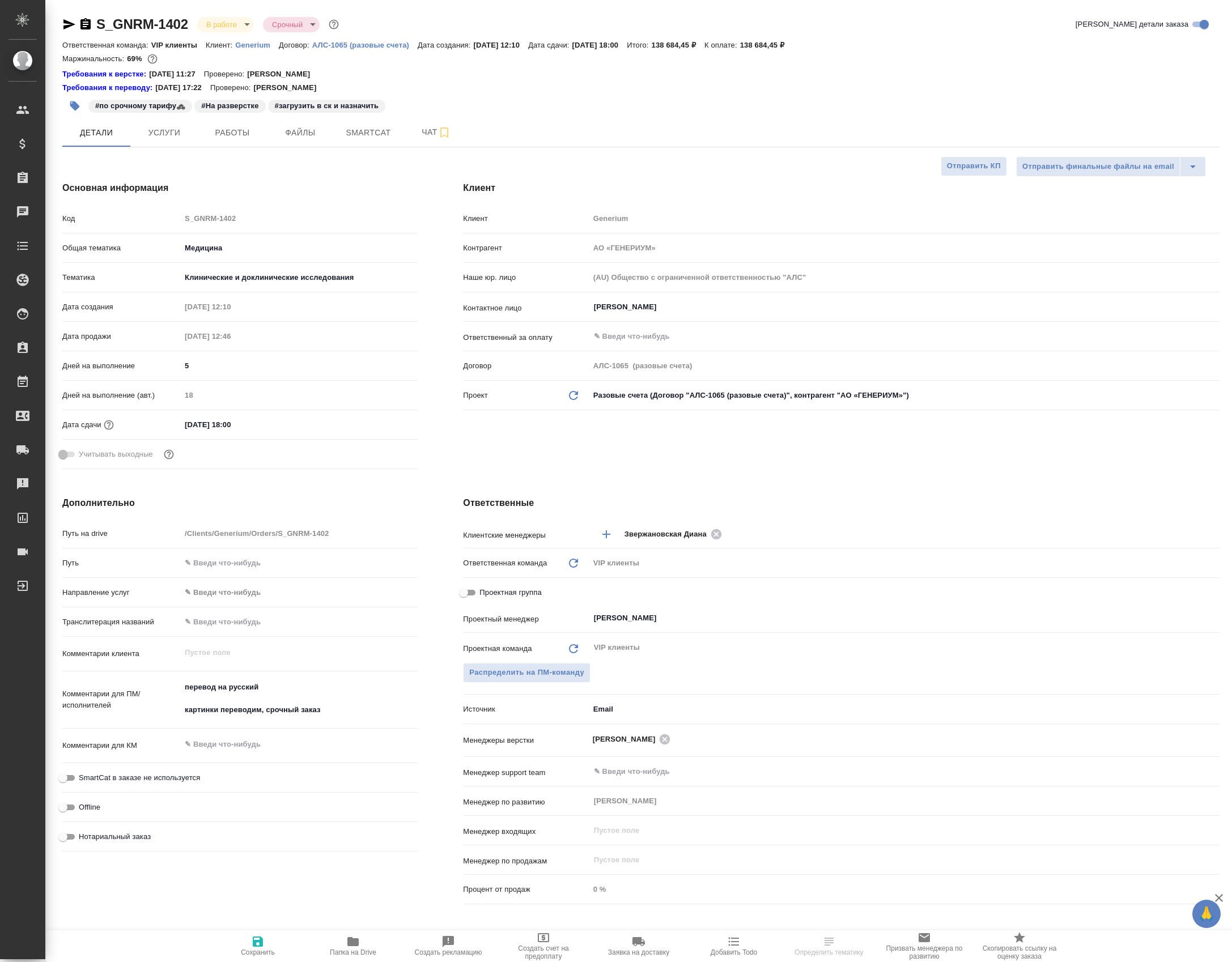
select select "RU"
click at [419, 140] on span "Чат" at bounding box center [436, 133] width 55 height 14
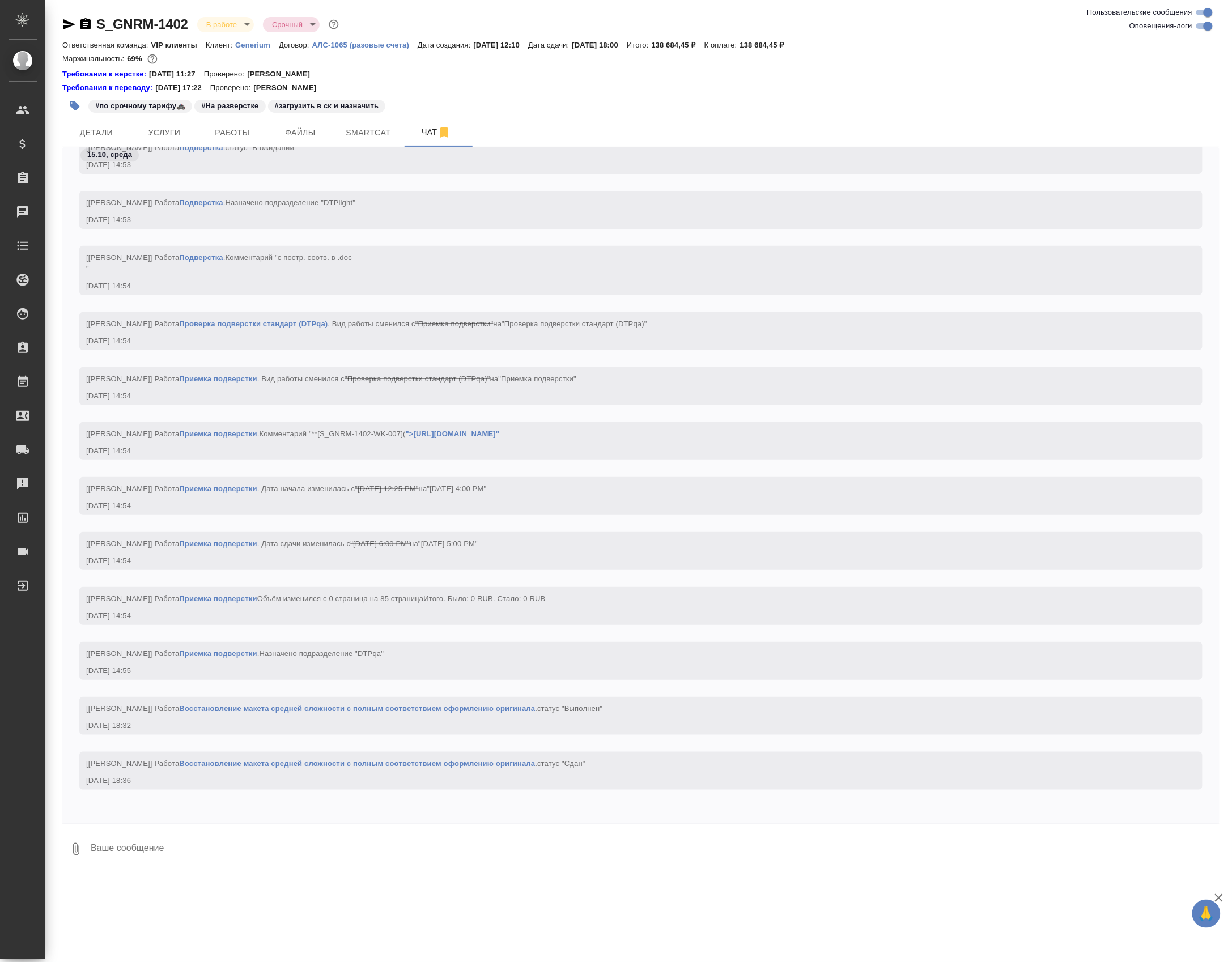
scroll to position [23429, 0]
click at [161, 868] on textarea at bounding box center [654, 849] width 1130 height 38
click at [174, 856] on textarea at bounding box center [654, 849] width 1130 height 38
paste textarea "https://drive.awatera.com/apps/files/?dir=/Shares/Generium/Orders/S_GNRM-1402/D…"
type textarea "https://drive.awatera.com/apps/files/?dir=/Shares/Generium/Orders/S_GNRM-1402/D…"
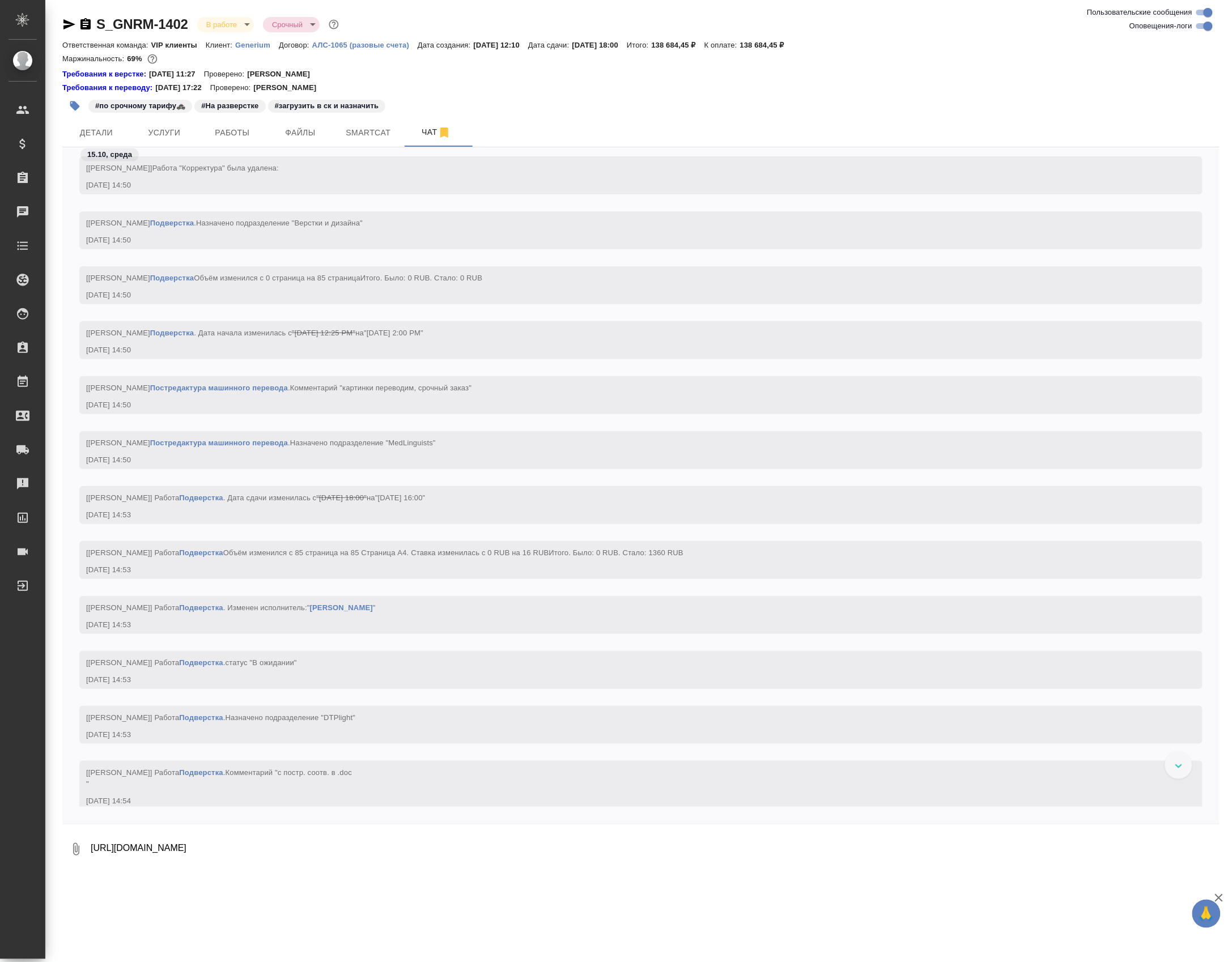
scroll to position [17172, 0]
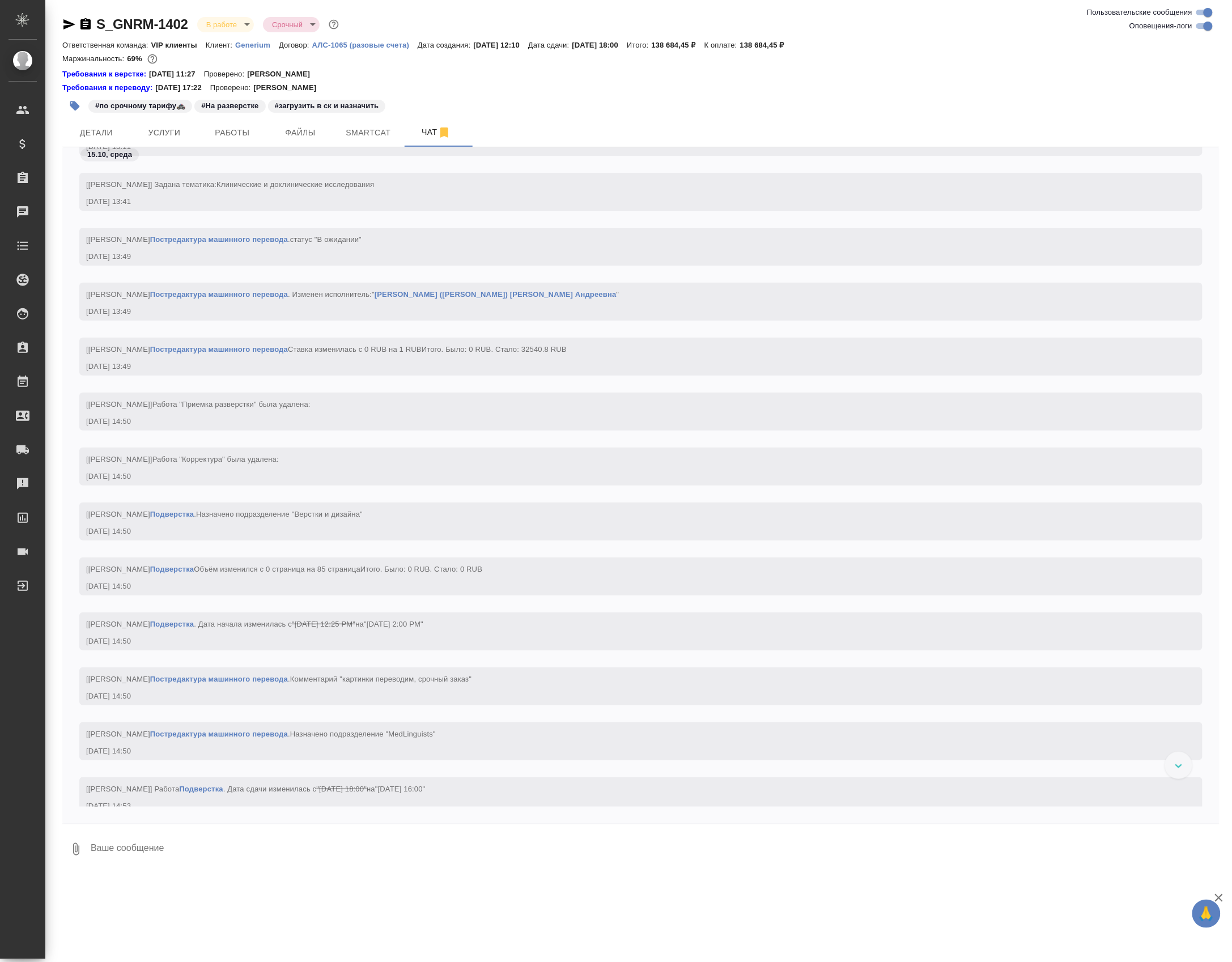
type textarea """
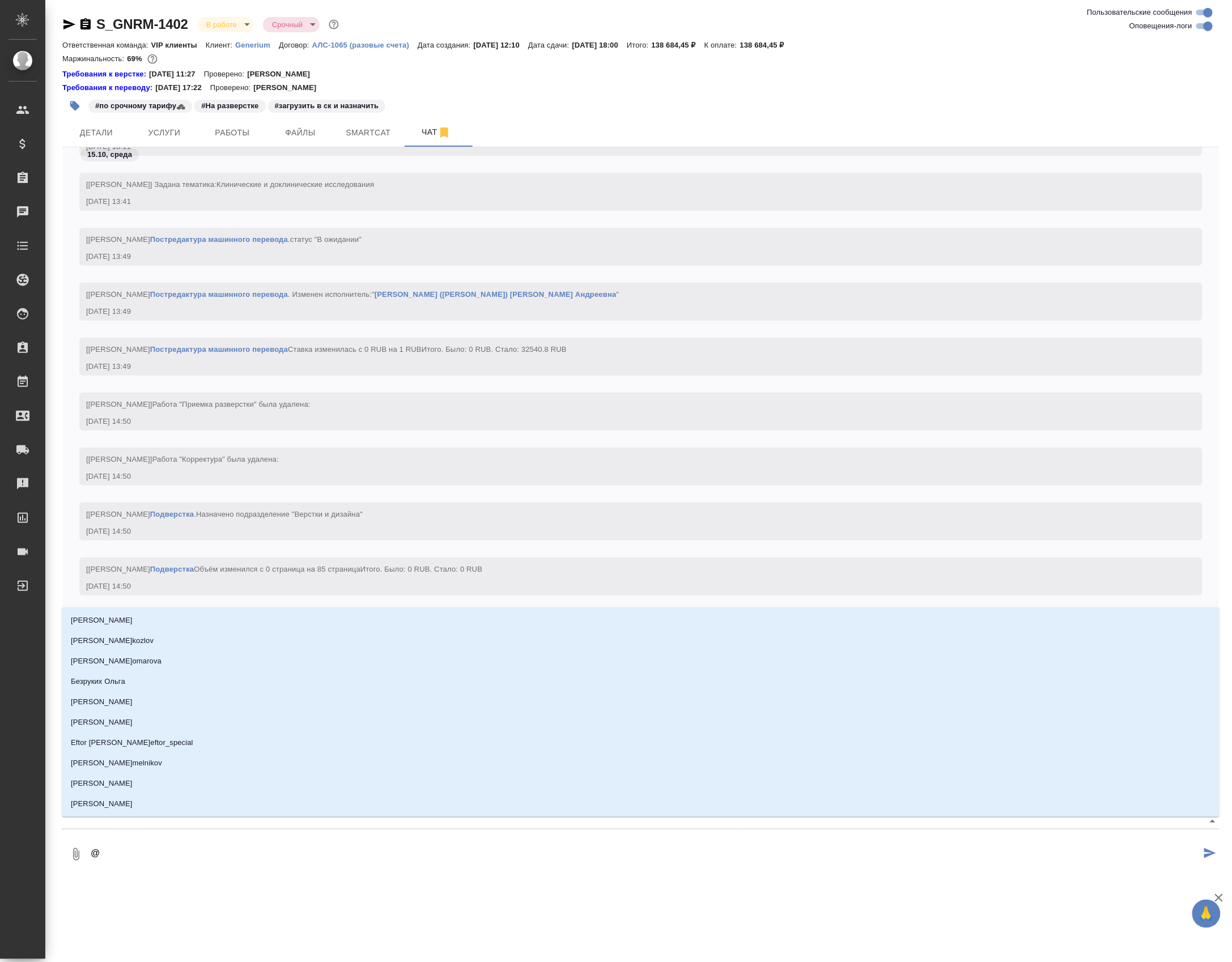
type textarea "@г"
type input "г"
type textarea "@гр"
type input "гр"
type textarea "@гра"
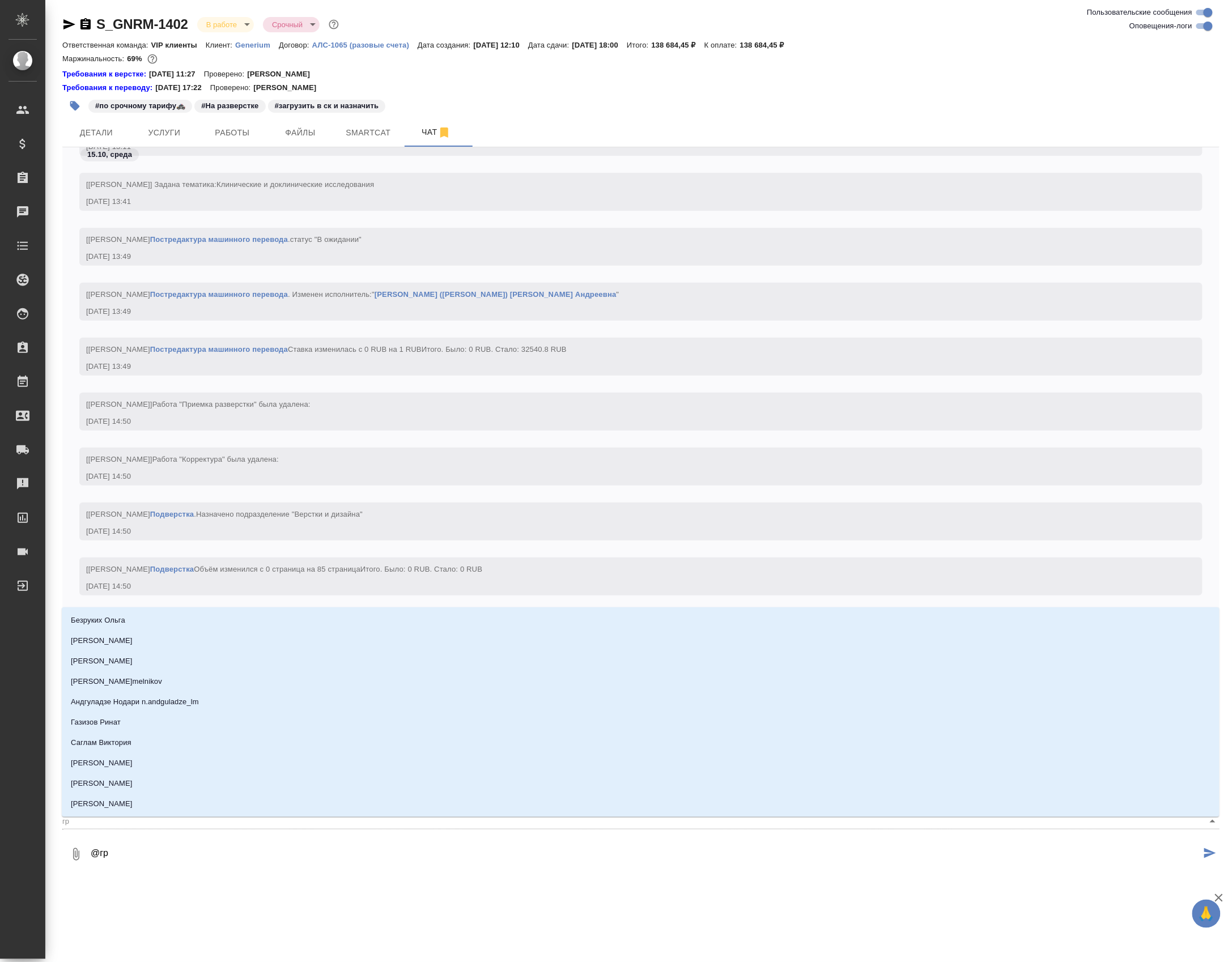
type input "гра"
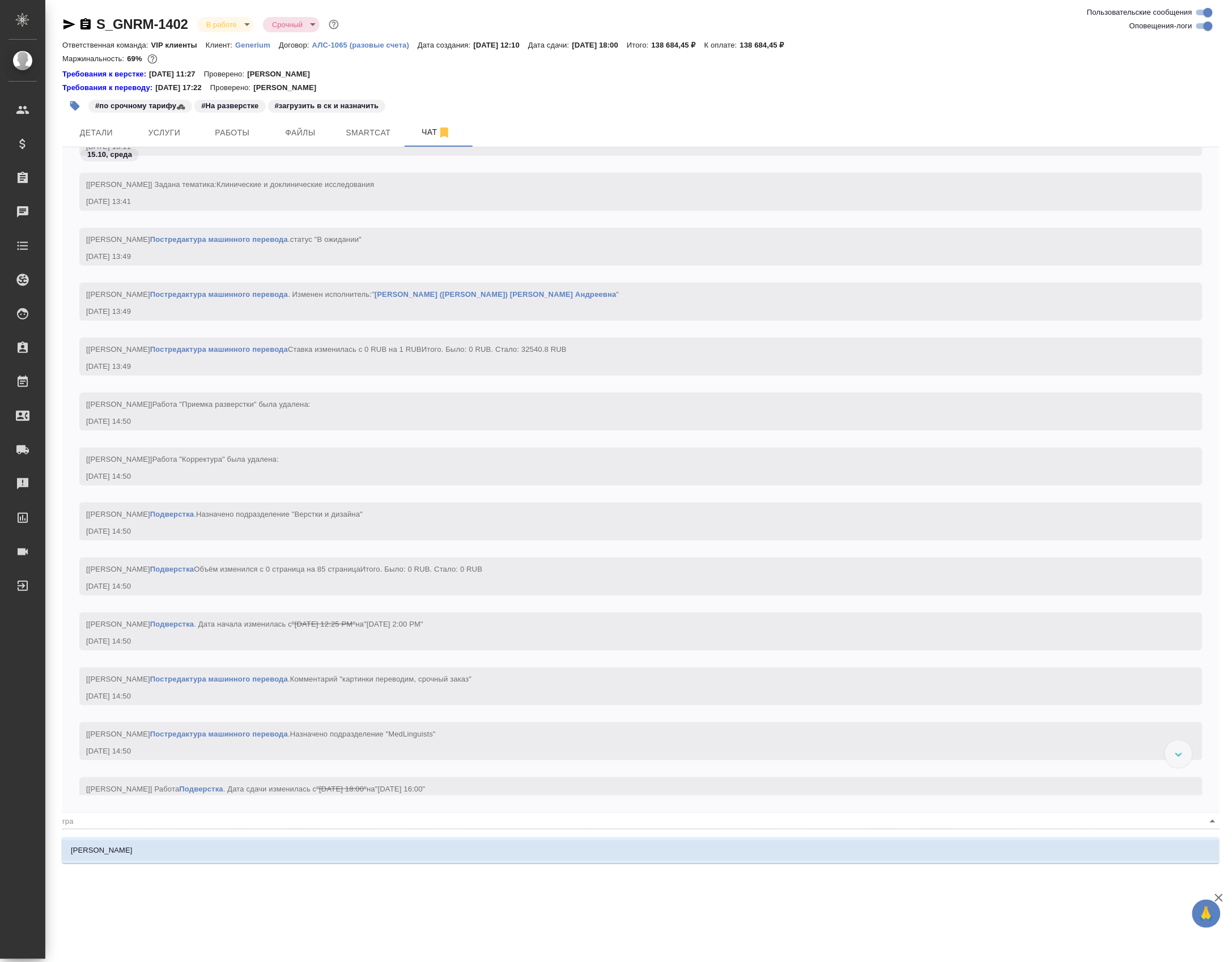
click at [323, 852] on li "[PERSON_NAME]" at bounding box center [640, 850] width 1158 height 21
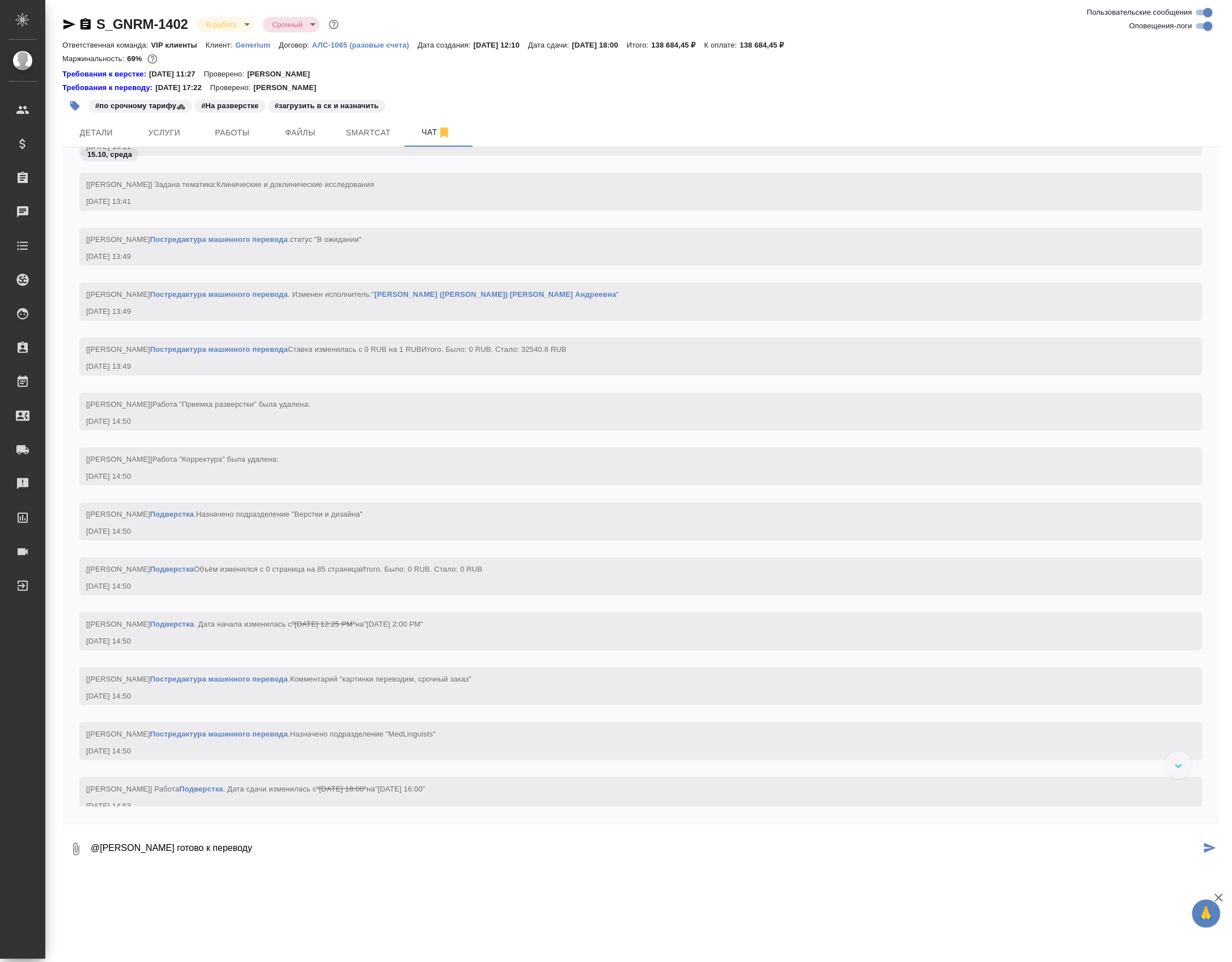
type textarea "@Грабко Мария готово к переводу"
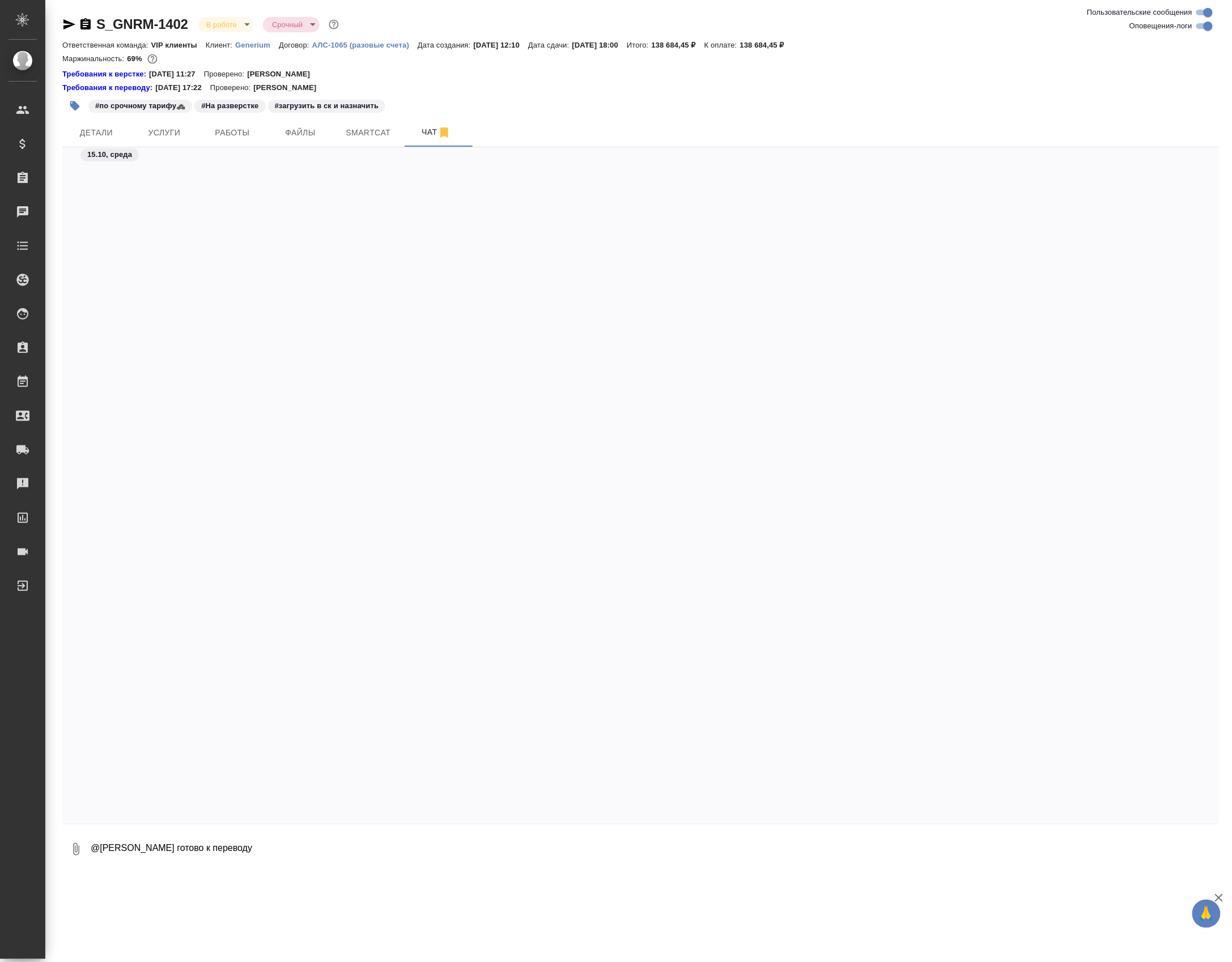
scroll to position [18133, 0]
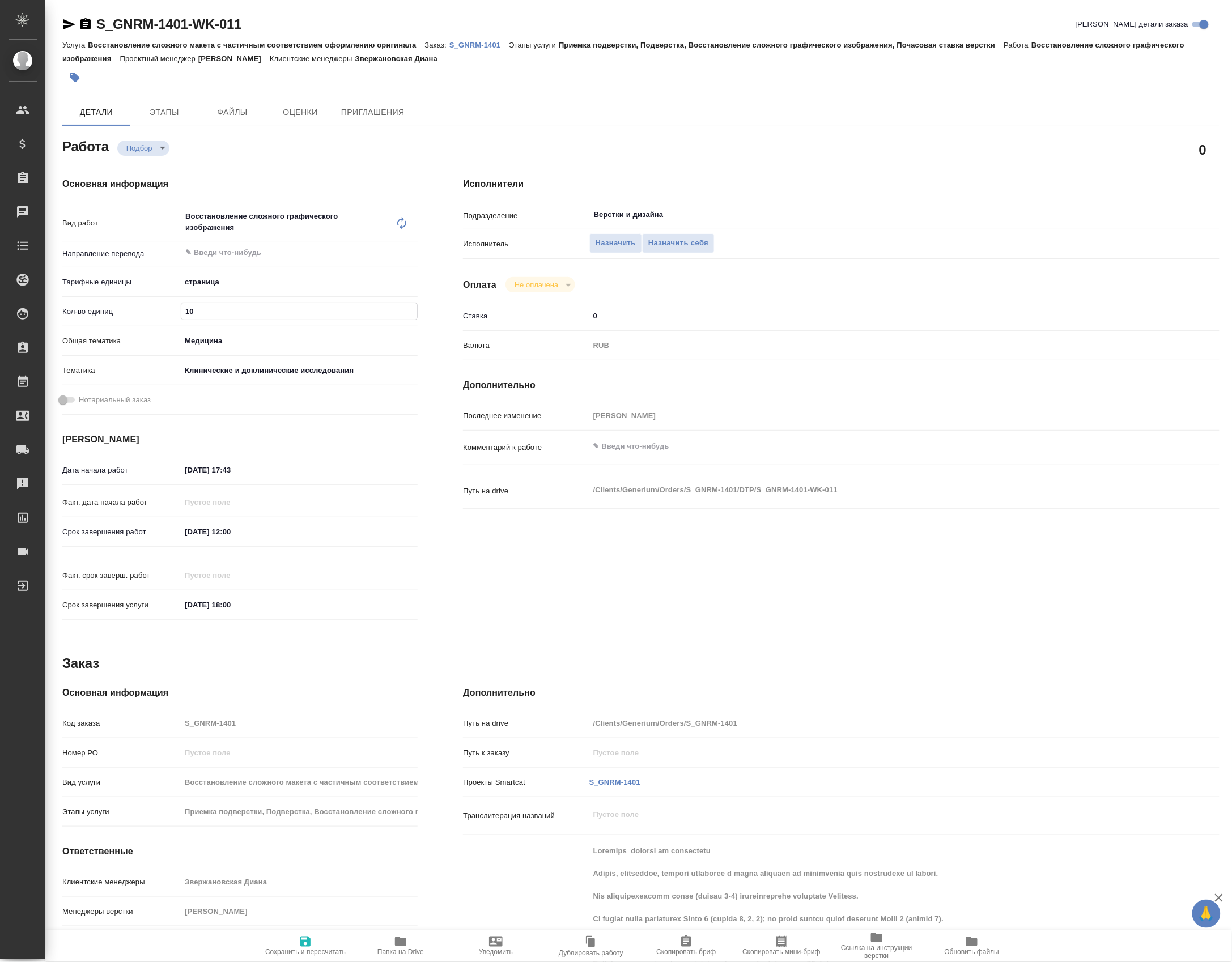
drag, startPoint x: 204, startPoint y: 318, endPoint x: 166, endPoint y: 311, distance: 38.6
click at [166, 311] on div "Кол-во единиц 10" at bounding box center [240, 311] width 355 height 20
type input "3"
click at [302, 952] on span "Сохранить и пересчитать" at bounding box center [305, 952] width 80 height 8
type input "recruiting"
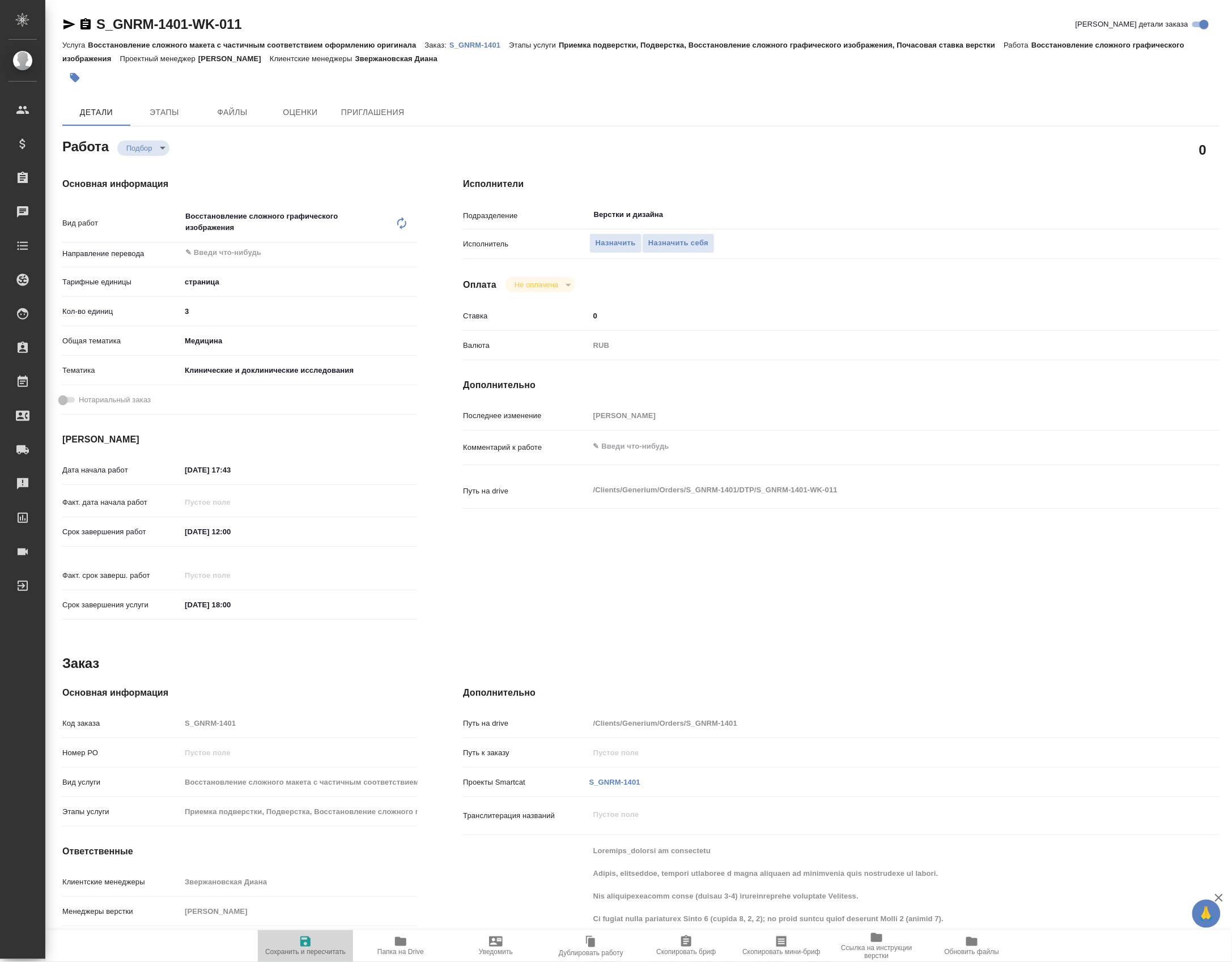
type input "5a8b1489cc6b4906c91bfdb2"
type input "3"
type input "med"
type input "5a8b8b956a9677013d343d9e"
type input "[DATE] 17:43"
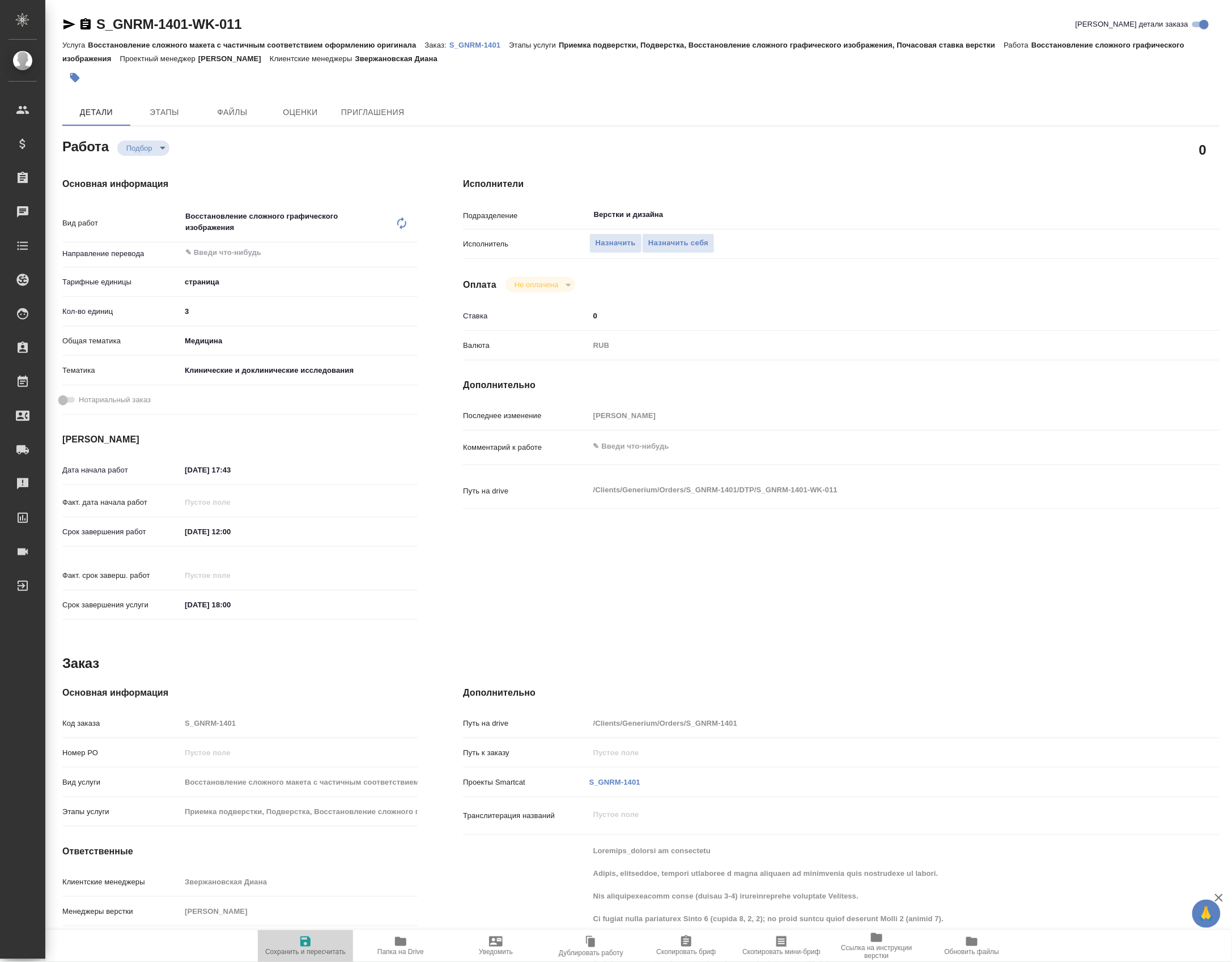
type input "[DATE] 12:00"
type input "[DATE] 18:00"
type input "Верстки и дизайна"
type input "notPayed"
type input "0"
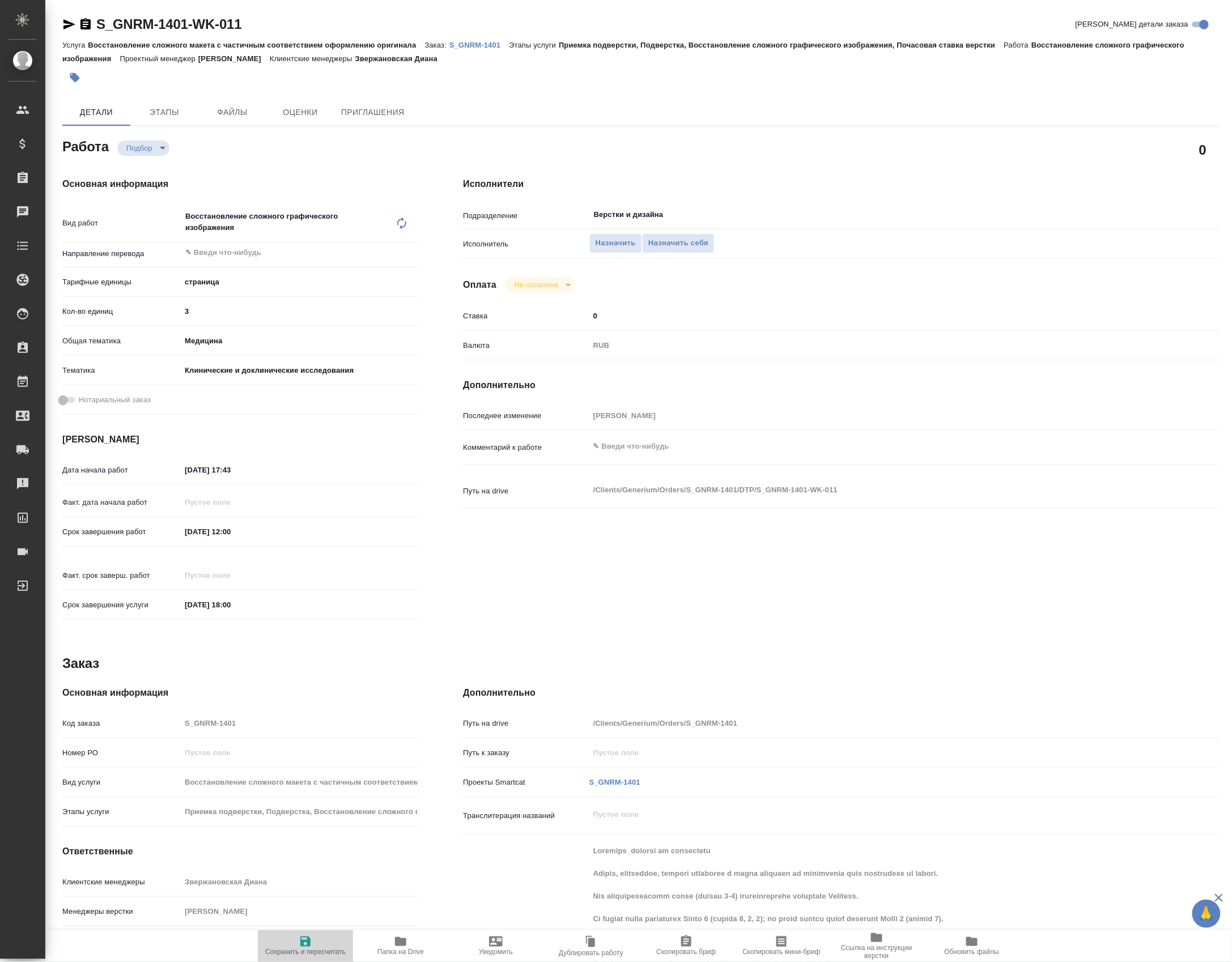
type input "RUB"
type input "[PERSON_NAME]"
type input "S_GNRM-1401"
type input "Восстановление сложного макета с частичным соответствием оформлению оригинала"
type input "Приемка подверстки, Подверстка, Восстановление сложного графического изображени…"
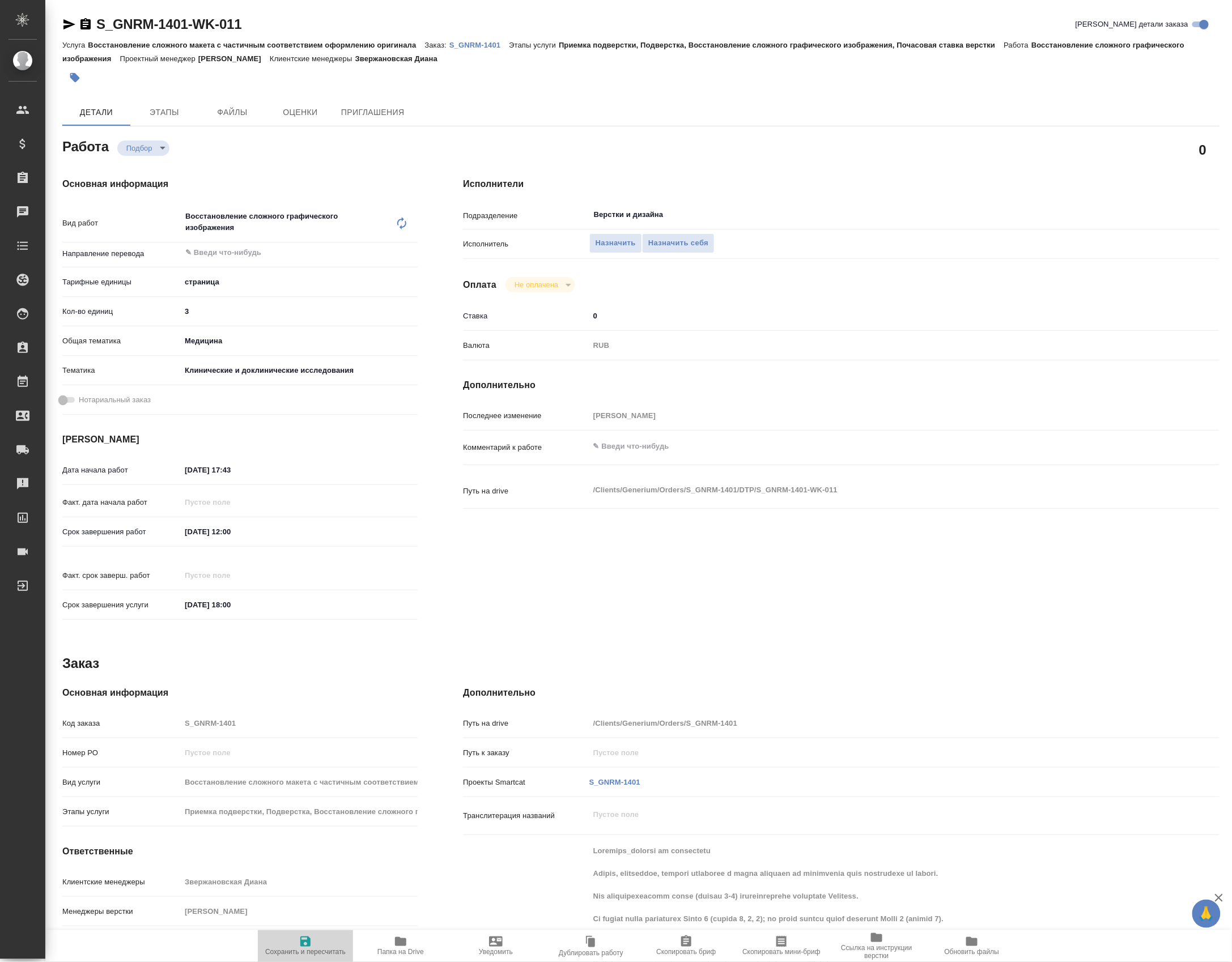
type input "Звержановская Диана"
type input "[PERSON_NAME]"
type input "/Clients/Generium/Orders/S_GNRM-1401"
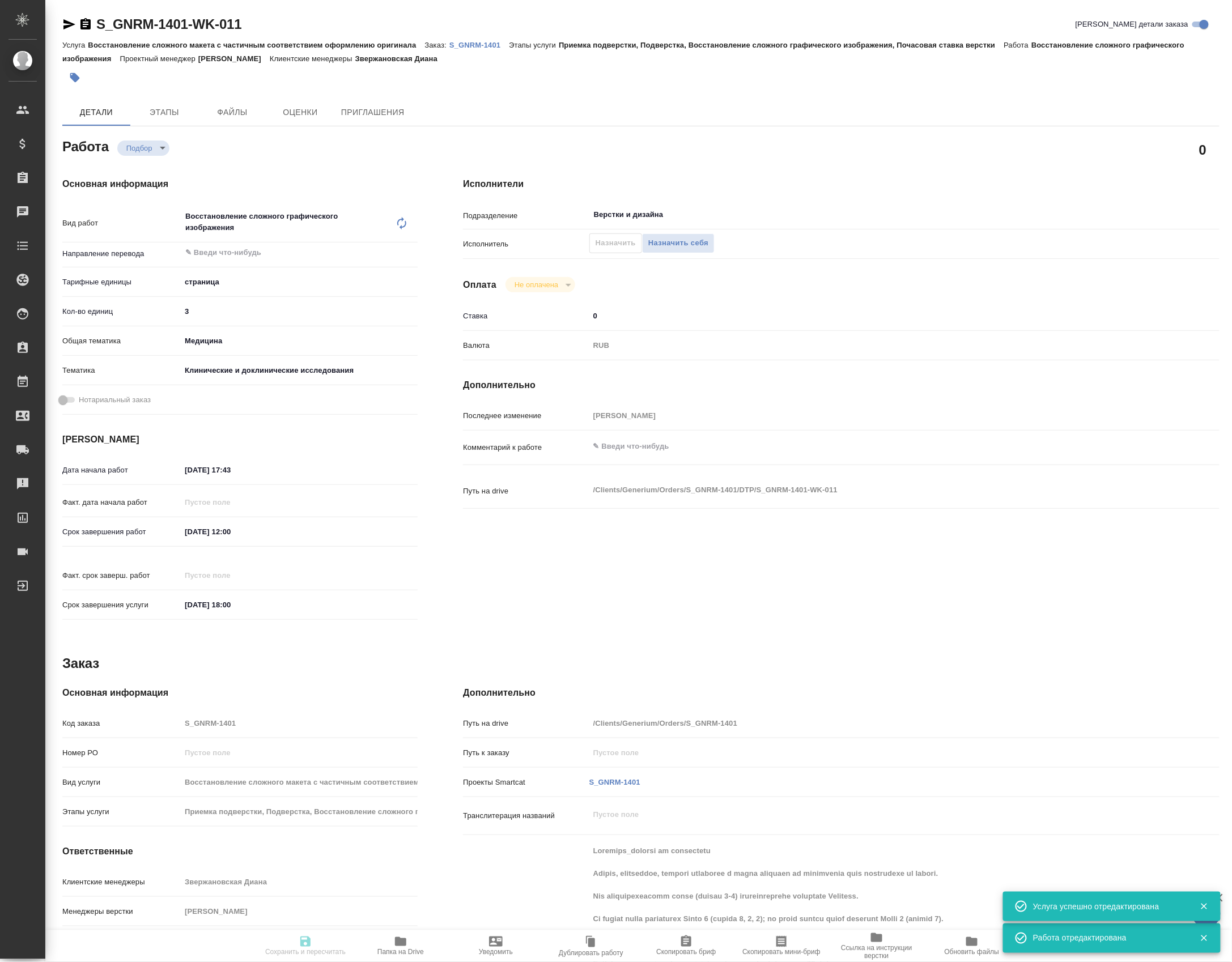
click at [402, 949] on span "Папка на Drive" at bounding box center [401, 952] width 47 height 8
type input "recruiting"
type input "5a8b1489cc6b4906c91bfdb2"
type input "3"
type input "med"
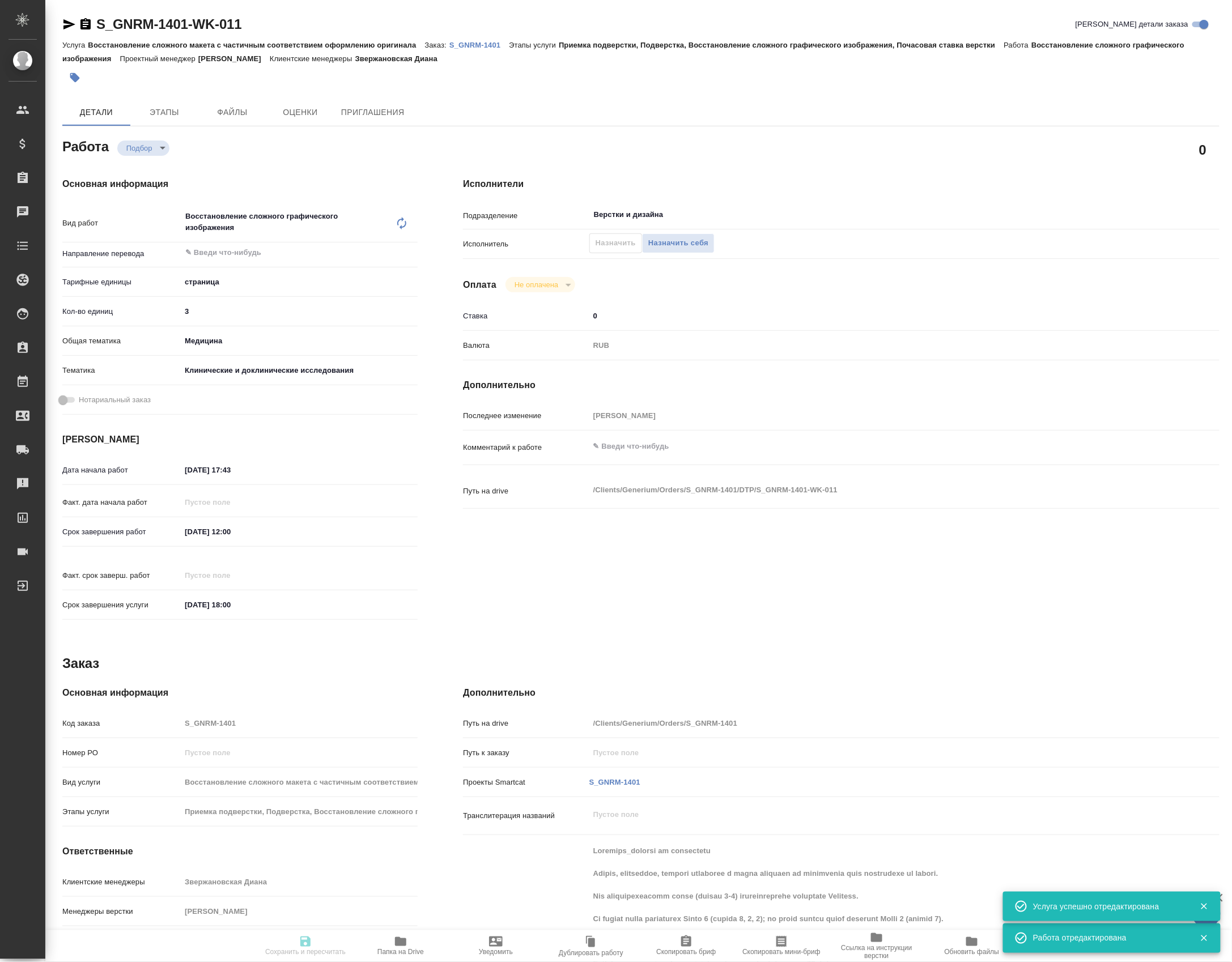
type input "5a8b8b956a9677013d343d9e"
type input "[DATE] 17:43"
type input "[DATE] 12:00"
type input "[DATE] 18:00"
type input "Верстки и дизайна"
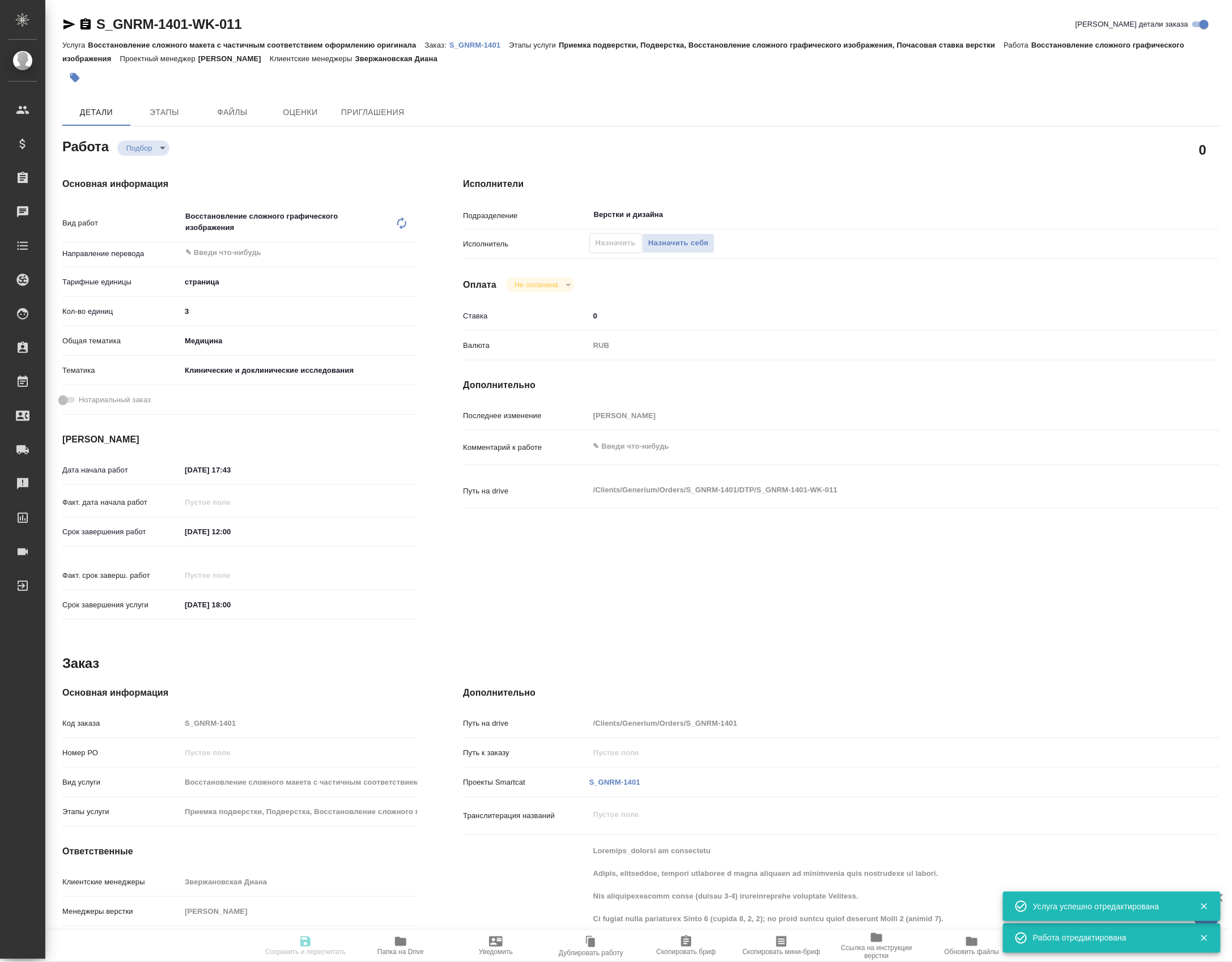
type input "notPayed"
type input "0"
type input "RUB"
type input "[PERSON_NAME]"
type input "S_GNRM-1401"
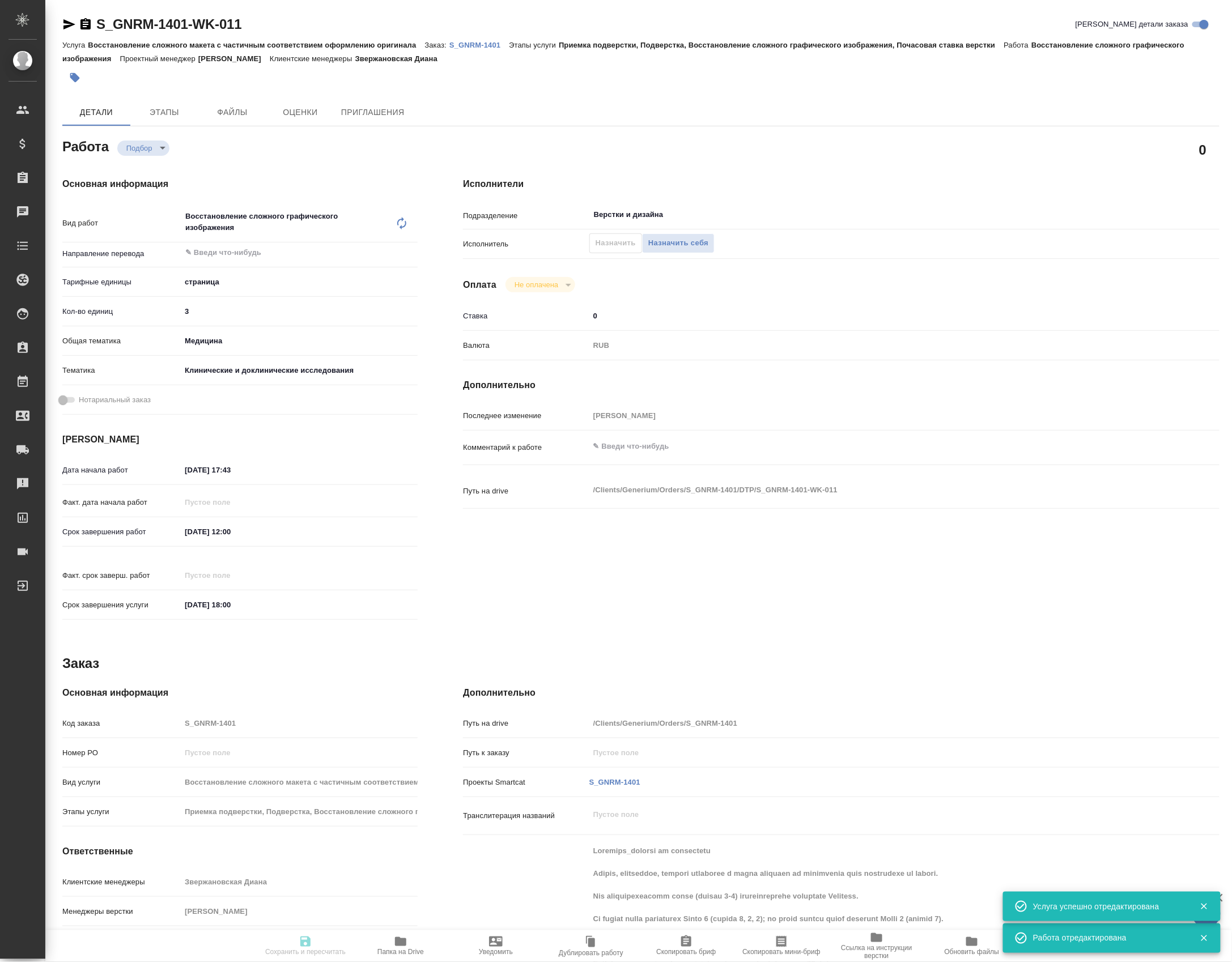
type input "Восстановление сложного макета с частичным соответствием оформлению оригинала"
type input "Приемка подверстки, Подверстка, Восстановление сложного графического изображени…"
type input "Звержановская Диана"
type input "[PERSON_NAME]"
type input "/Clients/Generium/Orders/S_GNRM-1401"
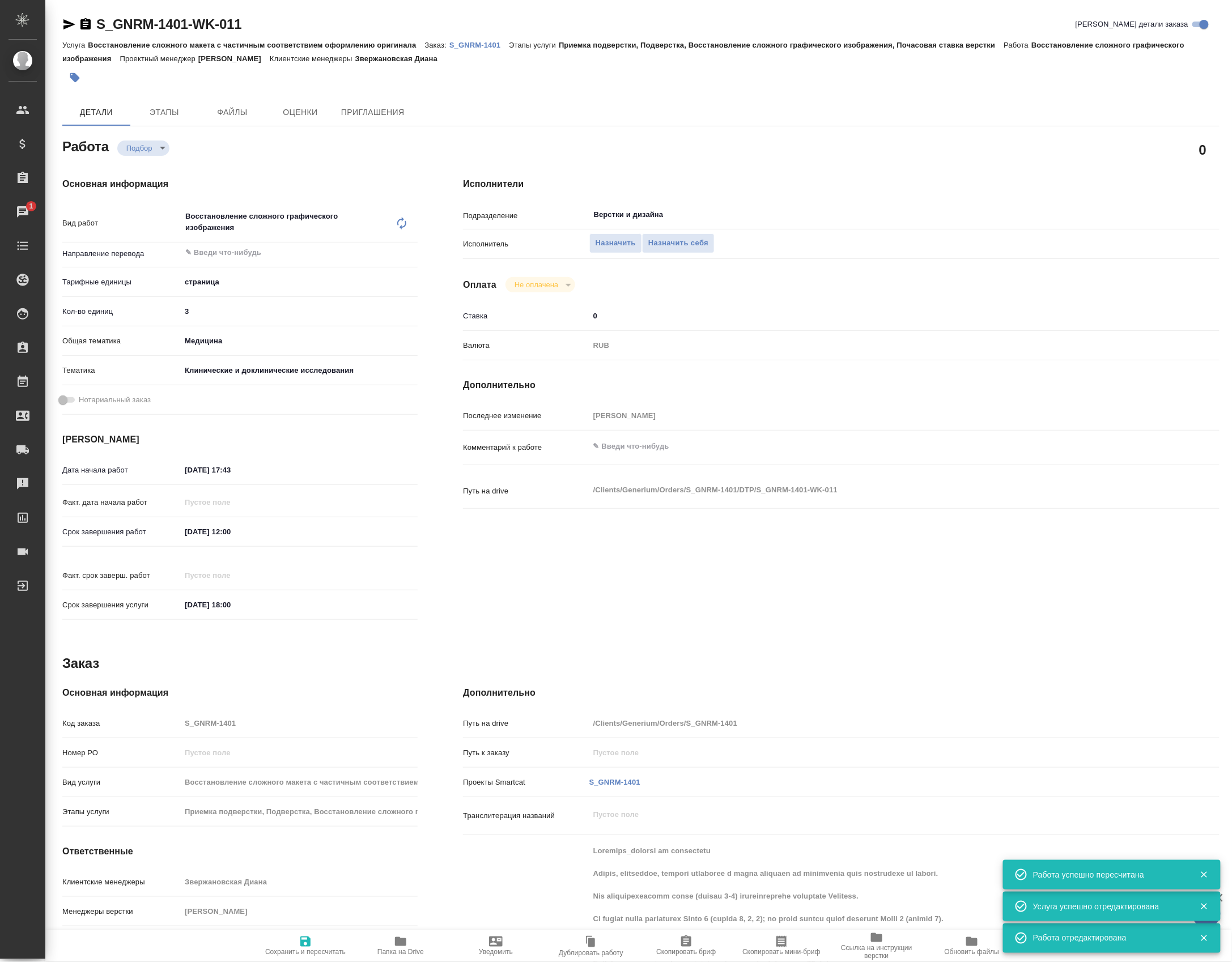
click at [402, 230] on icon at bounding box center [401, 223] width 9 height 13
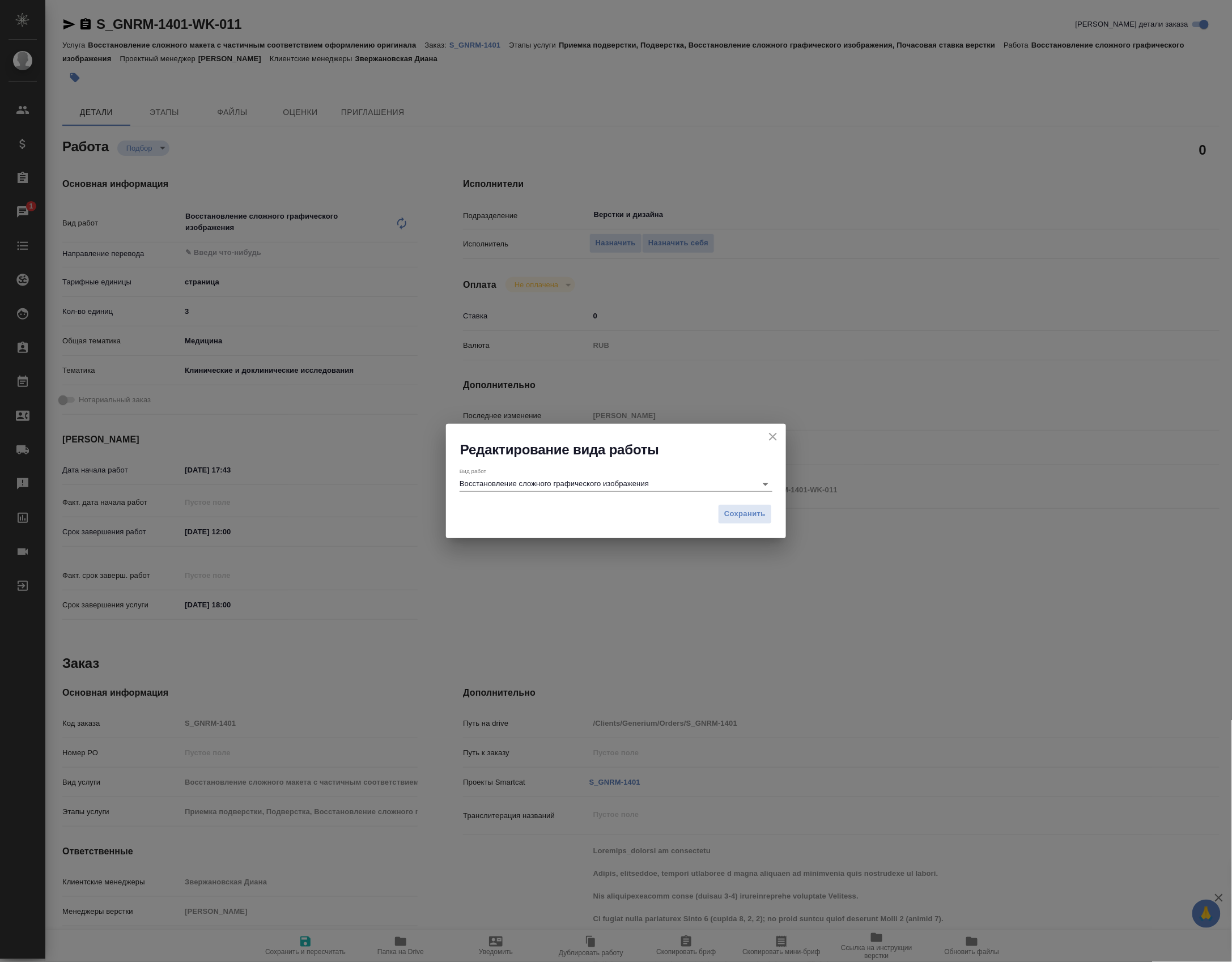
click at [551, 484] on input "Восстановление сложного графического изображения" at bounding box center [605, 483] width 291 height 13
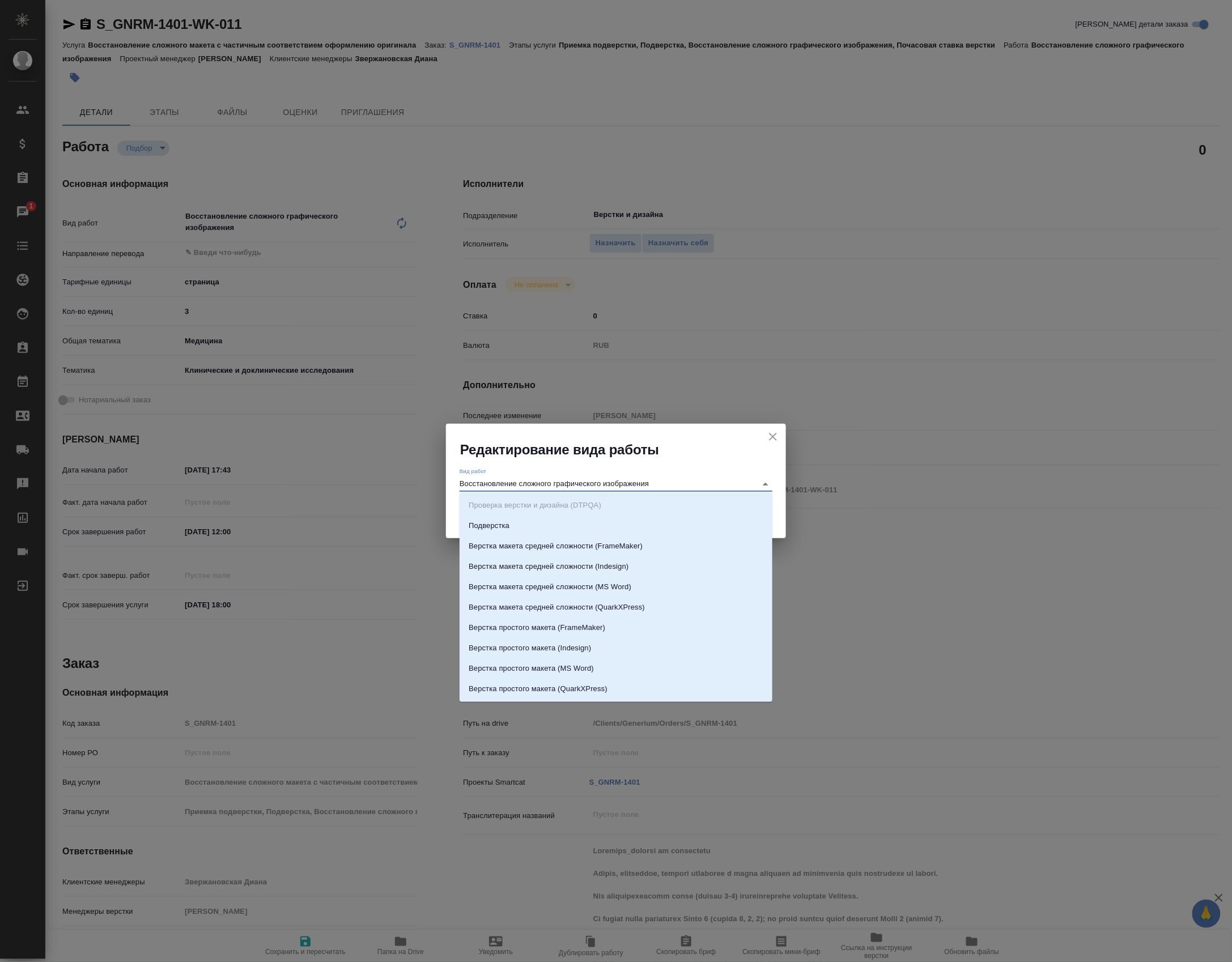
click at [535, 486] on input "Восстановление сложного графического изображения" at bounding box center [605, 483] width 291 height 13
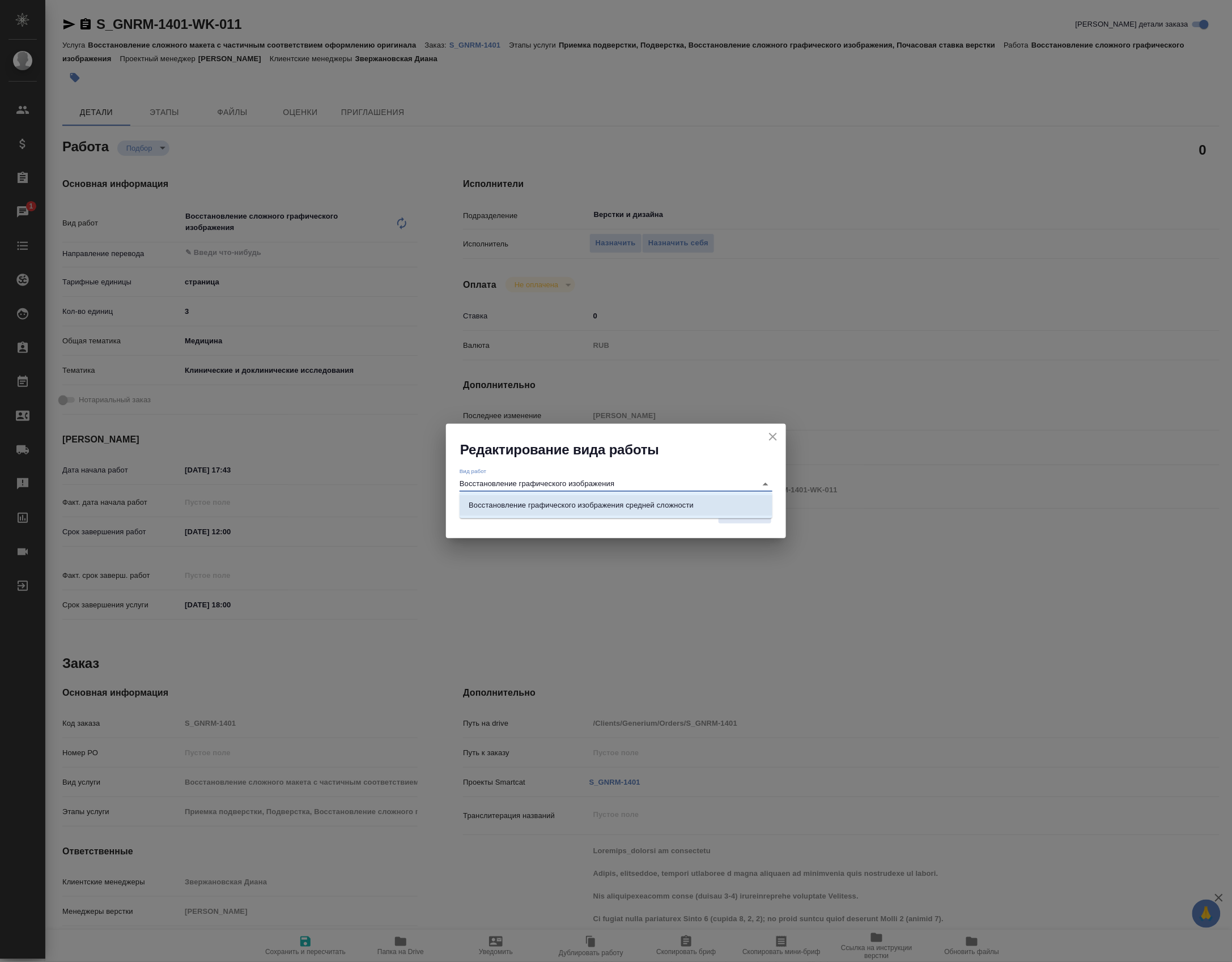
click at [636, 497] on li "Восстановление графического изображения средней сложности" at bounding box center [615, 505] width 313 height 21
type input "Восстановление графического изображения средней сложности"
click at [746, 517] on span "Сохранить" at bounding box center [744, 514] width 41 height 13
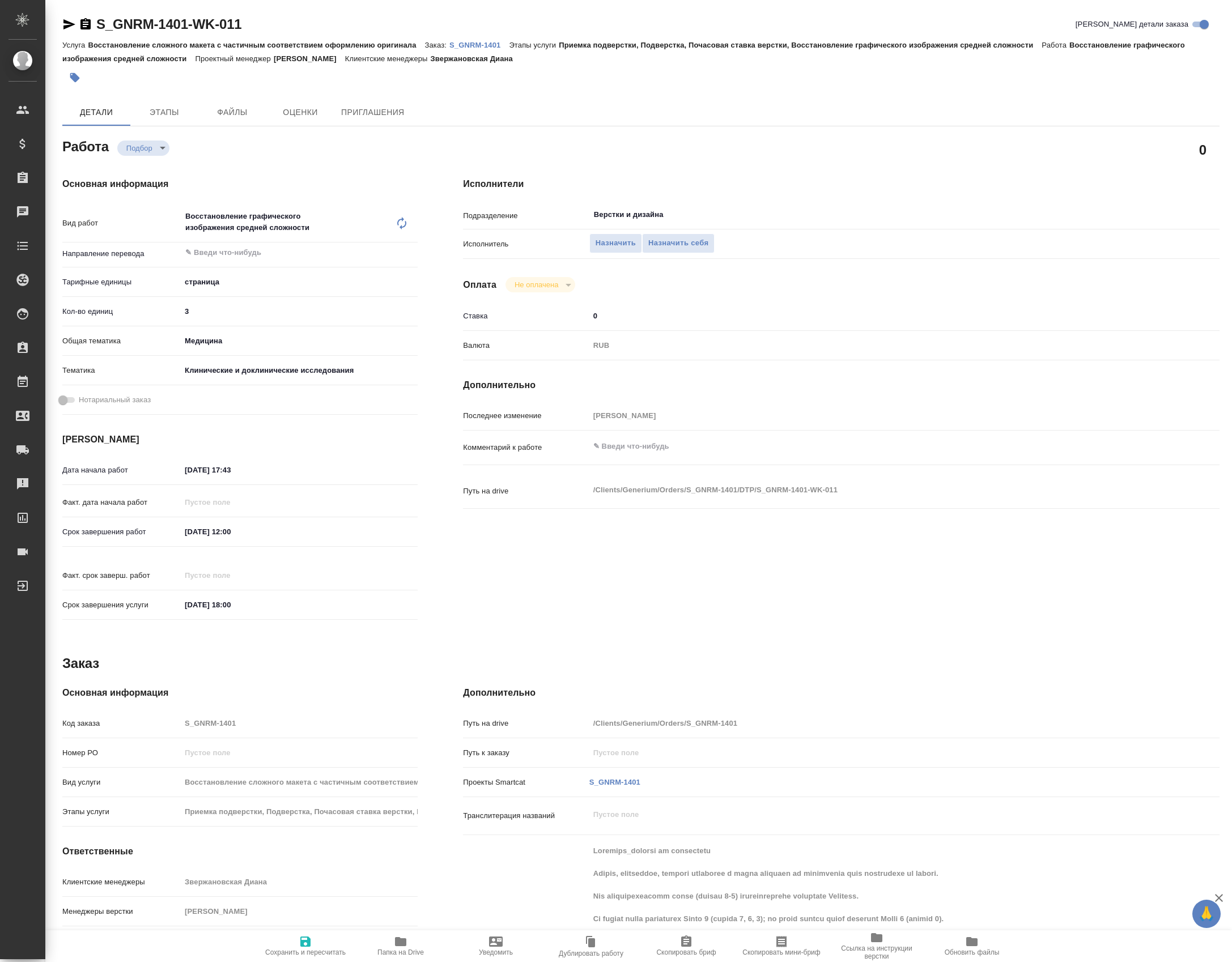
type textarea "x"
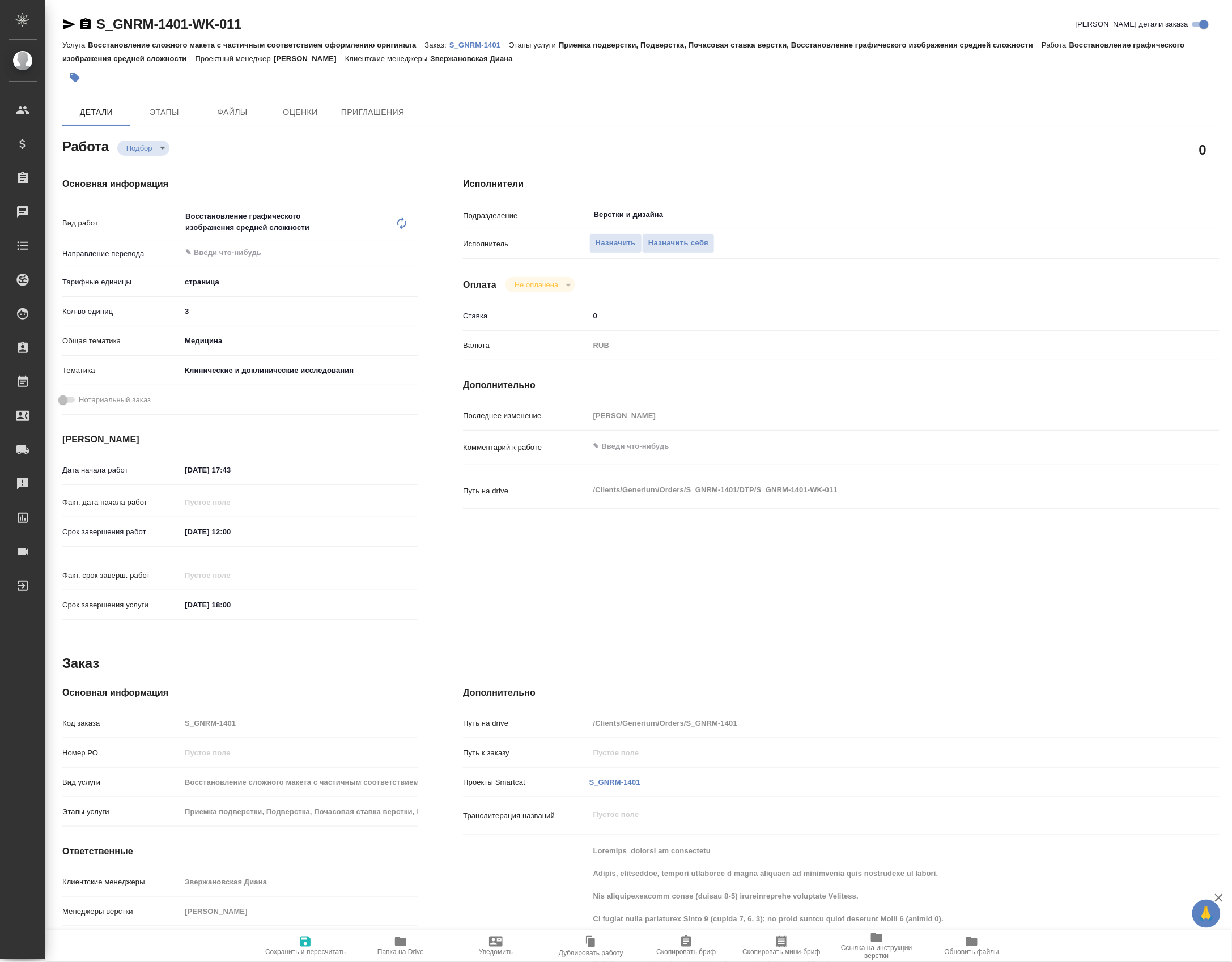
type textarea "x"
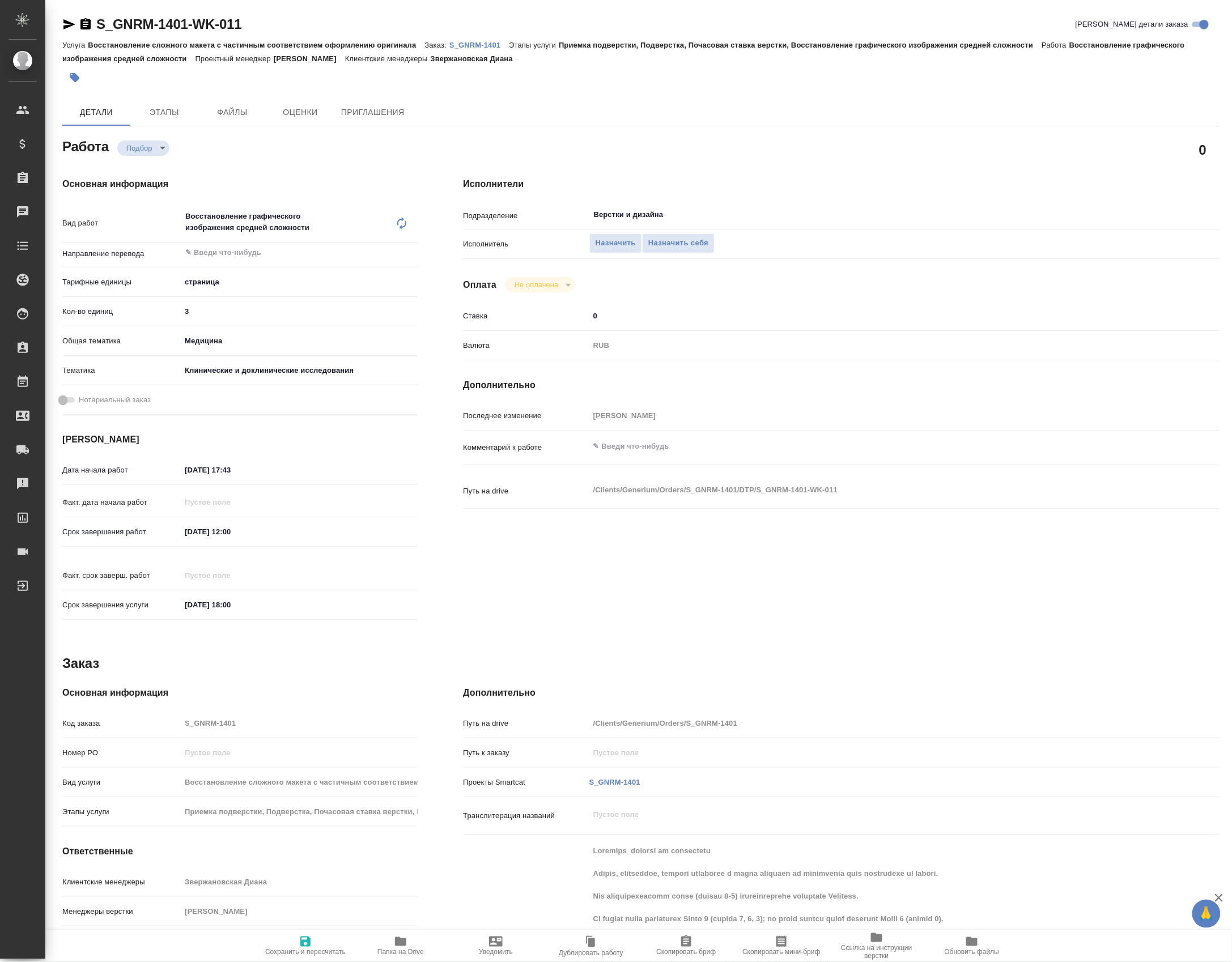
type textarea "x"
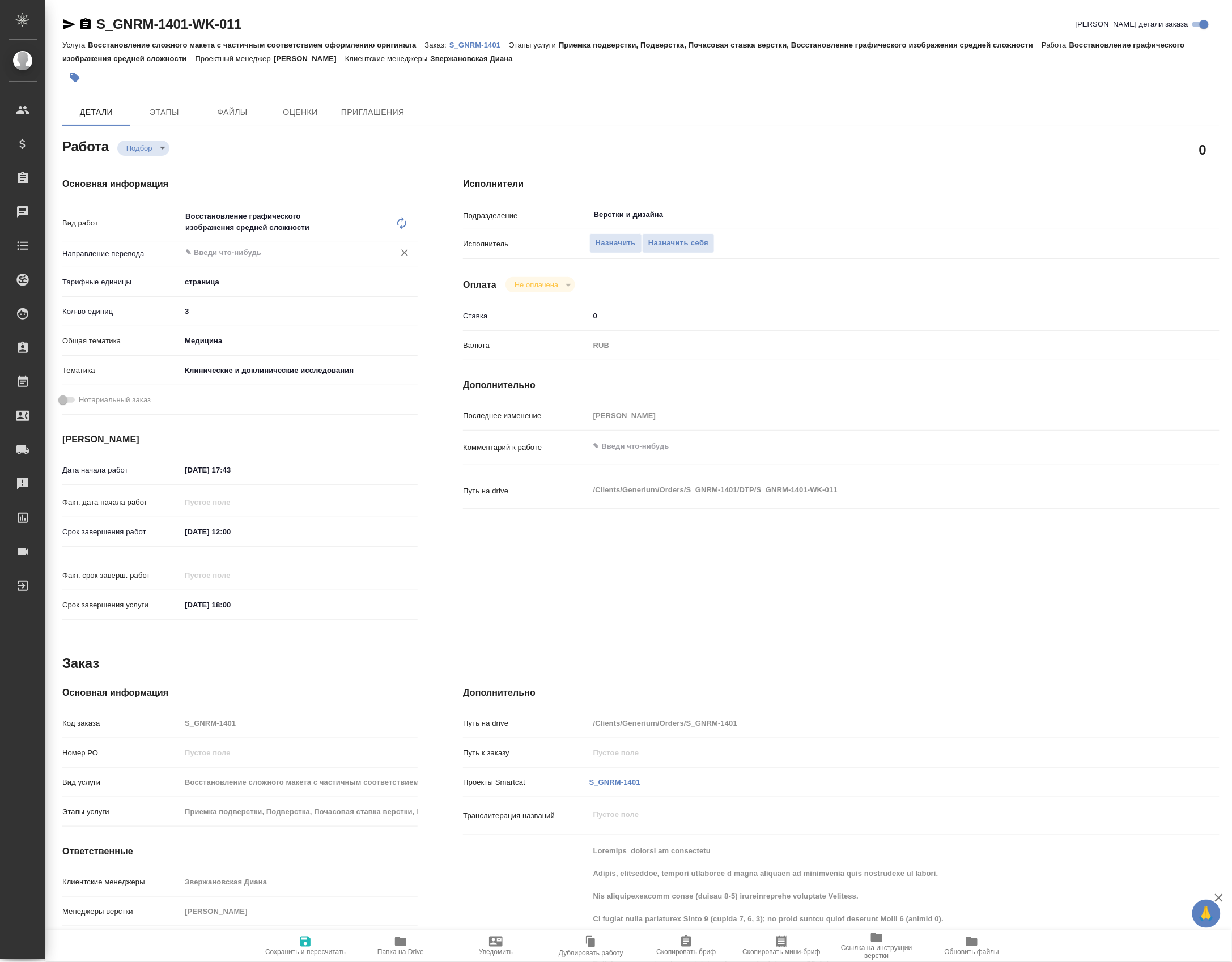
click at [205, 256] on input "text" at bounding box center [280, 252] width 192 height 13
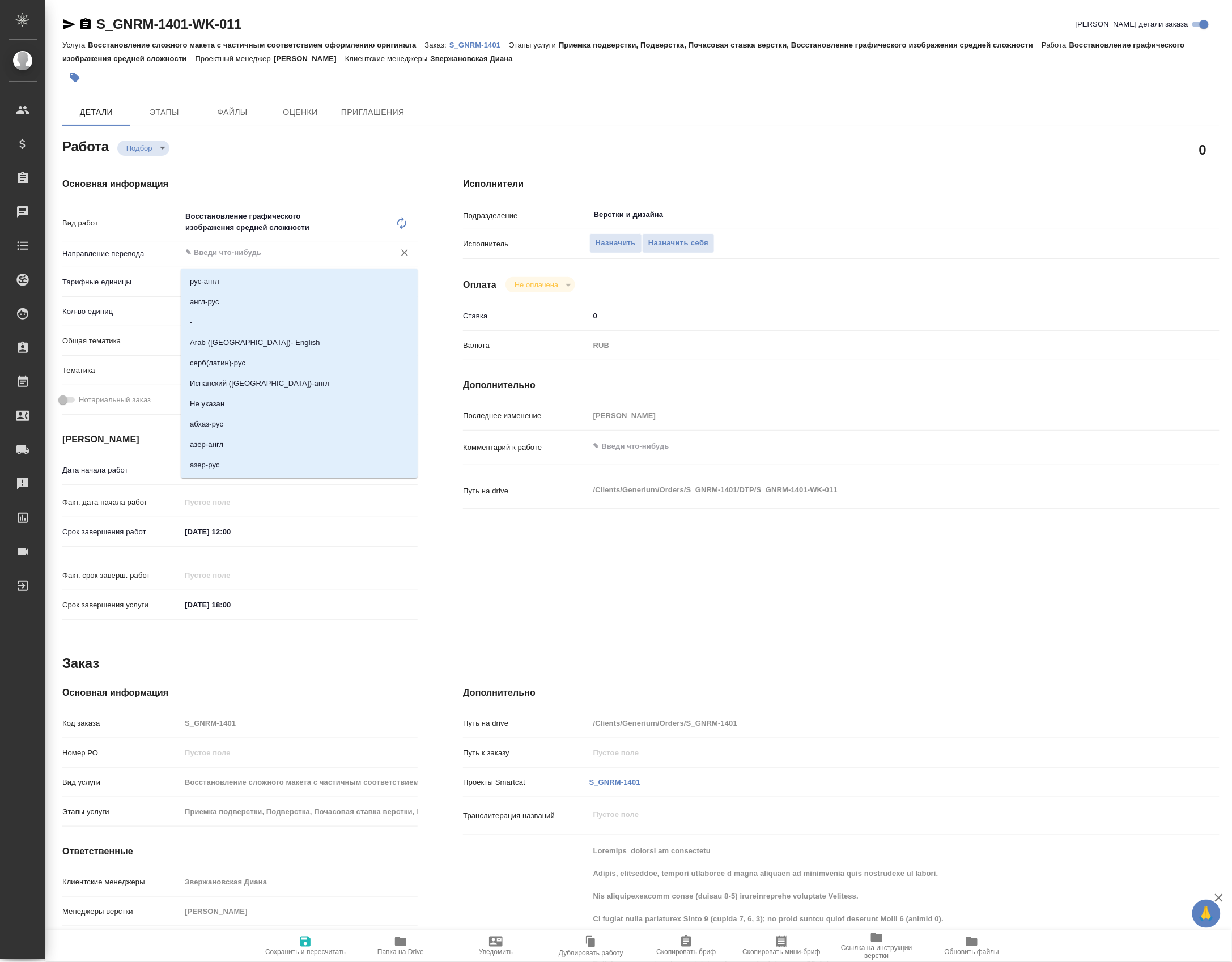
type textarea "x"
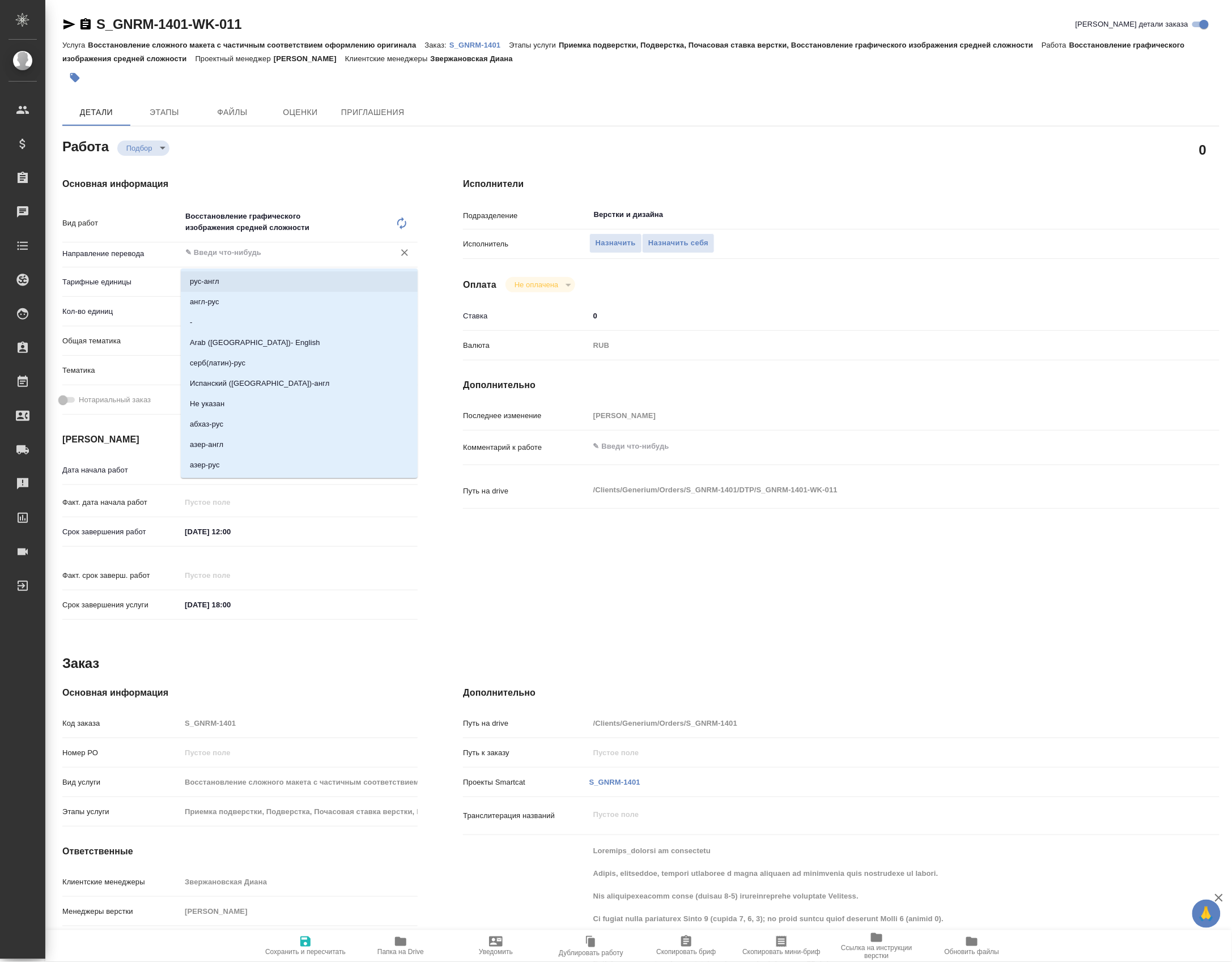
click at [215, 274] on li "рус-англ" at bounding box center [299, 281] width 237 height 21
type textarea "x"
type input "рус-англ"
type textarea "x"
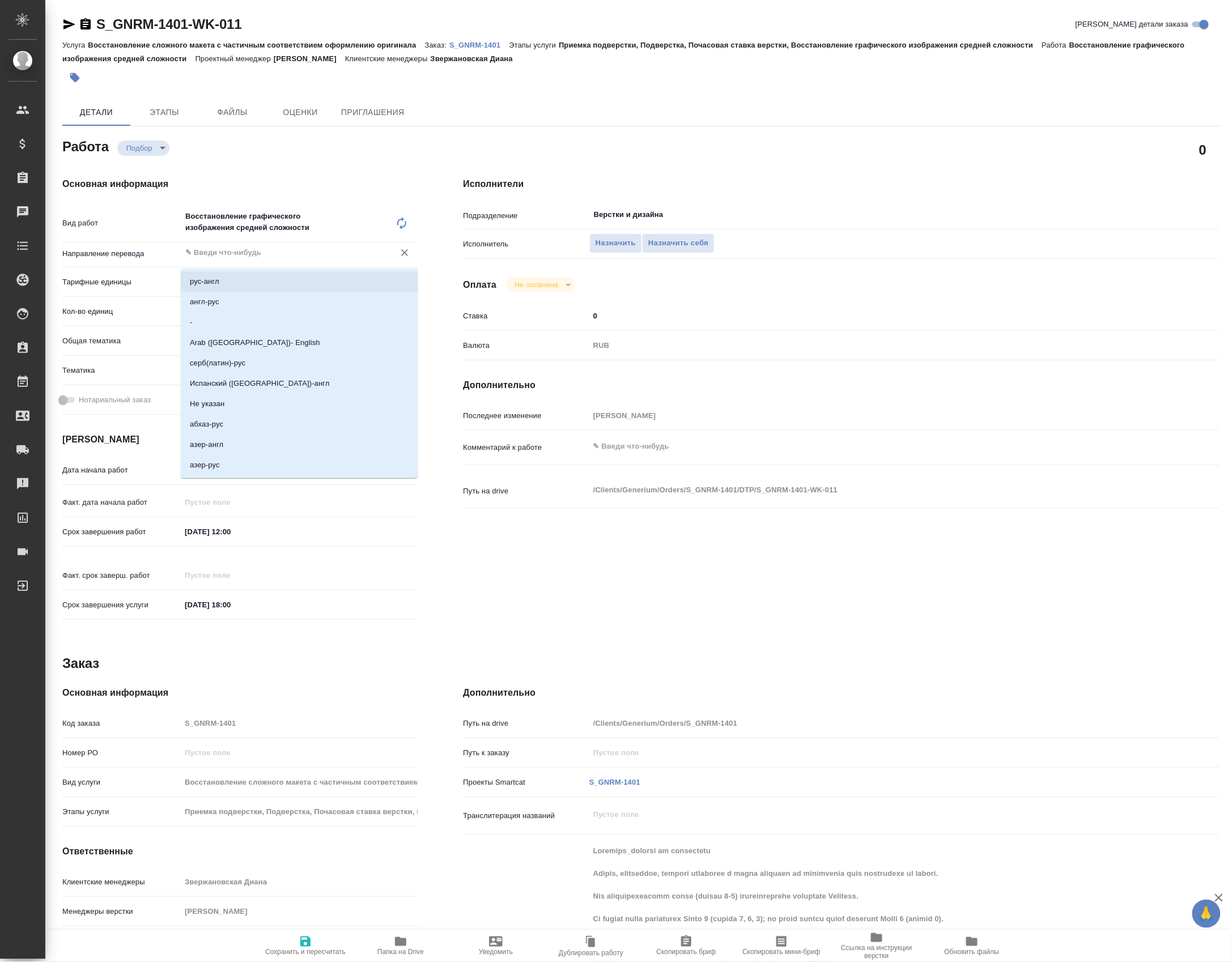
type textarea "x"
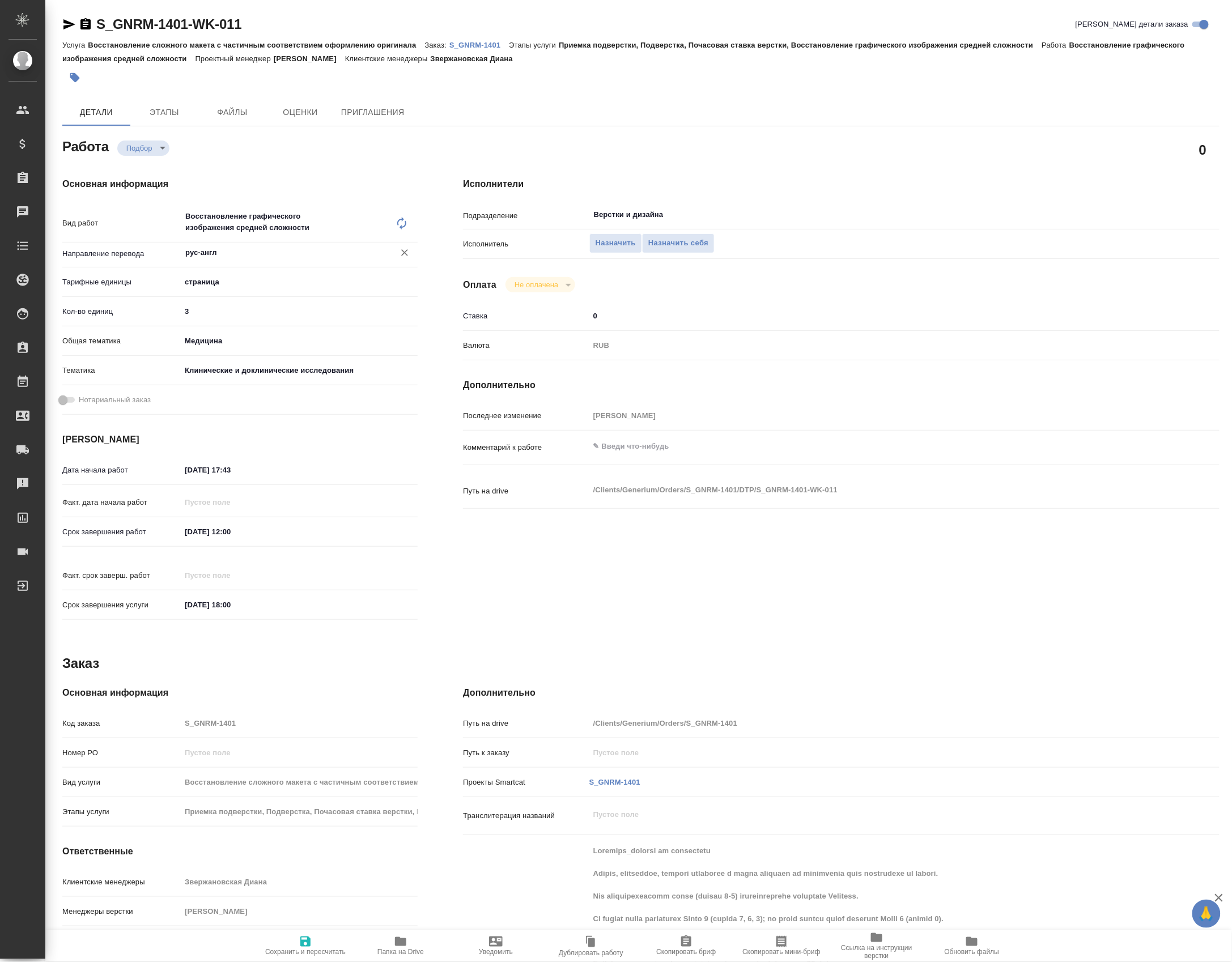
type textarea "x"
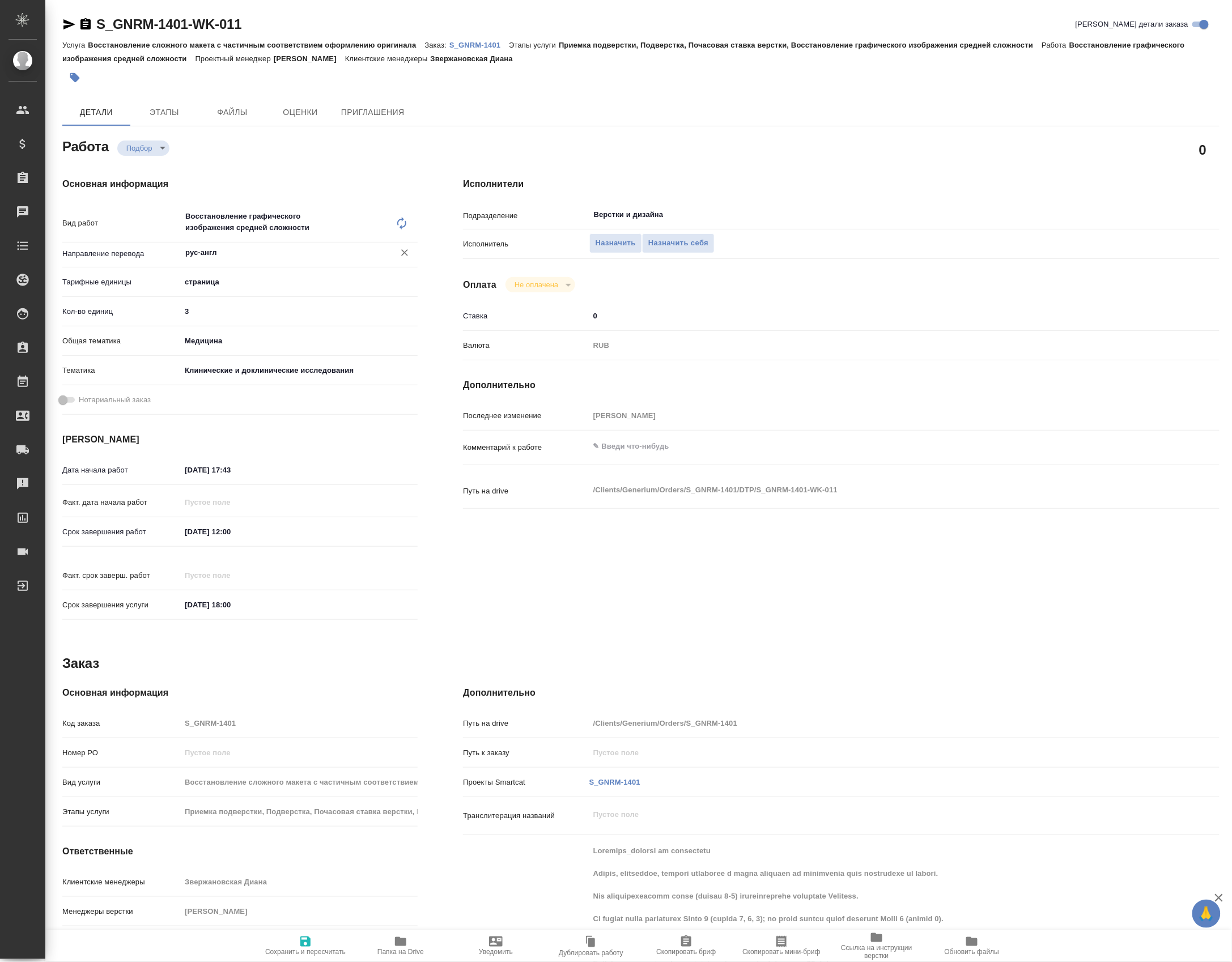
click at [304, 941] on icon "button" at bounding box center [305, 941] width 13 height 13
type textarea "x"
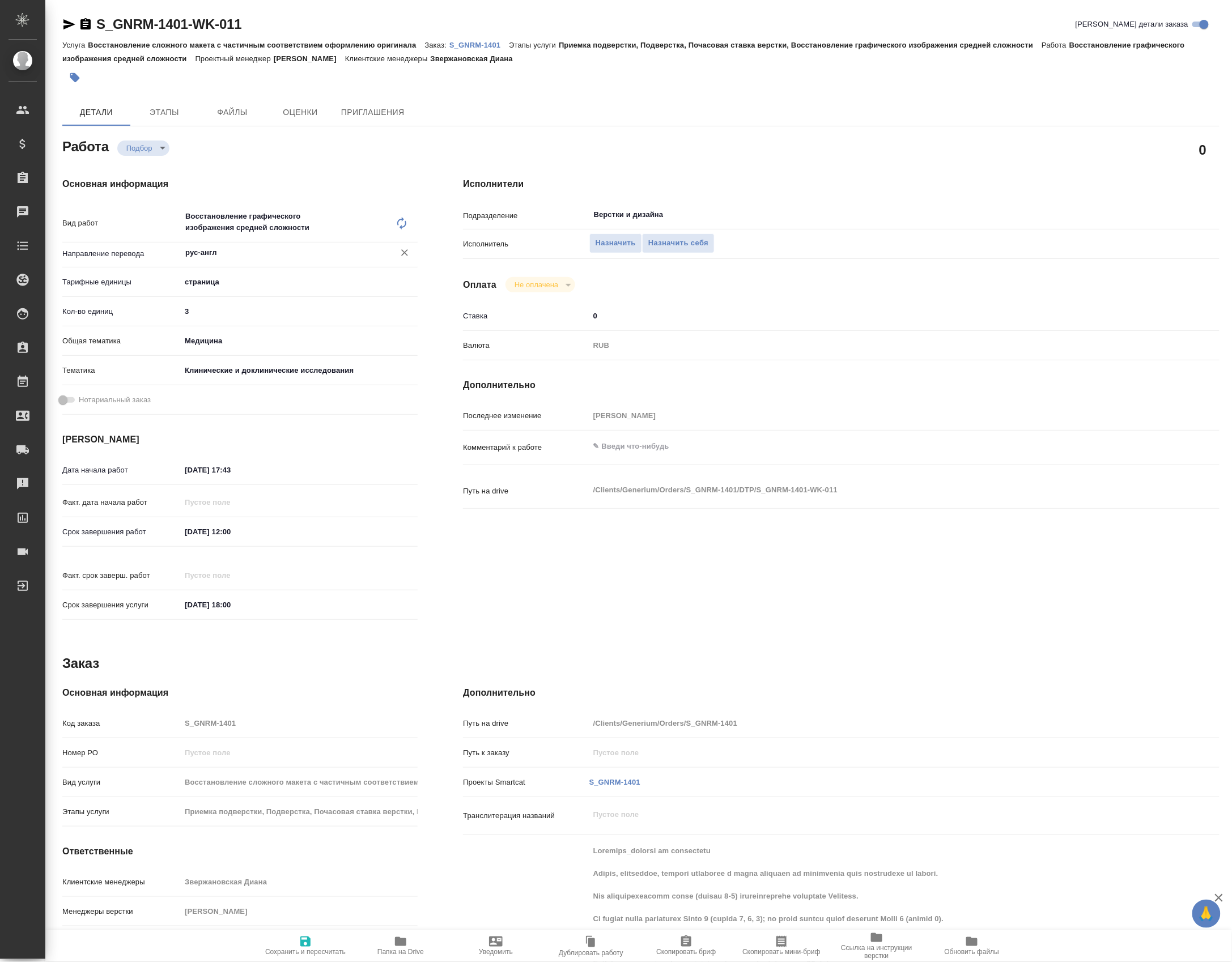
type textarea "x"
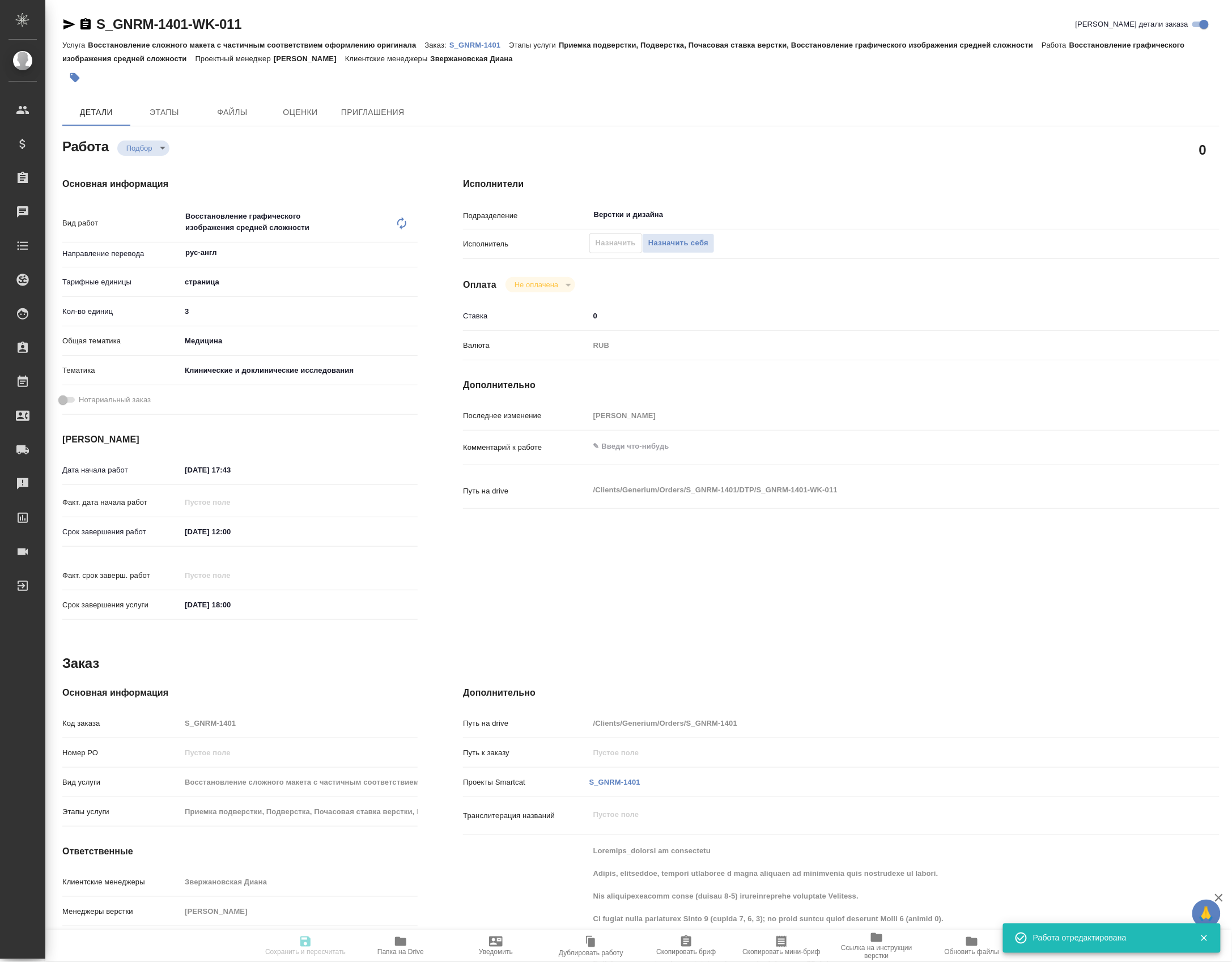
type textarea "x"
type input "recruiting"
type textarea "Восстановление графического изображения средней сложности"
type textarea "x"
type input "рус-англ"
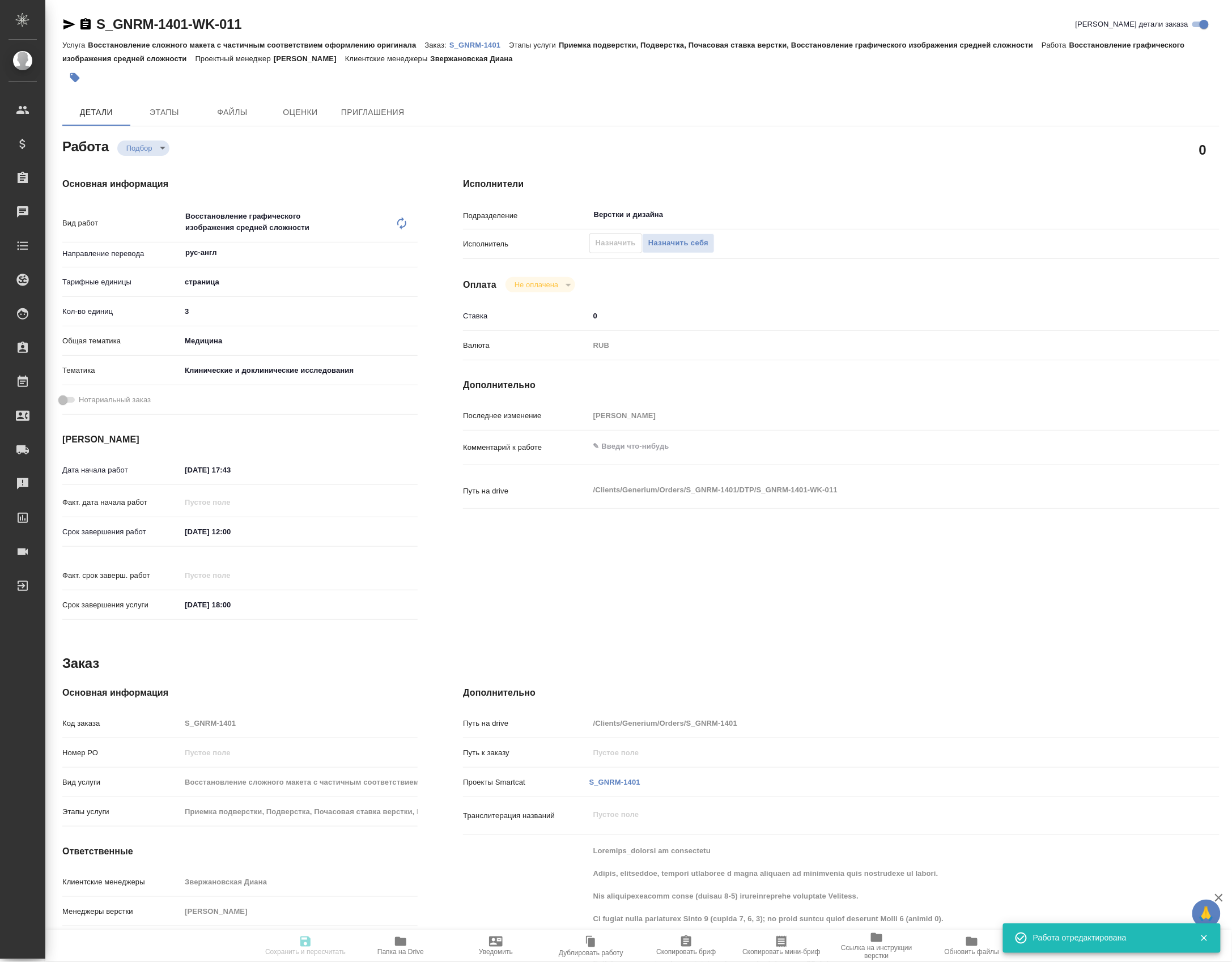
type input "5a8b1489cc6b4906c91bfdb2"
type input "3"
type input "med"
type input "5a8b8b956a9677013d343d9e"
type input "14.10.2025 17:43"
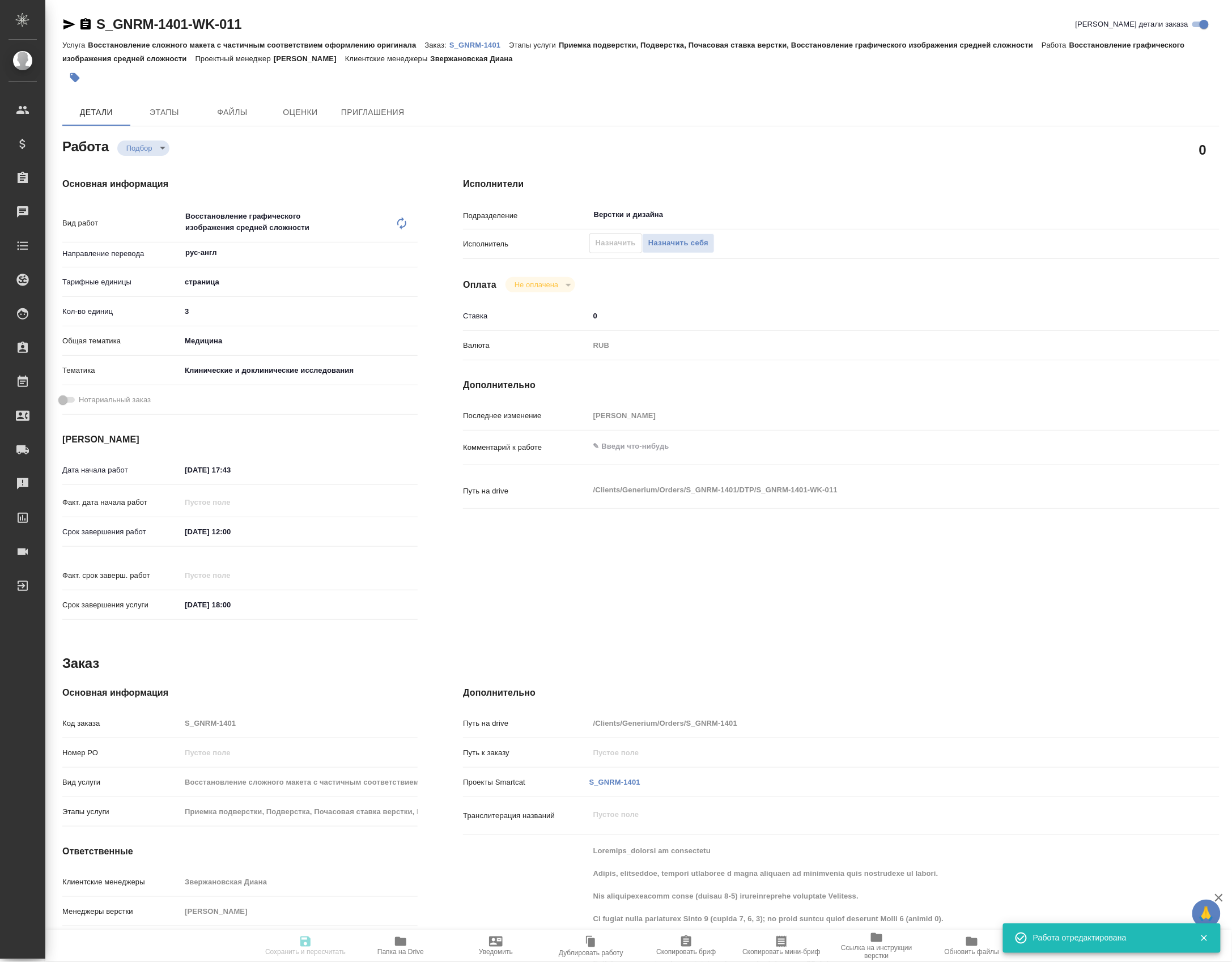
type input "27.10.2025 12:00"
type input "28.11.2025 18:00"
type input "Верстки и дизайна"
type input "notPayed"
type input "0"
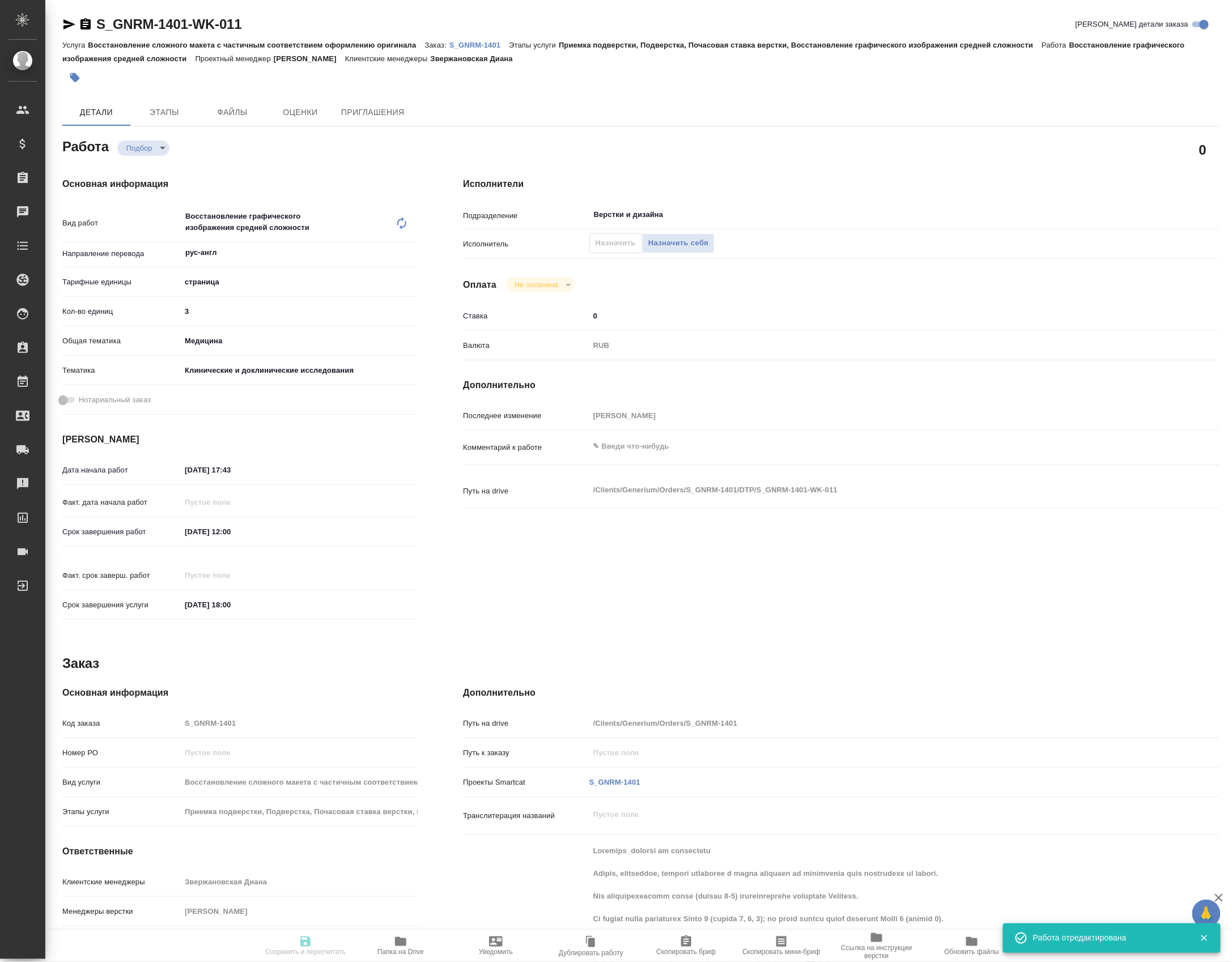
type input "RUB"
type input "Петрова Валерия"
type textarea "x"
type textarea "/Clients/Generium/Orders/S_GNRM-1401/DTP/S_GNRM-1401-WK-011"
type textarea "x"
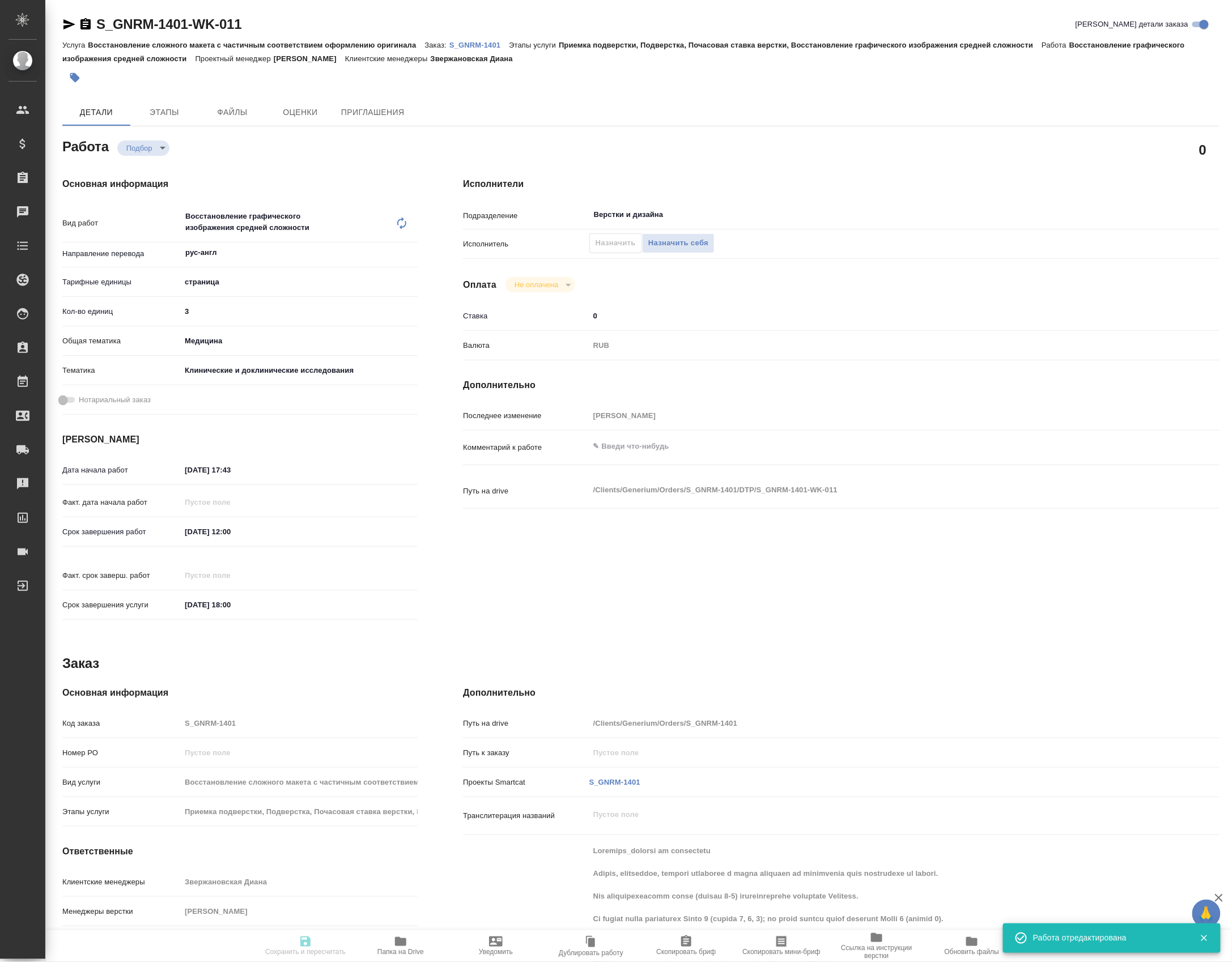
type input "S_GNRM-1401"
type input "Восстановление сложного макета с частичным соответствием оформлению оригинала"
type input "Приемка подверстки, Подверстка, Почасовая ставка верстки, Восстановление графич…"
type input "Звержановская Диана"
type input "[PERSON_NAME]"
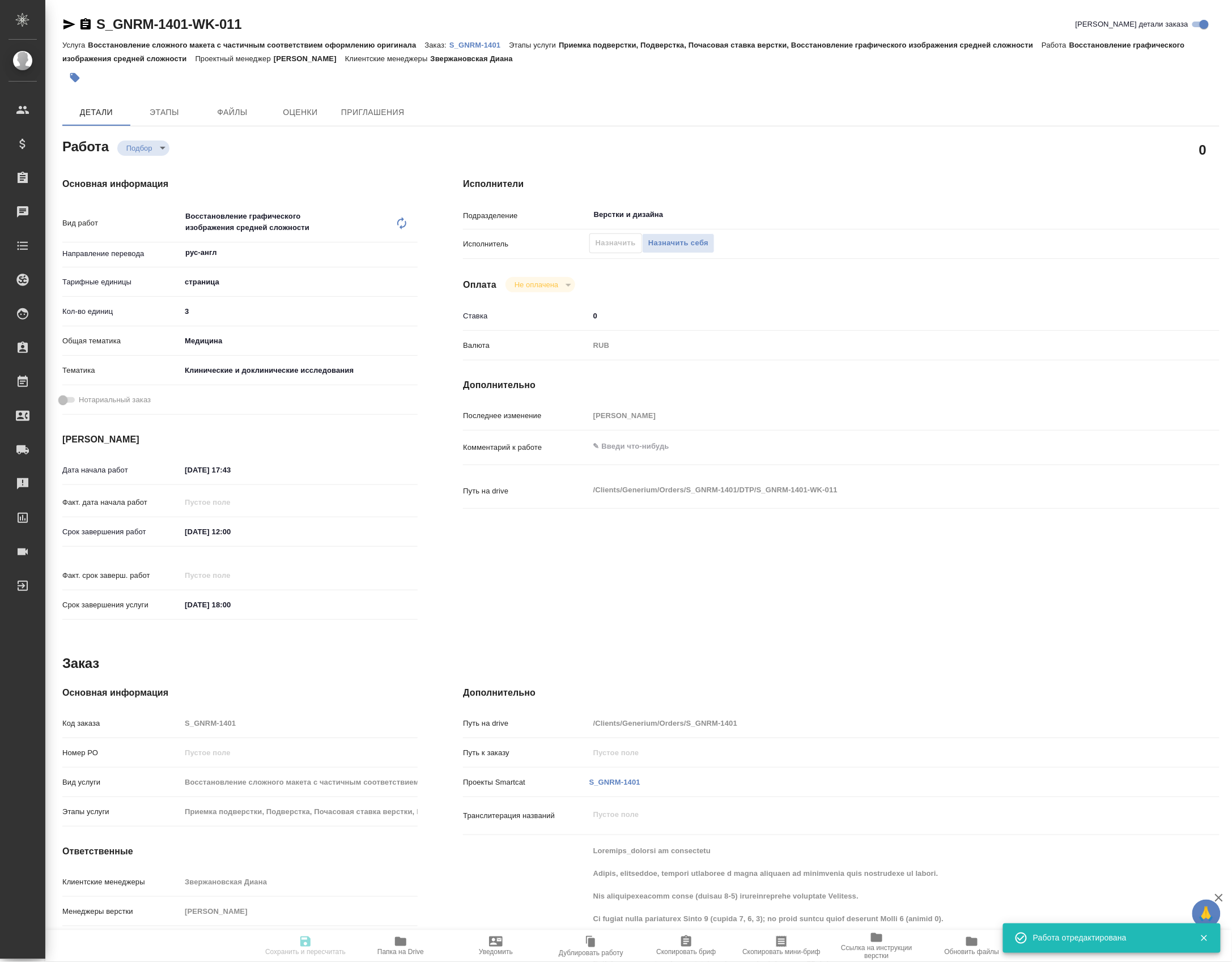
type input "/Clients/Generium/Orders/S_GNRM-1401"
type textarea "x"
type textarea "Клотилия_перевод на английский Просим, пожалуйста, оценить стоимость и сроки пе…"
type textarea "x"
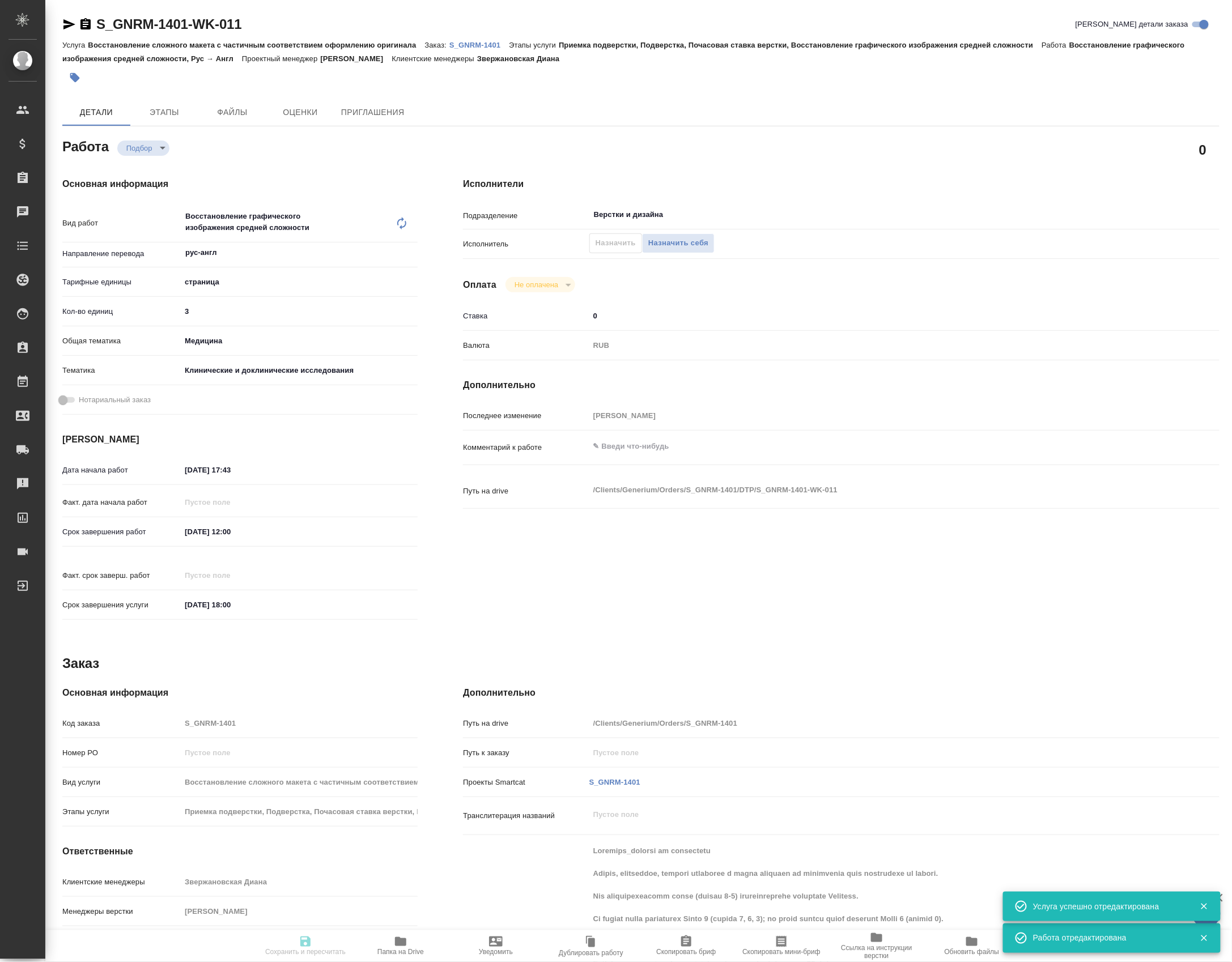
type textarea "x"
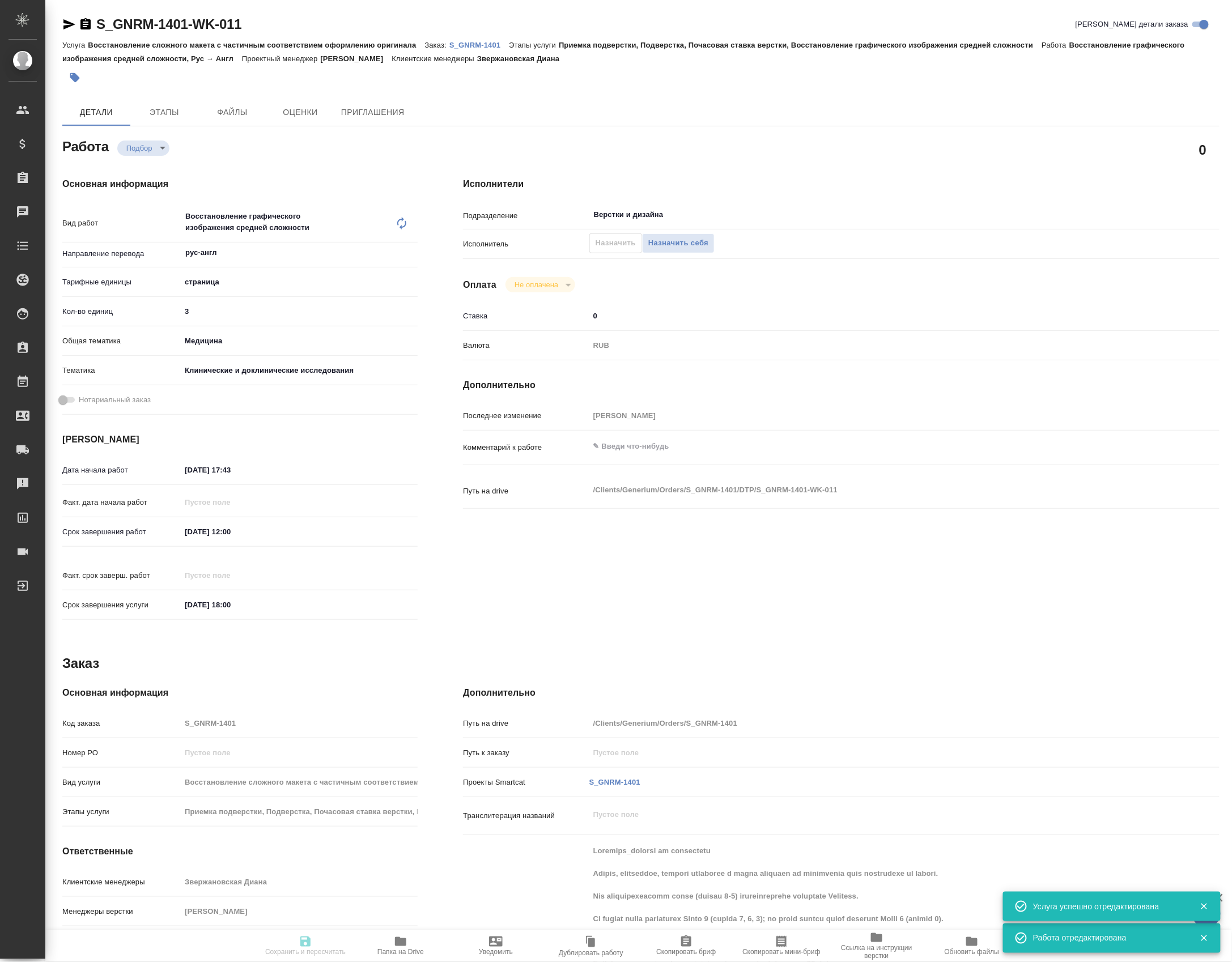
type textarea "x"
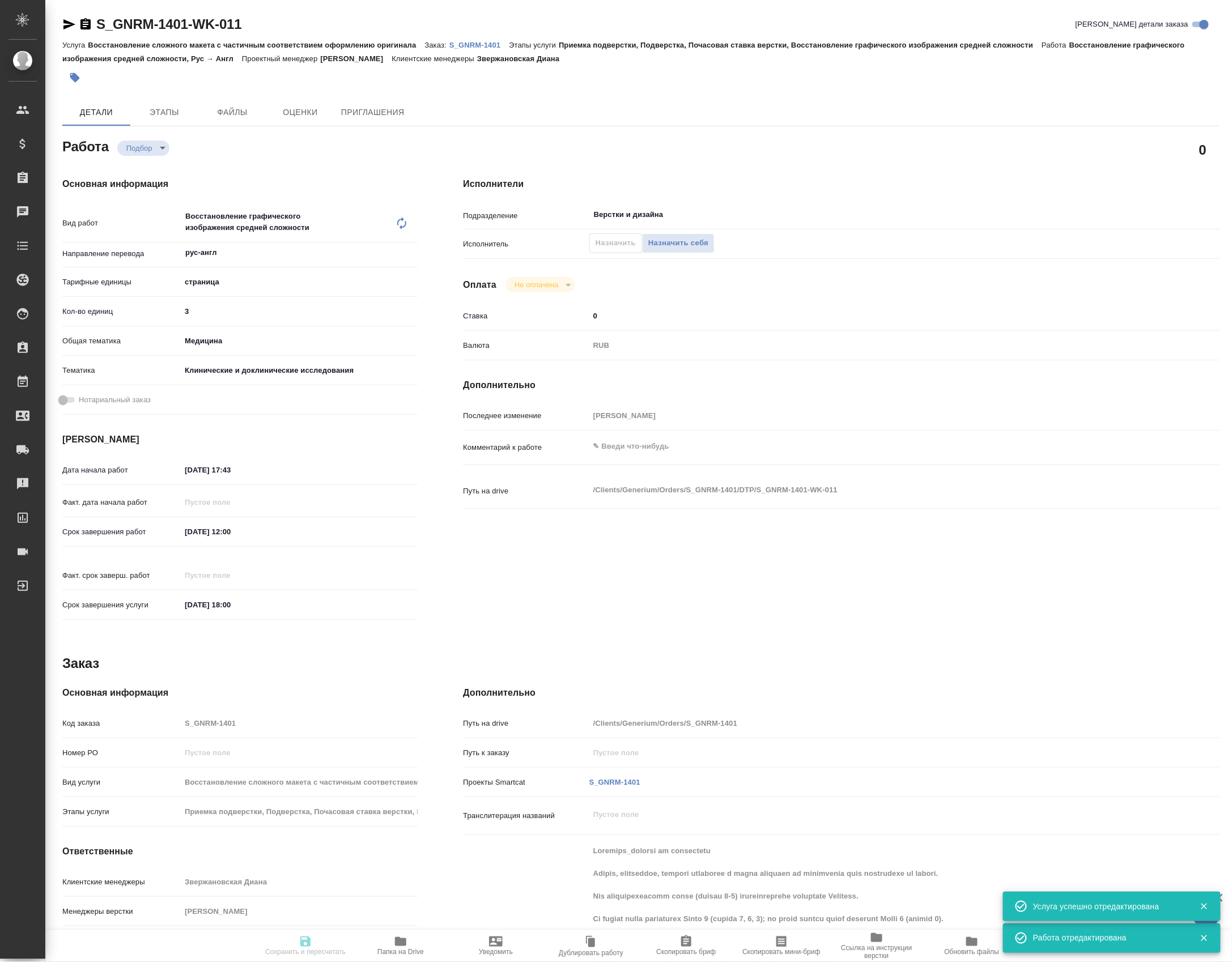
type textarea "x"
type input "recruiting"
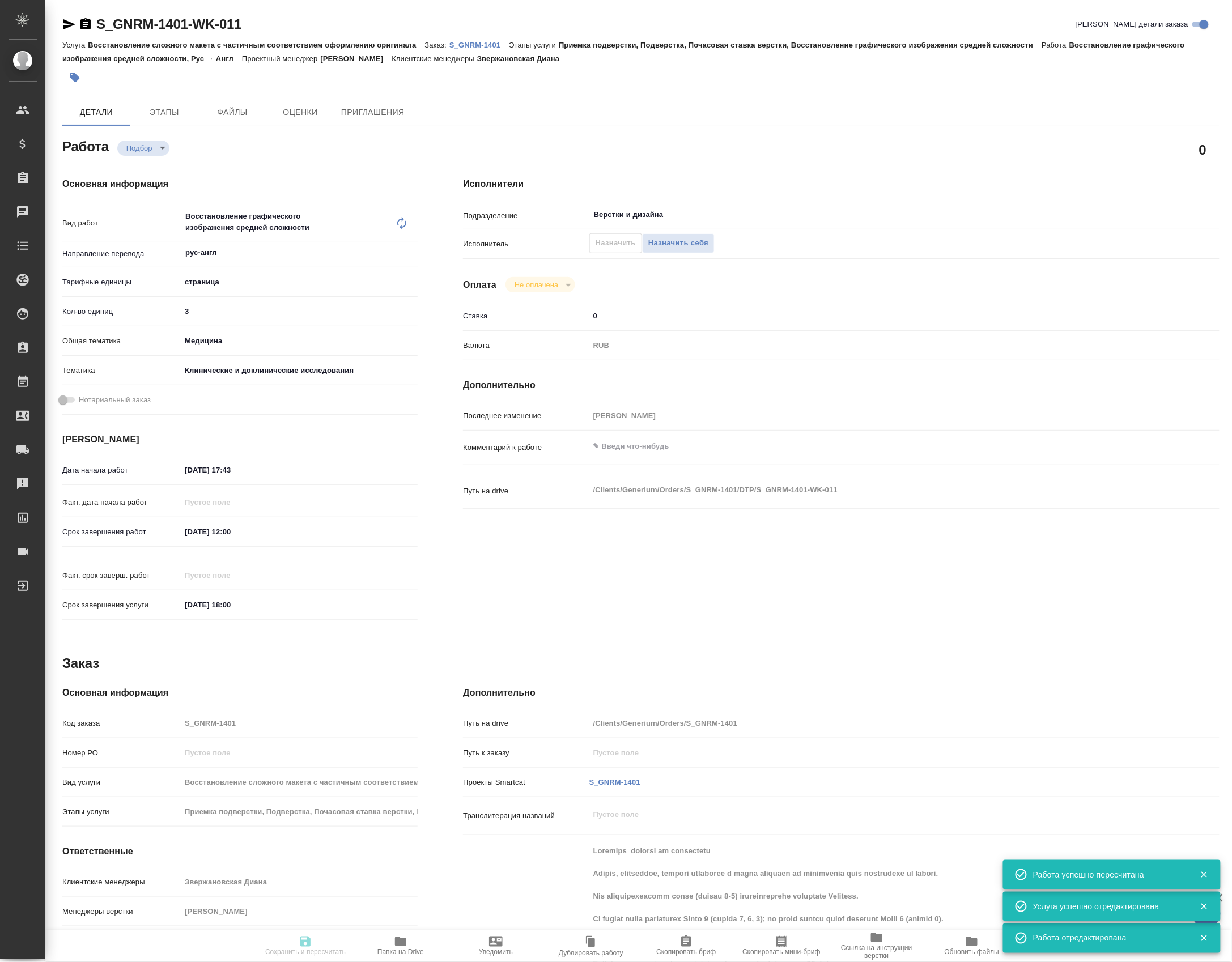
type textarea "Восстановление графического изображения средней сложности"
type textarea "x"
type input "рус-англ"
type input "5a8b1489cc6b4906c91bfdb2"
type input "3"
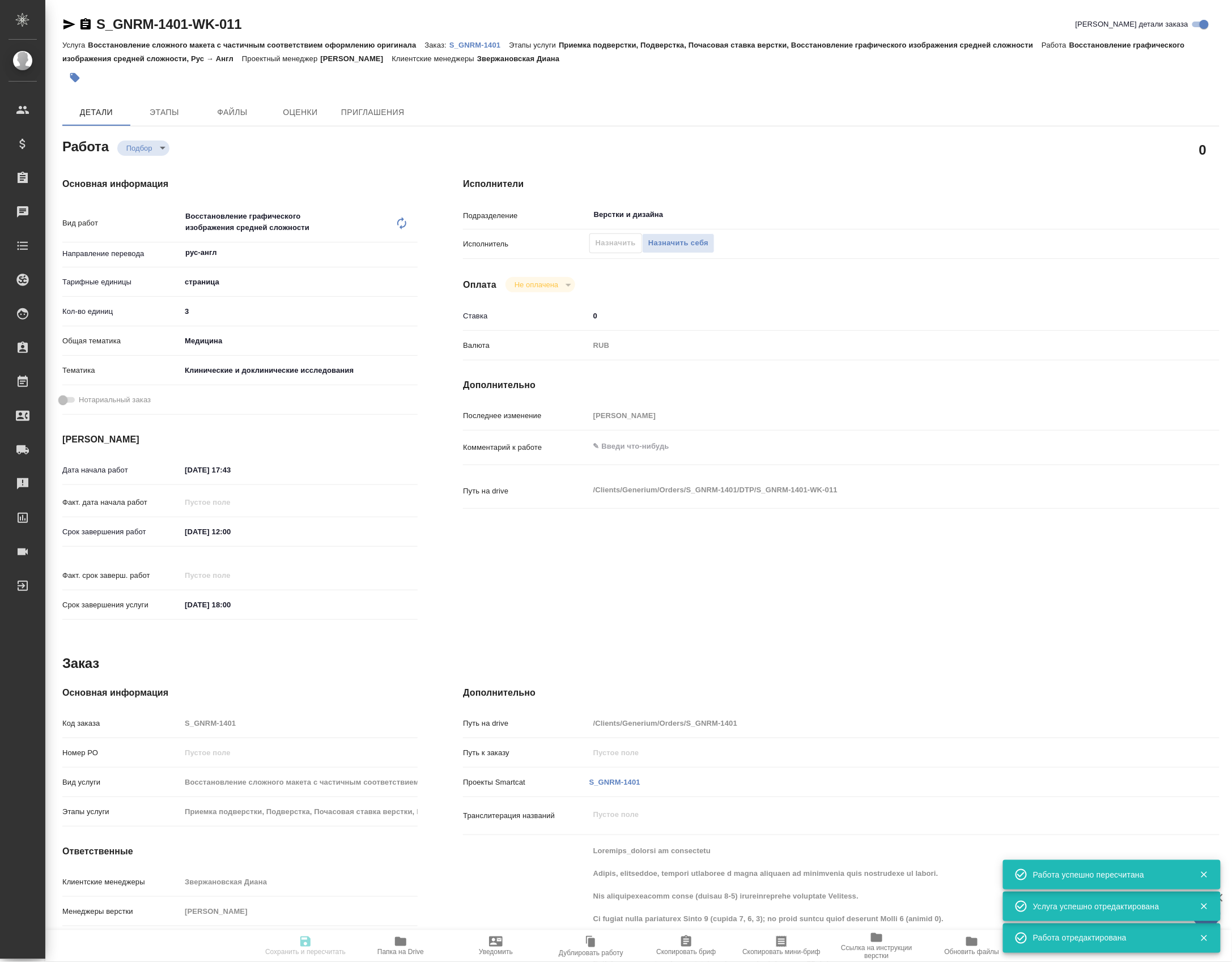
type input "med"
type input "5a8b8b956a9677013d343d9e"
type input "14.10.2025 17:43"
type input "27.10.2025 12:00"
type input "[DATE] 18:00"
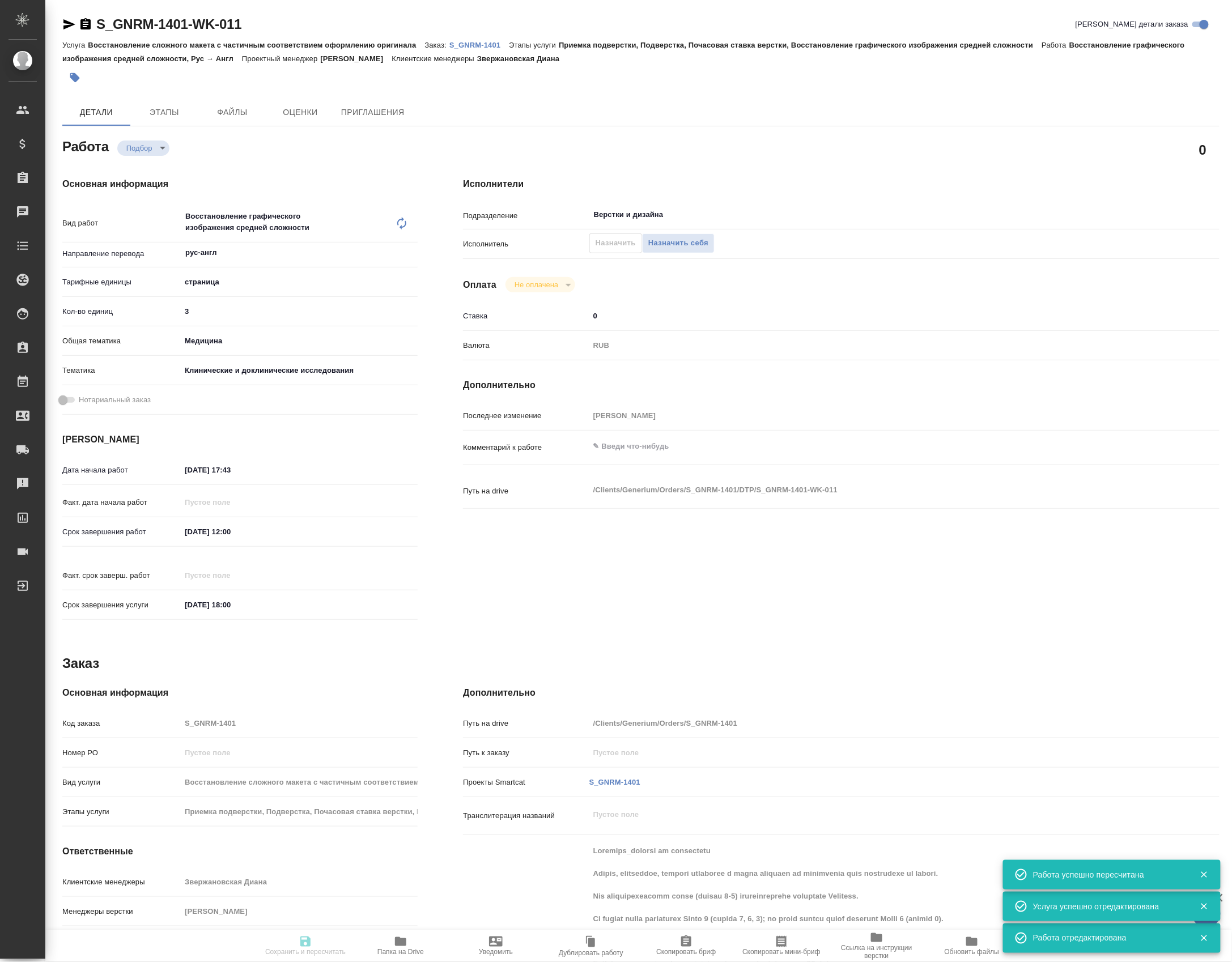
type input "Верстки и дизайна"
type input "notPayed"
type input "0"
type input "RUB"
type input "[PERSON_NAME]"
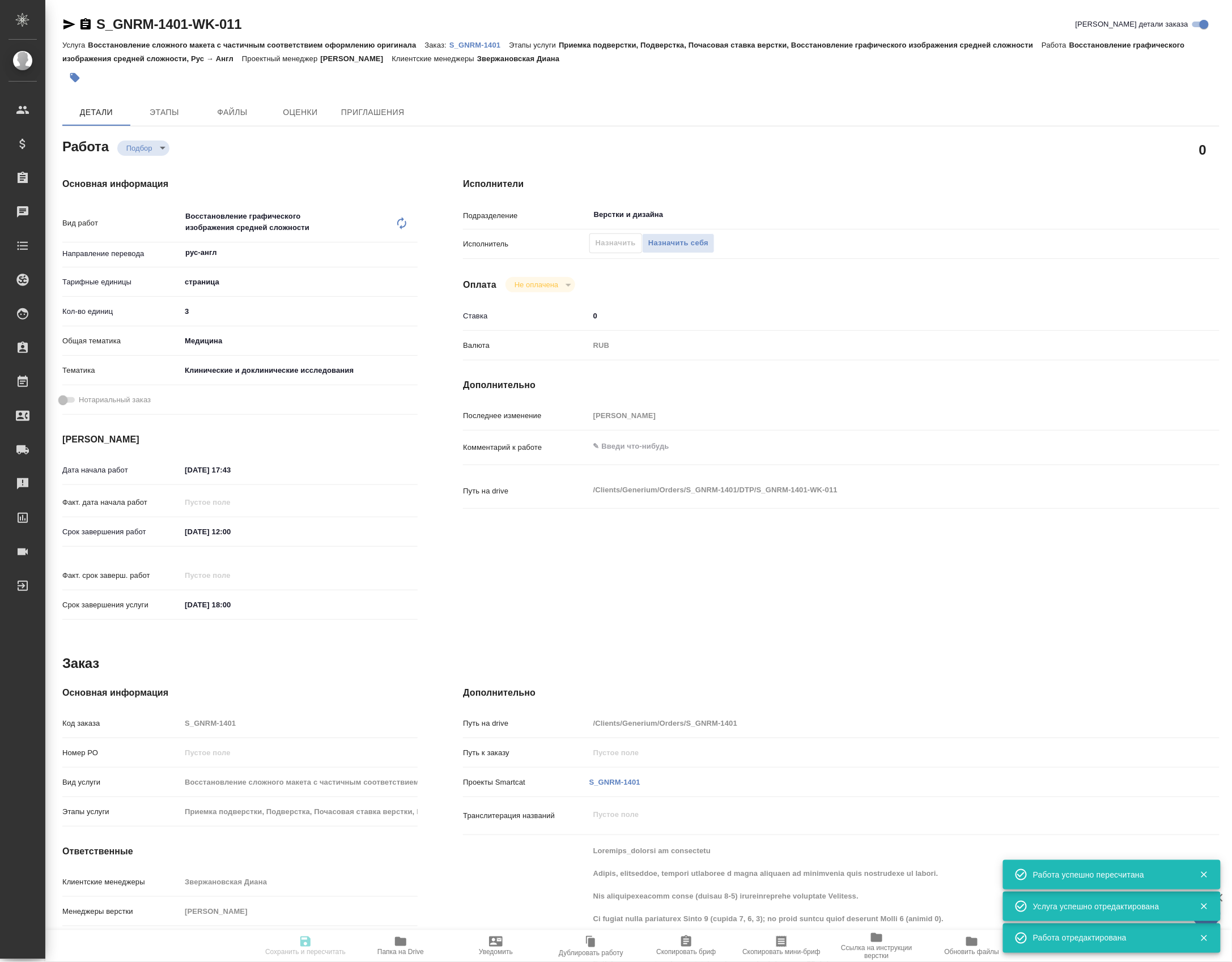
type textarea "x"
type textarea "/Clients/Generium/Orders/S_GNRM-1401/DTP/S_GNRM-1401-WK-011"
type textarea "x"
type input "S_GNRM-1401"
type input "Восстановление сложного макета с частичным соответствием оформлению оригинала"
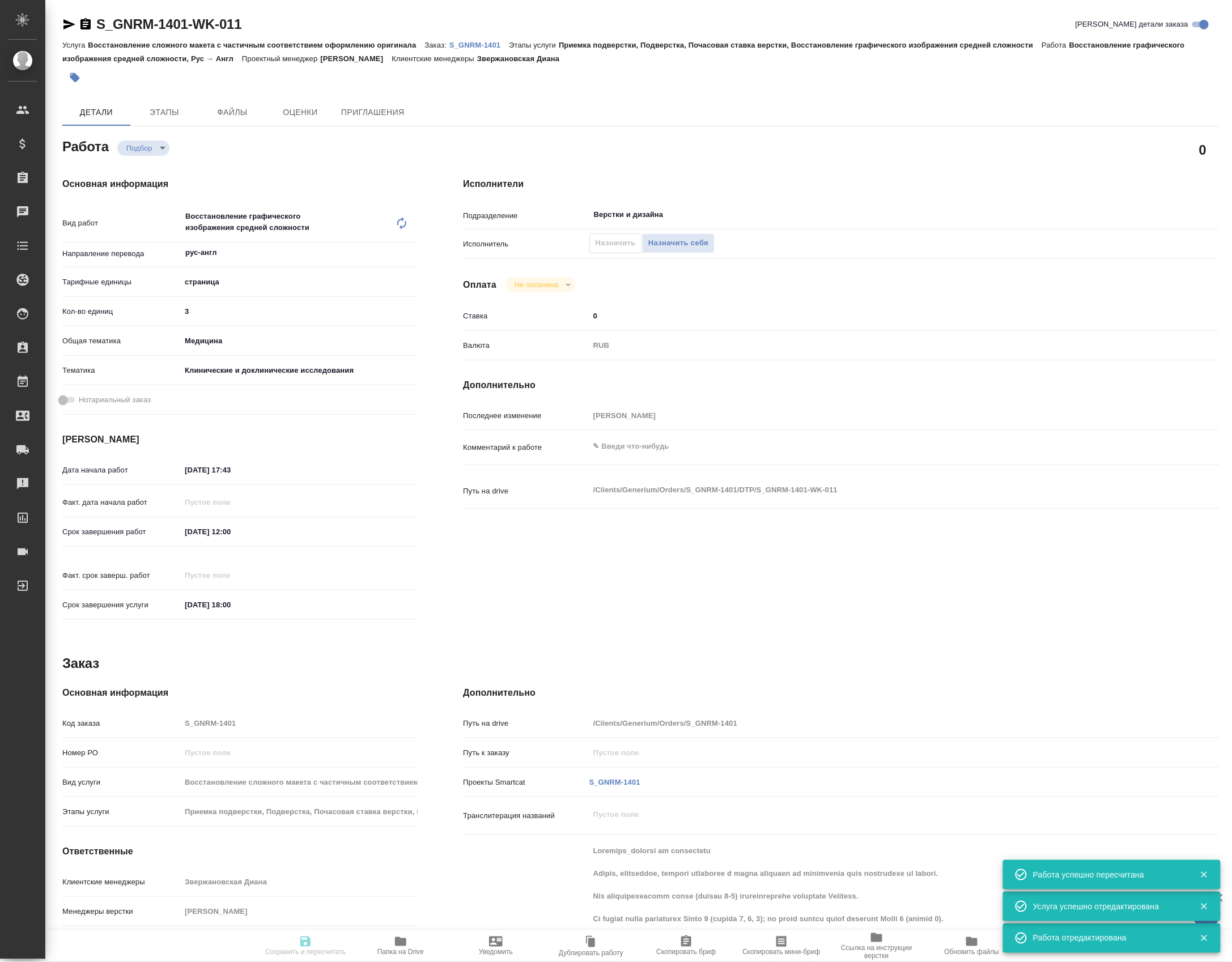
type input "Приемка подверстки, Подверстка, Почасовая ставка верстки, Восстановление графич…"
type input "Звержановская Диана"
type input "[PERSON_NAME]"
type input "/Clients/Generium/Orders/S_GNRM-1401"
type textarea "x"
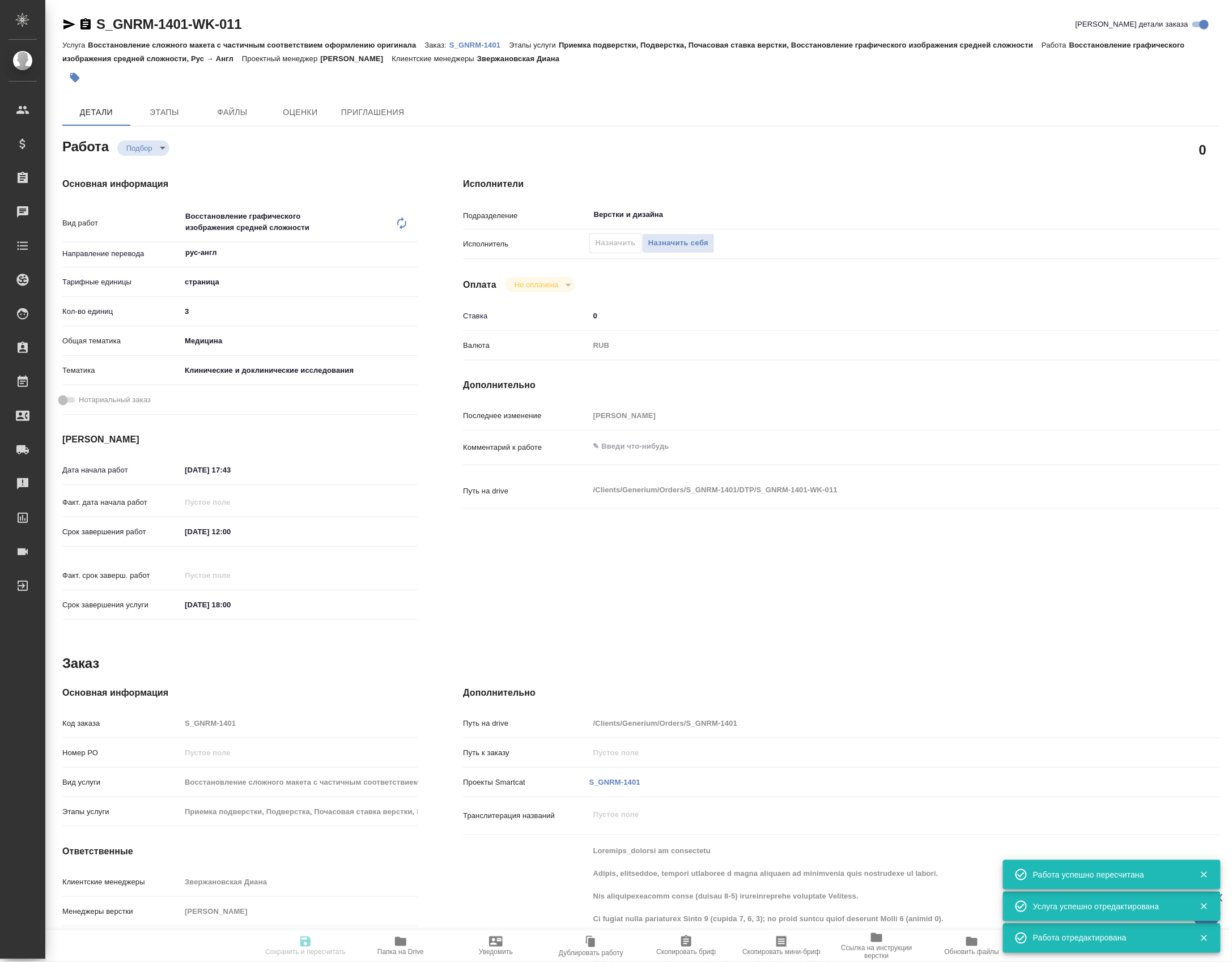
type textarea "Клотилия_перевод на английский Просим, пожалуйста, оценить стоимость и сроки пе…"
type textarea "x"
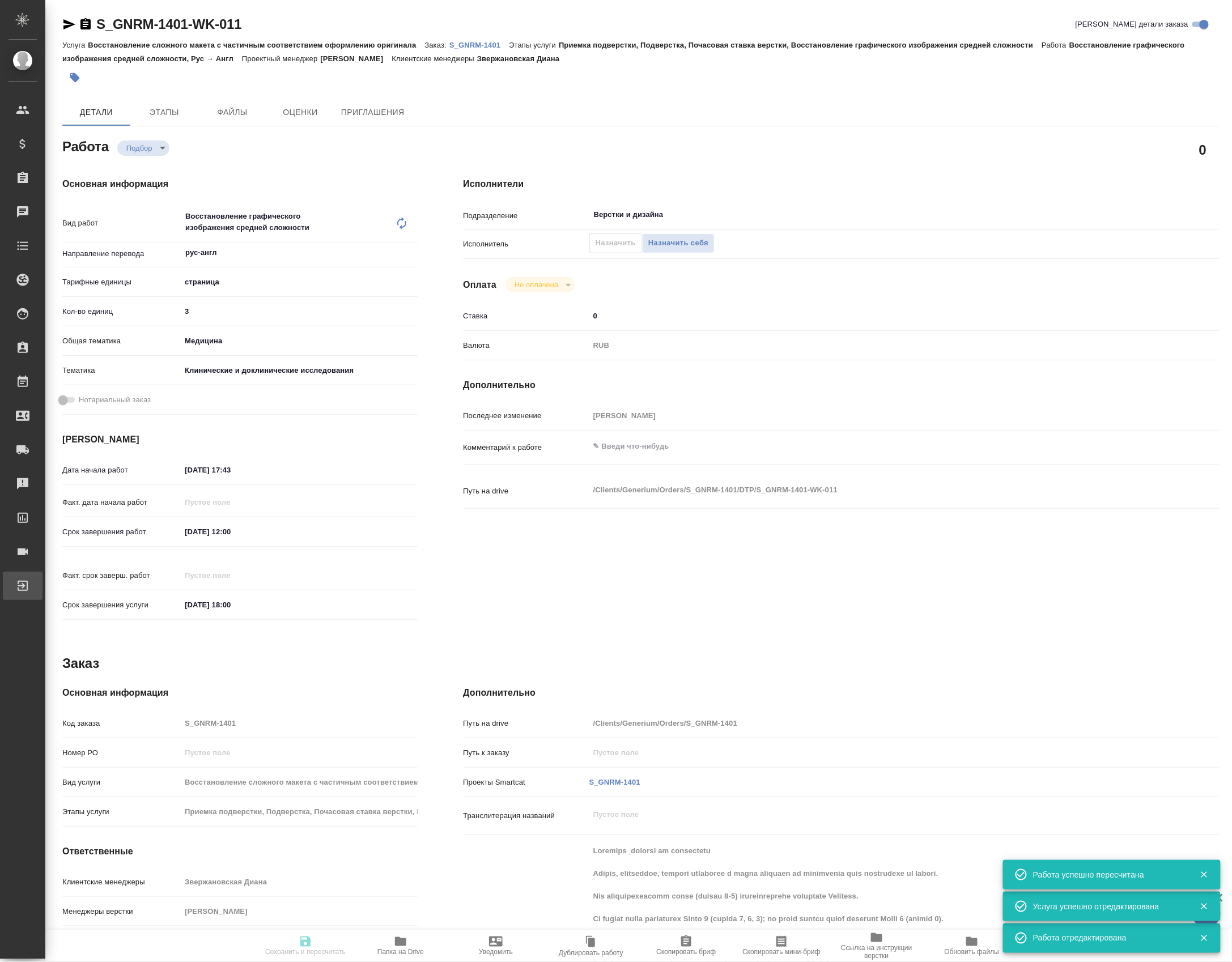
type textarea "x"
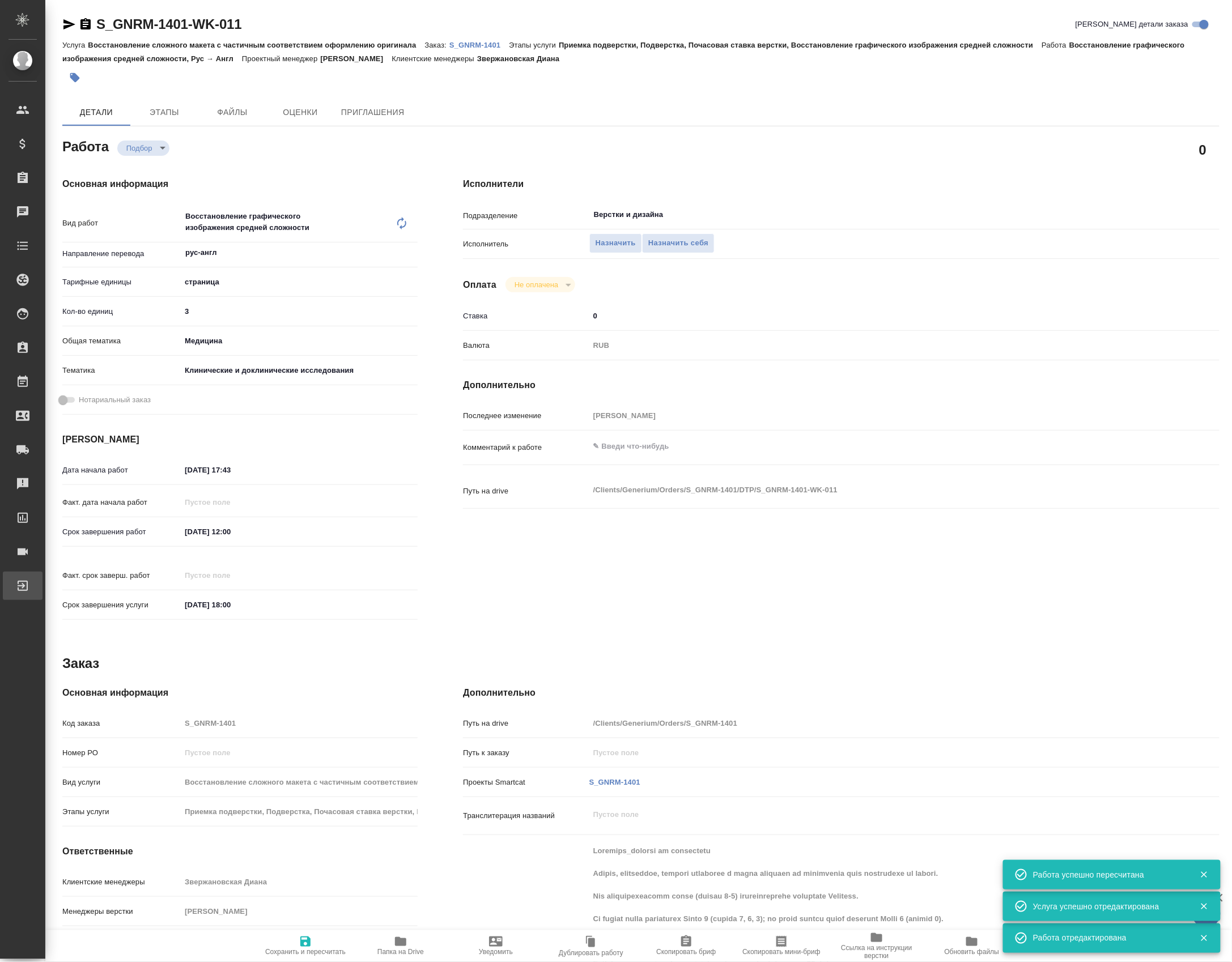
type textarea "x"
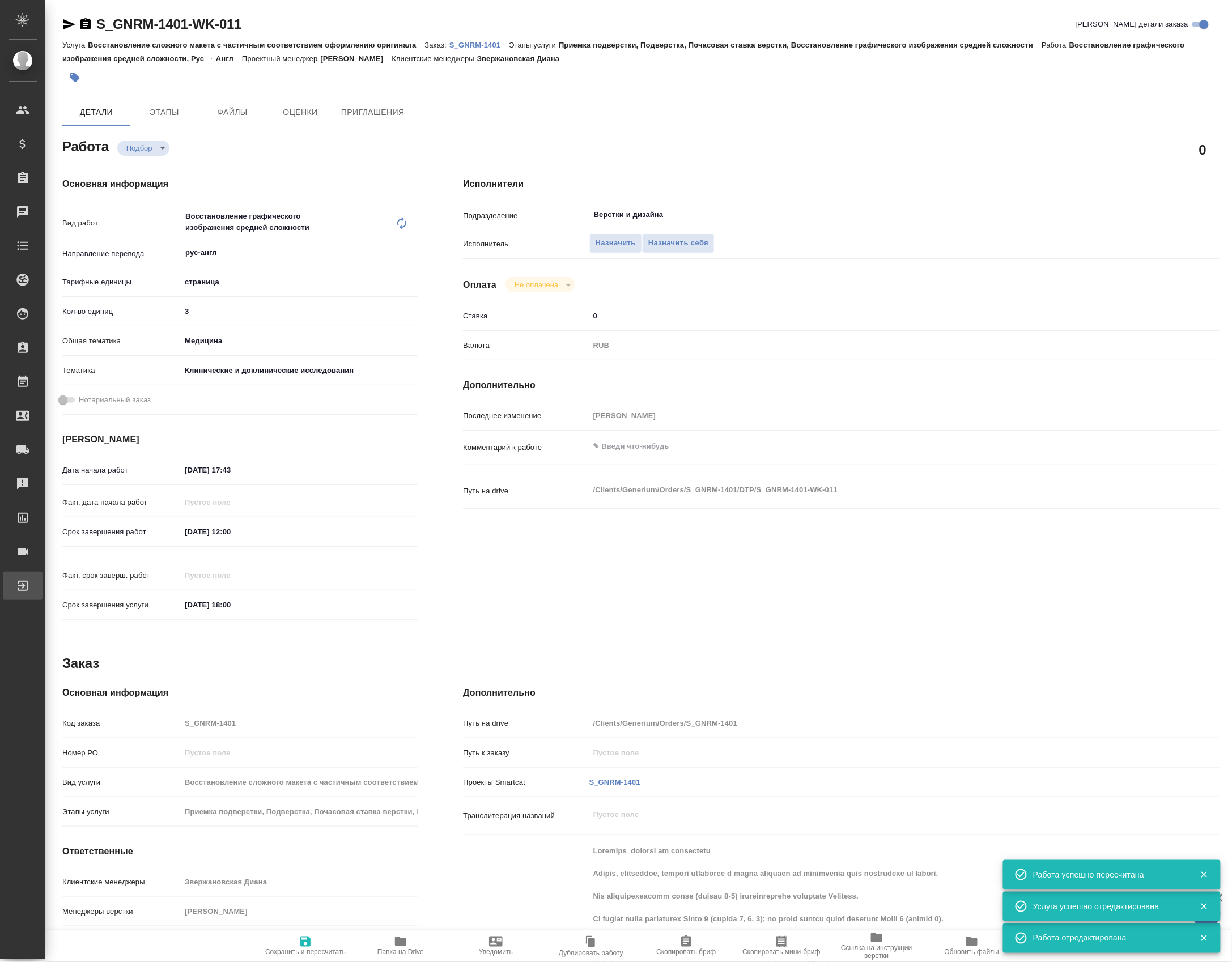
type textarea "x"
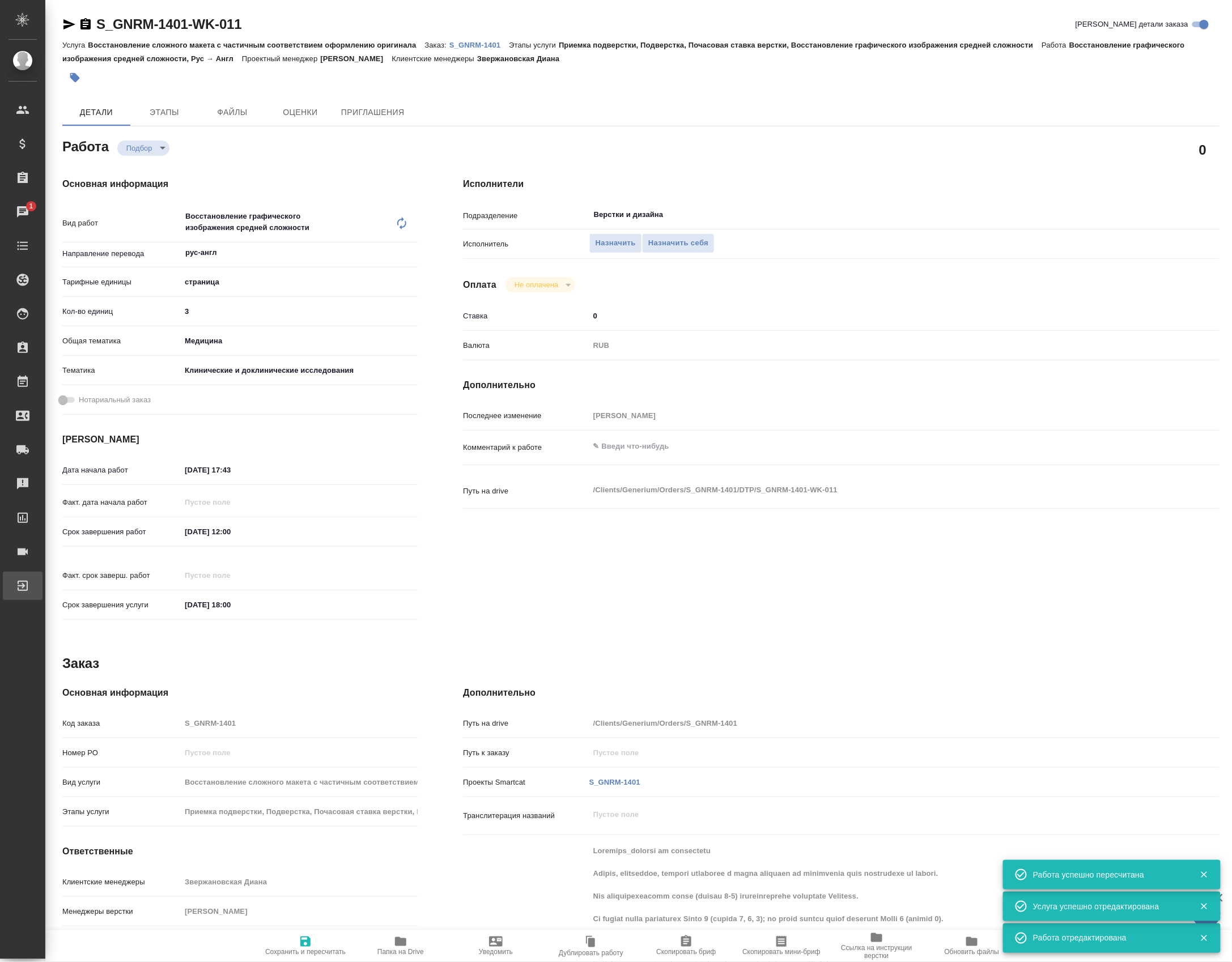
type textarea "x"
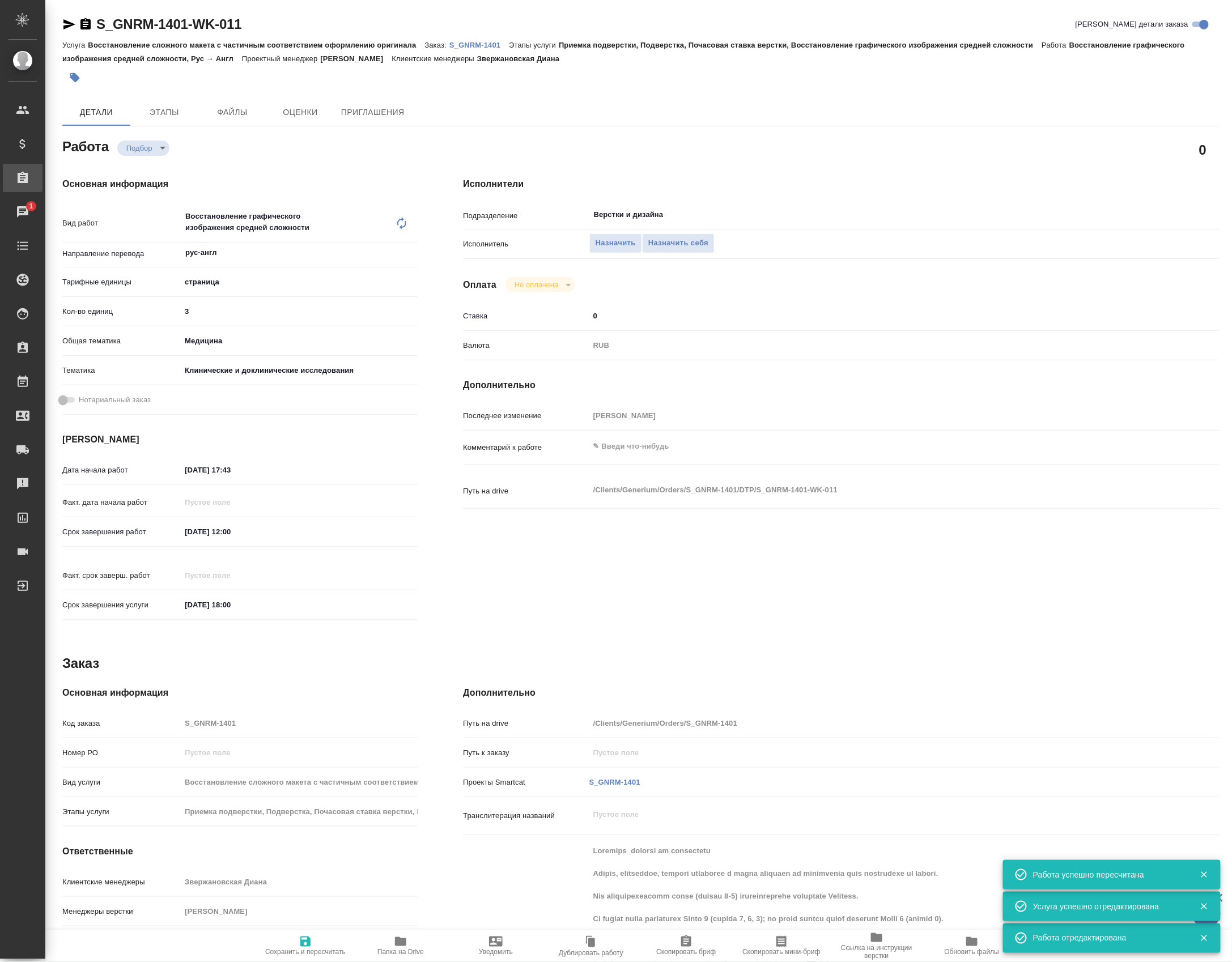
type textarea "x"
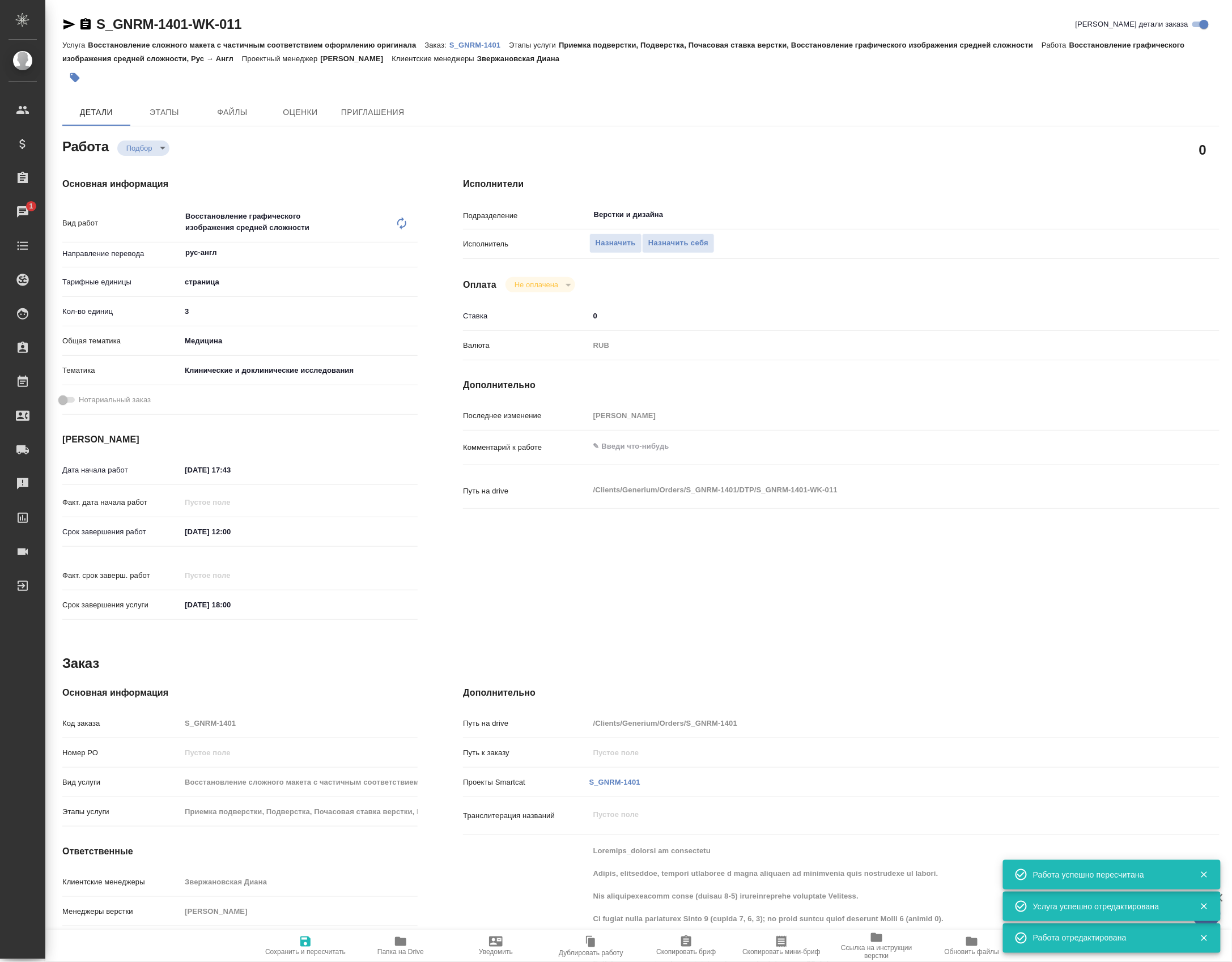
type textarea "x"
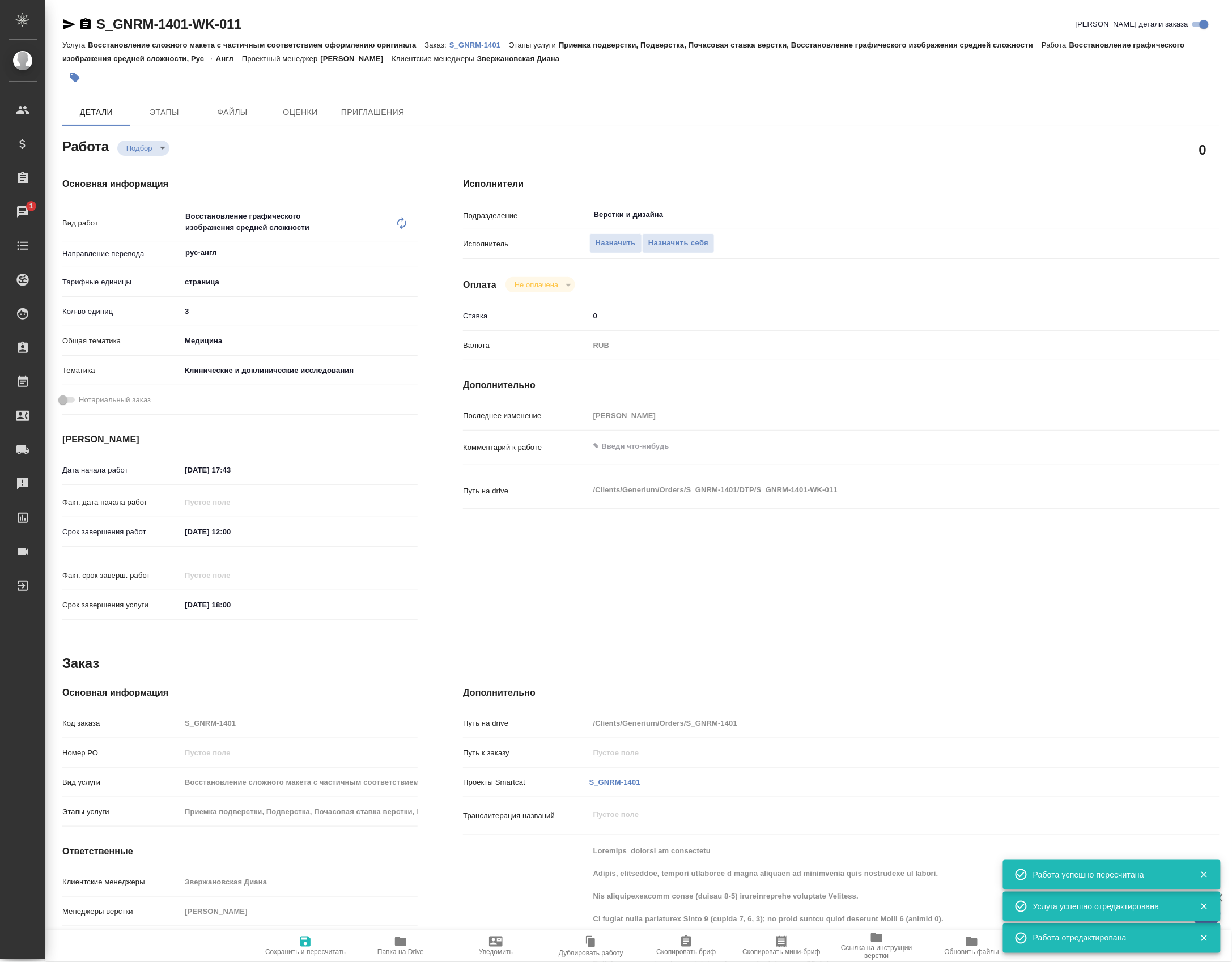
type textarea "x"
click at [668, 456] on textarea at bounding box center [873, 446] width 567 height 19
paste textarea "23s2-manufacturer 09005.docx"
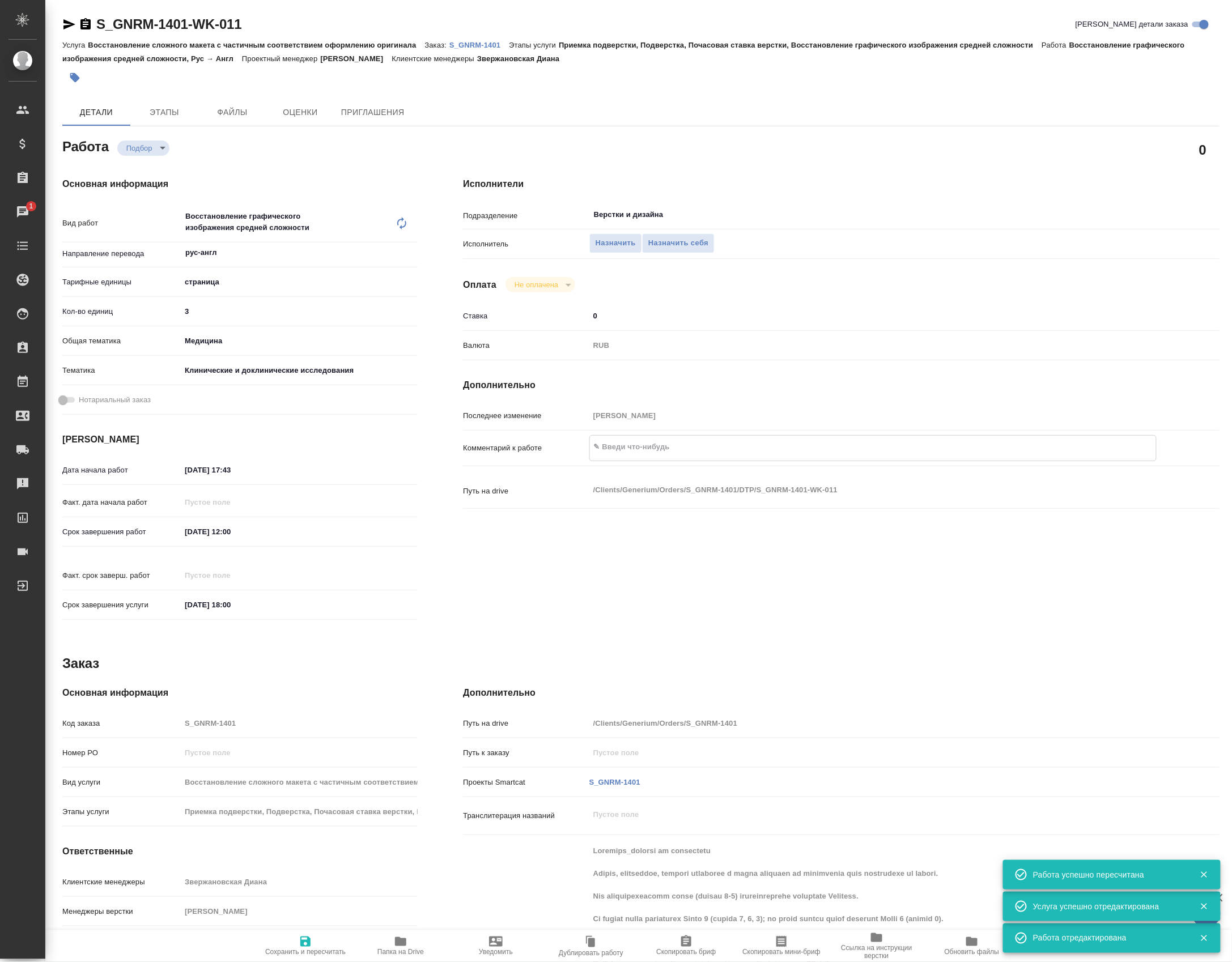
type textarea "x"
type textarea "23s2-manufacturer 09005.docx"
type textarea "x"
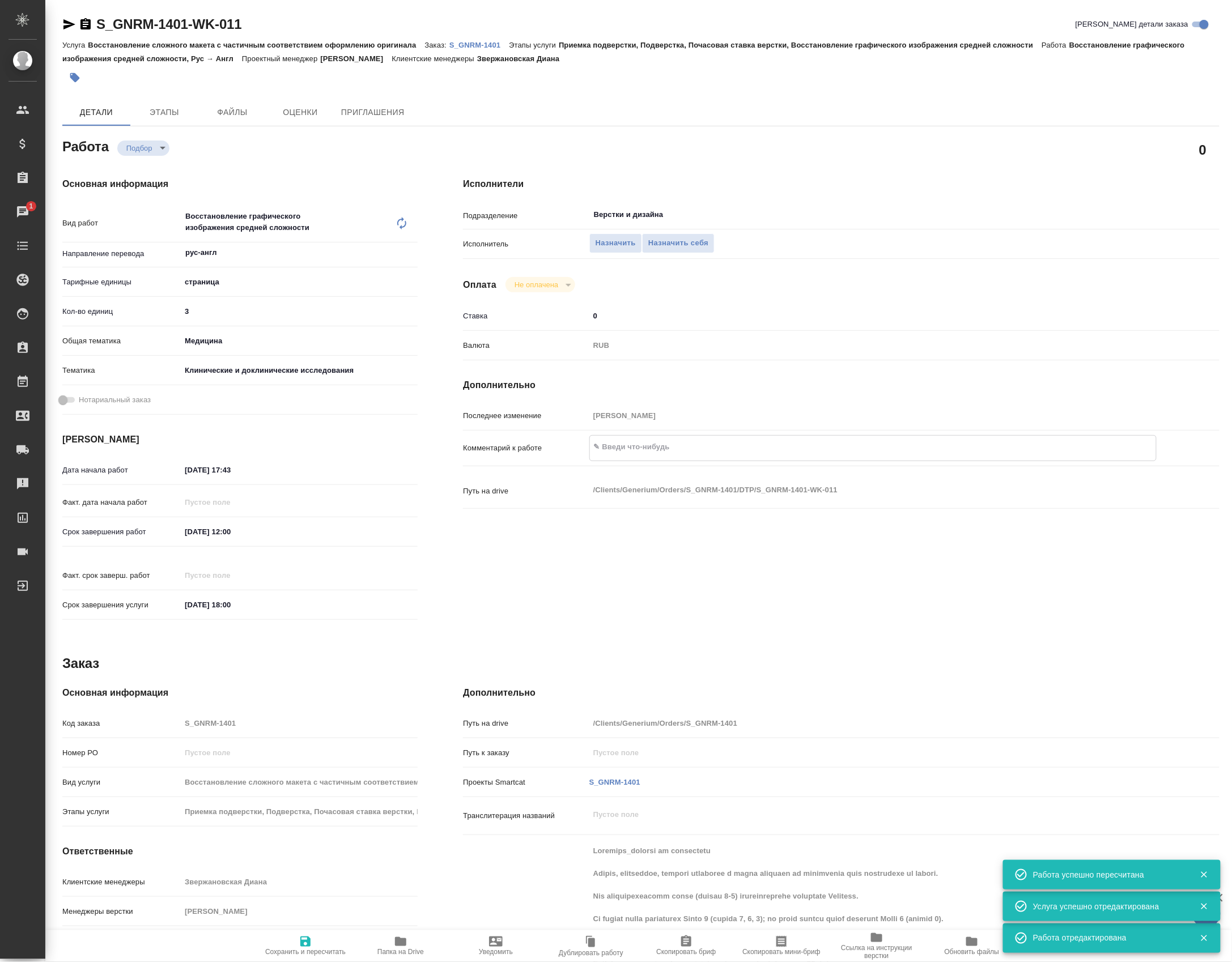
type textarea "x"
type textarea "23s2-manufacturer 09005.docx"
type textarea "x"
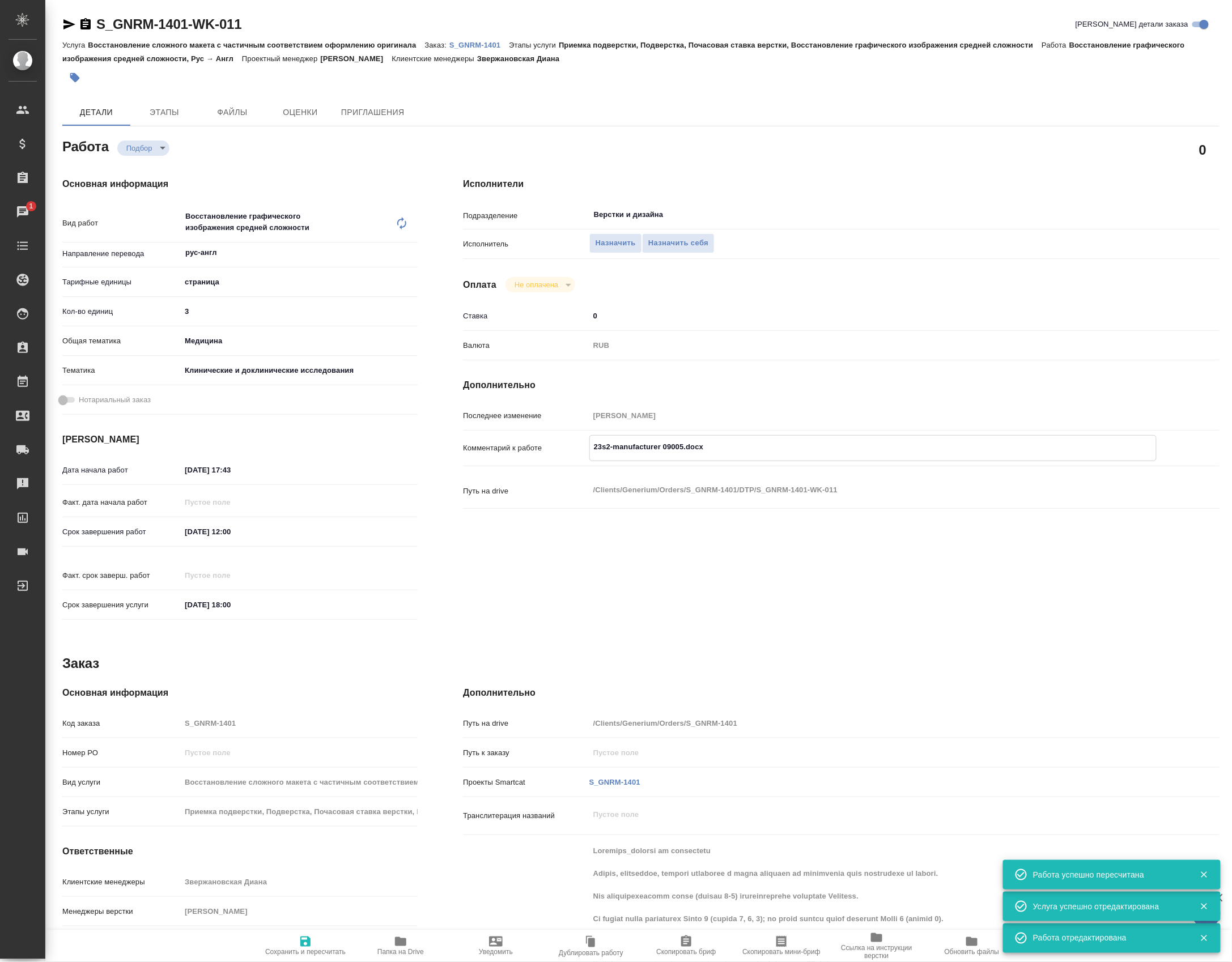
type textarea "x"
type textarea "23s2-manufacturer 09005.docx с"
type textarea "x"
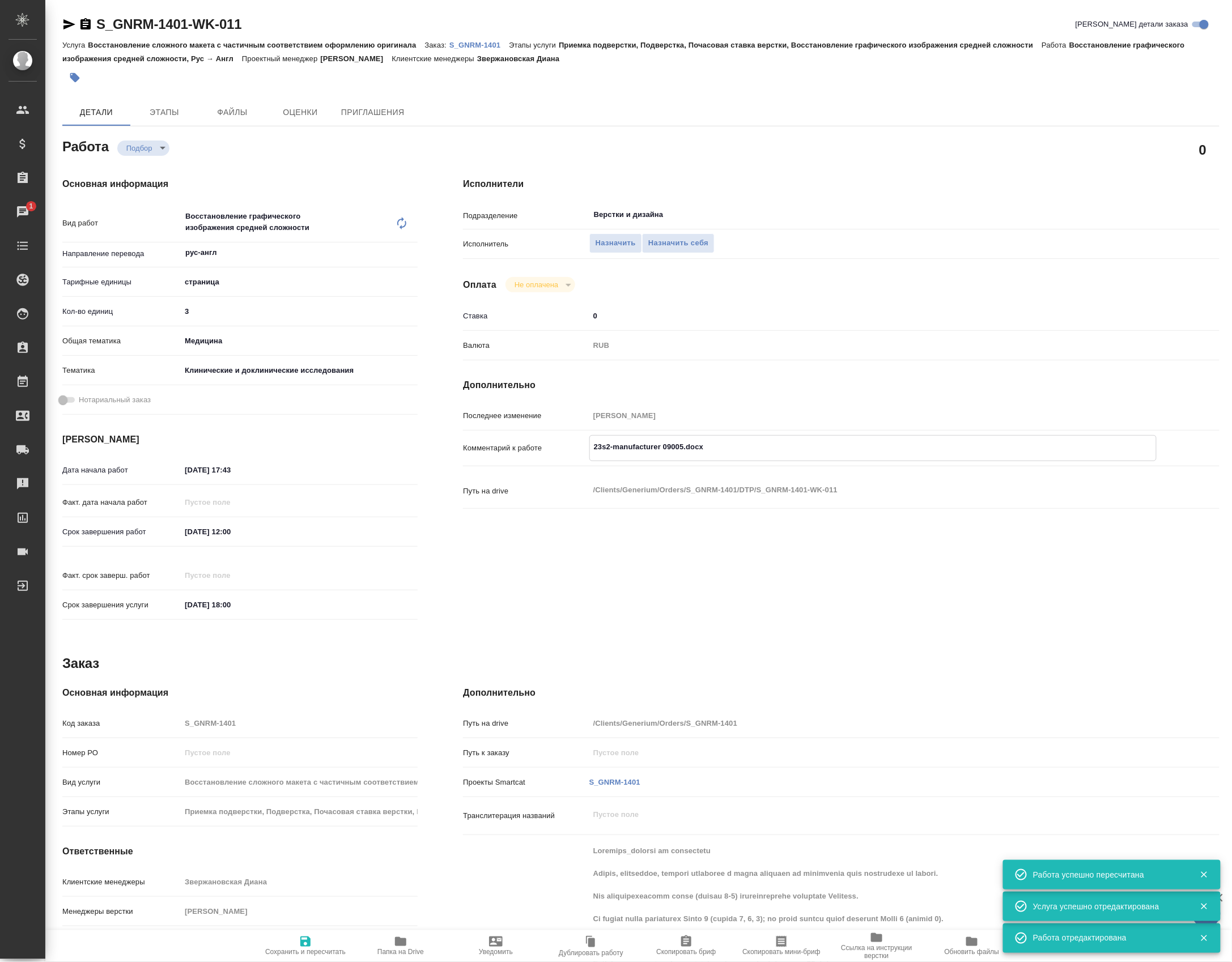
type textarea "x"
type textarea "23s2-manufacturer 09005.docx с"
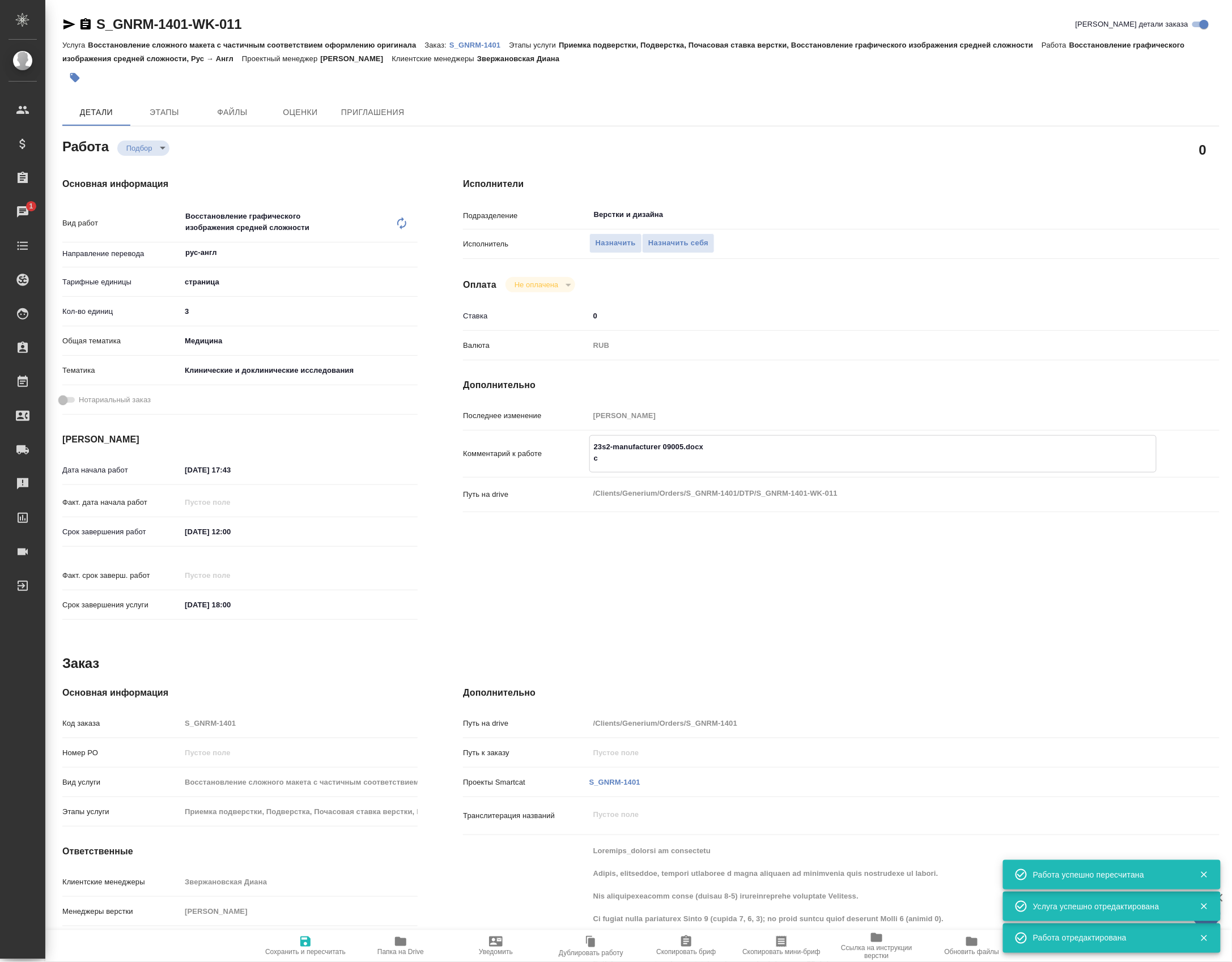
type textarea "x"
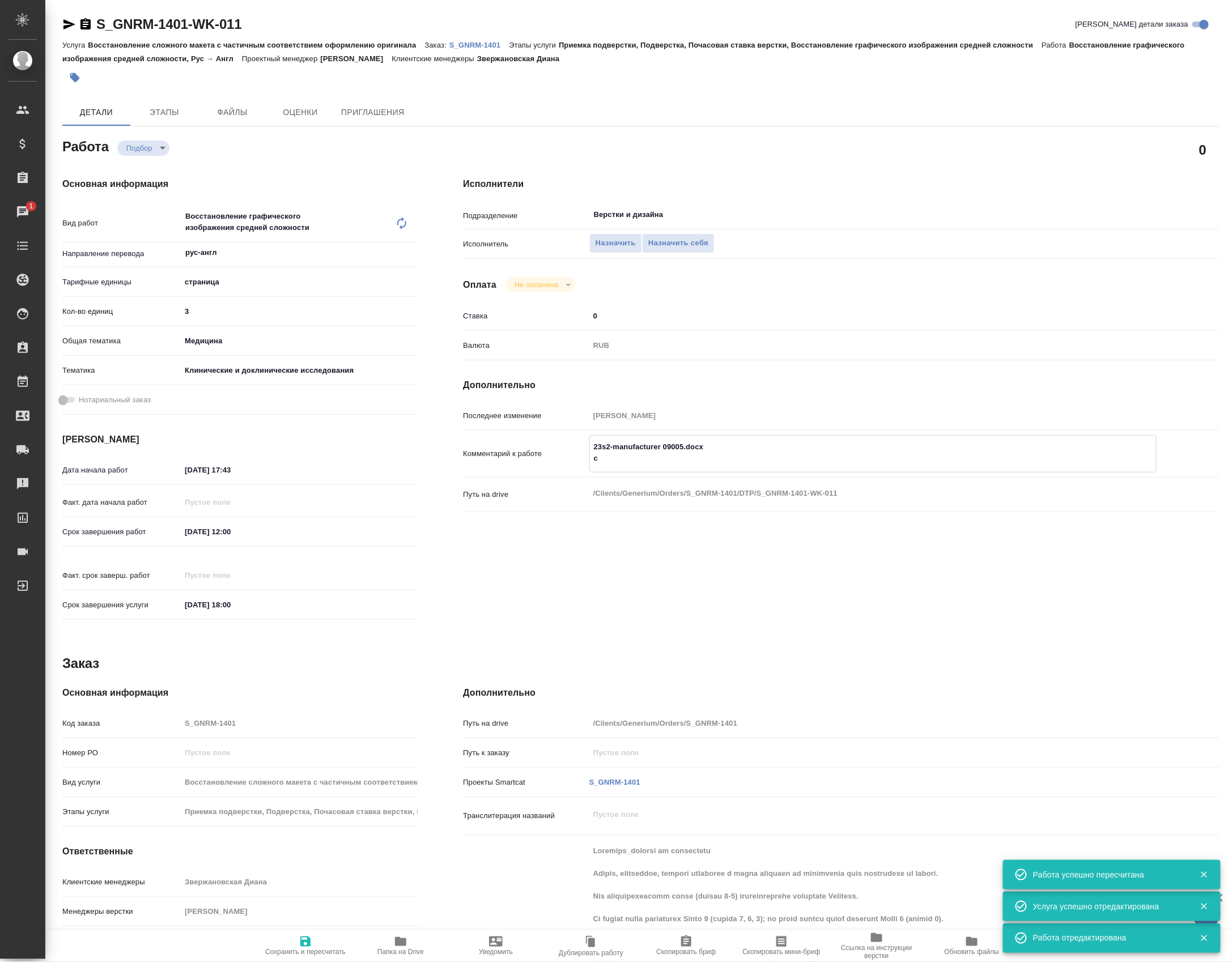
type textarea "23s2-manufacturer 09005.docx с"
type textarea "x"
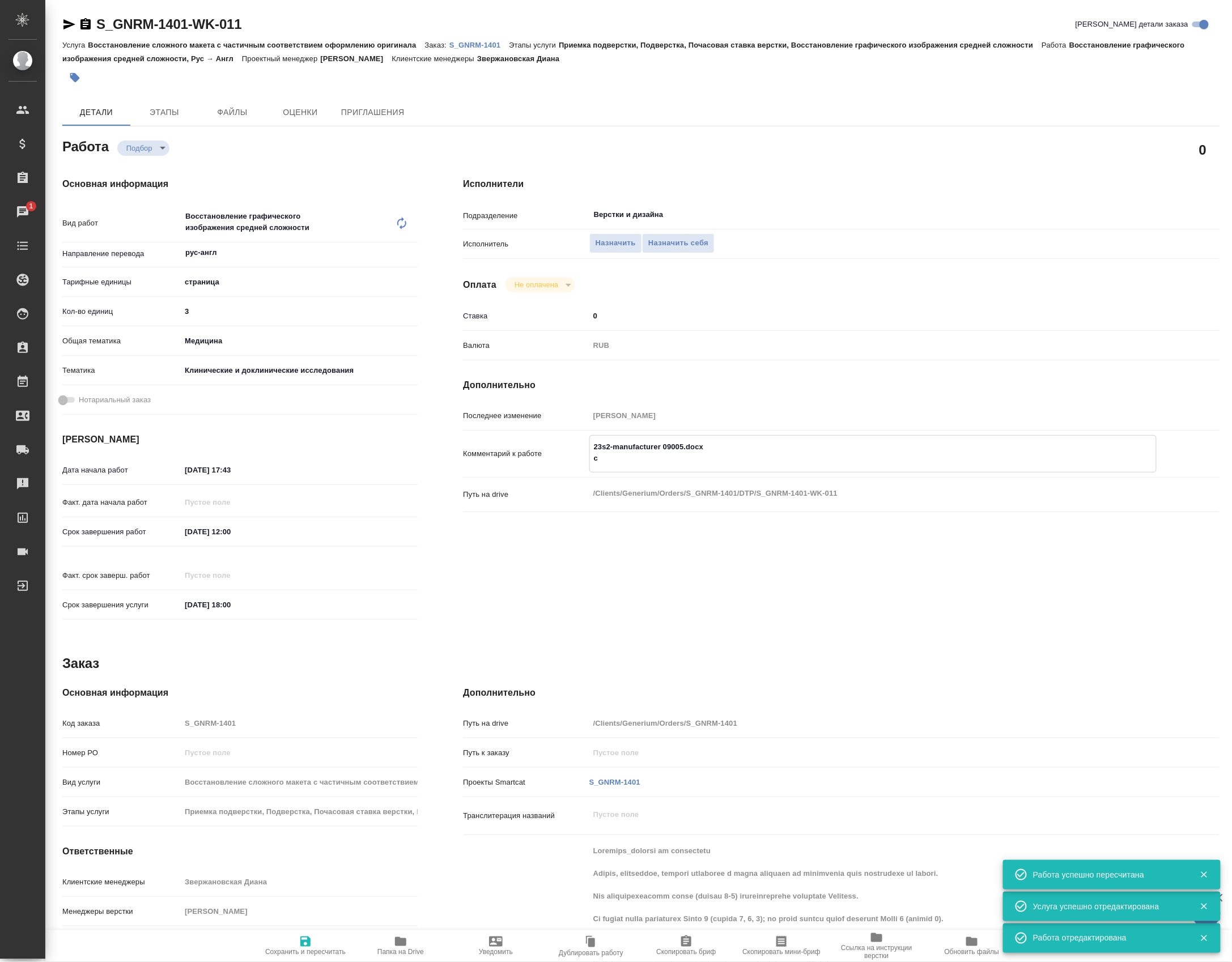
type textarea "x"
type textarea "23s2-manufacturer 09005.docx с2"
type textarea "x"
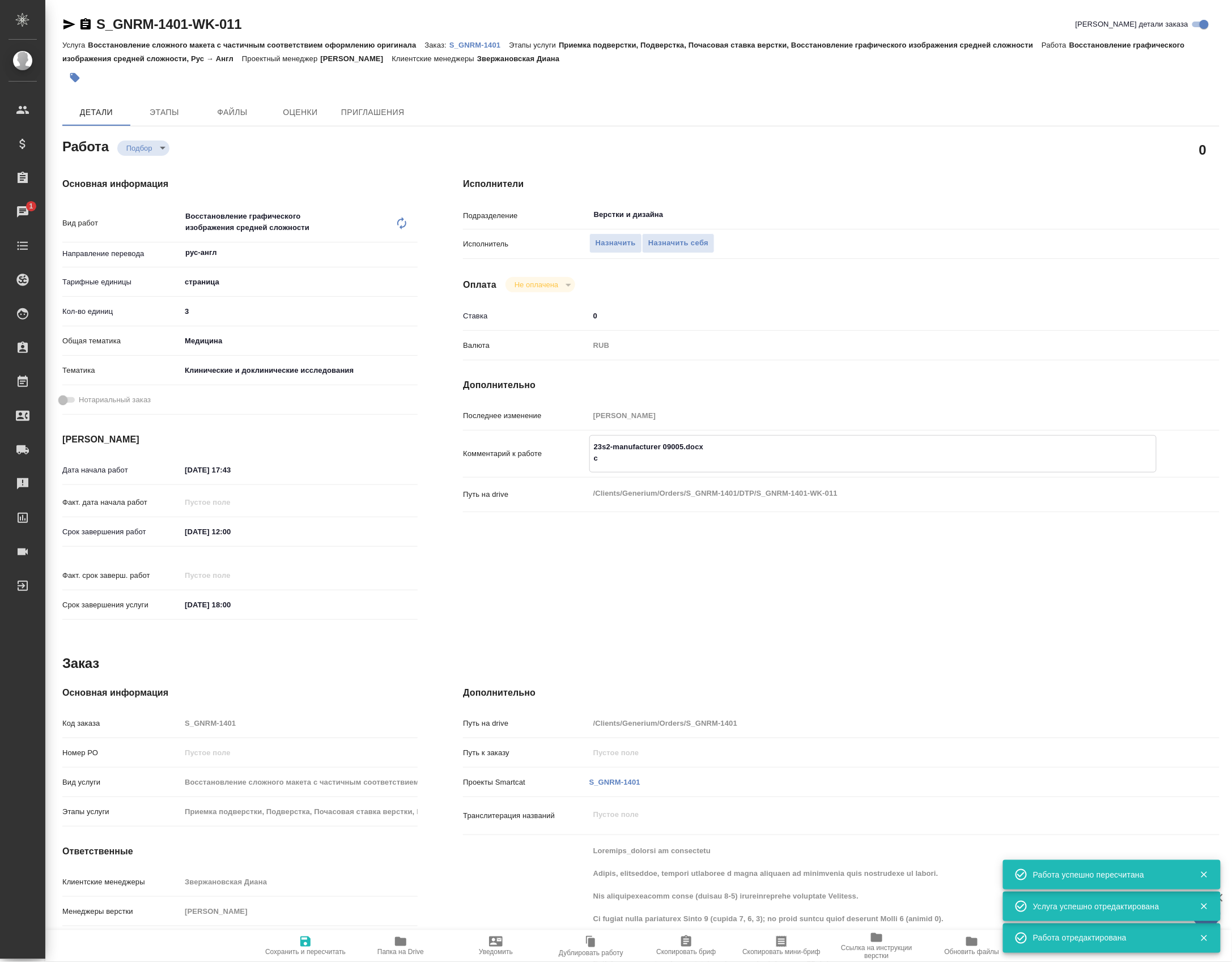
type textarea "x"
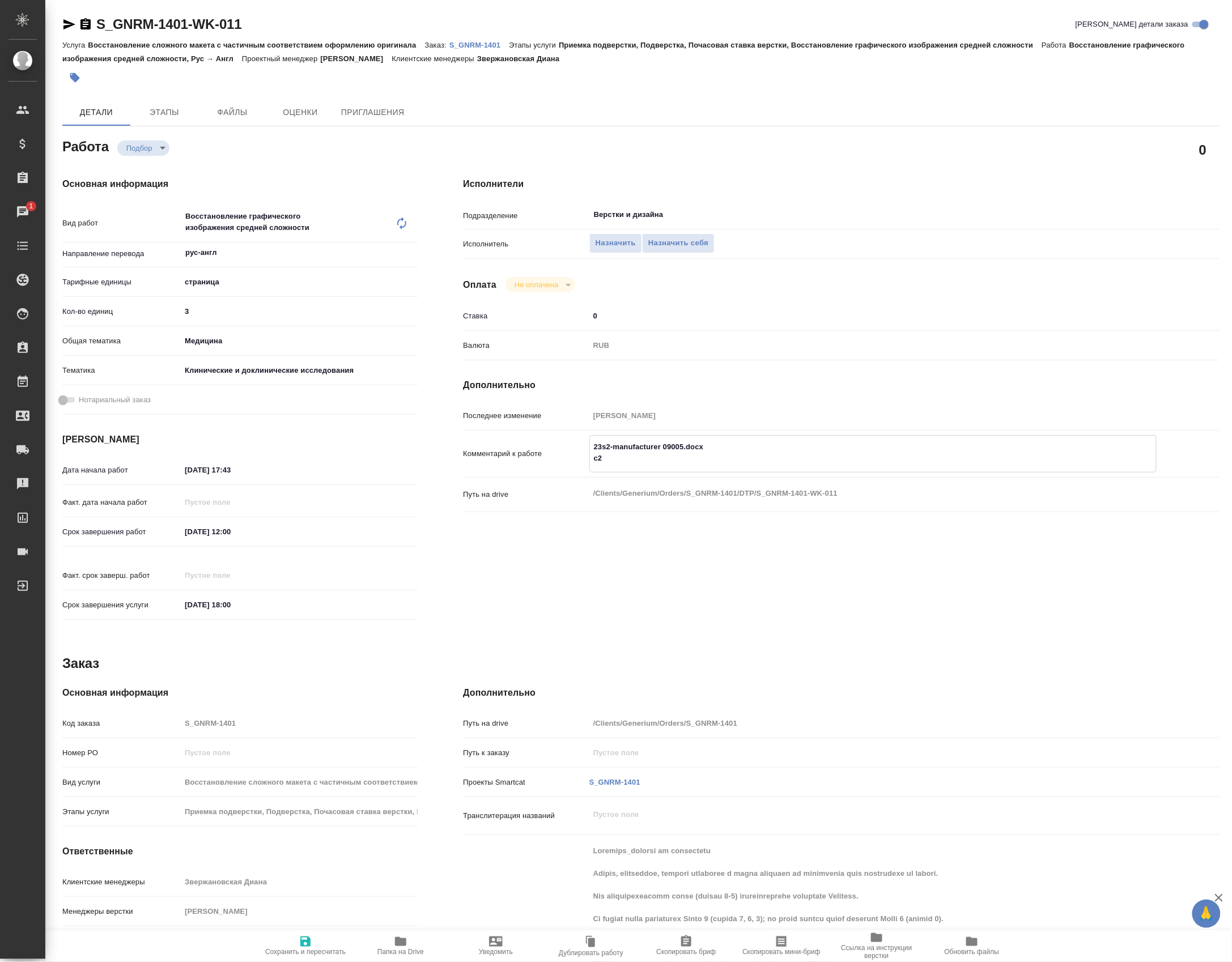
type textarea "x"
type textarea "23s2-manufacturer 09005.docx с2"
type textarea "x"
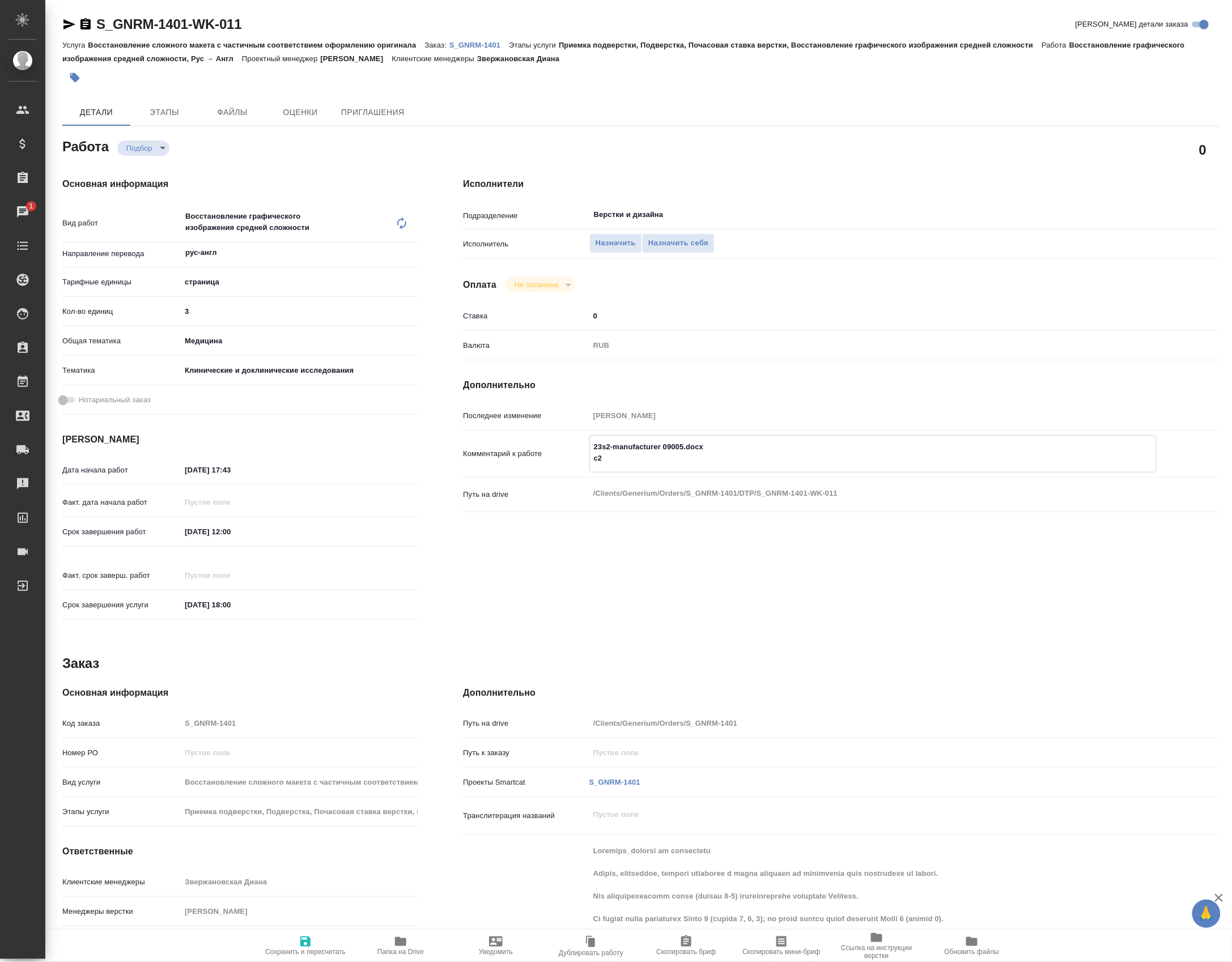
type textarea "x"
type textarea "23s2-manufacturer 09005.docx с2 и"
type textarea "x"
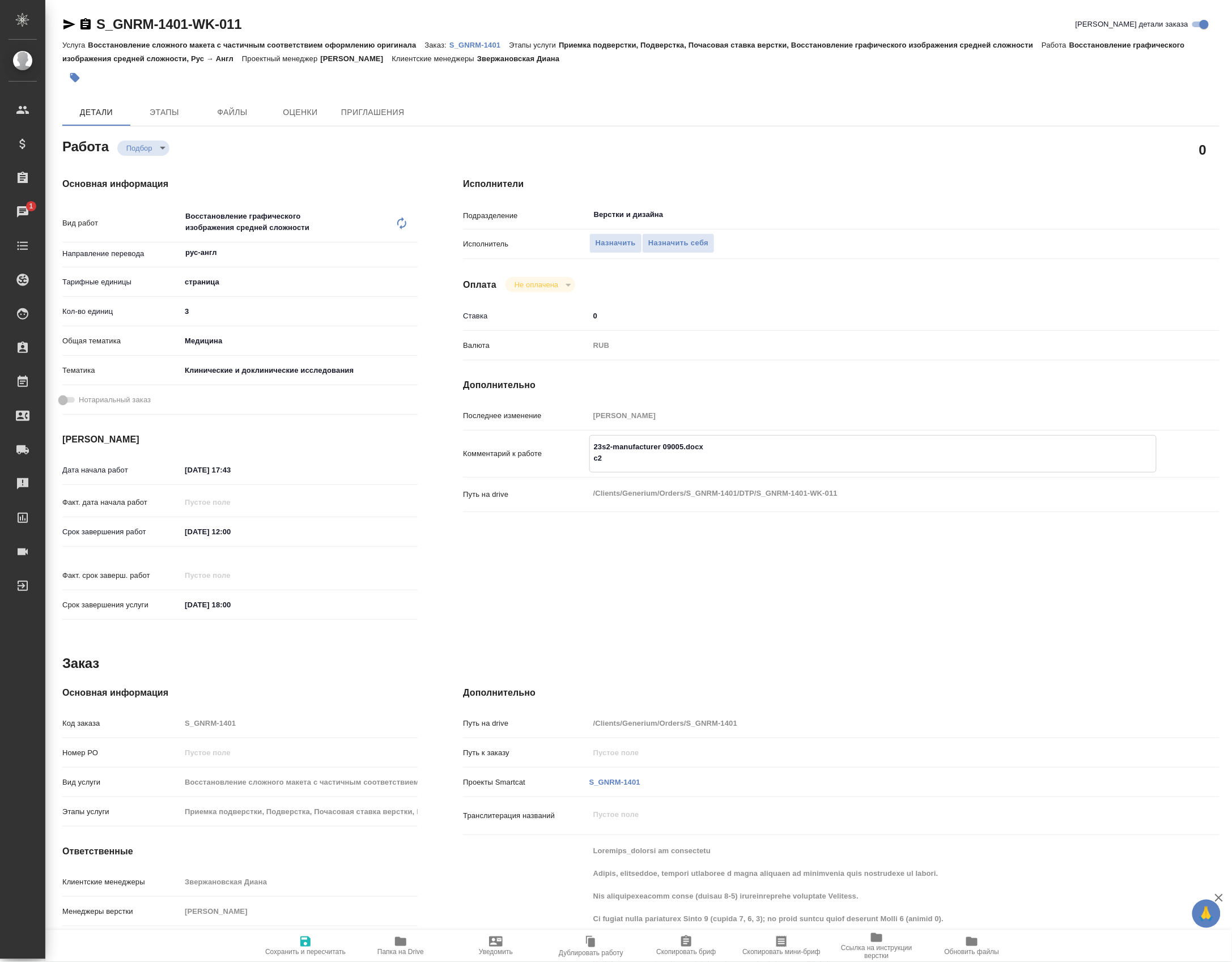
type textarea "x"
type textarea "23s2-manufacturer 09005.docx с2 и"
type textarea "x"
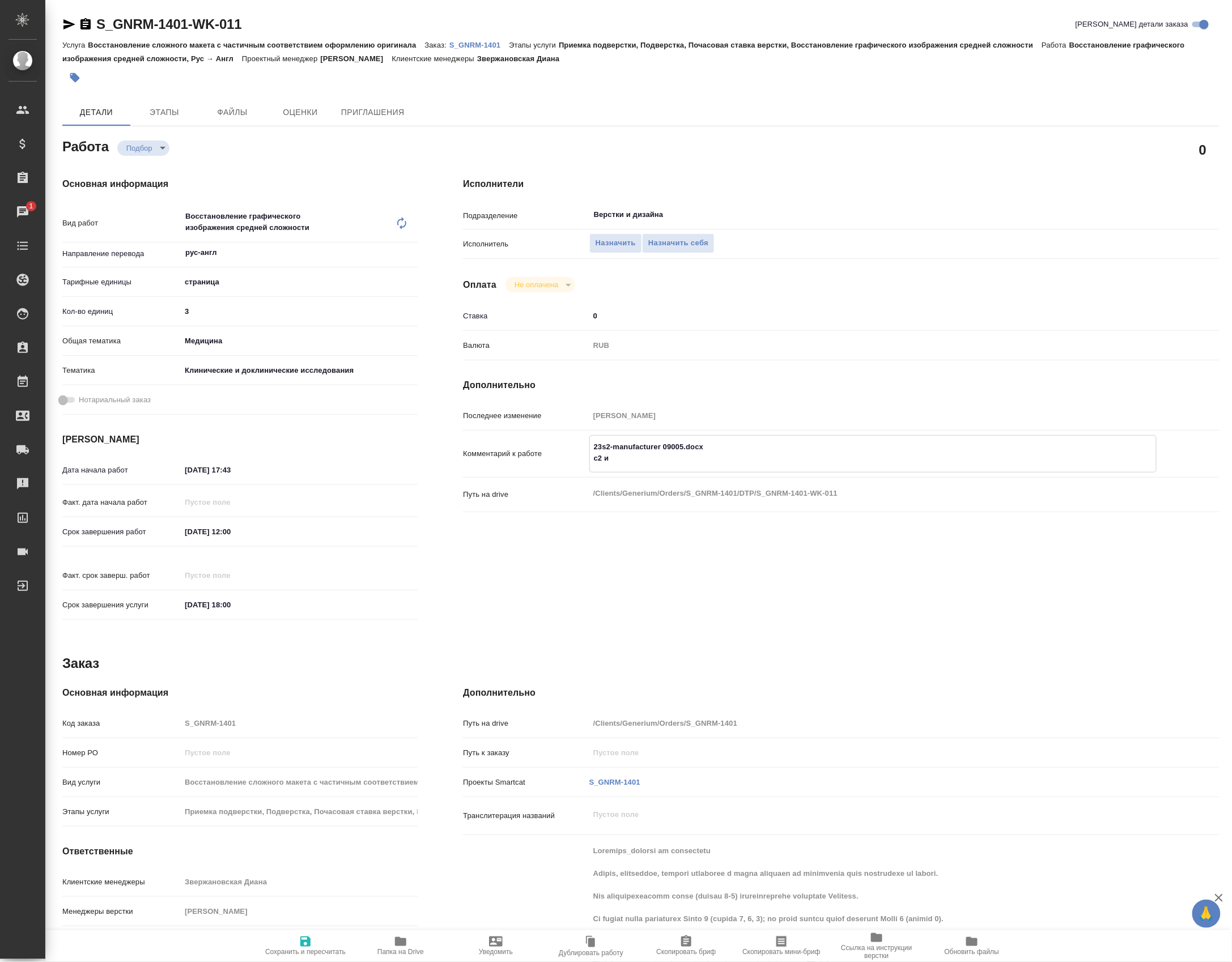
type textarea "x"
click at [597, 490] on textarea "23s2-manufacturer 09005.docx с2 и 4 разверстать, фоны зачищать" at bounding box center [873, 463] width 567 height 53
paste textarea "23a1-app-1 09021.docx"
click at [648, 501] on textarea "23s2-manufacturer 09005.docx с2 и 4 разверстать, фоны зачищать 23a1-app-1 09021…" at bounding box center [873, 469] width 567 height 65
paste textarea "разверстать, фоны зачищать"
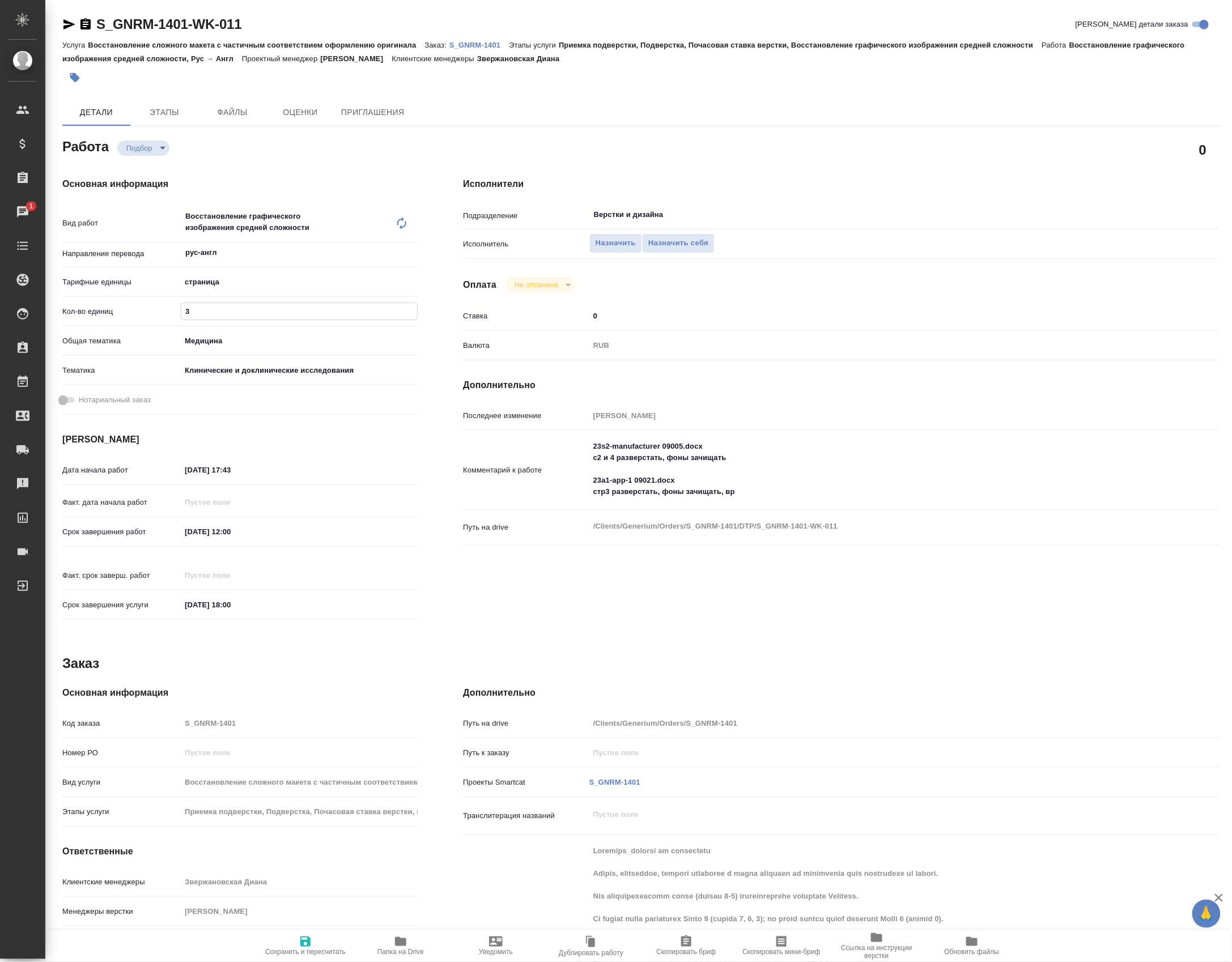
drag, startPoint x: 189, startPoint y: 320, endPoint x: 151, endPoint y: 314, distance: 38.5
click at [151, 314] on div "Кол-во единиц 3" at bounding box center [240, 311] width 355 height 20
drag, startPoint x: 753, startPoint y: 528, endPoint x: 744, endPoint y: 488, distance: 41.0
click at [744, 488] on textarea "23s2-manufacturer 09005.docx с2 и 4 разверстать, фоны зачищать 23a1-app-1 09021…" at bounding box center [873, 469] width 566 height 65
click at [308, 953] on span "Сохранить и пересчитать" at bounding box center [305, 952] width 80 height 8
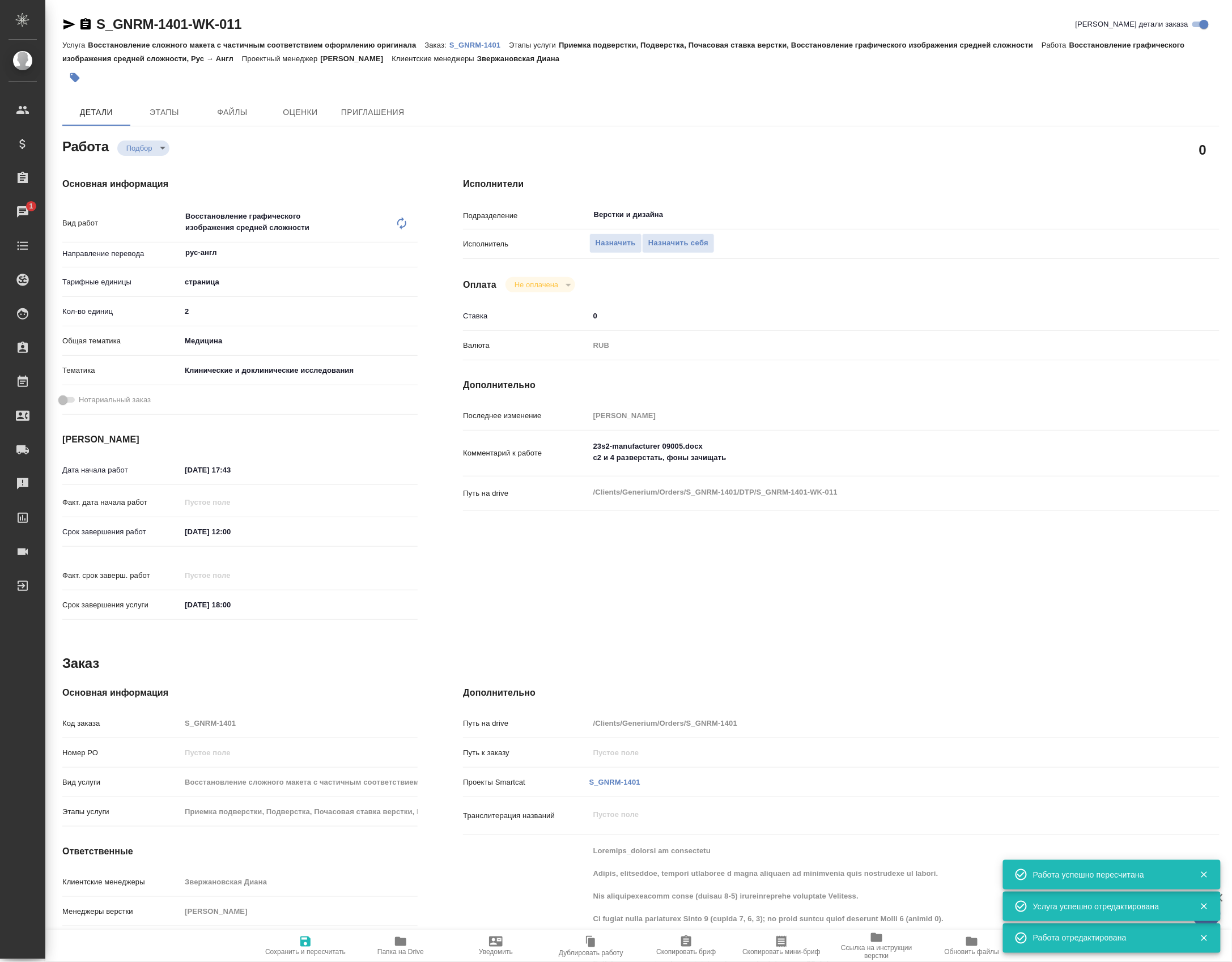
click at [605, 435] on div "Последнее изменение Петрова Валерия" at bounding box center [841, 420] width 756 height 30
click at [615, 467] on textarea "23s2-manufacturer 09005.docx с2 и 4 разверстать, фоны зачищать" at bounding box center [873, 452] width 566 height 30
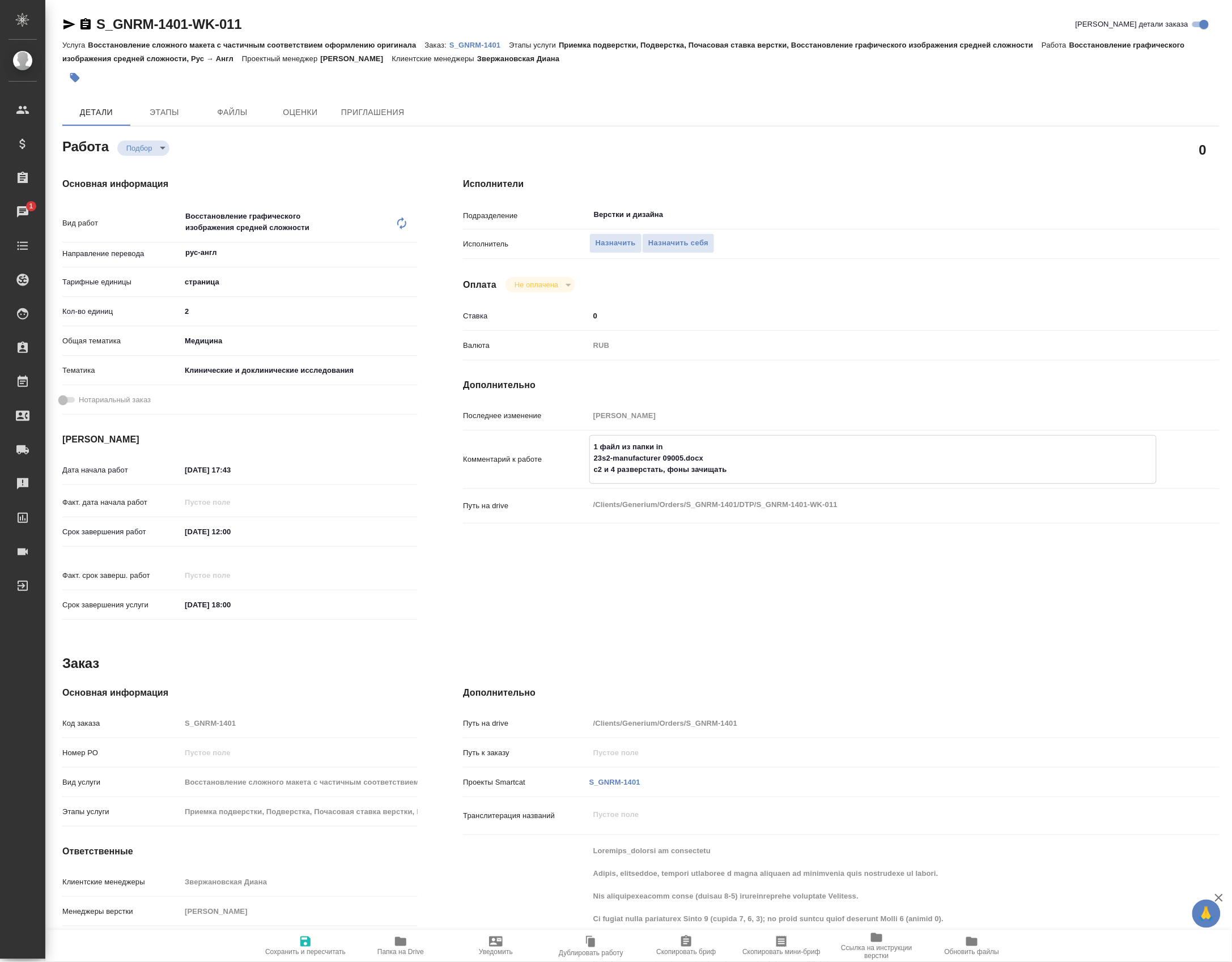
click at [721, 479] on textarea "1 файл из папки in 23s2-manufacturer 09005.docx с2 и 4 разверстать, фоны зачища…" at bounding box center [873, 458] width 566 height 42
click at [313, 949] on span "Сохранить и пересчитать" at bounding box center [305, 952] width 80 height 8
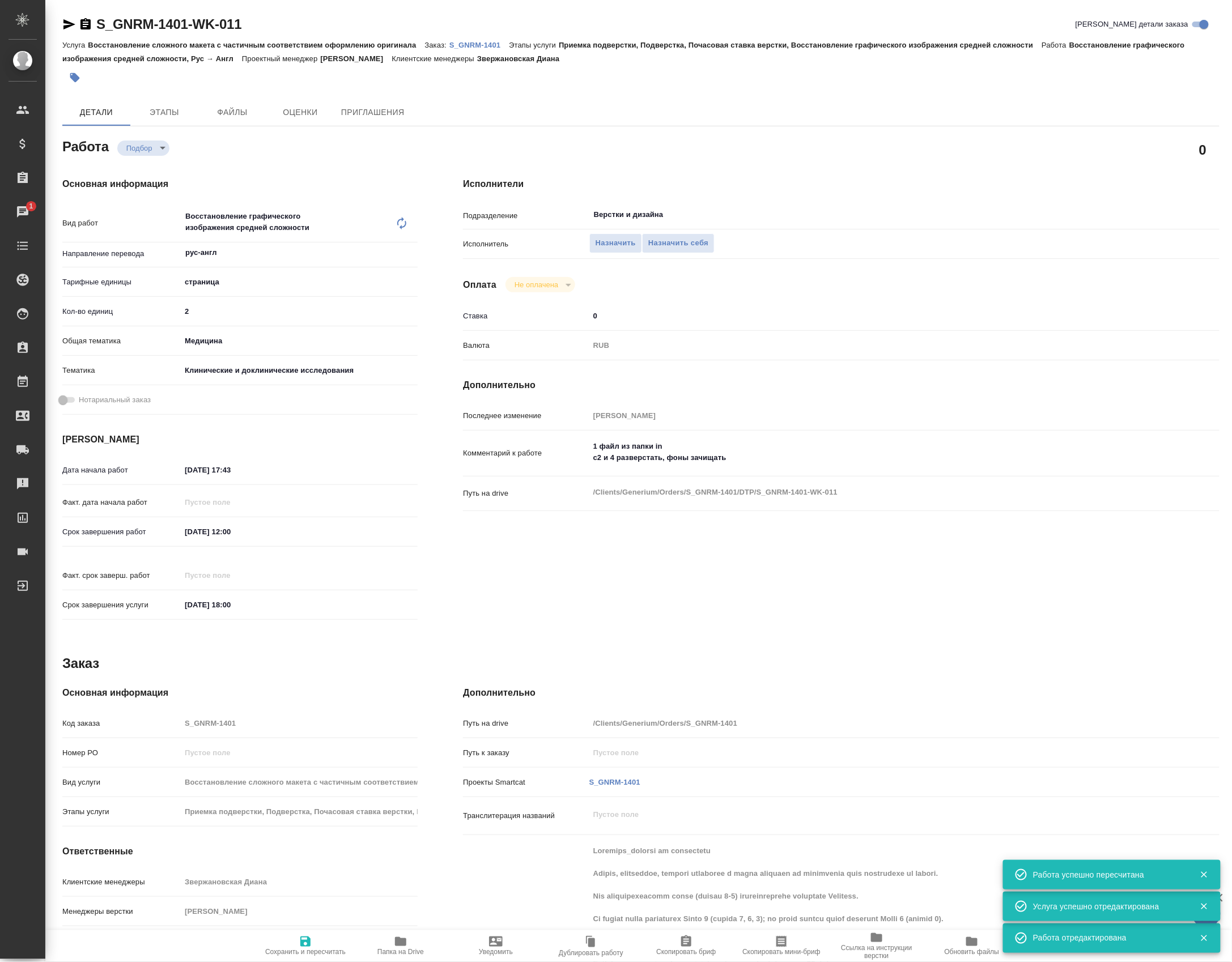
click at [241, 479] on input "14.10.2025 17:43" at bounding box center [230, 469] width 99 height 16
click at [396, 460] on div "Основная информация Вид работ Восстановление графического изображения средней с…" at bounding box center [240, 402] width 355 height 450
click at [378, 476] on icon "button" at bounding box center [384, 469] width 13 height 13
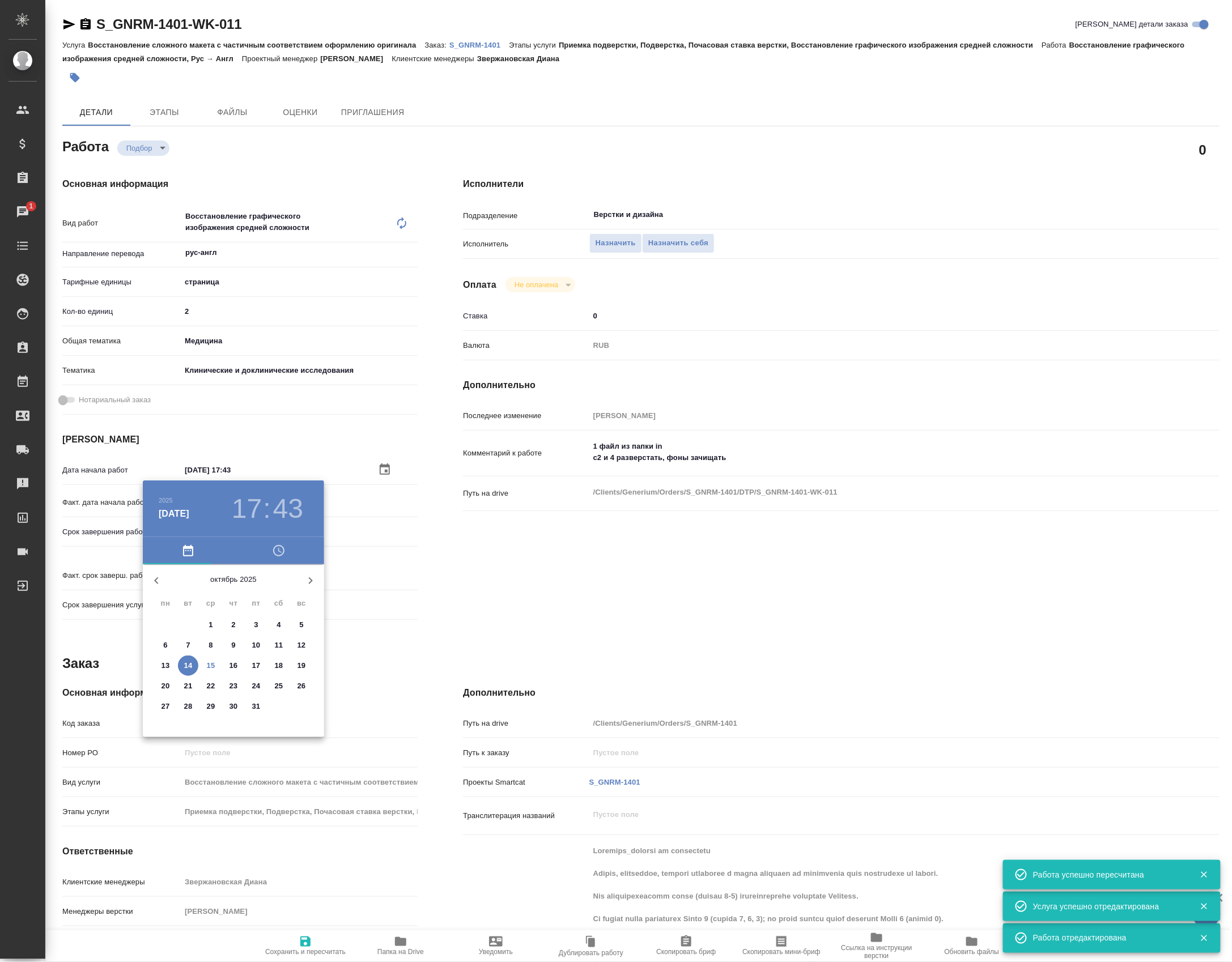
click at [250, 475] on div at bounding box center [616, 481] width 1232 height 962
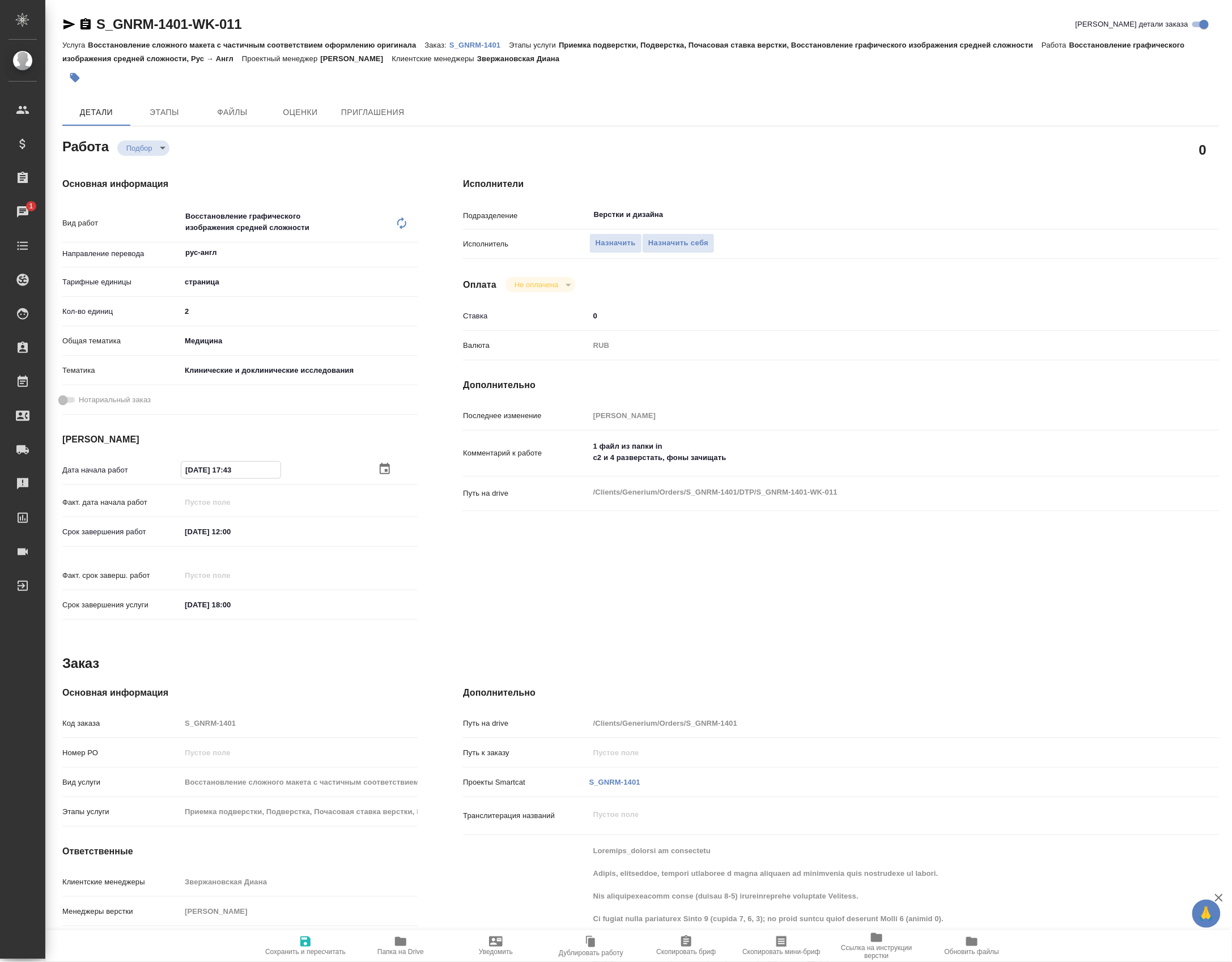
drag, startPoint x: 228, startPoint y: 476, endPoint x: 238, endPoint y: 479, distance: 10.4
click at [238, 479] on input "14.10.2025 17:43" at bounding box center [231, 469] width 99 height 16
click at [232, 518] on div "Факт. дата начала работ" at bounding box center [240, 508] width 355 height 30
click at [238, 533] on input "27.10.2025 12:00" at bounding box center [231, 532] width 99 height 16
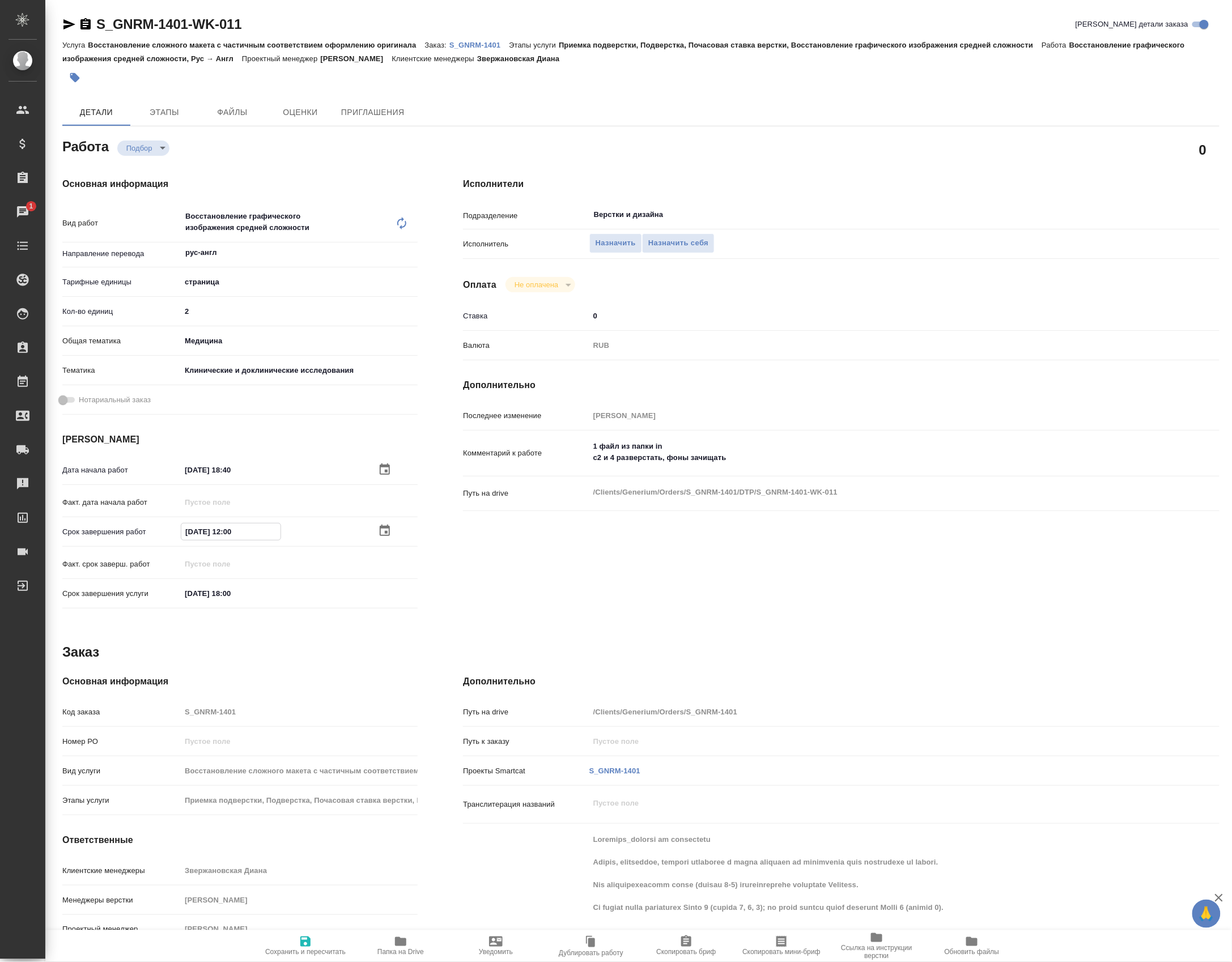
paste input "14.10.2025 18:4"
click at [191, 537] on input "14.10.2025 18:40" at bounding box center [231, 532] width 99 height 16
click at [225, 537] on input "15.10.2025 18:40" at bounding box center [231, 532] width 99 height 16
click at [230, 532] on input "15.10.2025 18:40" at bounding box center [231, 532] width 99 height 16
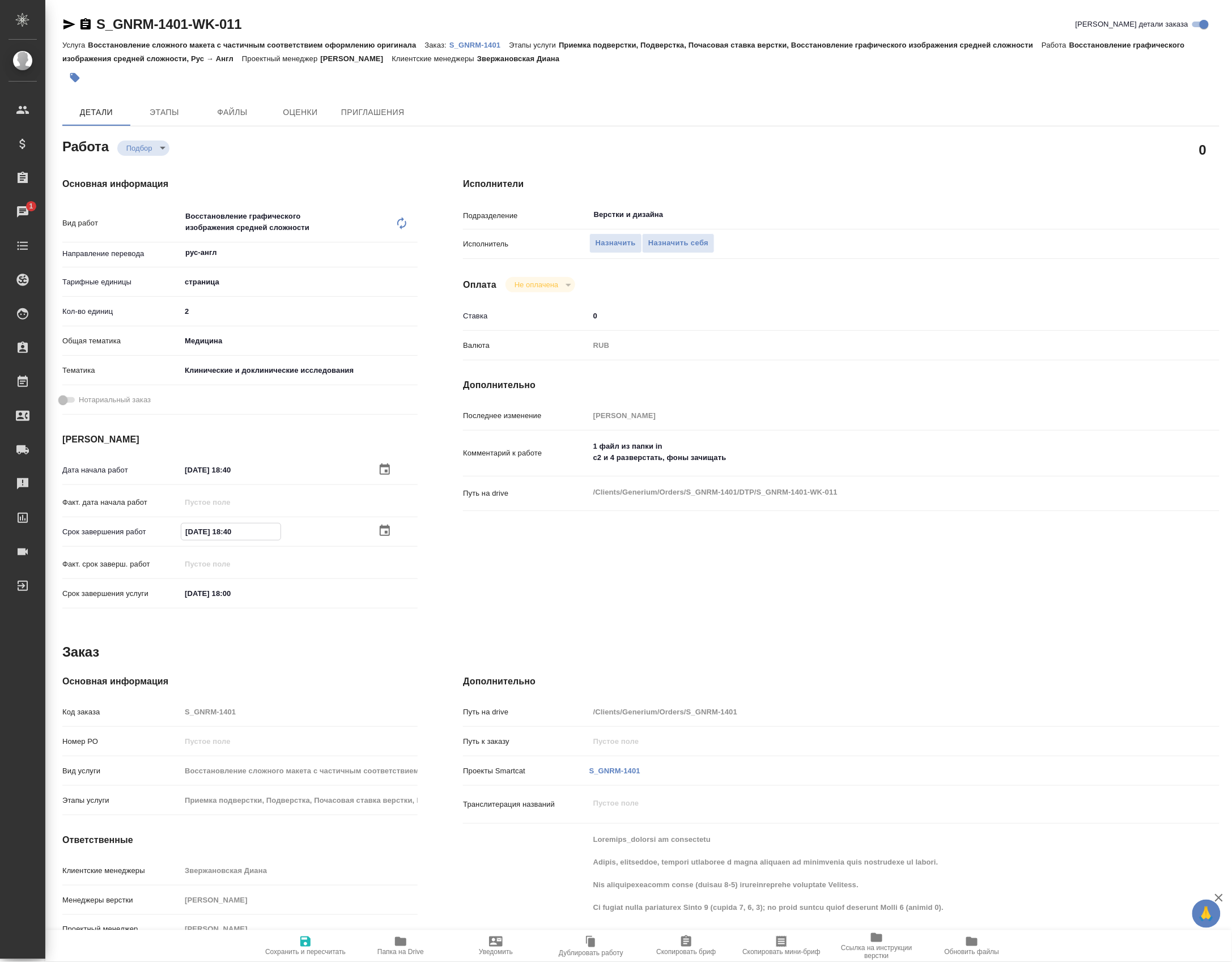
click at [230, 532] on input "15.10.2025 18:40" at bounding box center [231, 532] width 99 height 16
click at [230, 544] on div "Срок завершения работ 15.10.2025 15:00" at bounding box center [240, 538] width 355 height 33
click at [230, 533] on input "15.10.2025 15:00" at bounding box center [230, 532] width 99 height 16
click at [625, 220] on input "Верстки и дизайна" at bounding box center [853, 214] width 522 height 13
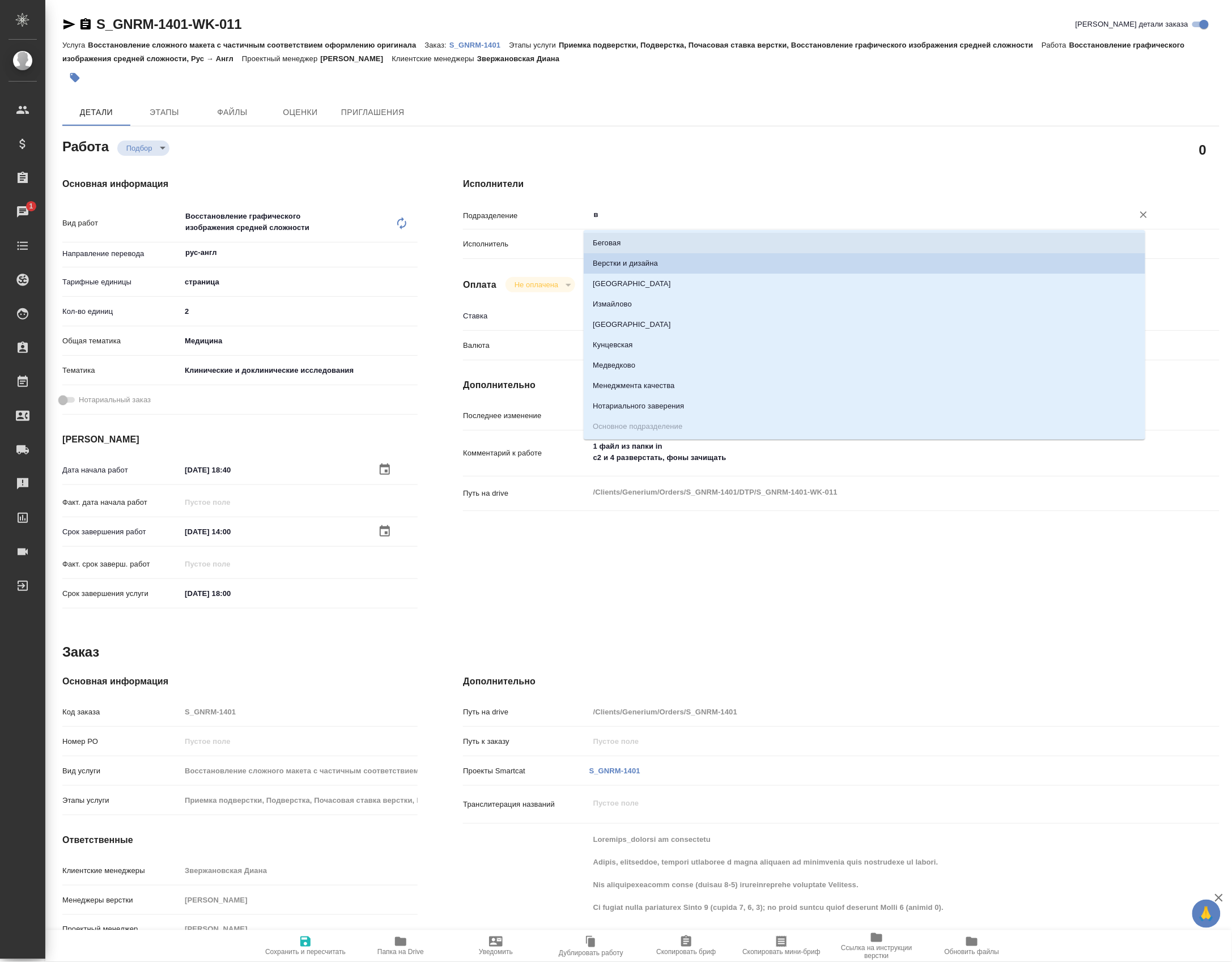
drag, startPoint x: 580, startPoint y: 221, endPoint x: 555, endPoint y: 221, distance: 25.0
click at [555, 221] on div "Подразделение в ​" at bounding box center [841, 215] width 756 height 20
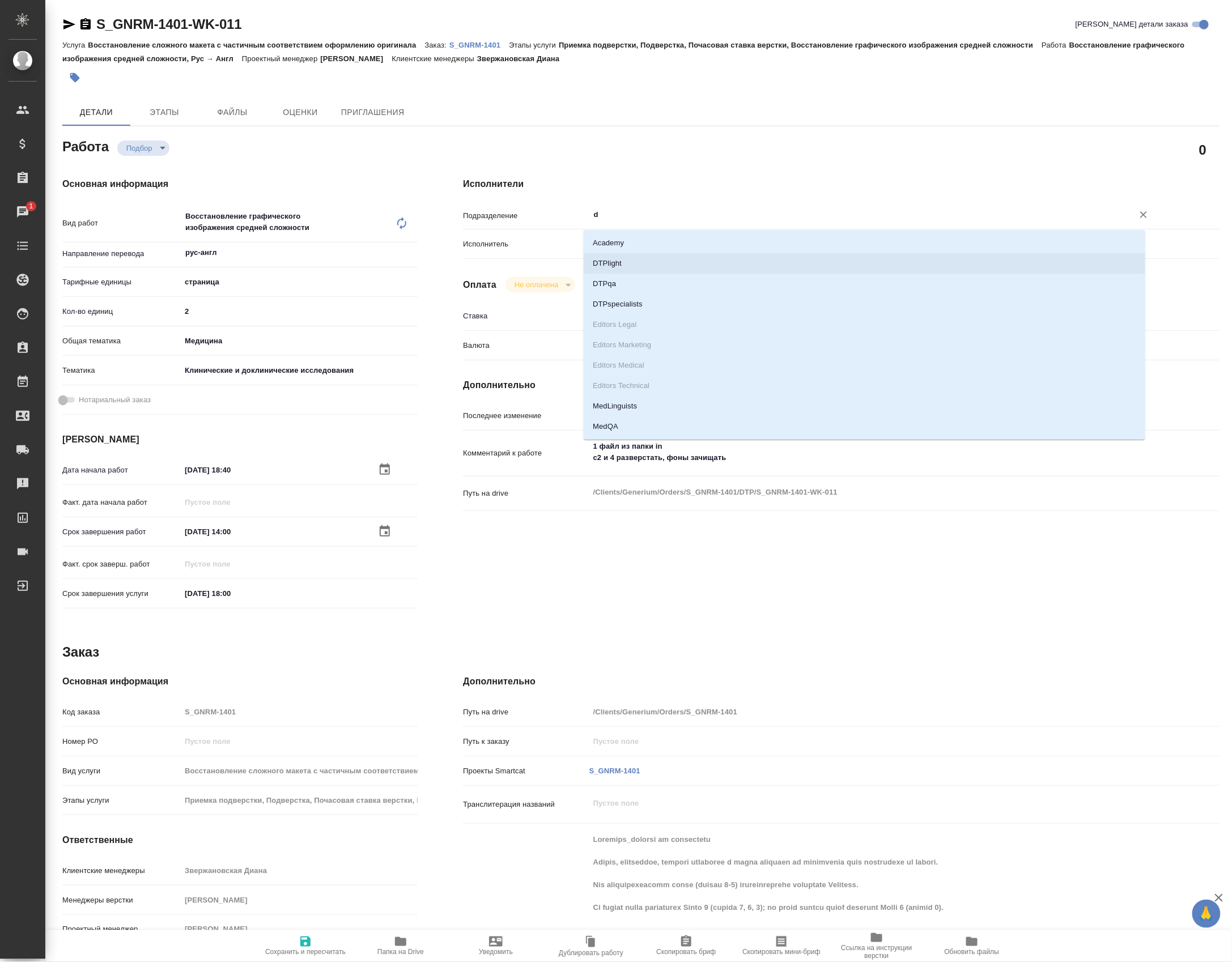
click at [620, 265] on li "DTPlight" at bounding box center [864, 263] width 561 height 21
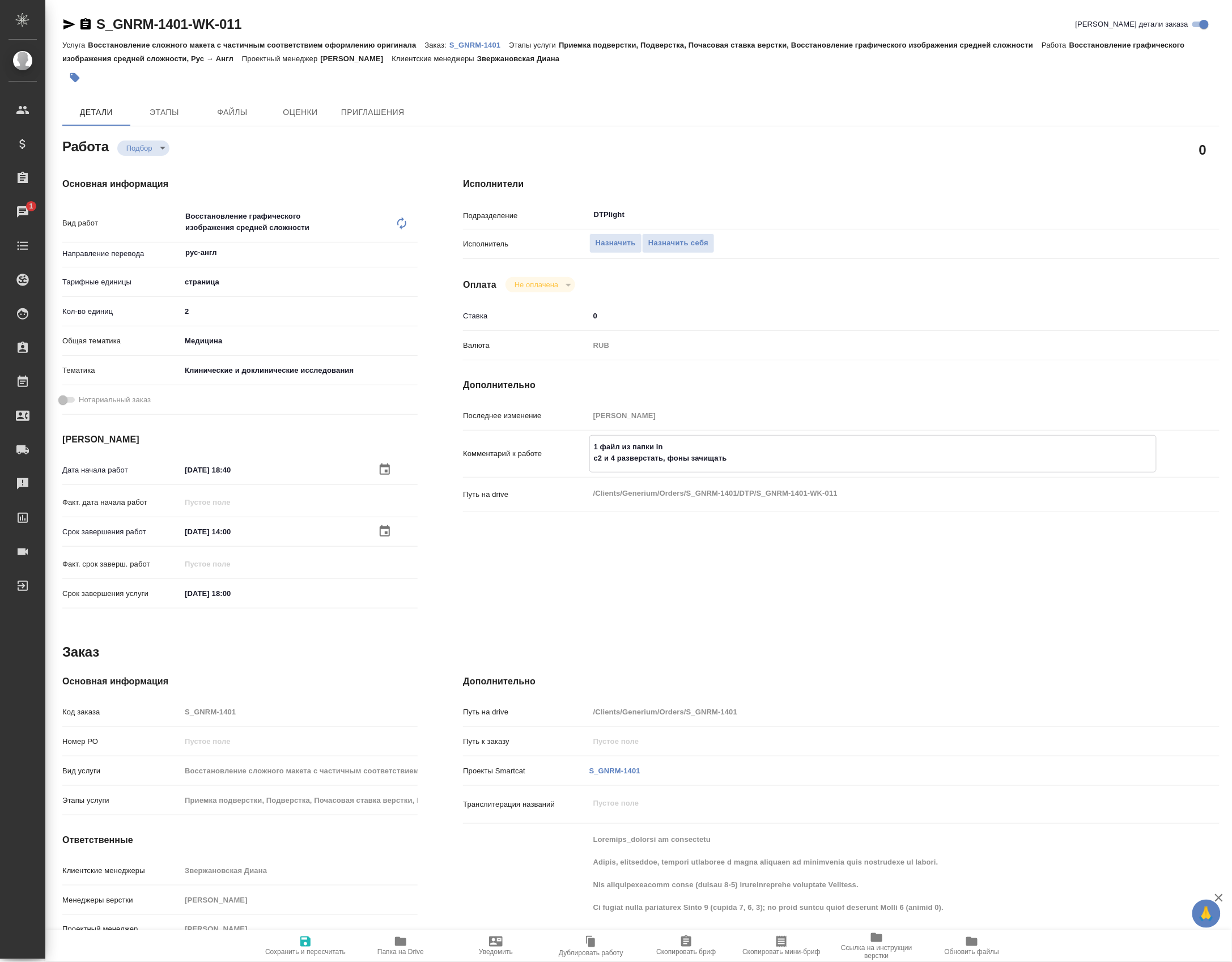
click at [590, 468] on textarea "1 файл из папки in с2 и 4 разверстать, фоны зачищать" at bounding box center [873, 452] width 566 height 30
paste textarea "23s2-manufacturer 09005.docx"
click at [306, 936] on icon "button" at bounding box center [306, 941] width 10 height 10
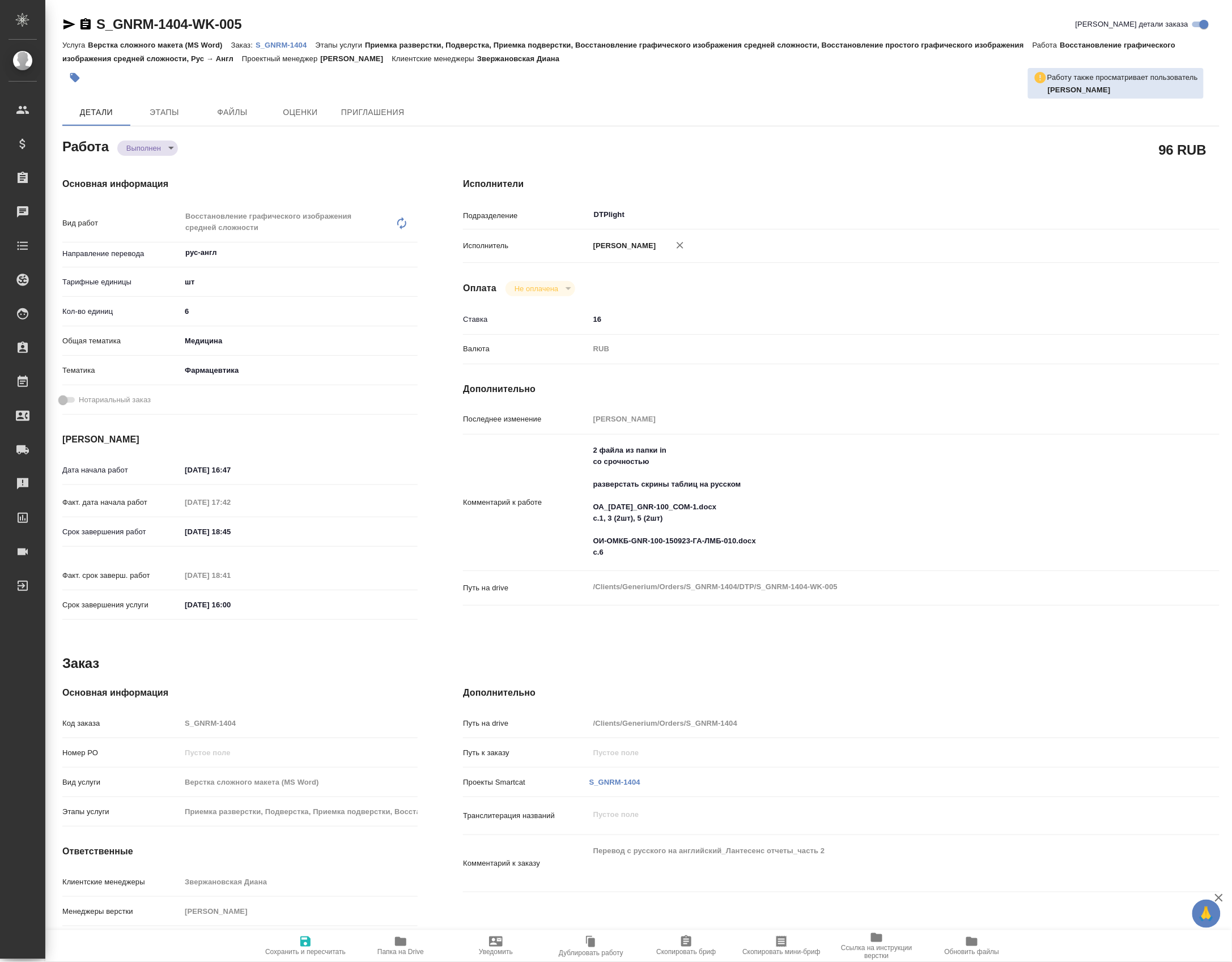
click at [130, 152] on body "🙏 .cls-1 fill:#fff; AWATERA [PERSON_NAME] Спецификации Заказы Чаты Todo Проекты…" at bounding box center [616, 481] width 1232 height 962
click at [141, 171] on button "Сдан" at bounding box center [139, 170] width 24 height 13
type textarea "x"
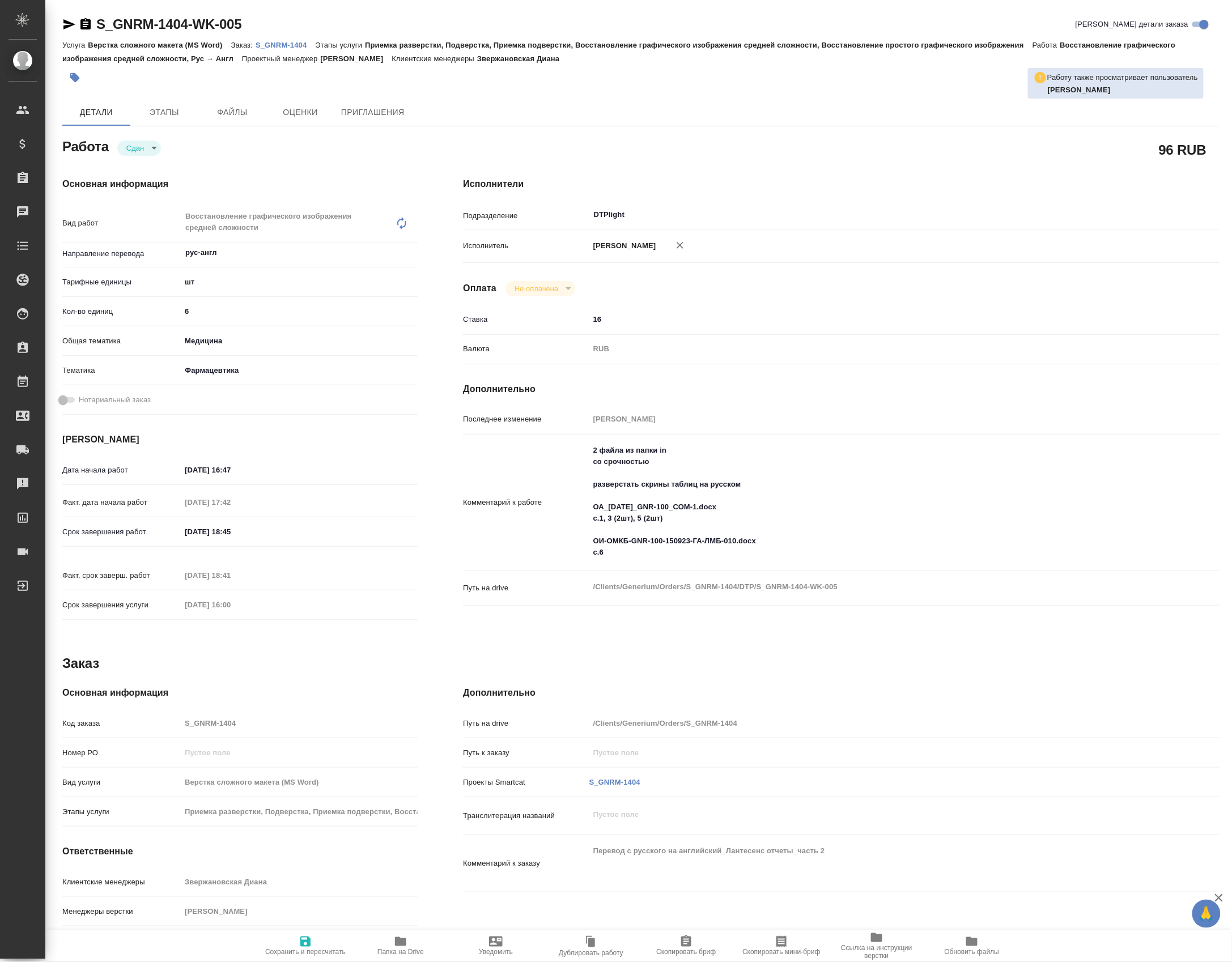
type textarea "x"
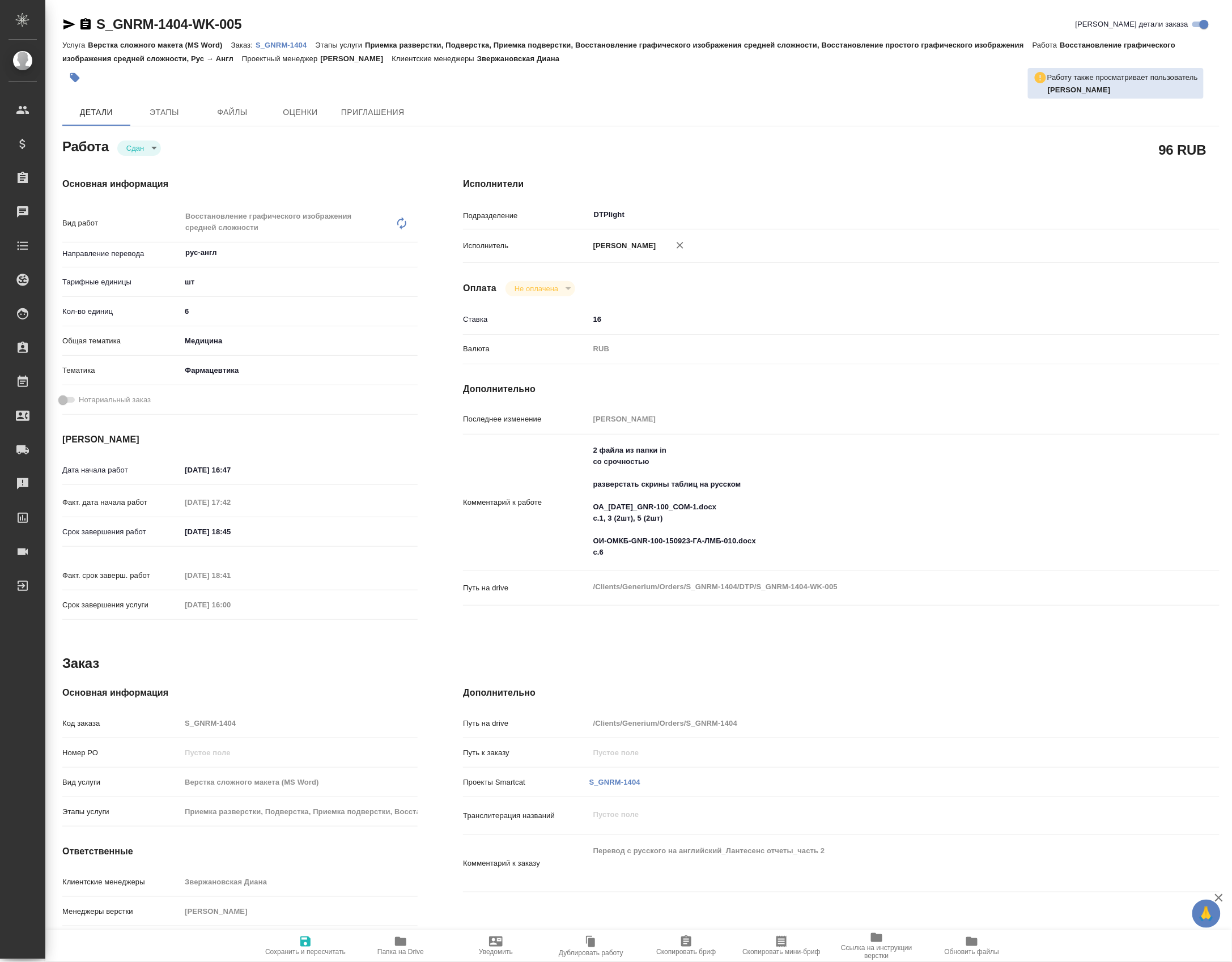
type textarea "x"
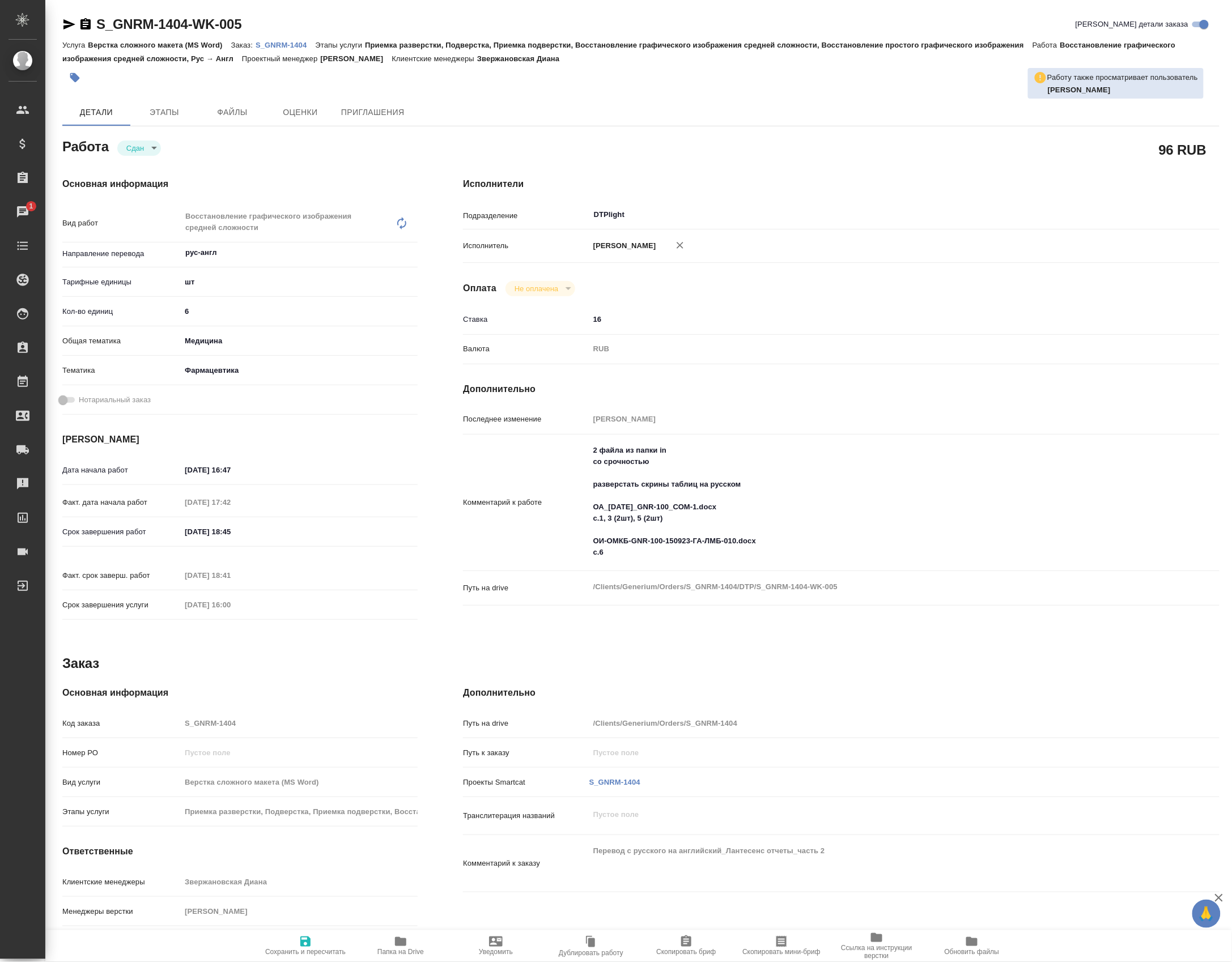
type textarea "x"
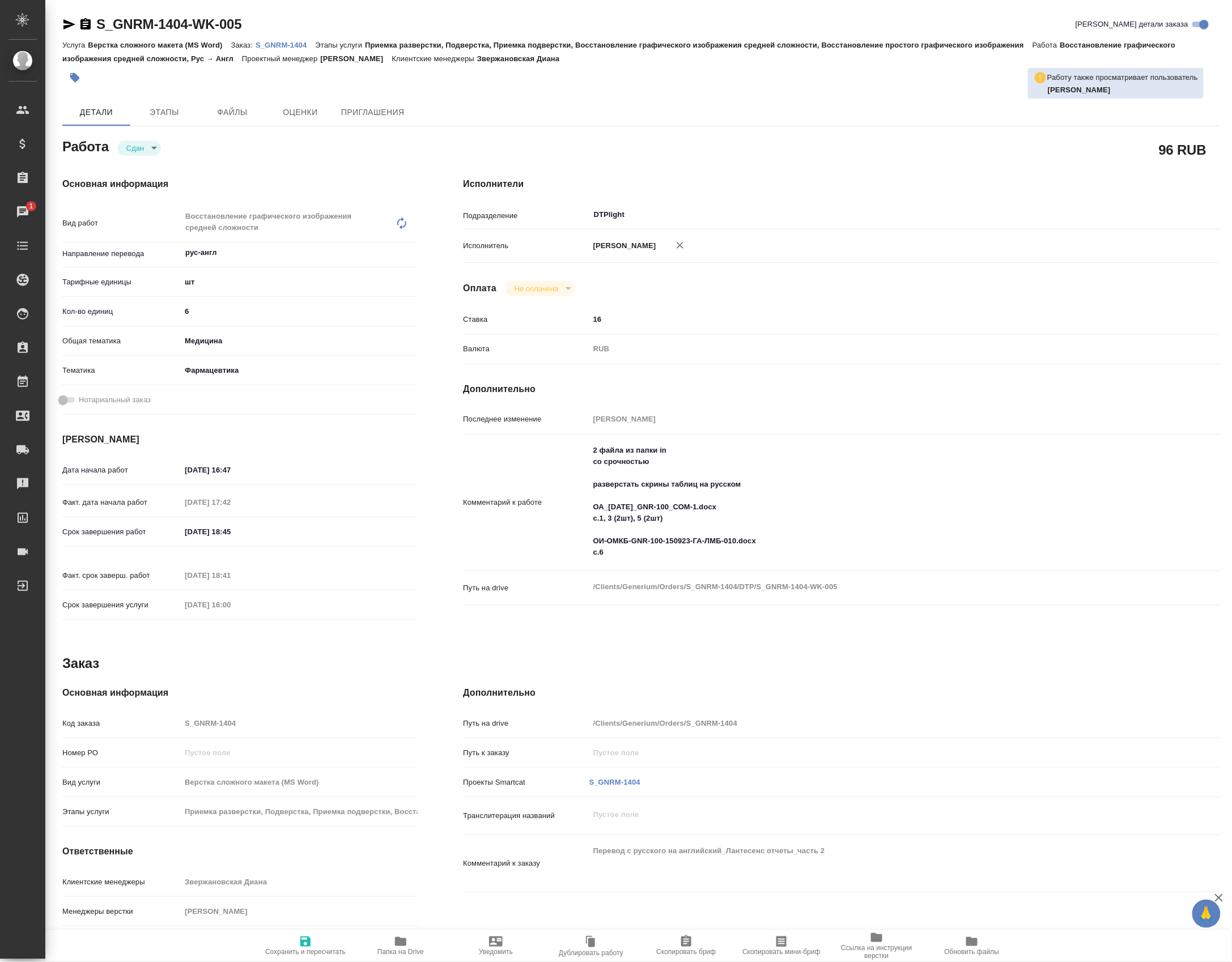
type textarea "x"
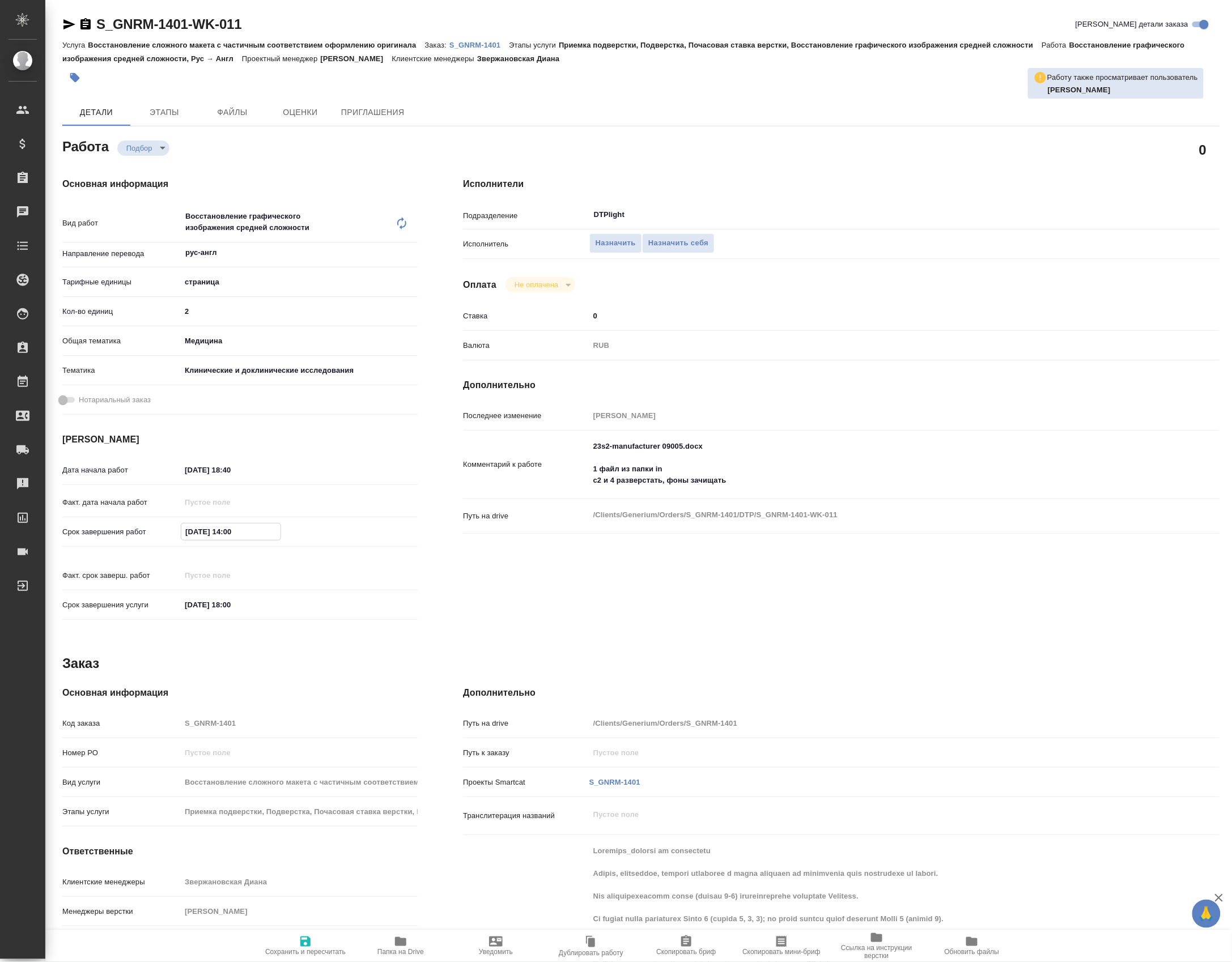
click at [191, 532] on input "[DATE] 14:00" at bounding box center [231, 532] width 99 height 16
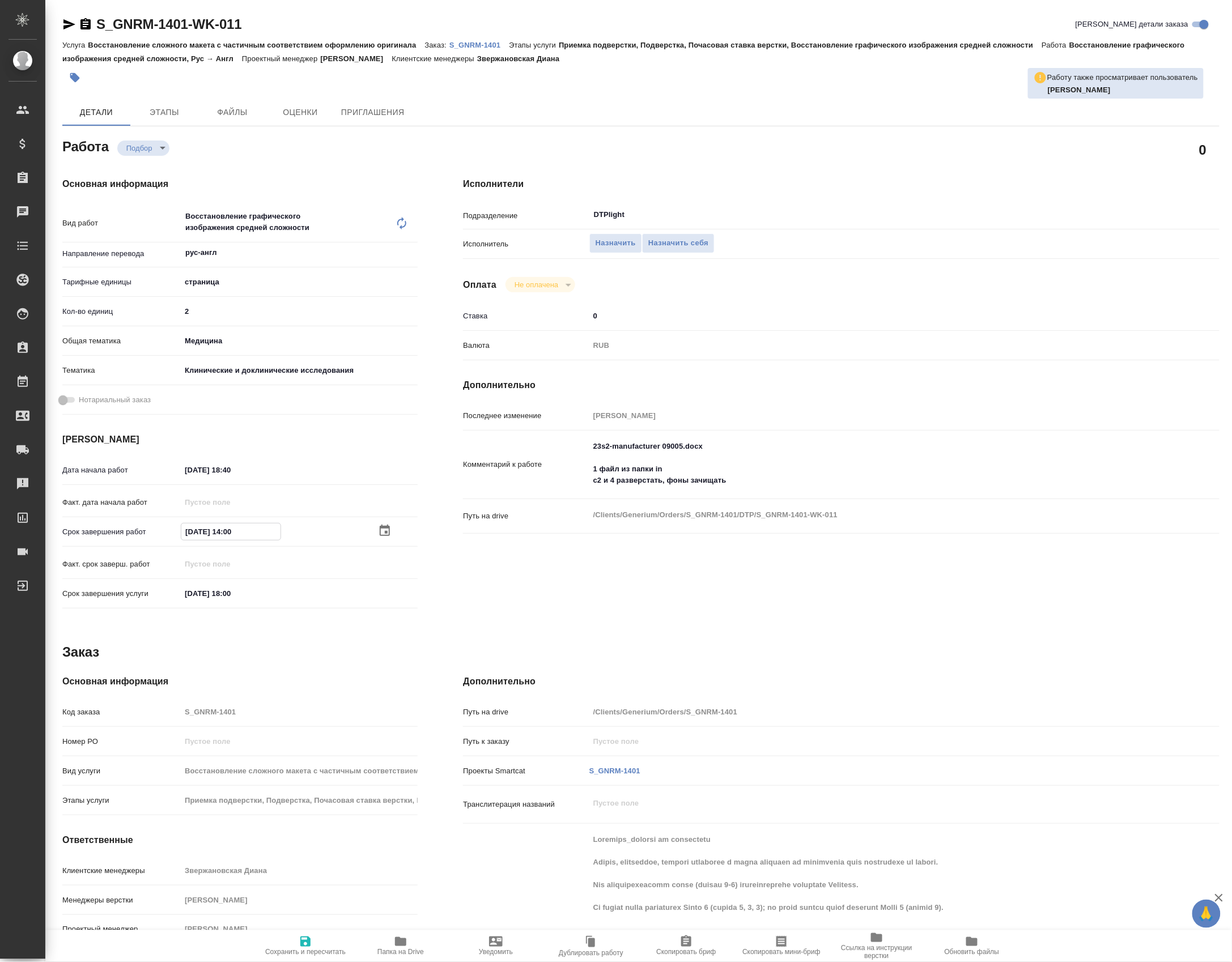
type input "[DATE] 14:00"
click at [191, 479] on input "[DATE] 18:40" at bounding box center [231, 469] width 99 height 16
type input "[DATE] 18:40"
click at [308, 936] on icon "button" at bounding box center [306, 941] width 10 height 10
type input "recruiting"
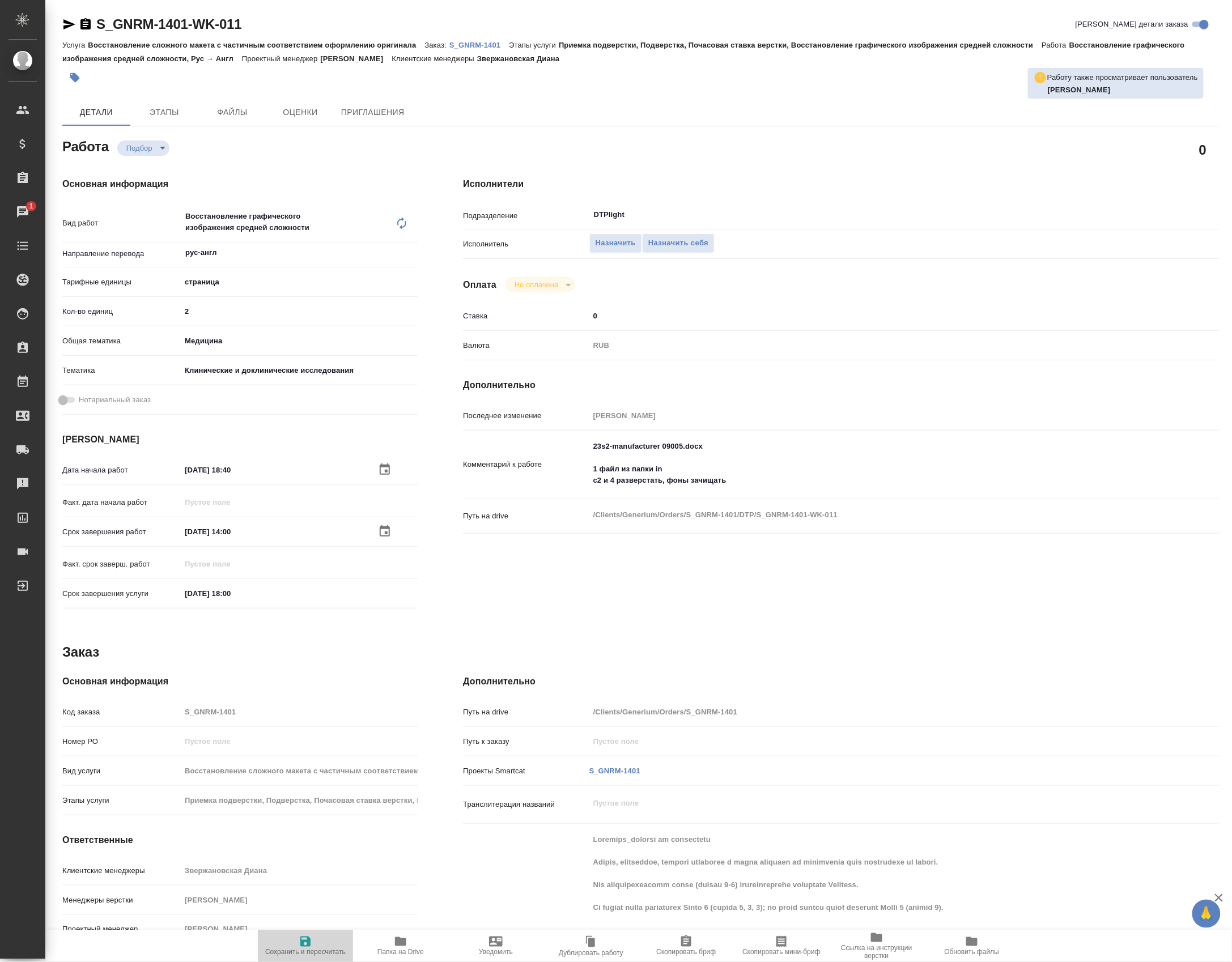
type input "рус-англ"
type input "5a8b1489cc6b4906c91bfdb2"
type input "2"
type input "med"
type input "5a8b8b956a9677013d343d9e"
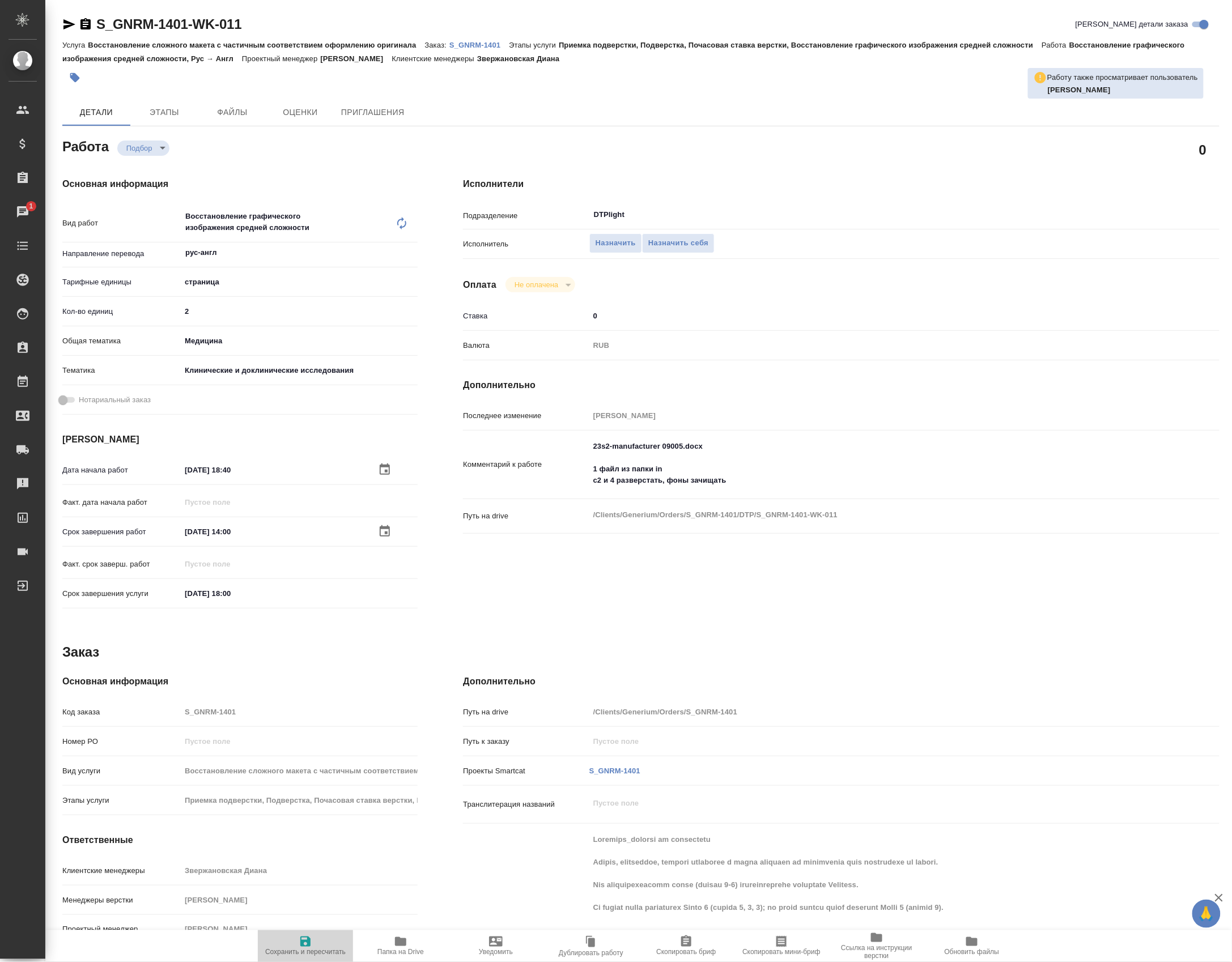
type input "[DATE] 18:40"
type input "[DATE] 14:00"
type input "[DATE] 18:00"
type input "DTPlight"
type input "notPayed"
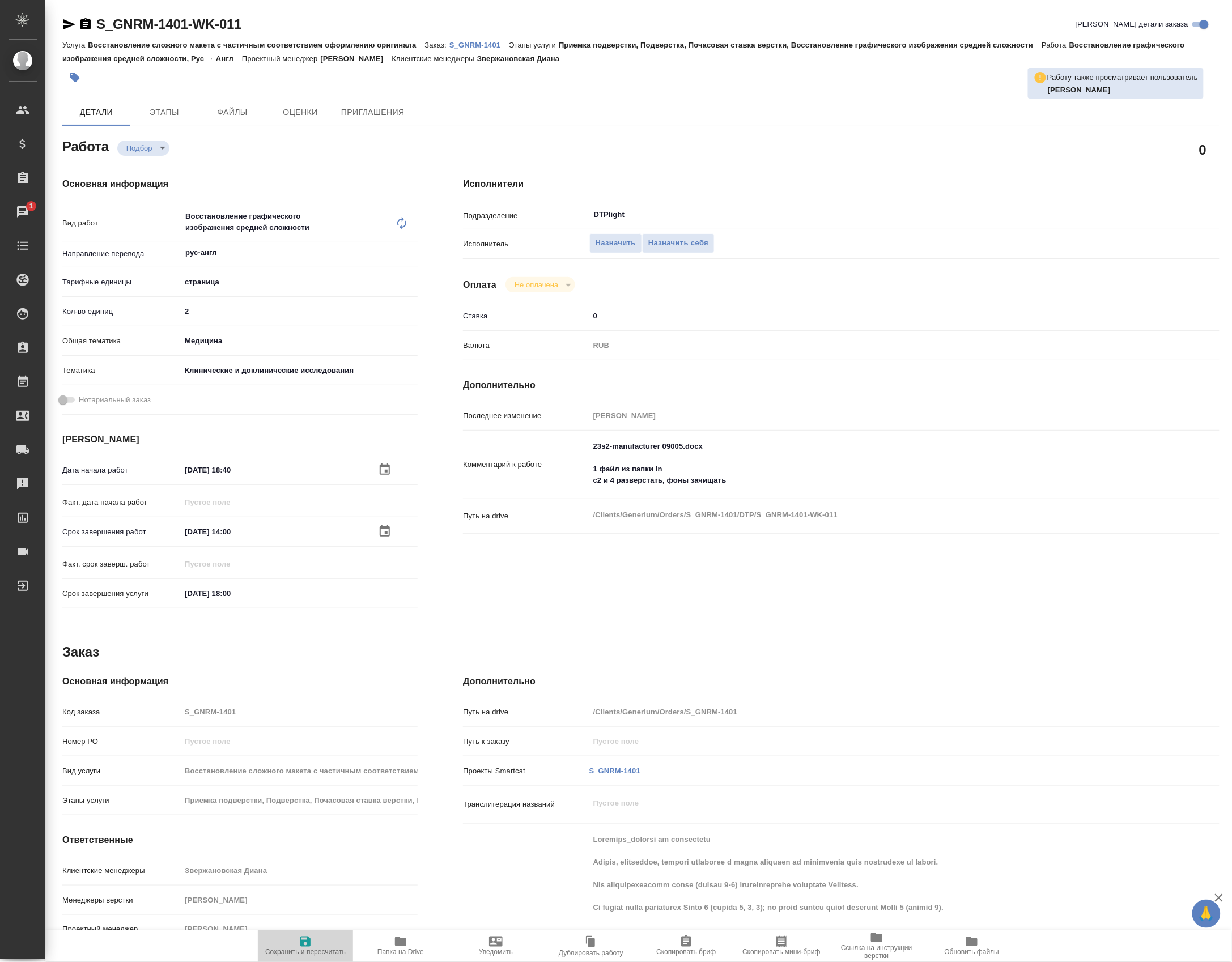
type input "0"
type input "RUB"
type input "[PERSON_NAME]"
type input "S_GNRM-1401"
type input "Восстановление сложного макета с частичным соответствием оформлению оригинала"
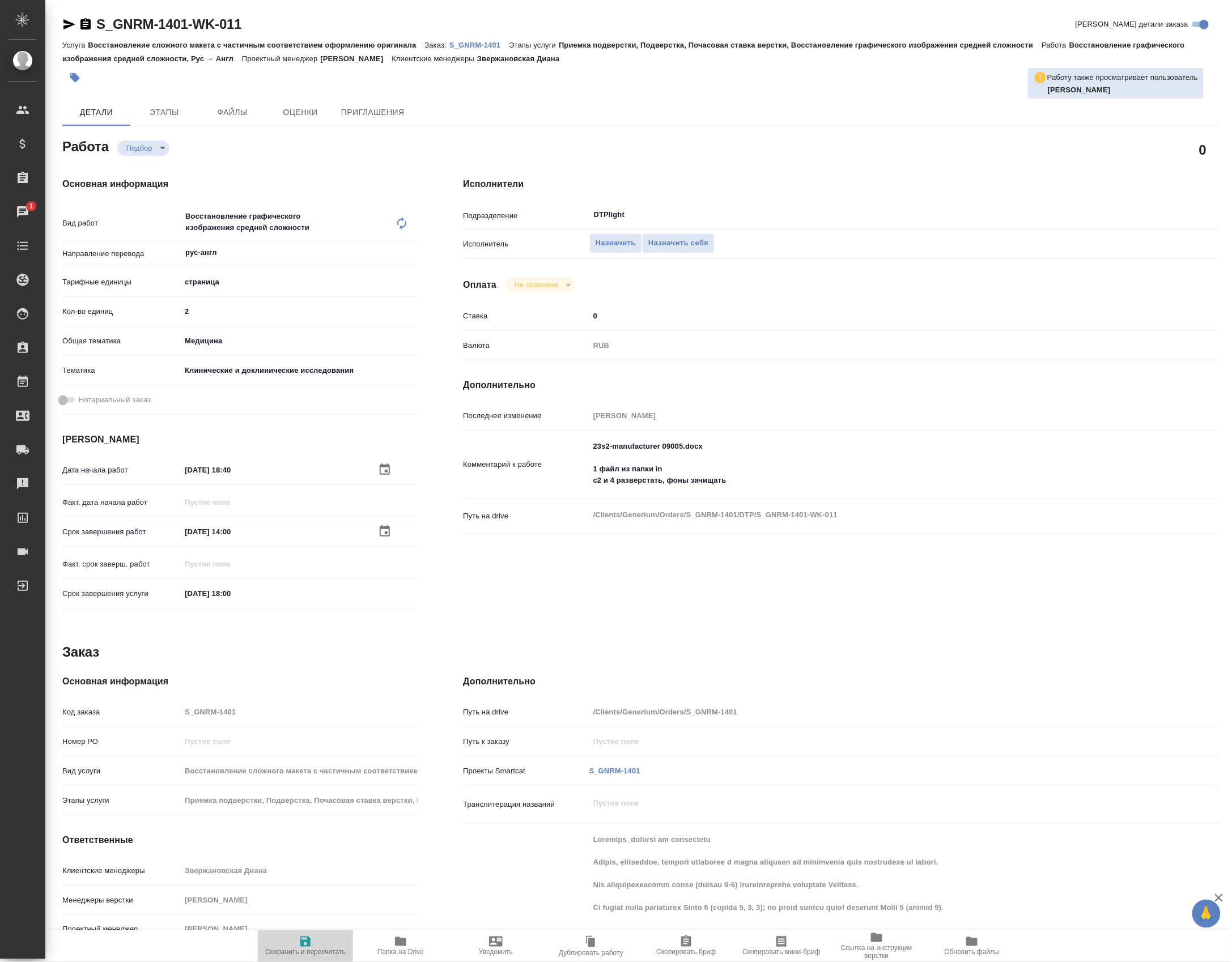
type input "Приемка подверстки, Подверстка, Почасовая ставка верстки, Восстановление графич…"
type input "Звержановская Диана"
type input "[PERSON_NAME]"
type input "/Clients/Generium/Orders/S_GNRM-1401"
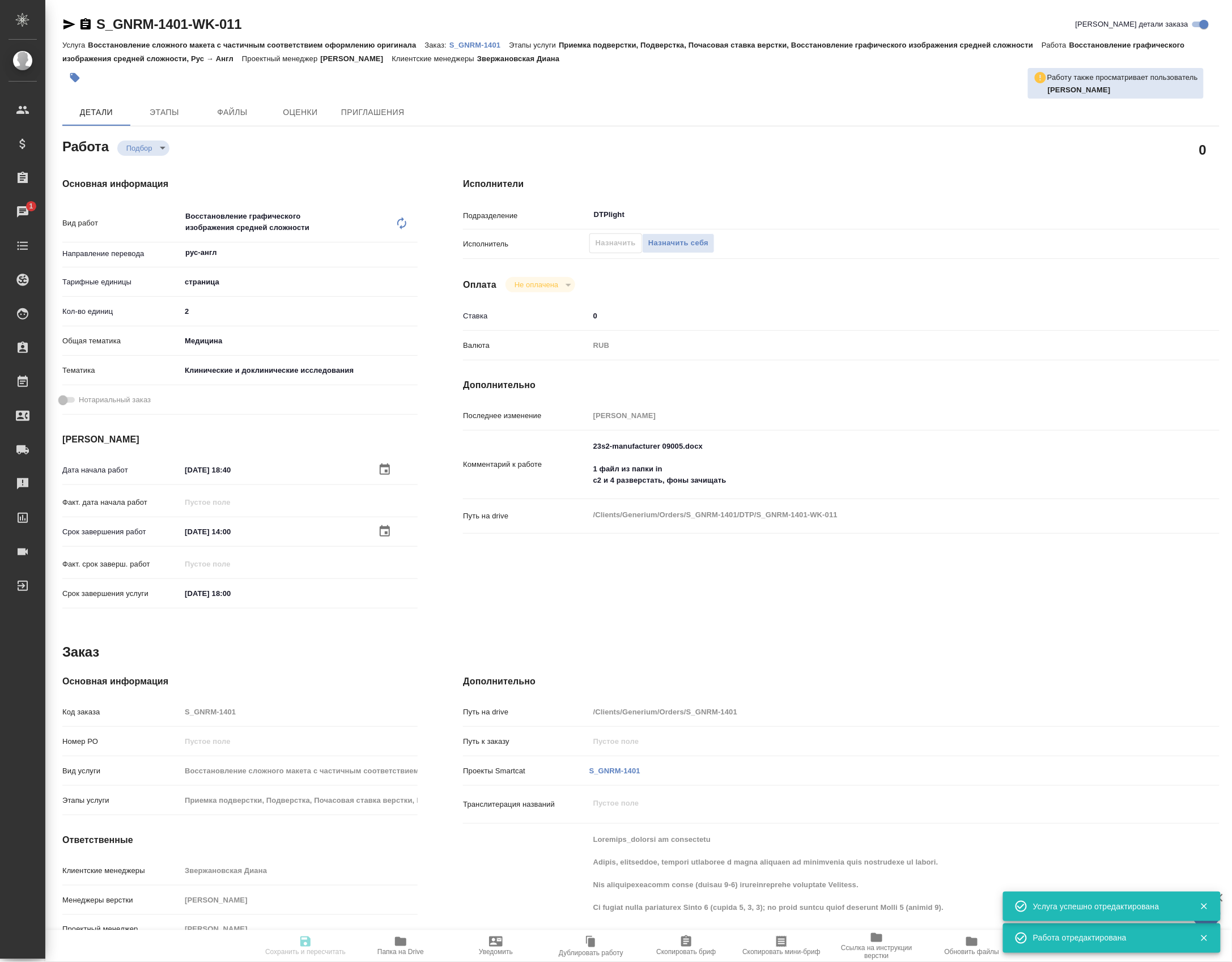
type input "recruiting"
type input "рус-англ"
type input "5a8b1489cc6b4906c91bfdb2"
type input "2"
type input "med"
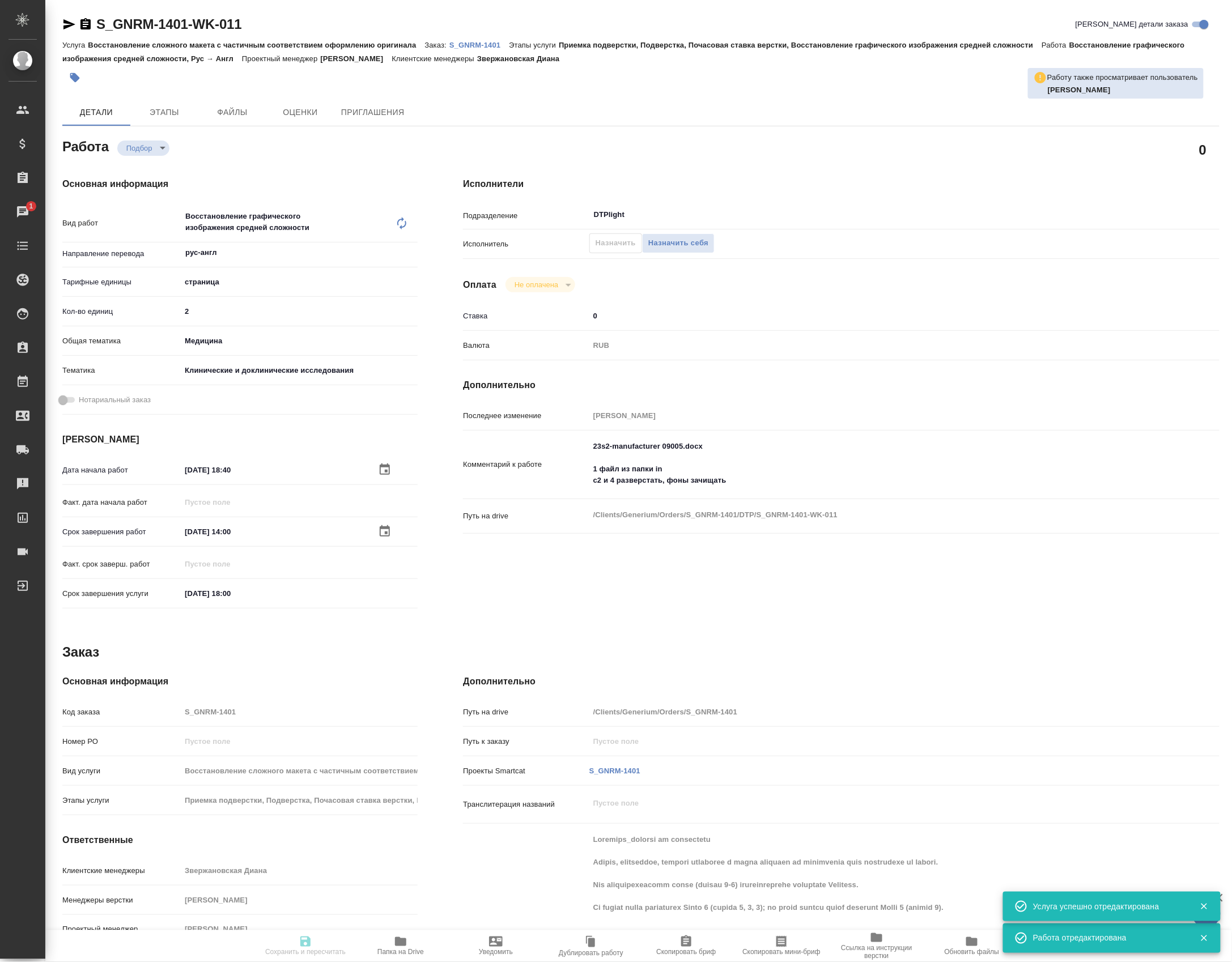
type input "5a8b8b956a9677013d343d9e"
type input "[DATE] 18:40"
type input "[DATE] 14:00"
type input "[DATE] 18:00"
type input "DTPlight"
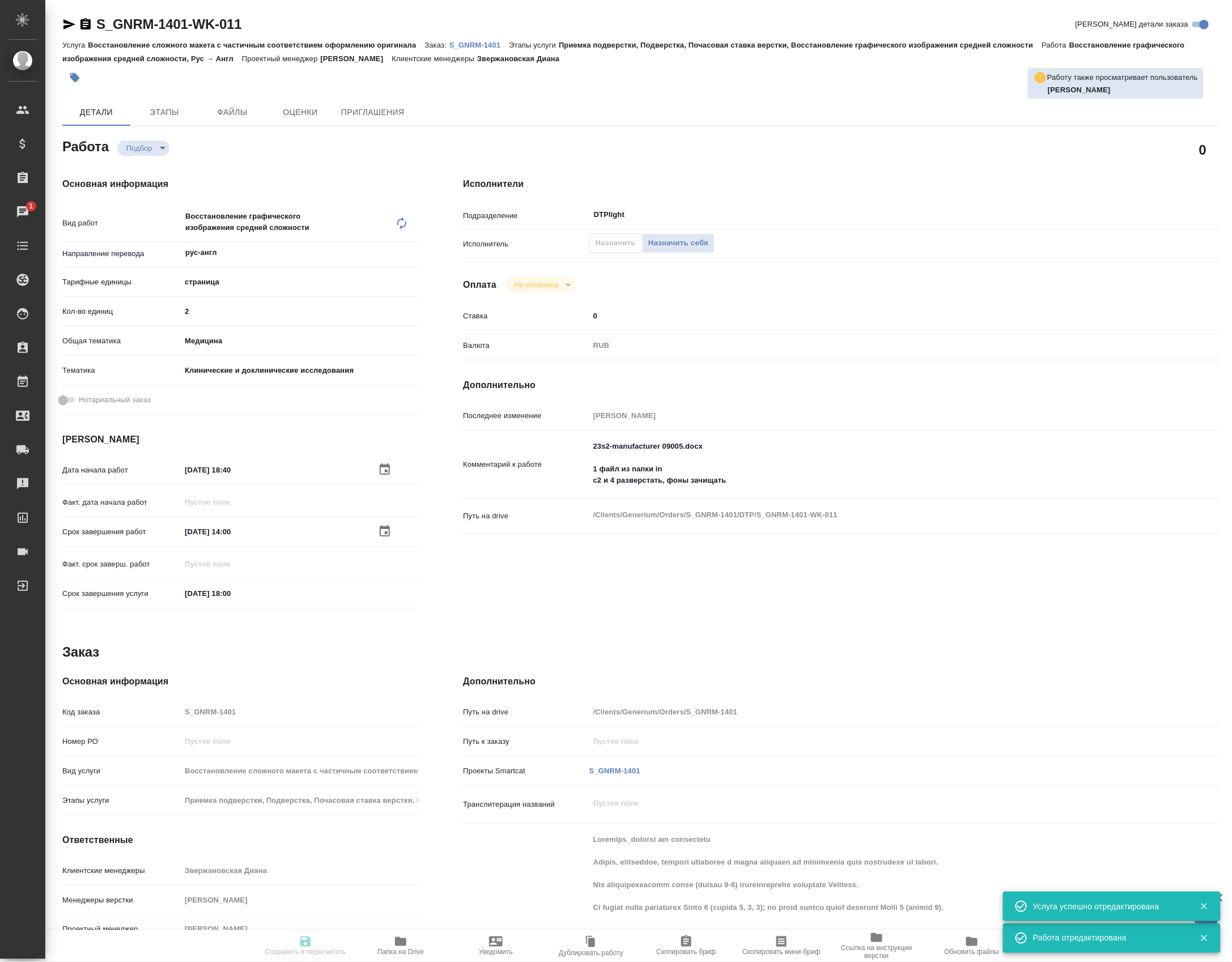
type input "notPayed"
type input "0"
type input "RUB"
type input "[PERSON_NAME]"
type input "S_GNRM-1401"
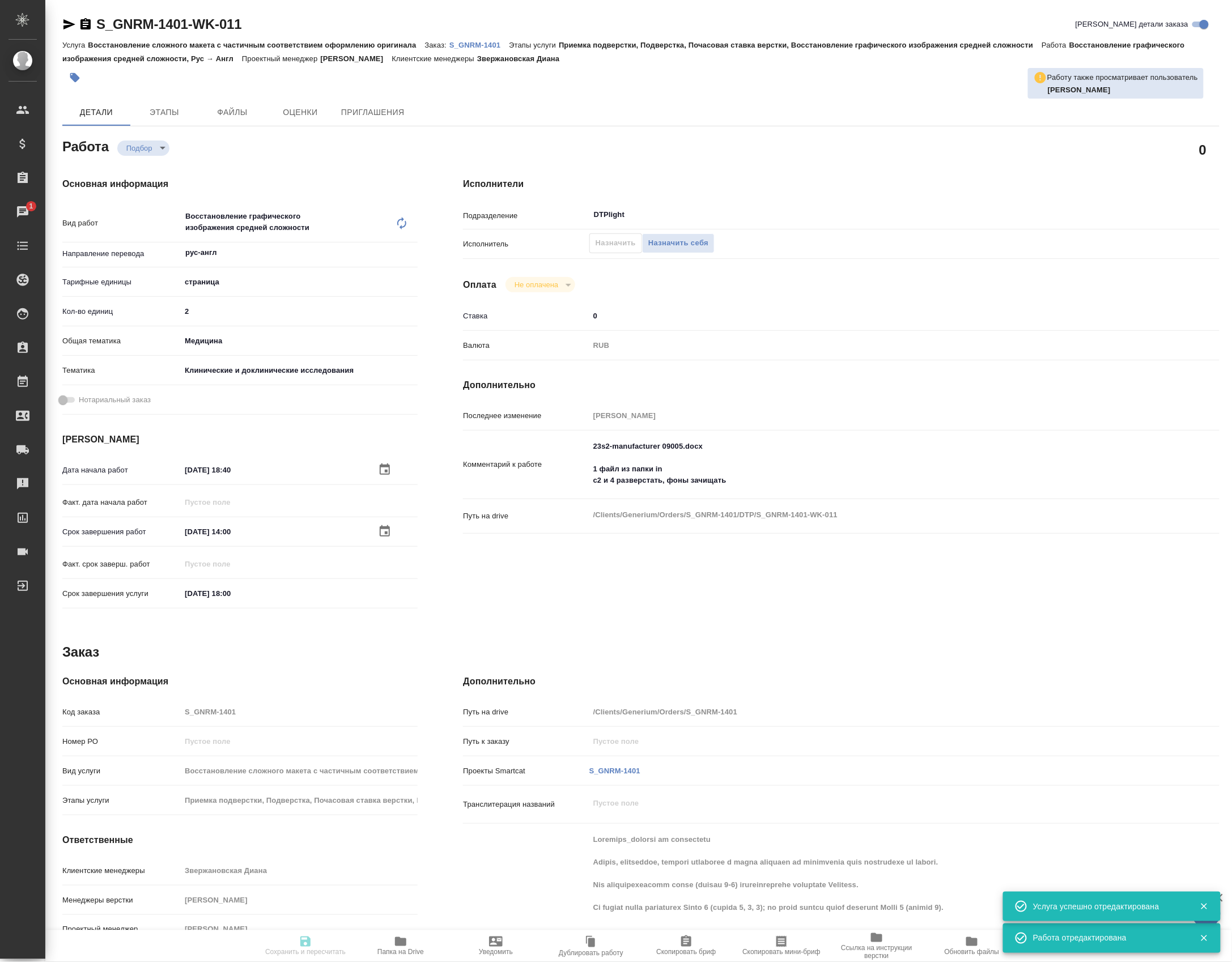
type input "Восстановление сложного макета с частичным соответствием оформлению оригинала"
type input "Приемка подверстки, Подверстка, Почасовая ставка верстки, Восстановление графич…"
type input "Звержановская Диана"
type input "[PERSON_NAME]"
type input "/Clients/Generium/Orders/S_GNRM-1401"
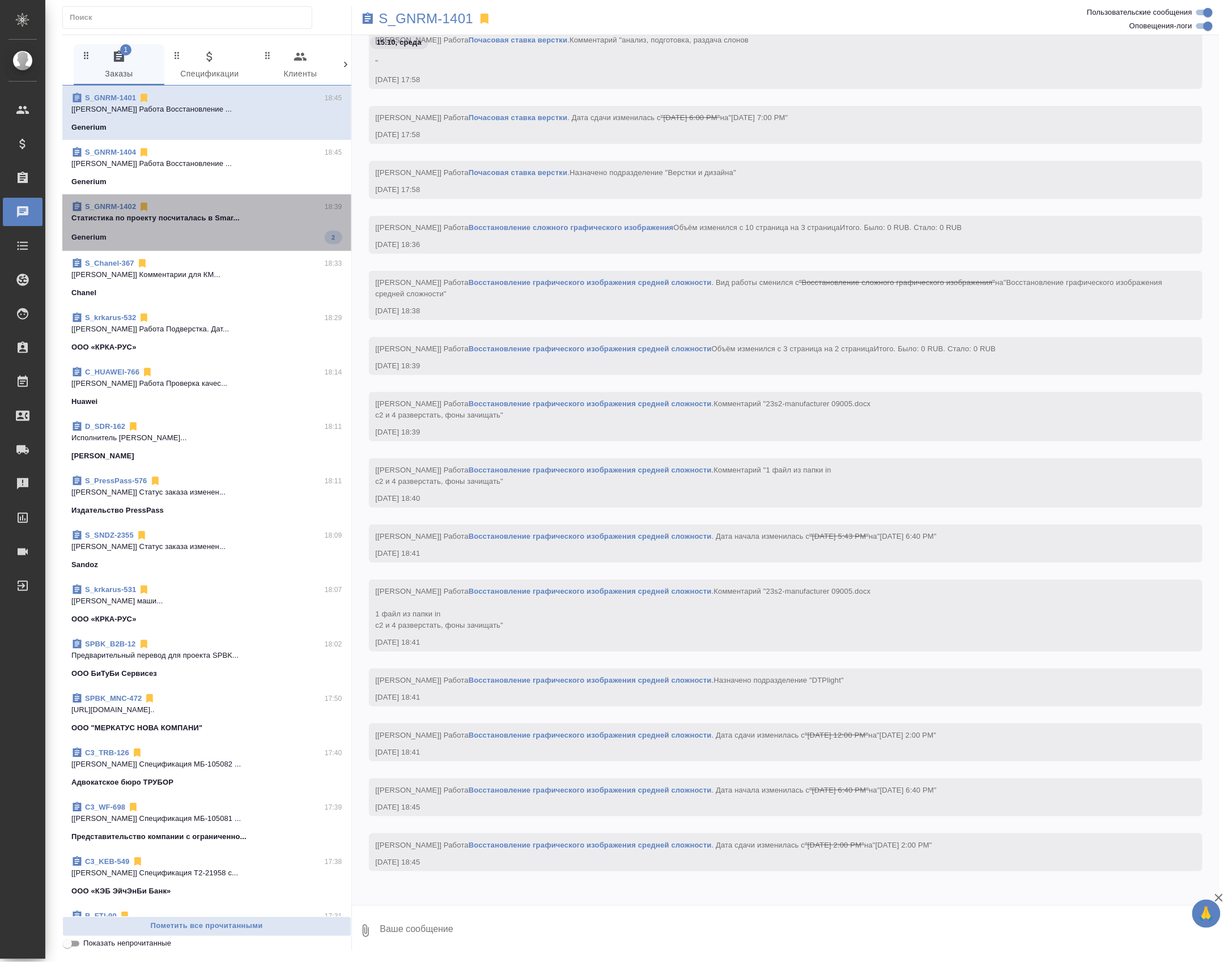
click at [216, 213] on div "S_GNRM-1402 18:39" at bounding box center [207, 207] width 271 height 11
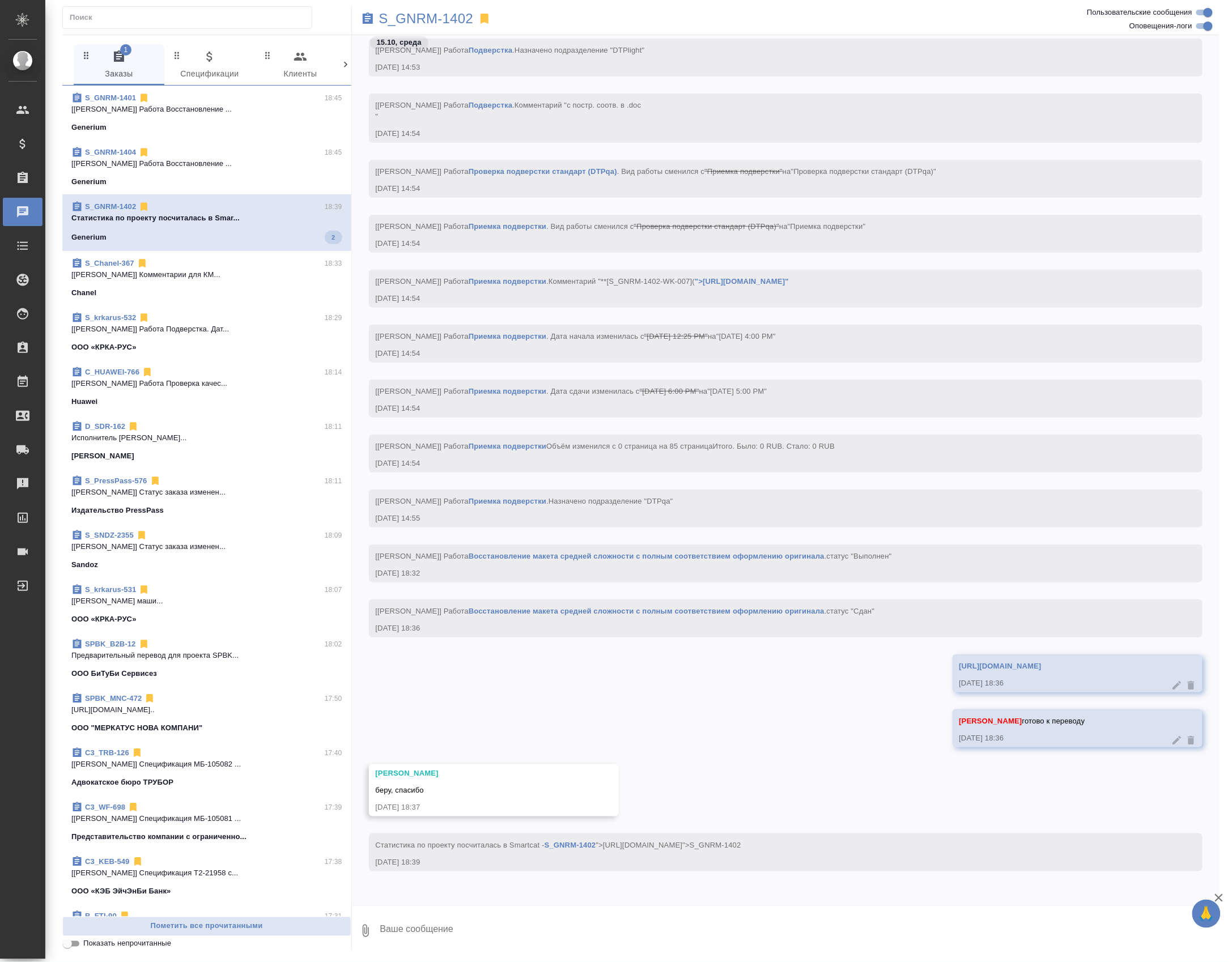
scroll to position [24477, 0]
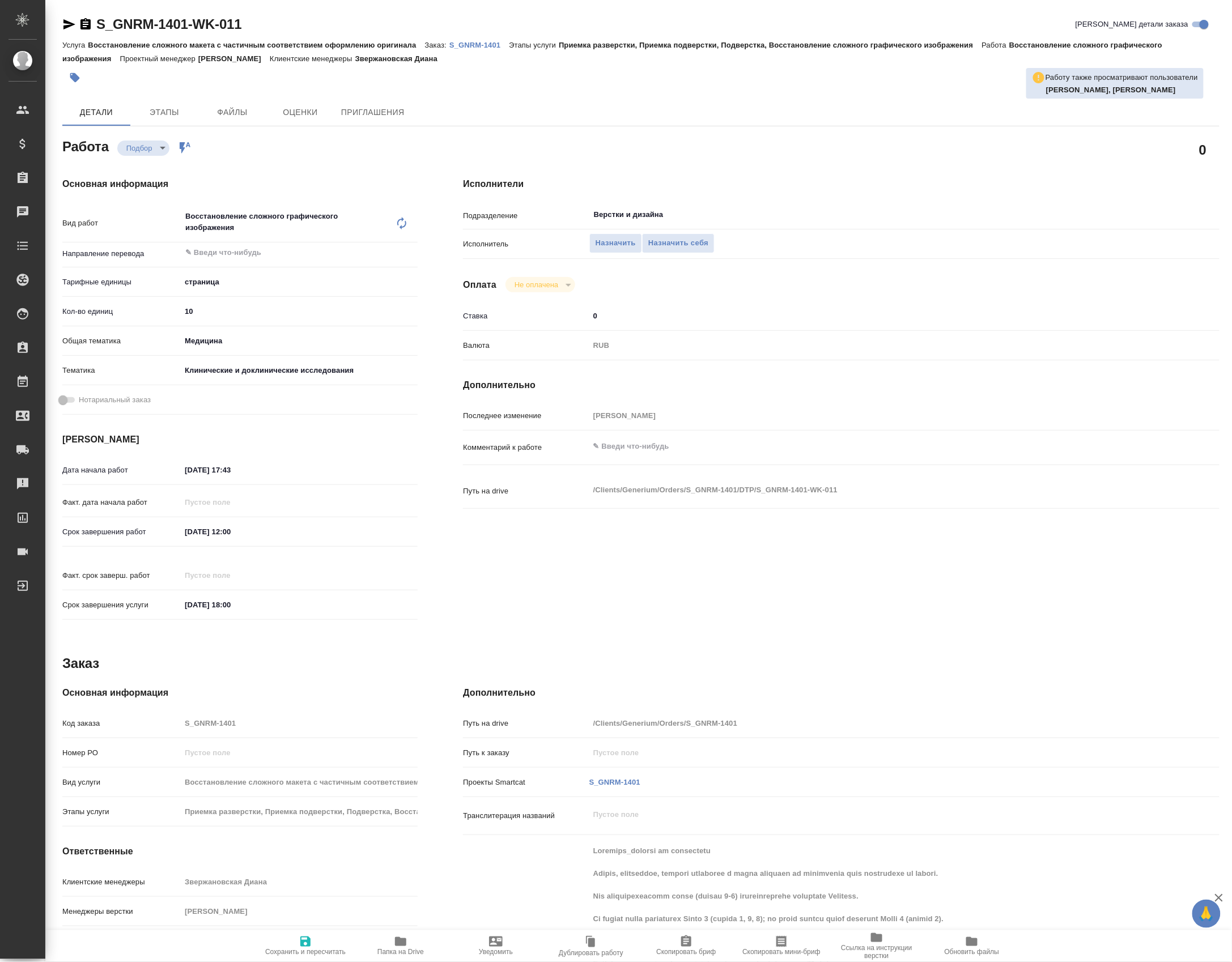
click at [461, 53] on div "Услуга Восстановление сложного макета с частичным соответствием оформлению ориг…" at bounding box center [641, 52] width 1157 height 27
click at [474, 40] on link "S_GNRM-1401" at bounding box center [479, 45] width 60 height 10
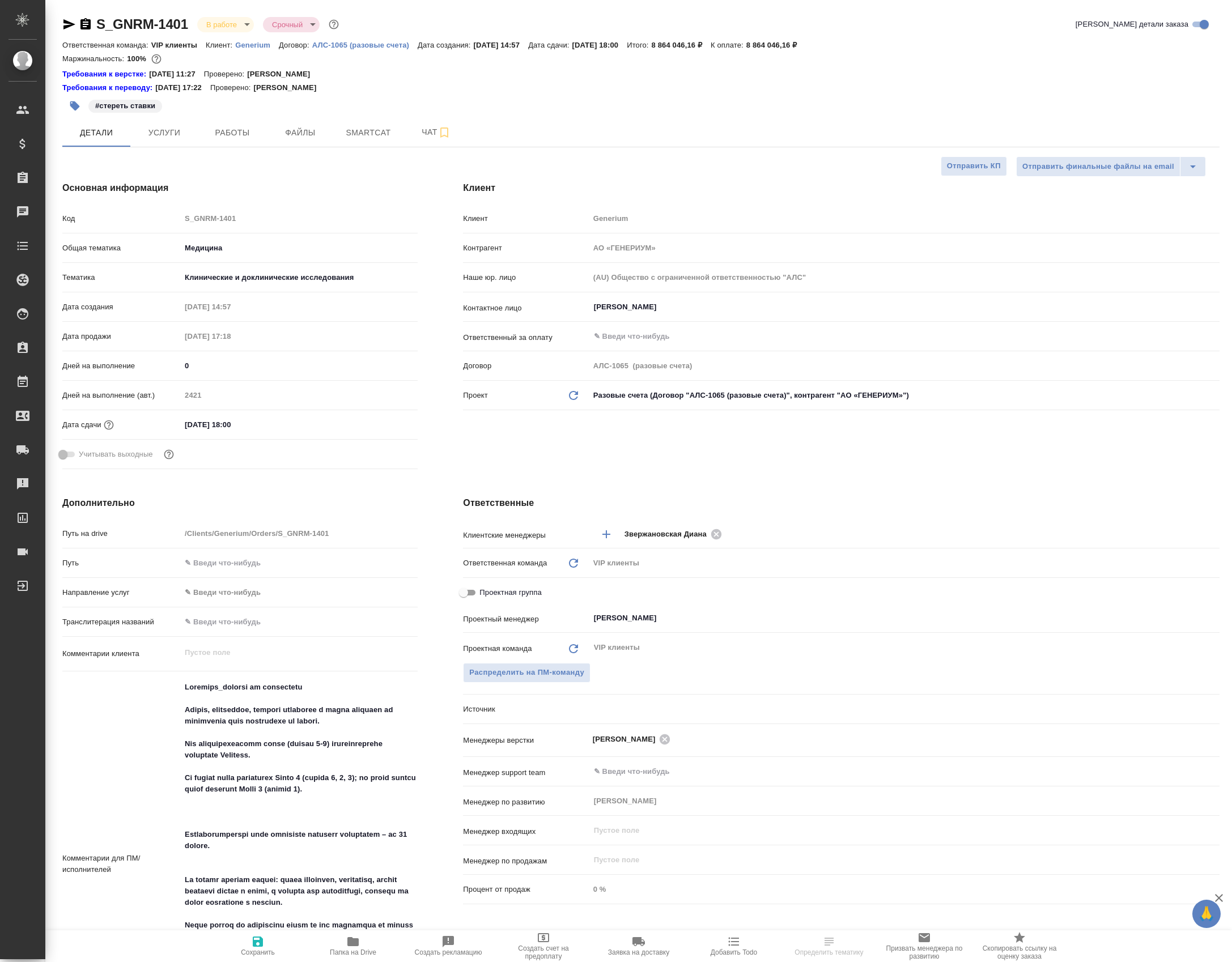
select select "RU"
click at [413, 134] on span "Чат" at bounding box center [436, 133] width 55 height 14
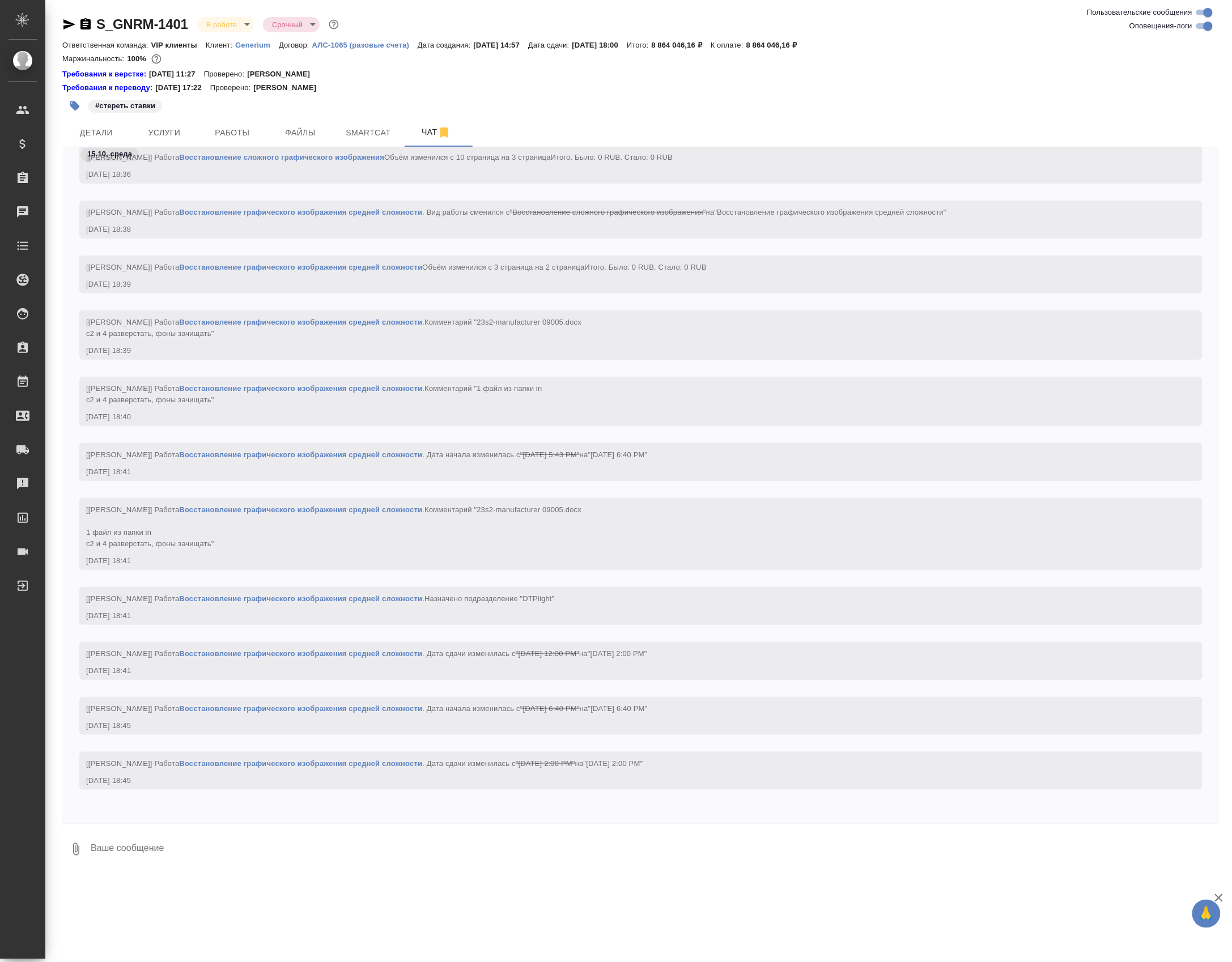
scroll to position [43496, 0]
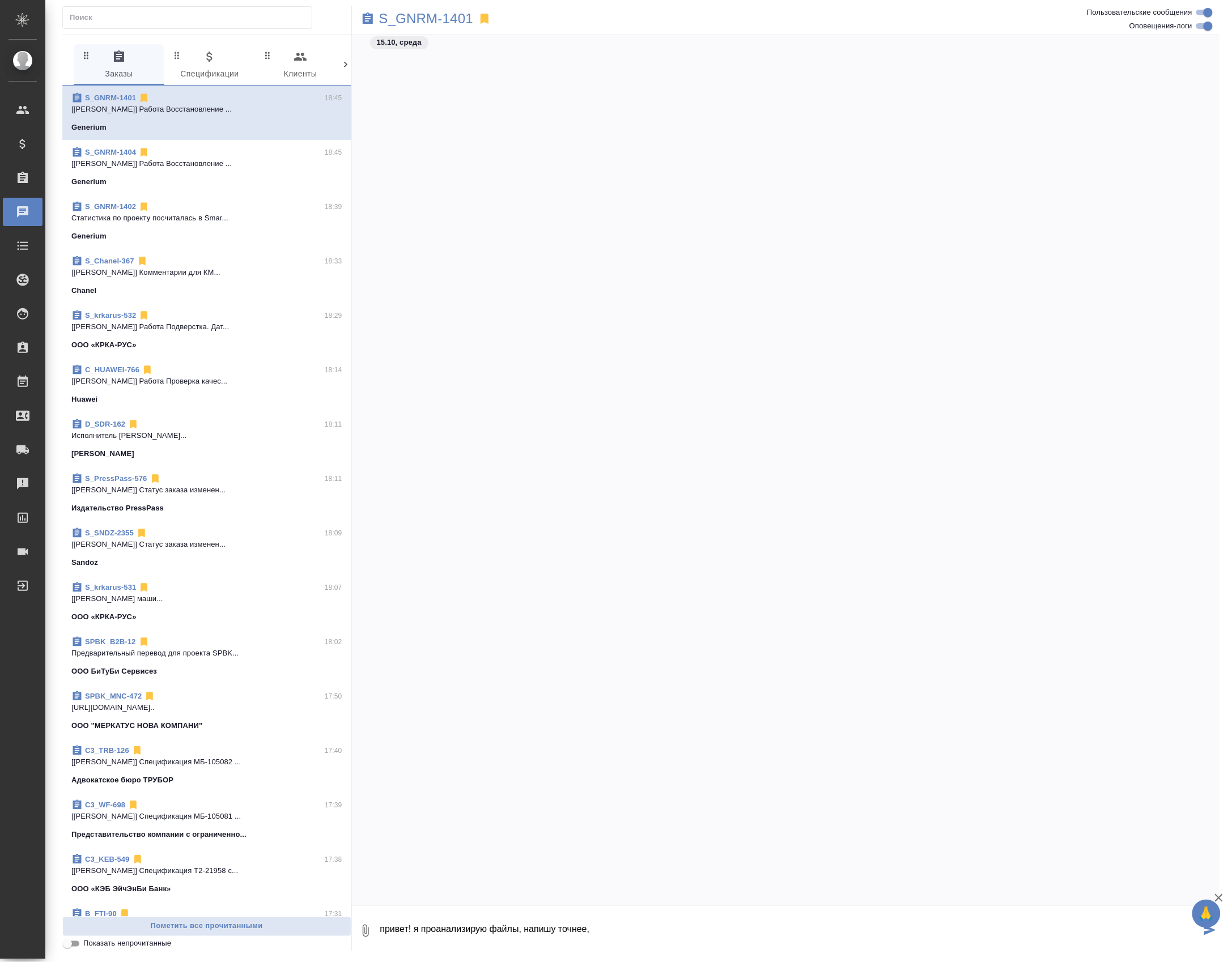
scroll to position [32013, 0]
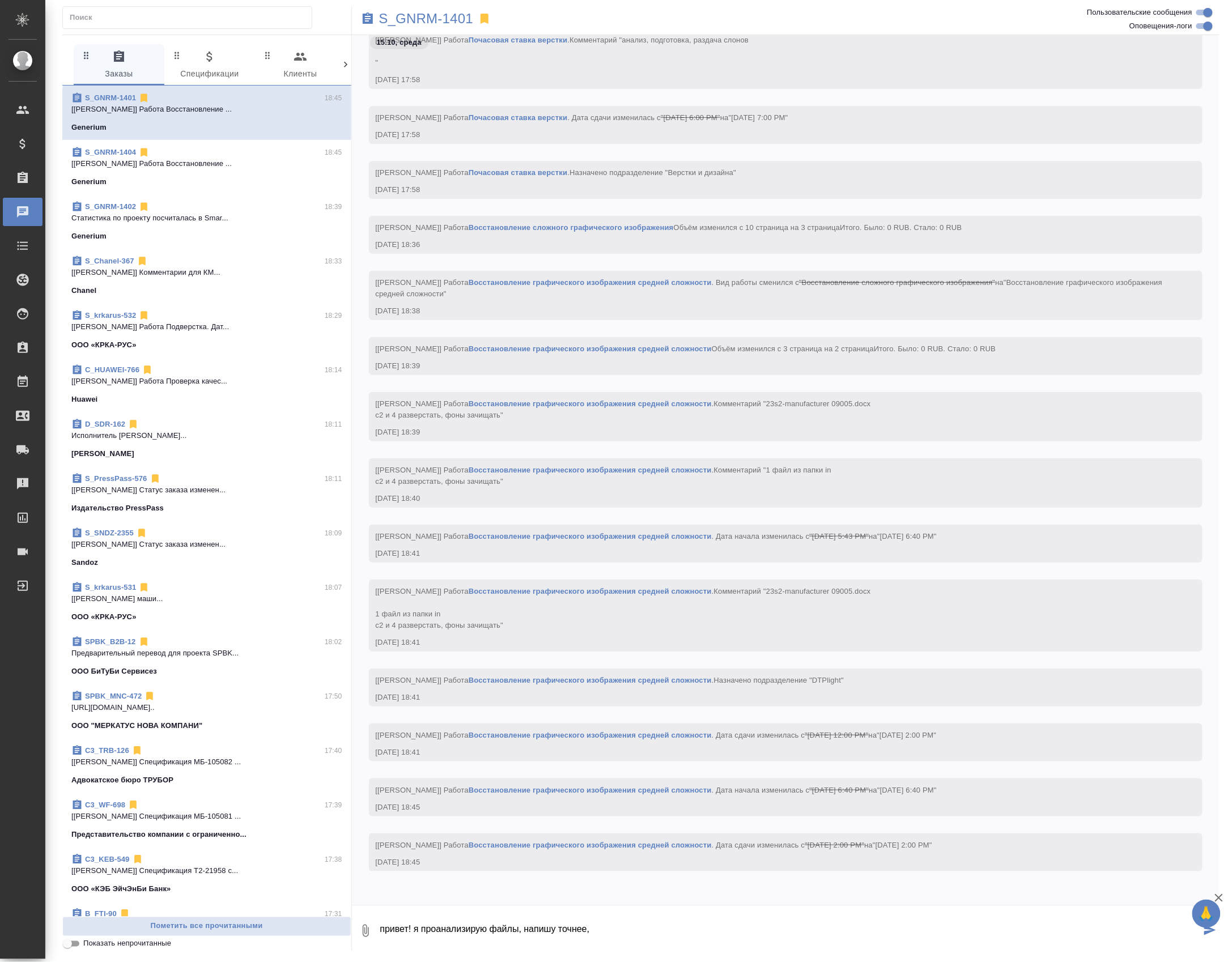
click at [200, 169] on p "[[PERSON_NAME]] Работа Восстановление ..." at bounding box center [207, 164] width 271 height 11
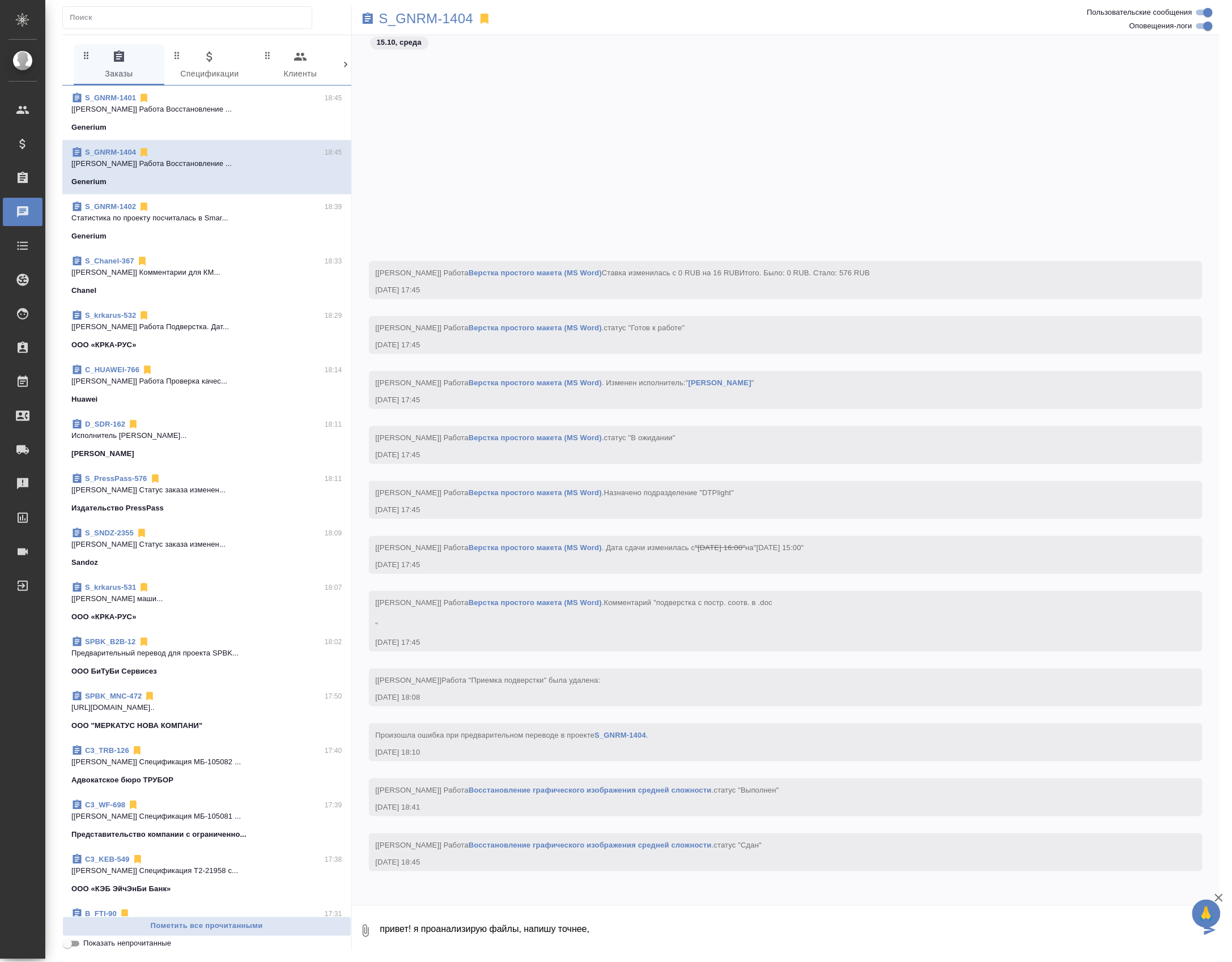
scroll to position [27544, 0]
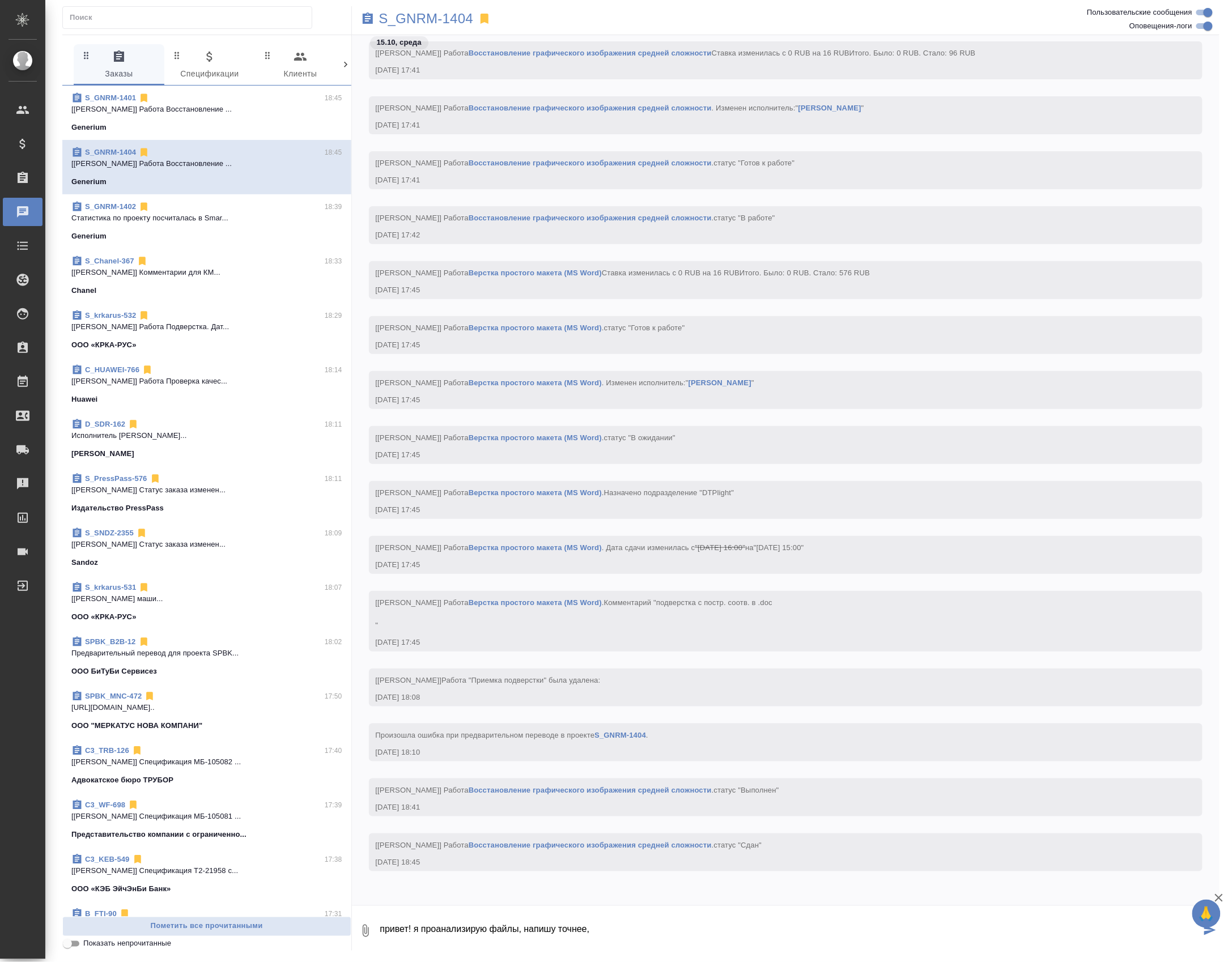
click at [604, 849] on link "Восстановление графического изображения средней сложности" at bounding box center [590, 845] width 243 height 9
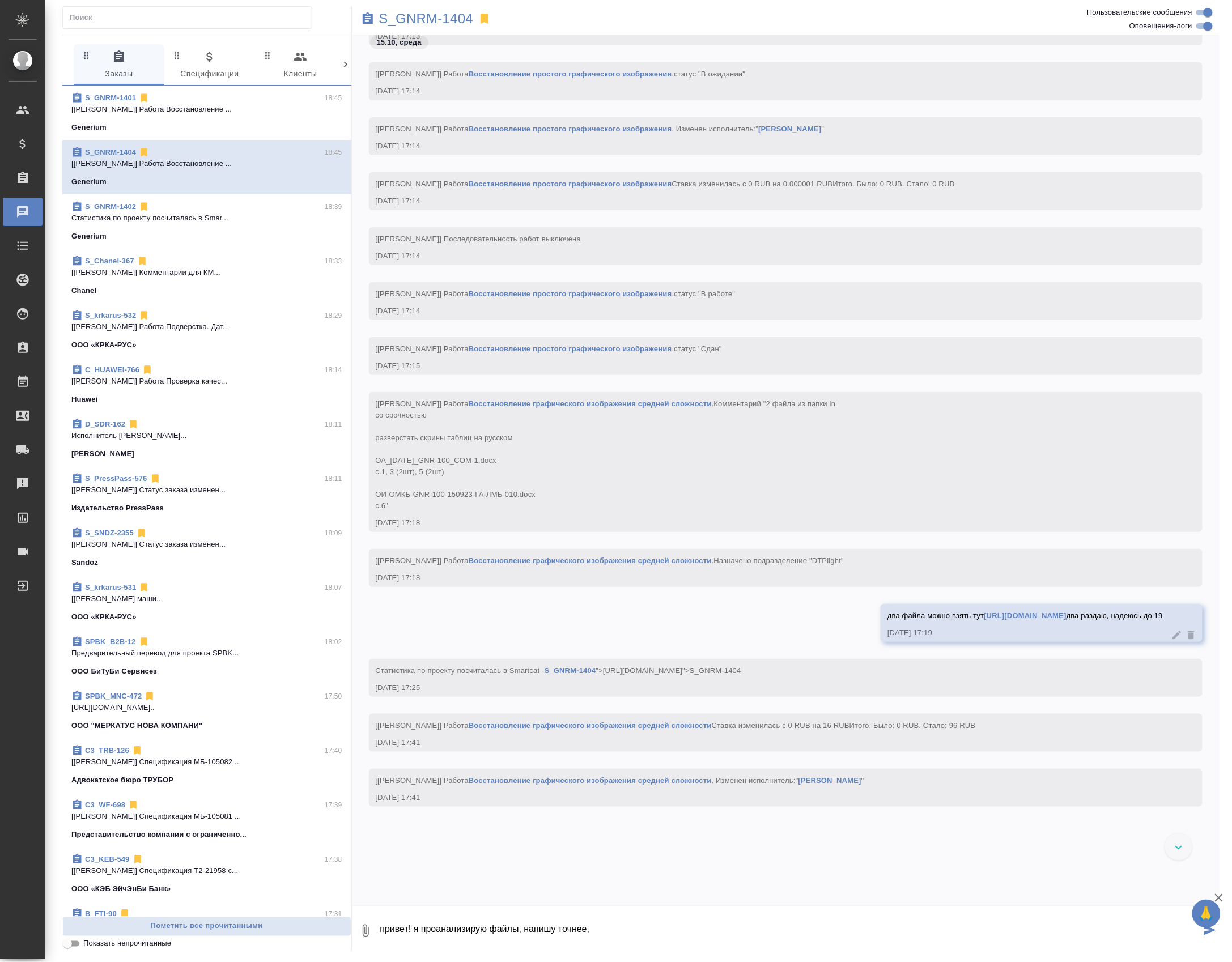
scroll to position [22837, 0]
click at [430, 929] on textarea "привет! я проанализирую файлы, напишу точнее," at bounding box center [790, 931] width 822 height 38
paste textarea "[URL][DOMAIN_NAME]"
type textarea "[URL][DOMAIN_NAME] +2 тут, все готово"
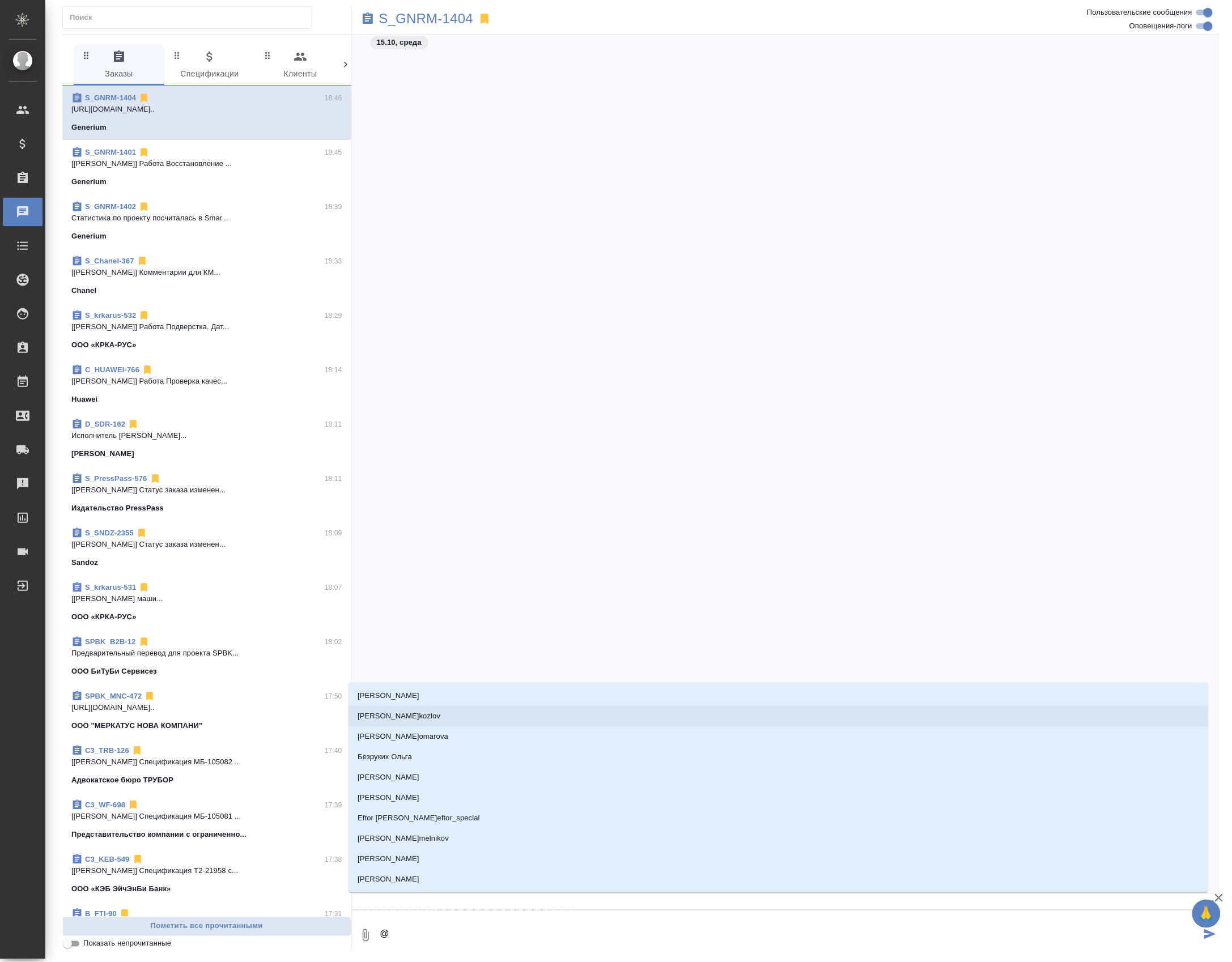
scroll to position [21550, 0]
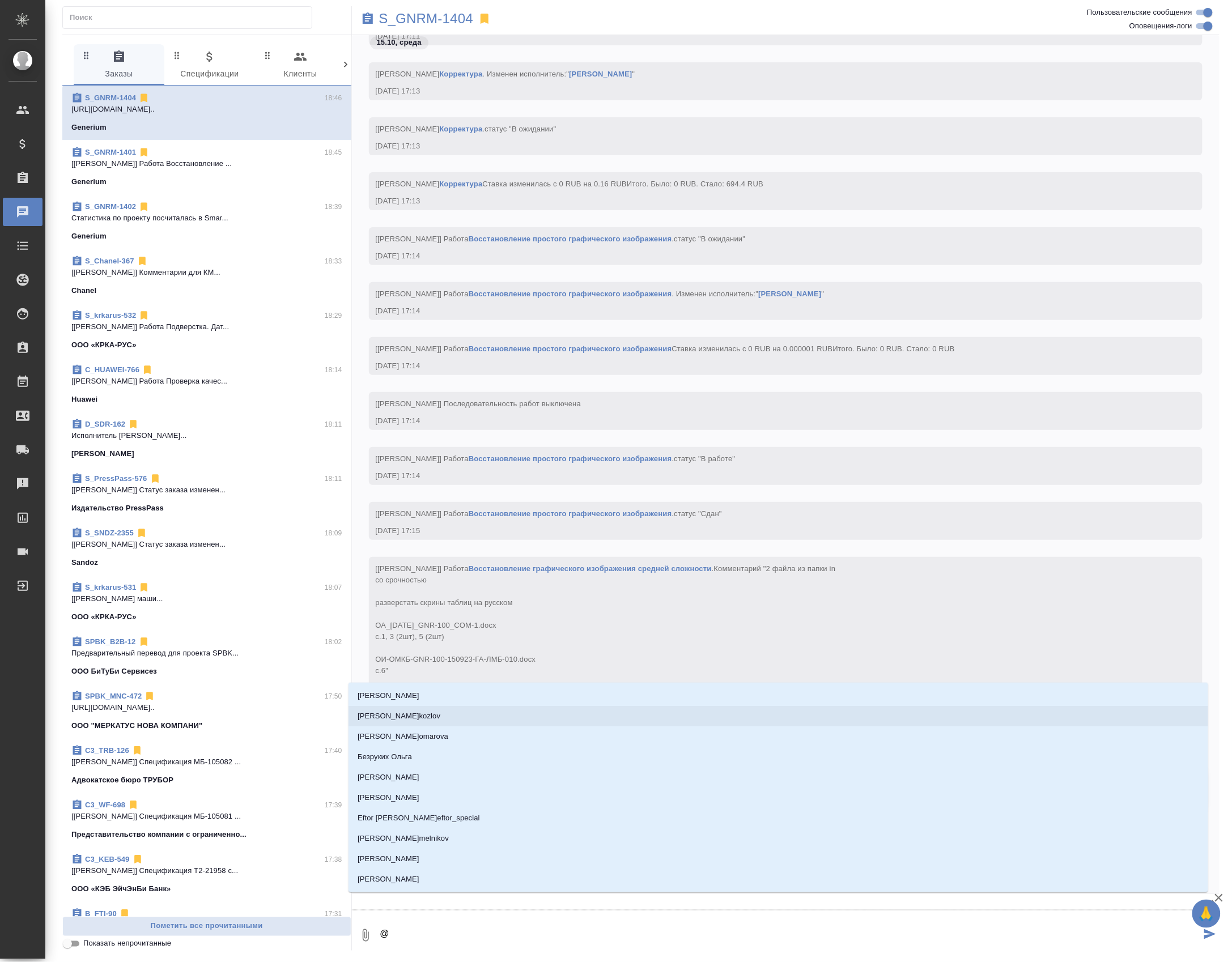
type textarea "@г"
type input "г"
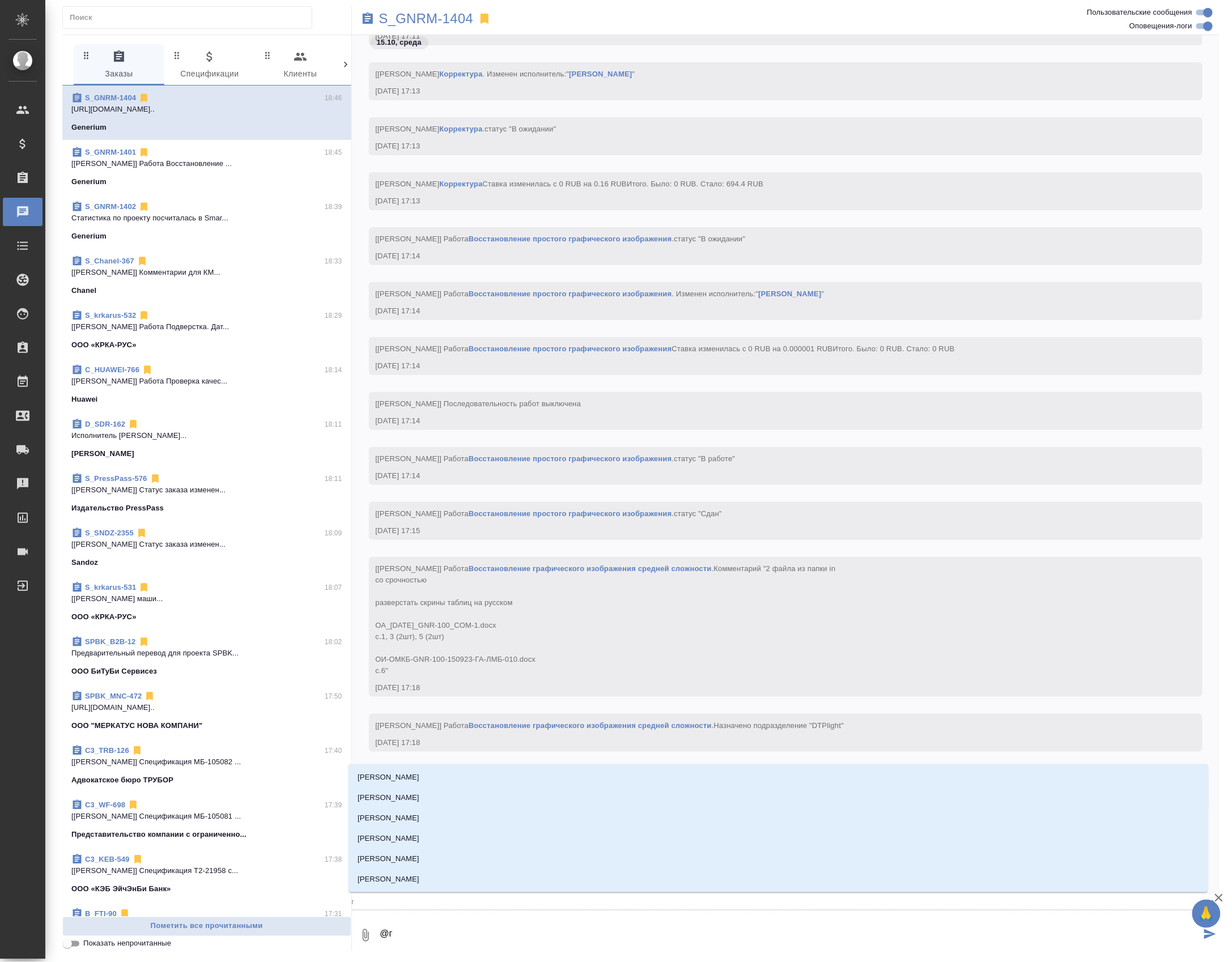
type textarea "@гр"
type input "гр"
type textarea "@гра"
type input "гра"
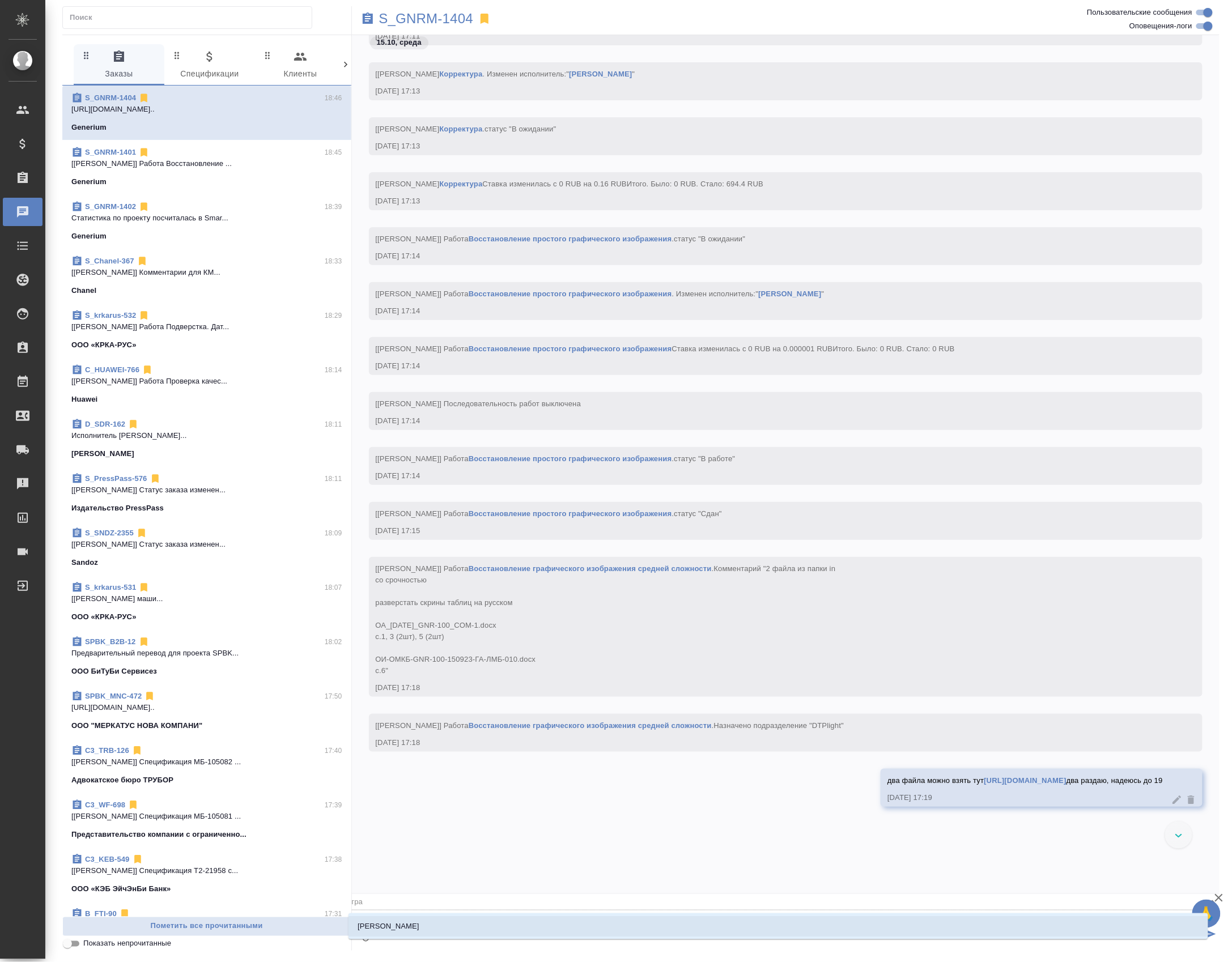
click at [468, 930] on li "[PERSON_NAME]" at bounding box center [778, 926] width 860 height 21
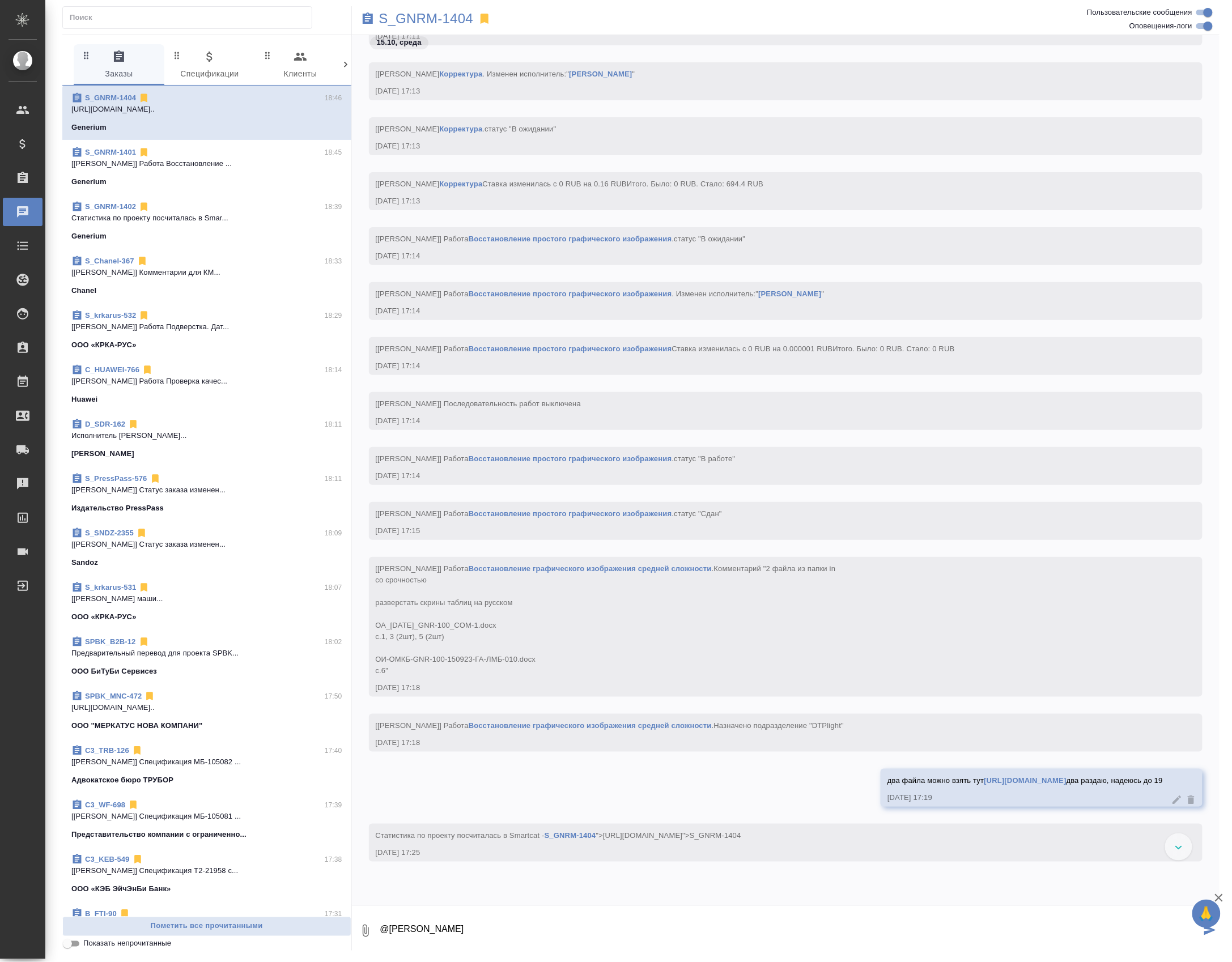
type textarea "@[PERSON_NAME]"
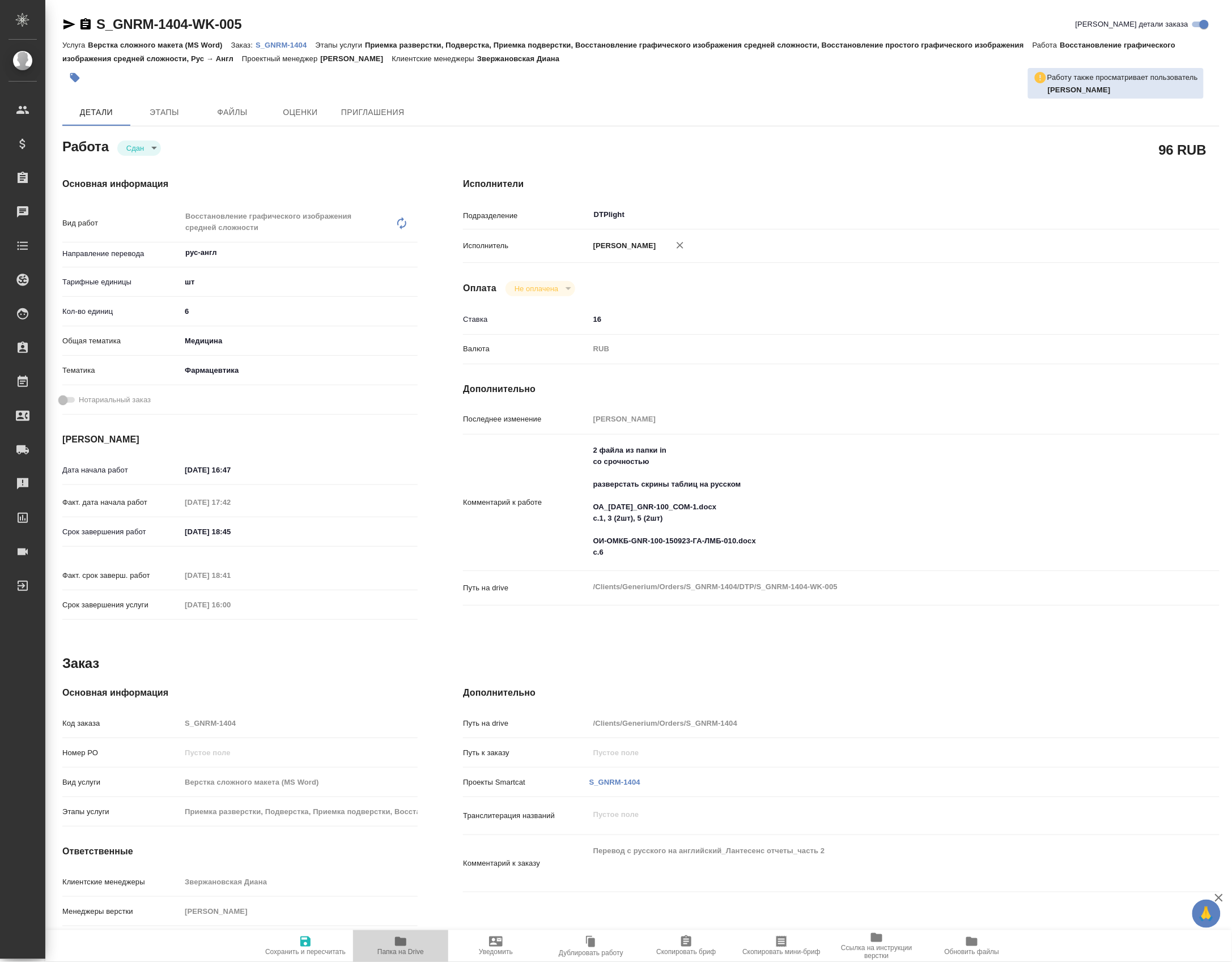
click at [402, 956] on span "Папка на Drive" at bounding box center [401, 952] width 47 height 8
